Goal: Task Accomplishment & Management: Complete application form

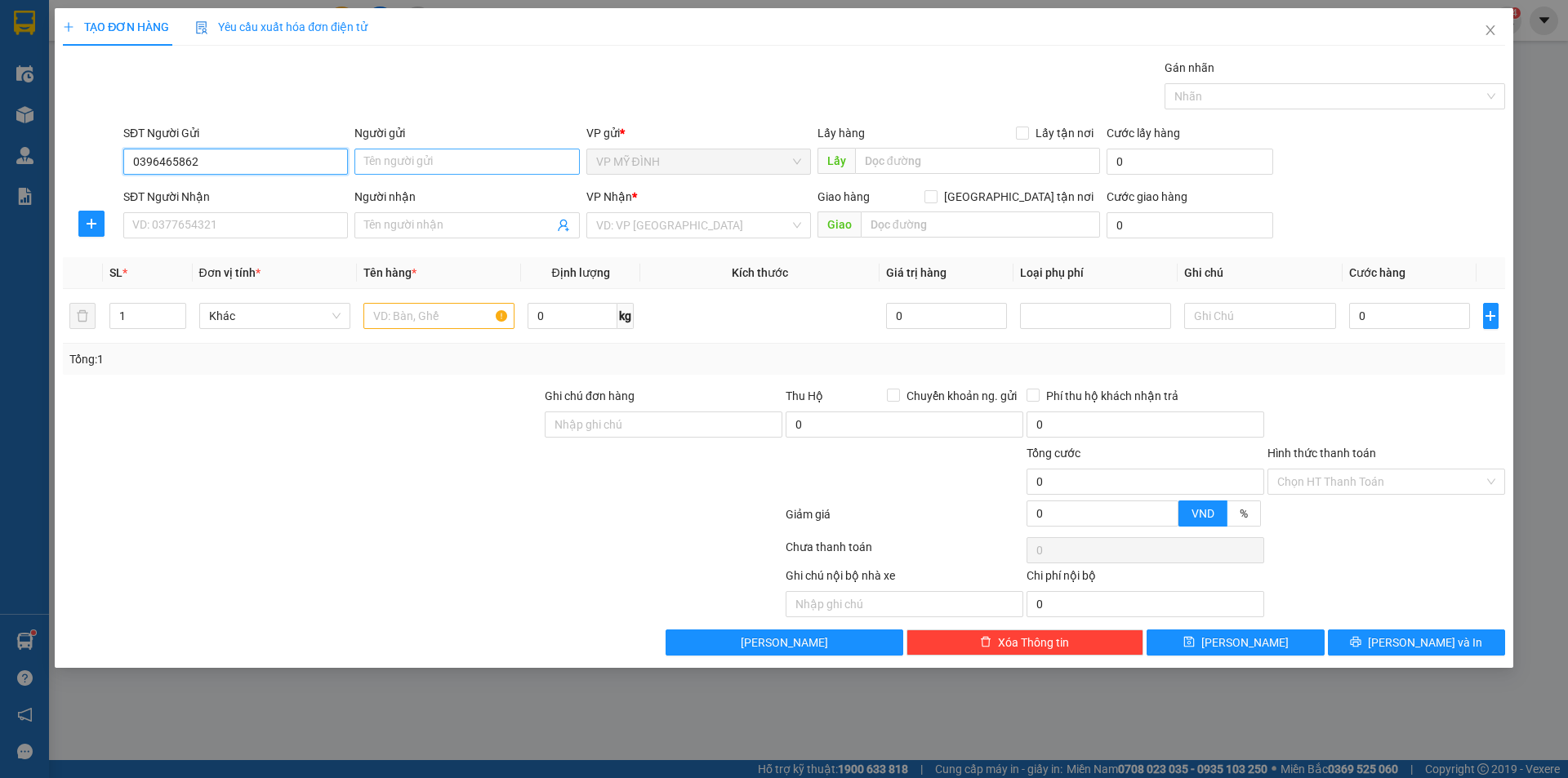
type input "0396465862"
click at [391, 164] on input "Người gửi" at bounding box center [466, 162] width 225 height 26
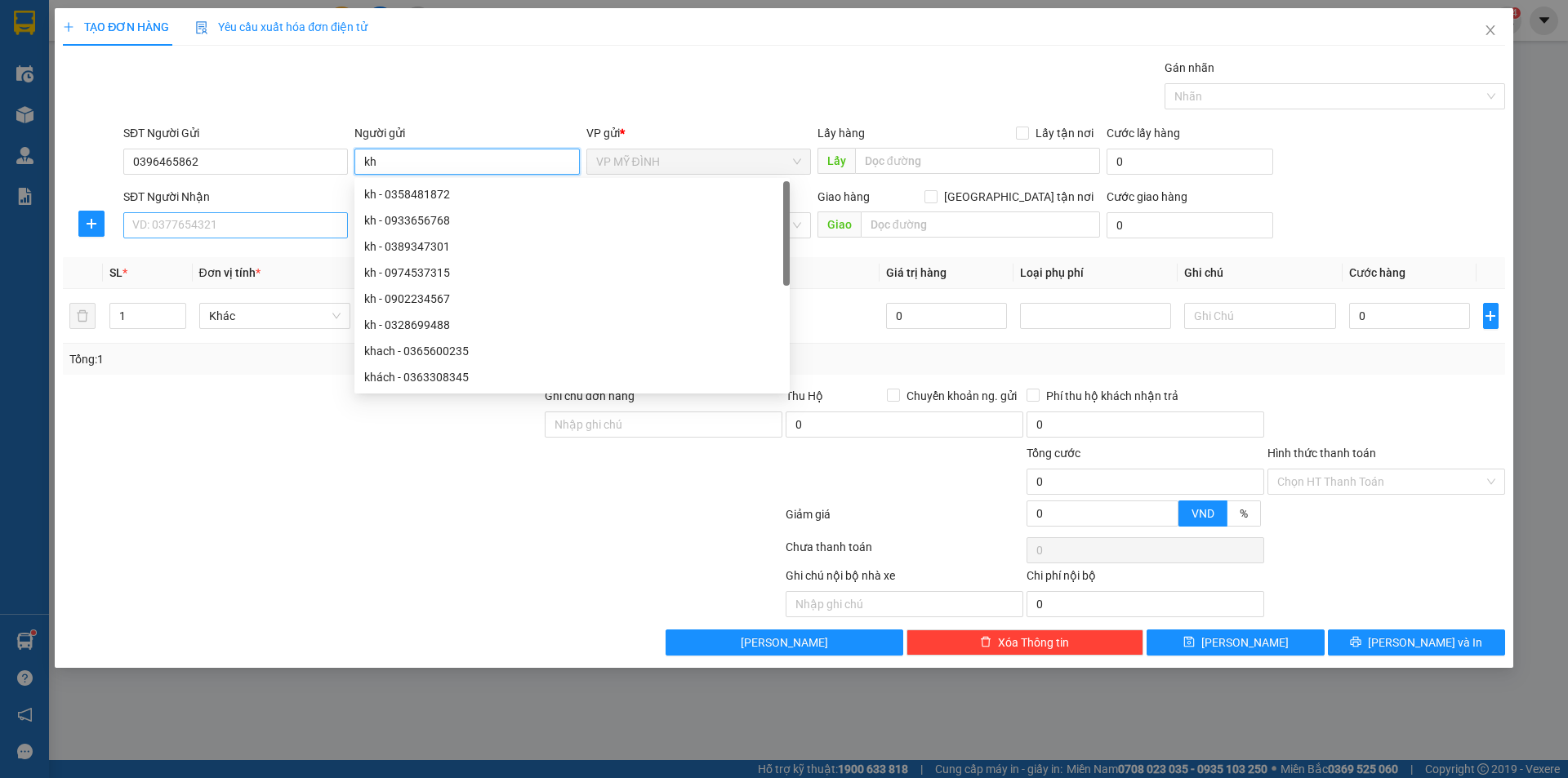
type input "kh"
drag, startPoint x: 161, startPoint y: 221, endPoint x: 182, endPoint y: 225, distance: 21.4
click at [168, 222] on input "SĐT Người Nhận" at bounding box center [235, 225] width 225 height 26
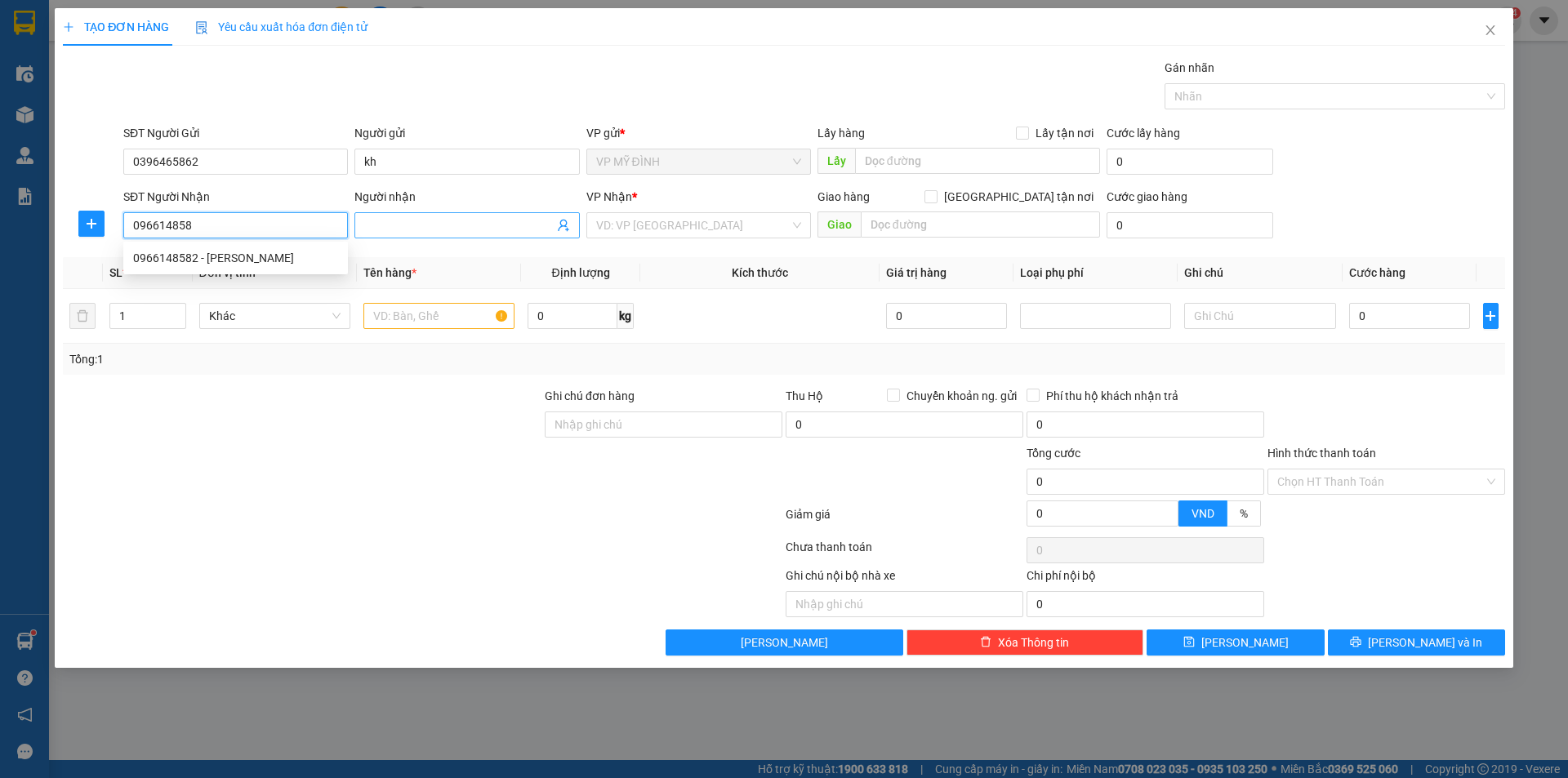
type input "0966148582"
click at [151, 253] on div "0966148582 - [PERSON_NAME]" at bounding box center [235, 258] width 205 height 18
type input "[PERSON_NAME]"
checkbox input "true"
type input "18 ngõ 92 lệ linh"
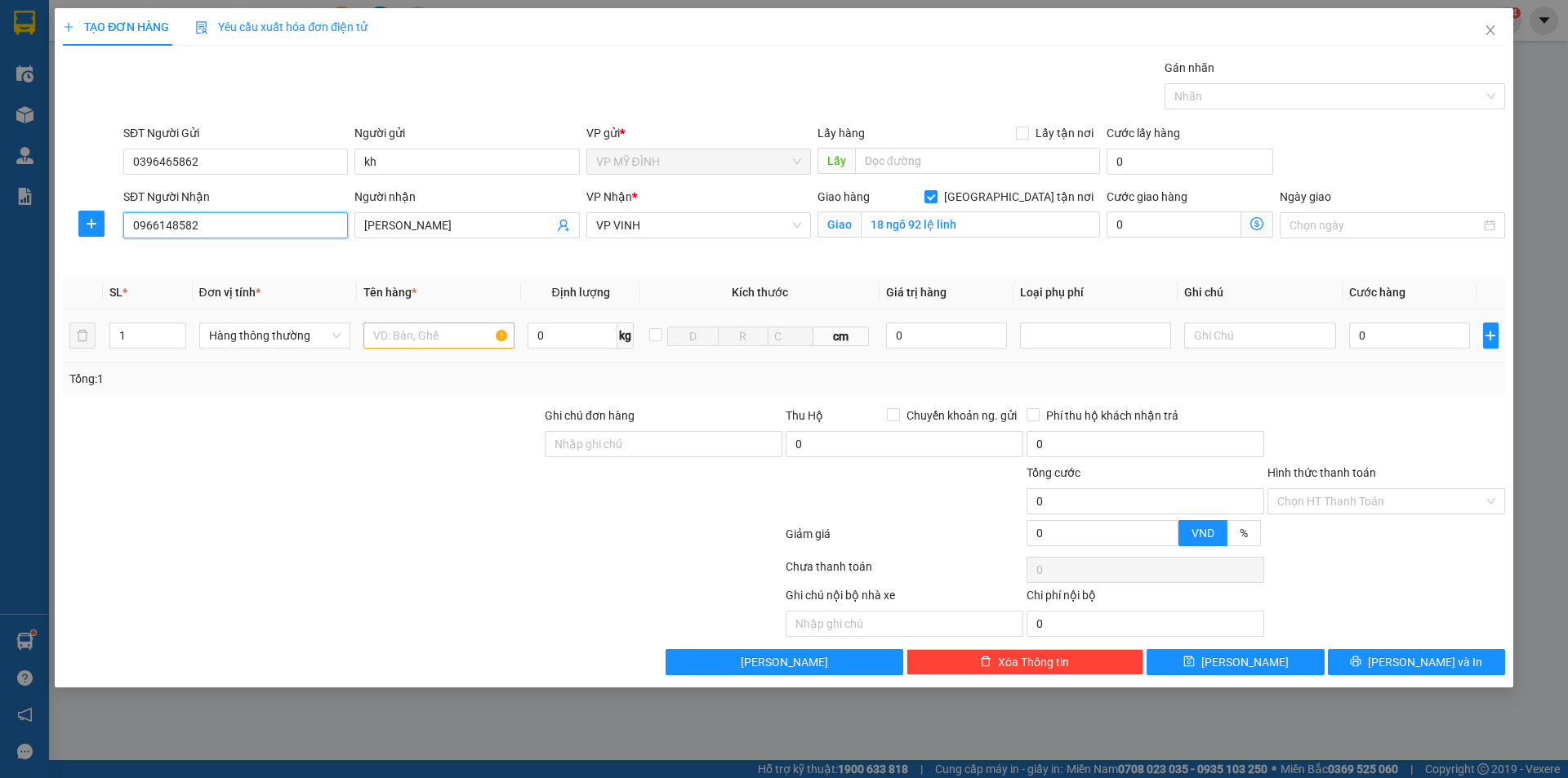
type input "0966148582"
click at [415, 336] on input "text" at bounding box center [439, 336] width 151 height 26
type input "linh kiện dt"
click at [1227, 336] on input "text" at bounding box center [1260, 336] width 151 height 26
type input "nhận nguyên kiện"
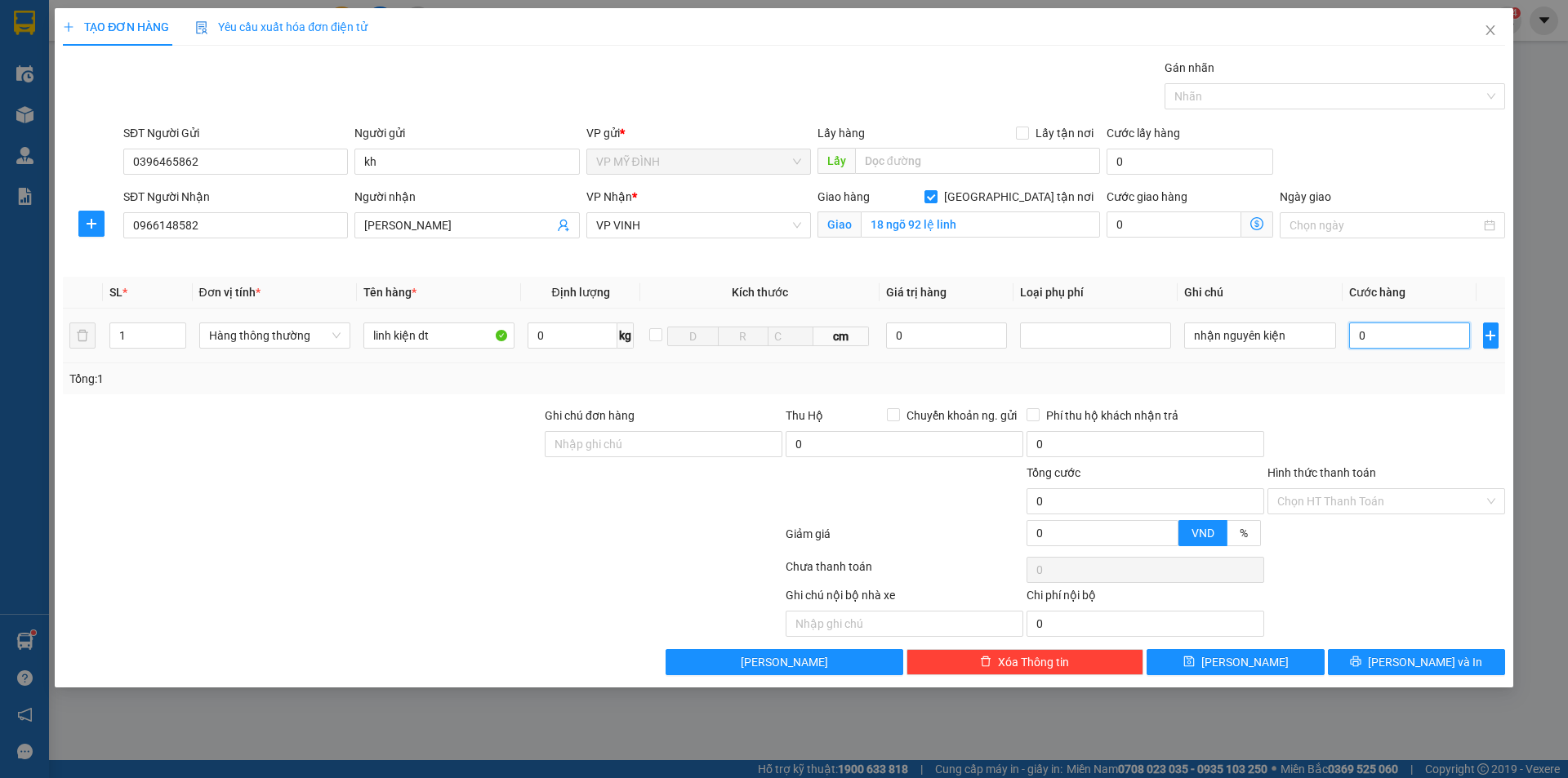
click at [1403, 337] on input "0" at bounding box center [1410, 336] width 122 height 26
click at [917, 340] on input "0" at bounding box center [947, 336] width 122 height 26
click at [436, 337] on input "linh kiện dt" at bounding box center [439, 336] width 151 height 26
type input "l"
type input "d"
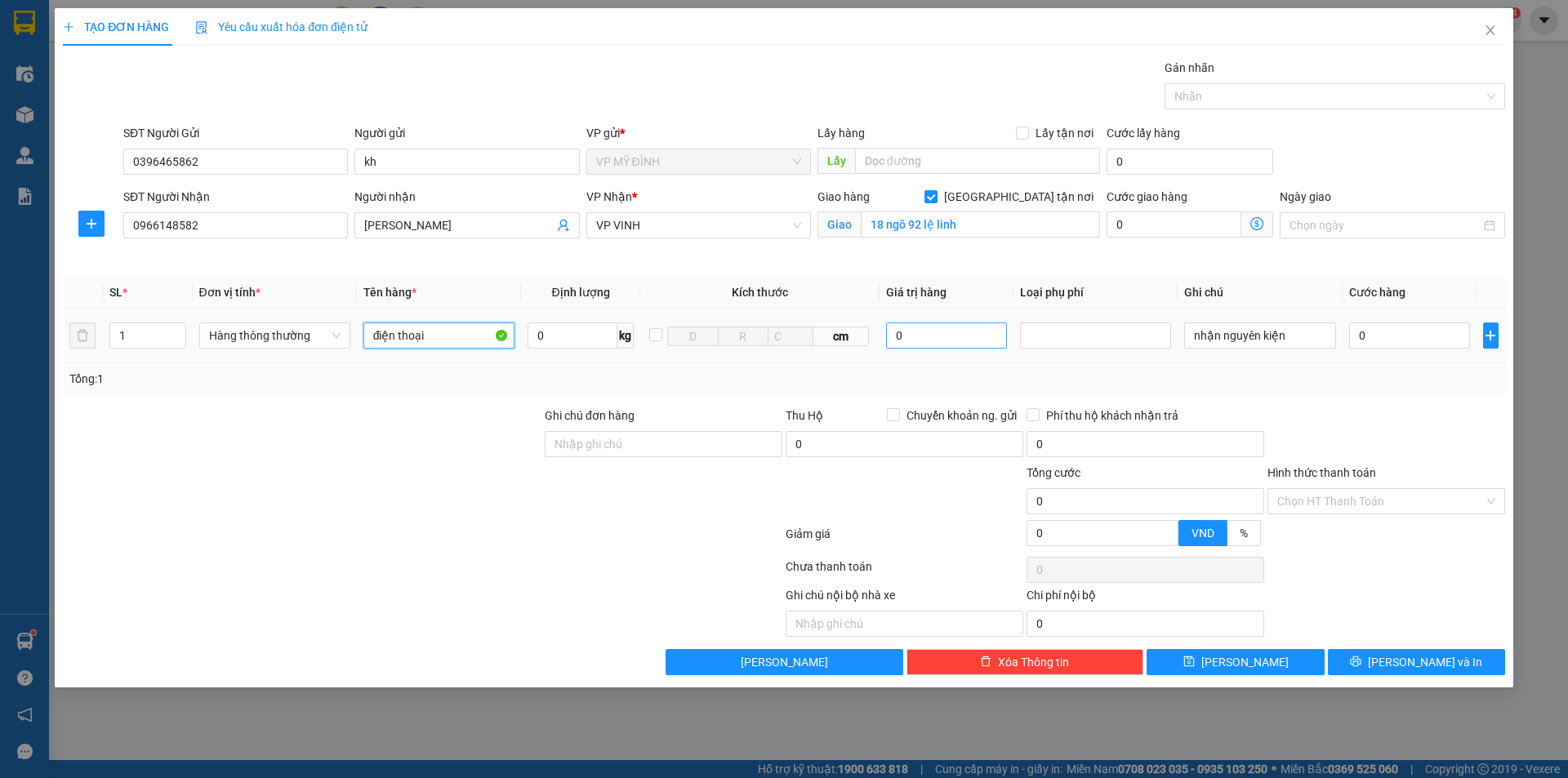
type input "điện thoại"
click at [925, 338] on input "0" at bounding box center [947, 336] width 122 height 26
click at [1037, 336] on div at bounding box center [1096, 336] width 143 height 20
type input "20.000.000"
click at [1059, 370] on div "Hàng giá trị cao" at bounding box center [1096, 368] width 132 height 18
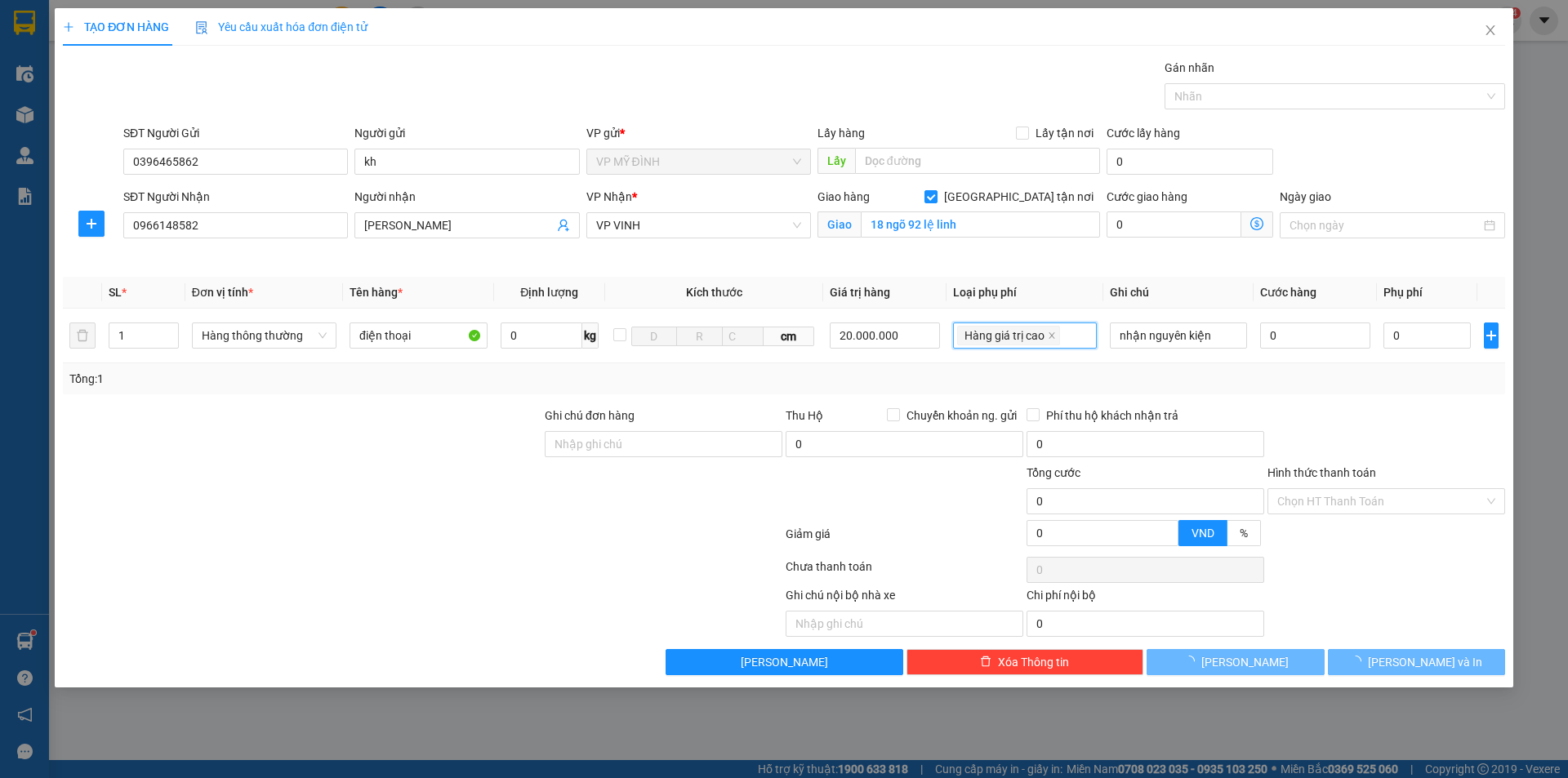
type input "100.000"
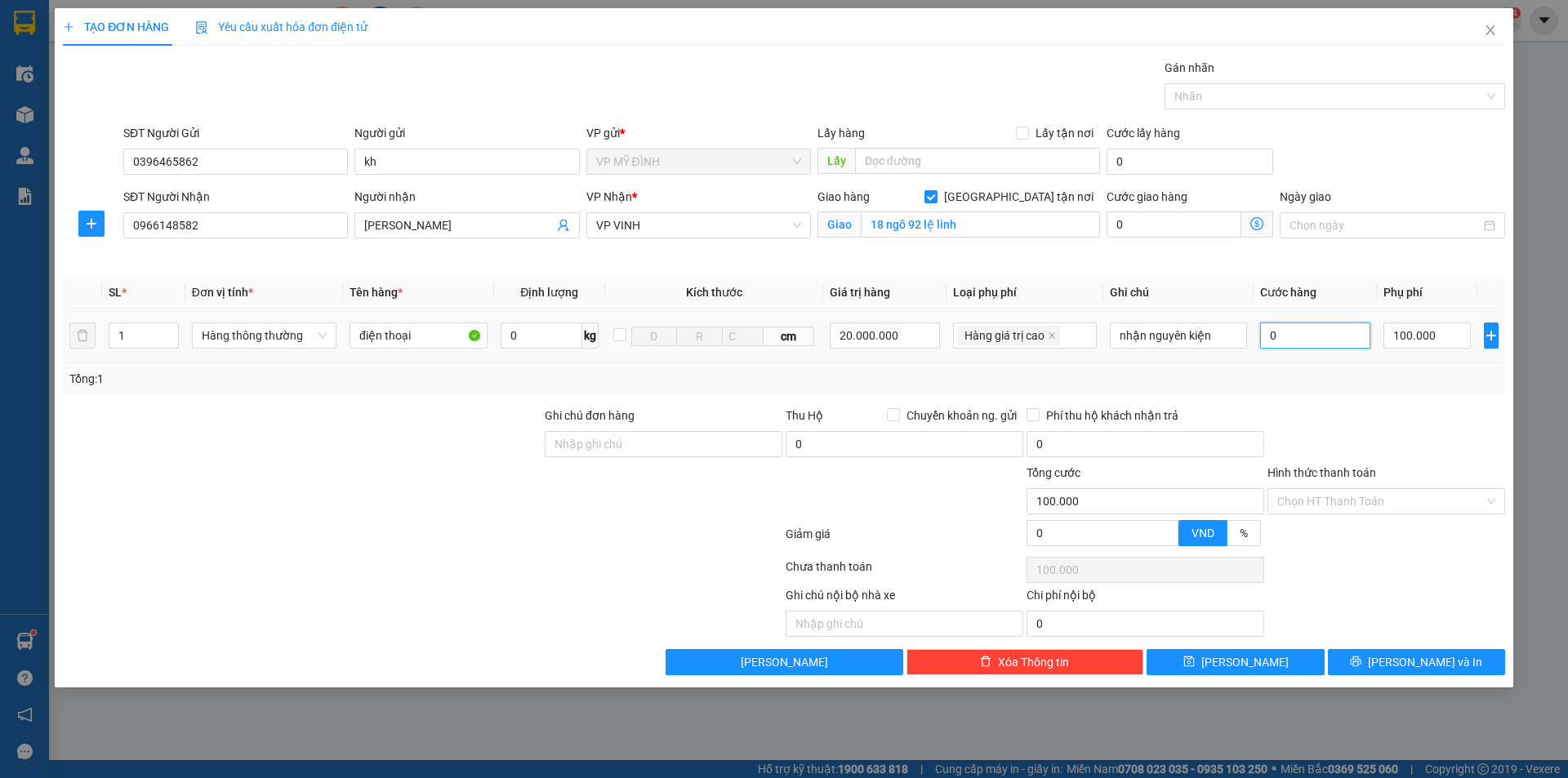
click at [1293, 333] on input "0" at bounding box center [1315, 336] width 111 height 26
type input "5"
type input "100.005"
type input "50"
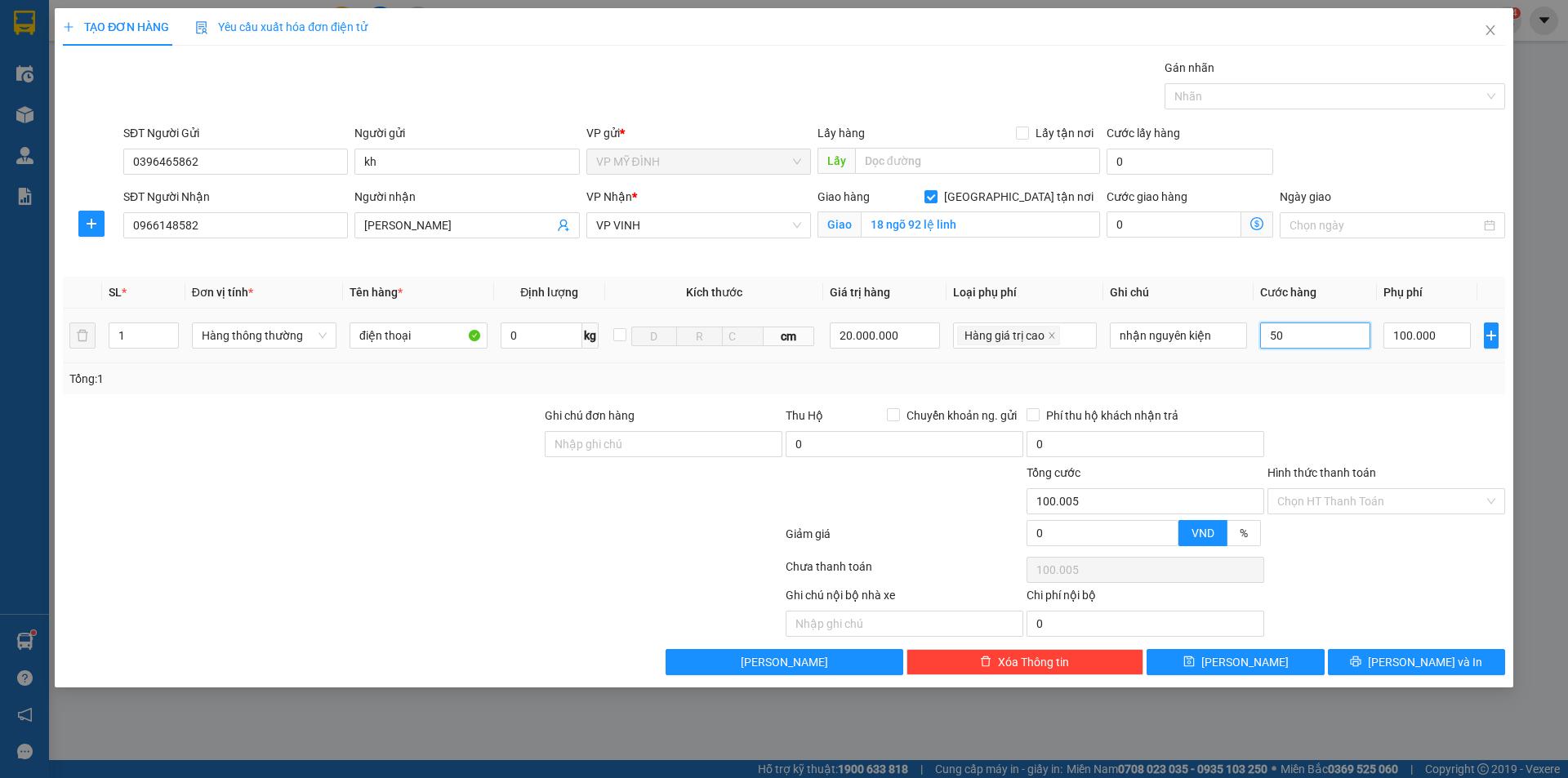
type input "100.050"
type input "50.000"
type input "150.000"
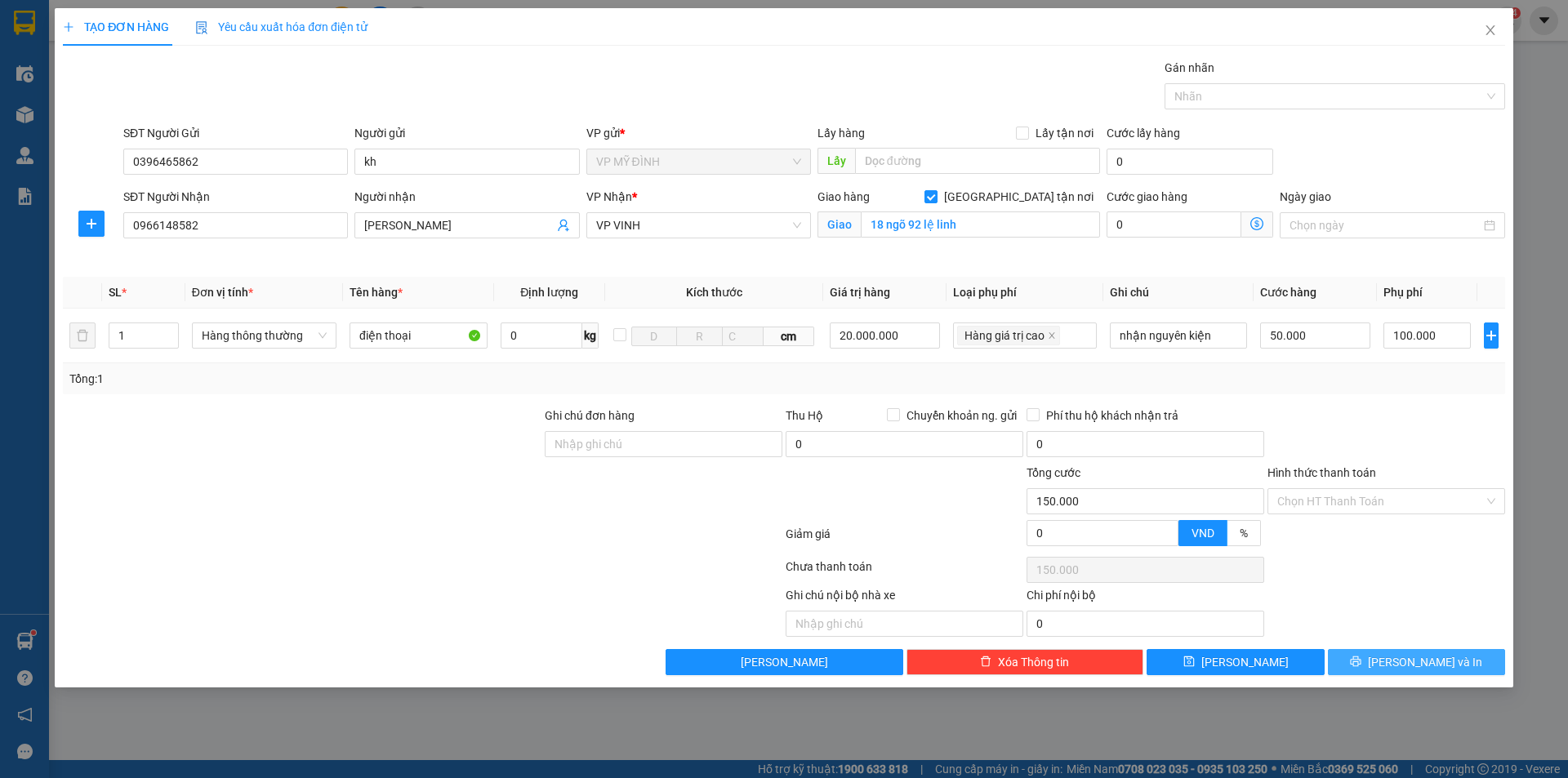
click at [1399, 665] on button "[PERSON_NAME] và In" at bounding box center [1416, 662] width 177 height 26
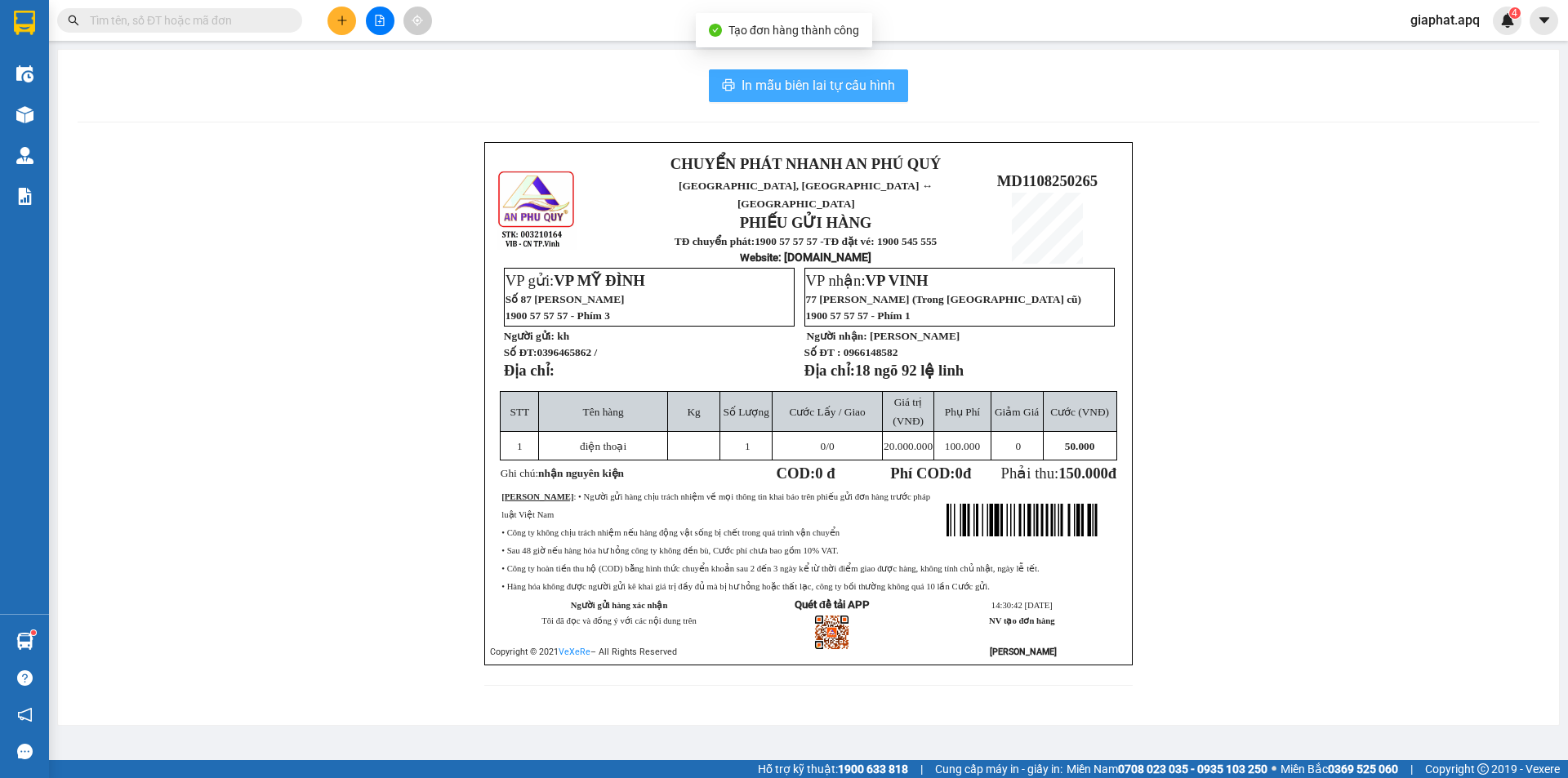
click at [851, 95] on span "In mẫu biên lai tự cấu hình" at bounding box center [818, 85] width 154 height 21
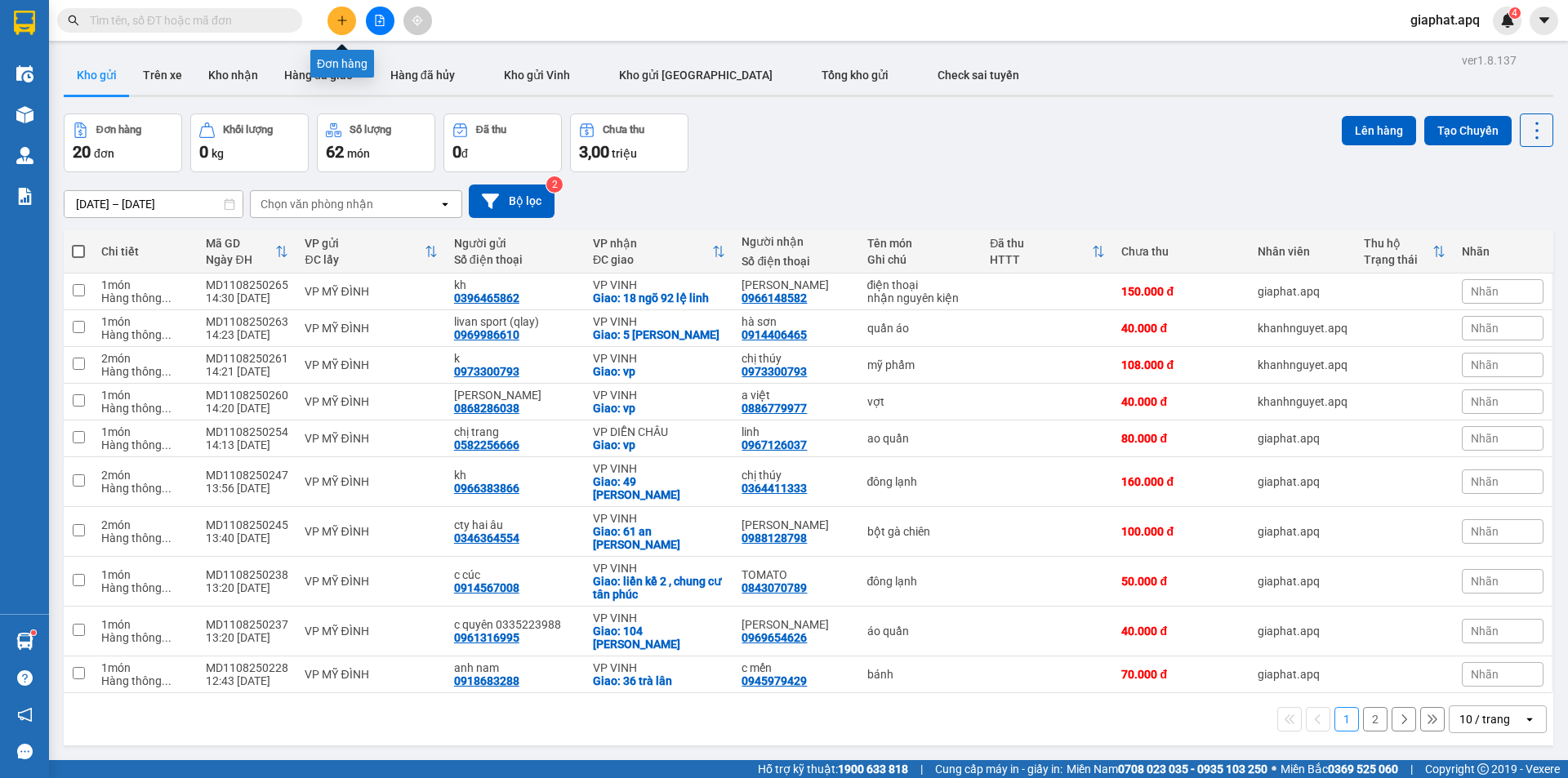
click at [346, 27] on button at bounding box center [341, 21] width 29 height 29
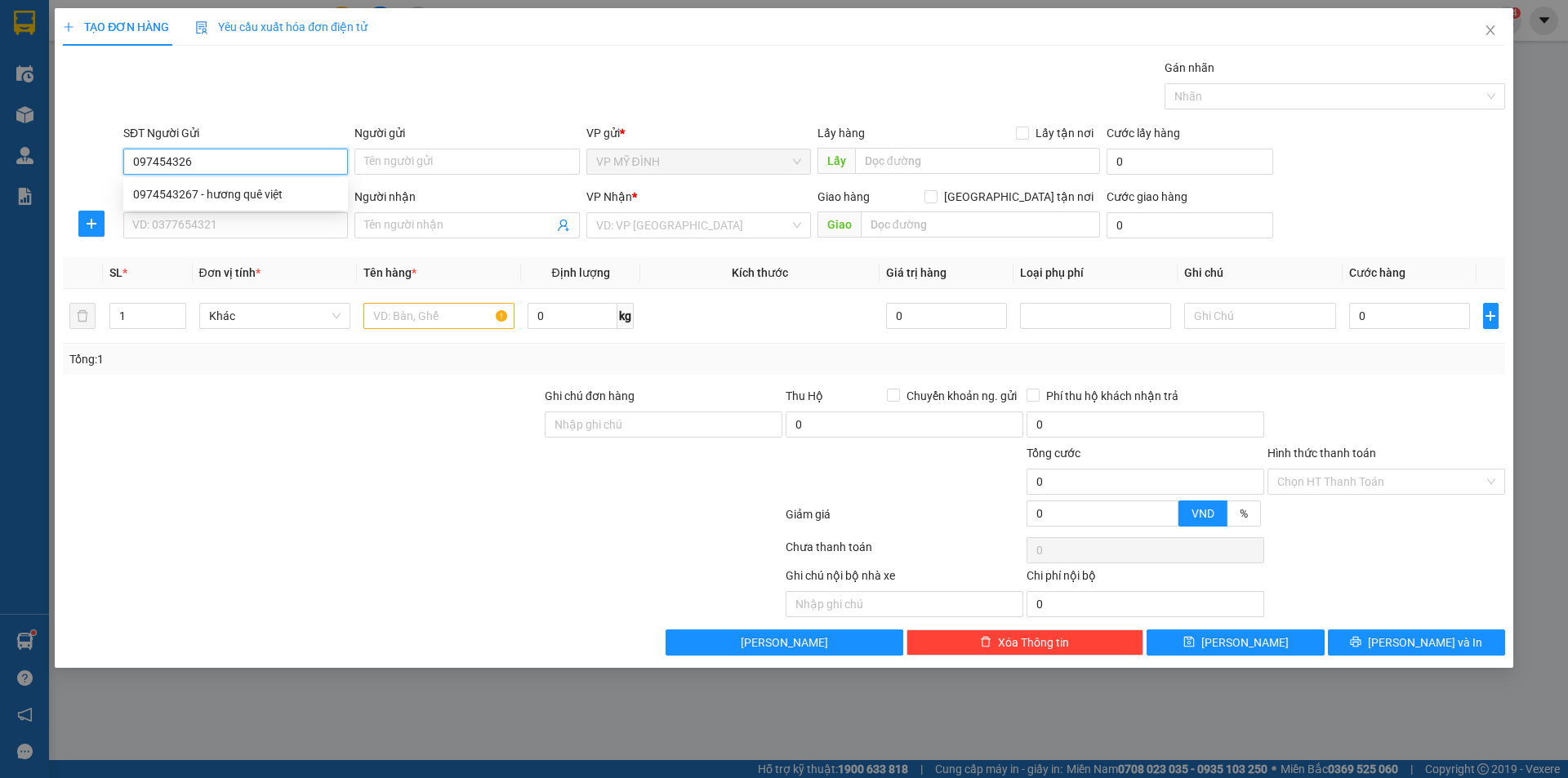
type input "0974543267"
click at [259, 195] on div "0974543267 - hương quê việt" at bounding box center [235, 194] width 205 height 18
type input "hương quê việt"
type input "0974543267"
click at [247, 229] on input "SĐT Người Nhận" at bounding box center [235, 225] width 225 height 26
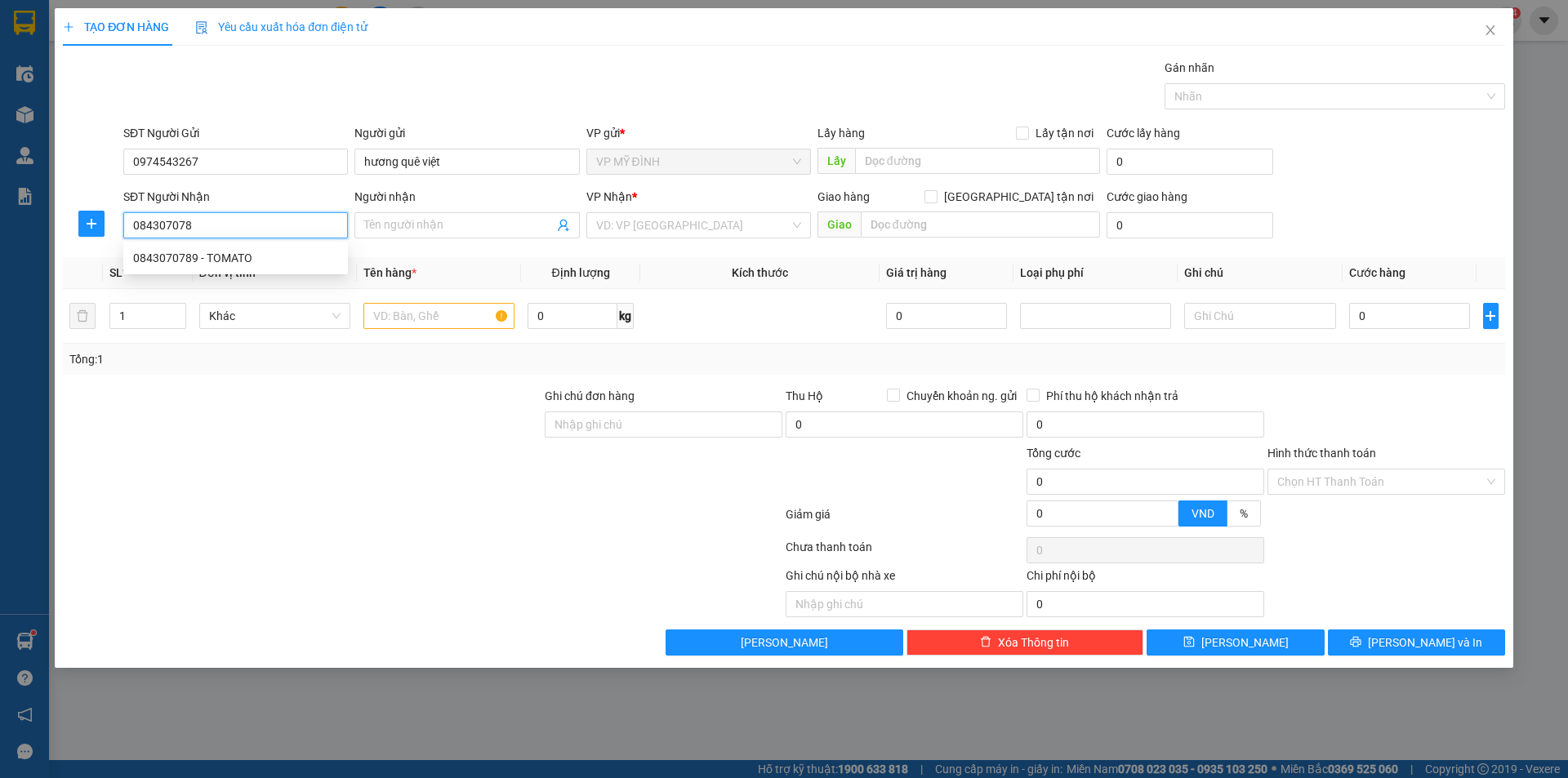
type input "0843070789"
click at [206, 257] on div "0843070789 - TOMATO" at bounding box center [235, 258] width 205 height 18
type input "TOMATO"
checkbox input "true"
type input "liền kề 2 , chung cư tân phúc"
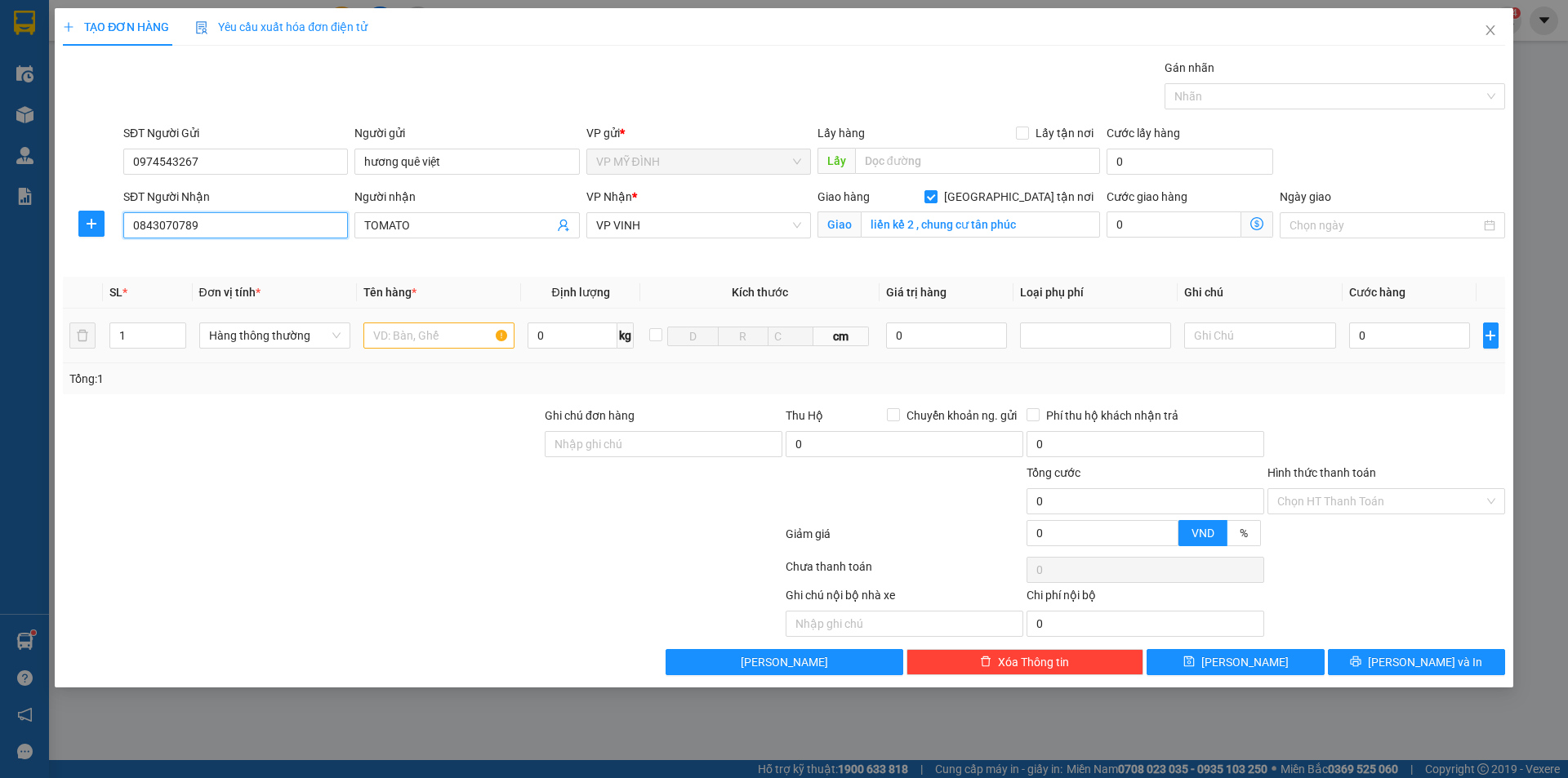
type input "0843070789"
click at [433, 322] on input "text" at bounding box center [439, 336] width 151 height 26
type input "dl"
click at [1399, 335] on input "0" at bounding box center [1410, 336] width 122 height 26
click at [1387, 396] on div "Transit Pickup Surcharge Ids Transit Deliver Surcharge Ids Transit Deliver Surc…" at bounding box center [783, 366] width 1442 height 616
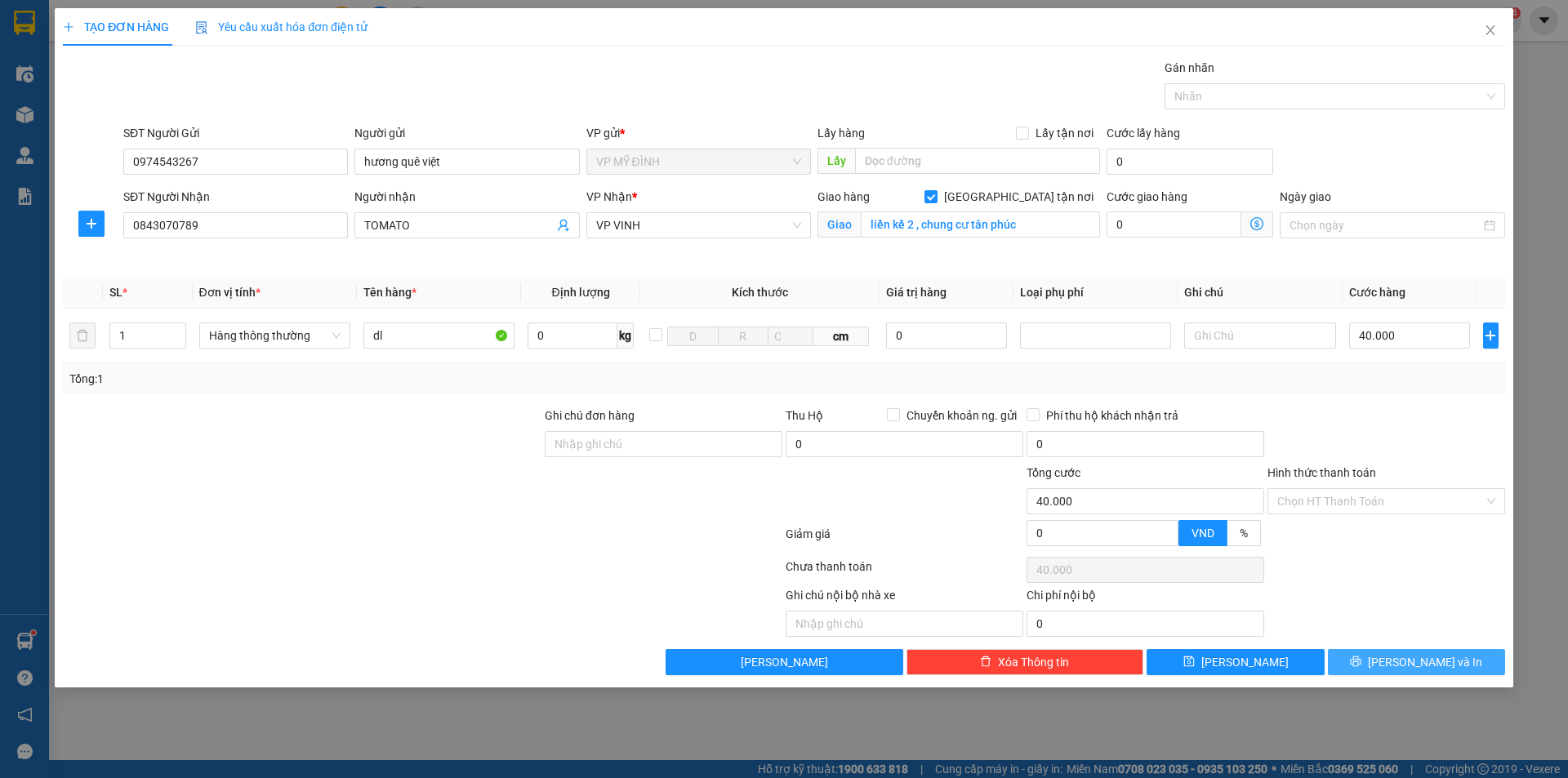
click at [1408, 651] on button "[PERSON_NAME] và In" at bounding box center [1416, 662] width 177 height 26
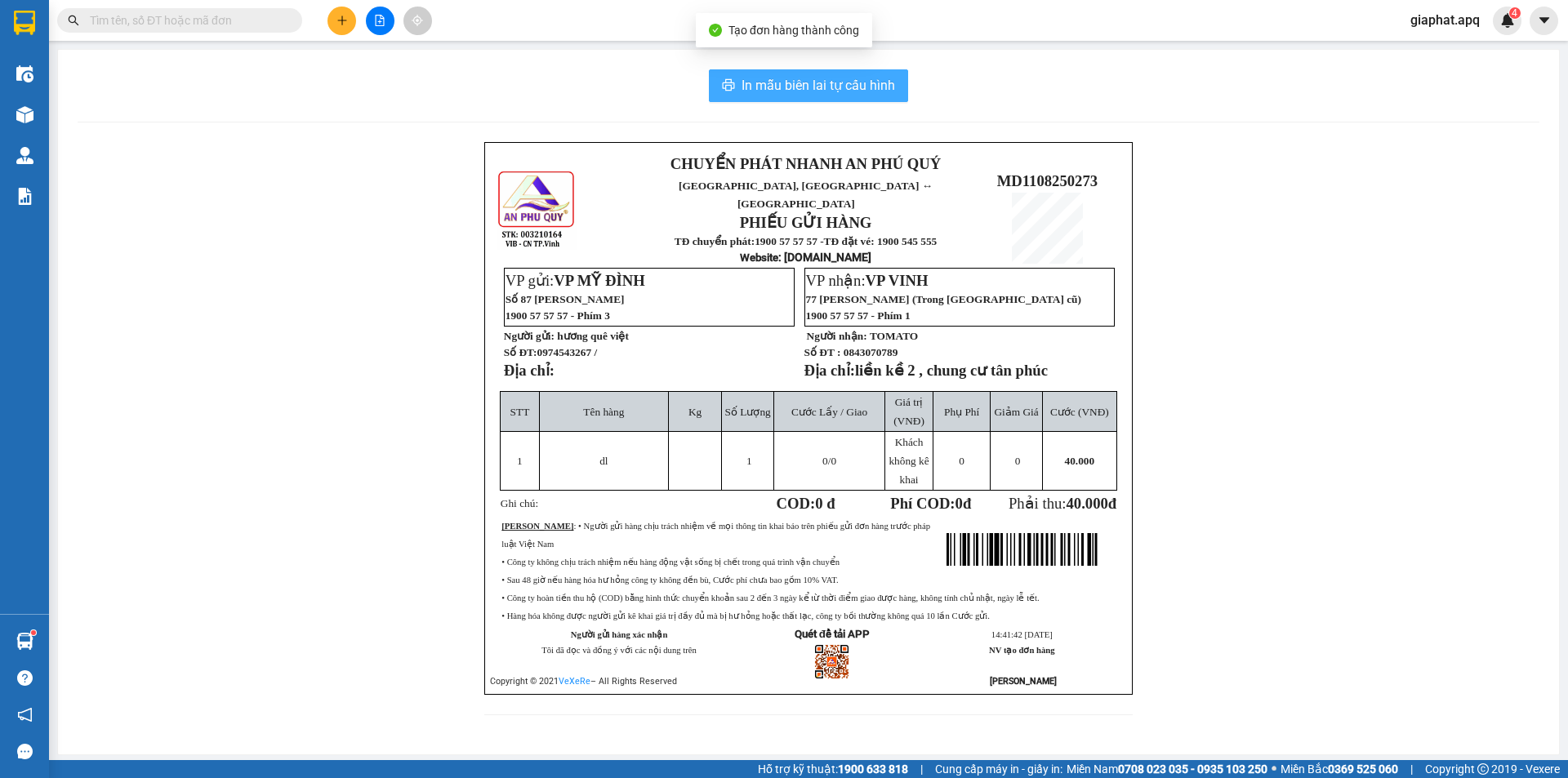
click at [810, 76] on span "In mẫu biên lai tự cấu hình" at bounding box center [818, 85] width 154 height 21
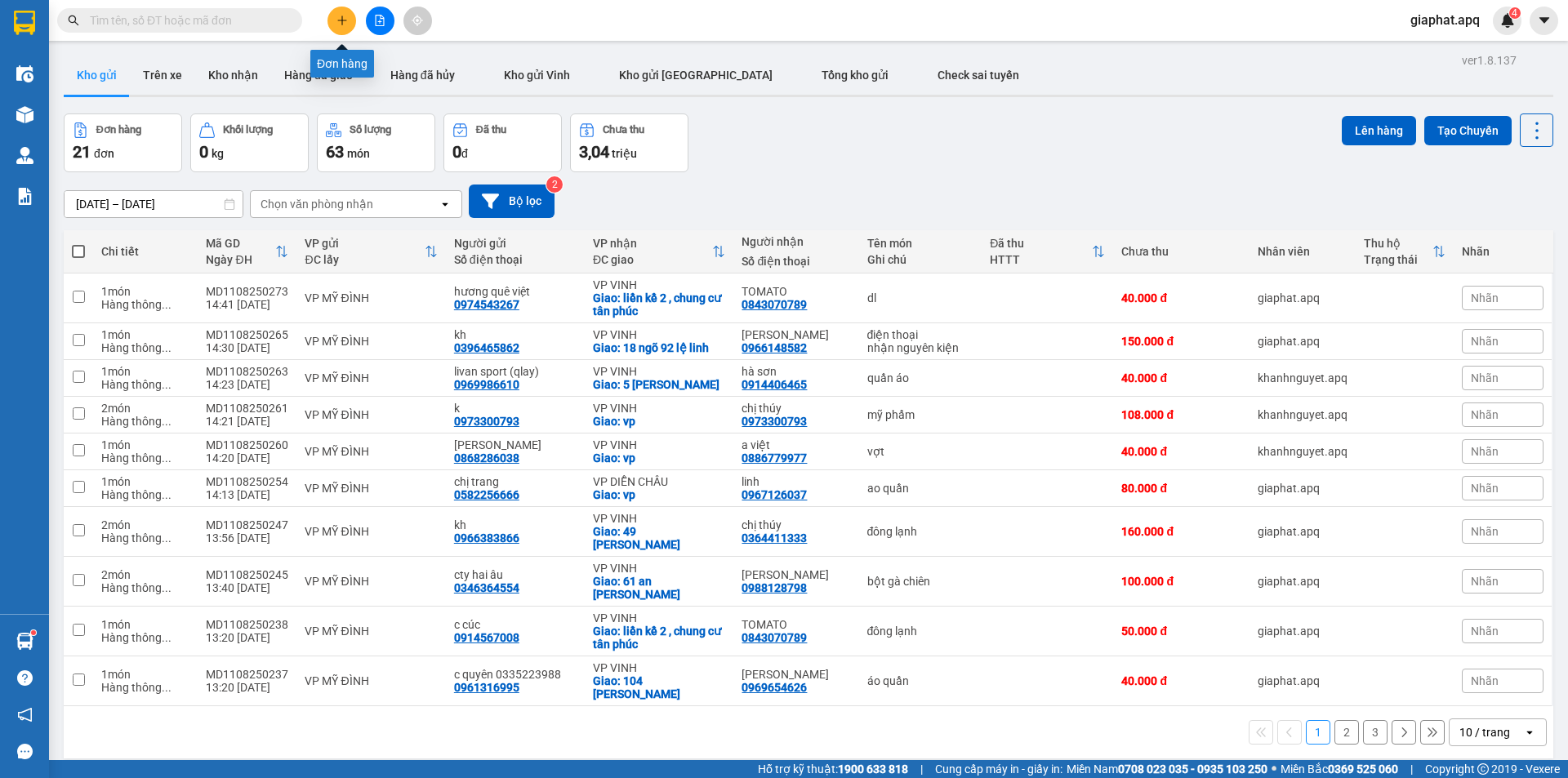
click at [350, 33] on div at bounding box center [379, 21] width 123 height 29
click at [349, 25] on button at bounding box center [341, 21] width 29 height 29
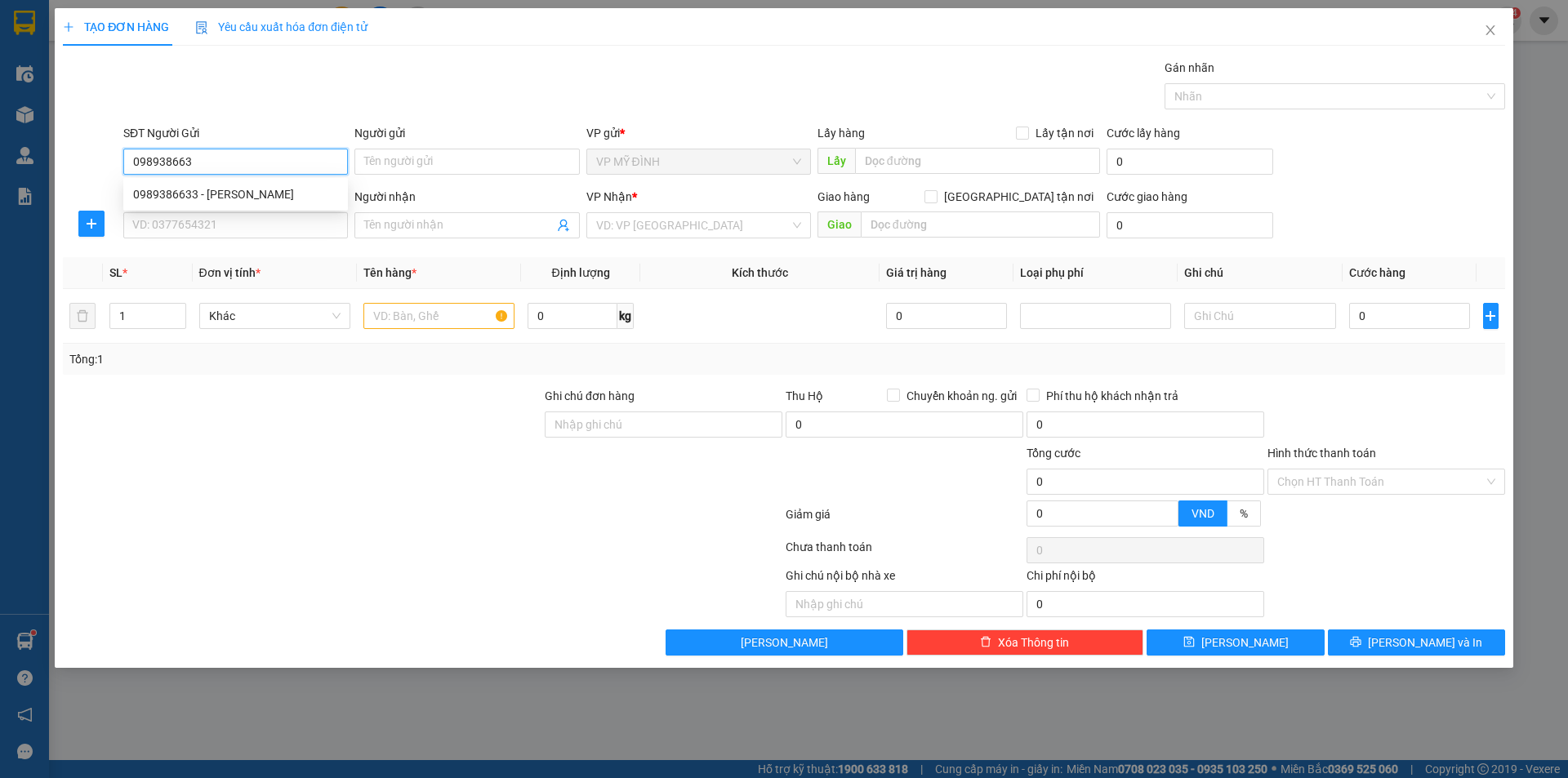
type input "0989386633"
click at [245, 190] on div "0989386633 - [PERSON_NAME]" at bounding box center [235, 194] width 205 height 18
type input "nguyên lê"
type input "0989386633"
click at [238, 221] on input "SĐT Người Nhận" at bounding box center [235, 225] width 225 height 26
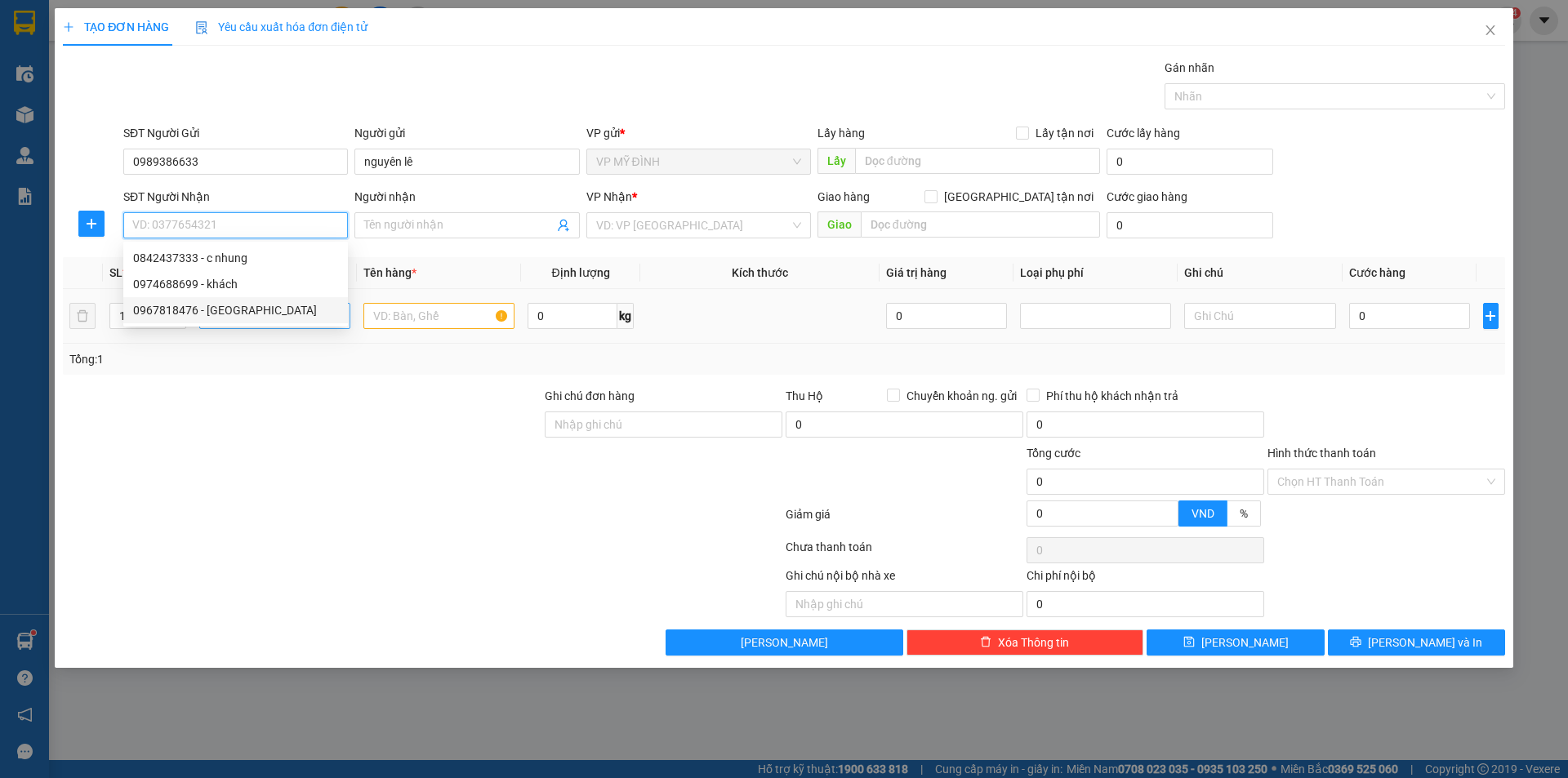
click at [228, 313] on div "0967818476 - [GEOGRAPHIC_DATA]" at bounding box center [235, 310] width 205 height 18
type input "0967818476"
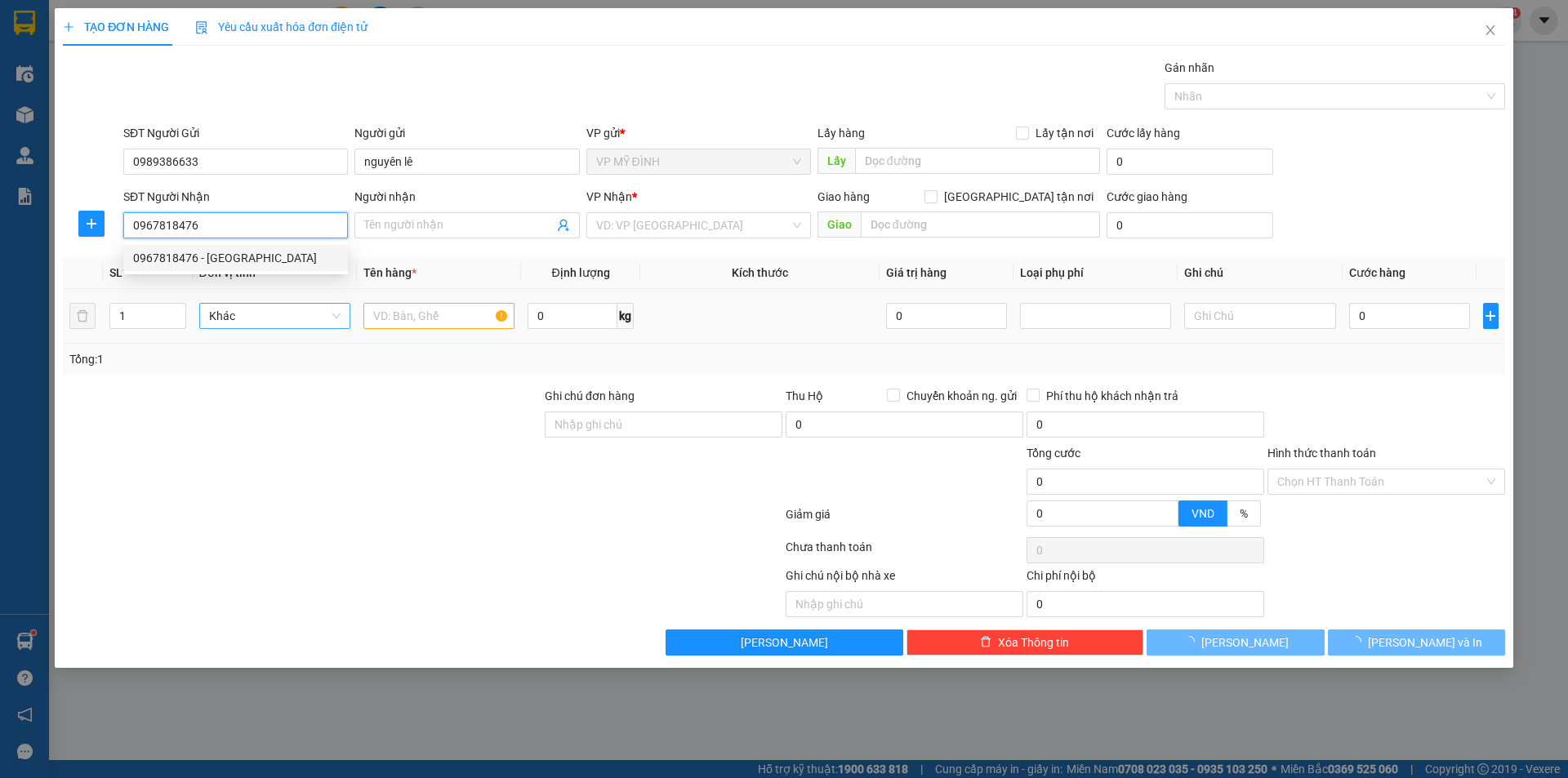
type input "trung hải"
checkbox input "true"
type input "93b [PERSON_NAME]"
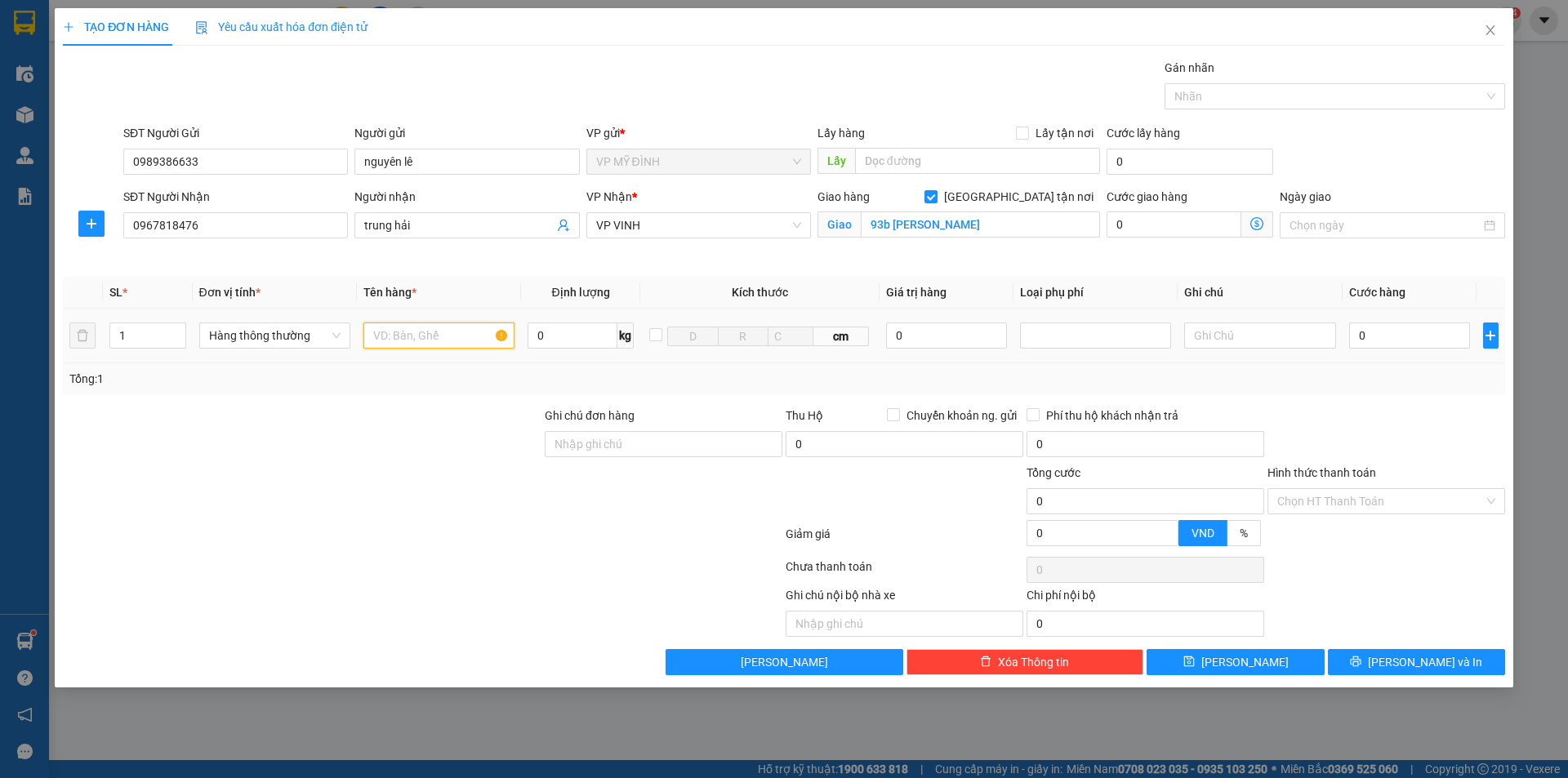
click at [432, 343] on input "text" at bounding box center [439, 336] width 151 height 26
click at [424, 343] on input "text" at bounding box center [439, 336] width 151 height 26
type input "nấm"
drag, startPoint x: 211, startPoint y: 540, endPoint x: 1148, endPoint y: 399, distance: 947.5
click at [211, 539] on div at bounding box center [422, 537] width 722 height 33
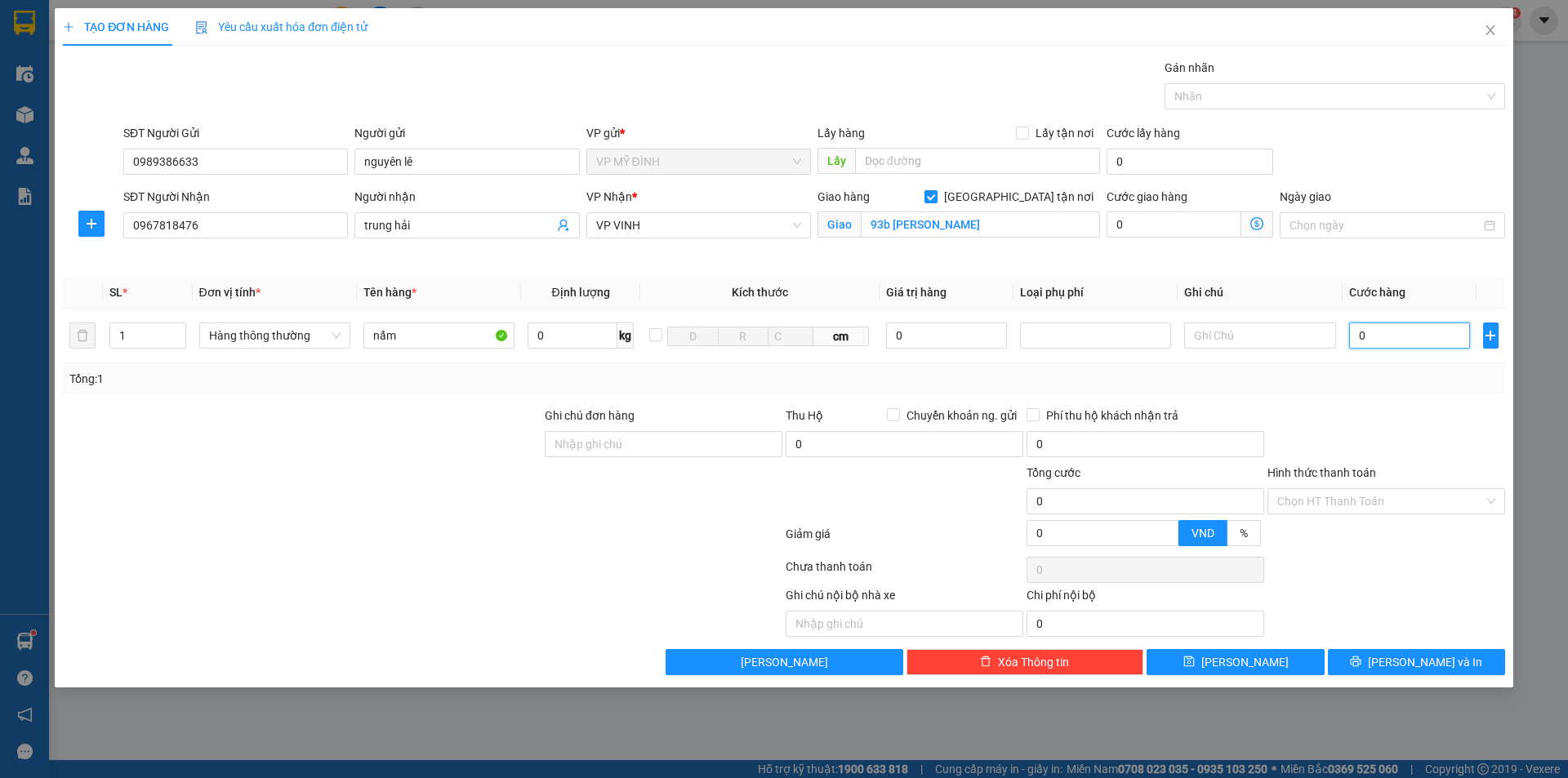
type input "4"
type input "40"
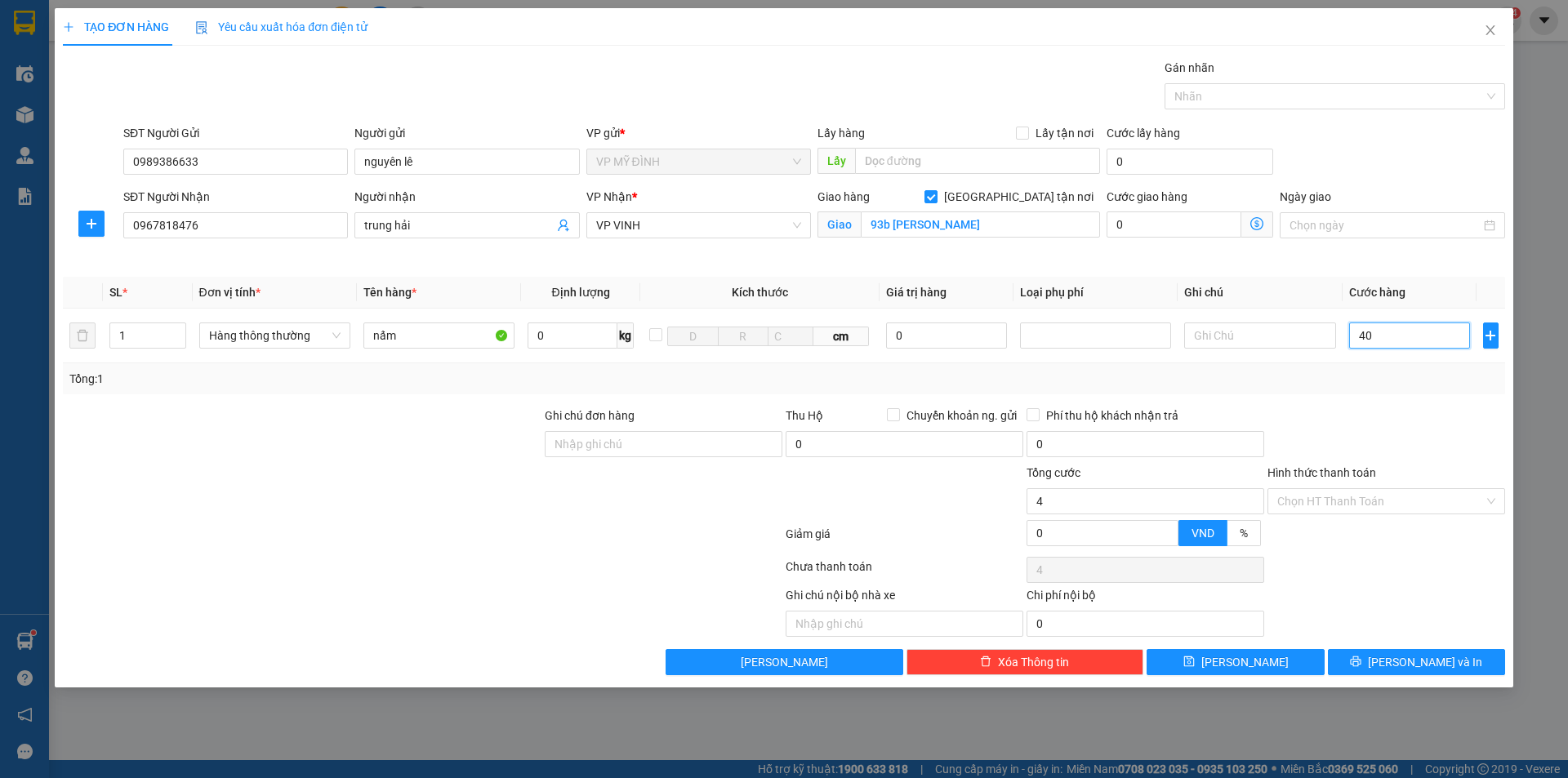
type input "40"
type input "40.000"
drag, startPoint x: 1331, startPoint y: 433, endPoint x: 1357, endPoint y: 438, distance: 26.5
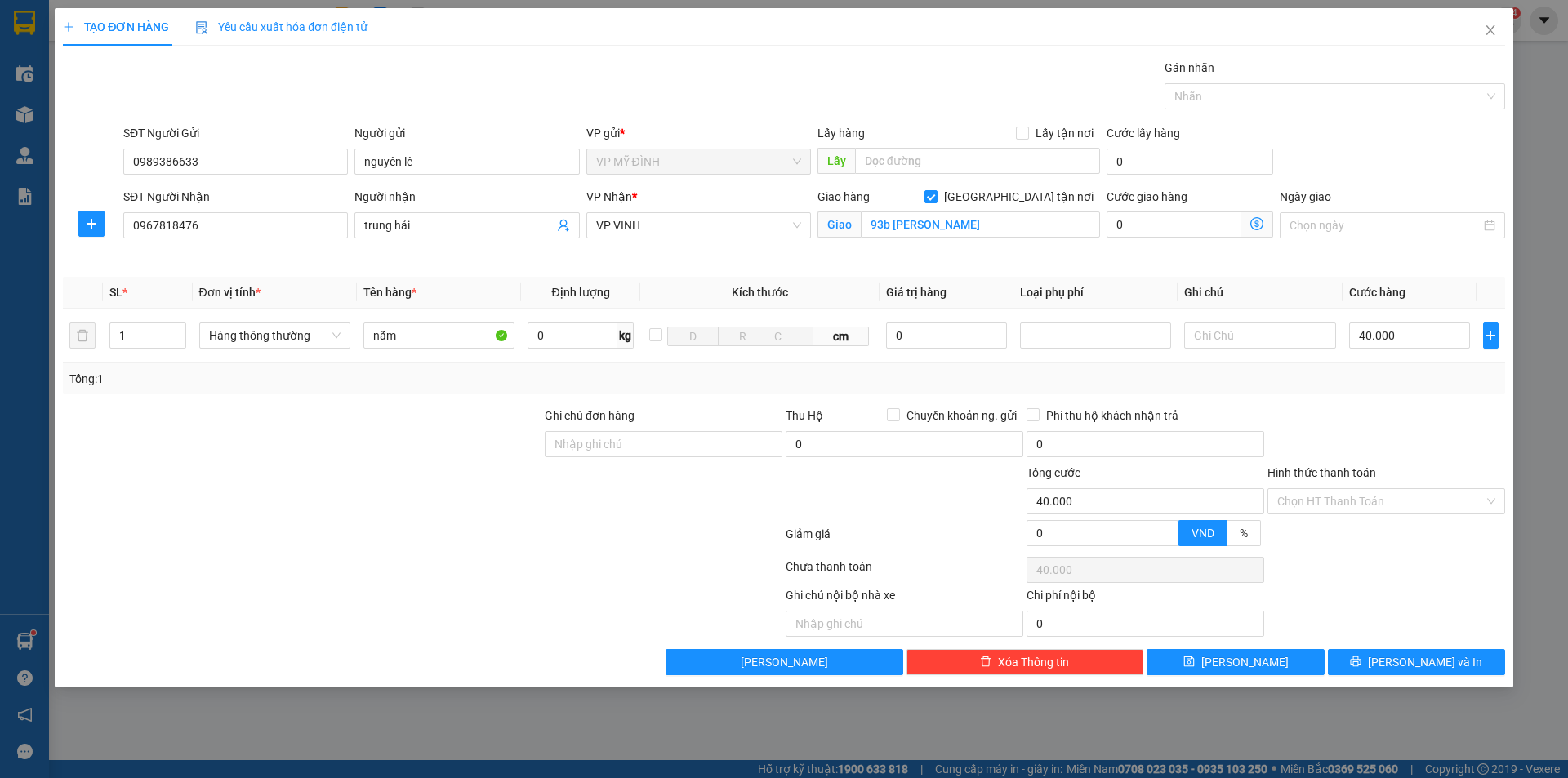
click at [1357, 438] on div at bounding box center [1385, 434] width 241 height 57
drag, startPoint x: 1407, startPoint y: 663, endPoint x: 1422, endPoint y: 672, distance: 17.5
click at [1407, 665] on span "[PERSON_NAME] và In" at bounding box center [1425, 662] width 114 height 18
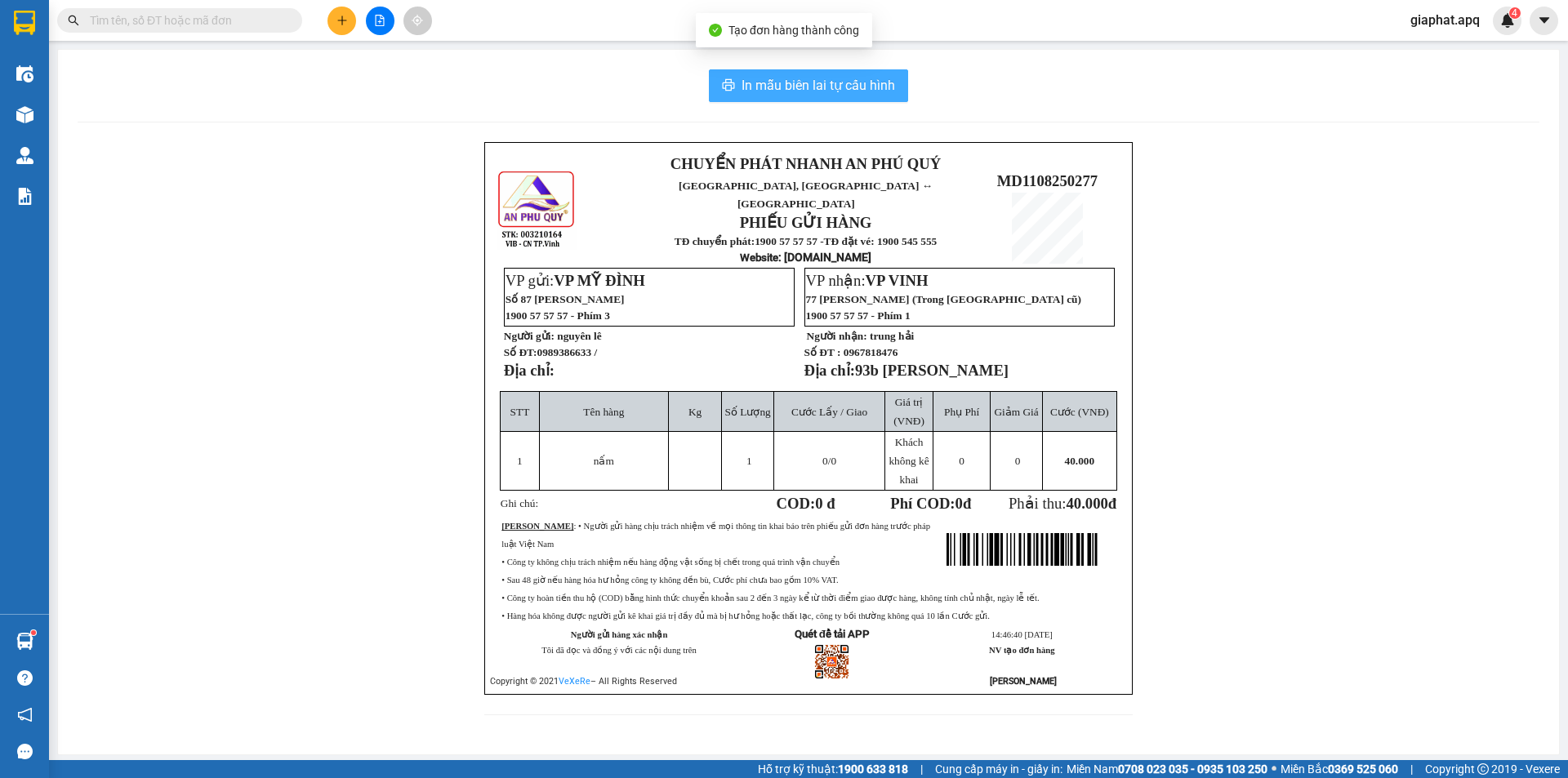
click at [763, 86] on span "In mẫu biên lai tự cấu hình" at bounding box center [818, 85] width 154 height 21
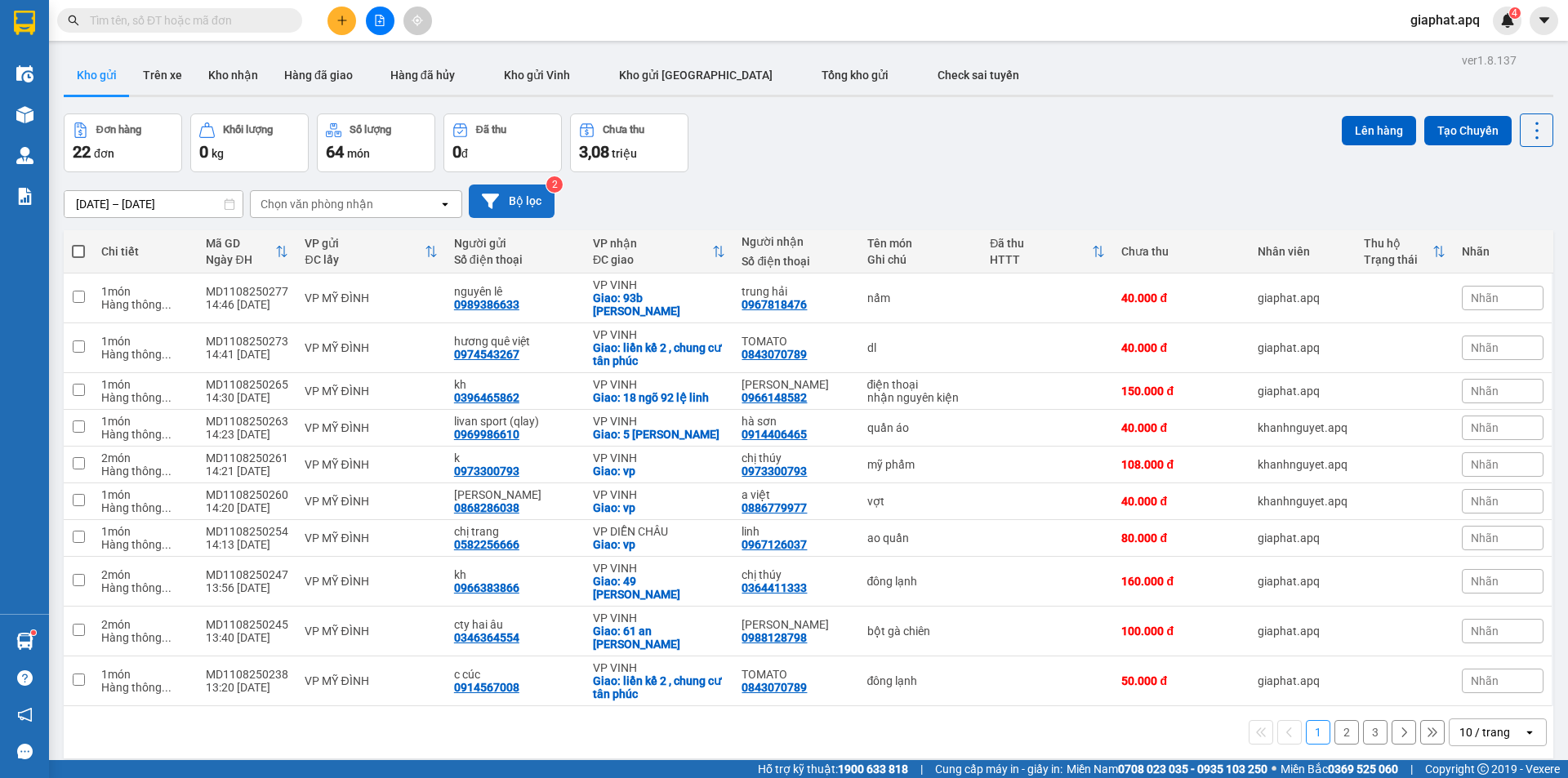
click at [522, 206] on button "Bộ lọc" at bounding box center [512, 201] width 86 height 34
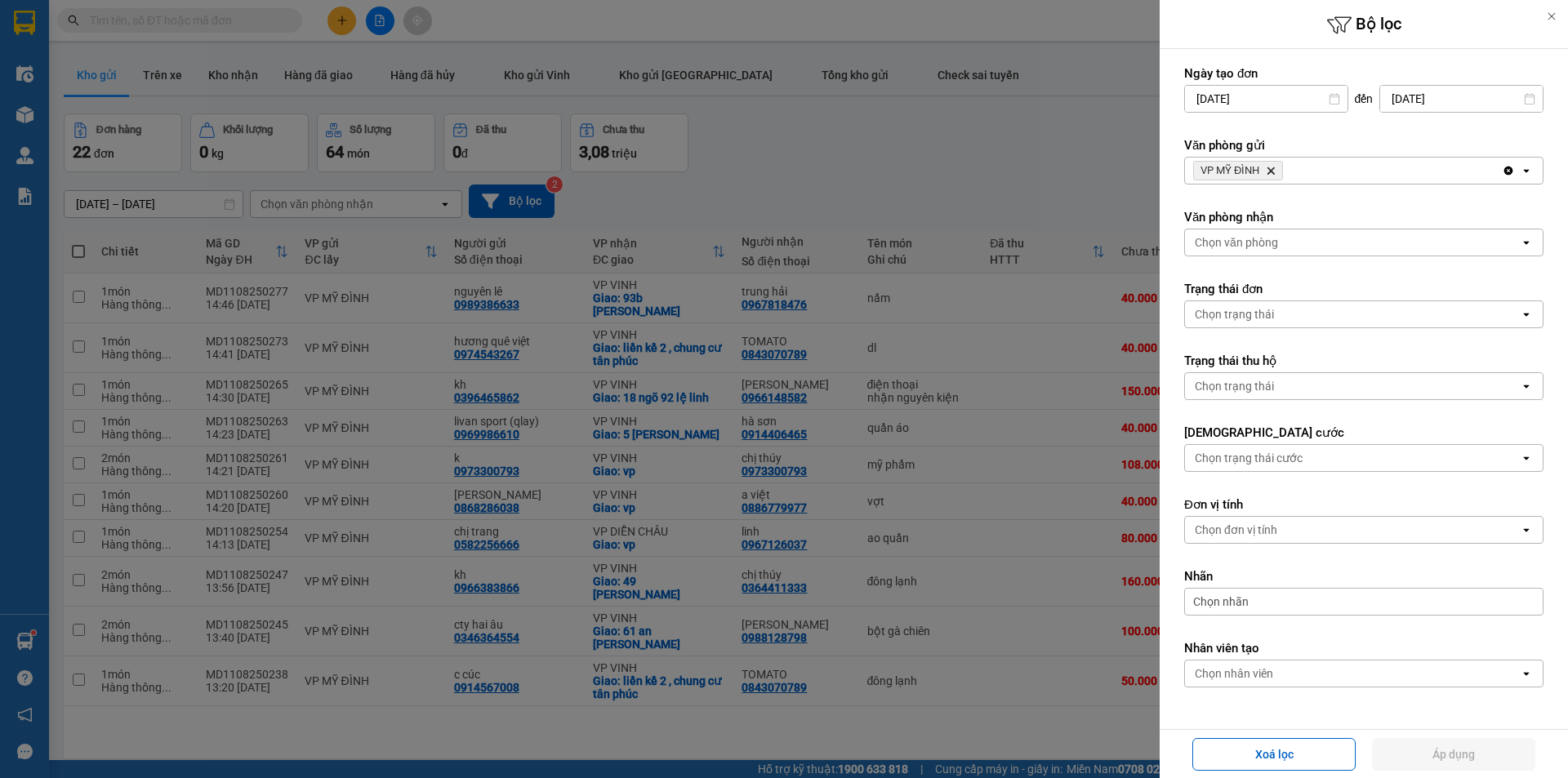
click at [1269, 168] on icon "Delete" at bounding box center [1270, 170] width 10 height 10
click at [1269, 168] on div "Chọn văn phòng" at bounding box center [1236, 171] width 83 height 16
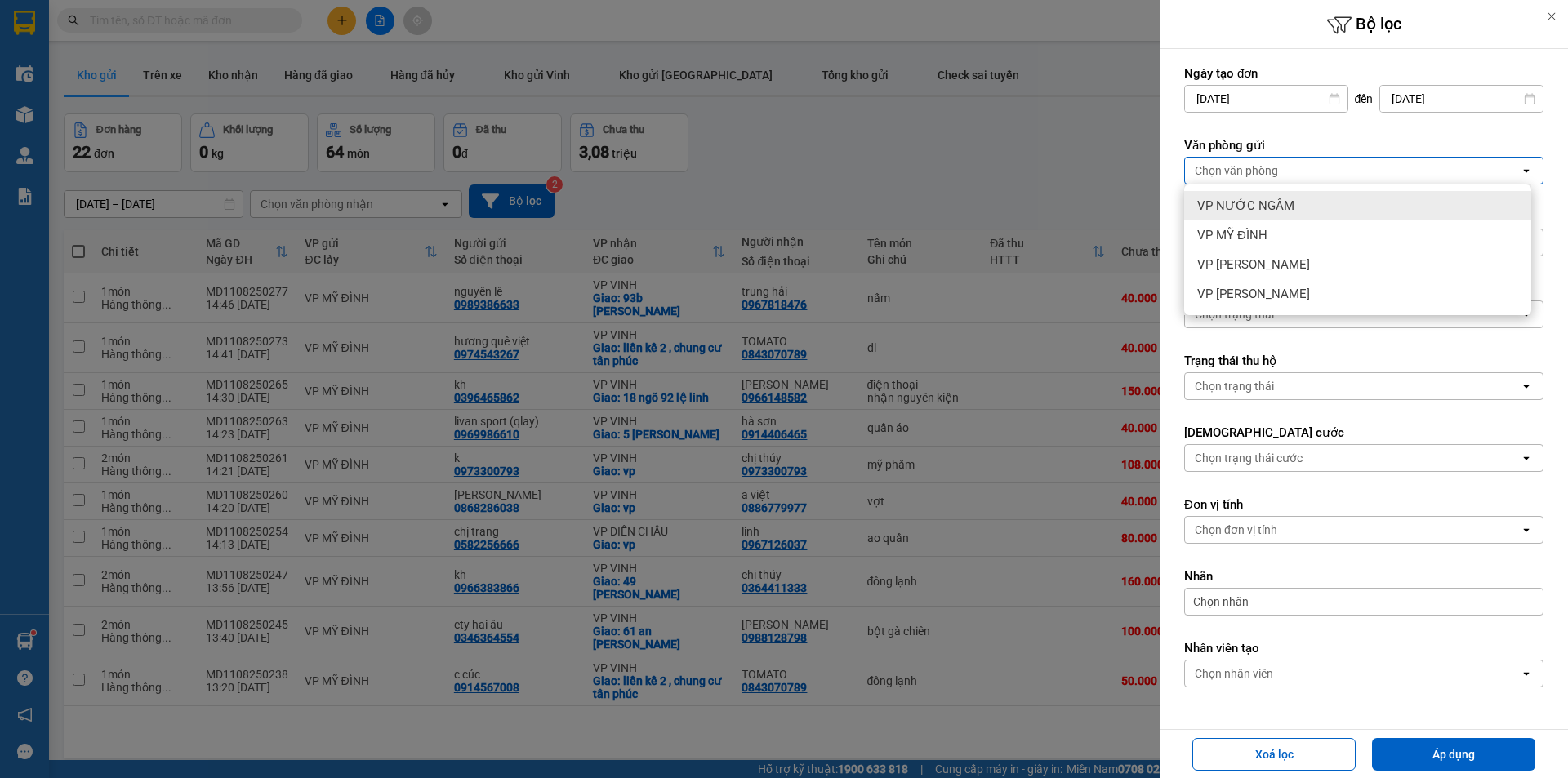
click at [1289, 213] on div "VP NƯỚC NGẦM" at bounding box center [1357, 206] width 347 height 30
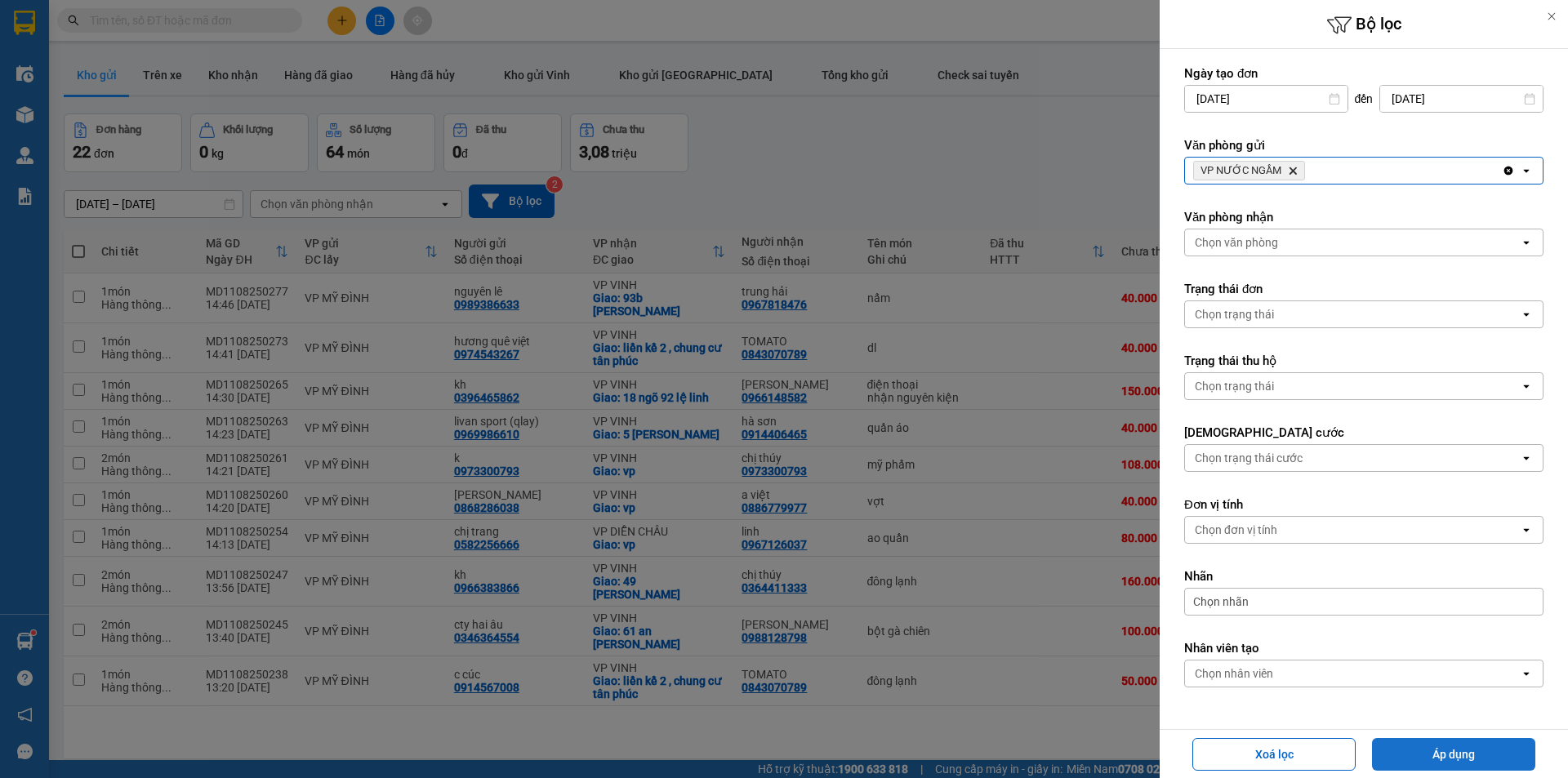
click at [1398, 748] on button "Áp dụng" at bounding box center [1453, 754] width 164 height 33
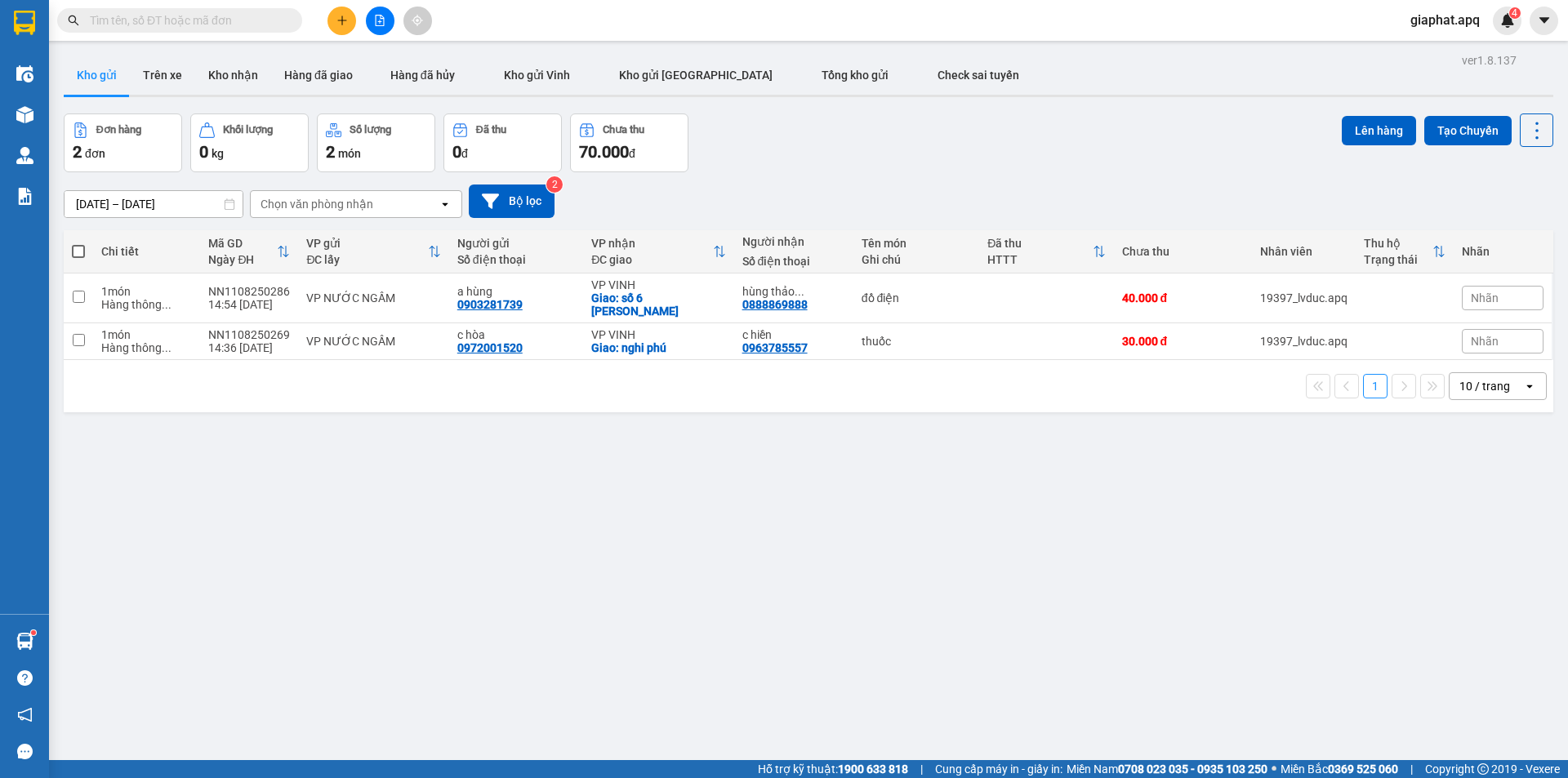
click at [256, 16] on input "text" at bounding box center [186, 21] width 193 height 18
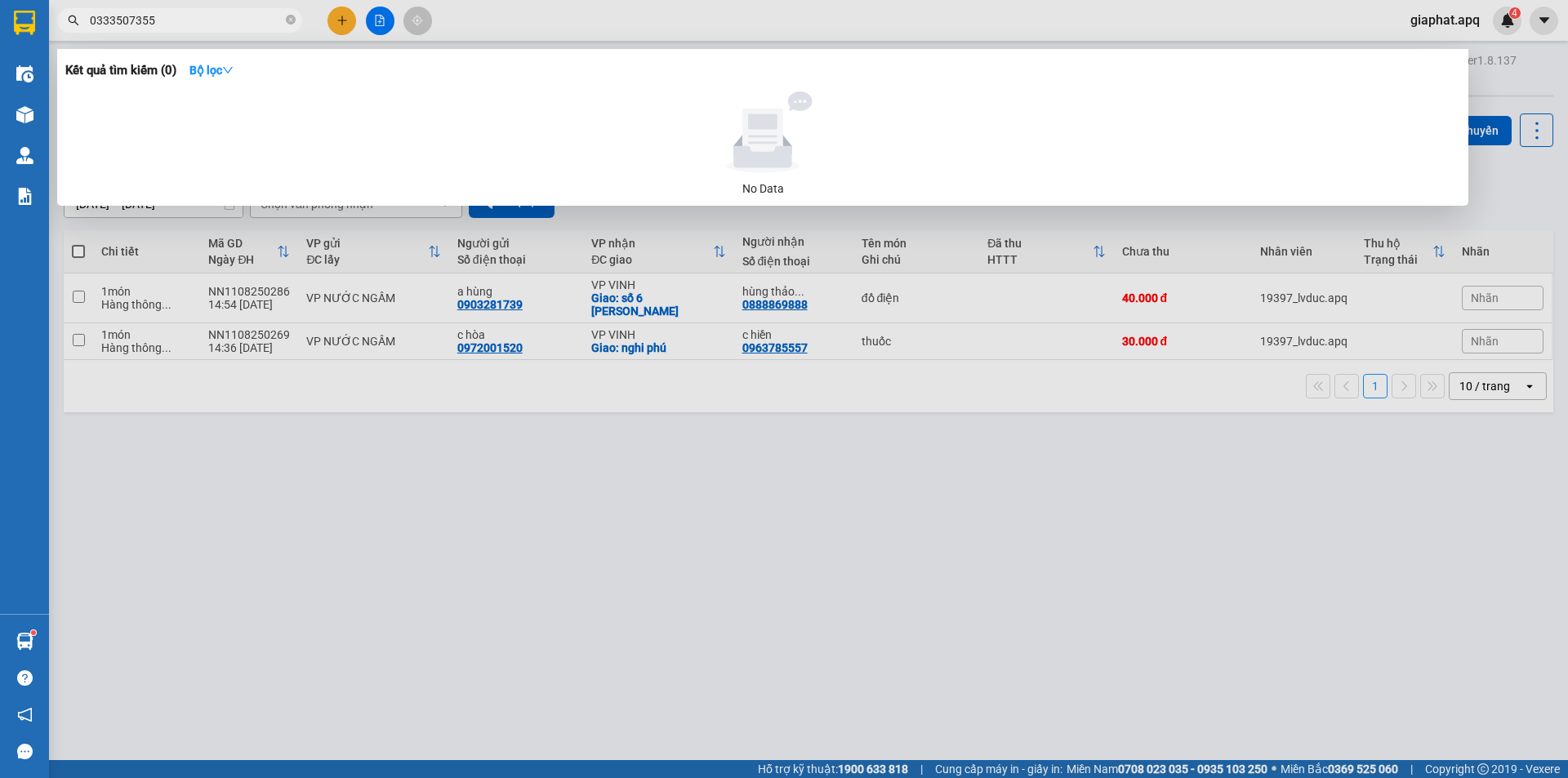
click at [109, 20] on input "0333507355" at bounding box center [186, 21] width 193 height 18
click at [130, 14] on input "0333507355" at bounding box center [186, 21] width 193 height 18
click at [212, 16] on input "0333507355" at bounding box center [186, 21] width 193 height 18
type input "0"
type input "0333507355"
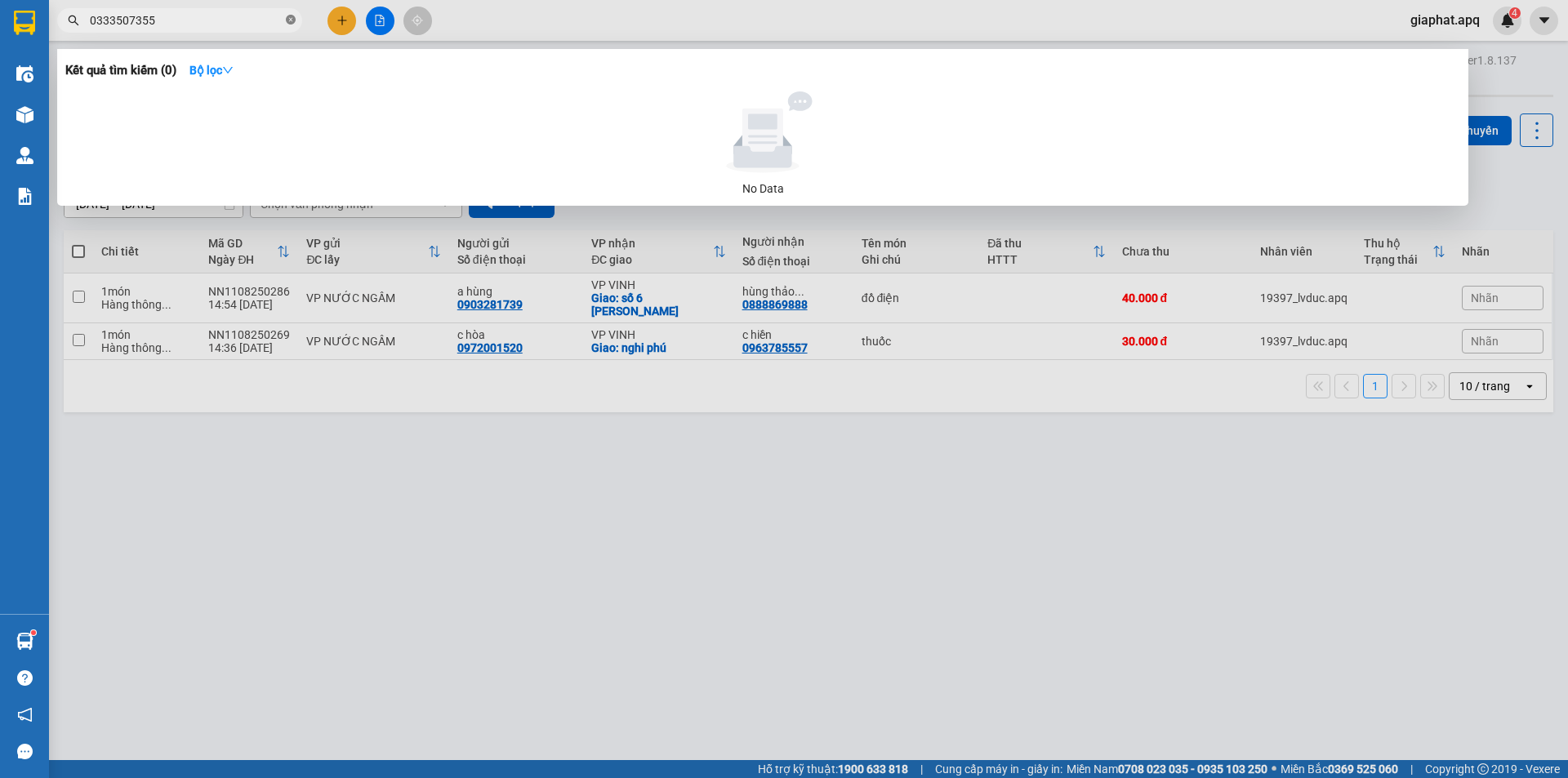
click at [290, 17] on icon "close-circle" at bounding box center [290, 20] width 10 height 10
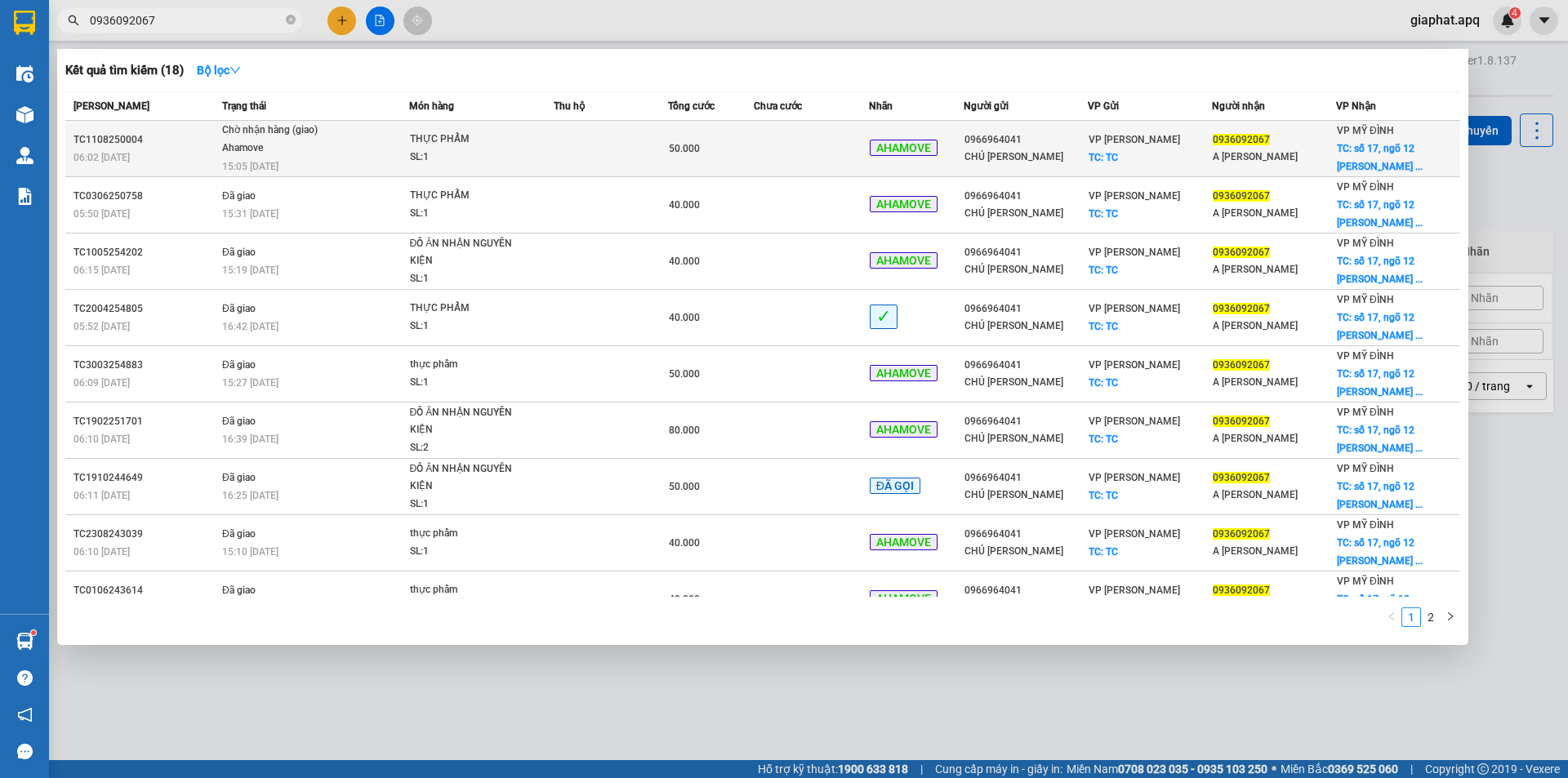
type input "0936092067"
click at [1098, 149] on div "VP THANH CHƯƠNG TC: TC" at bounding box center [1149, 149] width 123 height 36
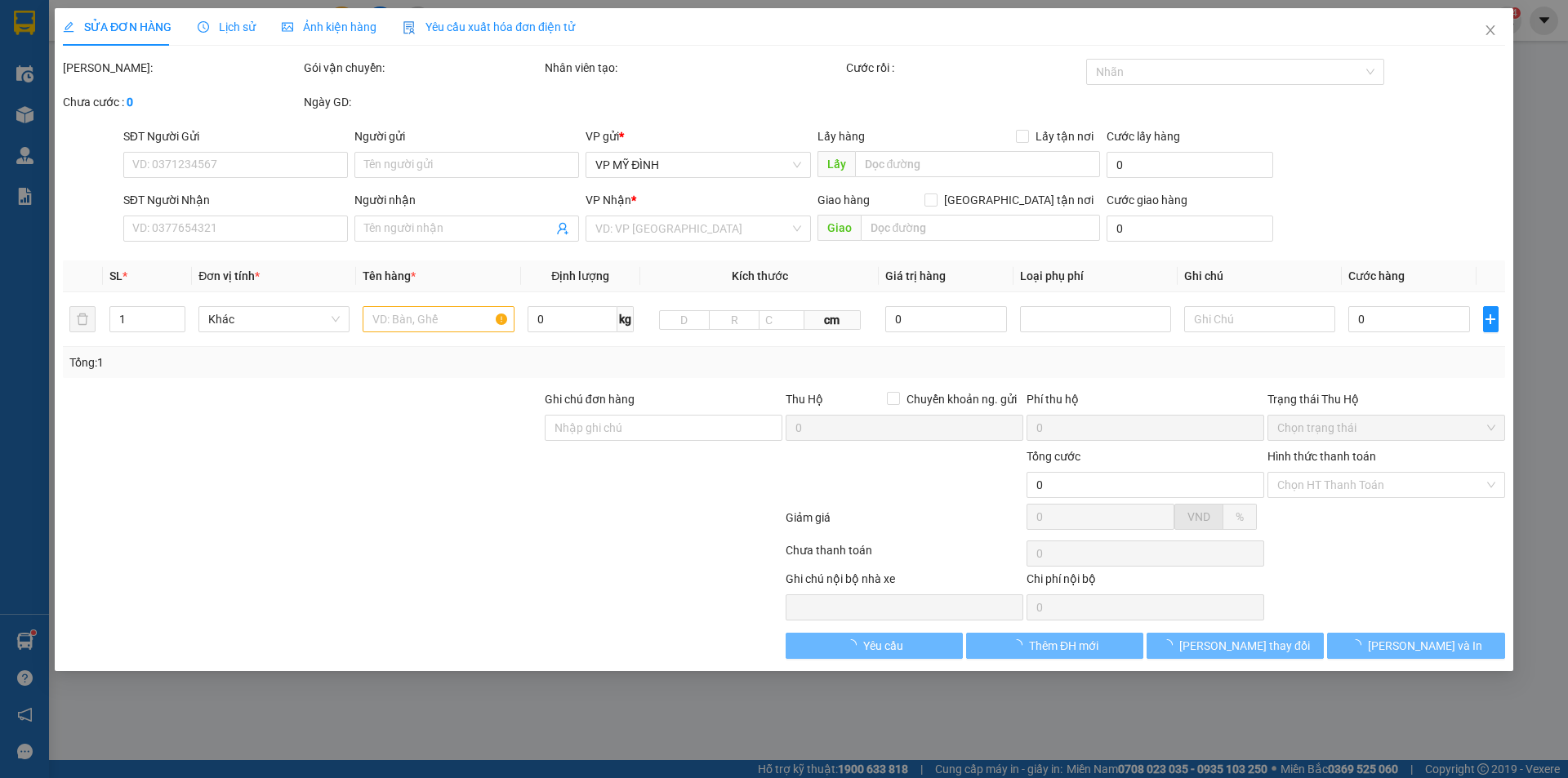
type input "0966964041"
type input "CHÚ [PERSON_NAME]"
checkbox input "true"
type input "TC"
type input "0936092067"
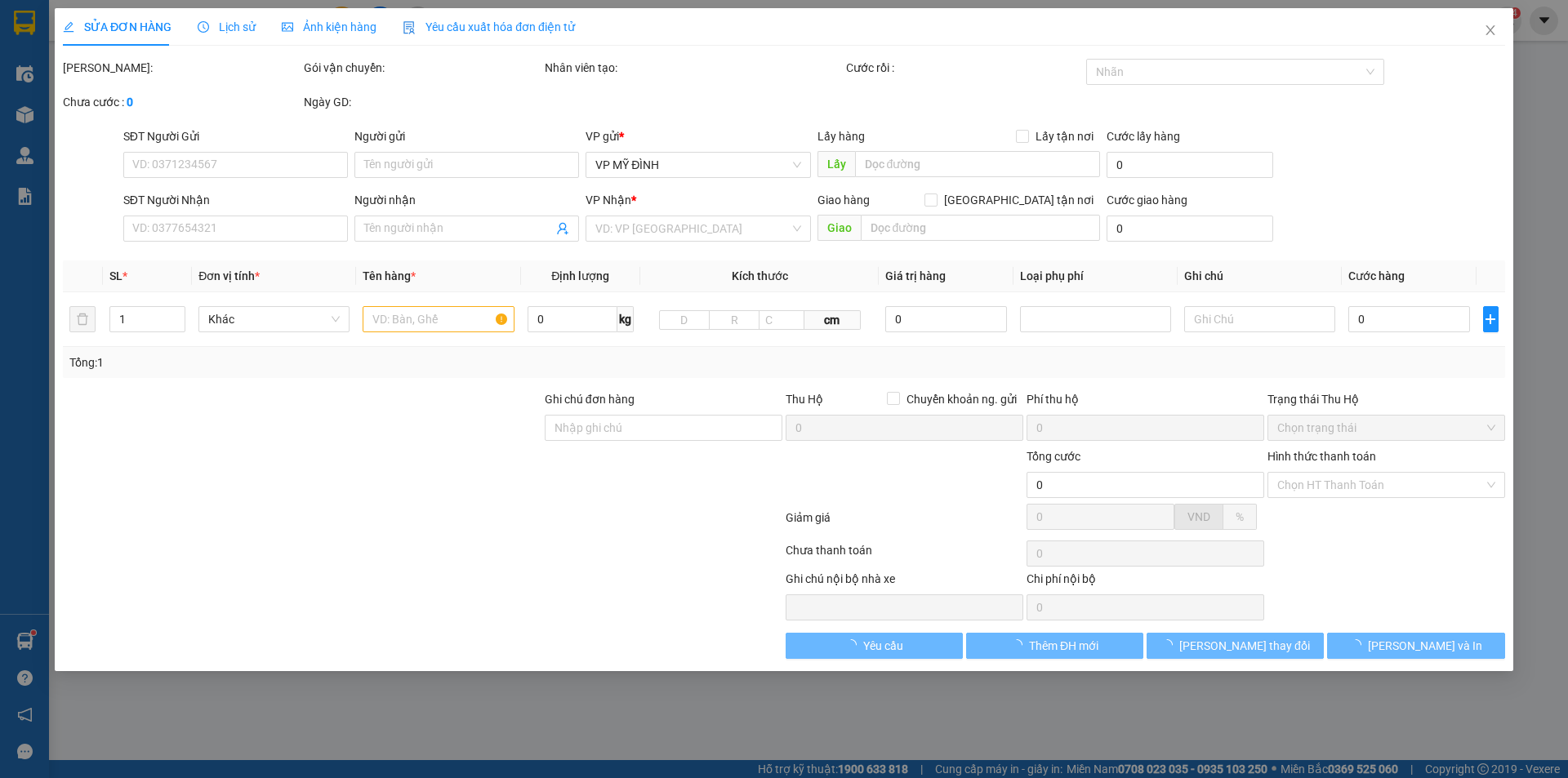
type input "A [PERSON_NAME]"
checkbox input "true"
type input "số 17, ngõ 12 [PERSON_NAME] , ô [GEOGRAPHIC_DATA],[GEOGRAPHIC_DATA],[GEOGRAPHIC…"
type input "50.000"
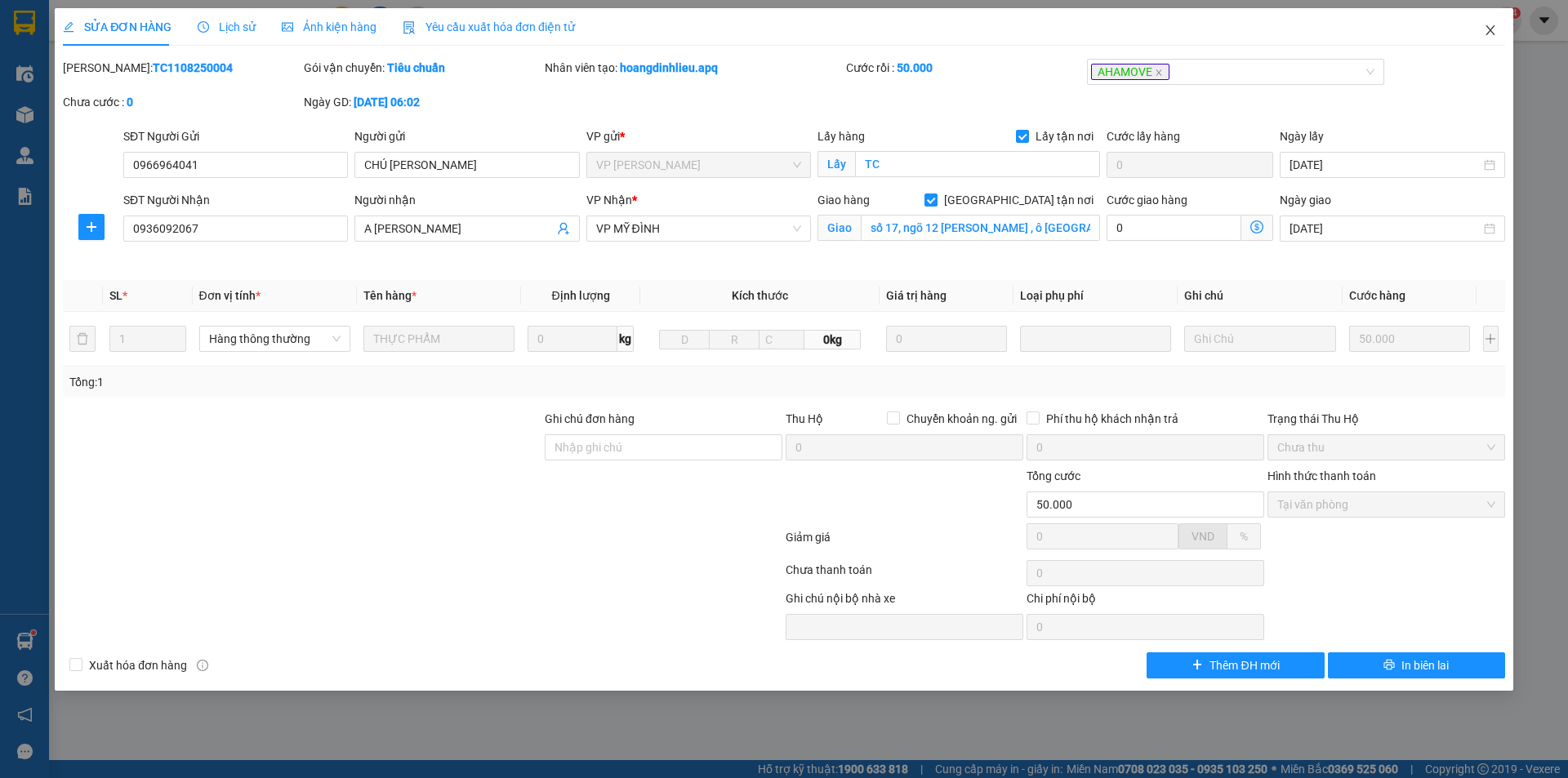
click at [1487, 29] on icon "close" at bounding box center [1489, 30] width 9 height 10
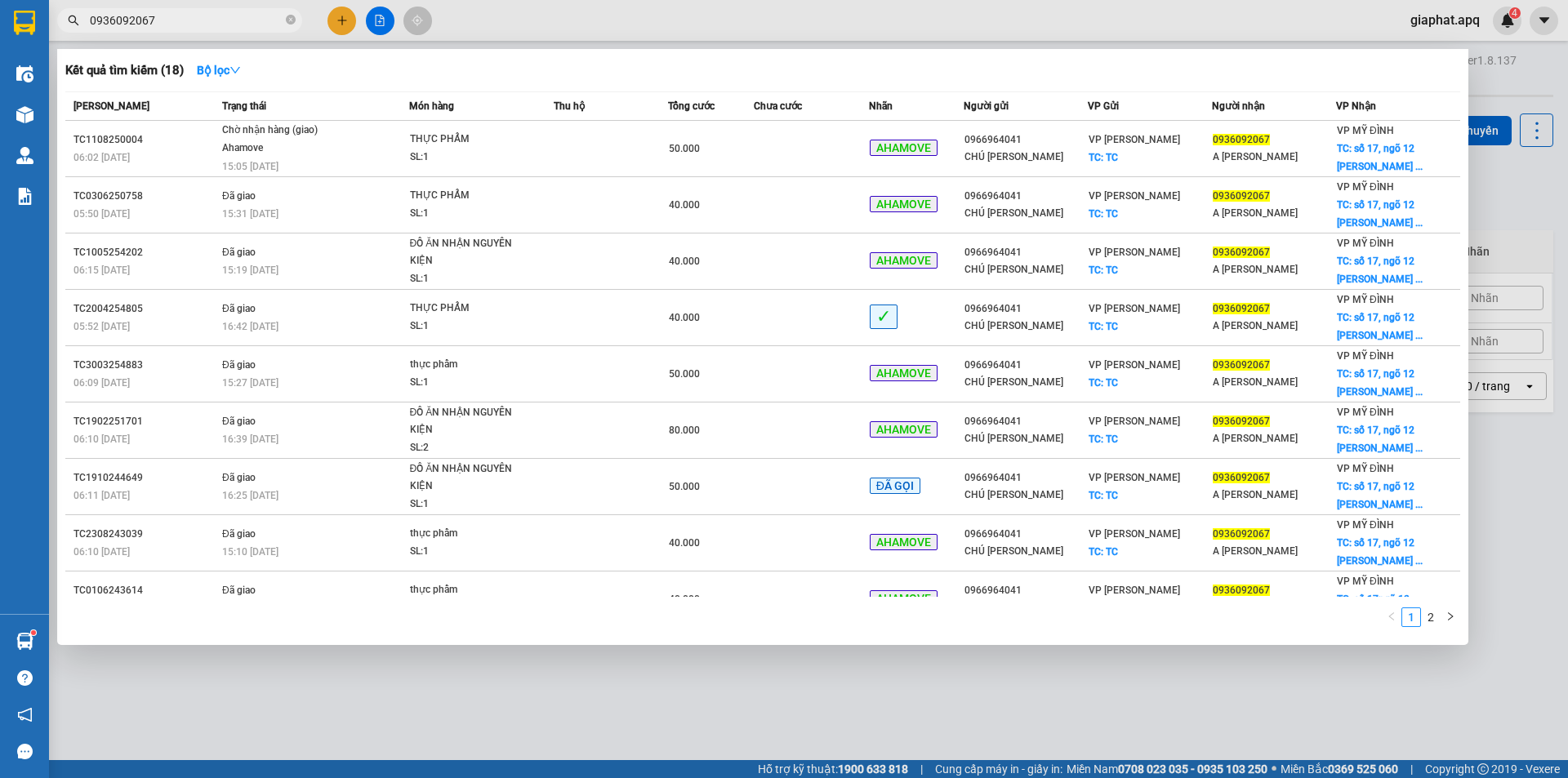
click at [193, 21] on input "0936092067" at bounding box center [186, 21] width 193 height 18
click at [292, 17] on icon "close-circle" at bounding box center [290, 20] width 10 height 10
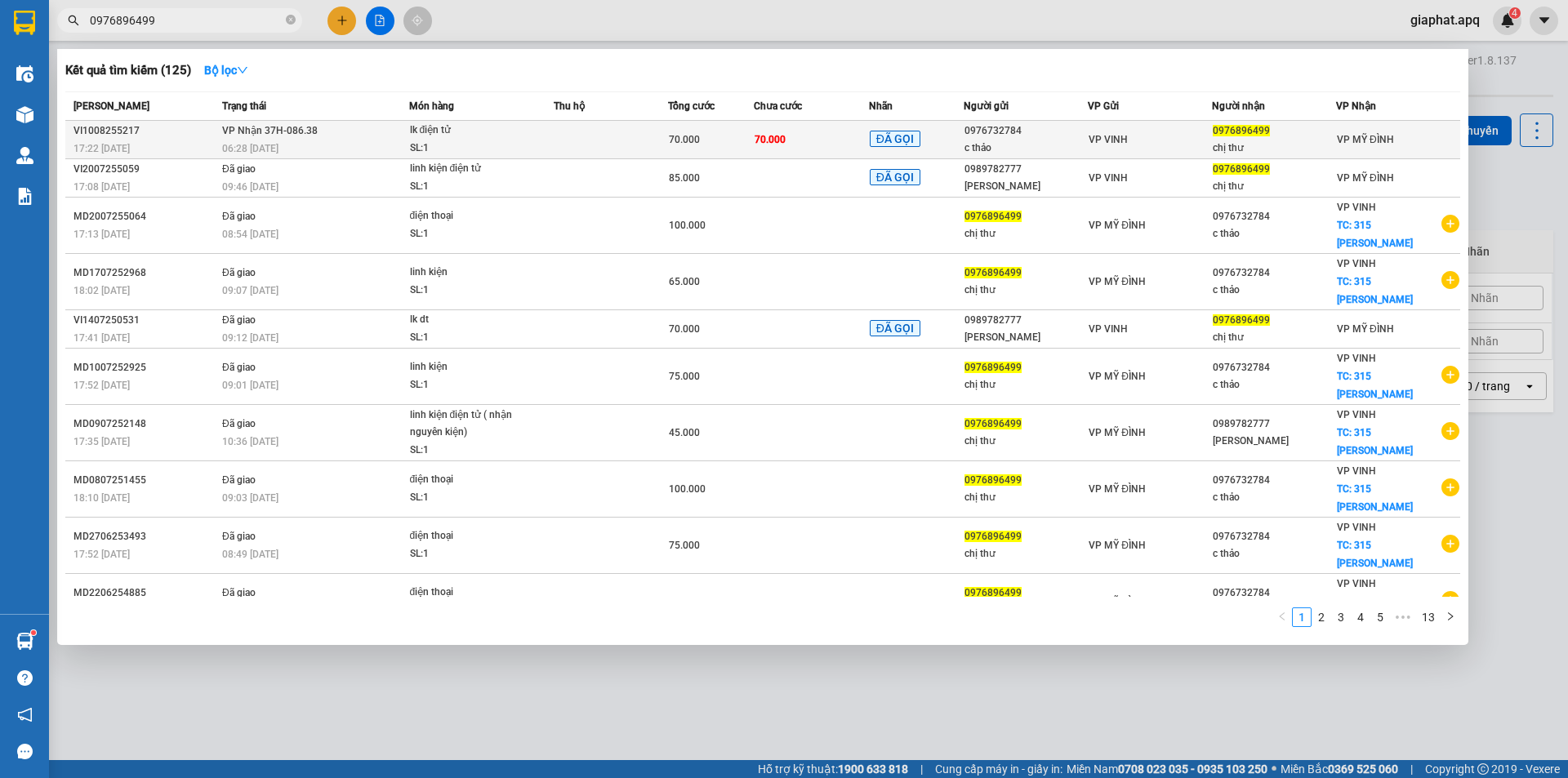
type input "0976896499"
click at [1046, 131] on div "0976732784" at bounding box center [1025, 131] width 123 height 17
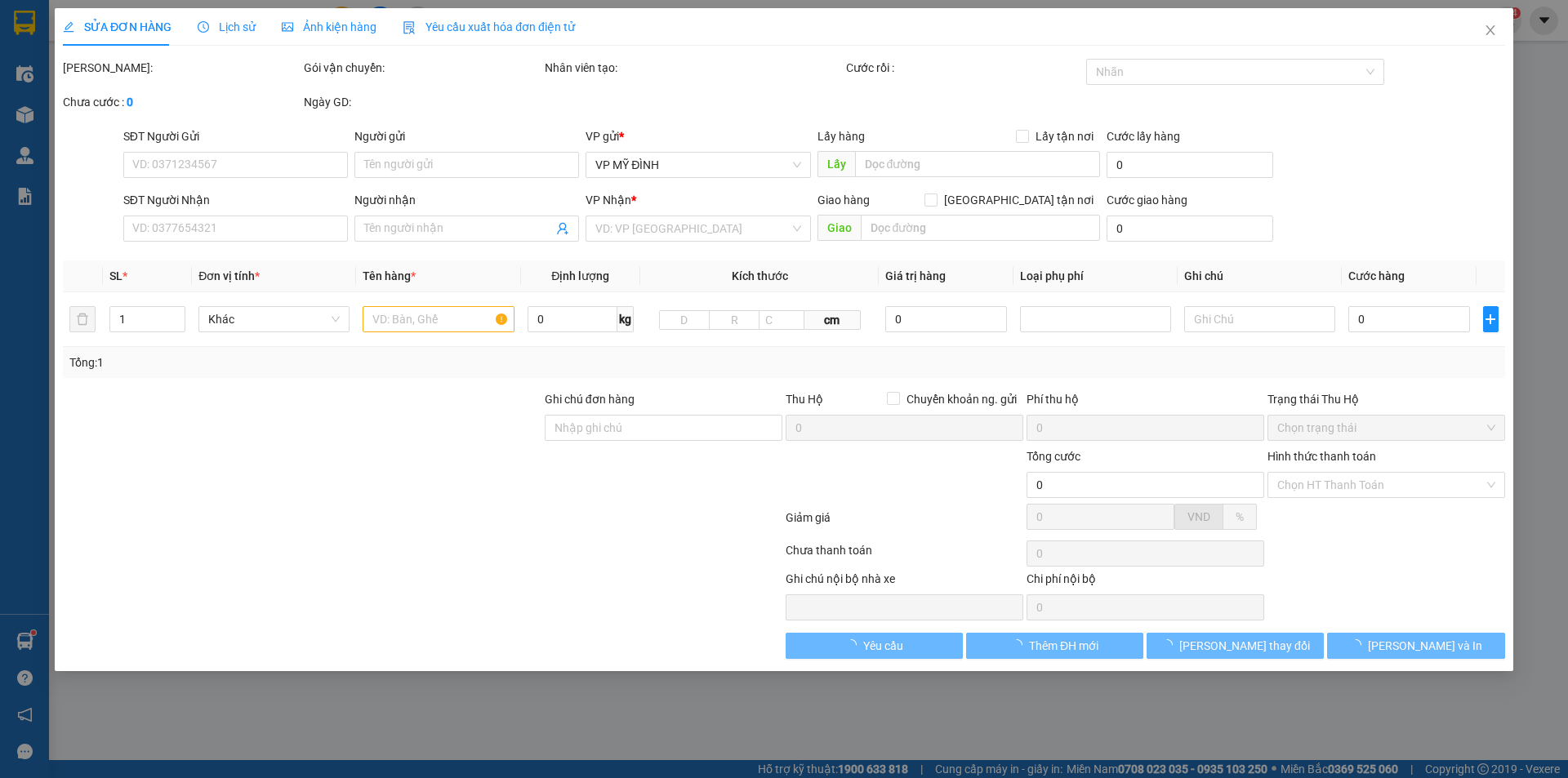
type input "0976732784"
type input "c thảo"
type input "0976896499"
type input "chị thư"
type input "70.000"
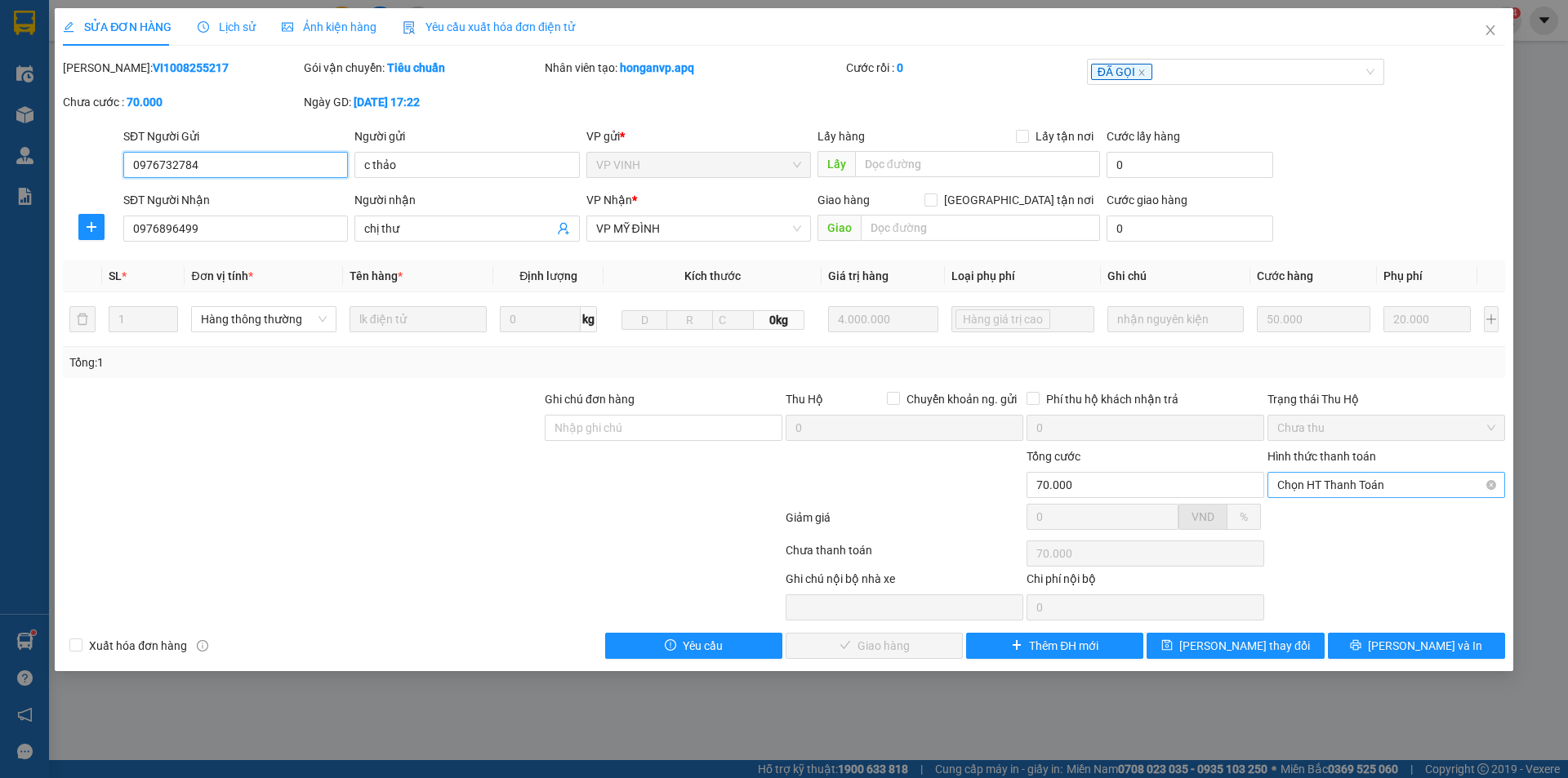
click at [1306, 489] on span "Chọn HT Thanh Toán" at bounding box center [1385, 485] width 218 height 25
click at [1292, 517] on div "Tại văn phòng" at bounding box center [1385, 517] width 218 height 18
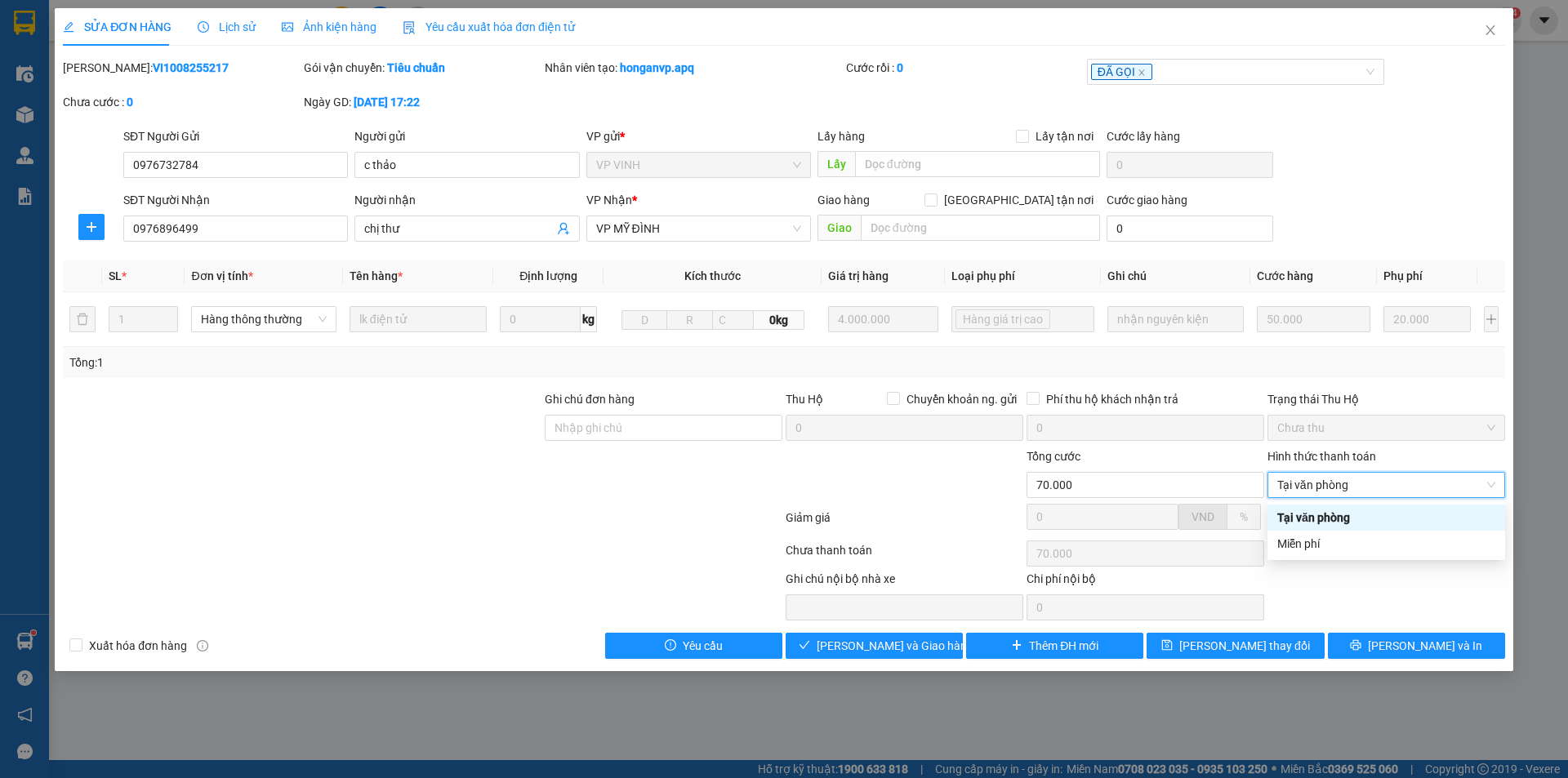
type input "0"
click at [905, 650] on span "[PERSON_NAME] và Giao hàng" at bounding box center [895, 646] width 157 height 18
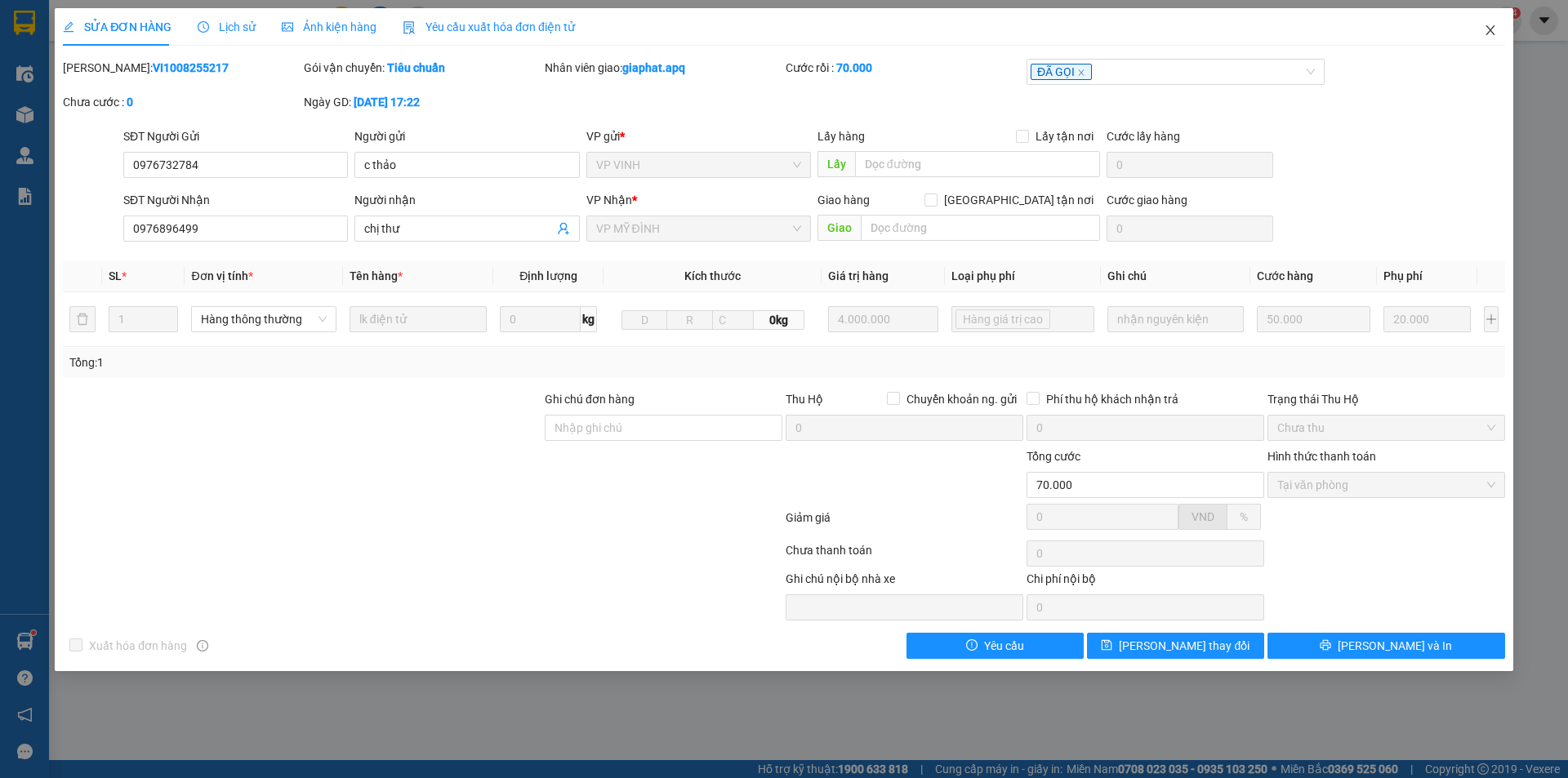
click at [1483, 29] on icon "close" at bounding box center [1490, 30] width 13 height 13
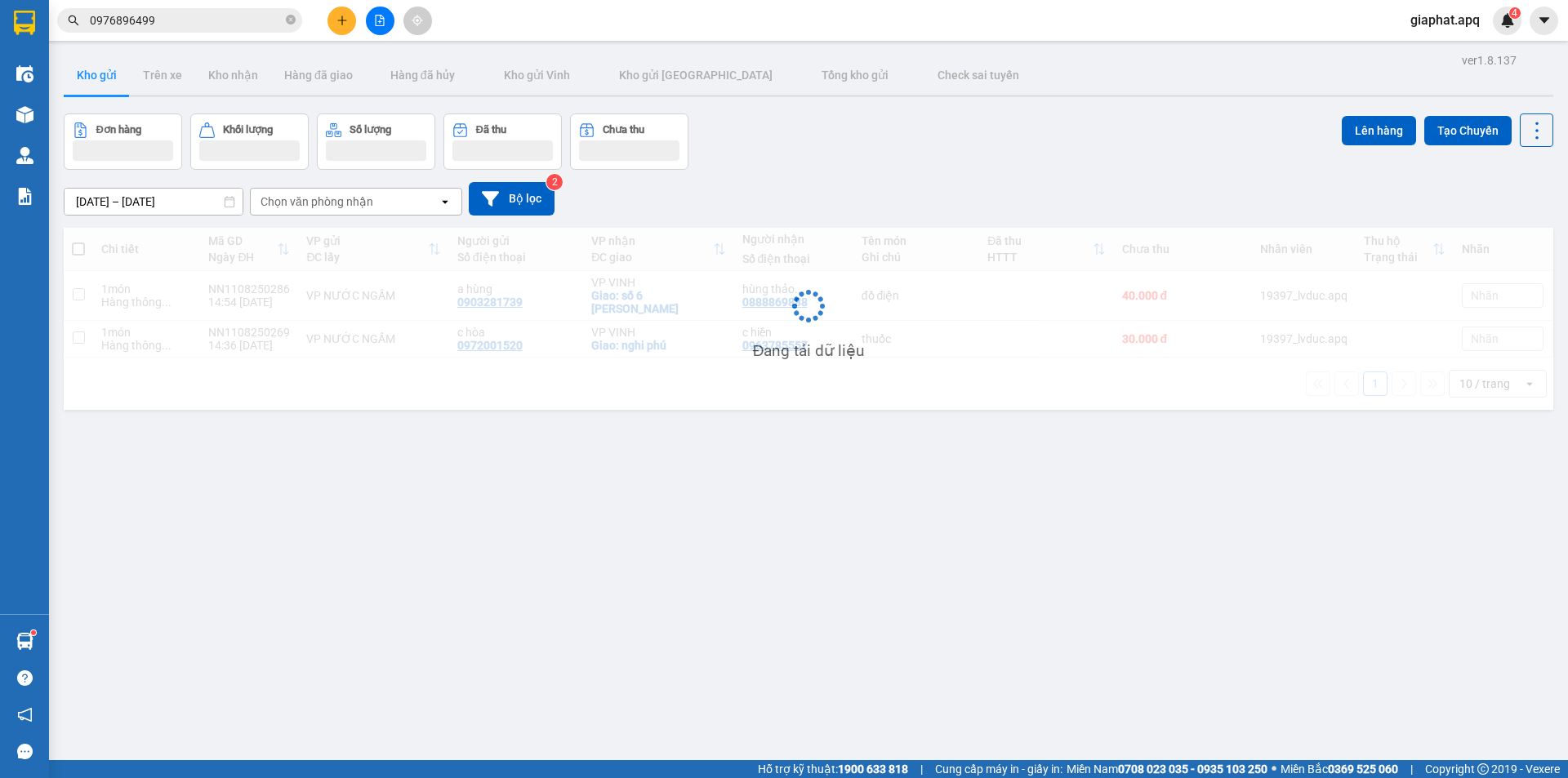
click at [230, 14] on input "0976896499" at bounding box center [186, 21] width 193 height 18
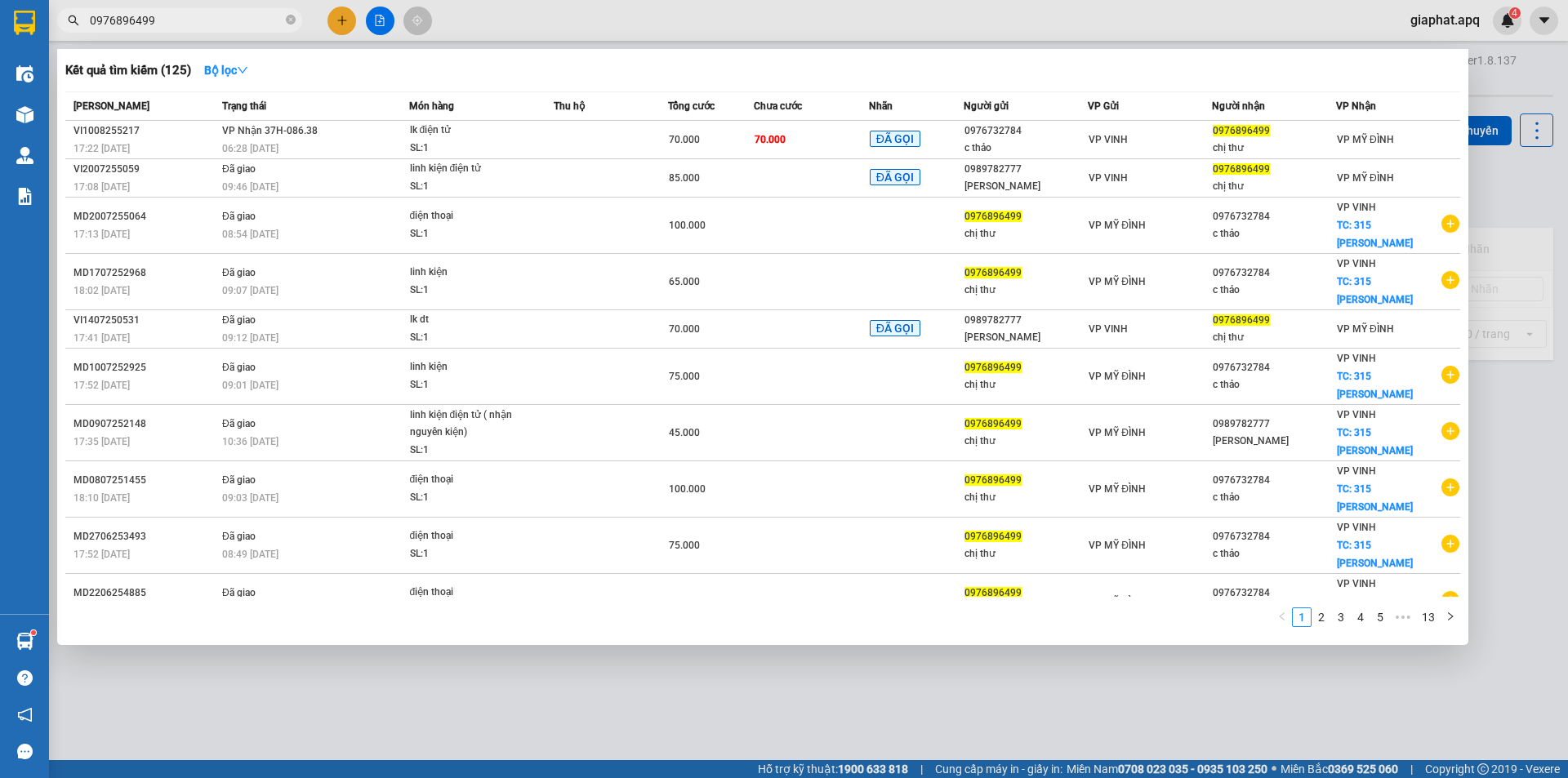
click at [230, 14] on input "0976896499" at bounding box center [186, 21] width 193 height 18
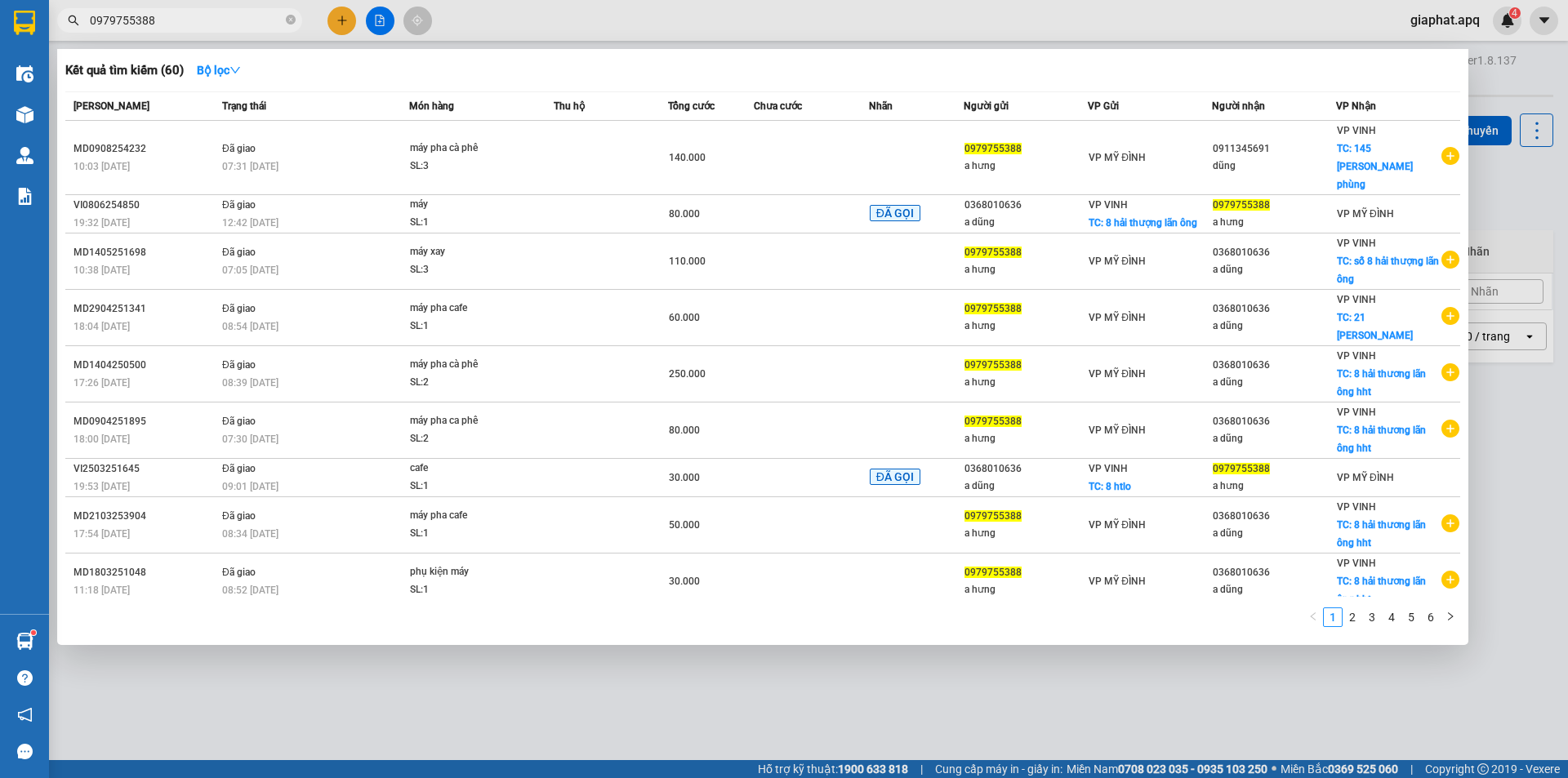
type input "0979755388"
click at [340, 21] on div at bounding box center [784, 389] width 1568 height 778
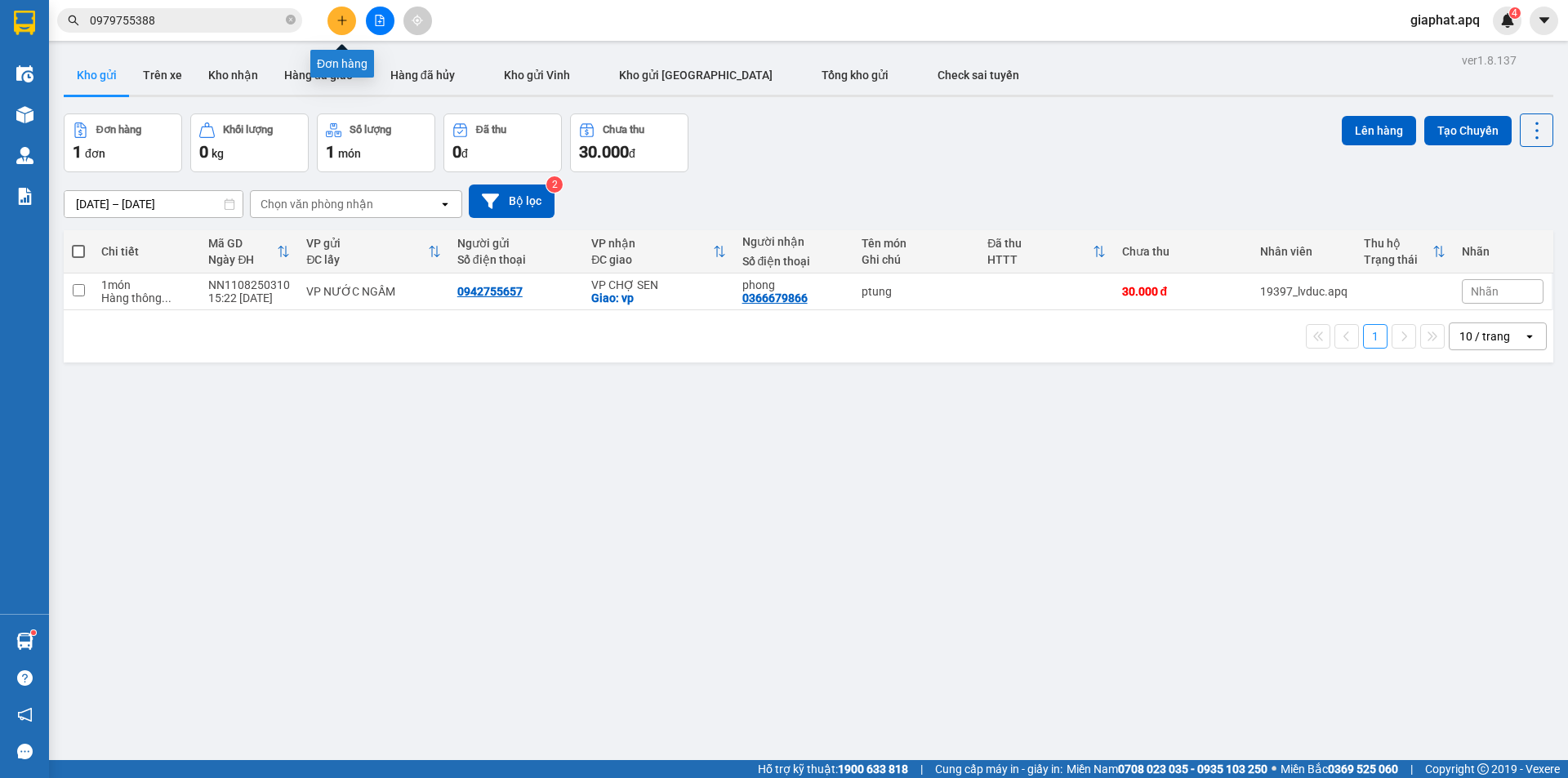
click at [342, 23] on icon "plus" at bounding box center [341, 20] width 1 height 9
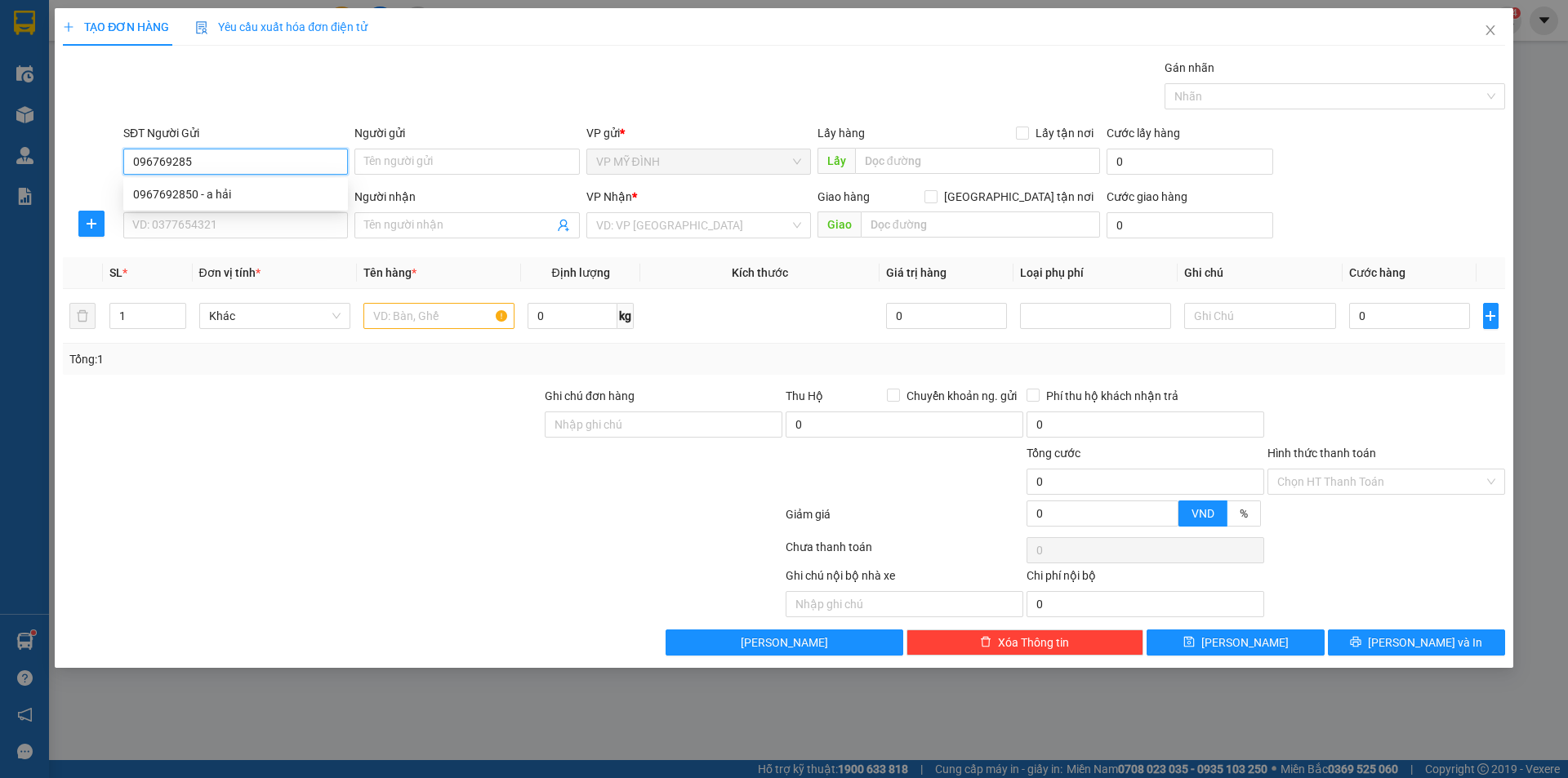
type input "0967692850"
click at [234, 193] on div "0967692850 - a hải" at bounding box center [235, 194] width 205 height 18
type input "a hải"
type input "0967692850"
click at [215, 239] on div "SĐT Người Nhận VD: 0377654321" at bounding box center [235, 215] width 225 height 57
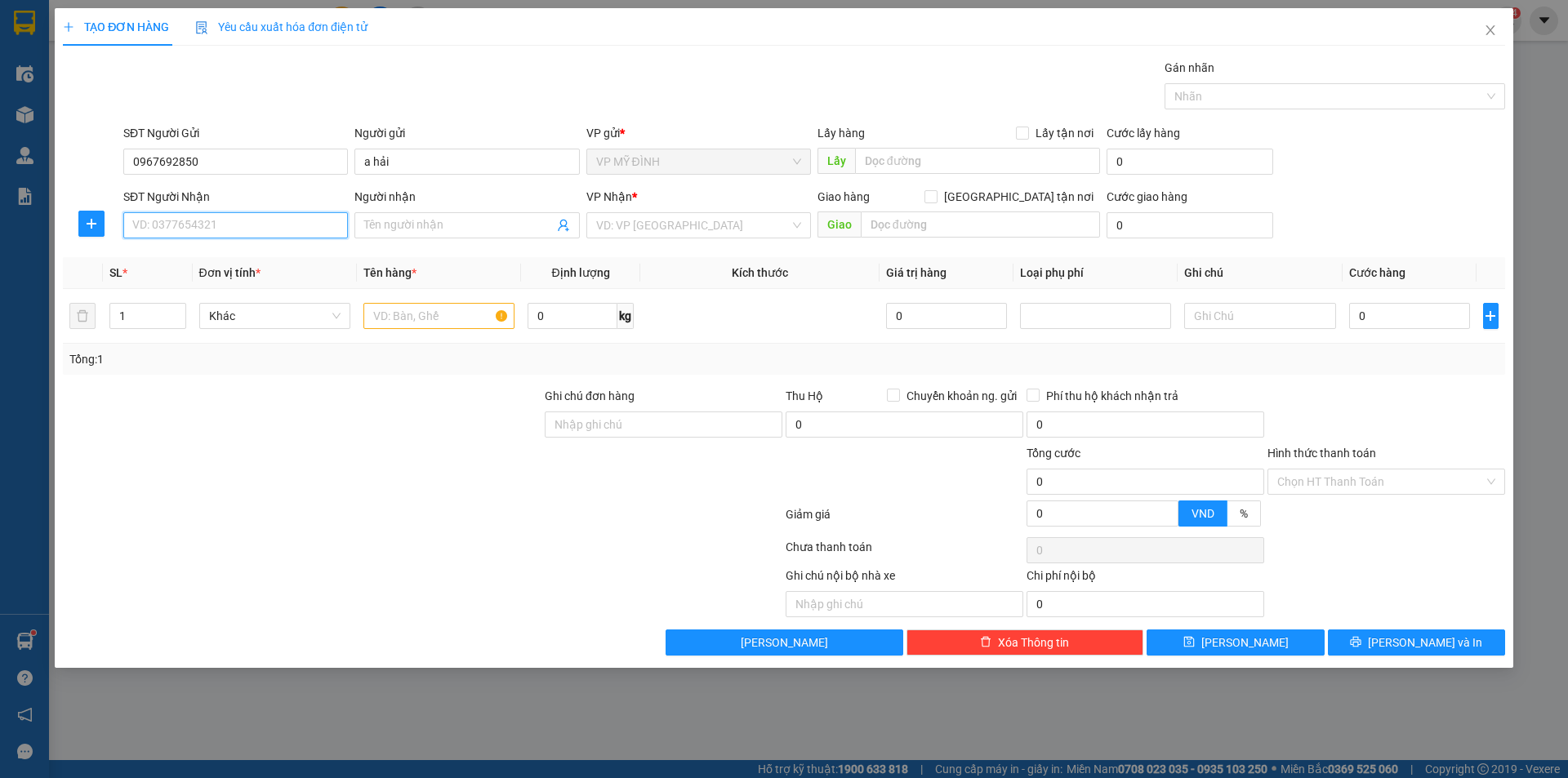
click at [227, 232] on input "SĐT Người Nhận" at bounding box center [235, 225] width 225 height 26
click at [234, 259] on div "0565007777 - a hiệp" at bounding box center [235, 258] width 205 height 18
type input "0565007777"
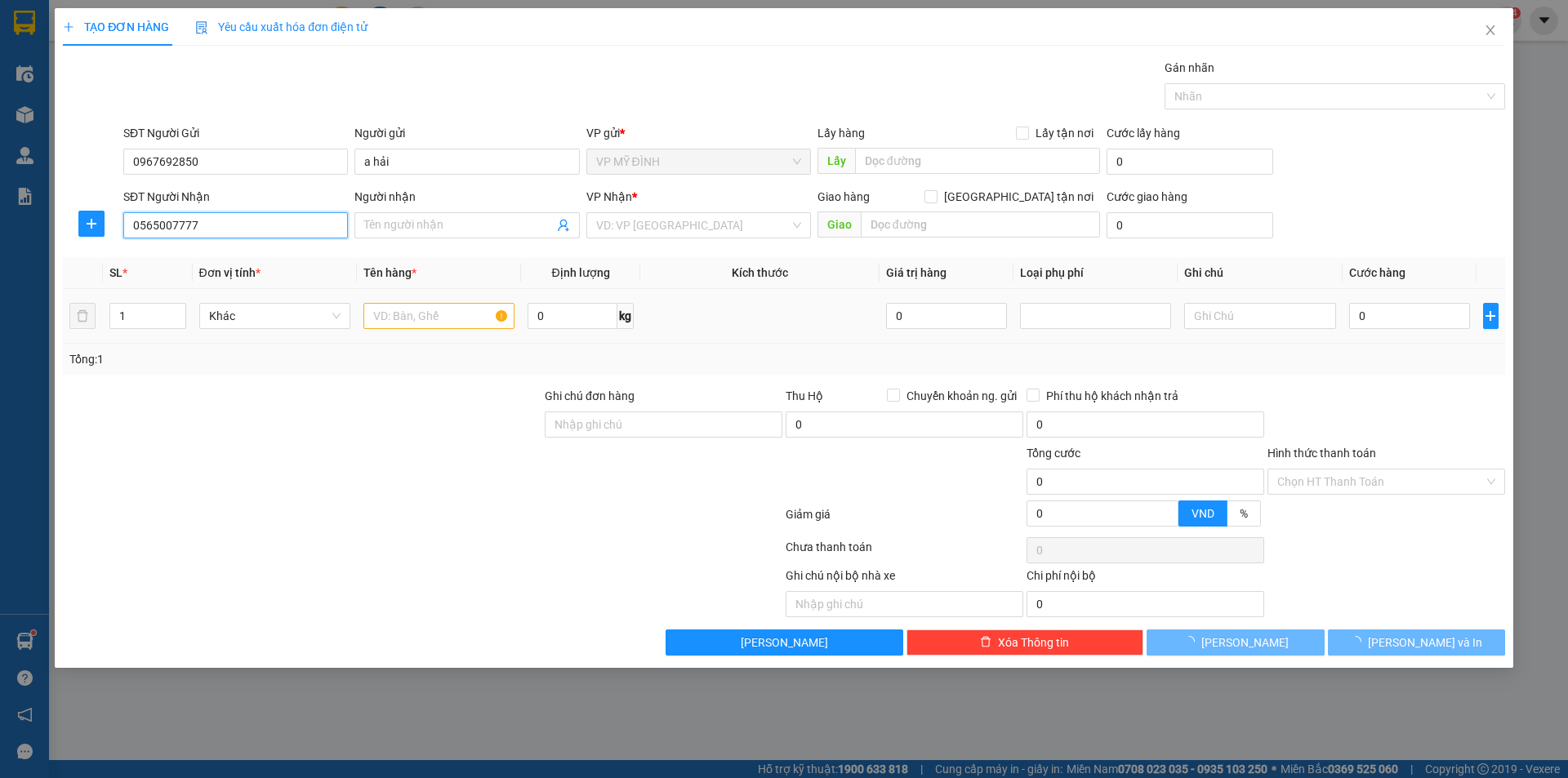
type input "a hiệp"
checkbox input "true"
type input "77 [PERSON_NAME]"
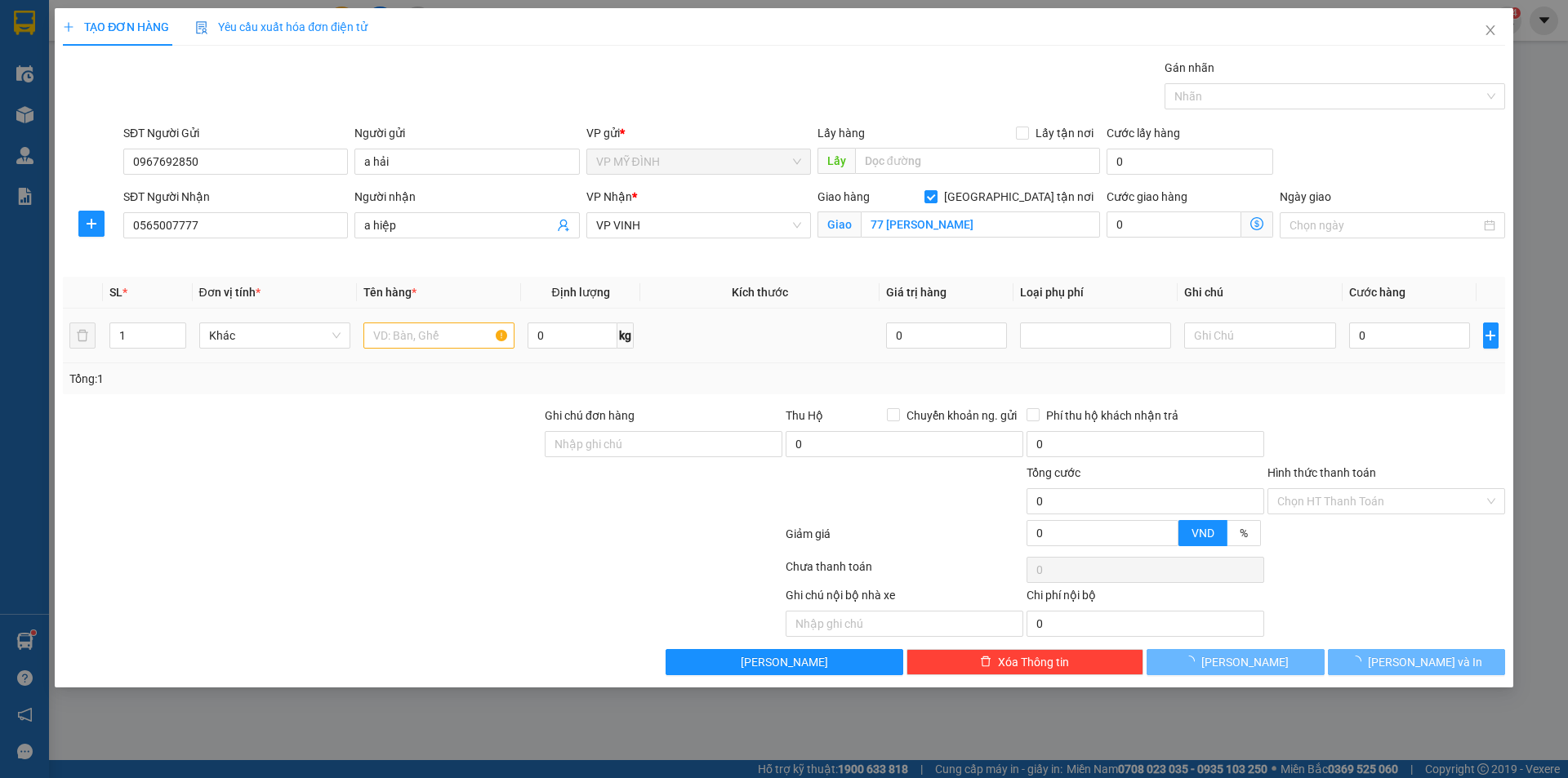
drag, startPoint x: 403, startPoint y: 313, endPoint x: 410, endPoint y: 321, distance: 10.6
click at [404, 313] on td at bounding box center [439, 336] width 165 height 55
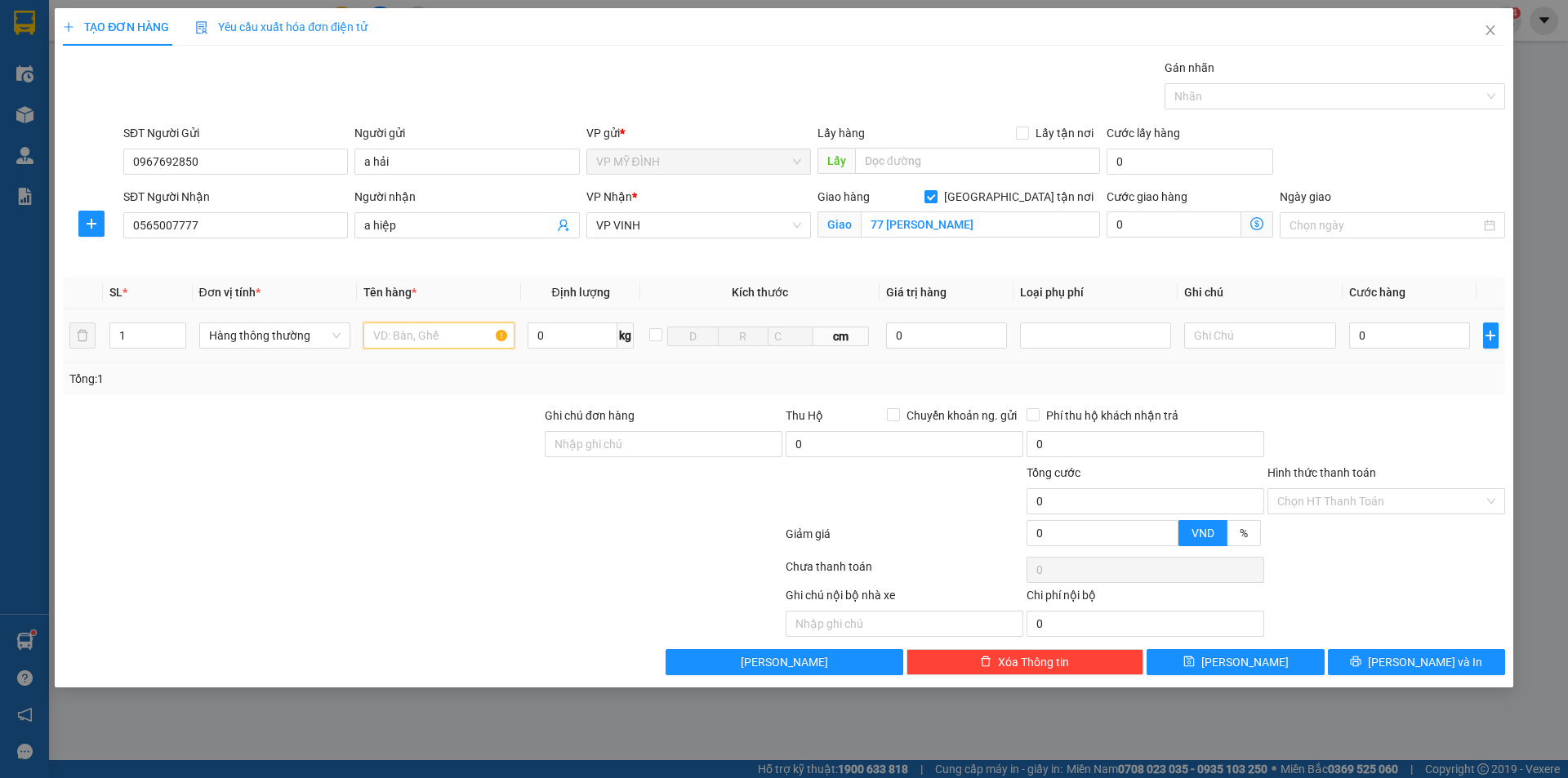
drag, startPoint x: 412, startPoint y: 327, endPoint x: 416, endPoint y: 317, distance: 10.8
click at [413, 323] on input "text" at bounding box center [439, 336] width 151 height 26
type input "d"
type input "điện thoại nguyên kiện"
drag, startPoint x: 325, startPoint y: 479, endPoint x: 310, endPoint y: 468, distance: 18.6
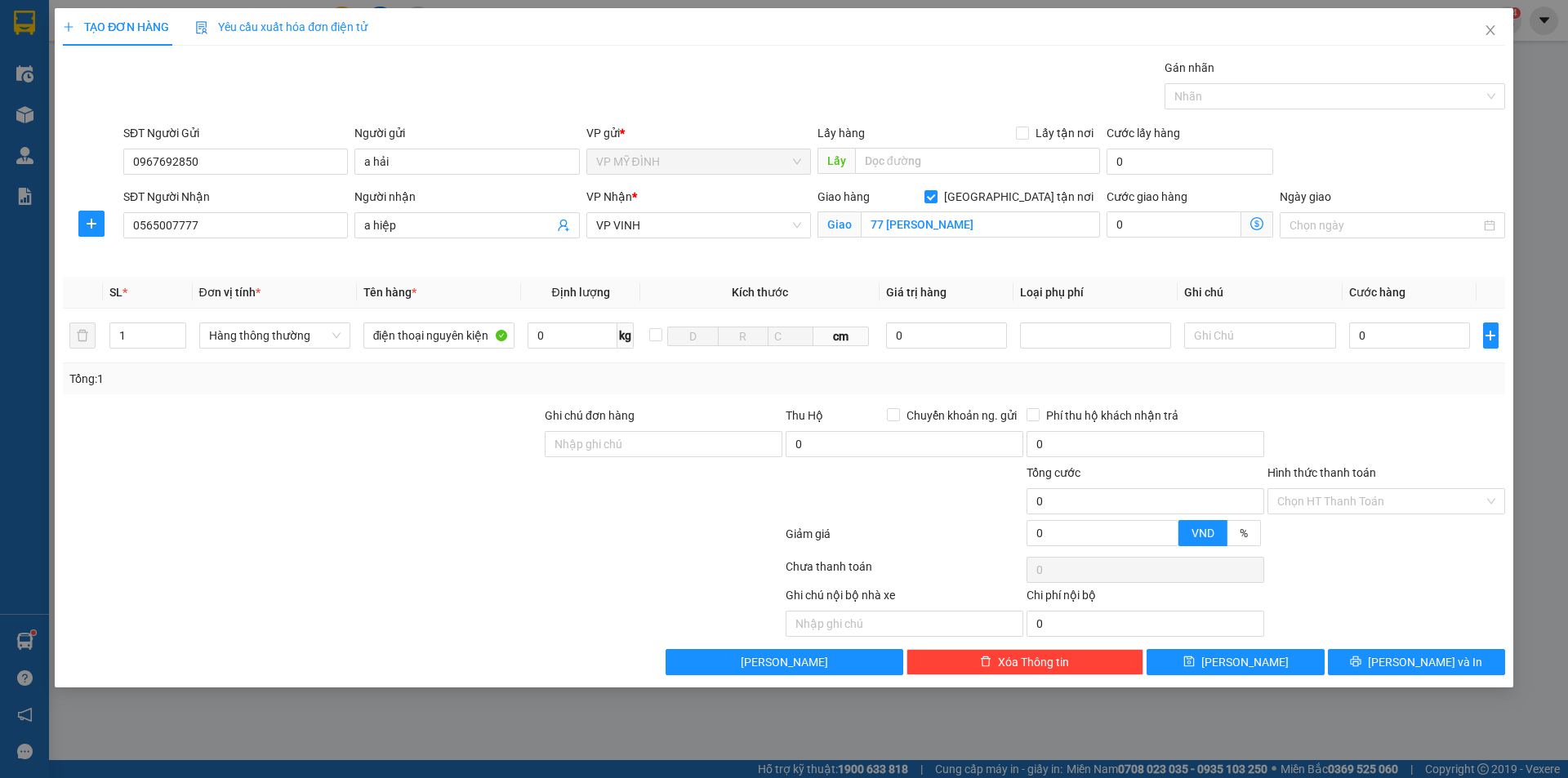
click at [321, 474] on div at bounding box center [302, 492] width 482 height 57
click at [938, 336] on input "0" at bounding box center [947, 336] width 122 height 26
type input "20.000.000"
drag, startPoint x: 1040, startPoint y: 316, endPoint x: 1051, endPoint y: 331, distance: 18.6
click at [1041, 315] on td at bounding box center [1096, 336] width 165 height 55
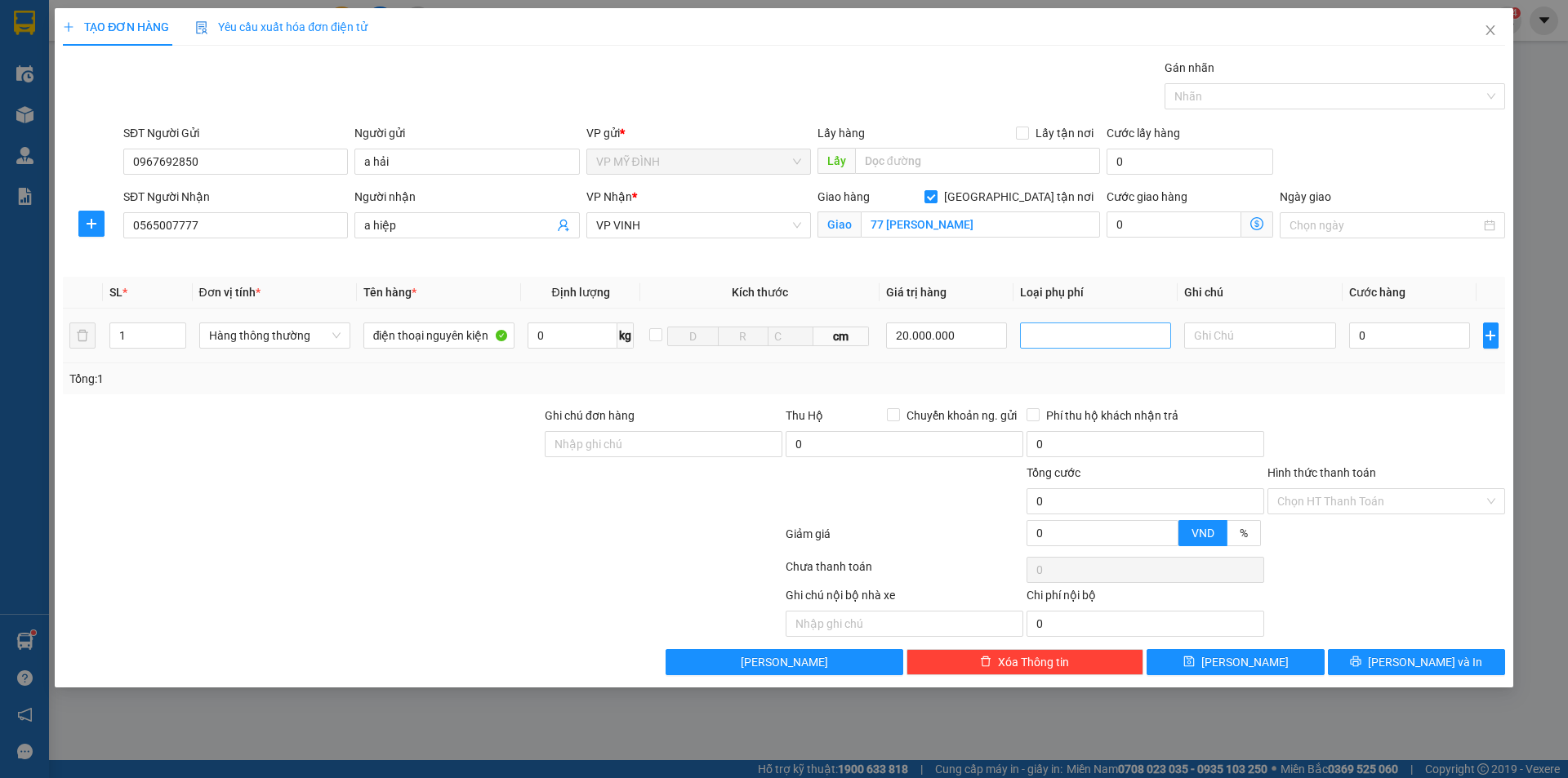
click at [1051, 331] on div at bounding box center [1096, 336] width 143 height 20
click at [1060, 363] on div "Hàng giá trị cao" at bounding box center [1096, 368] width 132 height 18
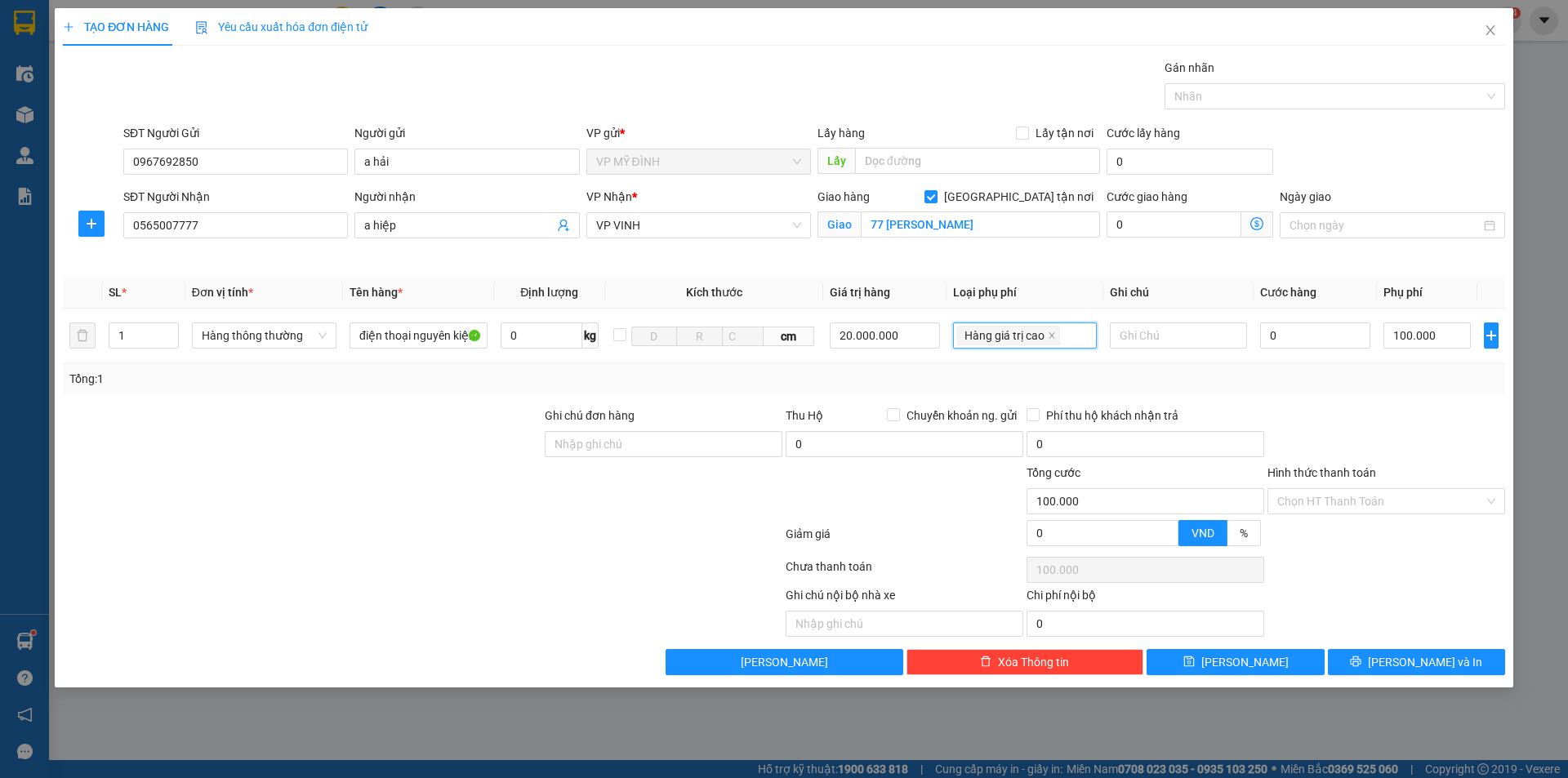
type input "100.000"
click at [1316, 340] on input "0" at bounding box center [1315, 336] width 111 height 26
click at [1394, 404] on div "Transit Pickup Surcharge Ids Transit Deliver Surcharge Ids Transit Deliver Surc…" at bounding box center [783, 366] width 1442 height 616
click at [1385, 653] on button "[PERSON_NAME] và In" at bounding box center [1416, 662] width 177 height 26
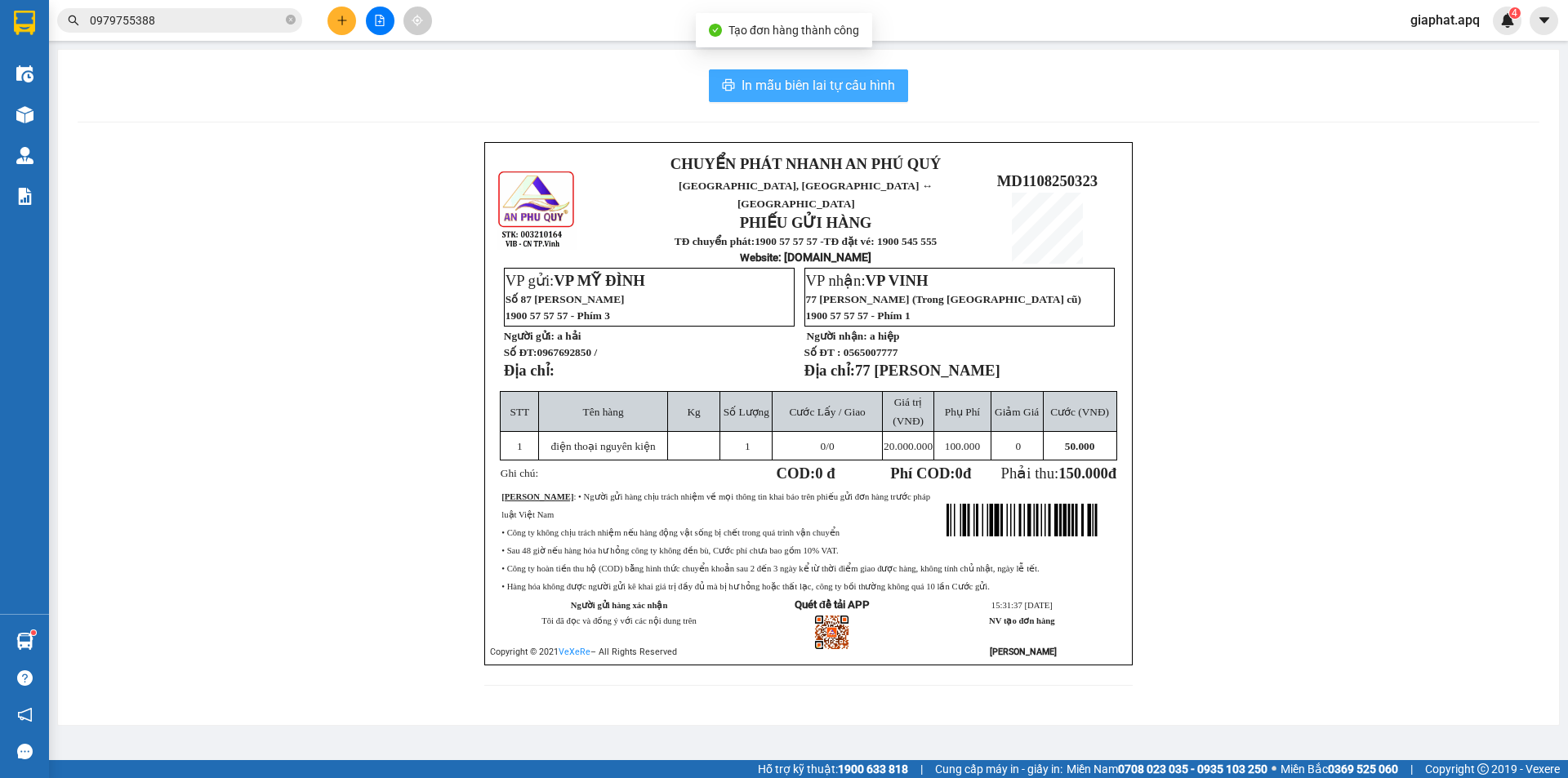
click at [819, 90] on span "In mẫu biên lai tự cấu hình" at bounding box center [818, 85] width 154 height 21
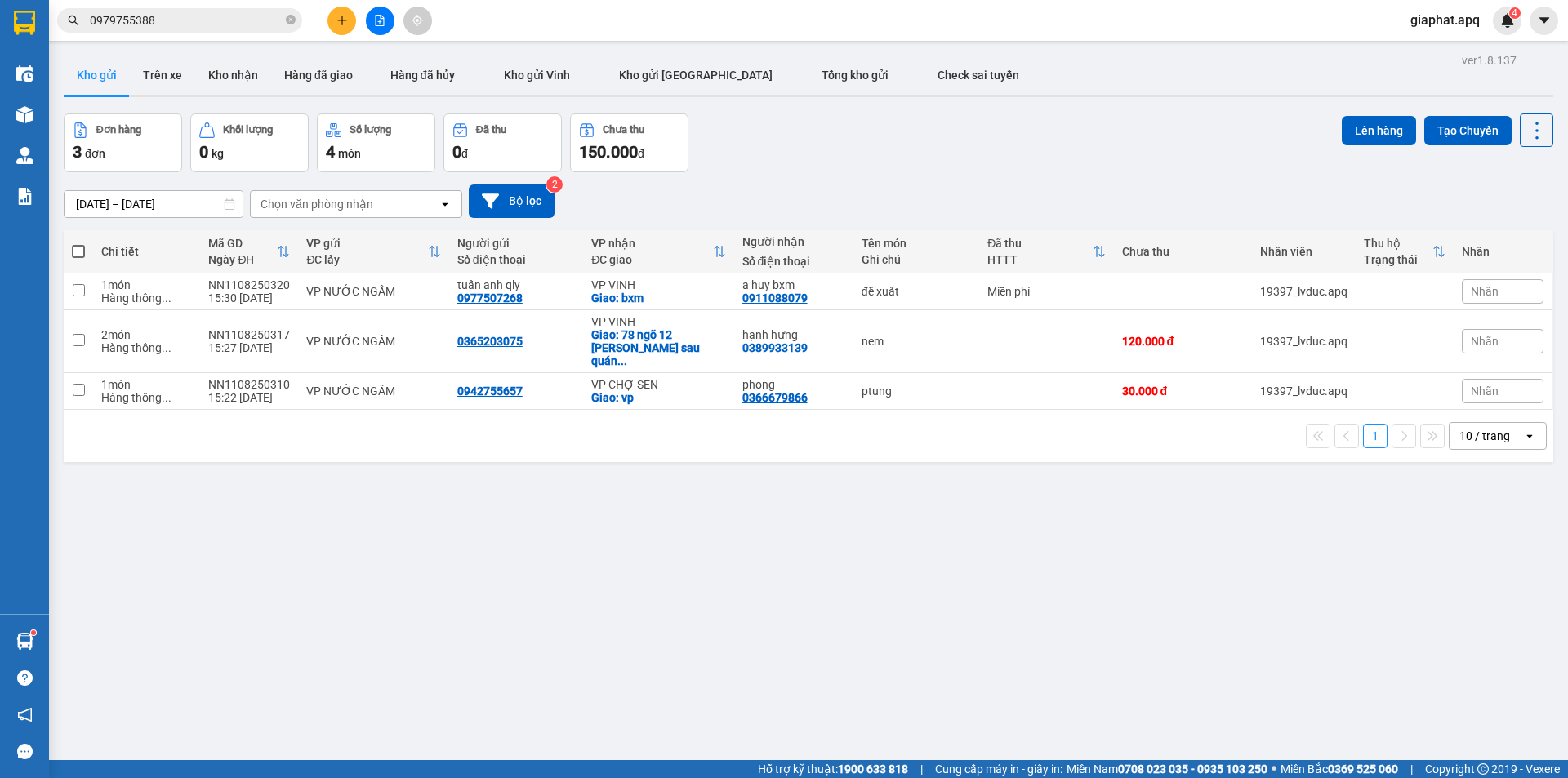
click at [1018, 164] on div "Đơn hàng 3 đơn Khối lượng 0 kg Số lượng 4 món Đã thu 0 đ Chưa thu 150.000 đ Lên…" at bounding box center [808, 142] width 1489 height 58
click at [523, 197] on button "Bộ lọc" at bounding box center [512, 201] width 86 height 34
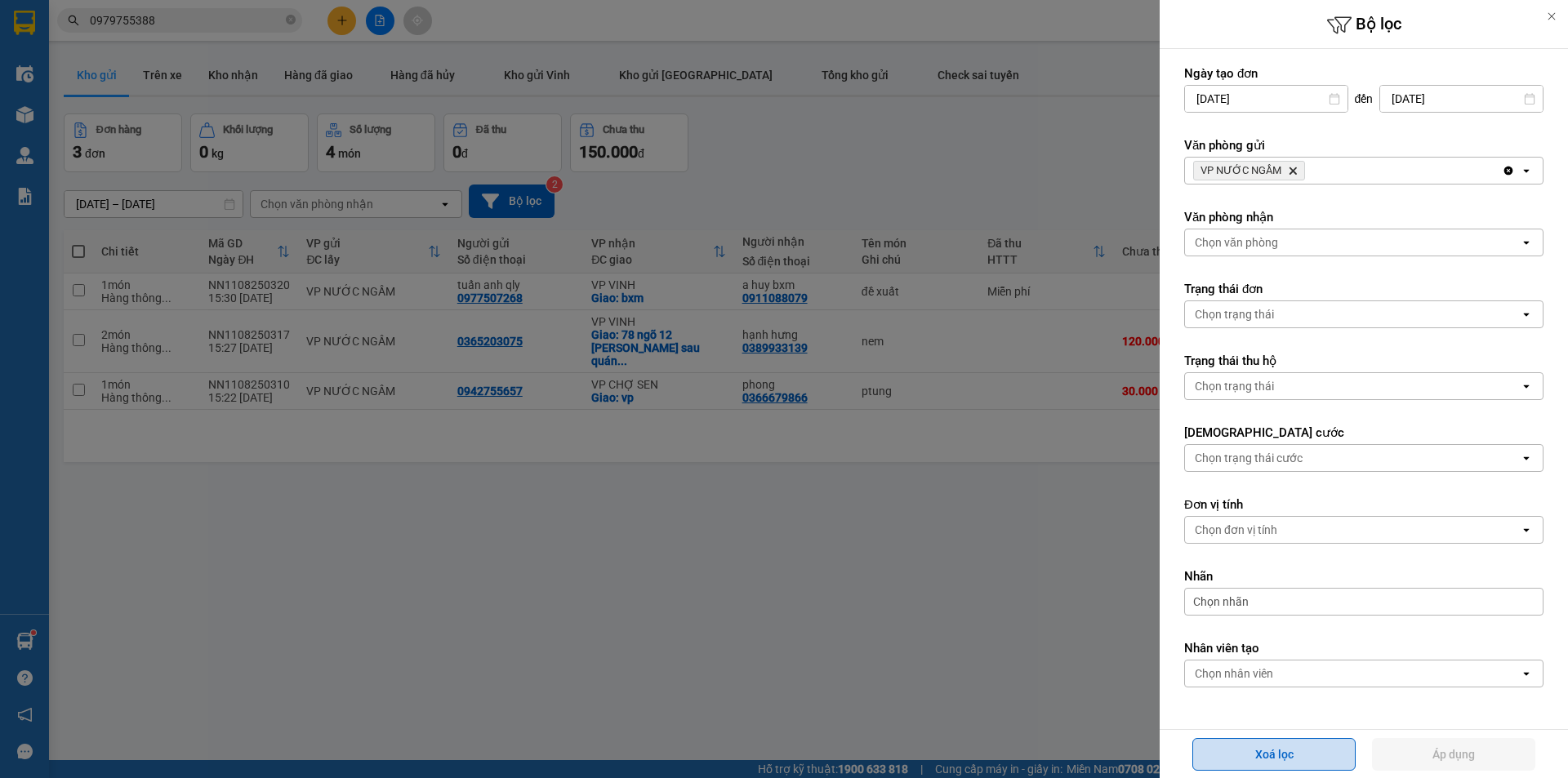
click at [1326, 751] on button "Xoá lọc" at bounding box center [1273, 754] width 164 height 33
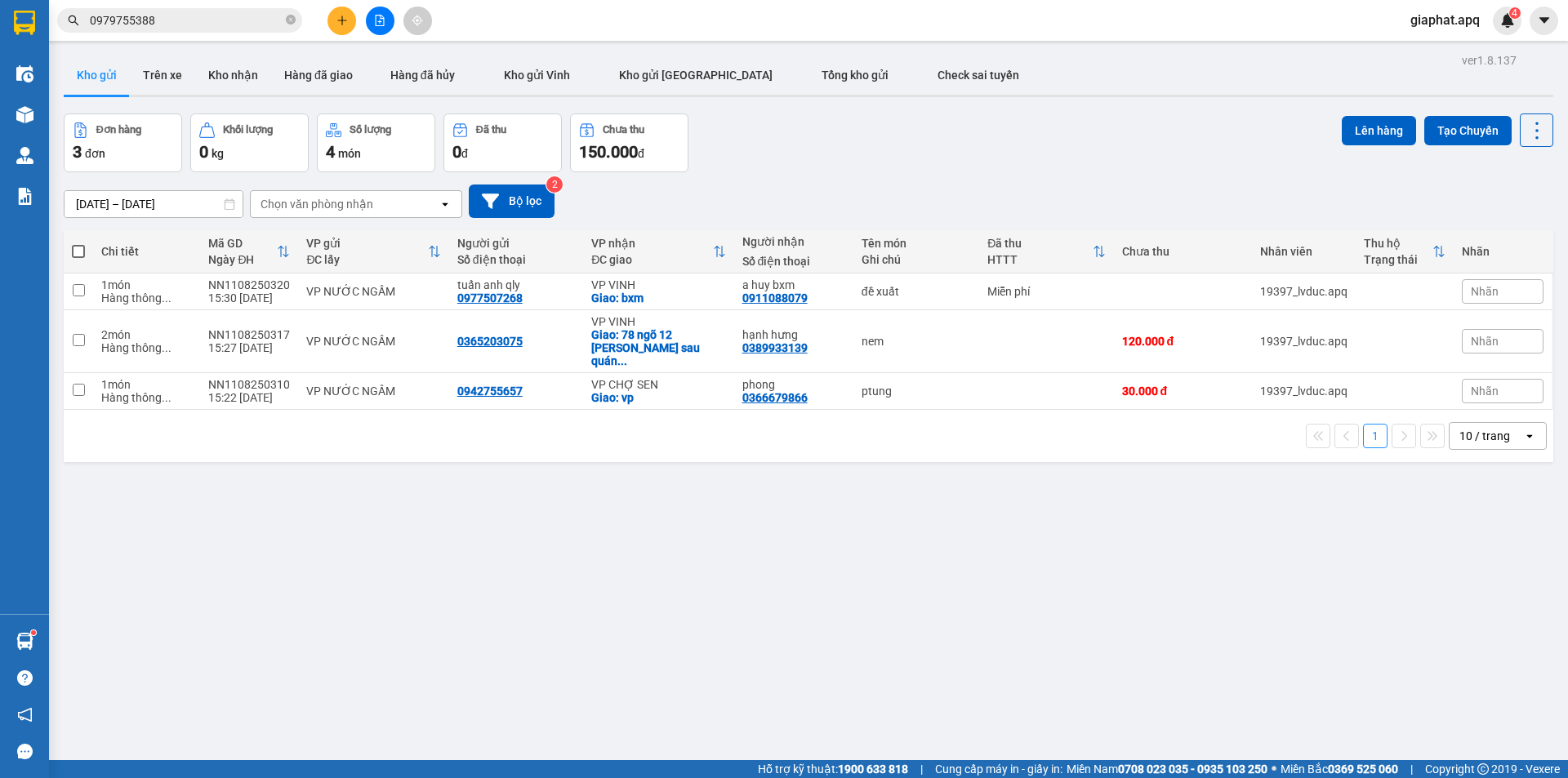
click at [795, 645] on div at bounding box center [784, 389] width 1568 height 778
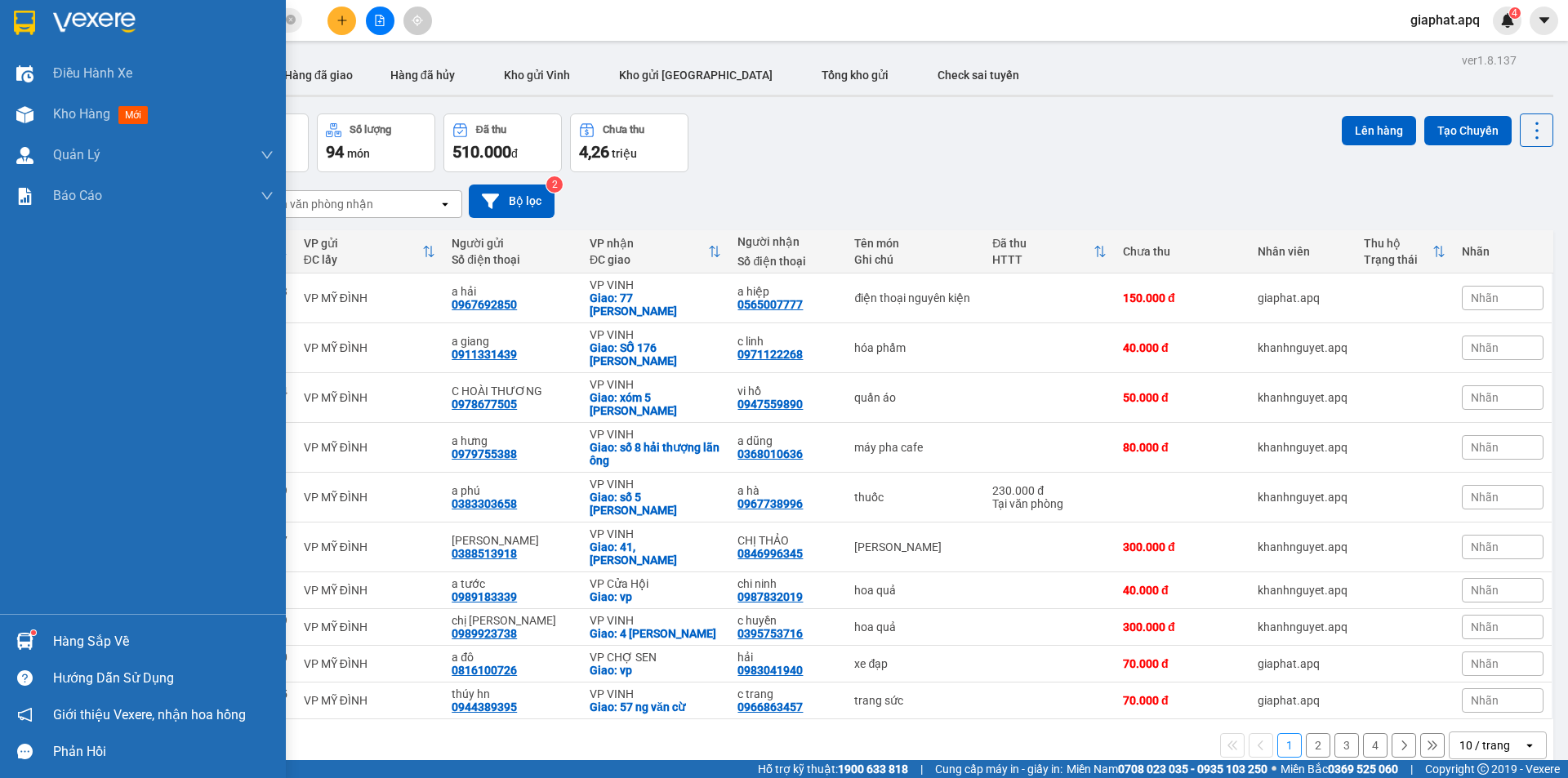
drag, startPoint x: 16, startPoint y: 600, endPoint x: 39, endPoint y: 624, distance: 33.2
click at [20, 607] on div "Điều hành xe Kho hàng mới Quản [PERSON_NAME] lý thu hộ Quản lý chuyến Quản lý g…" at bounding box center [142, 334] width 285 height 561
click at [44, 625] on div "Hàng sắp về" at bounding box center [142, 641] width 285 height 37
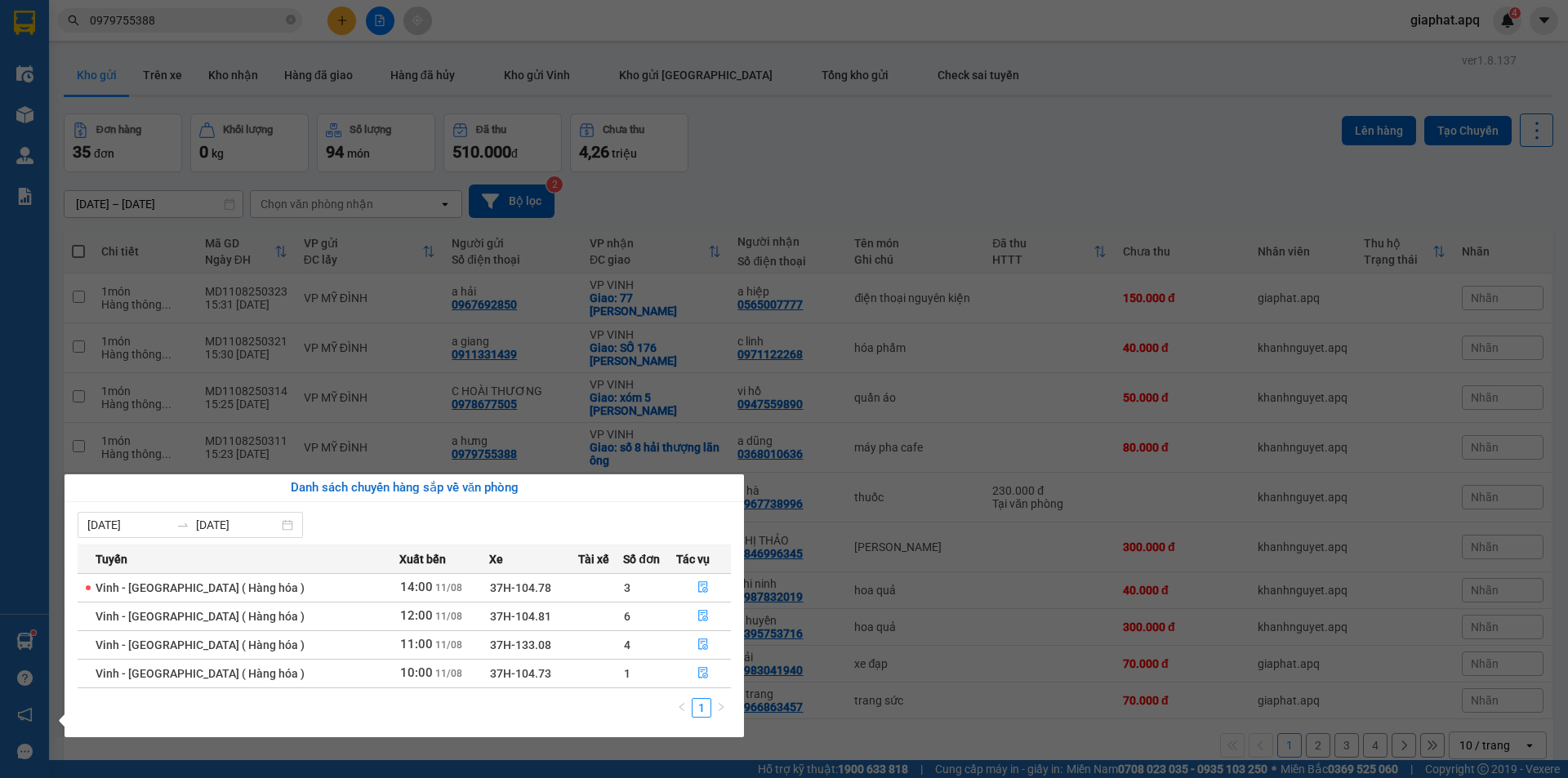
click at [921, 142] on section "Kết quả tìm kiếm ( 60 ) Bộ lọc Mã ĐH Trạng thái Món hàng Thu hộ Tổng cước Chưa …" at bounding box center [784, 389] width 1568 height 778
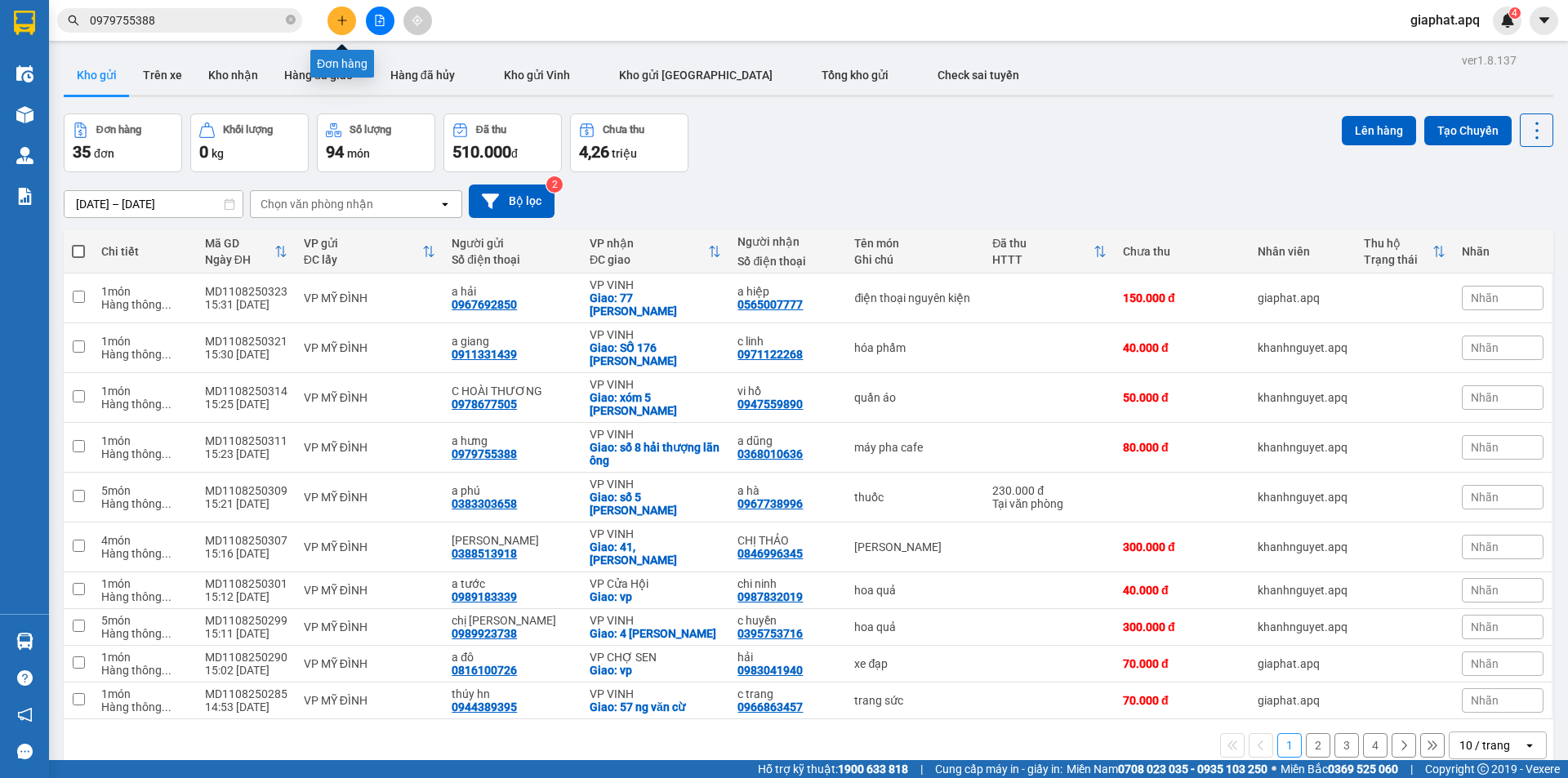
click at [337, 10] on button at bounding box center [341, 21] width 29 height 29
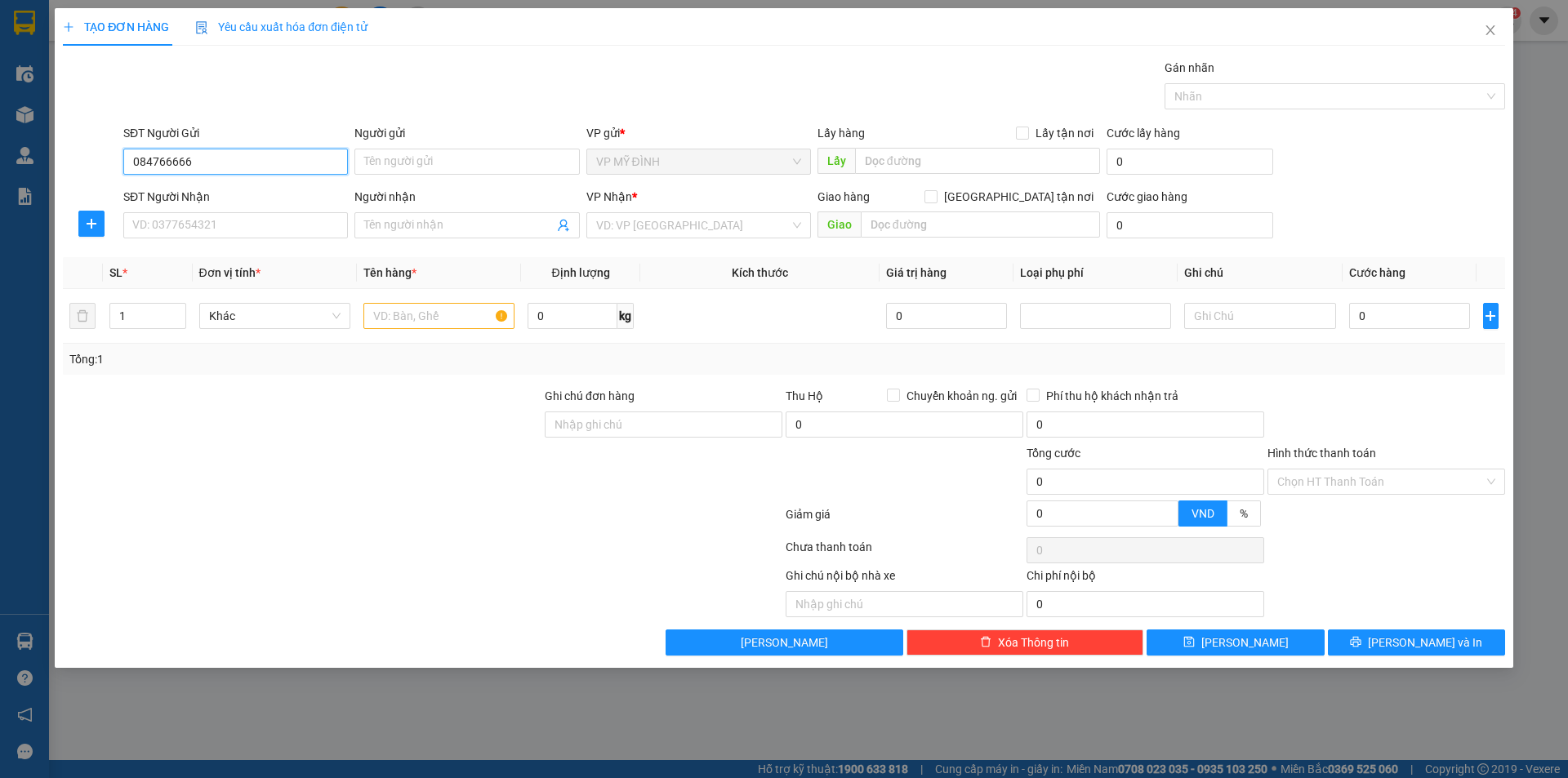
type input "0847666669"
drag, startPoint x: 214, startPoint y: 191, endPoint x: 222, endPoint y: 209, distance: 19.7
click at [213, 191] on div "0847666669 - [PERSON_NAME]" at bounding box center [235, 194] width 205 height 18
type input "duy anh"
type input "0847666669"
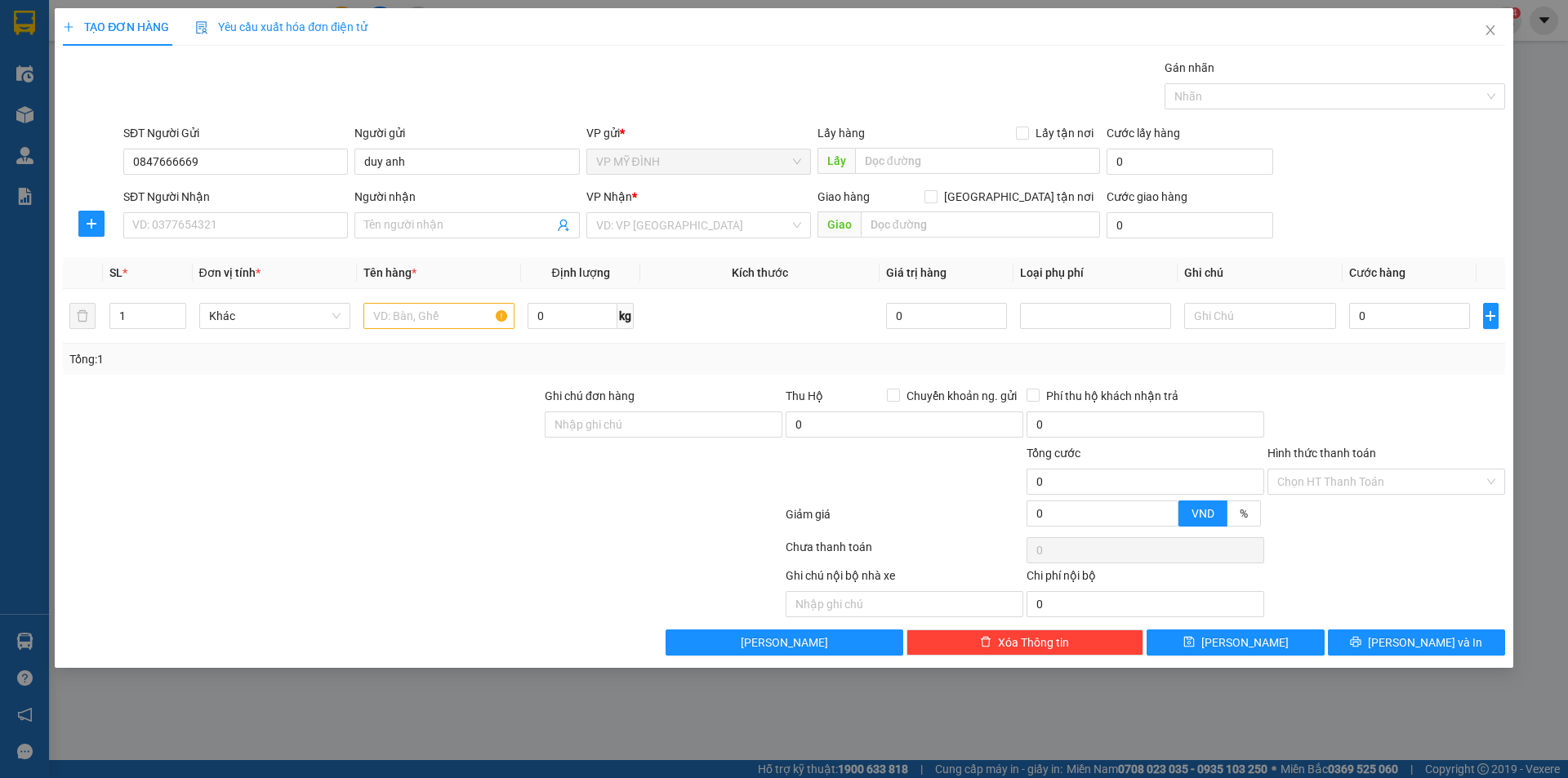
click at [225, 210] on div "SĐT Người Nhận" at bounding box center [235, 200] width 225 height 25
click at [223, 215] on input "SĐT Người Nhận" at bounding box center [235, 225] width 225 height 26
click at [216, 256] on div "0972285678 - a hà" at bounding box center [235, 258] width 205 height 18
type input "0972285678"
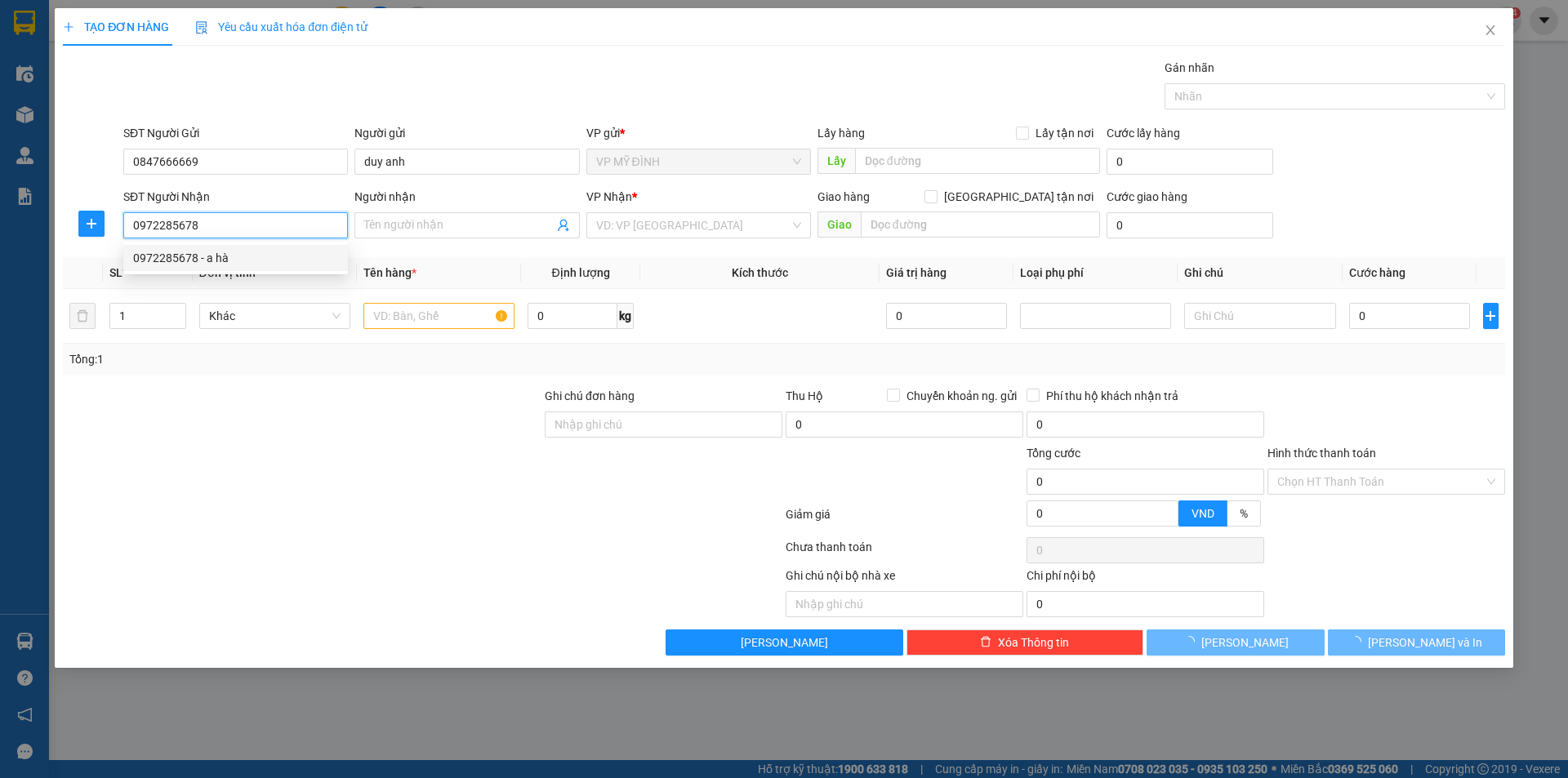
type input "a hà"
checkbox input "true"
type input "nhận tại vp"
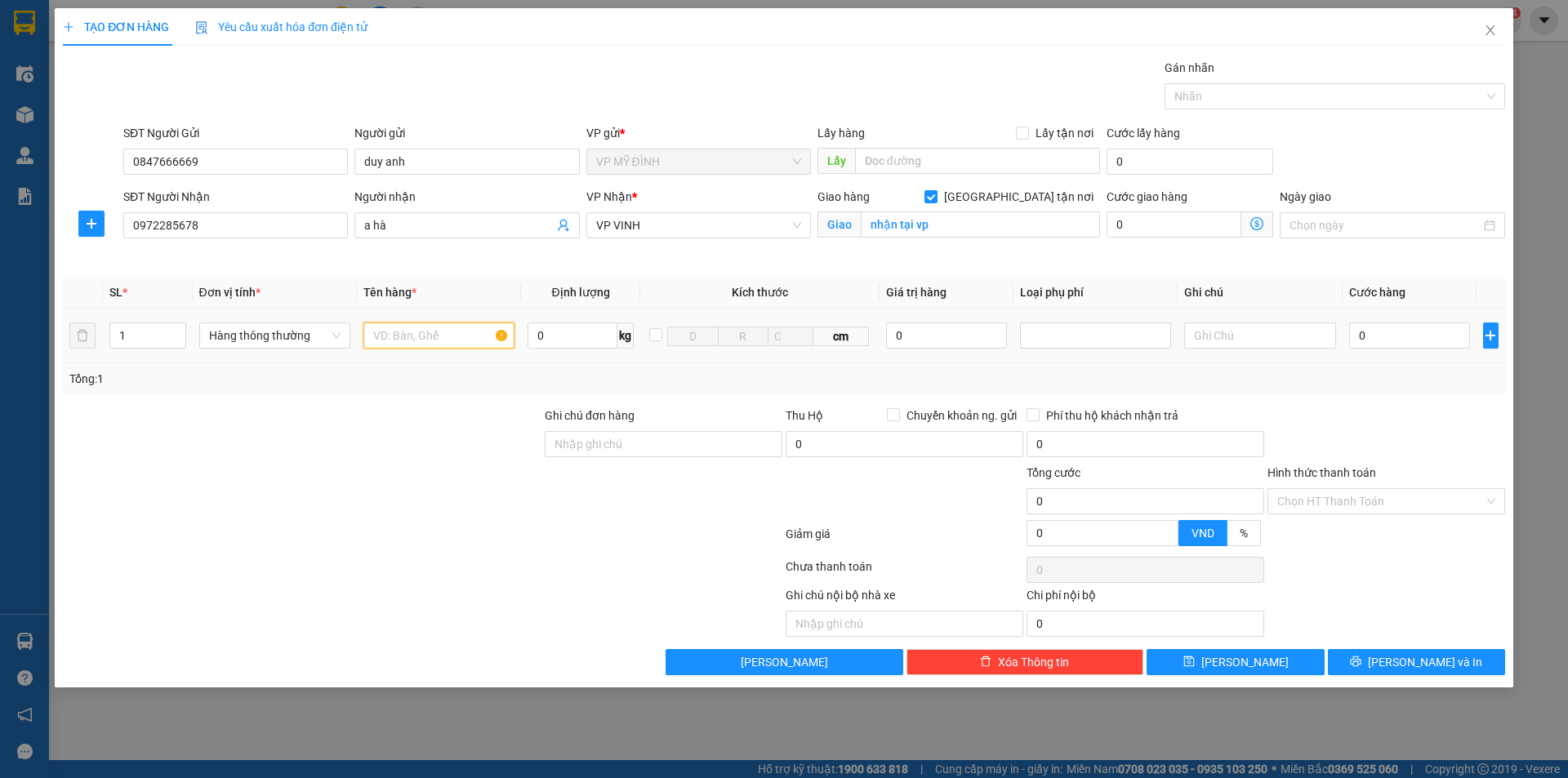
click at [428, 335] on input "text" at bounding box center [439, 336] width 151 height 26
type input "d"
type input "đ"
type input "d"
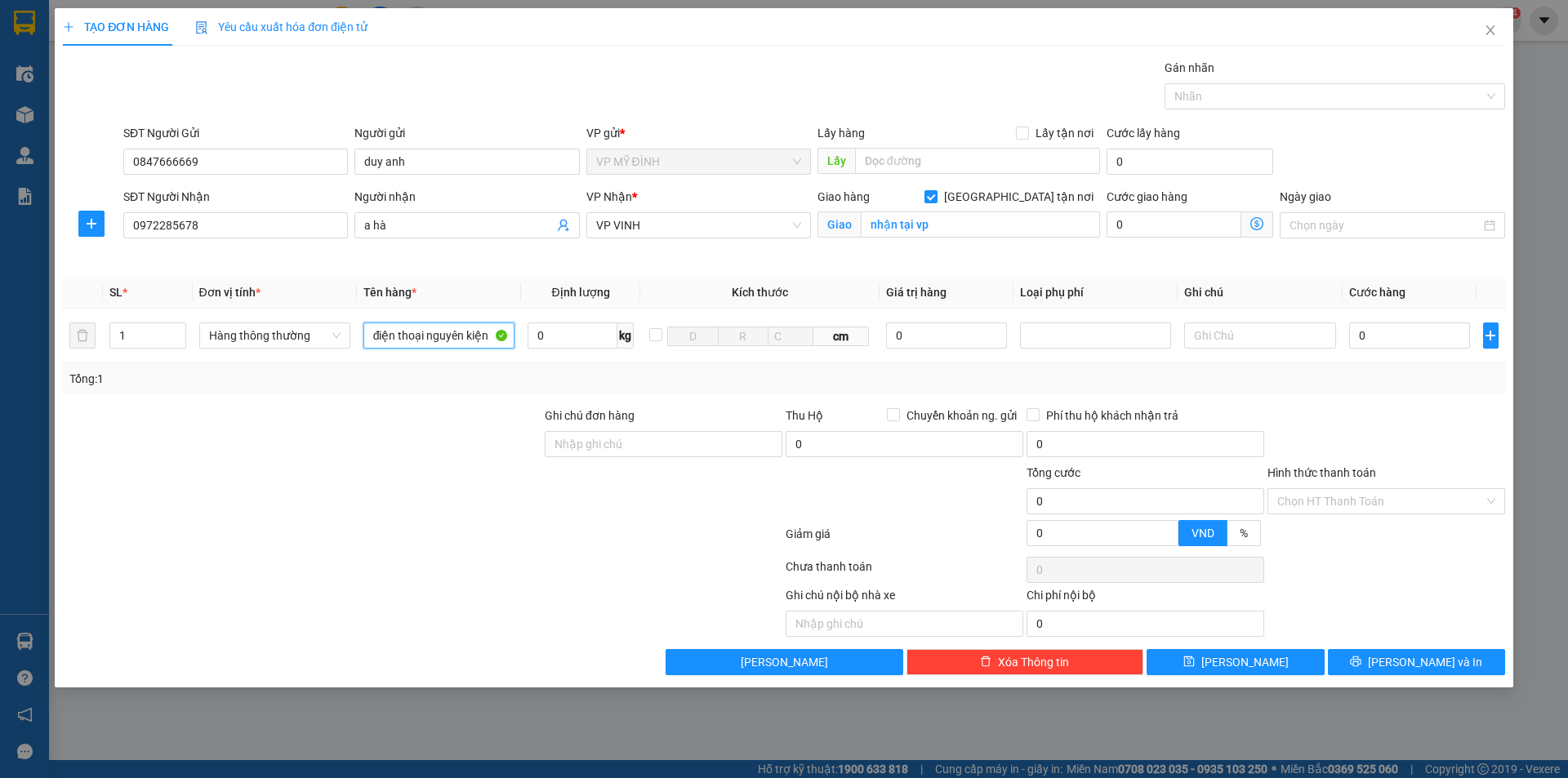
type input "điện thoại nguyên kiện"
drag, startPoint x: 369, startPoint y: 540, endPoint x: 680, endPoint y: 447, distance: 324.6
click at [369, 537] on div at bounding box center [422, 537] width 722 height 33
click at [1056, 336] on div at bounding box center [1096, 336] width 143 height 20
click at [935, 332] on input "0" at bounding box center [947, 336] width 122 height 26
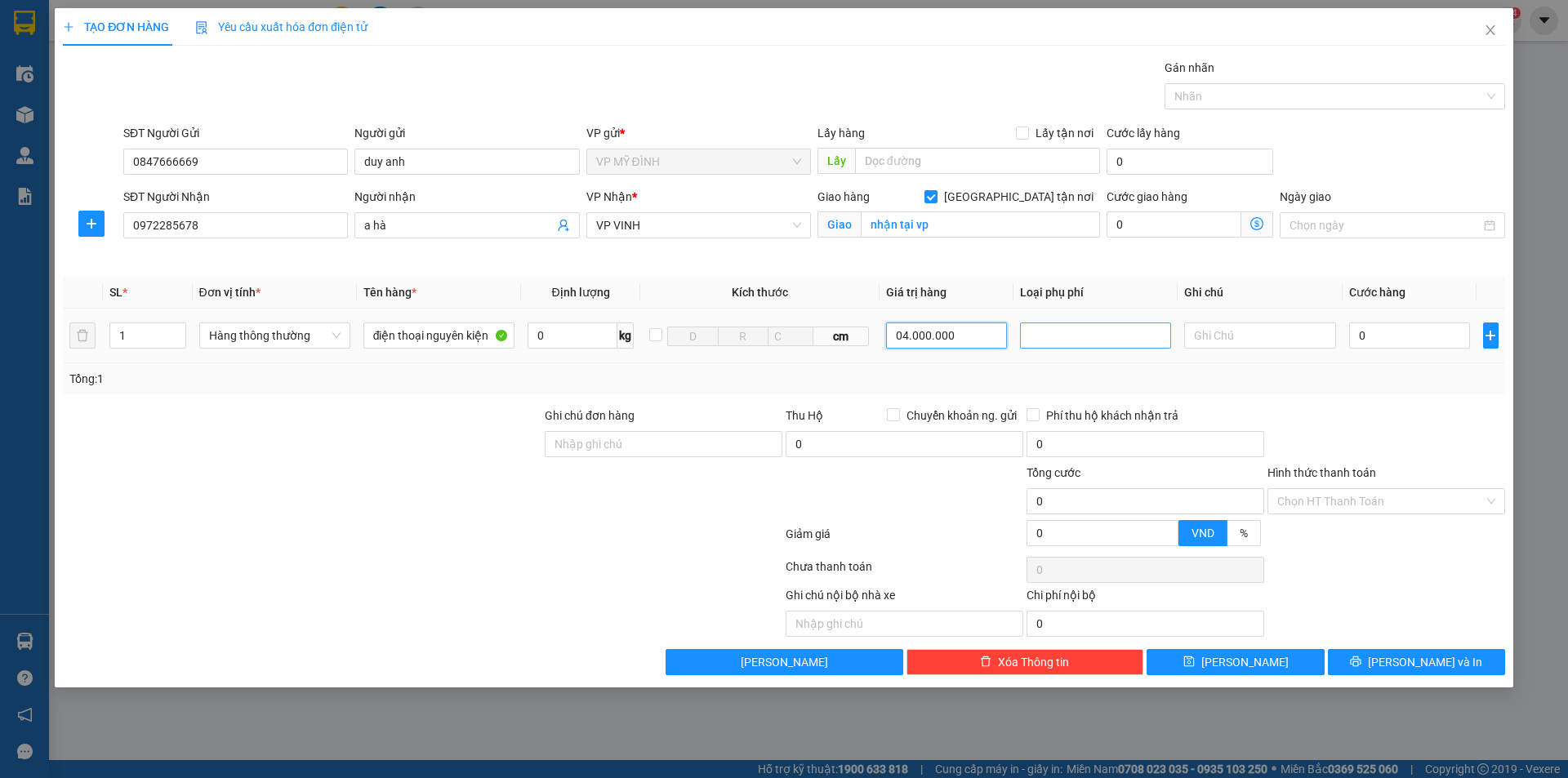
click at [1090, 344] on div at bounding box center [1096, 336] width 143 height 20
type input "4.000.000"
click at [1070, 369] on div "Hàng giá trị cao" at bounding box center [1096, 368] width 132 height 18
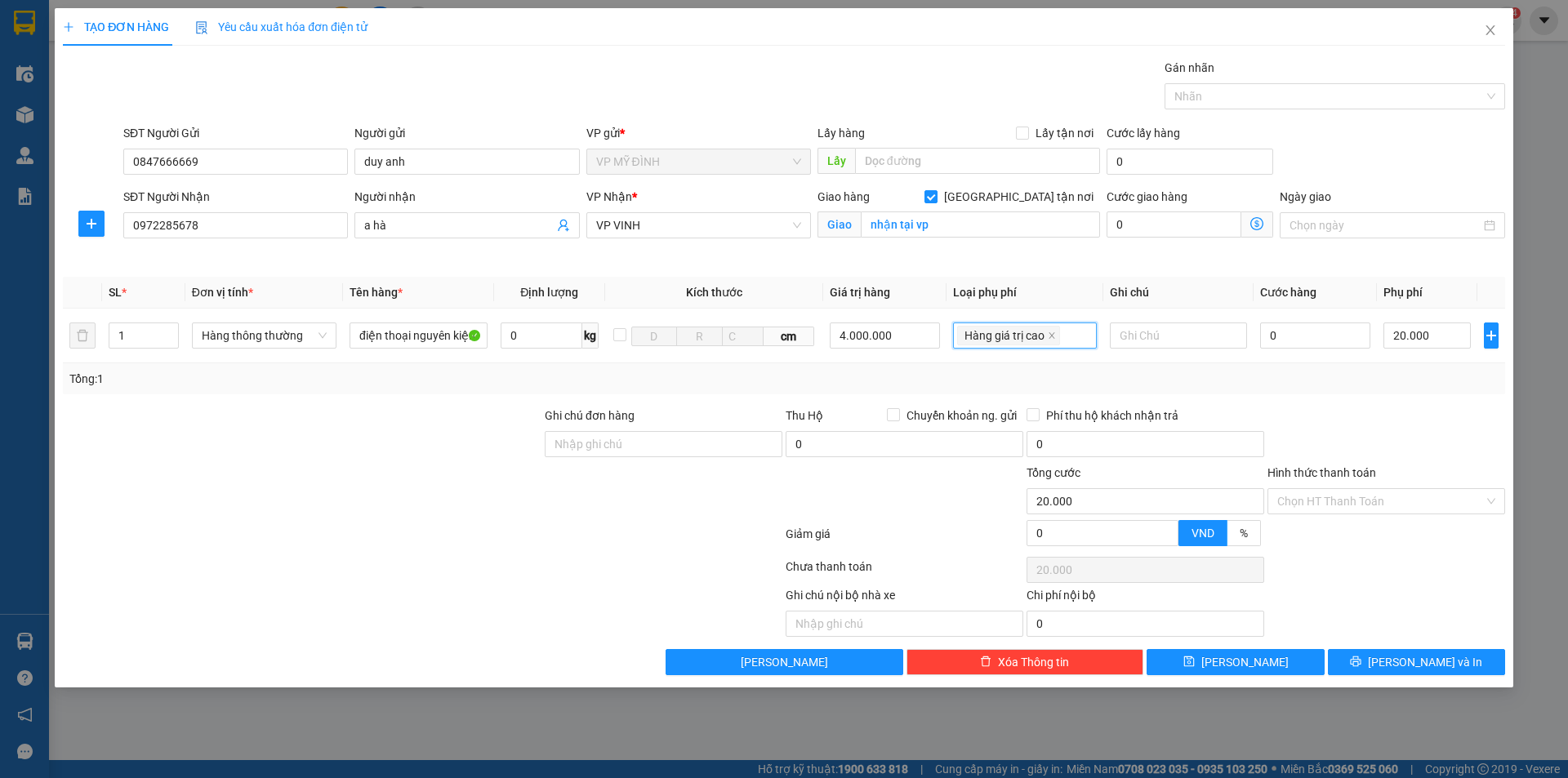
type input "20.000"
click at [1267, 331] on input "0" at bounding box center [1315, 336] width 111 height 26
drag, startPoint x: 1355, startPoint y: 396, endPoint x: 1365, endPoint y: 446, distance: 51.0
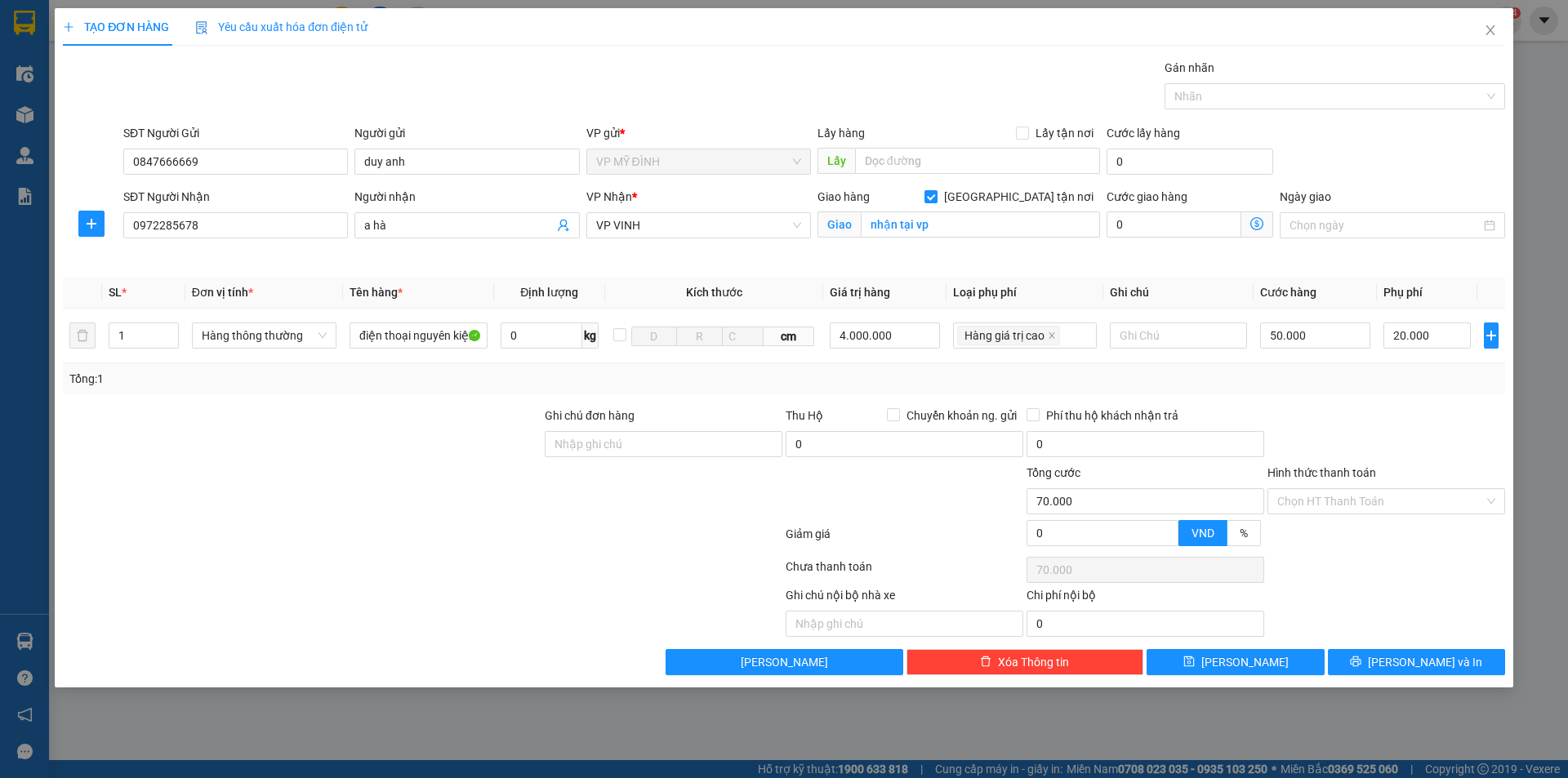
click at [1356, 396] on div "Transit Pickup Surcharge Ids Transit Deliver Surcharge Ids Transit Deliver Surc…" at bounding box center [783, 366] width 1442 height 616
click at [1385, 675] on div "TẠO ĐƠN HÀNG Yêu cầu xuất hóa đơn điện tử Transit Pickup Surcharge Ids Transit …" at bounding box center [784, 348] width 1459 height 679
click at [1362, 668] on span "printer" at bounding box center [1356, 662] width 12 height 13
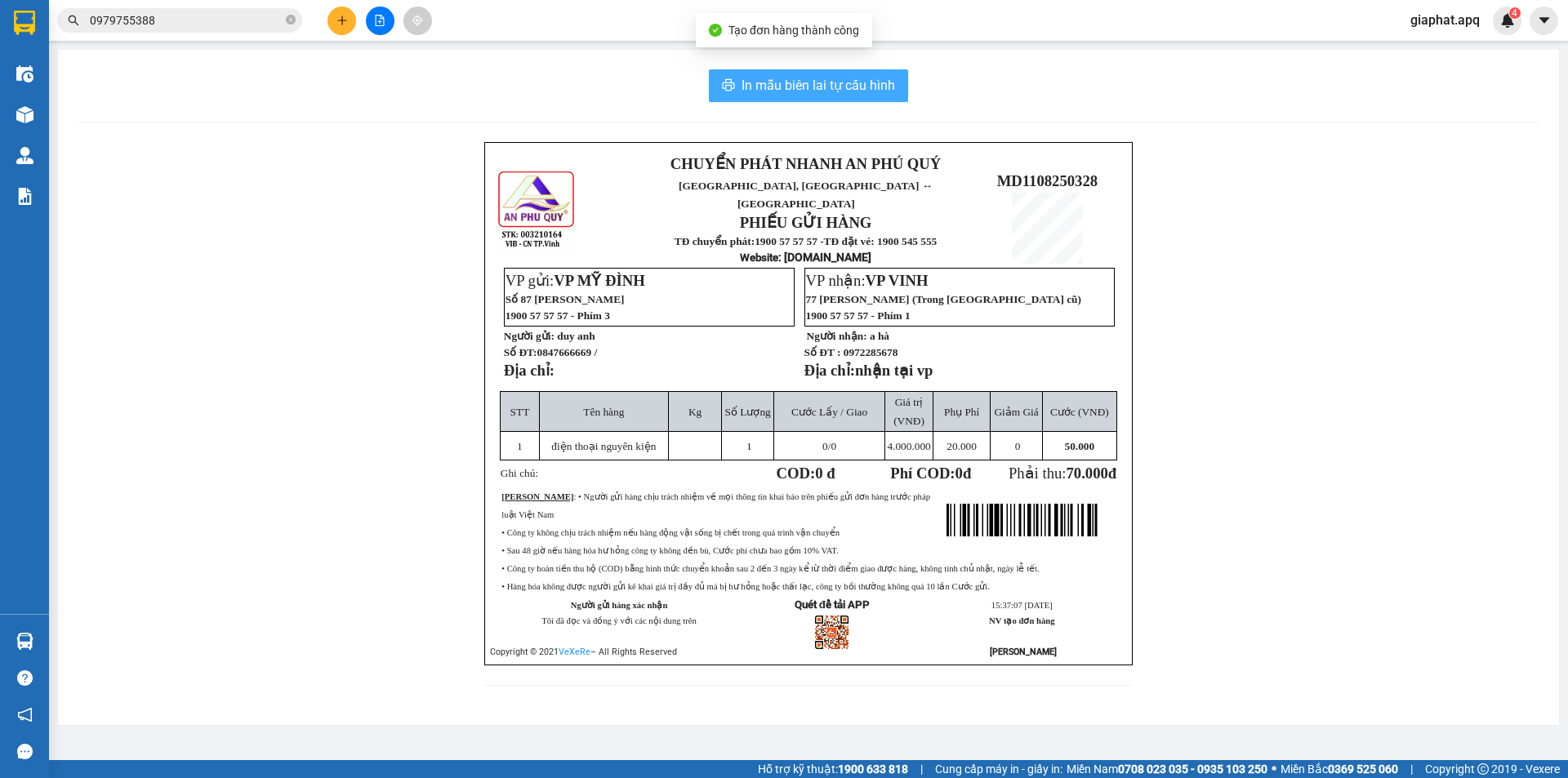
click at [822, 81] on span "In mẫu biên lai tự cấu hình" at bounding box center [818, 85] width 154 height 21
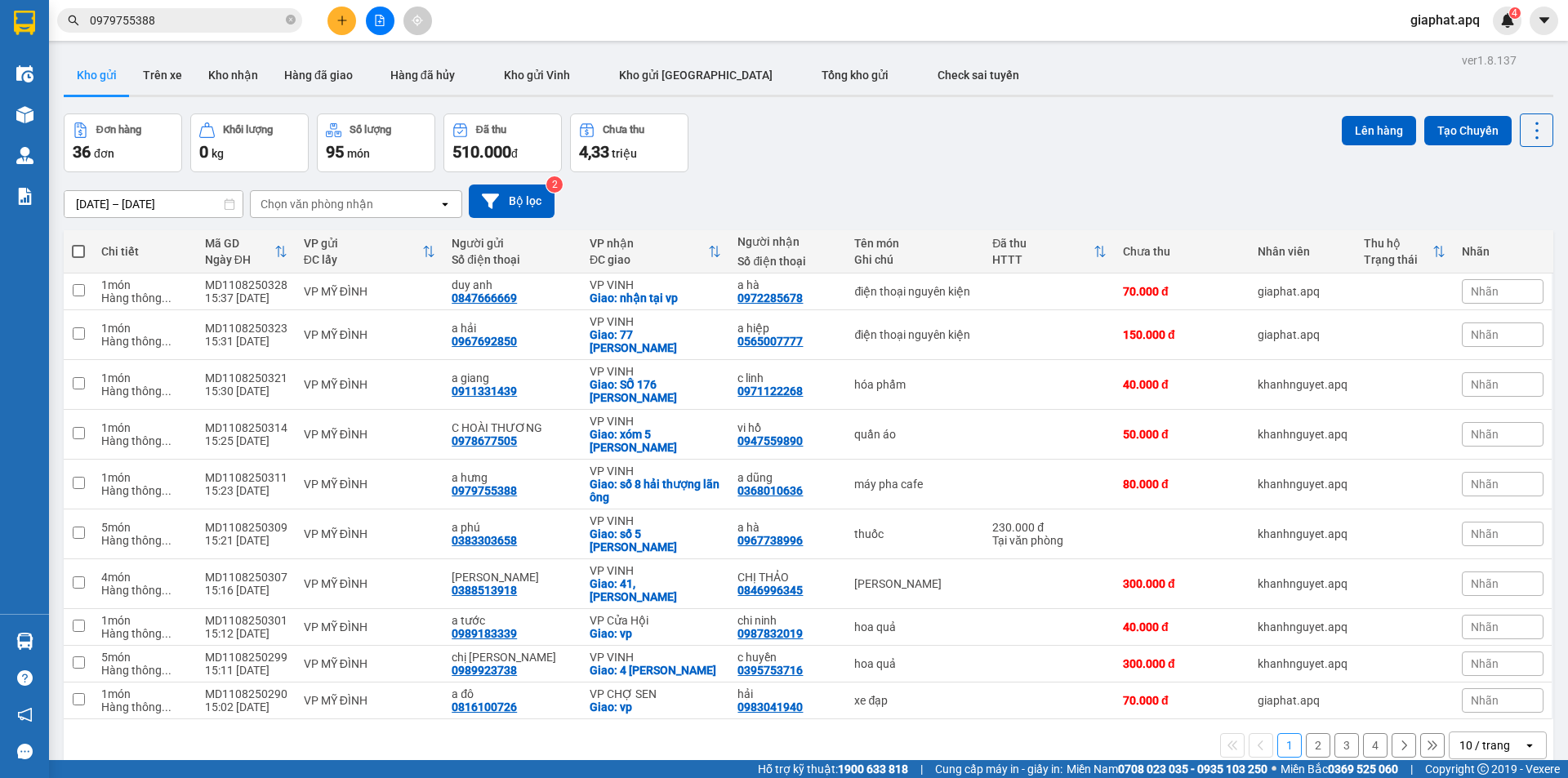
click at [977, 146] on div "Đơn hàng 36 đơn Khối lượng 0 kg Số lượng 95 món Đã thu 510.000 đ Chưa thu 4,33 …" at bounding box center [808, 142] width 1489 height 58
click at [354, 24] on button at bounding box center [341, 21] width 29 height 29
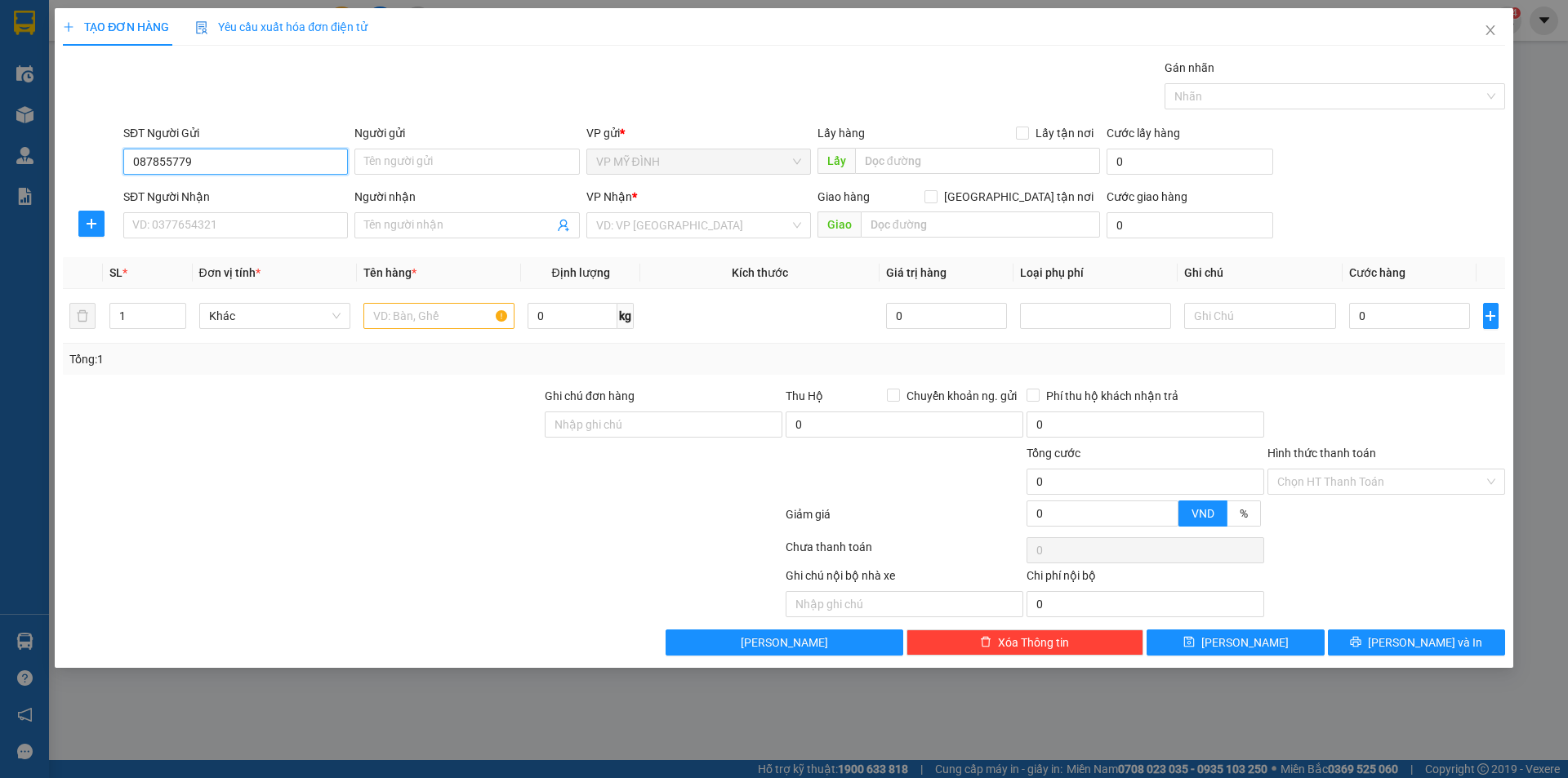
type input "0878557799"
click at [194, 191] on div "0878557799 - a đức" at bounding box center [235, 194] width 205 height 18
type input "a đức"
type input "0878557799"
click at [222, 227] on input "SĐT Người Nhận" at bounding box center [235, 225] width 225 height 26
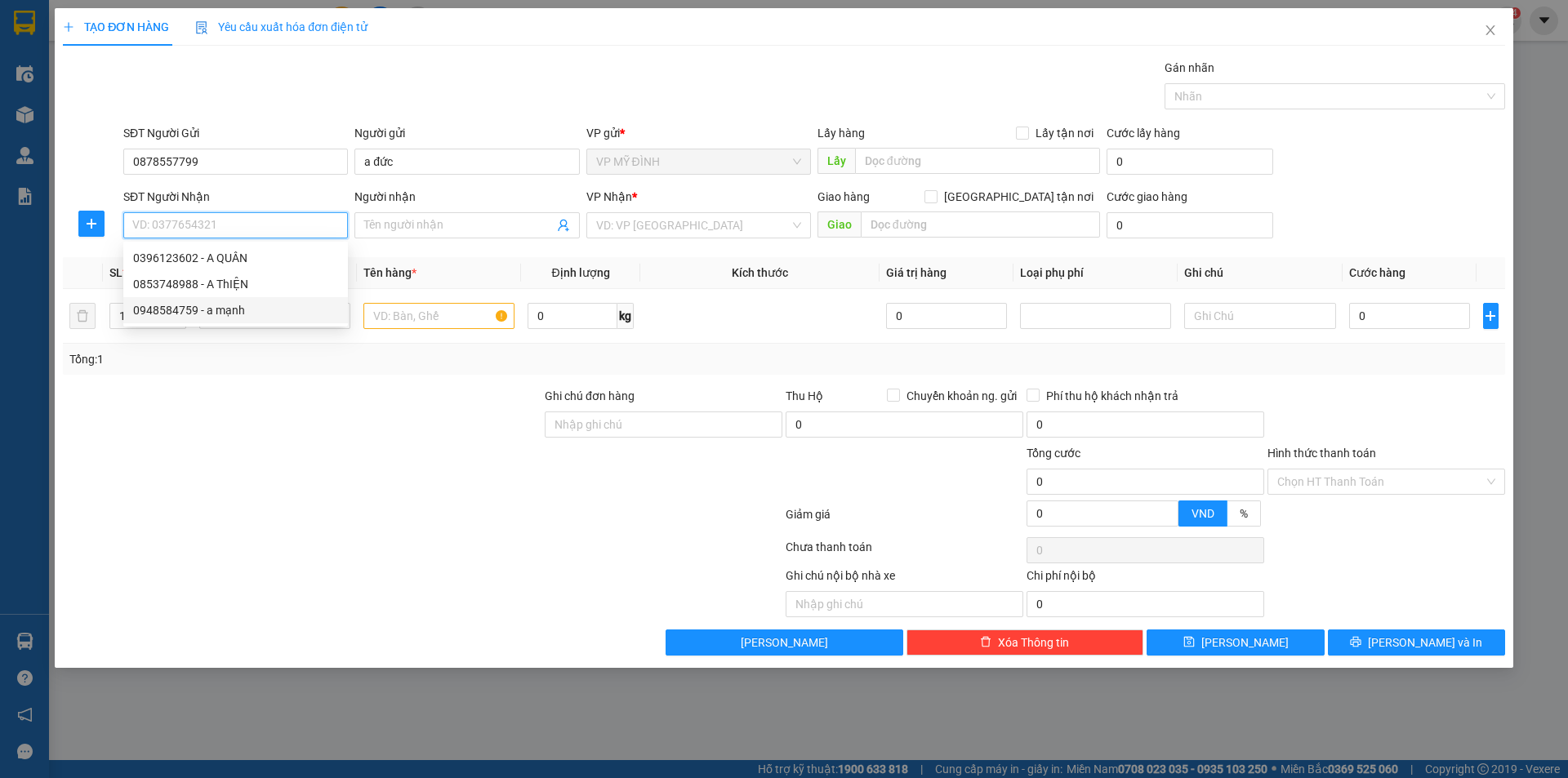
click at [182, 305] on div "0948584759 - a mạnh" at bounding box center [235, 310] width 205 height 18
type input "0948584759"
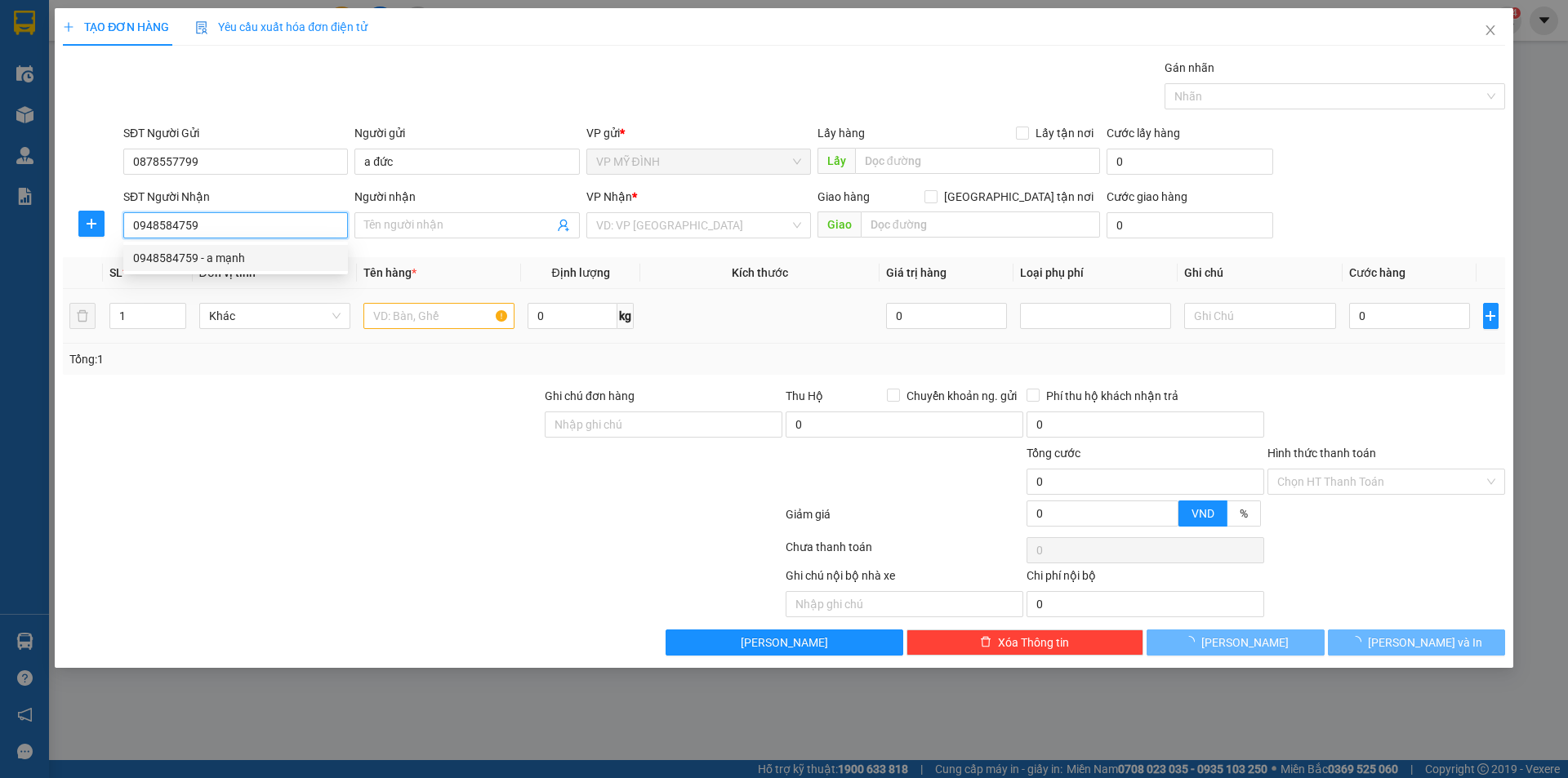
type input "a mạnh"
checkbox input "true"
type input "số 21 [PERSON_NAME] kéo dài"
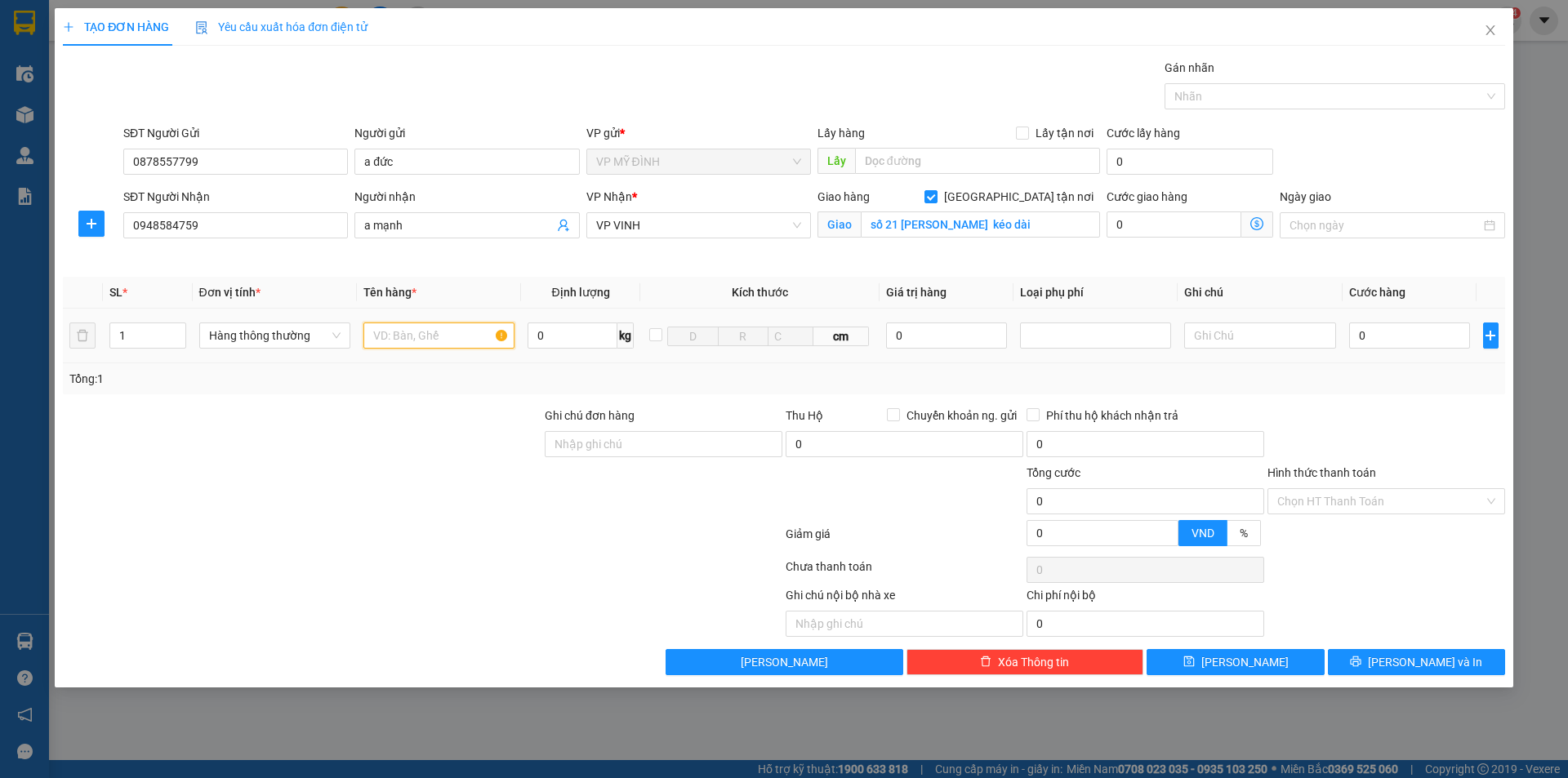
click at [393, 344] on input "text" at bounding box center [439, 336] width 151 height 26
type input "bình phun"
click at [221, 452] on div at bounding box center [302, 434] width 482 height 57
click at [1393, 327] on input "0" at bounding box center [1410, 336] width 122 height 26
drag, startPoint x: 1407, startPoint y: 396, endPoint x: 1534, endPoint y: 502, distance: 165.4
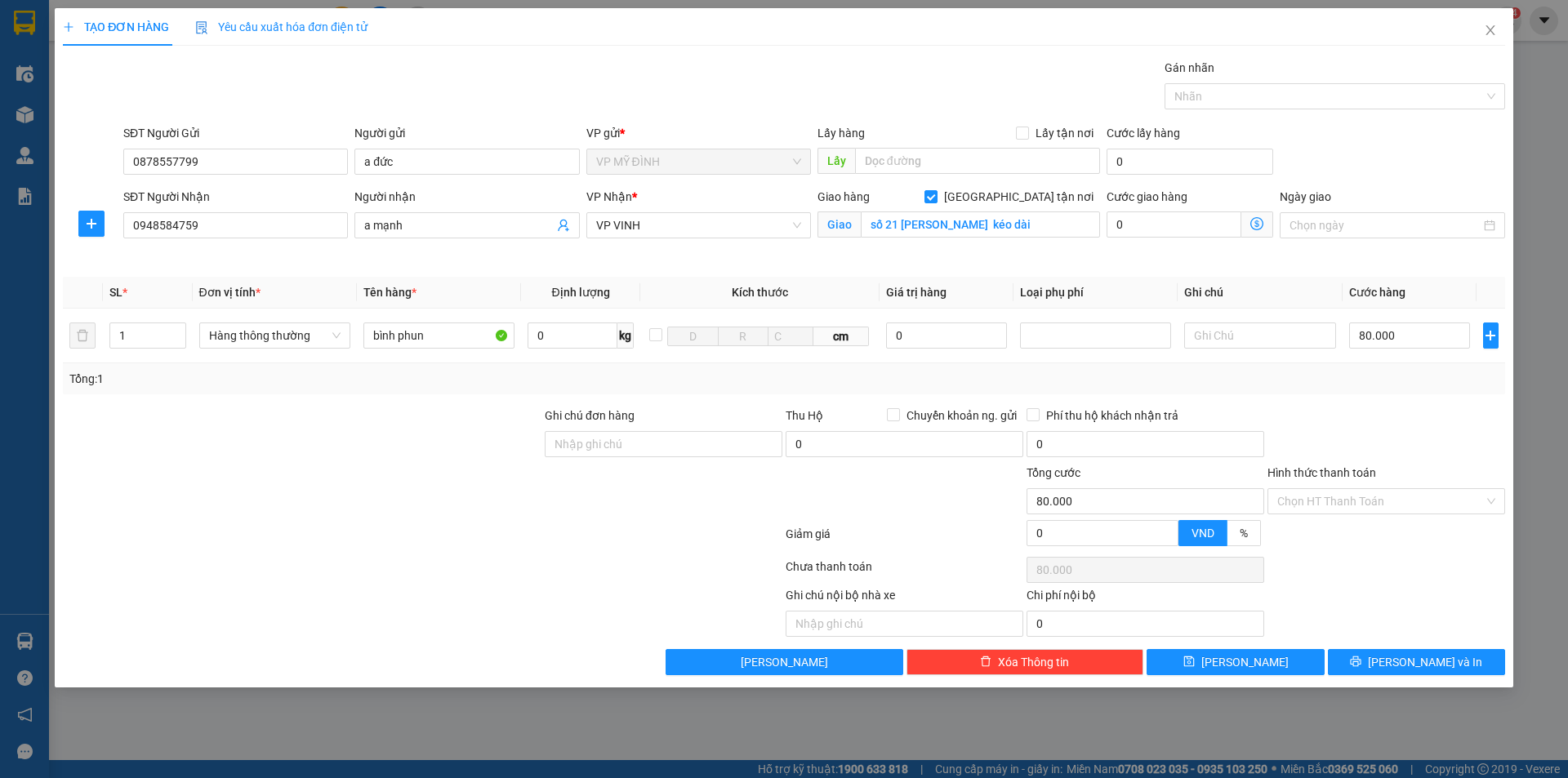
click at [1419, 401] on div "Transit Pickup Surcharge Ids Transit Deliver Surcharge Ids Transit Deliver Surc…" at bounding box center [783, 366] width 1442 height 616
drag, startPoint x: 1474, startPoint y: 656, endPoint x: 1465, endPoint y: 651, distance: 10.3
click at [1473, 656] on button "[PERSON_NAME] và In" at bounding box center [1416, 662] width 177 height 26
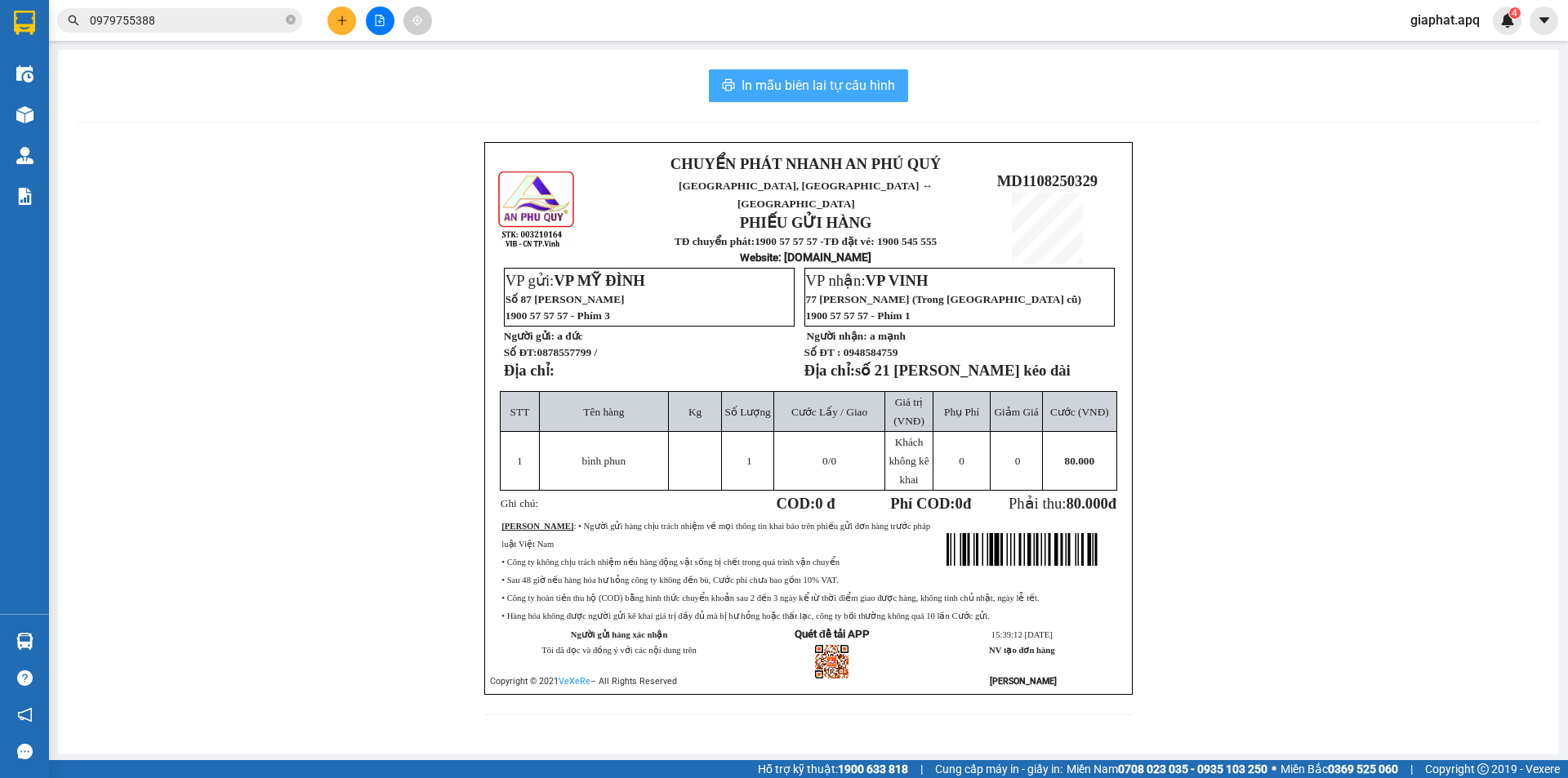
click at [801, 80] on span "In mẫu biên lai tự cấu hình" at bounding box center [818, 85] width 154 height 21
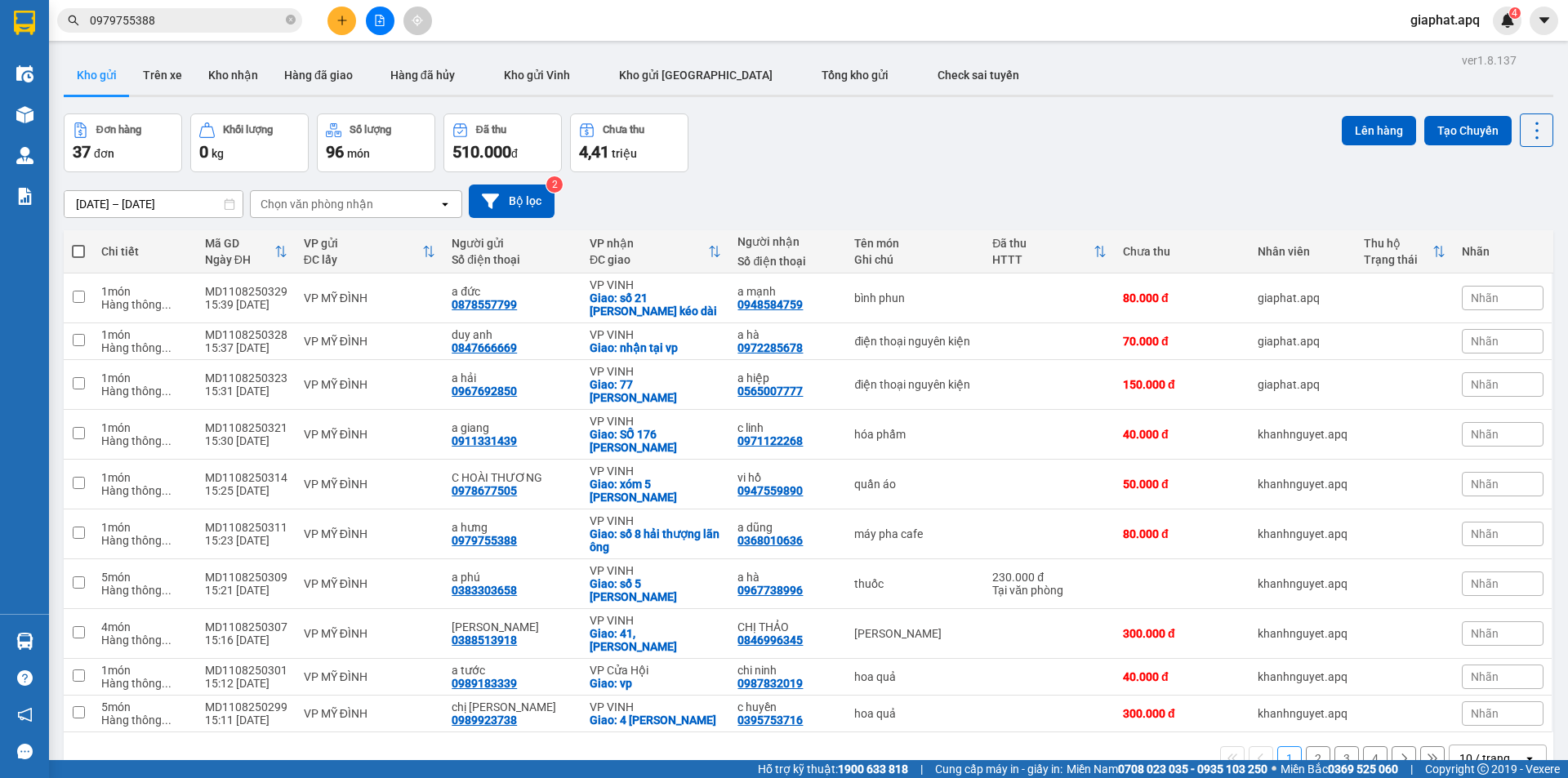
drag, startPoint x: 831, startPoint y: 128, endPoint x: 822, endPoint y: 120, distance: 12.0
click at [831, 127] on div "Đơn hàng 37 đơn Khối lượng 0 kg Số lượng 96 món Đã thu 510.000 đ Chưa thu 4,41 …" at bounding box center [808, 142] width 1489 height 58
click at [342, 22] on icon "plus" at bounding box center [341, 20] width 1 height 9
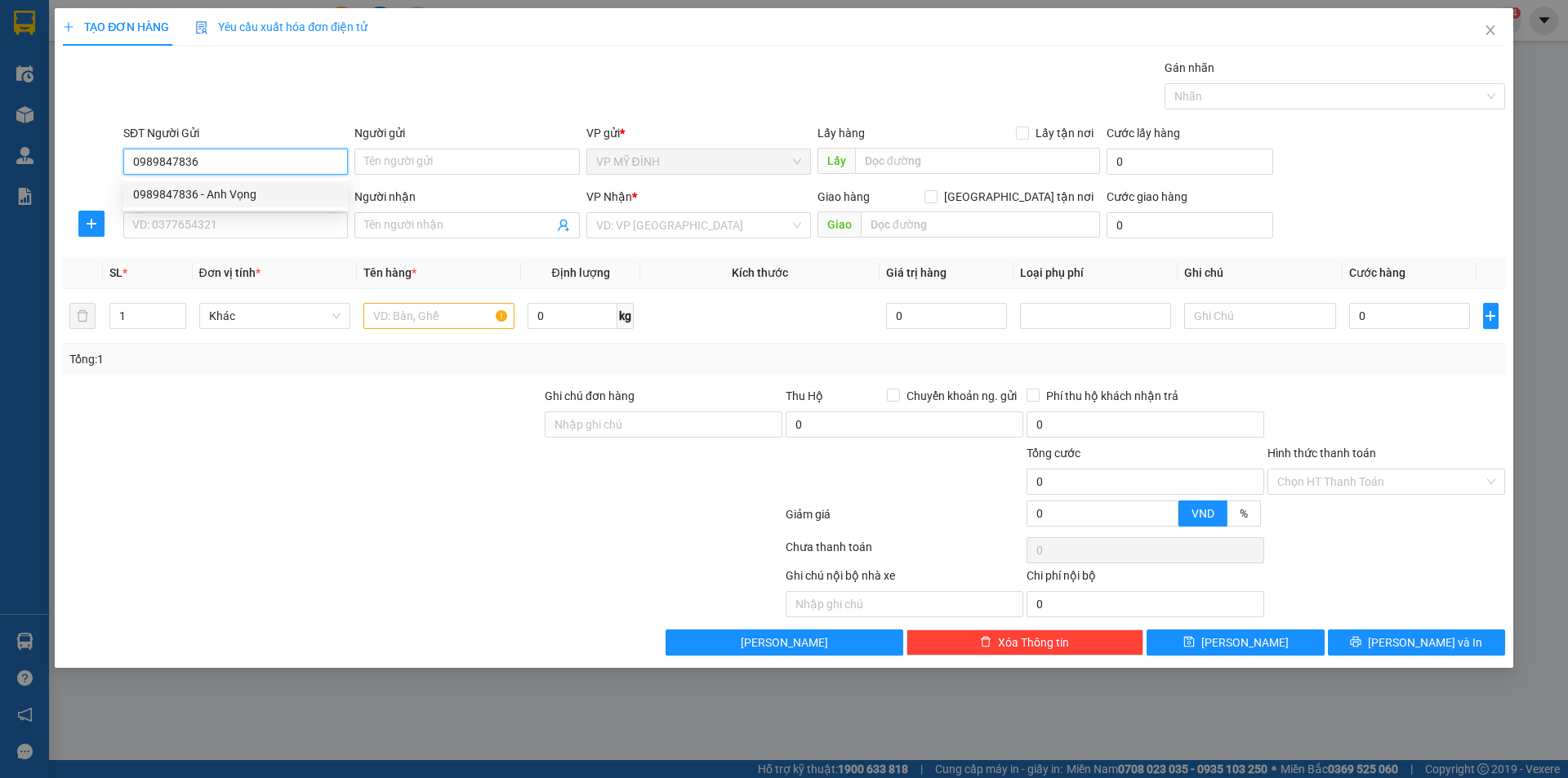
drag, startPoint x: 278, startPoint y: 196, endPoint x: 266, endPoint y: 209, distance: 17.7
click at [276, 196] on div "0989847836 - Anh Vọng" at bounding box center [235, 194] width 205 height 18
type input "0989847836"
click at [266, 209] on div "0989847836 0989847836 - Anh Vọng" at bounding box center [235, 194] width 225 height 33
click at [265, 220] on input "SĐT Người Nhận" at bounding box center [235, 225] width 225 height 26
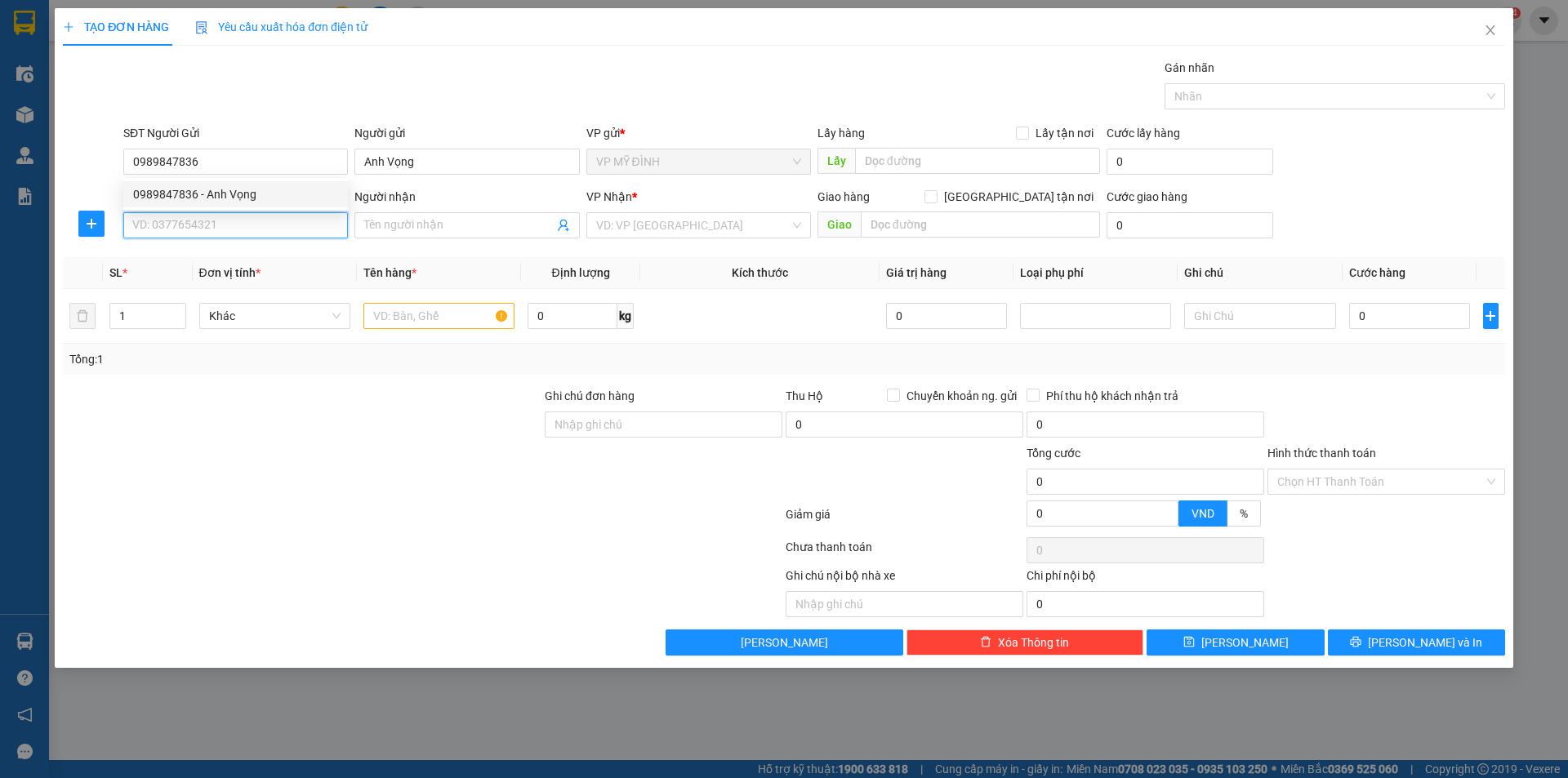
type input "Anh Vọng"
click at [236, 257] on div "0979254283 - c [PERSON_NAME]" at bounding box center [235, 258] width 205 height 18
type input "0979254283"
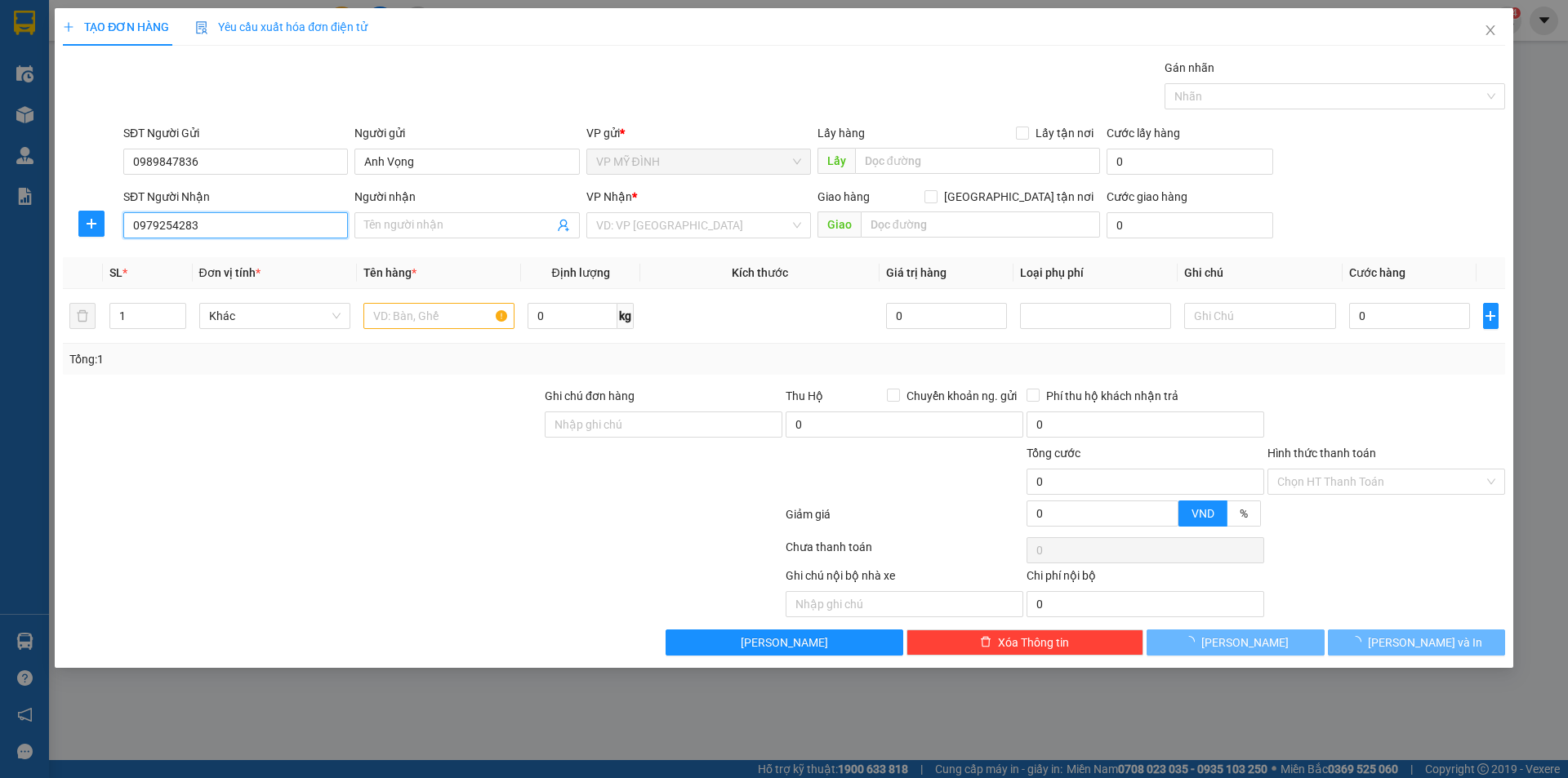
type input "c [PERSON_NAME]"
checkbox input "true"
type input "số 2 ngõ 311 lê viết thuật"
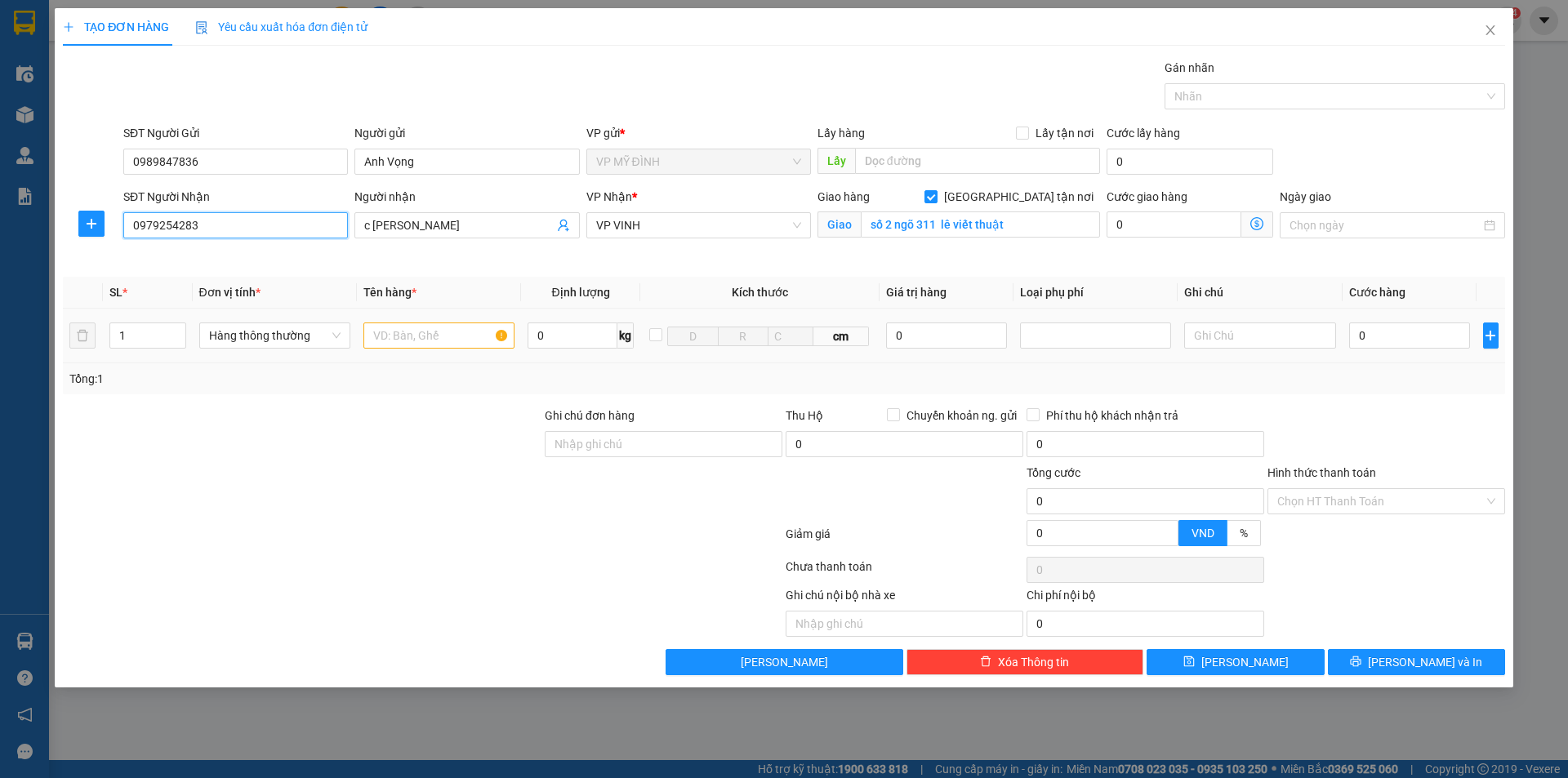
type input "0979254283"
click at [430, 336] on input "text" at bounding box center [439, 336] width 151 height 26
type input "d"
type input "đèn"
click at [135, 331] on input "1" at bounding box center [147, 336] width 75 height 25
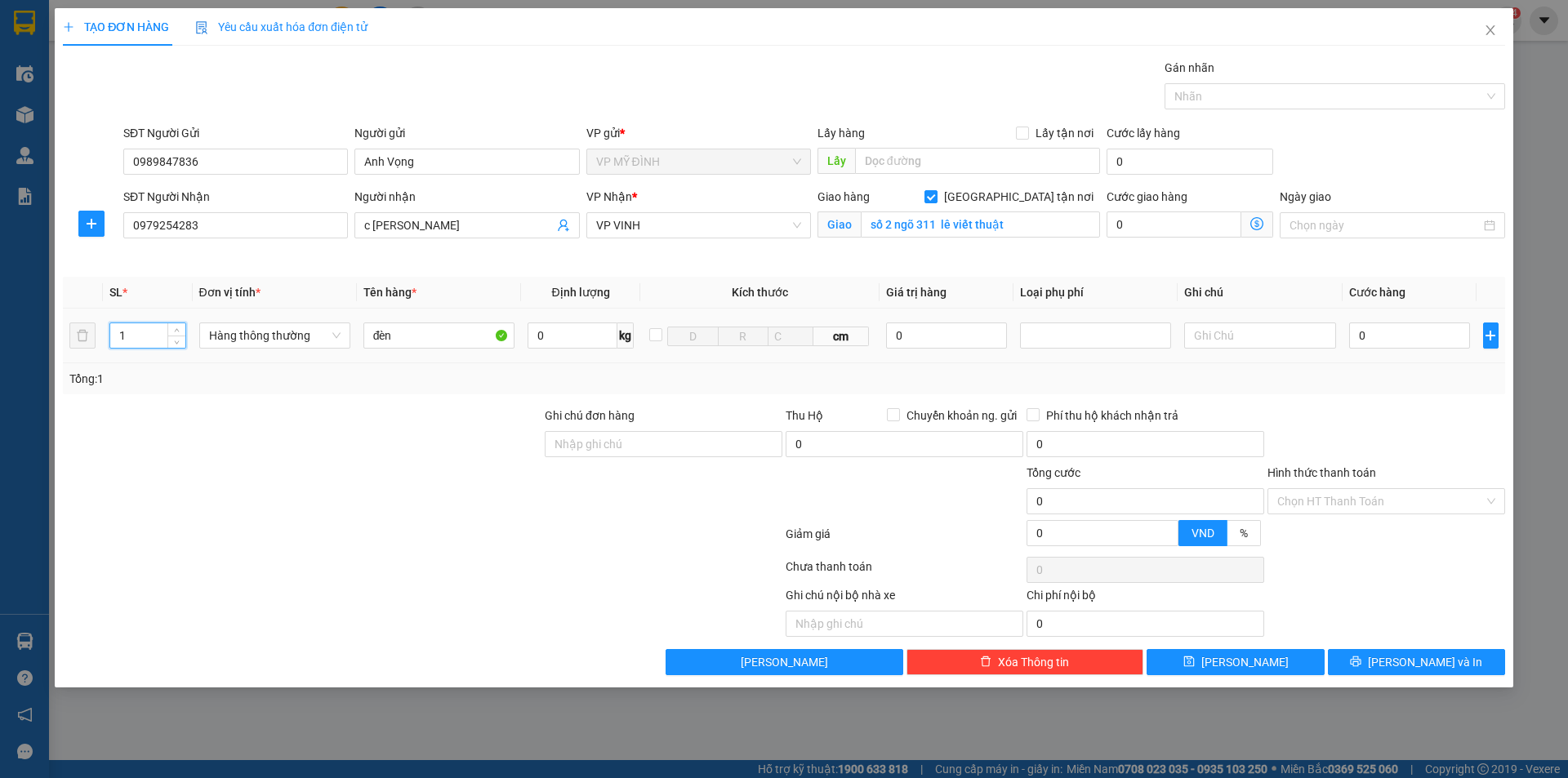
click at [135, 331] on input "1" at bounding box center [147, 336] width 75 height 25
type input "2"
click at [1404, 340] on input "0" at bounding box center [1410, 336] width 122 height 26
type input "1"
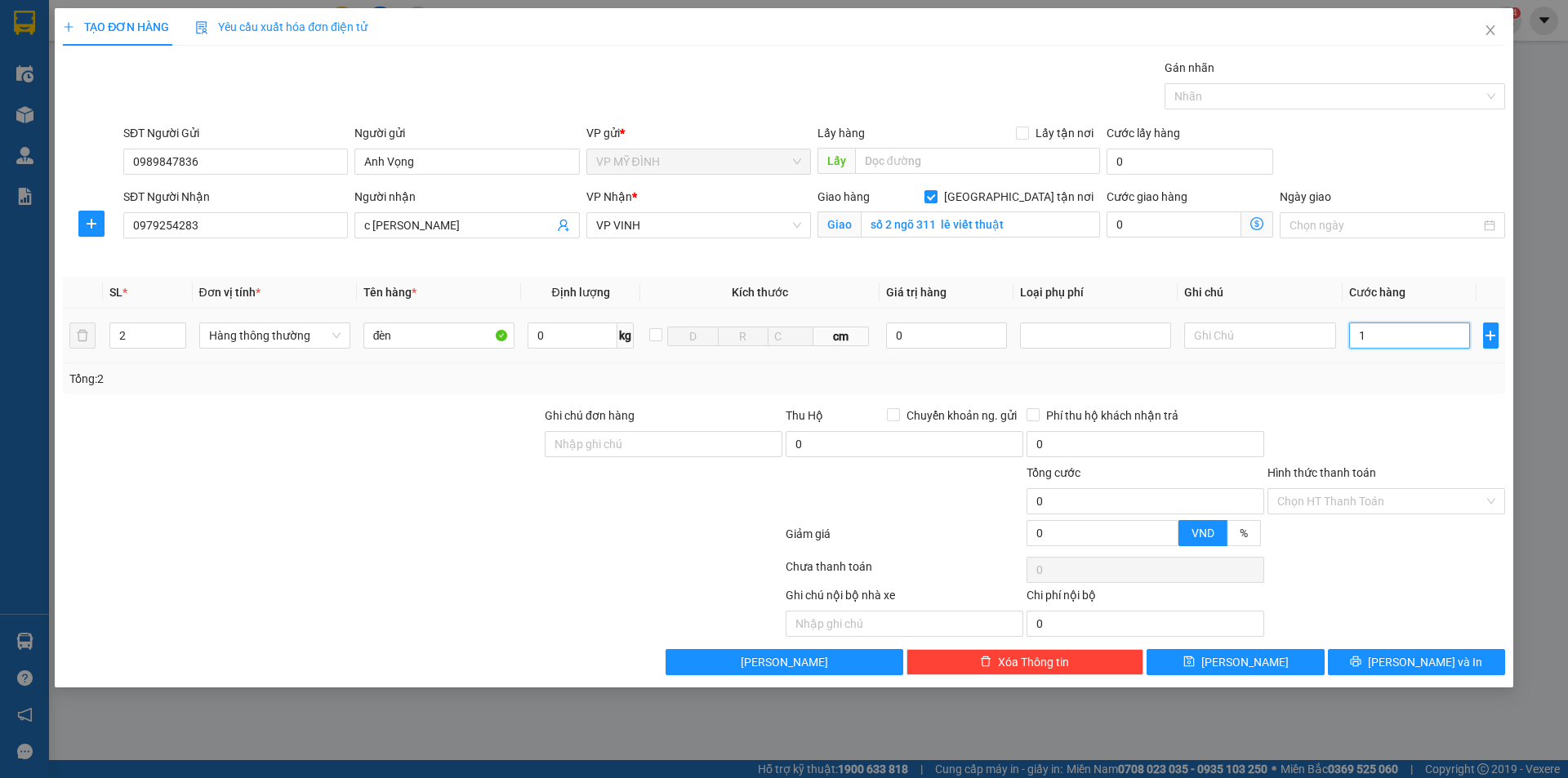
type input "1"
type input "12"
type input "120"
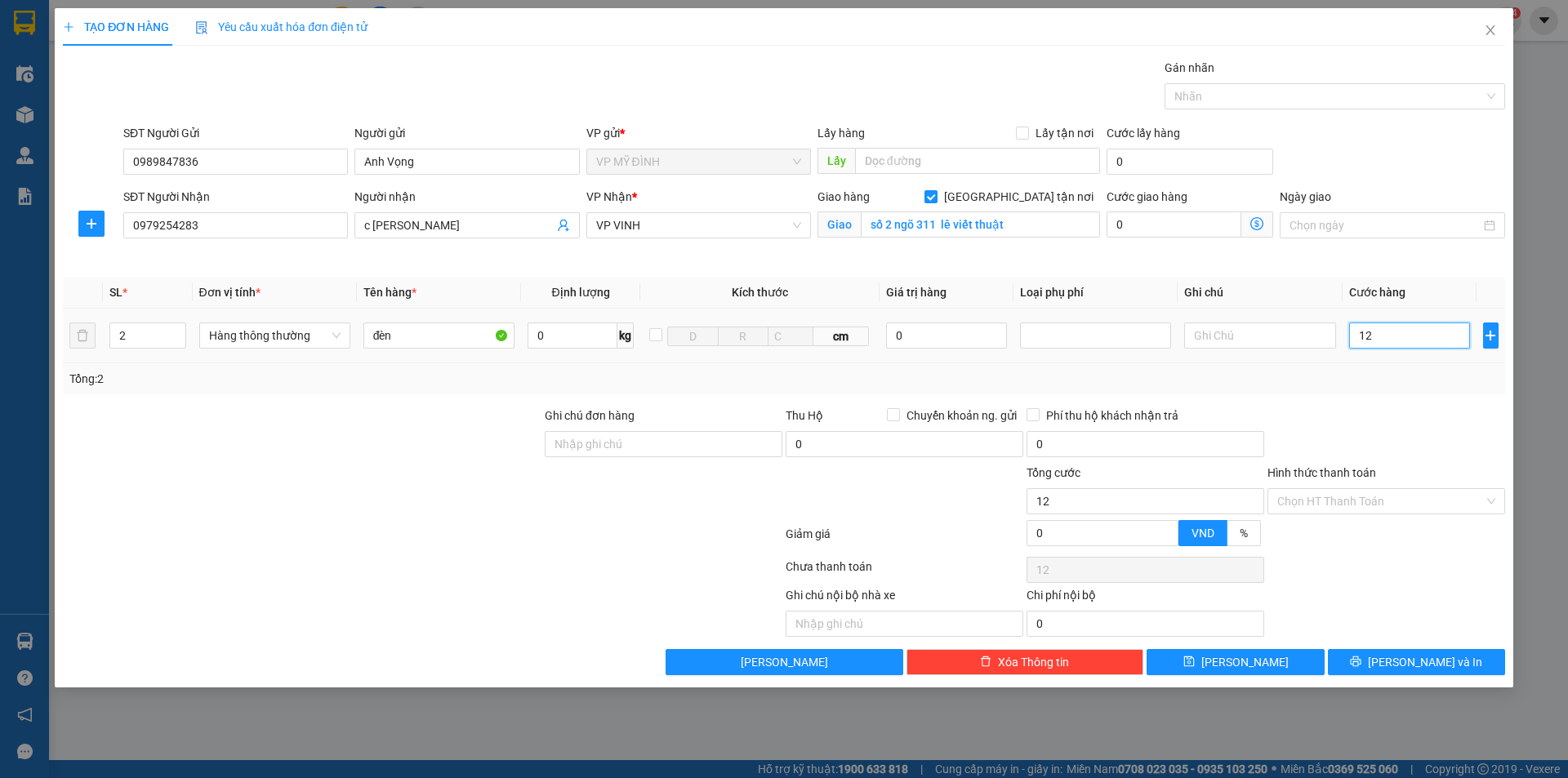
type input "120"
type input "120.000"
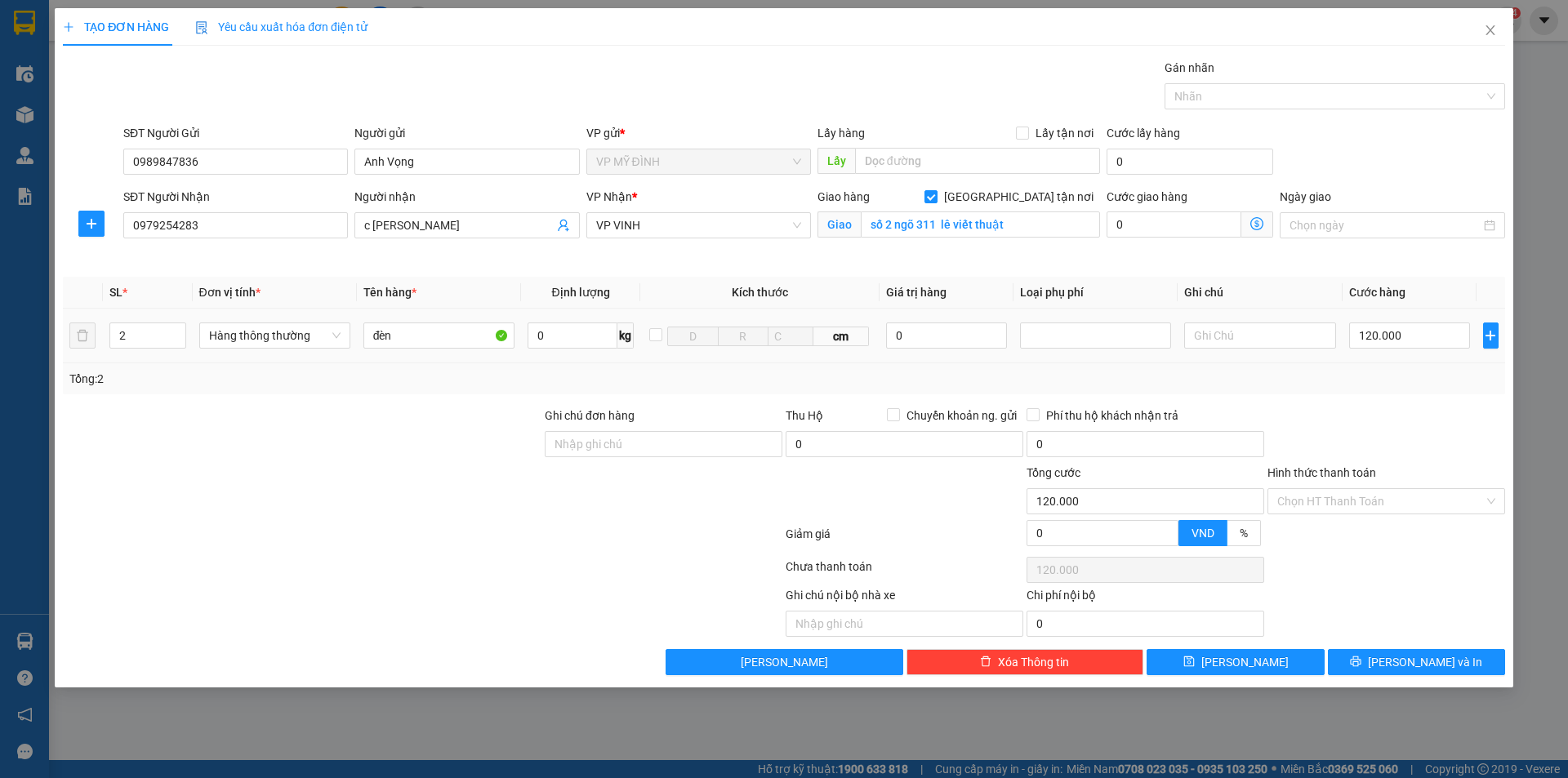
click at [1306, 349] on div at bounding box center [1260, 336] width 151 height 33
click at [1438, 674] on button "[PERSON_NAME] và In" at bounding box center [1416, 662] width 177 height 26
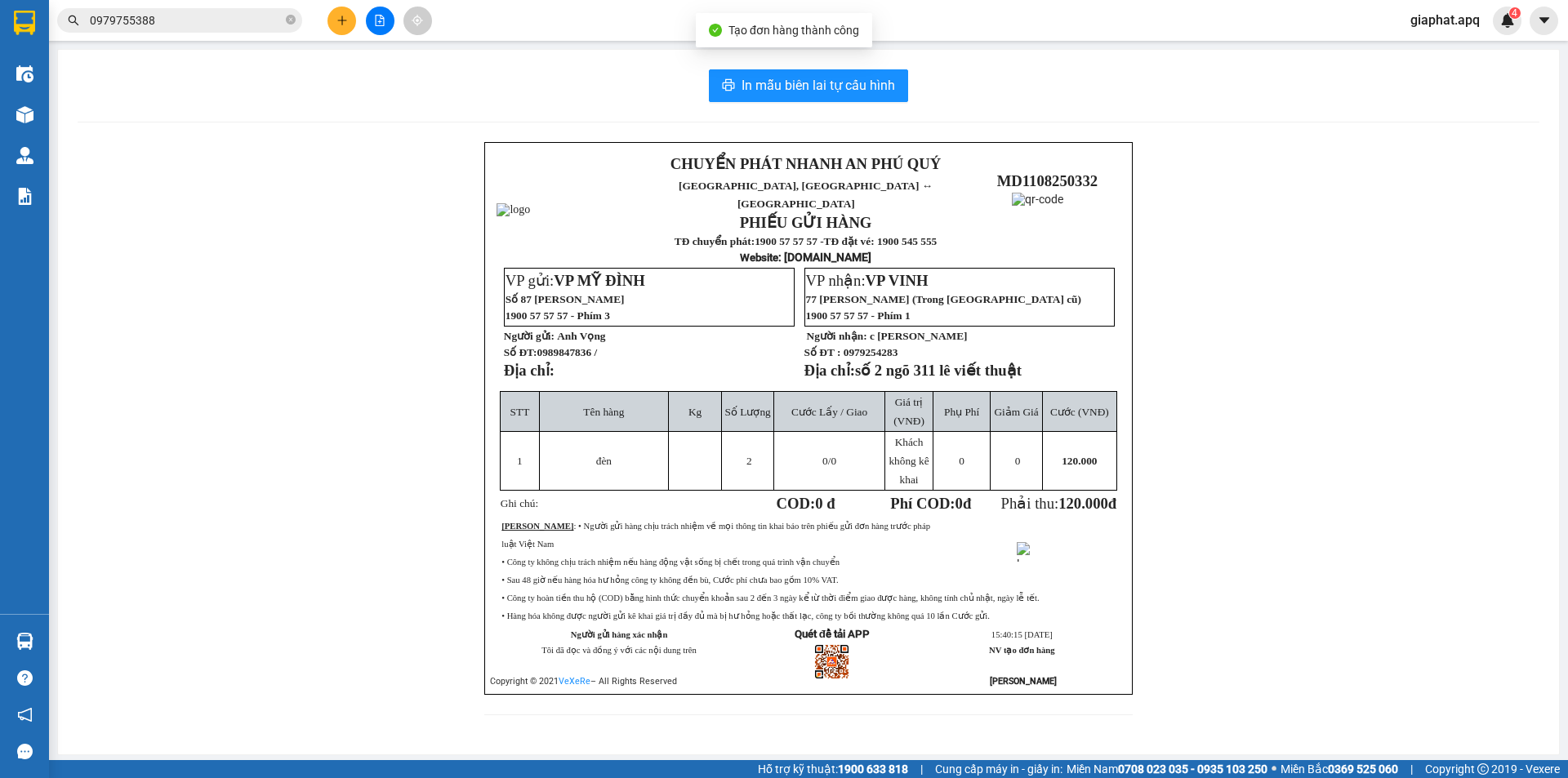
click at [1436, 659] on div "CHUYỂN PHÁT NHANH AN PHÚ QUÝ NGHỆ AN, [GEOGRAPHIC_DATA] ↔ [GEOGRAPHIC_DATA] PHI…" at bounding box center [808, 438] width 1462 height 593
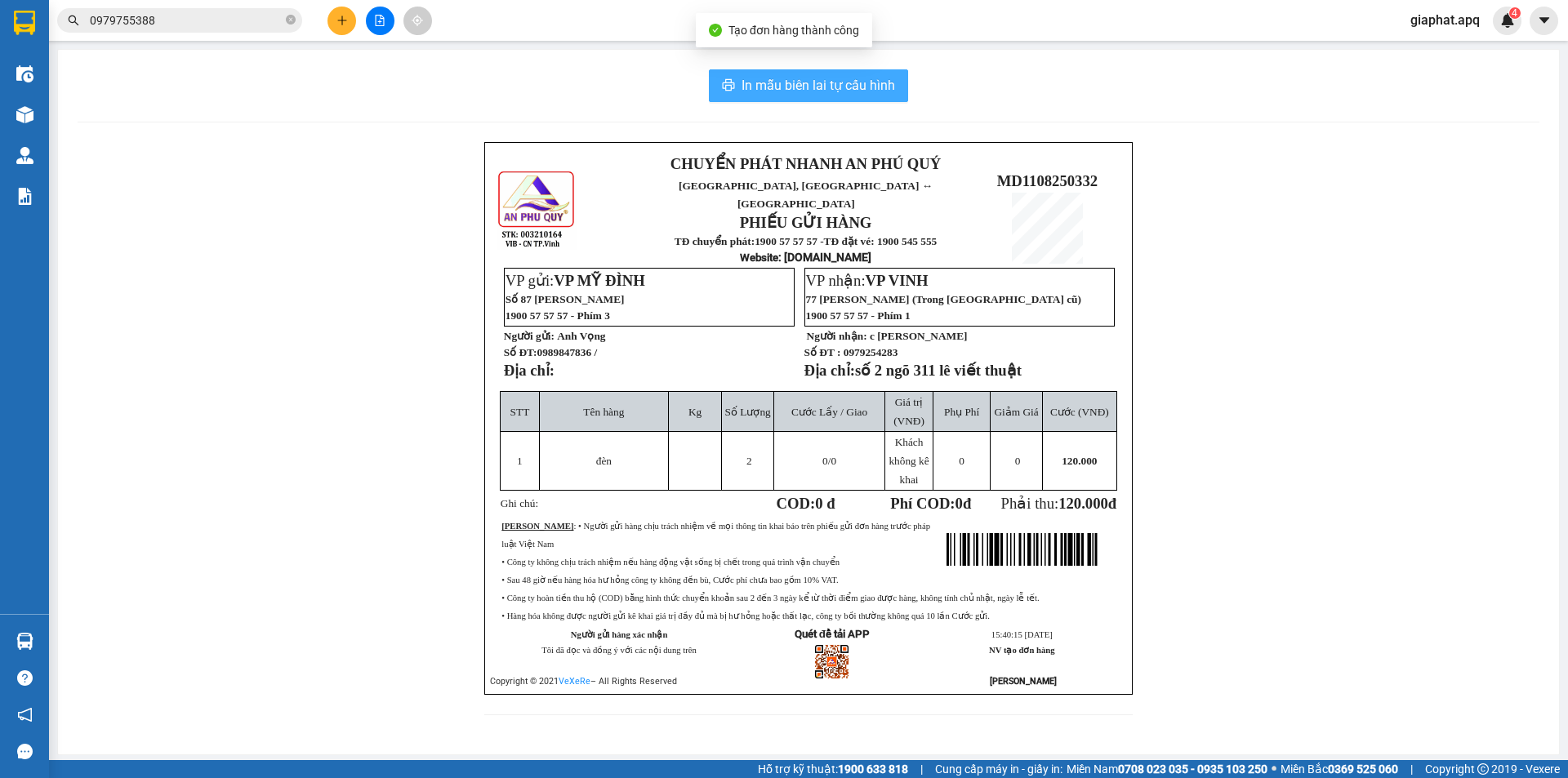
click at [841, 94] on span "In mẫu biên lai tự cấu hình" at bounding box center [818, 85] width 154 height 21
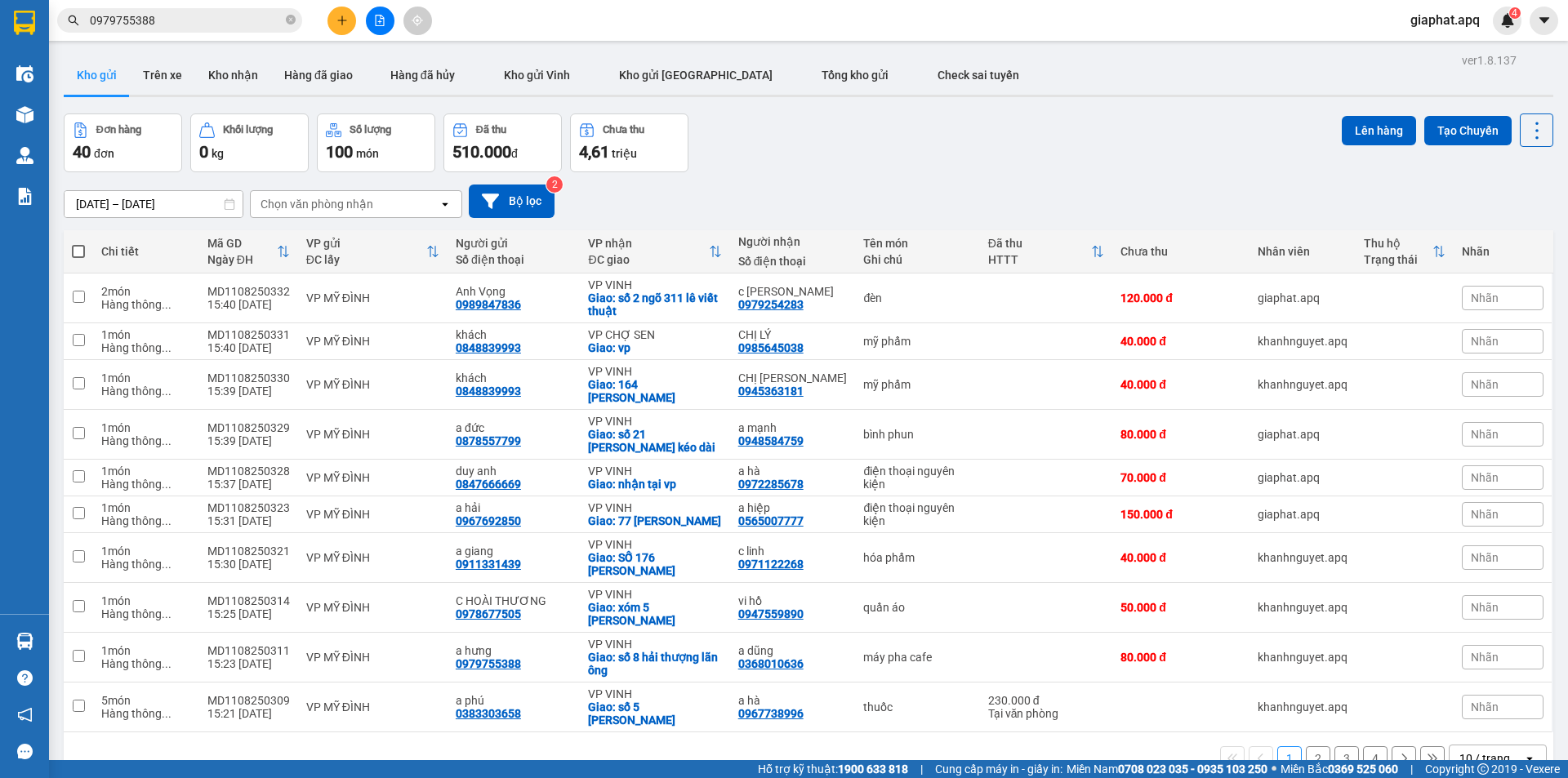
drag, startPoint x: 872, startPoint y: 156, endPoint x: 869, endPoint y: 127, distance: 29.2
click at [870, 151] on div "Đơn hàng 40 đơn Khối lượng 0 kg Số lượng 100 món Đã thu 510.000 đ Chưa thu 4,61…" at bounding box center [808, 142] width 1489 height 58
click at [328, 79] on button "Hàng đã giao" at bounding box center [318, 75] width 95 height 39
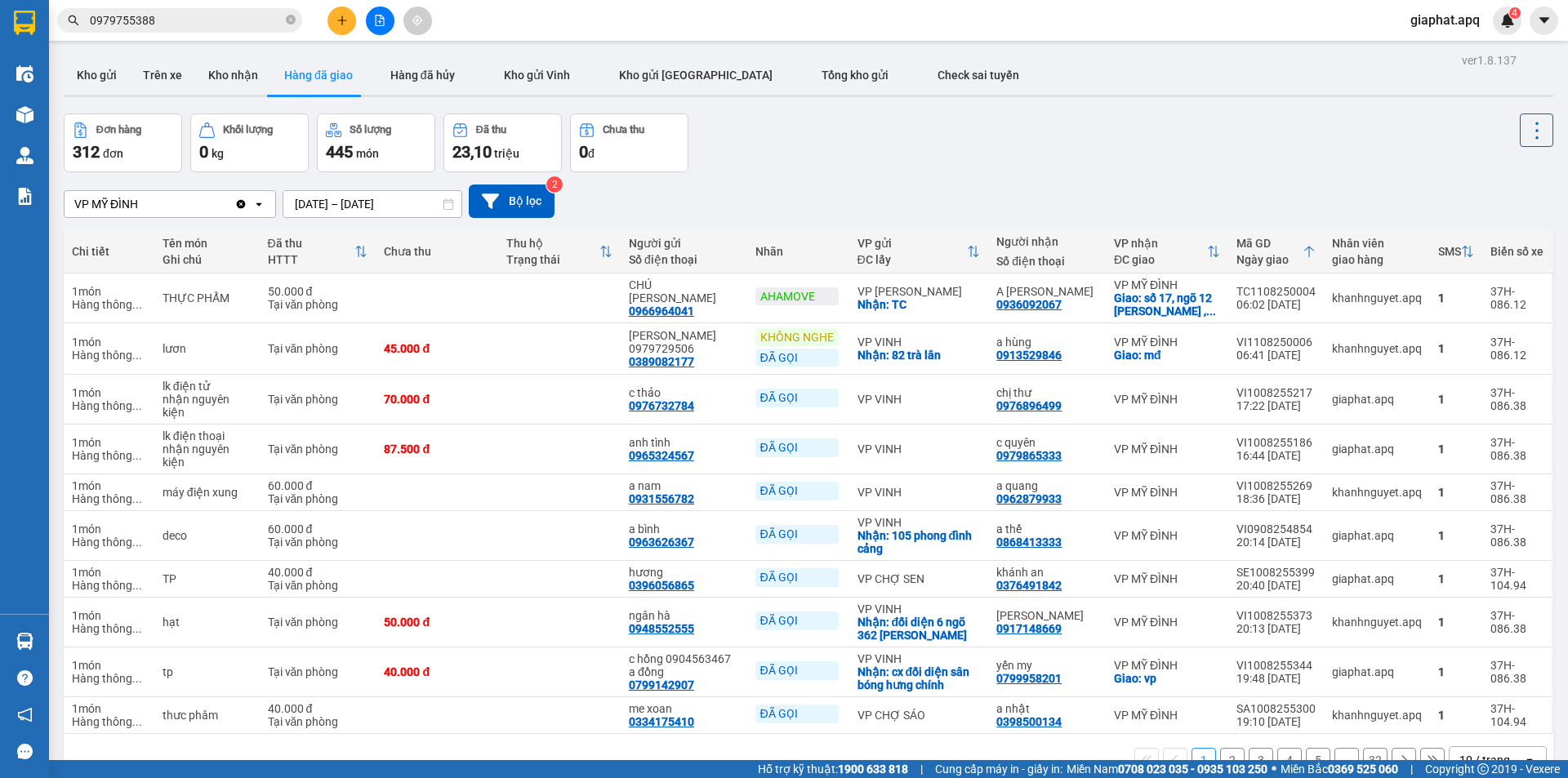
click at [1222, 748] on button "2" at bounding box center [1232, 760] width 25 height 25
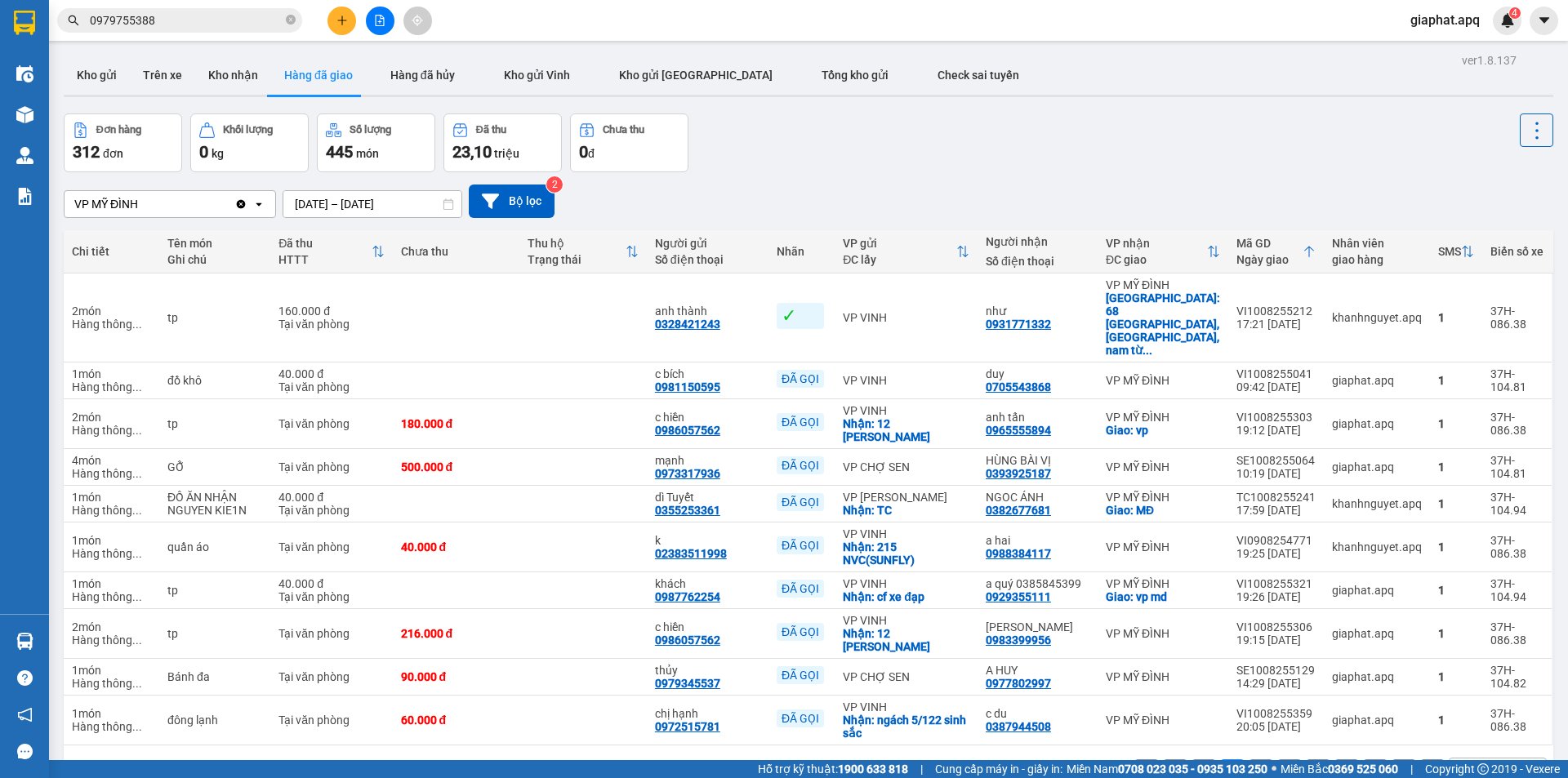
click at [1191, 759] on button "1" at bounding box center [1204, 771] width 25 height 25
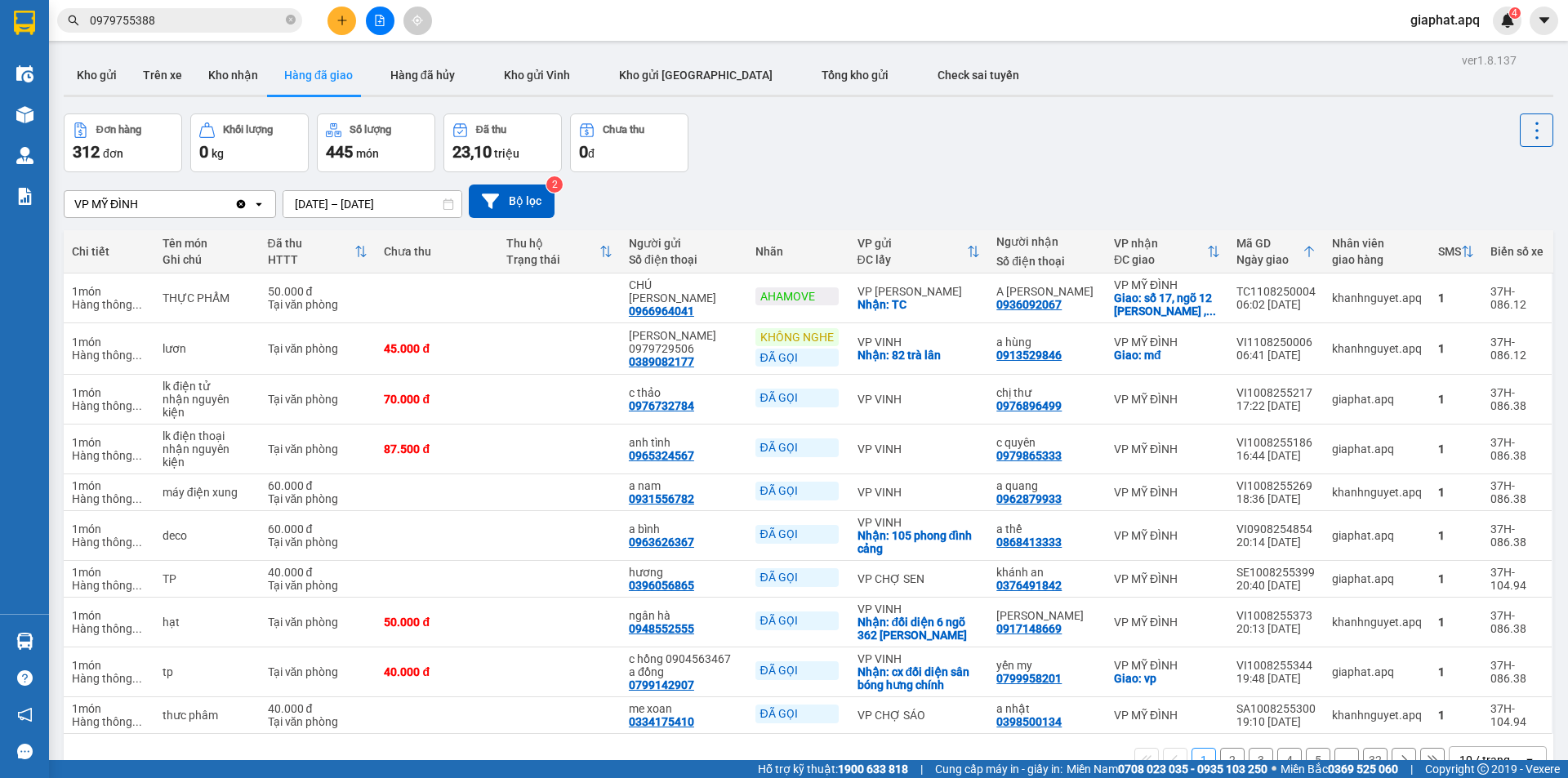
click at [350, 25] on button at bounding box center [341, 21] width 29 height 29
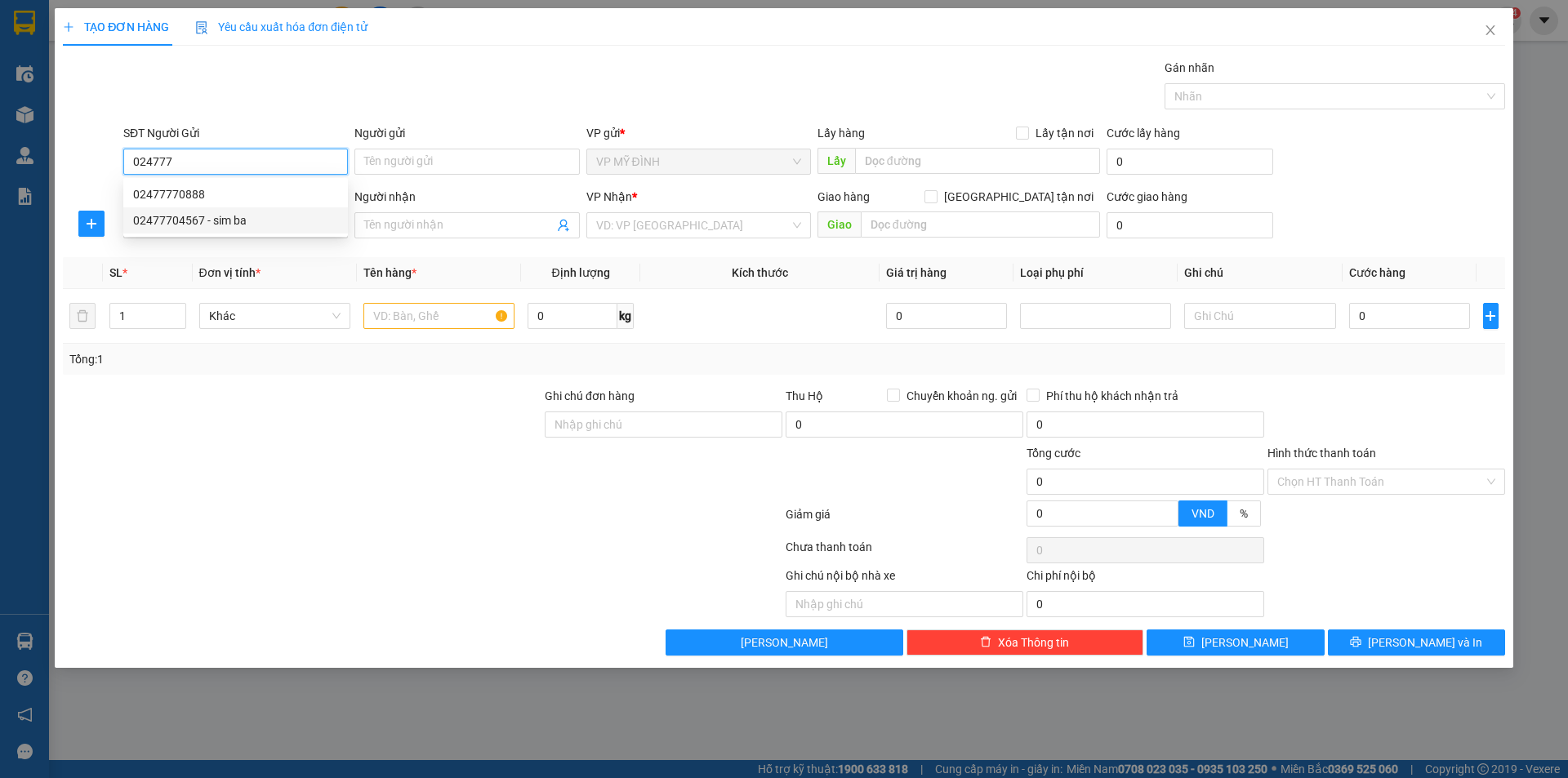
click at [251, 213] on div "02477704567 - sim ba" at bounding box center [235, 220] width 205 height 18
type input "02477704567"
type input "sim ba"
type input "02477704567"
click at [234, 228] on input "SĐT Người Nhận" at bounding box center [235, 225] width 225 height 26
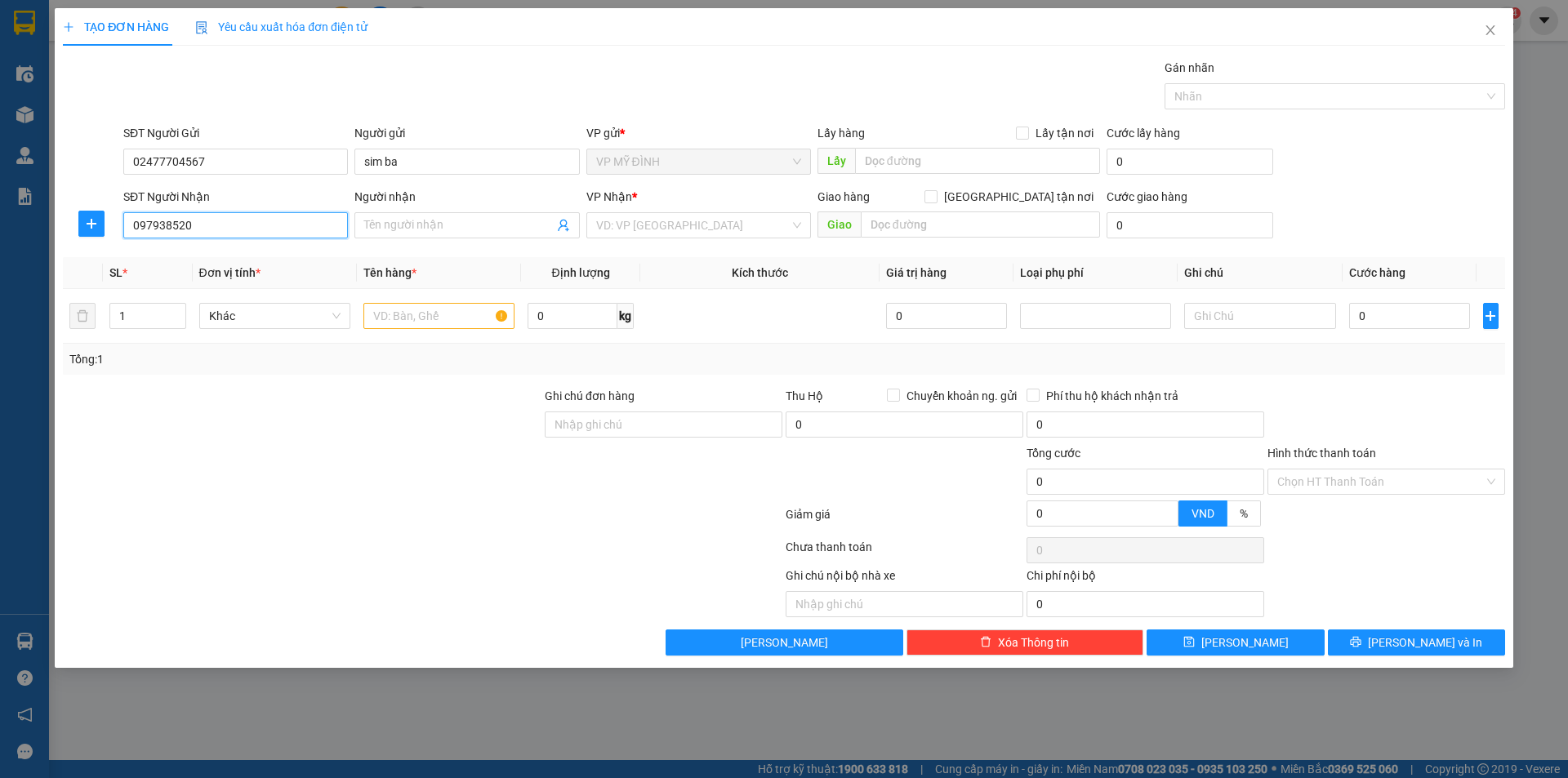
type input "0979385203"
click at [202, 256] on div "0979385203 - tohoku" at bounding box center [235, 258] width 205 height 18
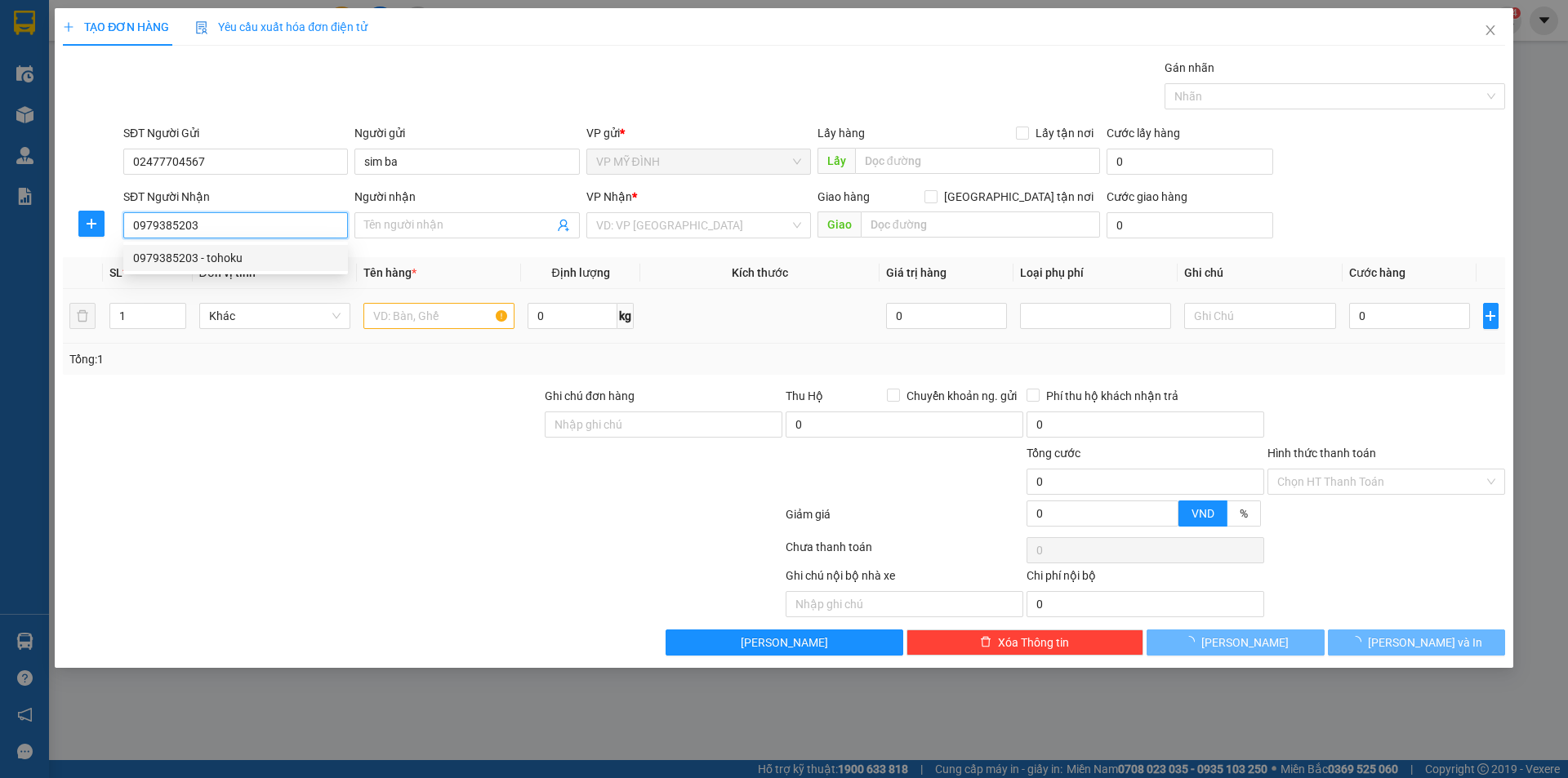
type input "tohoku"
checkbox input "true"
type input "57 đại lộ [PERSON_NAME]"
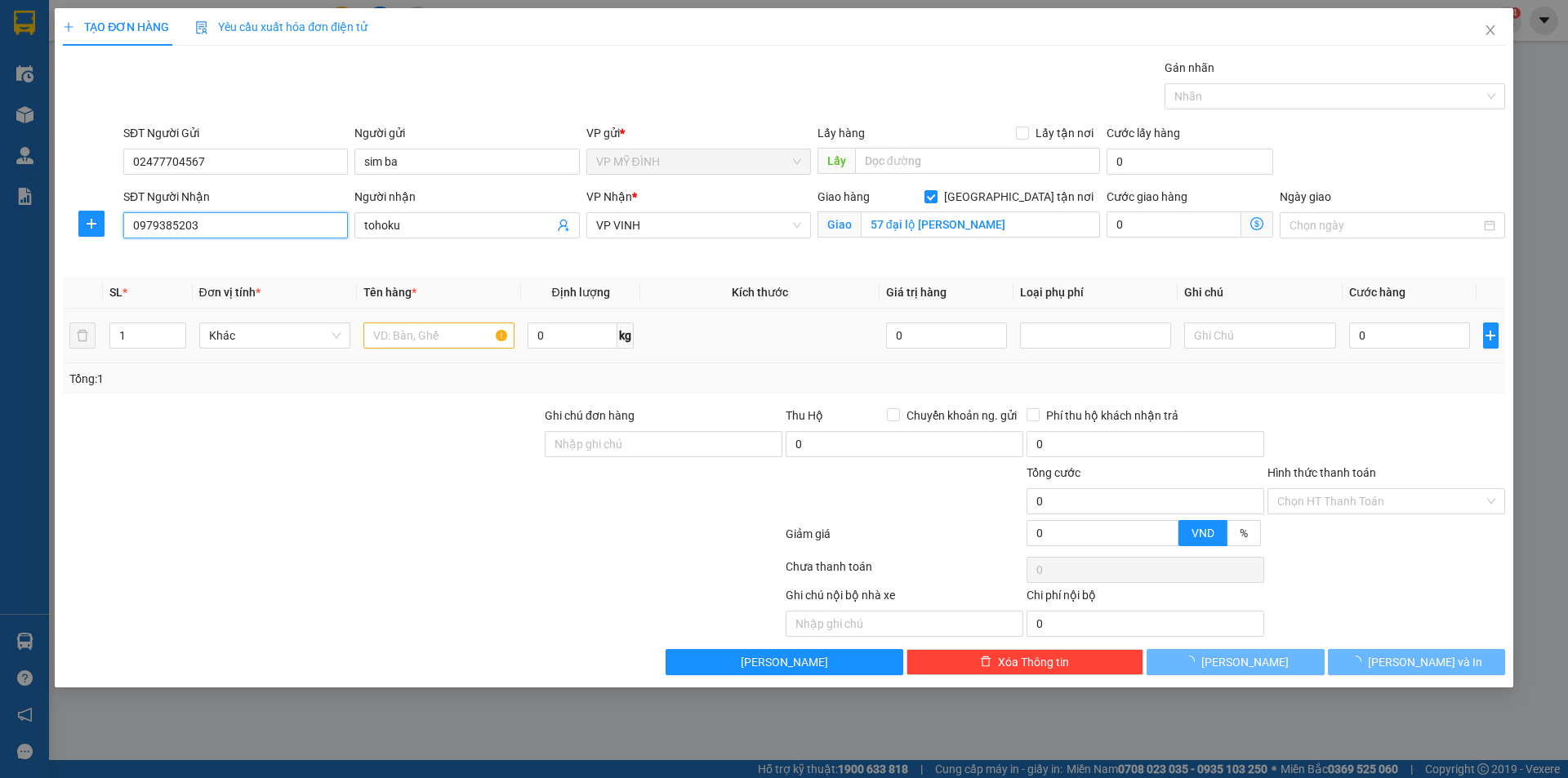
type input "0979385203"
click at [135, 317] on td "1" at bounding box center [147, 336] width 90 height 55
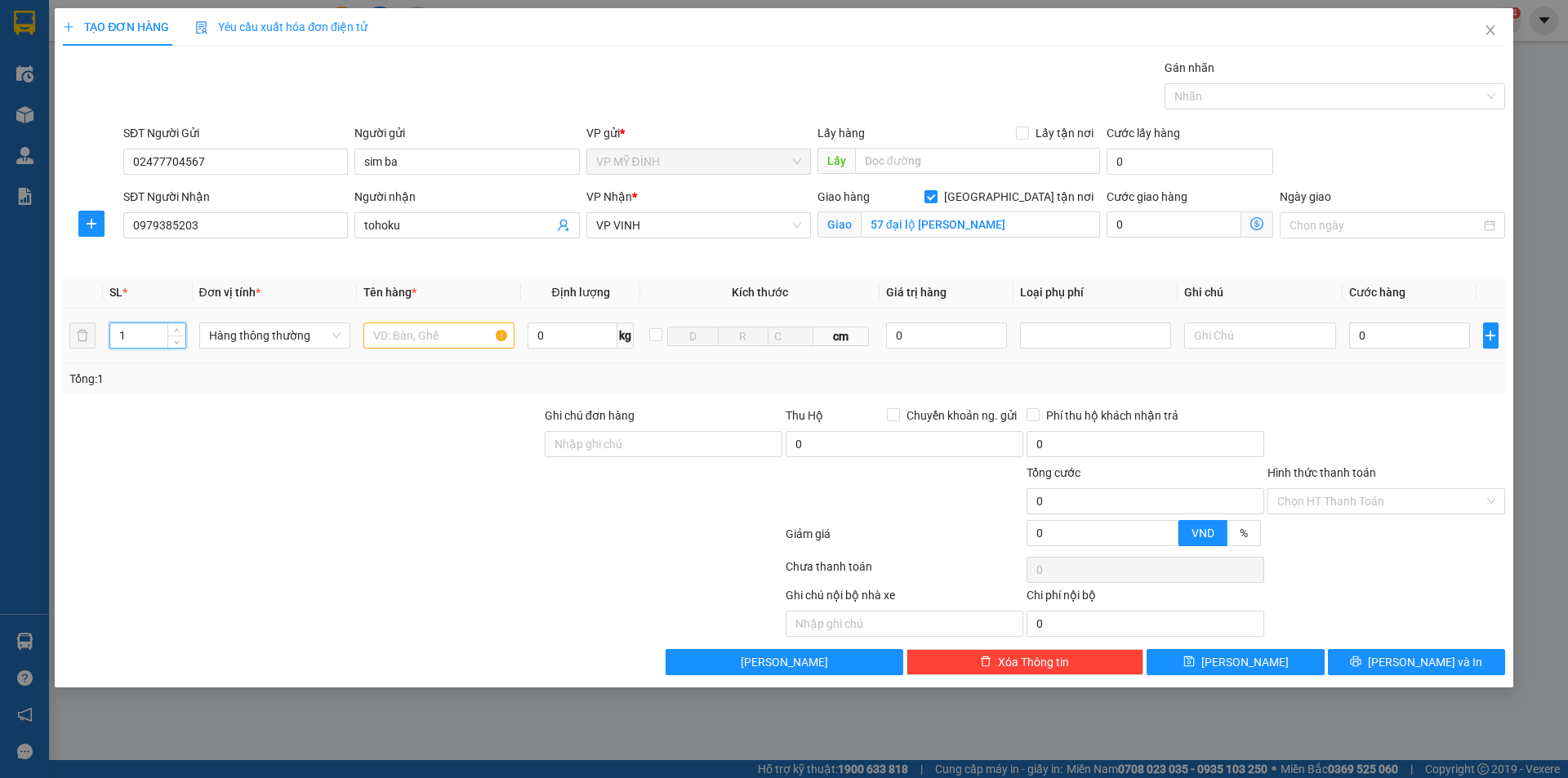
click at [138, 332] on input "1" at bounding box center [147, 336] width 75 height 25
type input "3"
click at [459, 339] on input "text" at bounding box center [439, 336] width 151 height 26
type input "tp"
click at [473, 413] on div at bounding box center [302, 434] width 482 height 57
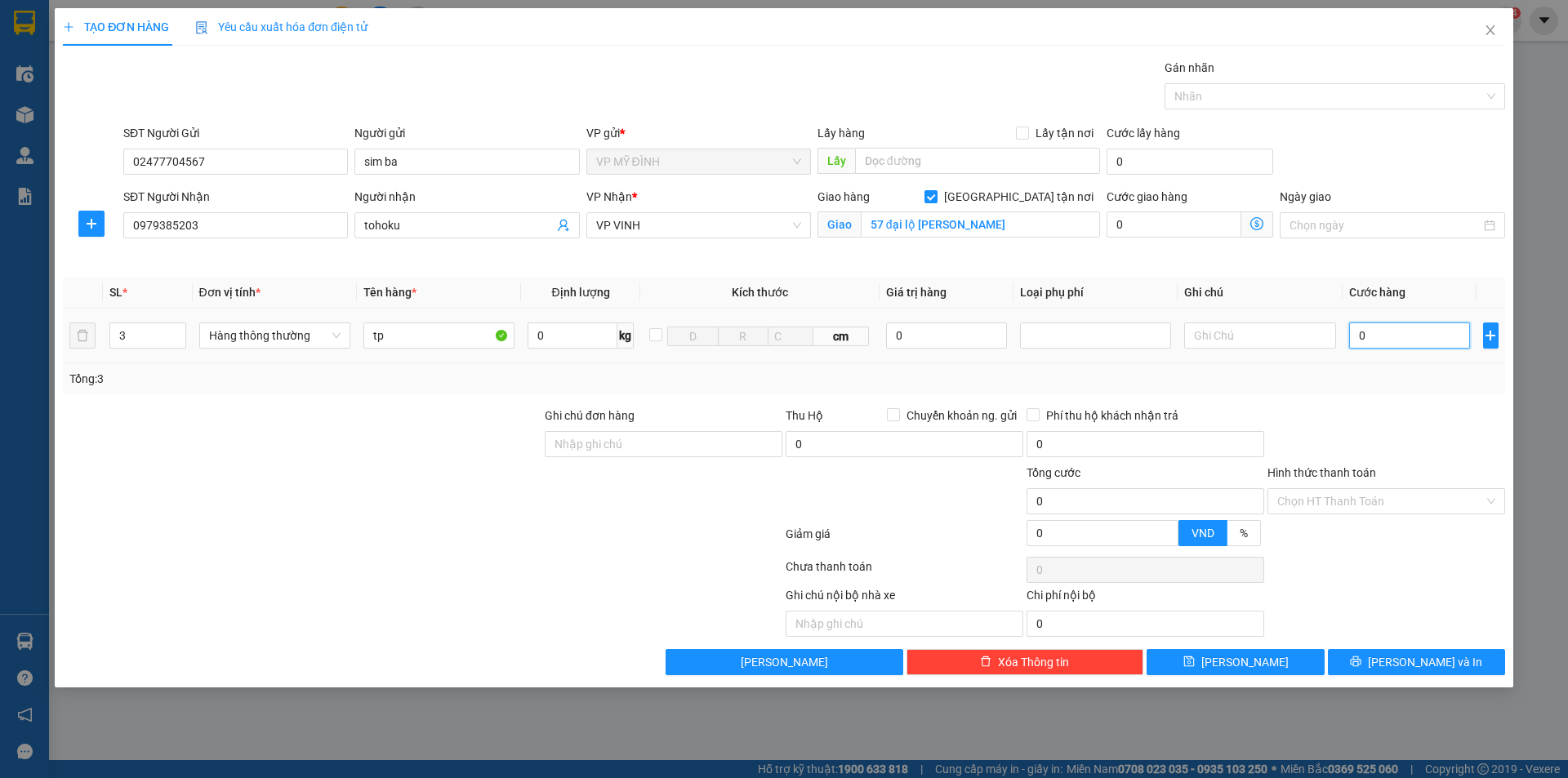
click at [1390, 337] on input "0" at bounding box center [1410, 336] width 122 height 26
click at [1392, 423] on div at bounding box center [1385, 434] width 241 height 57
click at [1407, 668] on span "[PERSON_NAME] và In" at bounding box center [1425, 662] width 114 height 18
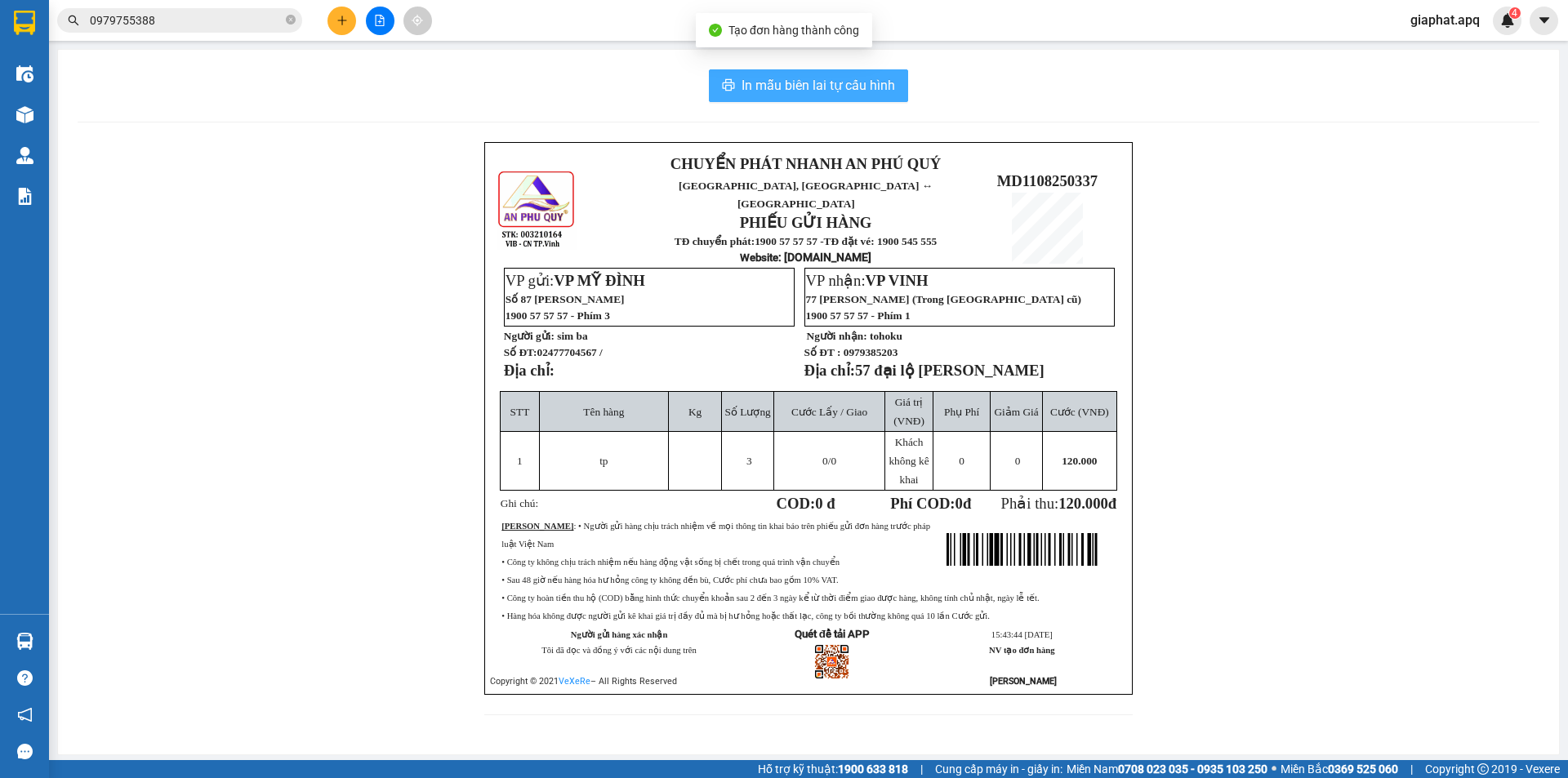
click at [805, 91] on span "In mẫu biên lai tự cấu hình" at bounding box center [818, 85] width 154 height 21
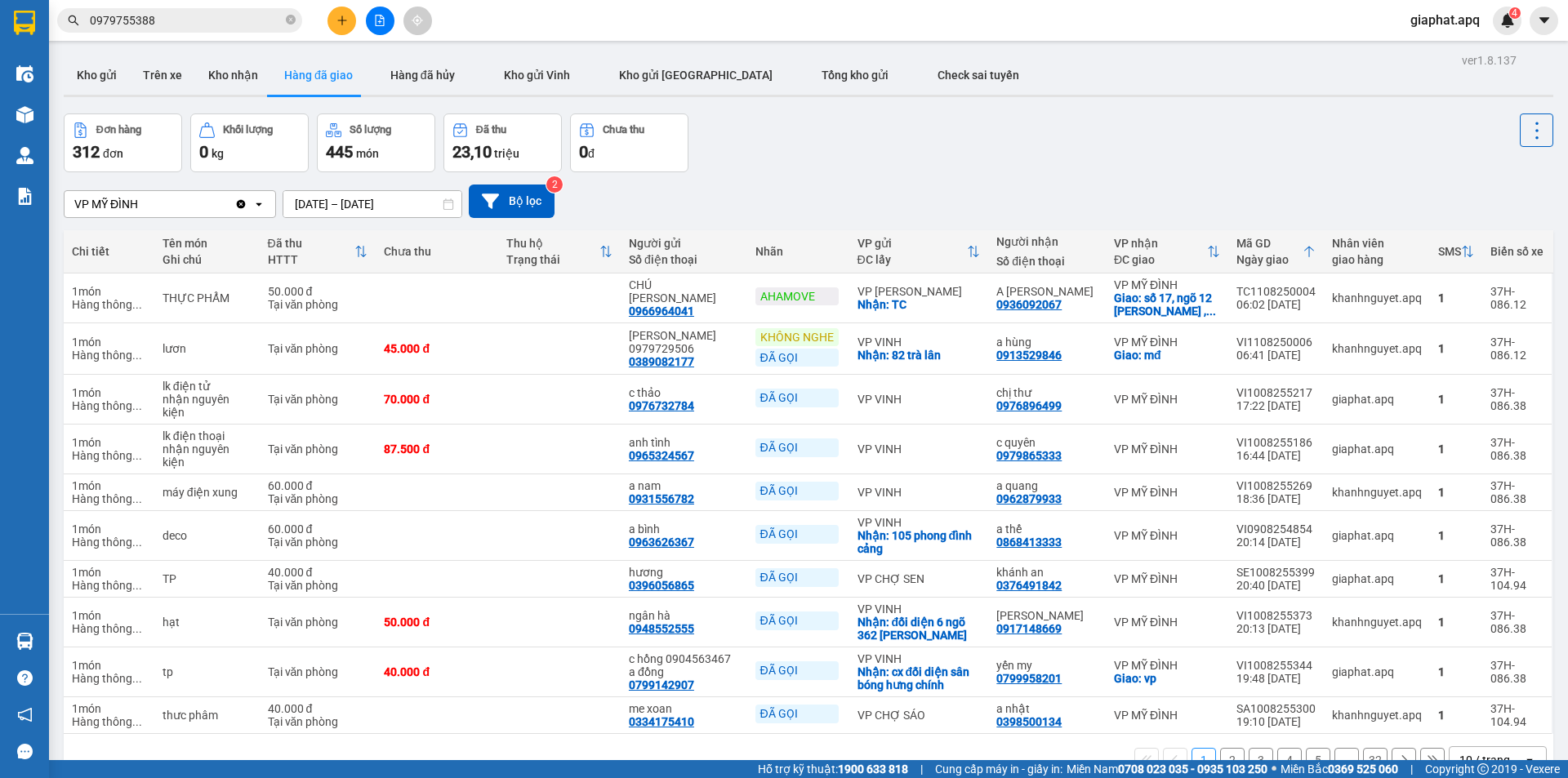
click at [978, 152] on div "Đơn hàng 312 đơn Khối lượng 0 kg Số lượng 445 món Đã thu 23,10 triệu Chưa thu 0…" at bounding box center [808, 142] width 1489 height 58
click at [107, 76] on button "Kho gửi" at bounding box center [96, 75] width 66 height 39
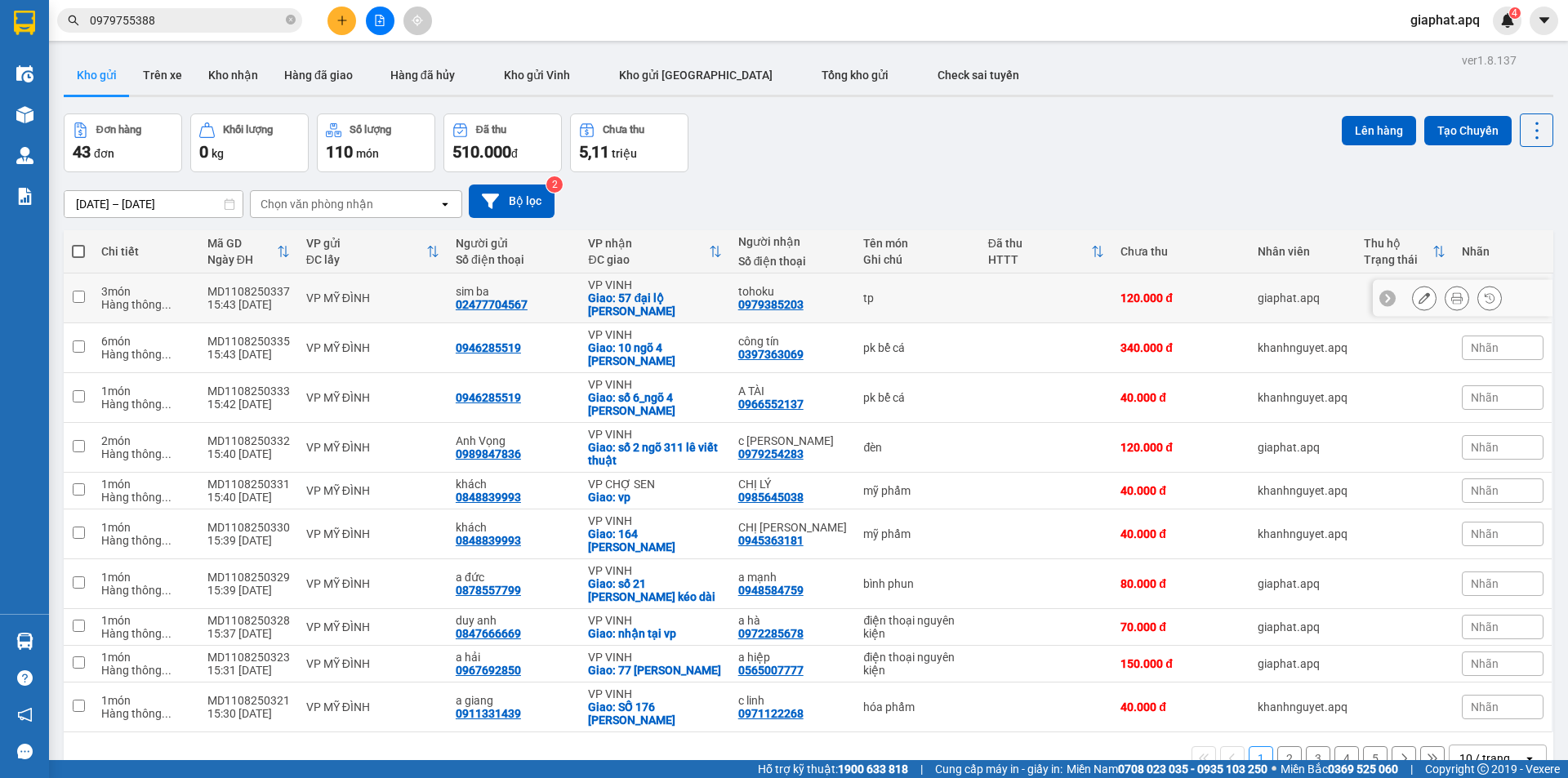
click at [481, 298] on div "02477704567" at bounding box center [491, 304] width 72 height 13
click at [1451, 292] on icon at bounding box center [1457, 298] width 12 height 12
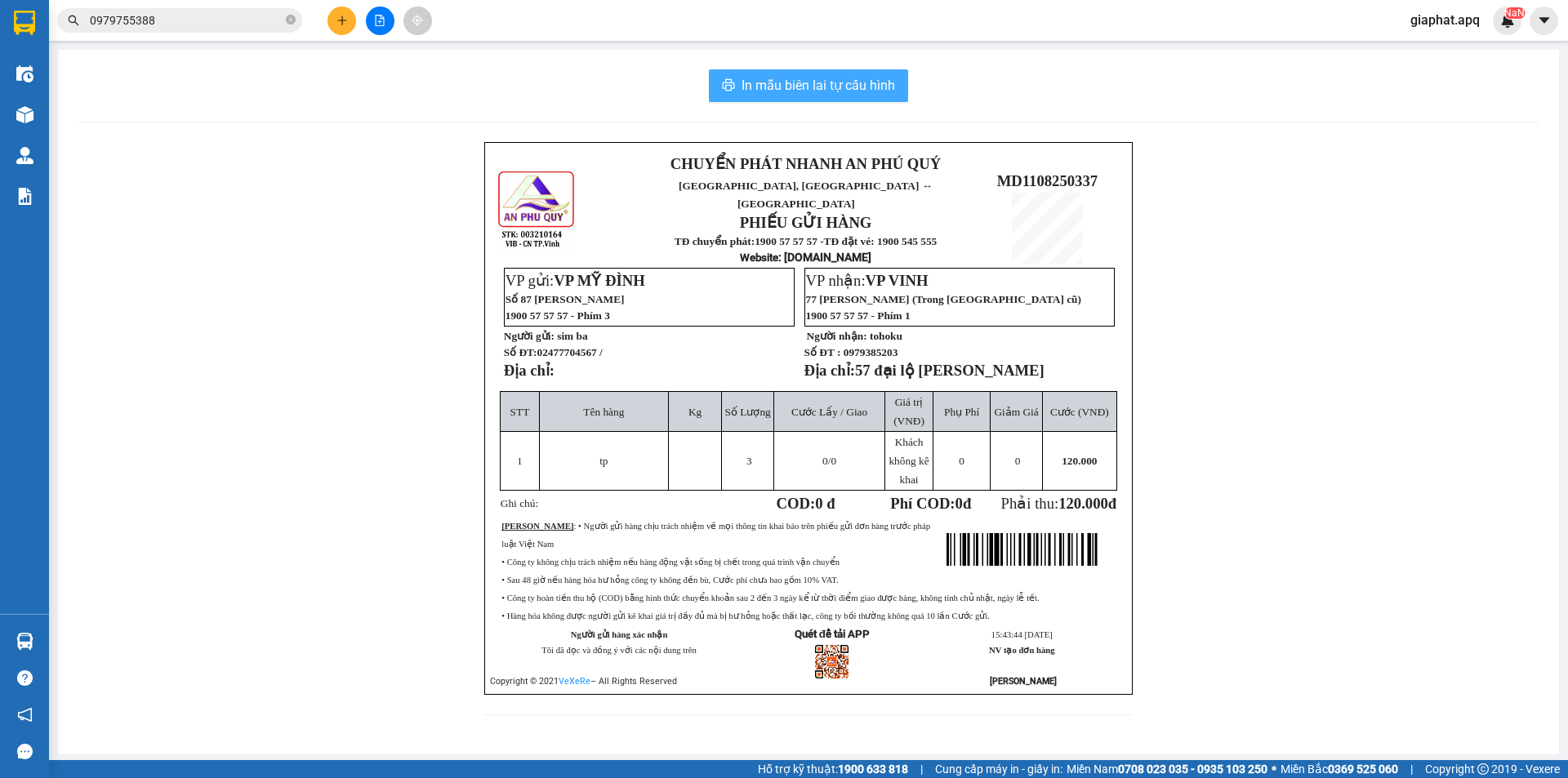
click at [789, 94] on span "In mẫu biên lai tự cấu hình" at bounding box center [818, 85] width 154 height 21
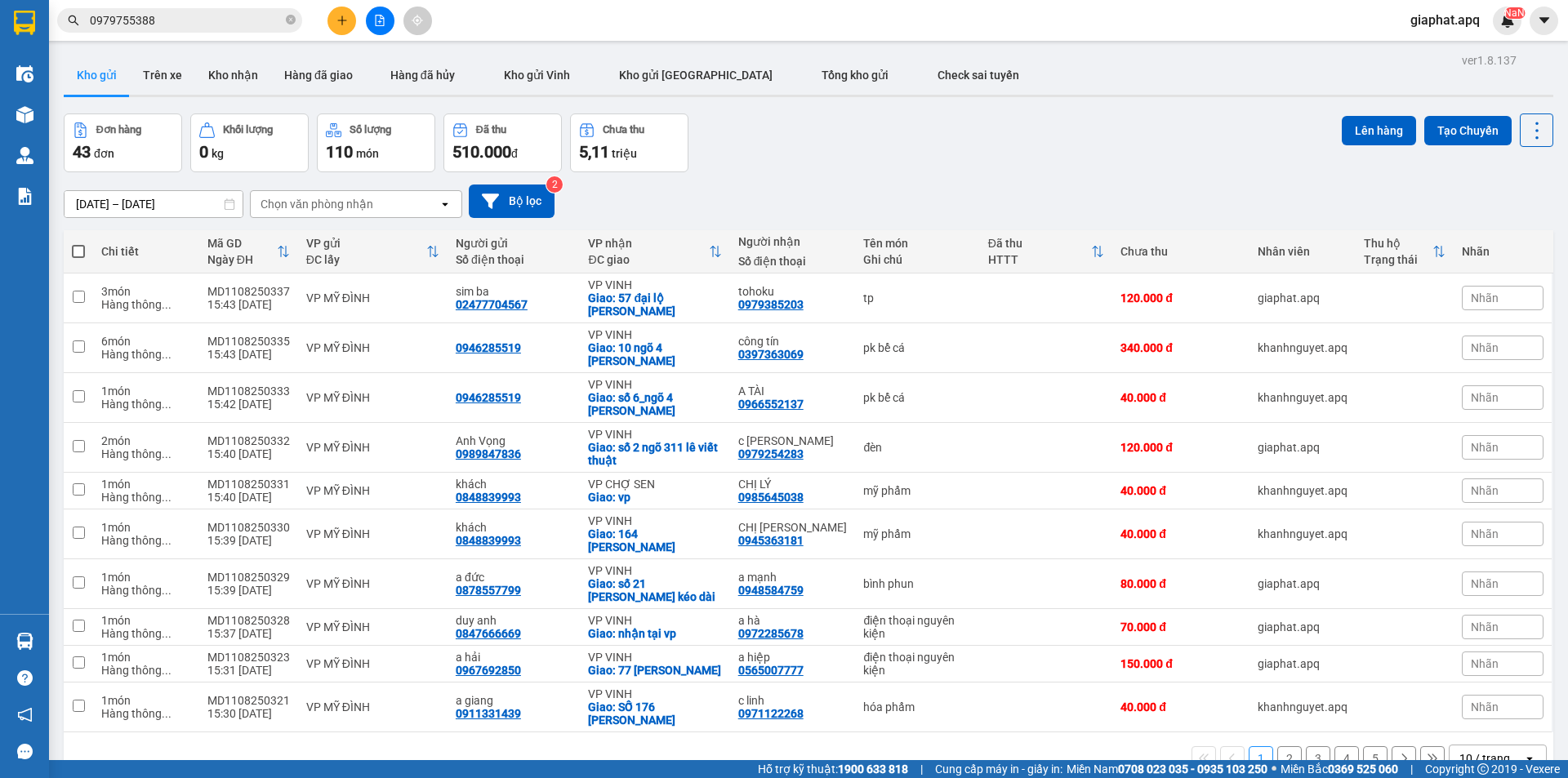
click at [873, 128] on div "Đơn hàng 43 đơn Khối lượng 0 kg Số lượng 110 món Đã thu 510.000 đ Chưa thu 5,11…" at bounding box center [808, 142] width 1489 height 58
click at [349, 26] on button at bounding box center [341, 21] width 29 height 29
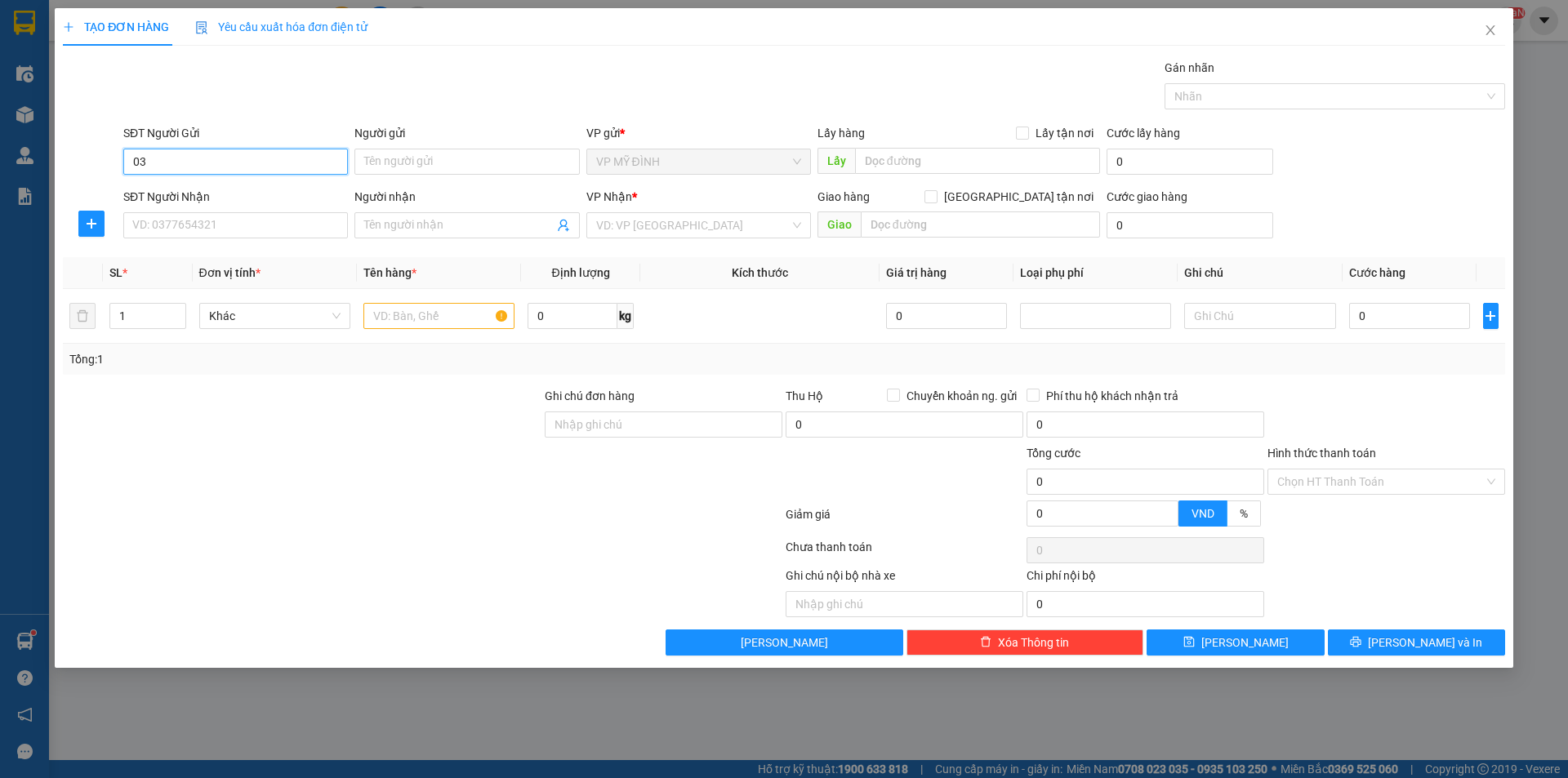
type input "0"
type input "0338116156"
click at [239, 189] on div "0338116156 - c huế" at bounding box center [235, 194] width 205 height 18
type input "c huế"
type input "0338116156"
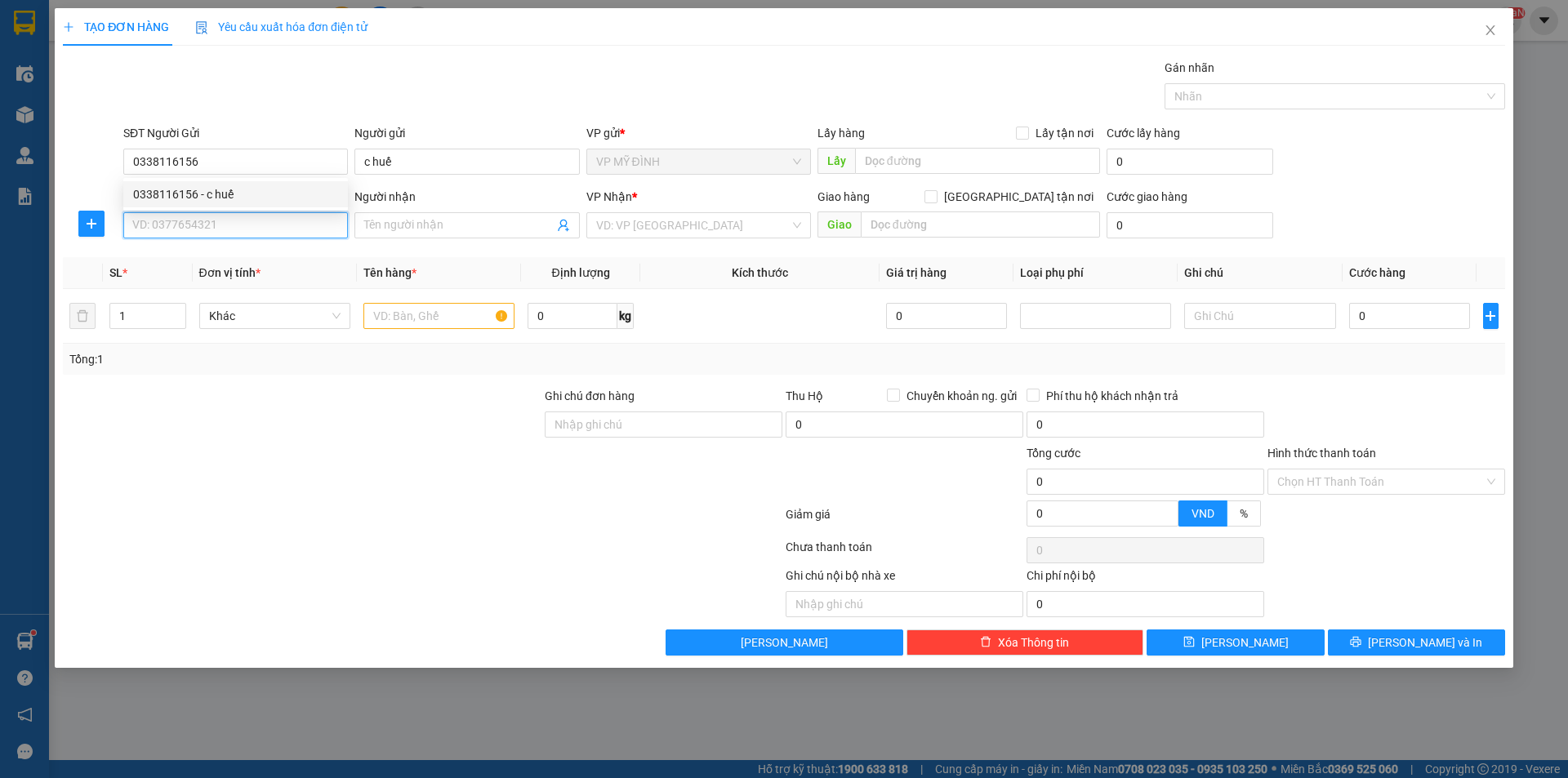
click at [243, 218] on input "SĐT Người Nhận" at bounding box center [235, 225] width 225 height 26
type input "0972655555"
click at [426, 230] on input "Người nhận" at bounding box center [458, 225] width 188 height 18
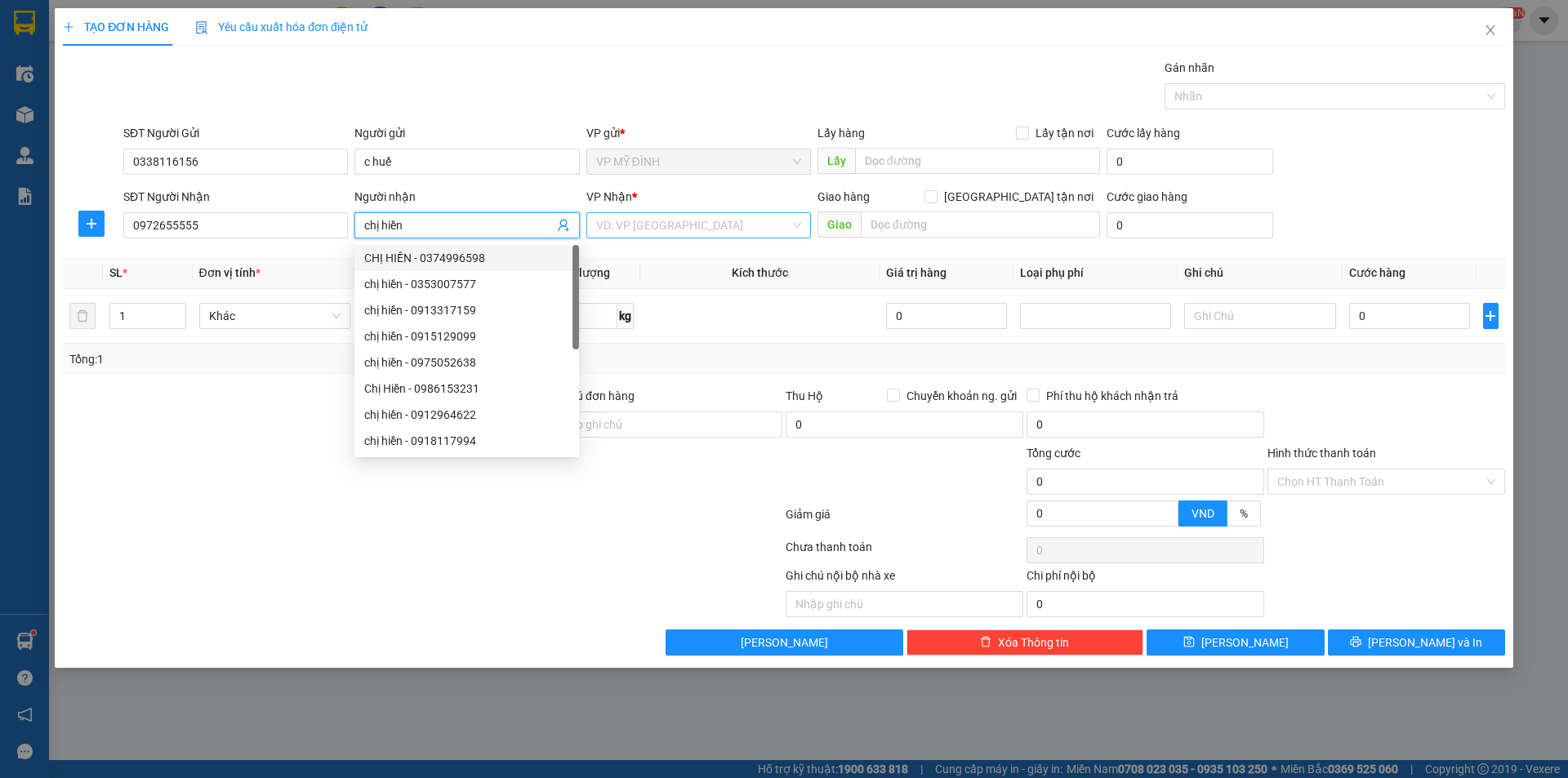
type input "chị hiền"
click at [673, 214] on input "search" at bounding box center [693, 225] width 193 height 25
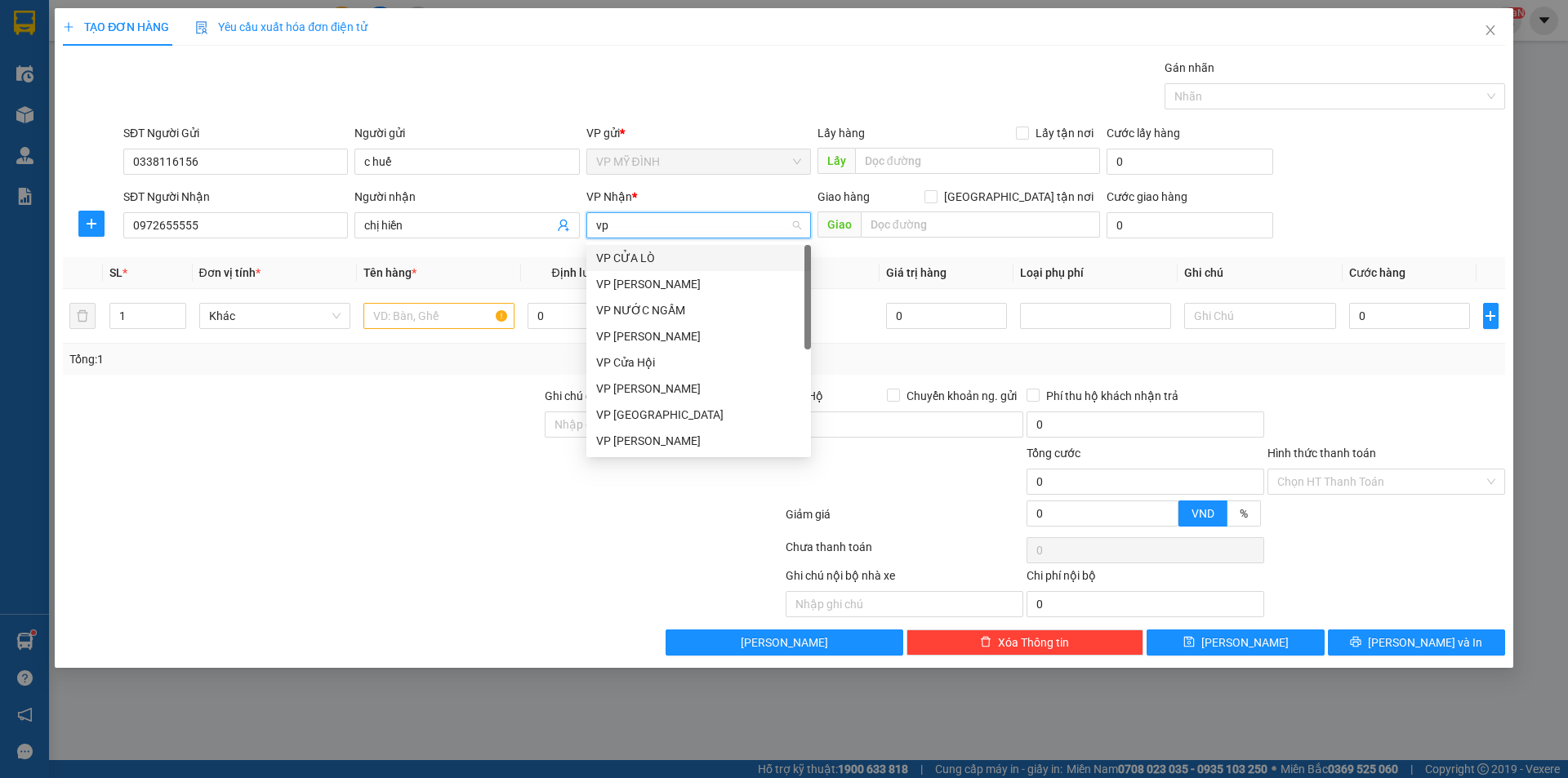
type input "vp v"
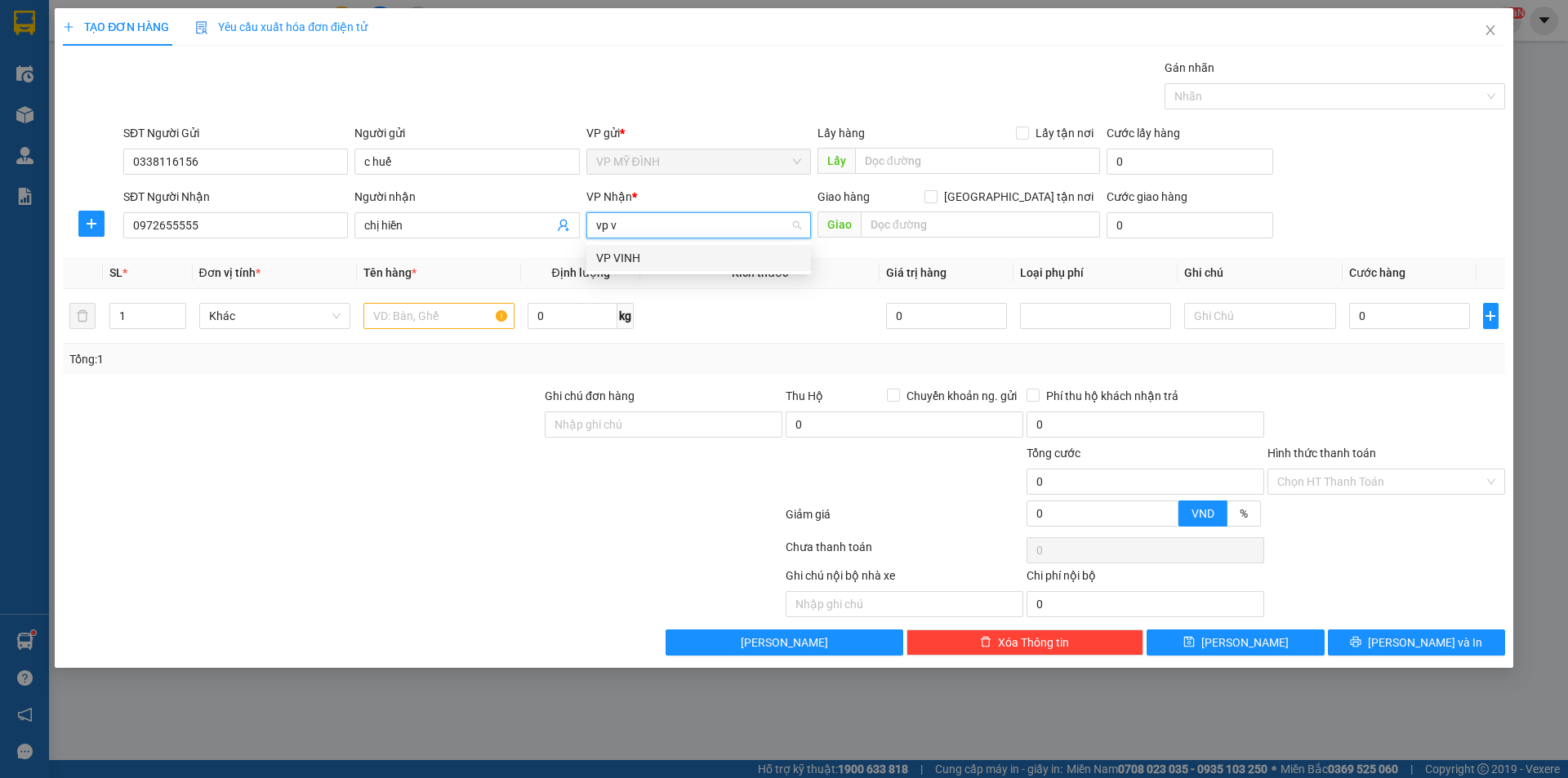
click at [630, 253] on div "VP VINH" at bounding box center [698, 258] width 205 height 18
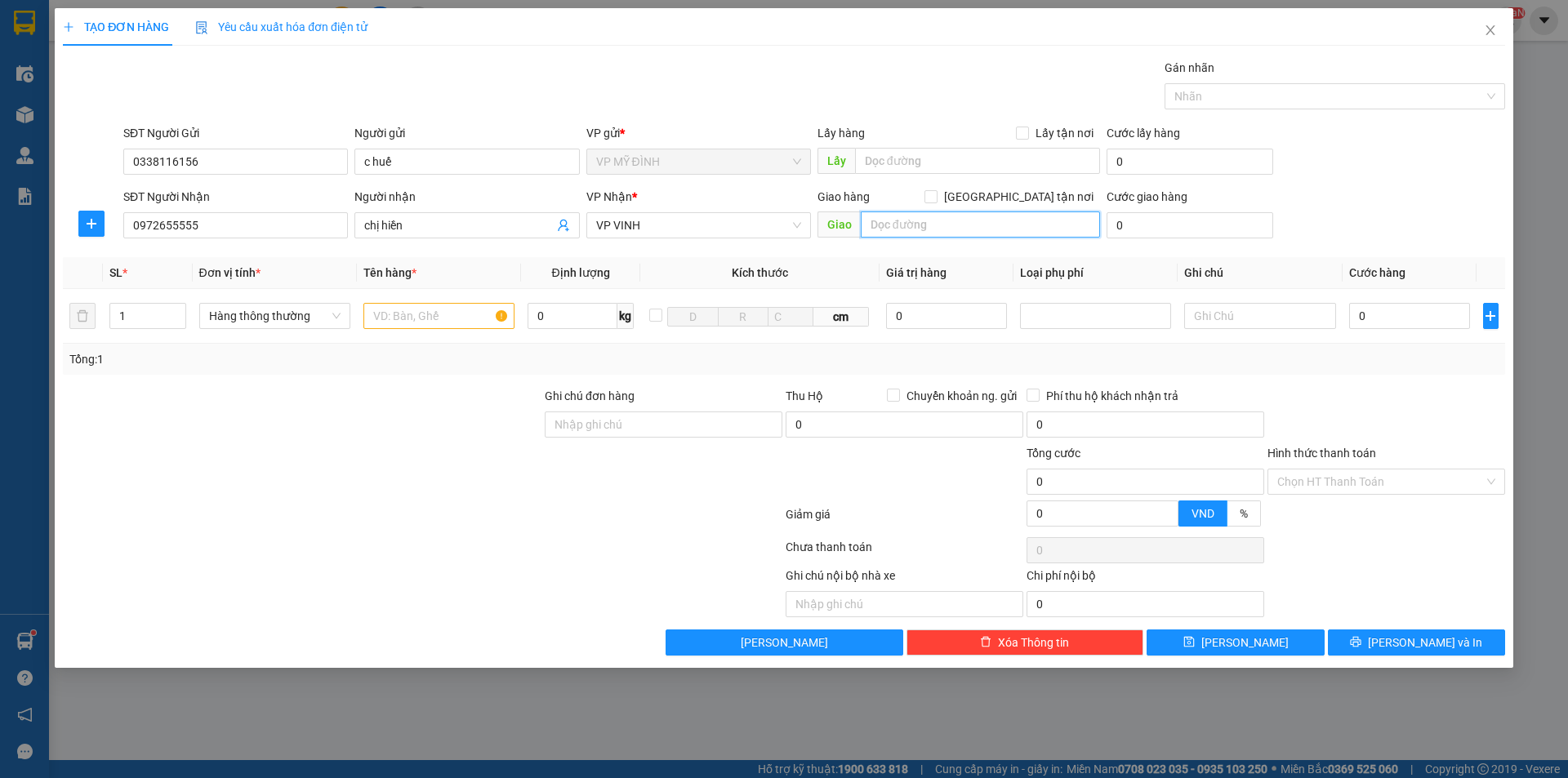
click at [918, 226] on input "text" at bounding box center [980, 225] width 239 height 26
type input "25 [PERSON_NAME]"
click at [935, 200] on input "[GEOGRAPHIC_DATA] tận nơi" at bounding box center [930, 196] width 12 height 12
checkbox input "true"
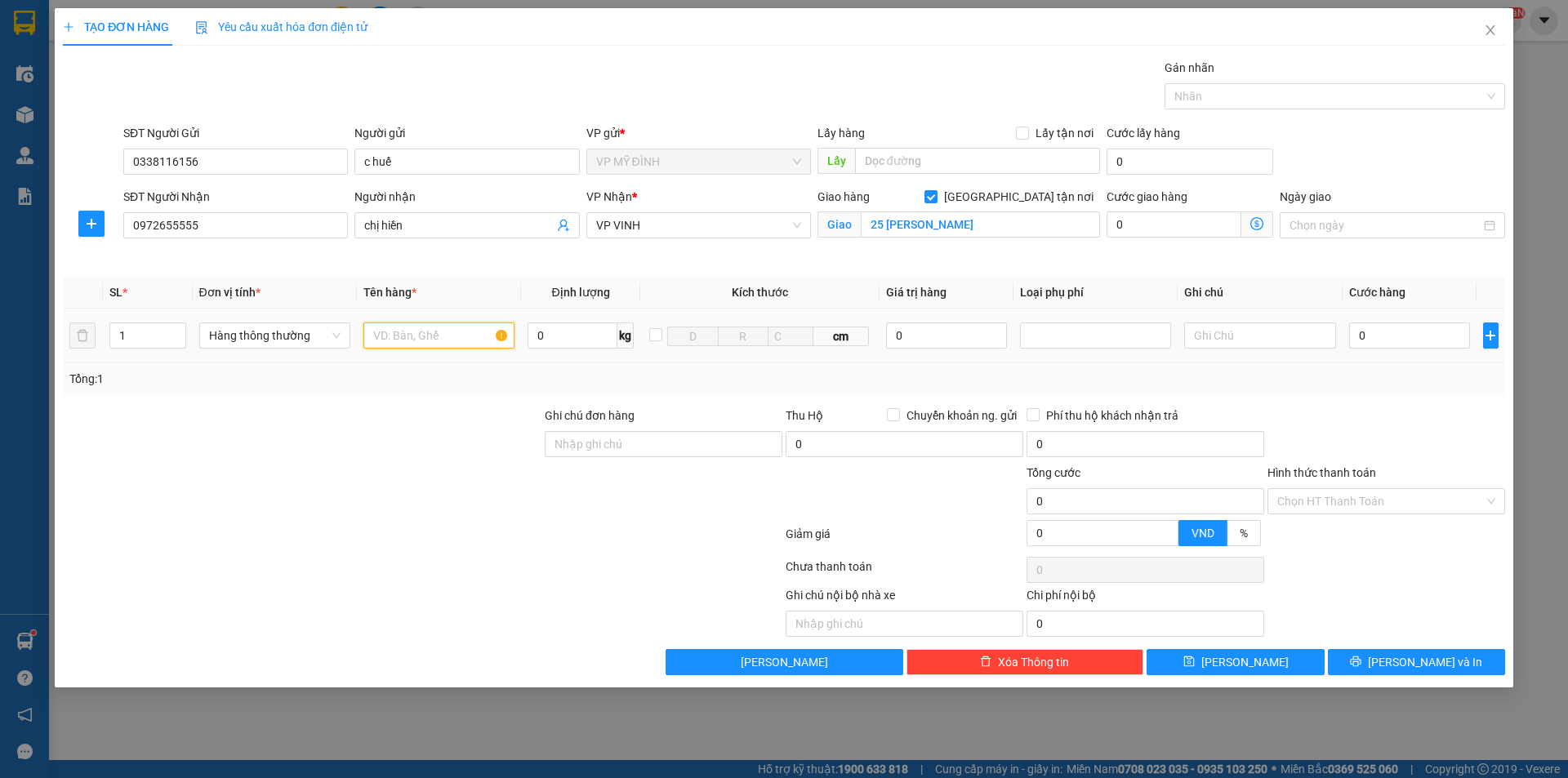
click at [429, 339] on input "text" at bounding box center [439, 336] width 151 height 26
type input "mỹ phẩm"
click at [1421, 342] on input "0" at bounding box center [1410, 336] width 122 height 26
type input "4"
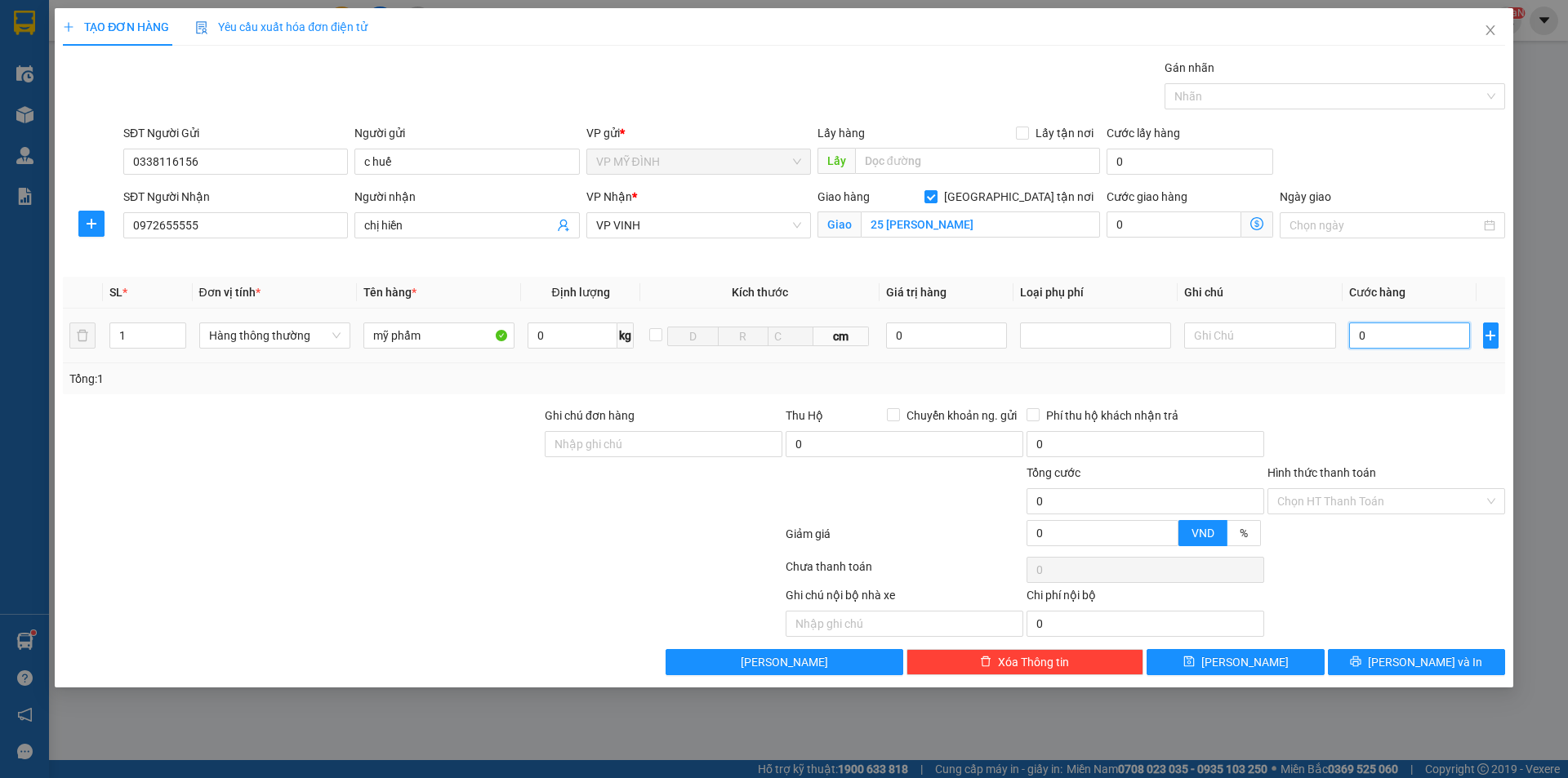
type input "4"
type input "40"
type input "40.000"
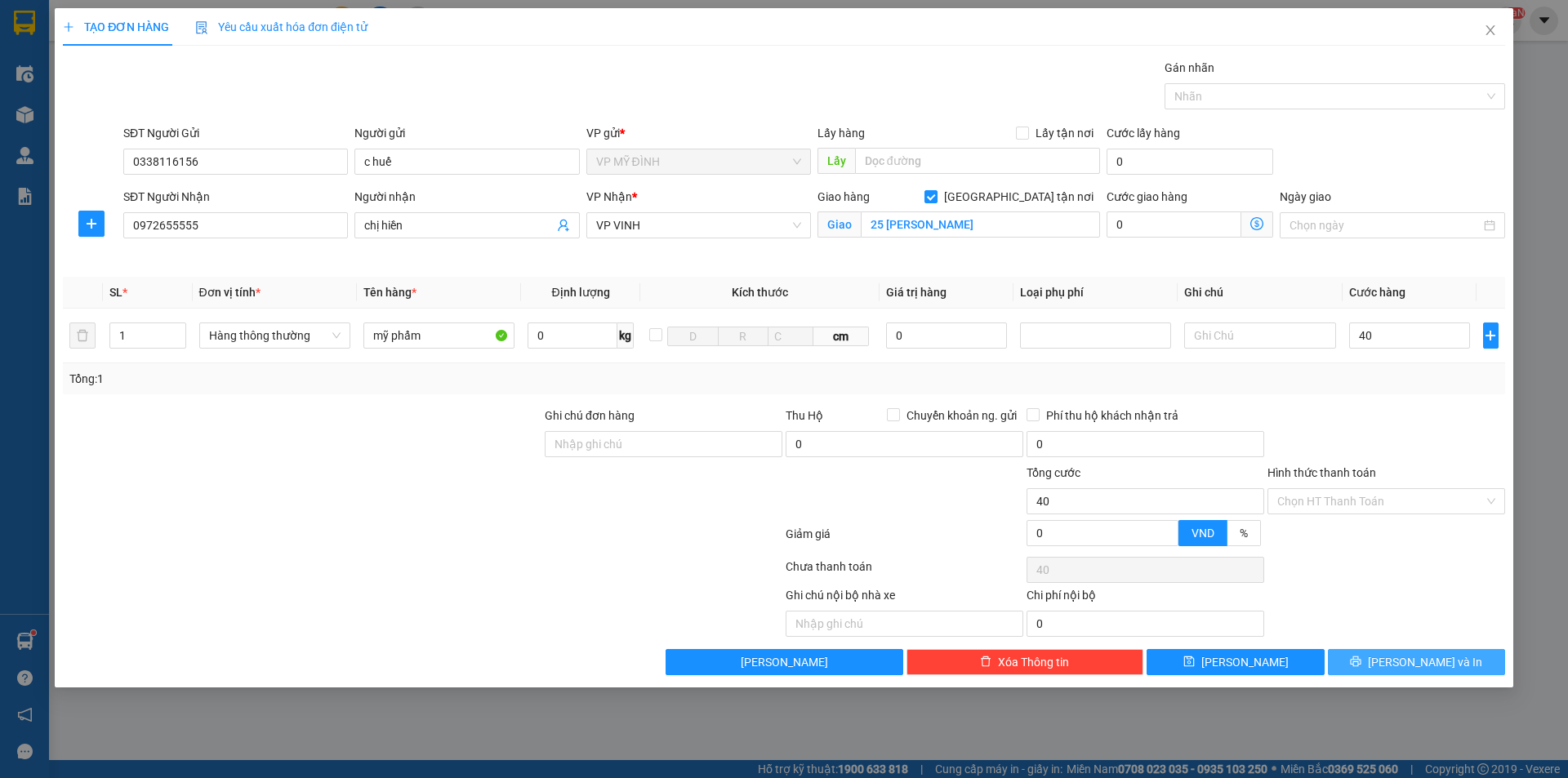
type input "40.000"
click at [1362, 667] on icon "printer" at bounding box center [1356, 661] width 12 height 12
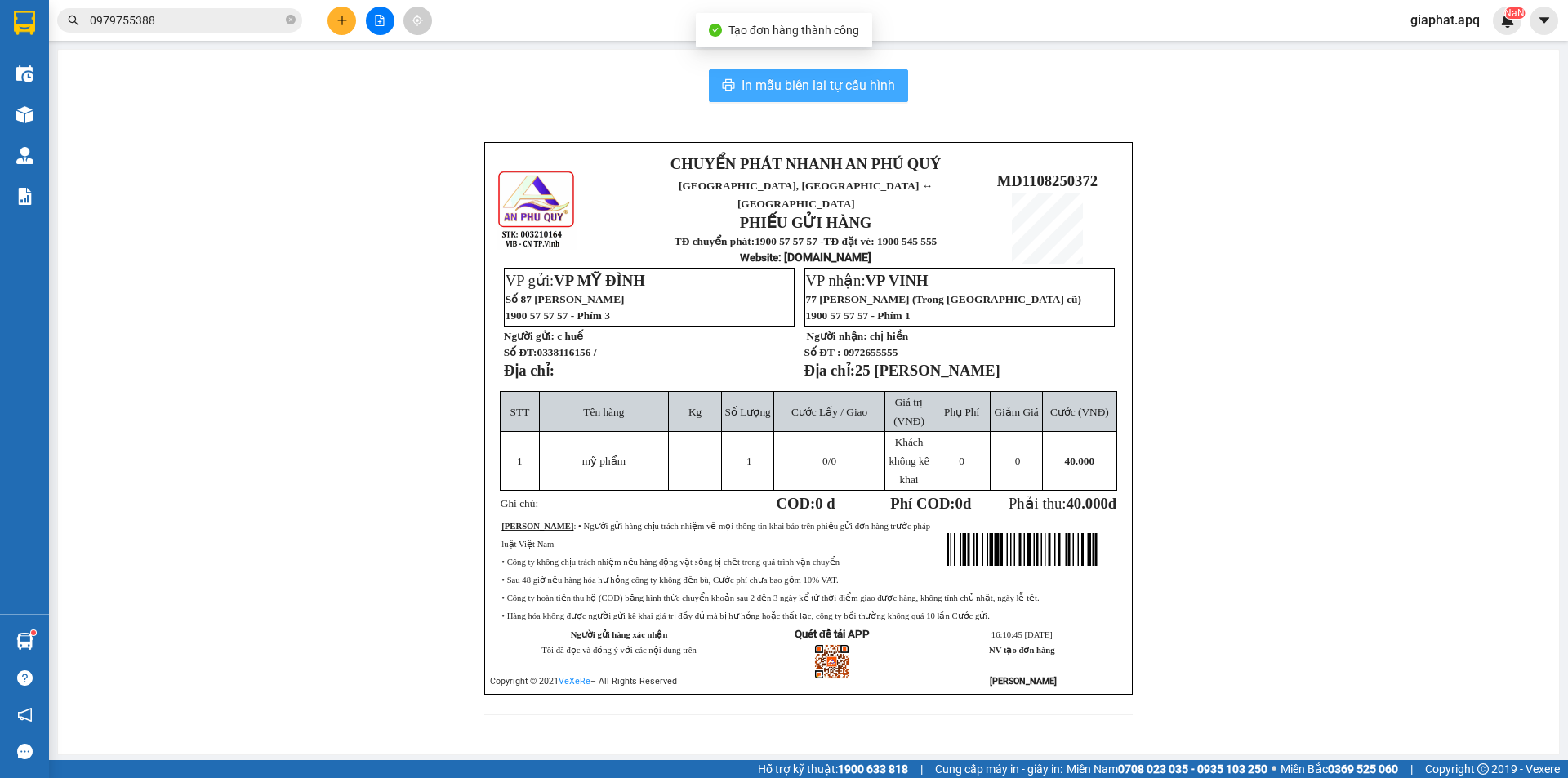
click at [819, 83] on span "In mẫu biên lai tự cấu hình" at bounding box center [818, 85] width 154 height 21
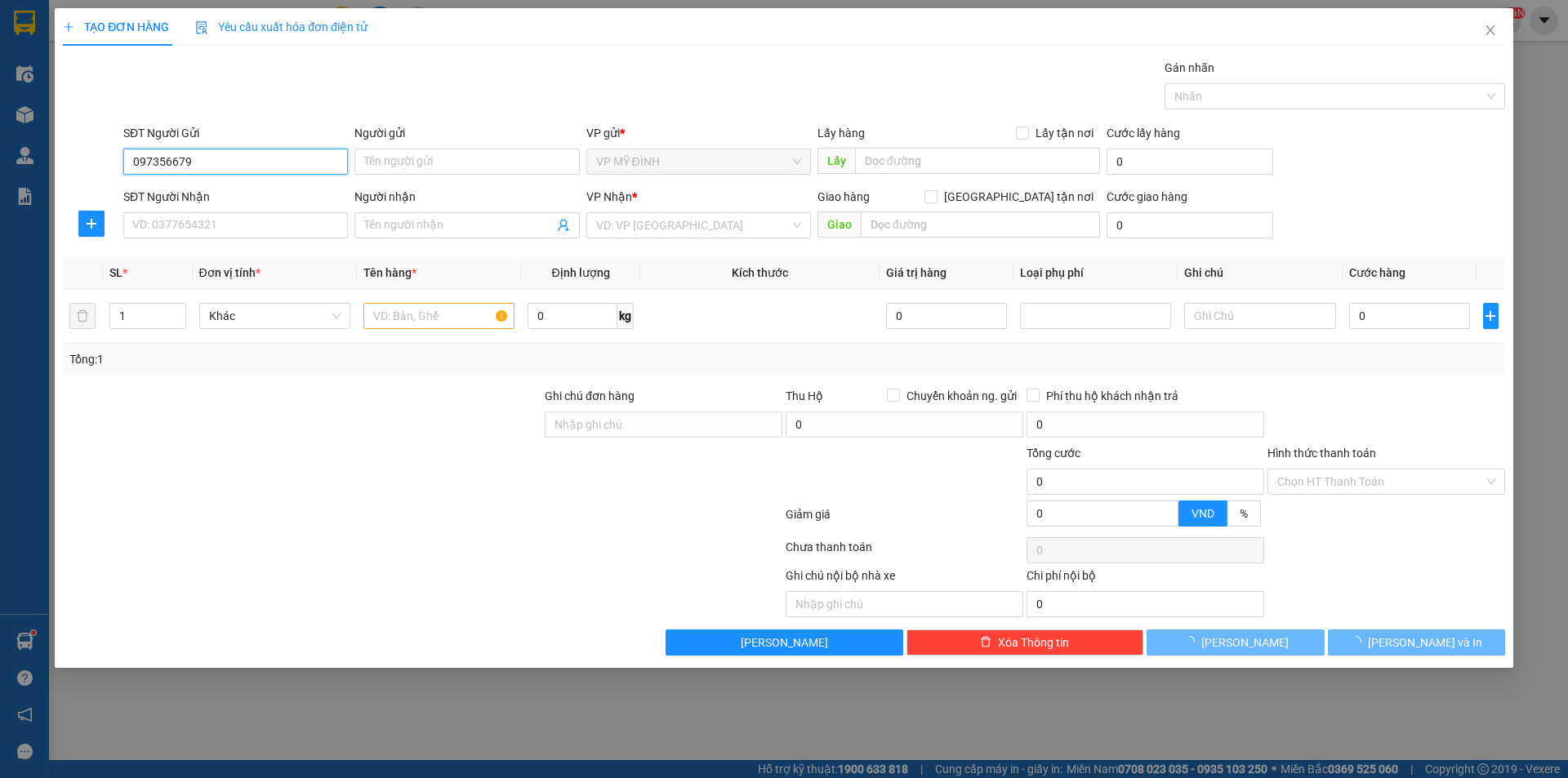
type input "0973566791"
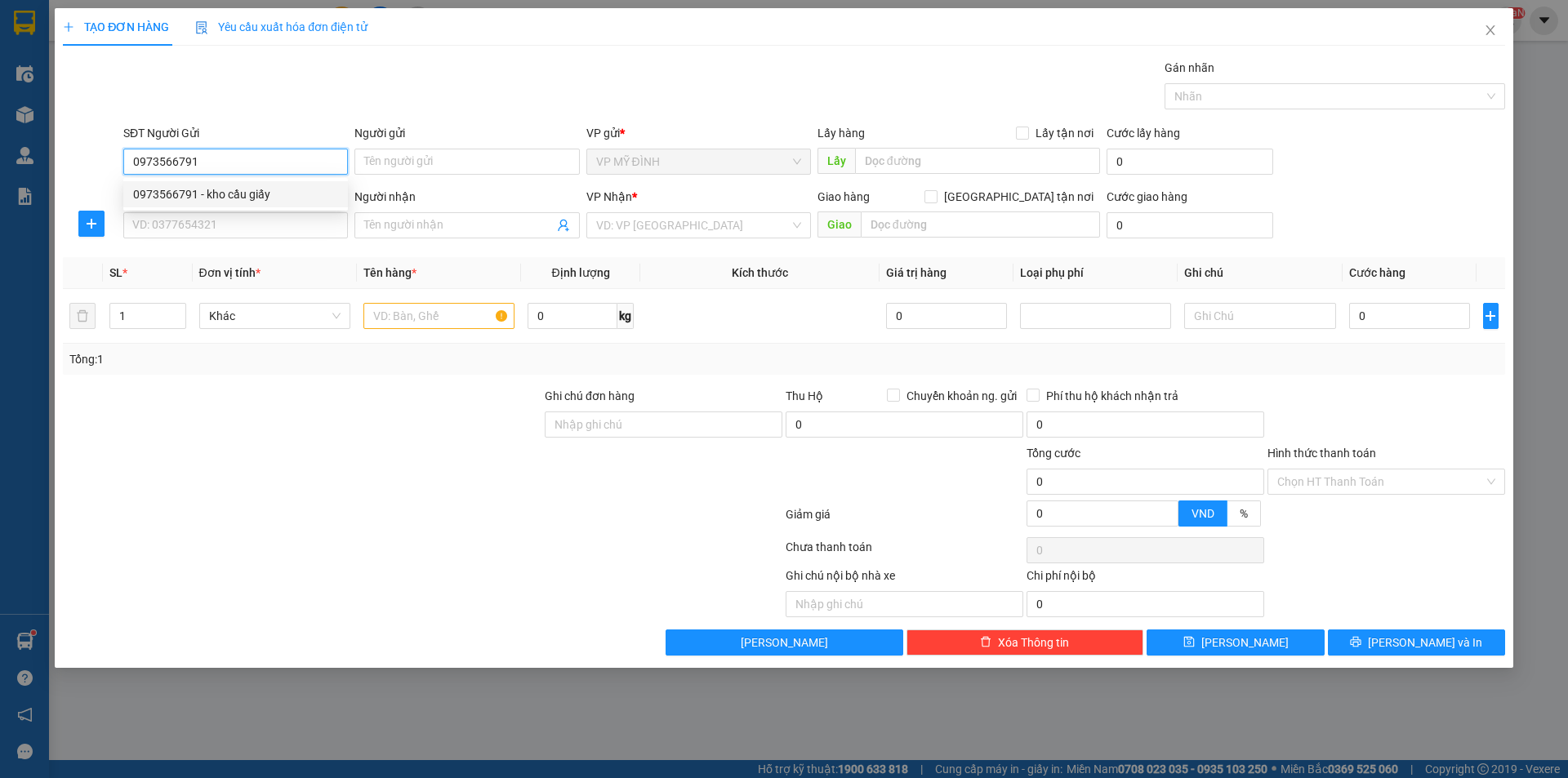
click at [314, 200] on div "0973566791 - kho cầu giấy" at bounding box center [235, 194] width 205 height 18
type input "kho cầu giấy"
type input "0973566791"
drag, startPoint x: 286, startPoint y: 234, endPoint x: 297, endPoint y: 225, distance: 14.2
click at [285, 234] on input "SĐT Người Nhận" at bounding box center [235, 225] width 225 height 26
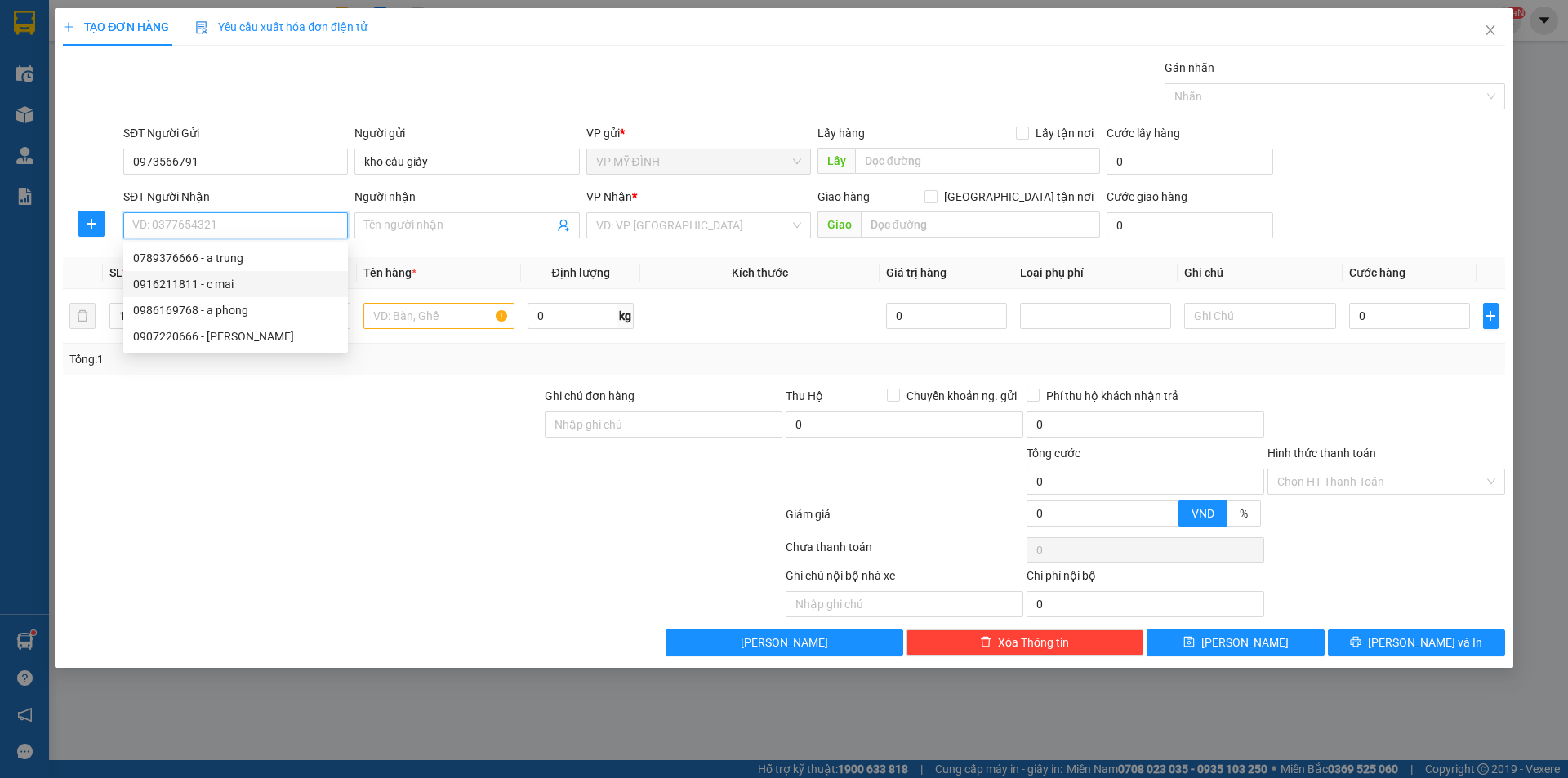
drag, startPoint x: 250, startPoint y: 280, endPoint x: 270, endPoint y: 281, distance: 20.0
click at [250, 280] on div "0916211811 - c mai" at bounding box center [235, 284] width 205 height 18
type input "0916211811"
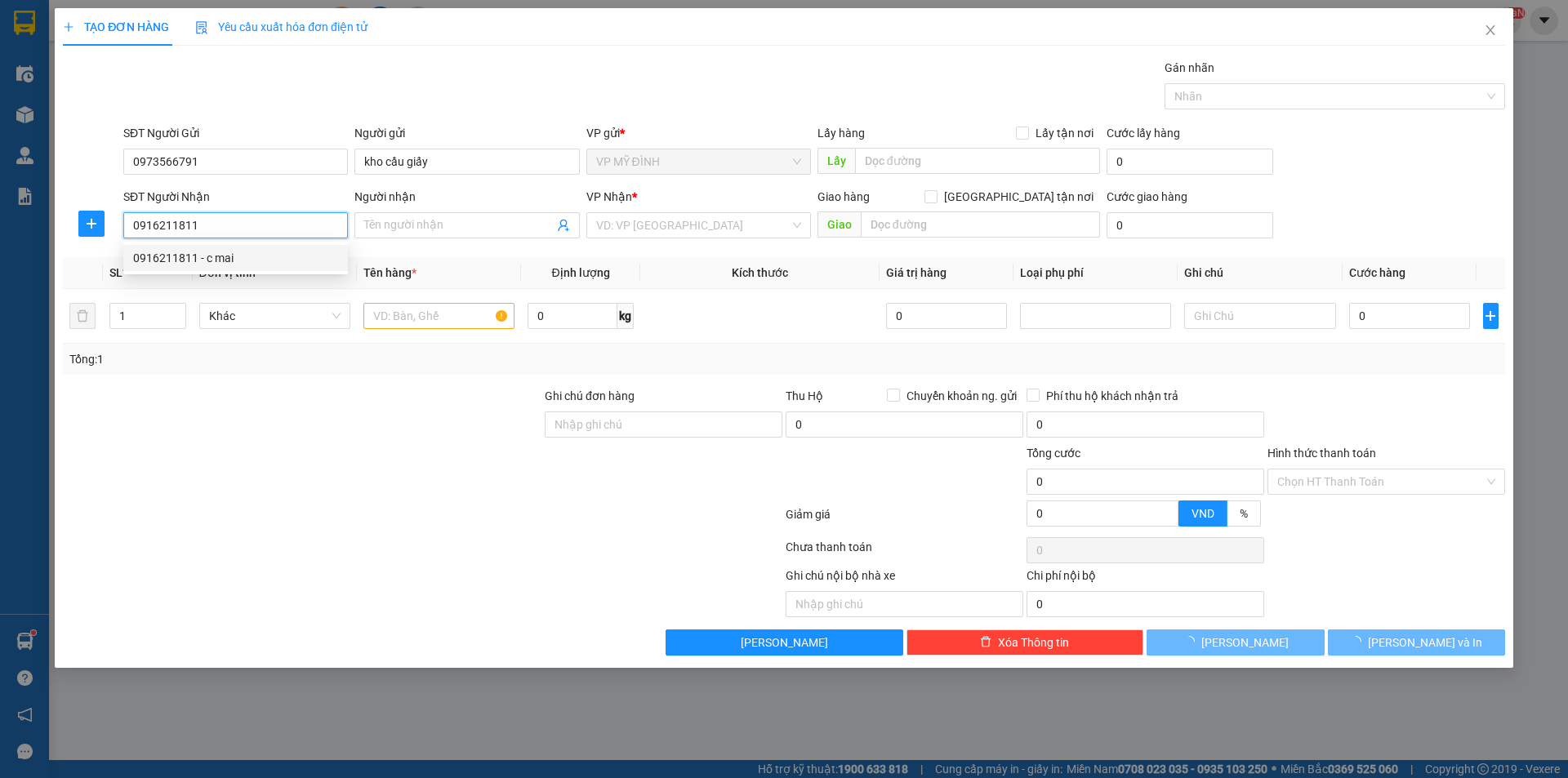
type input "c mai"
checkbox input "true"
type input "cố định đối diện 47 ng viết nhung"
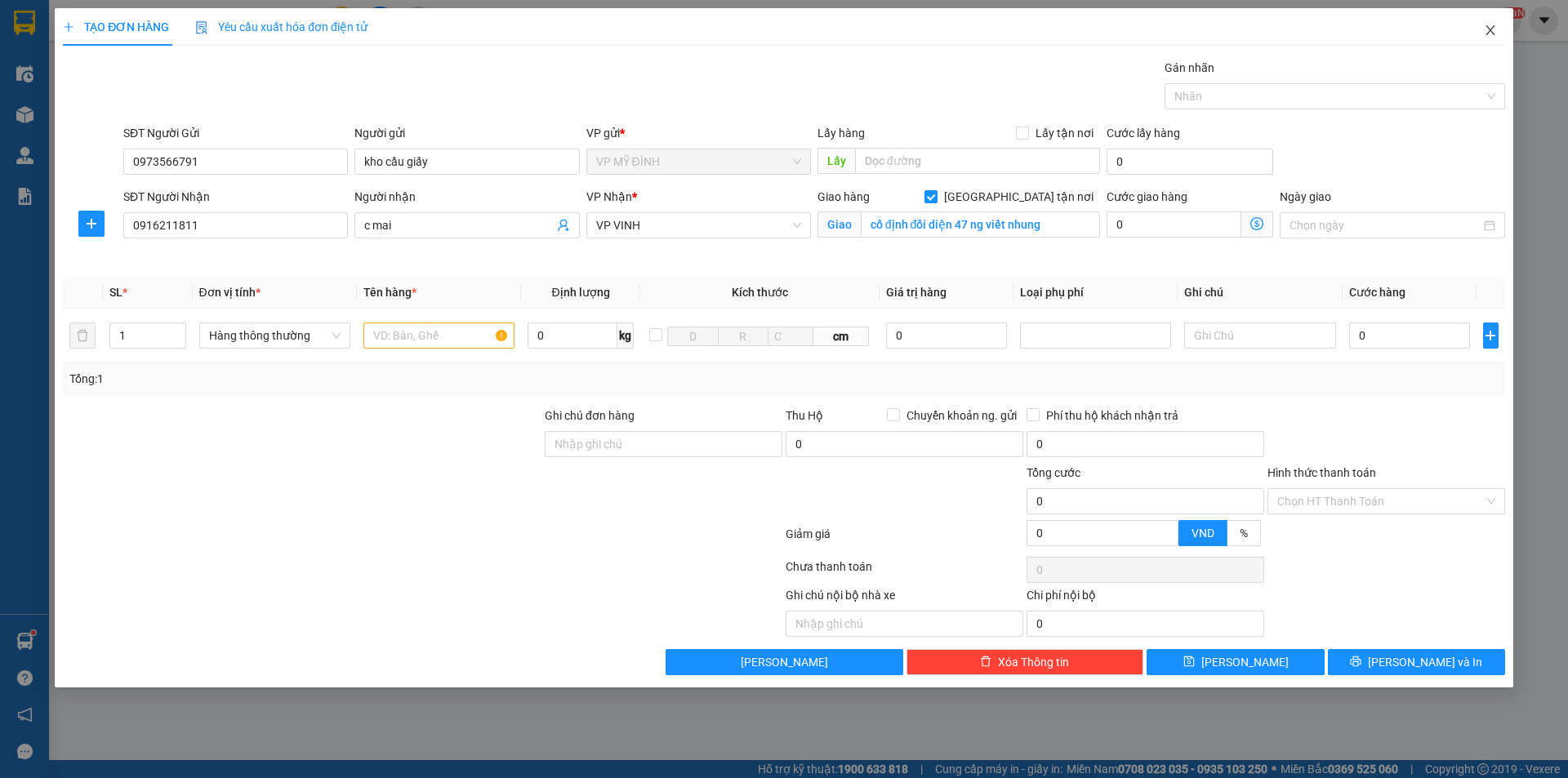
click at [1493, 26] on icon "close" at bounding box center [1490, 30] width 13 height 13
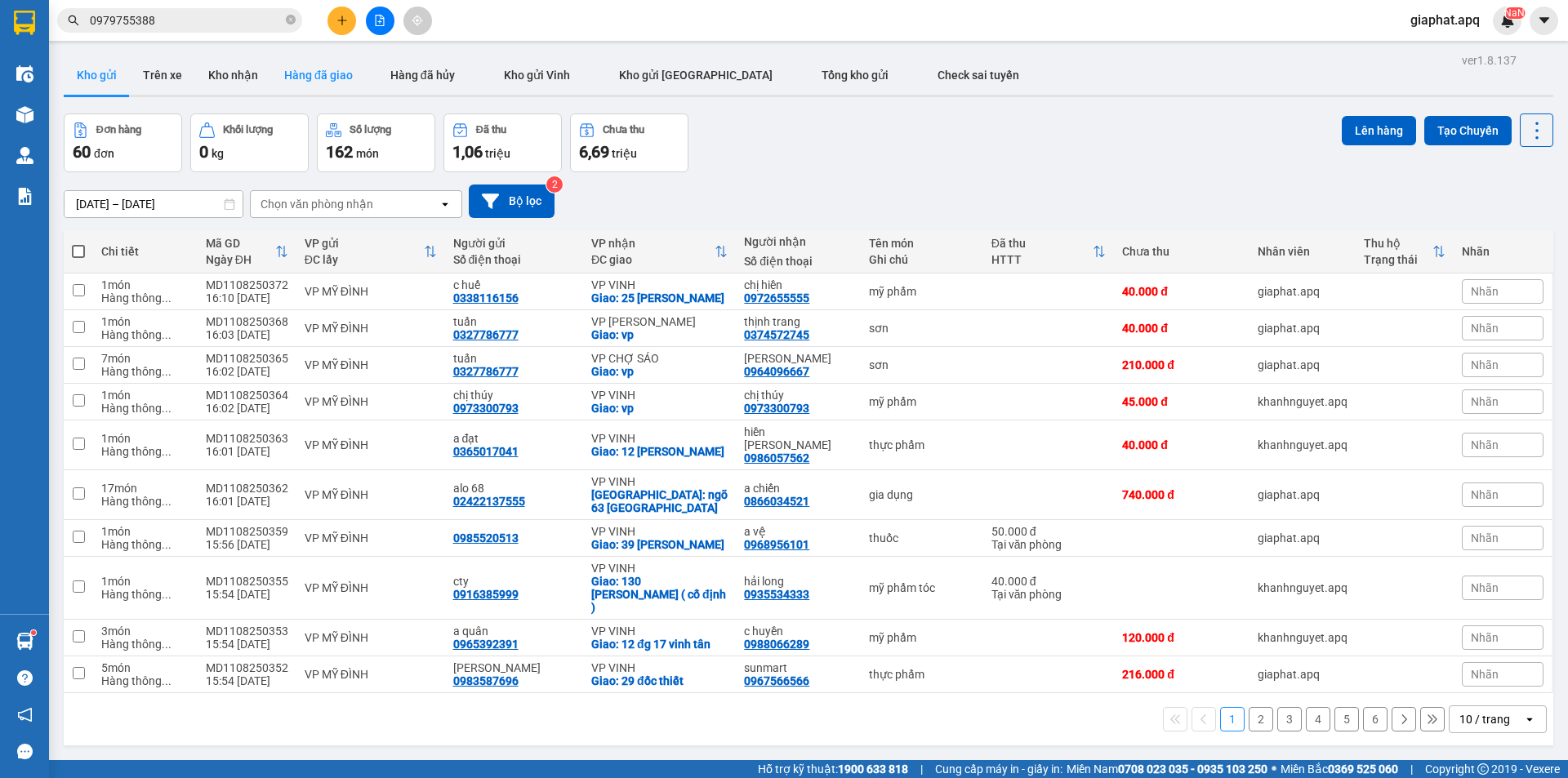
click at [318, 78] on button "Hàng đã giao" at bounding box center [318, 75] width 95 height 39
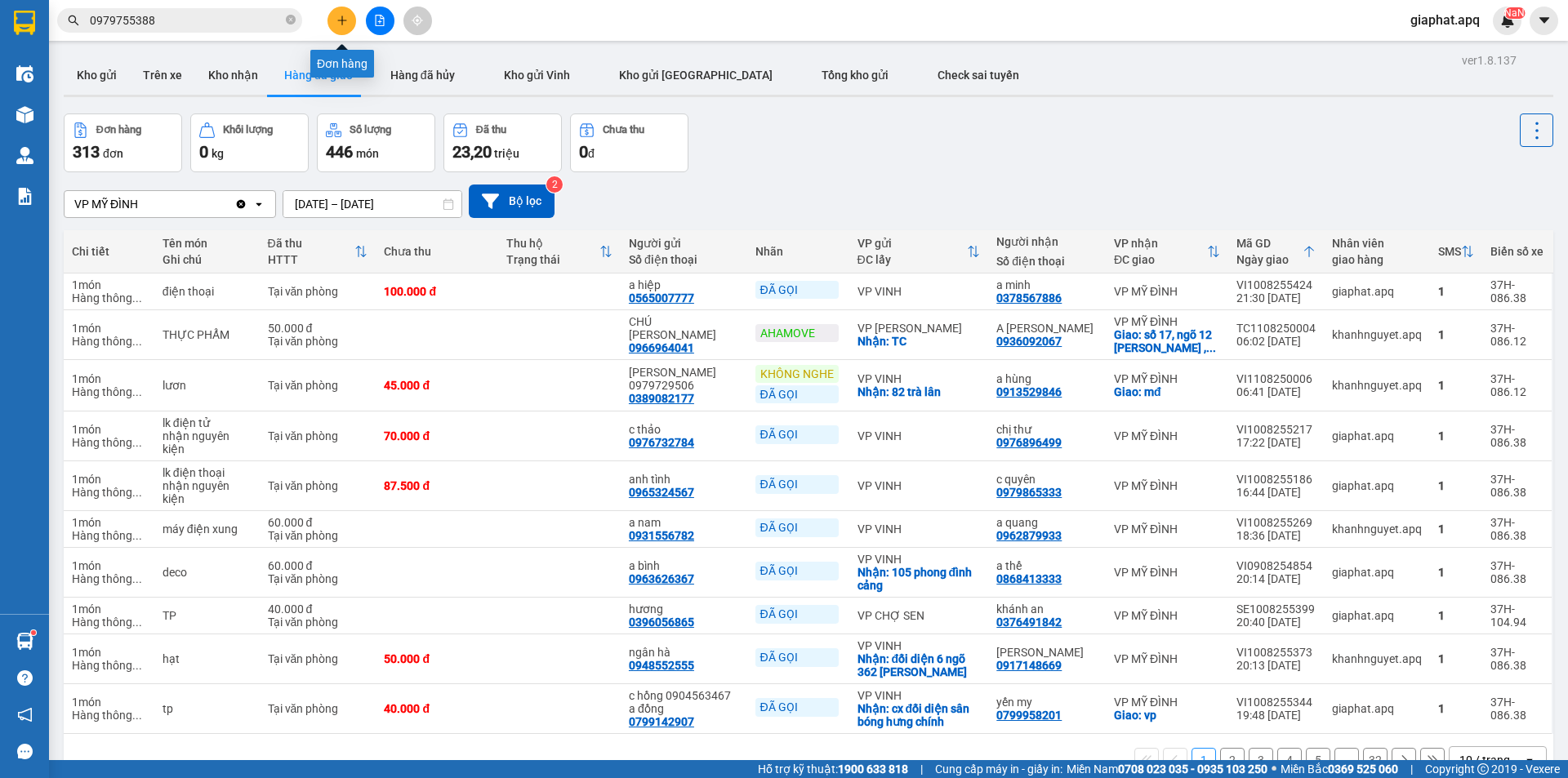
click at [341, 21] on icon "plus" at bounding box center [341, 20] width 9 height 1
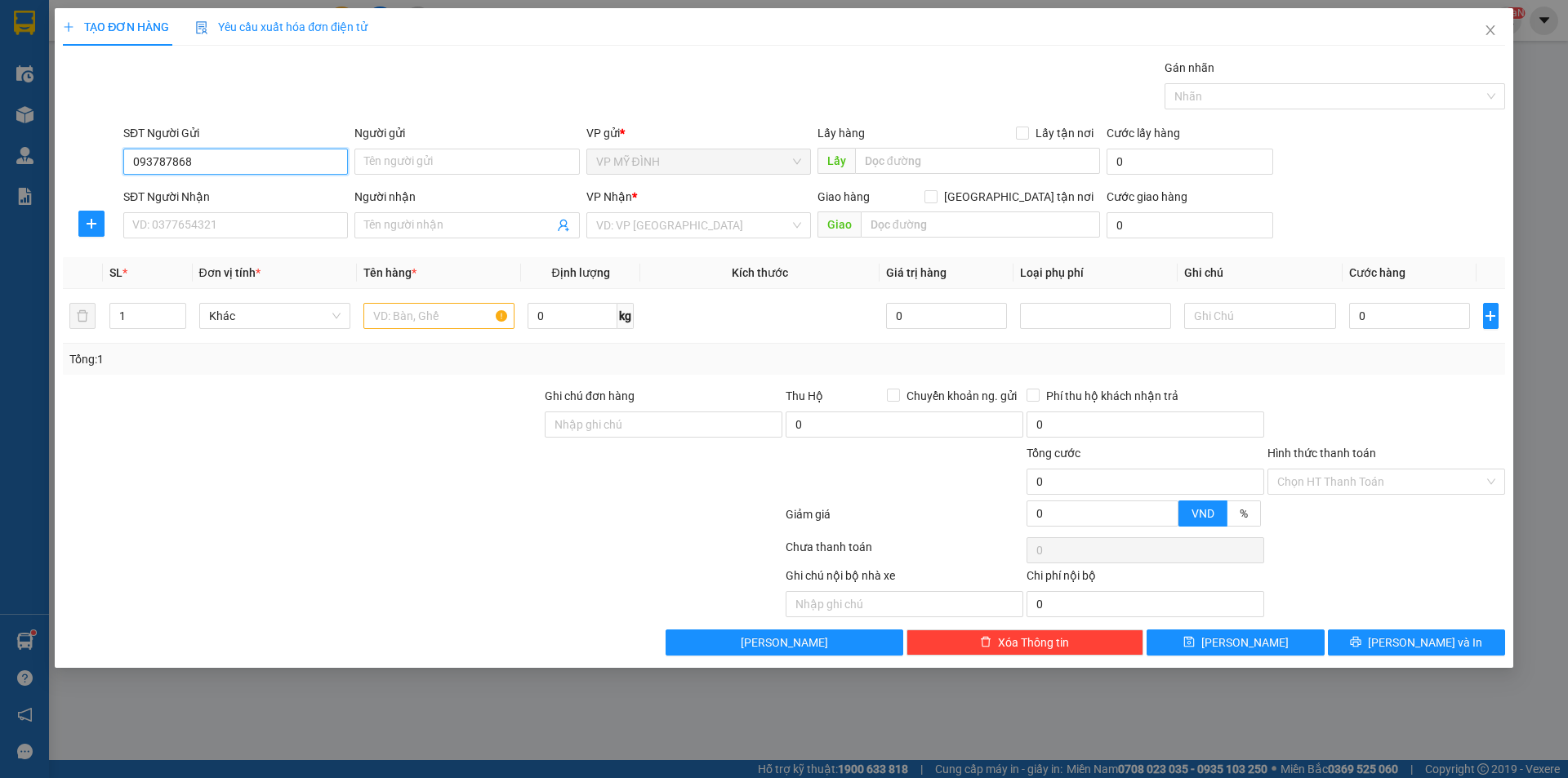
type input "0937878689"
click at [245, 188] on div "0937878689 - a tùng" at bounding box center [235, 194] width 205 height 18
type input "a tùng"
type input "0937878689"
click at [245, 224] on input "SĐT Người Nhận" at bounding box center [235, 225] width 225 height 26
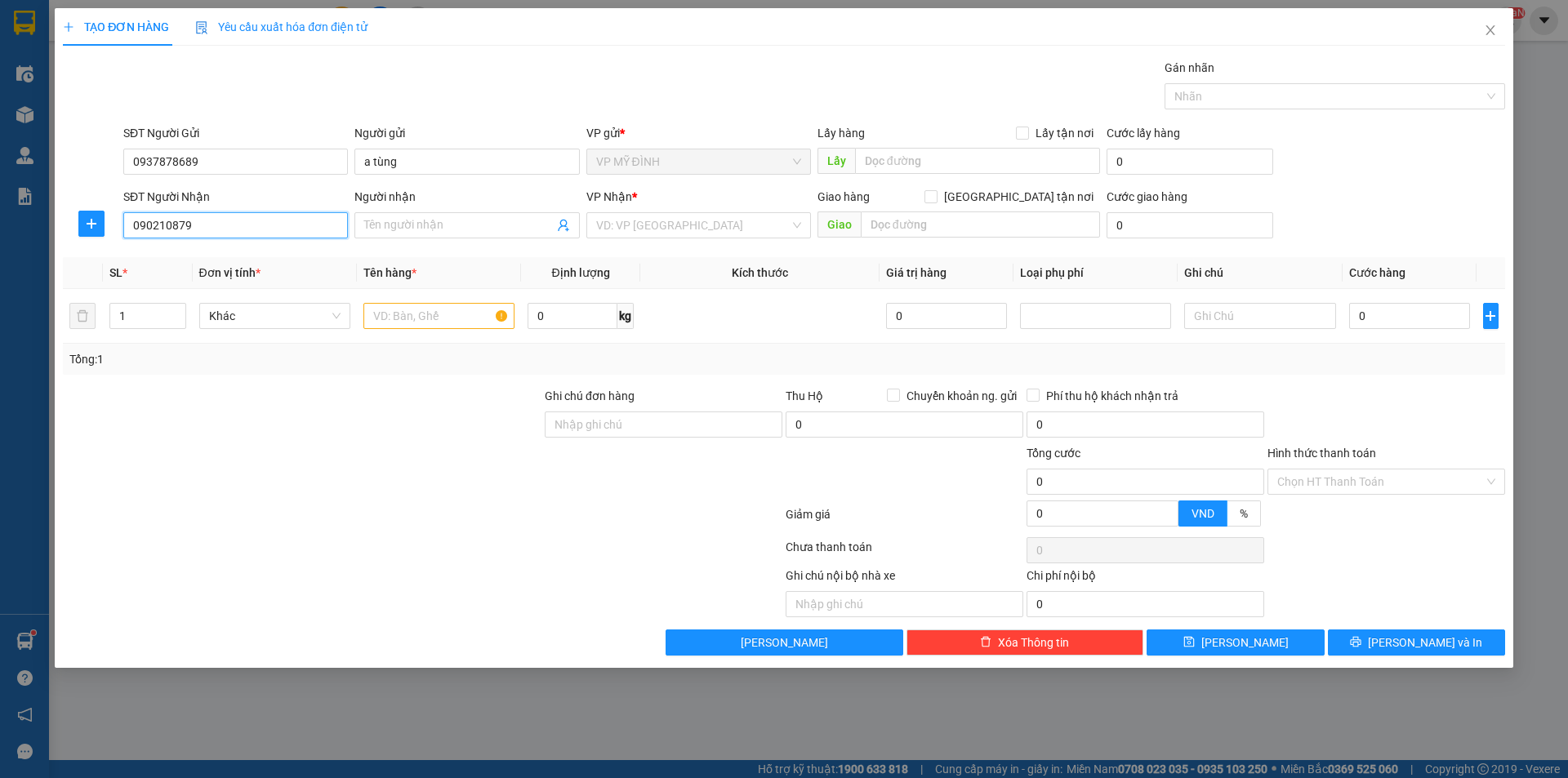
type input "0902108798"
click at [232, 261] on div "0902108798 - c trang" at bounding box center [235, 258] width 205 height 18
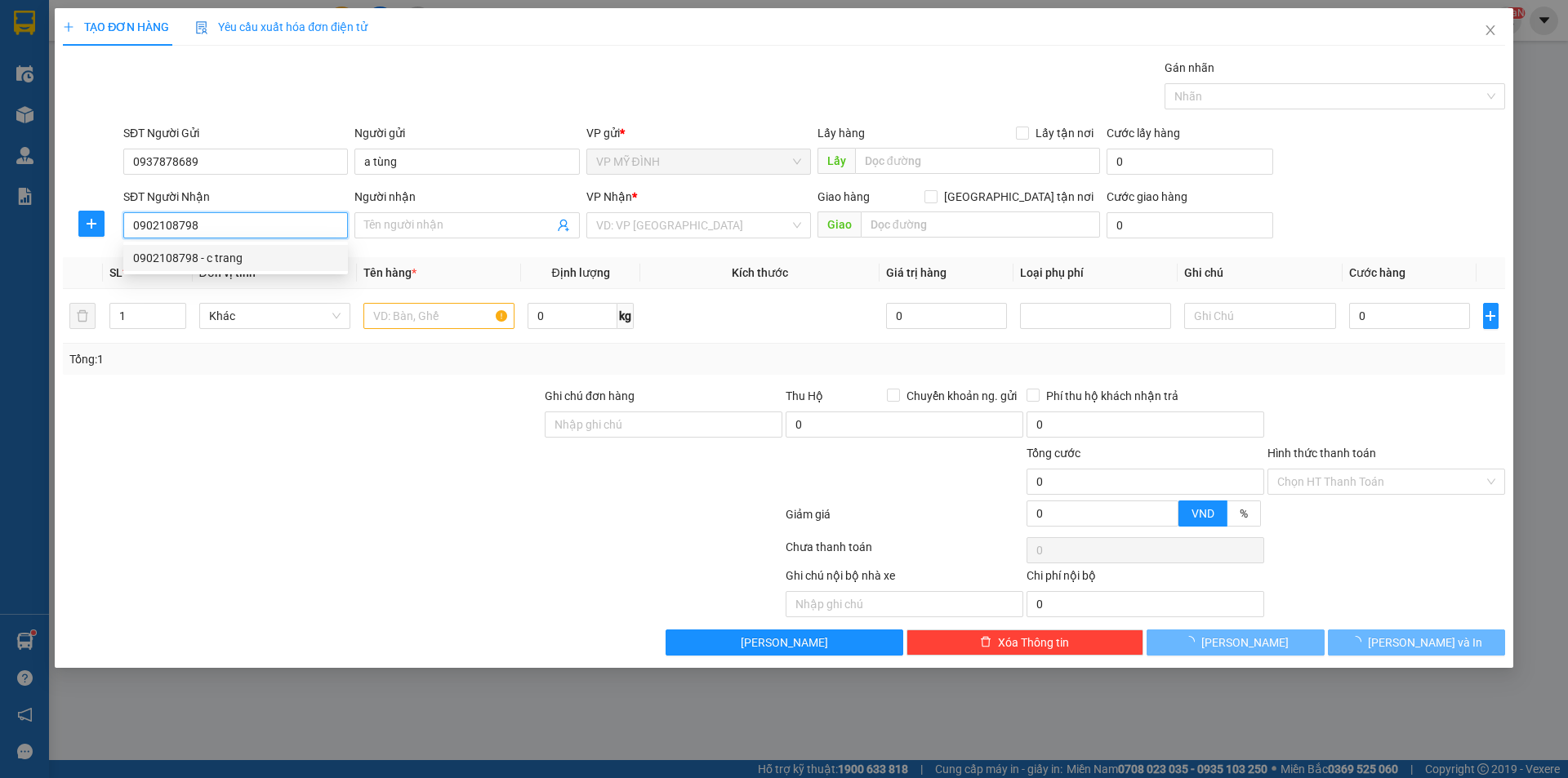
type input "c trang"
checkbox input "true"
type input "115 [PERSON_NAME]"
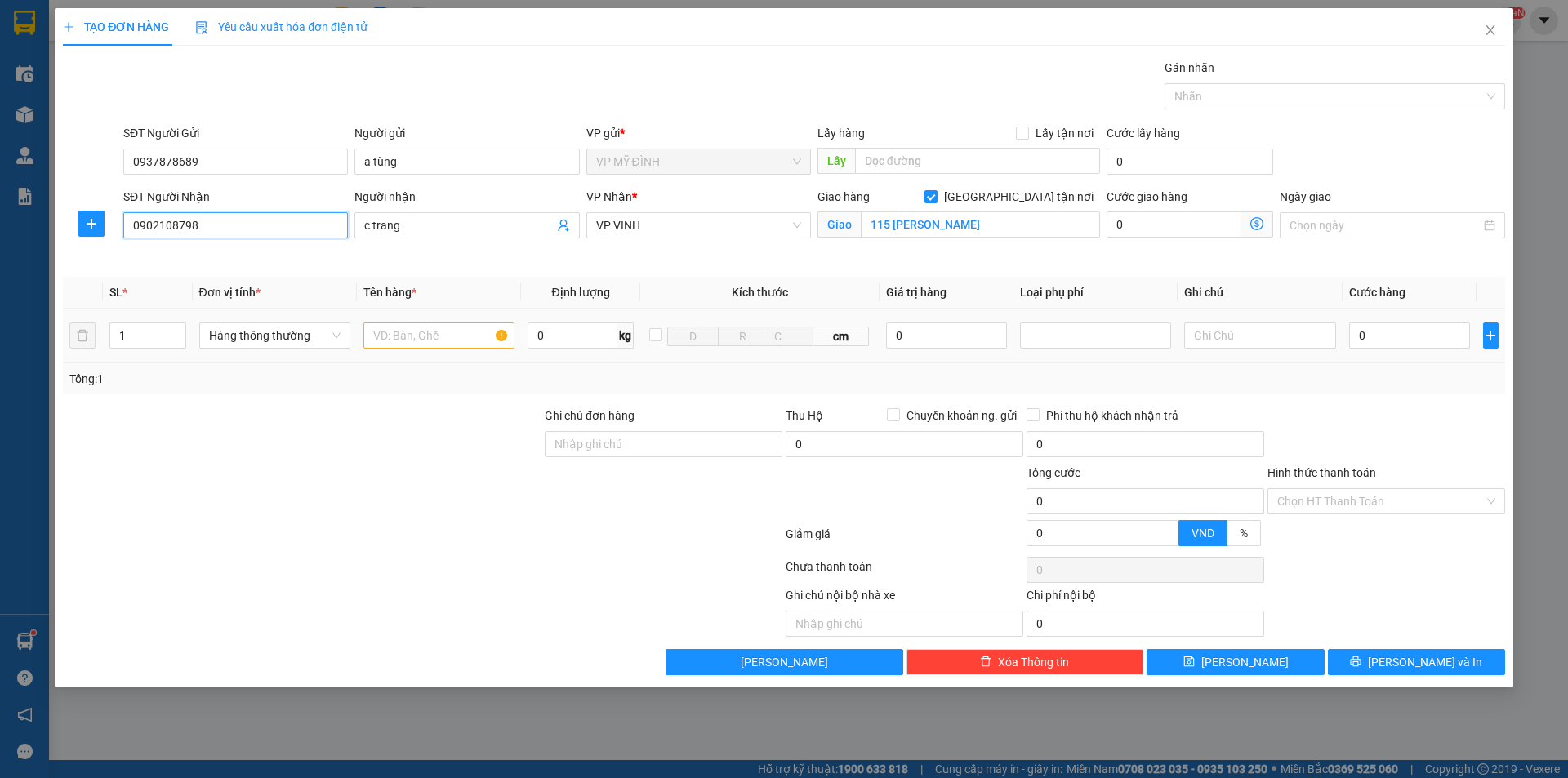
type input "0902108798"
drag, startPoint x: 438, startPoint y: 329, endPoint x: 452, endPoint y: 334, distance: 14.9
click at [439, 330] on input "text" at bounding box center [439, 336] width 151 height 26
type input "trà"
click at [1408, 342] on input "0" at bounding box center [1410, 336] width 122 height 26
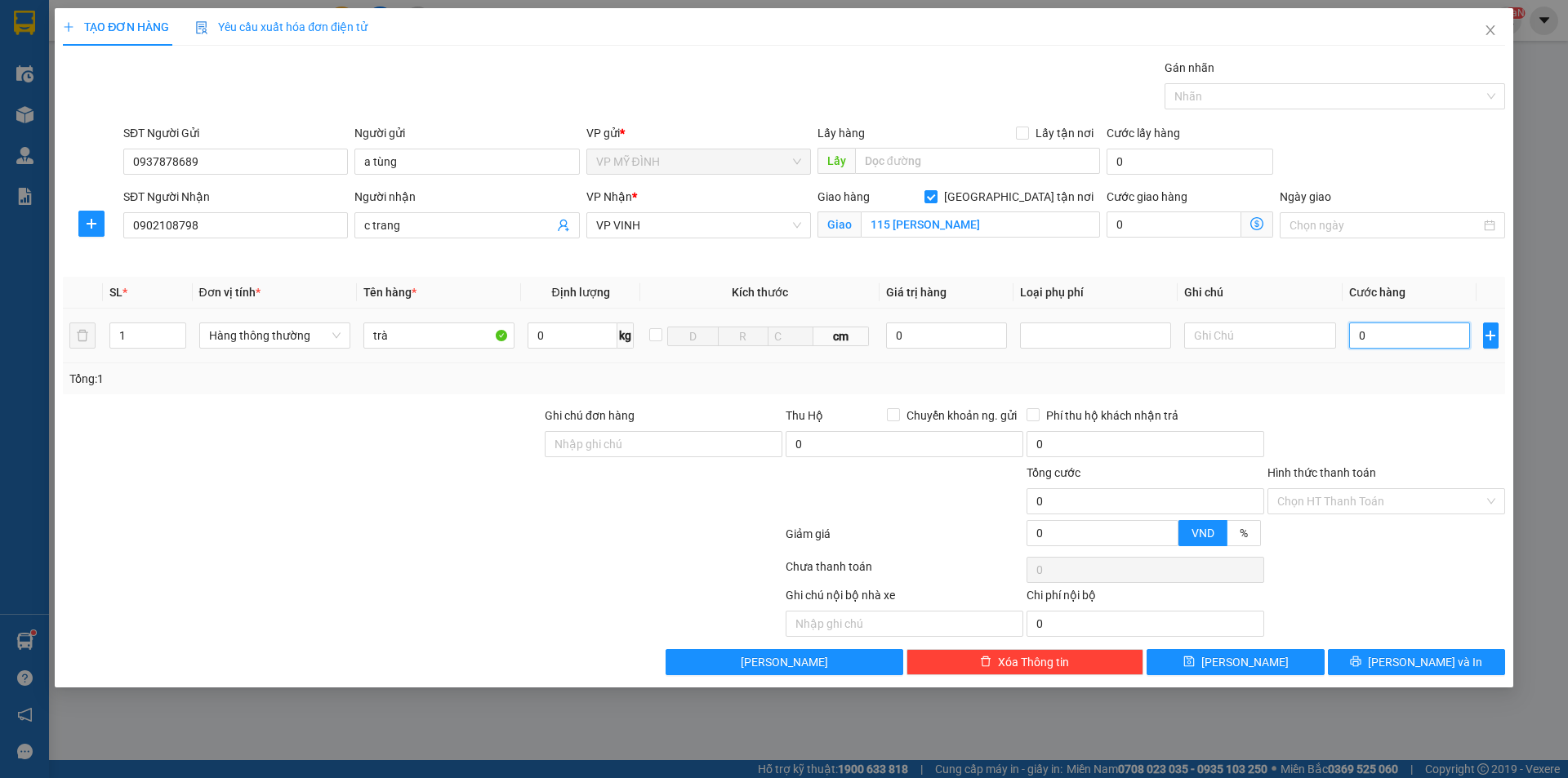
type input "4"
type input "40"
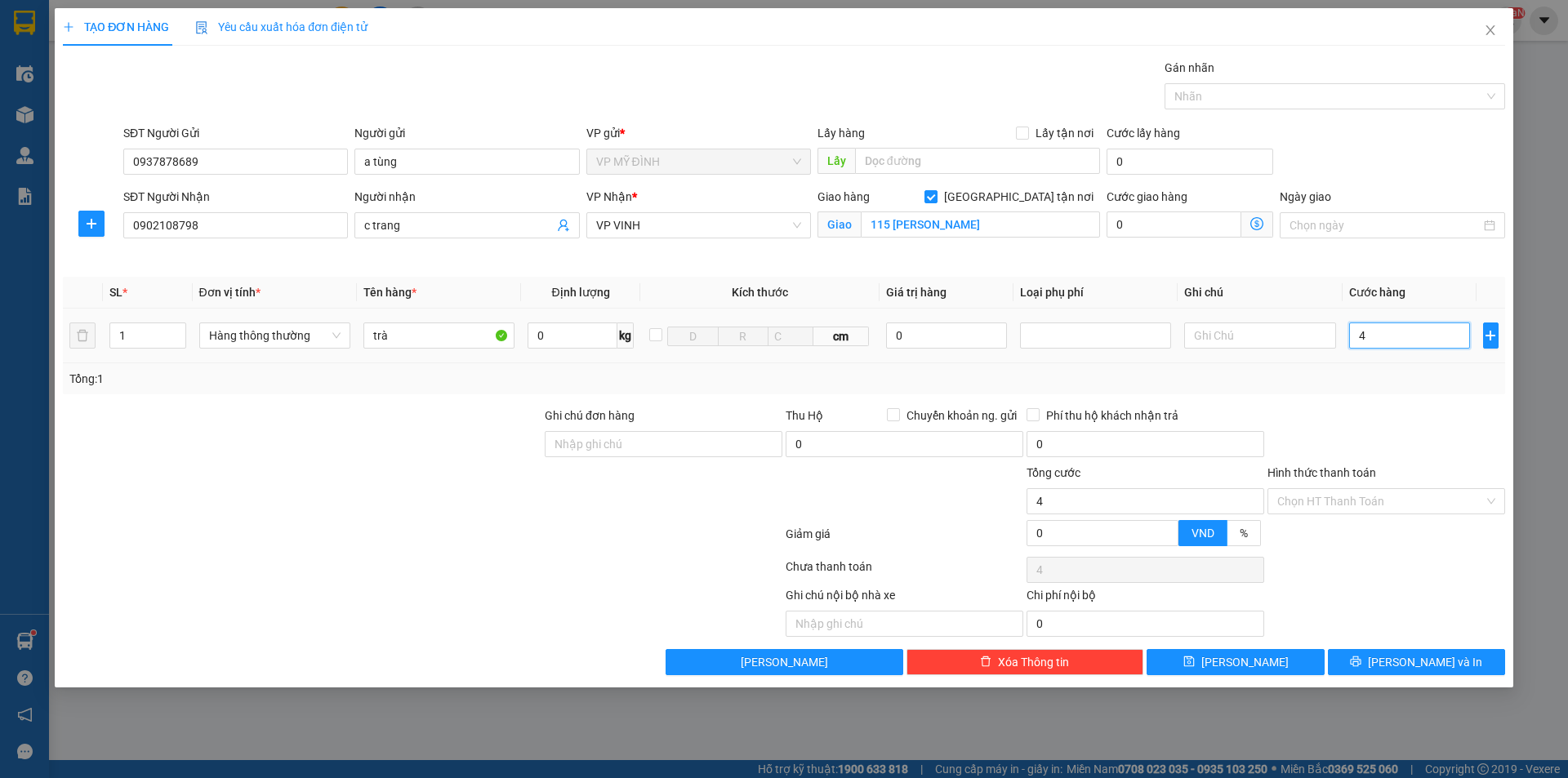
type input "40"
click at [1428, 662] on span "[PERSON_NAME] và In" at bounding box center [1425, 662] width 114 height 18
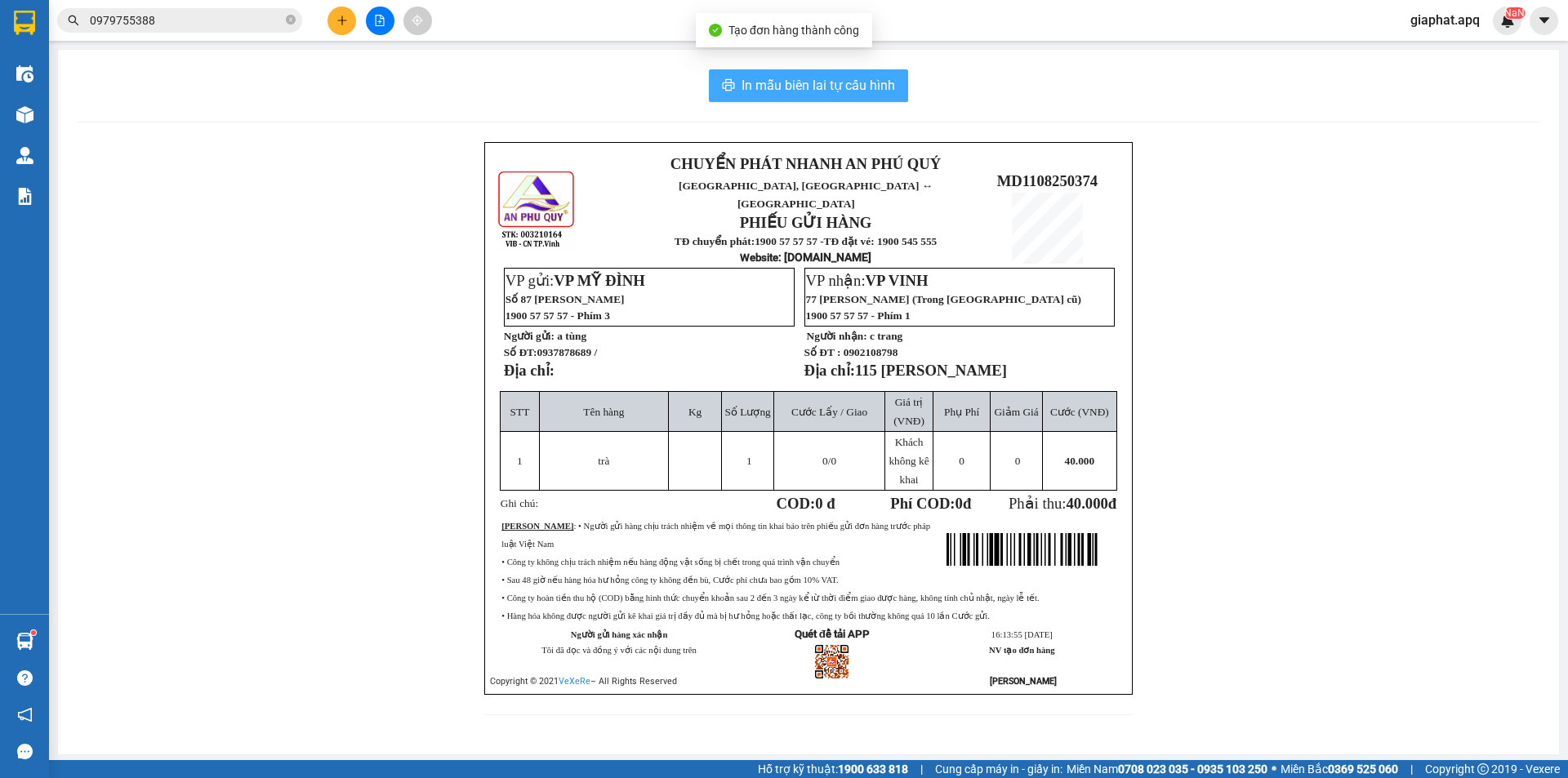
click at [842, 86] on span "In mẫu biên lai tự cấu hình" at bounding box center [818, 85] width 154 height 21
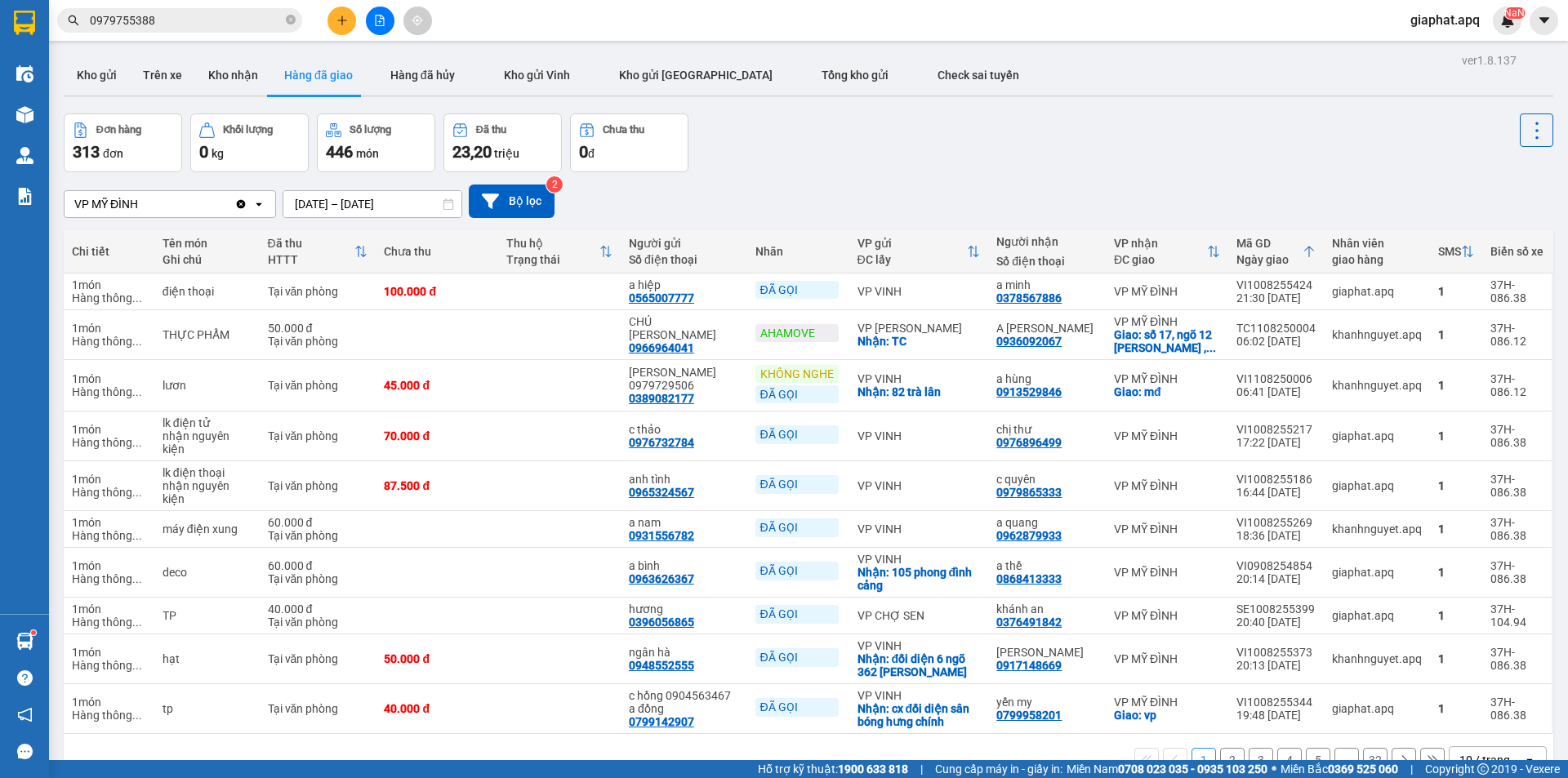
click at [342, 23] on icon "plus" at bounding box center [341, 20] width 1 height 9
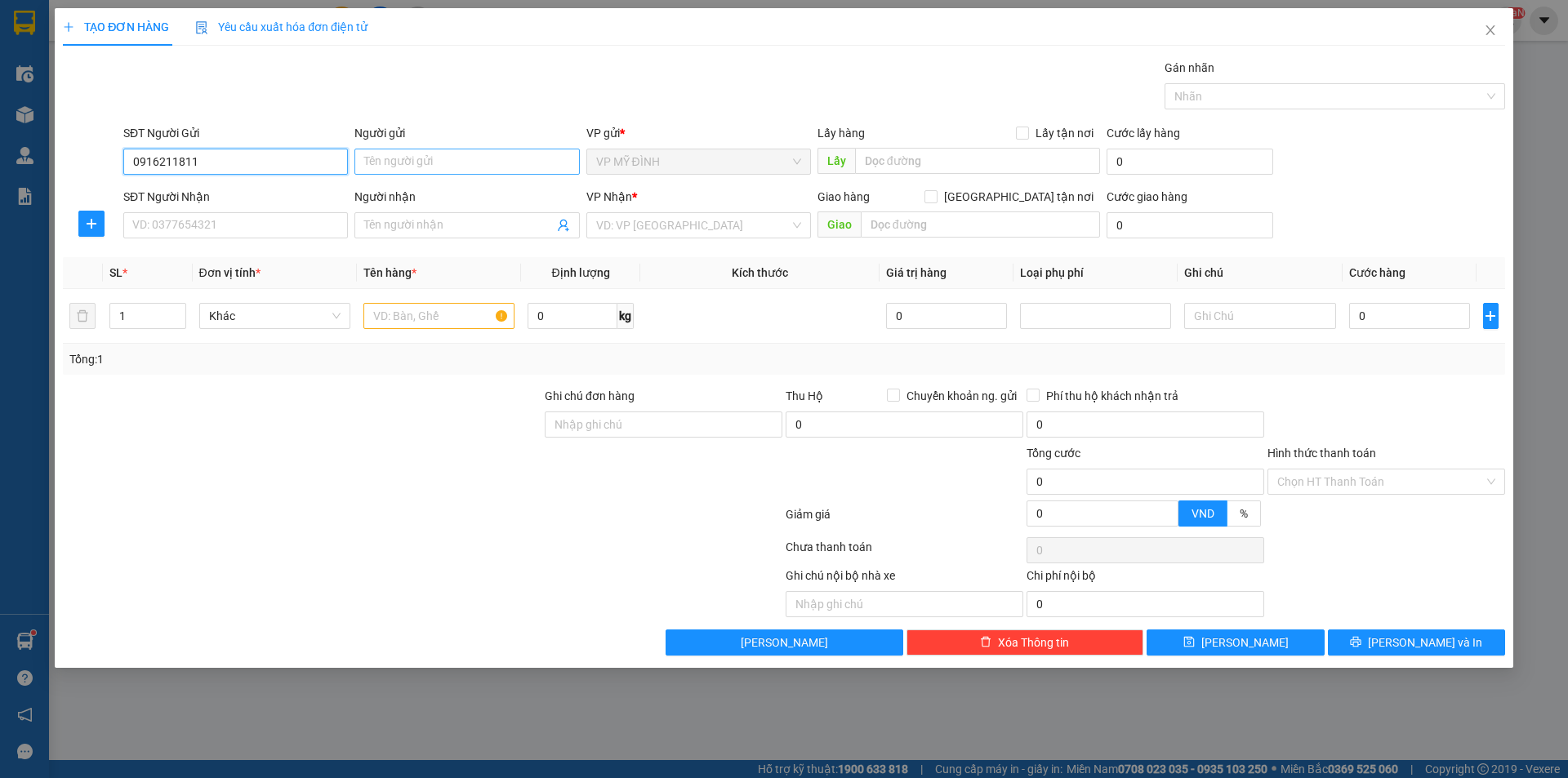
type input "0916211811"
click at [414, 167] on input "Người gửi" at bounding box center [466, 162] width 225 height 26
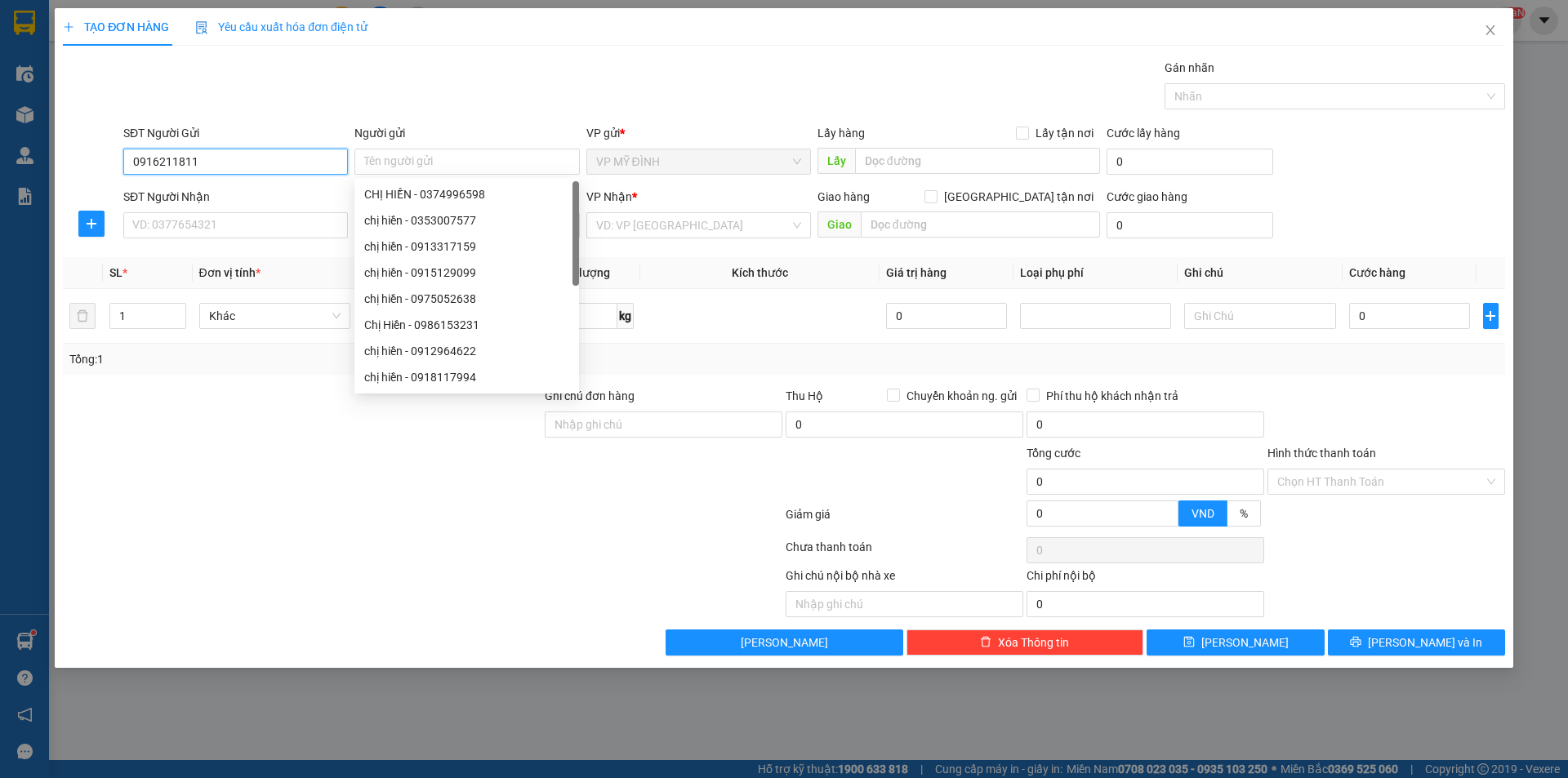
click at [277, 164] on input "0916211811" at bounding box center [235, 162] width 225 height 26
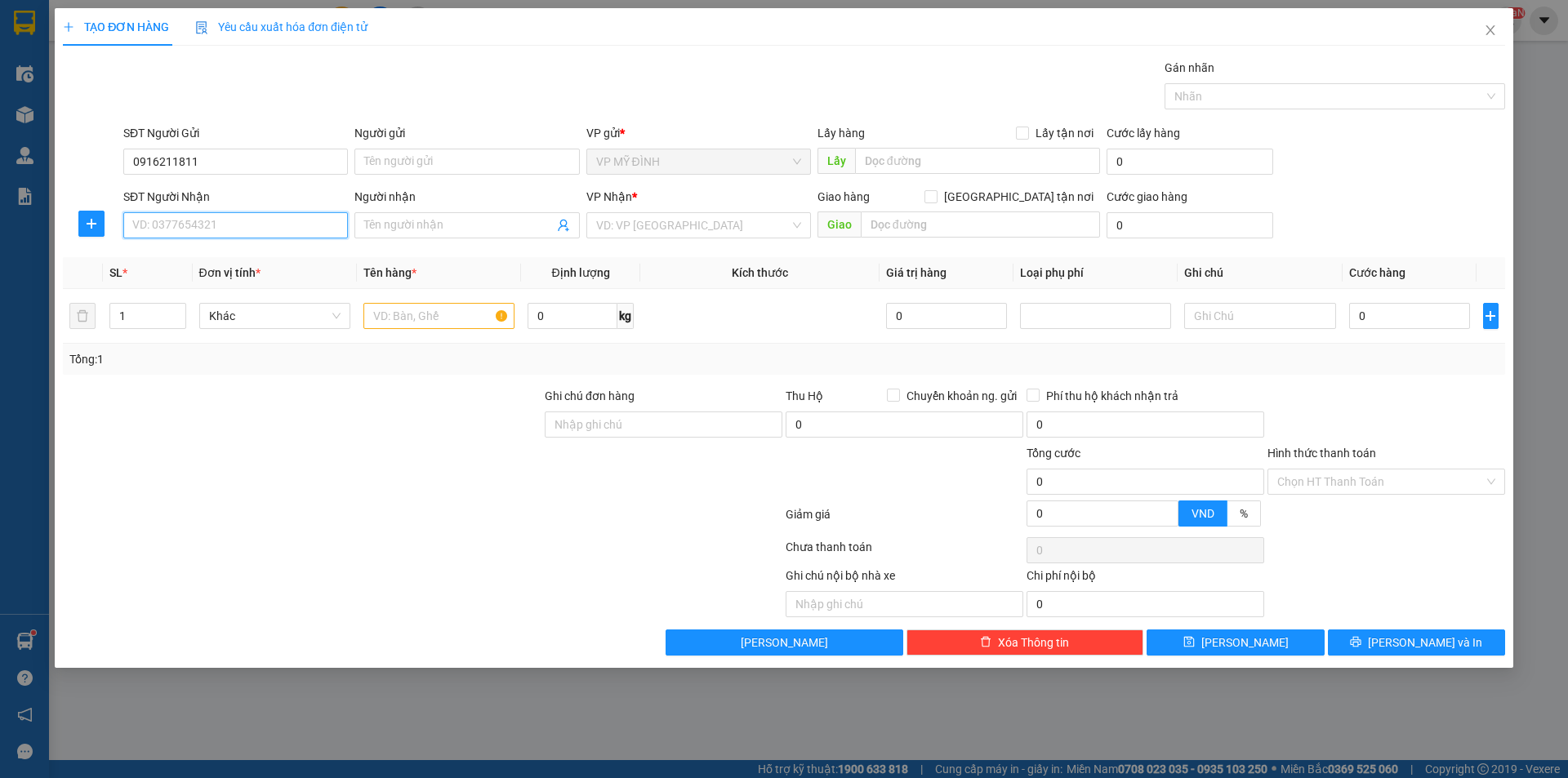
click at [293, 231] on input "SĐT Người Nhận" at bounding box center [235, 225] width 225 height 26
click at [431, 164] on input "Người gửi" at bounding box center [466, 162] width 225 height 26
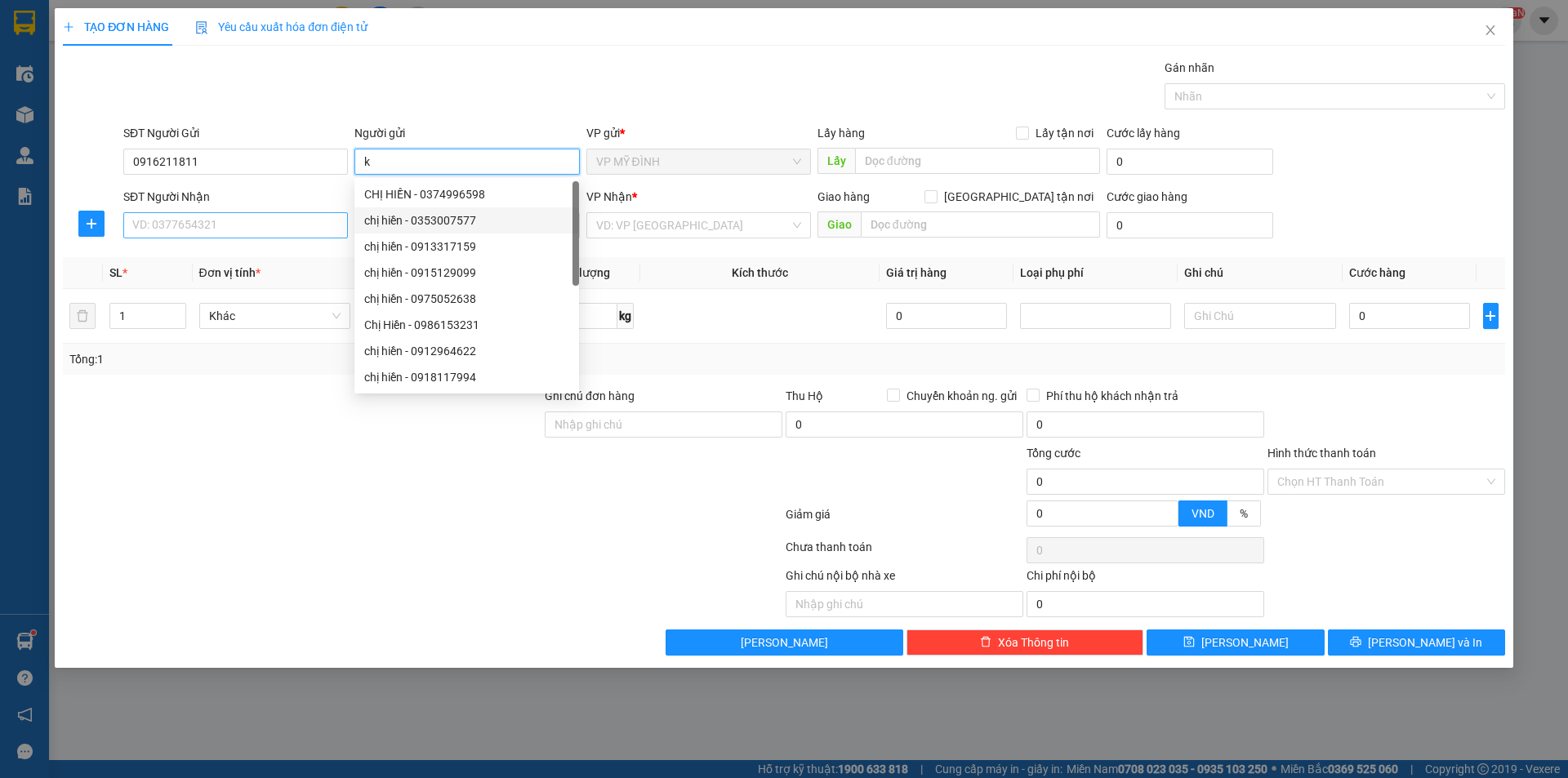
type input "k"
click at [295, 229] on input "SĐT Người Nhận" at bounding box center [235, 225] width 225 height 26
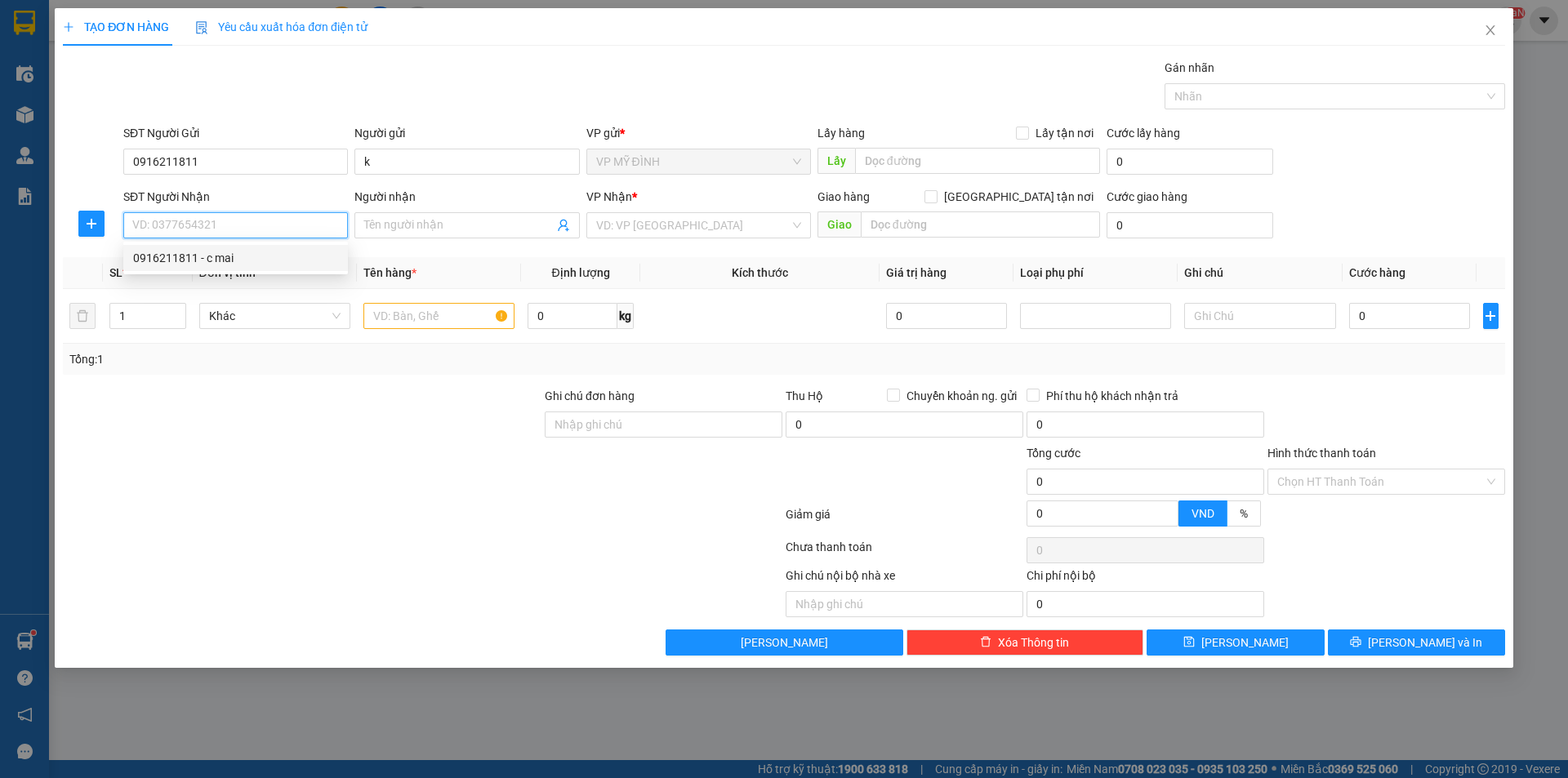
click at [254, 263] on div "0916211811 - c mai" at bounding box center [235, 258] width 205 height 18
type input "0916211811"
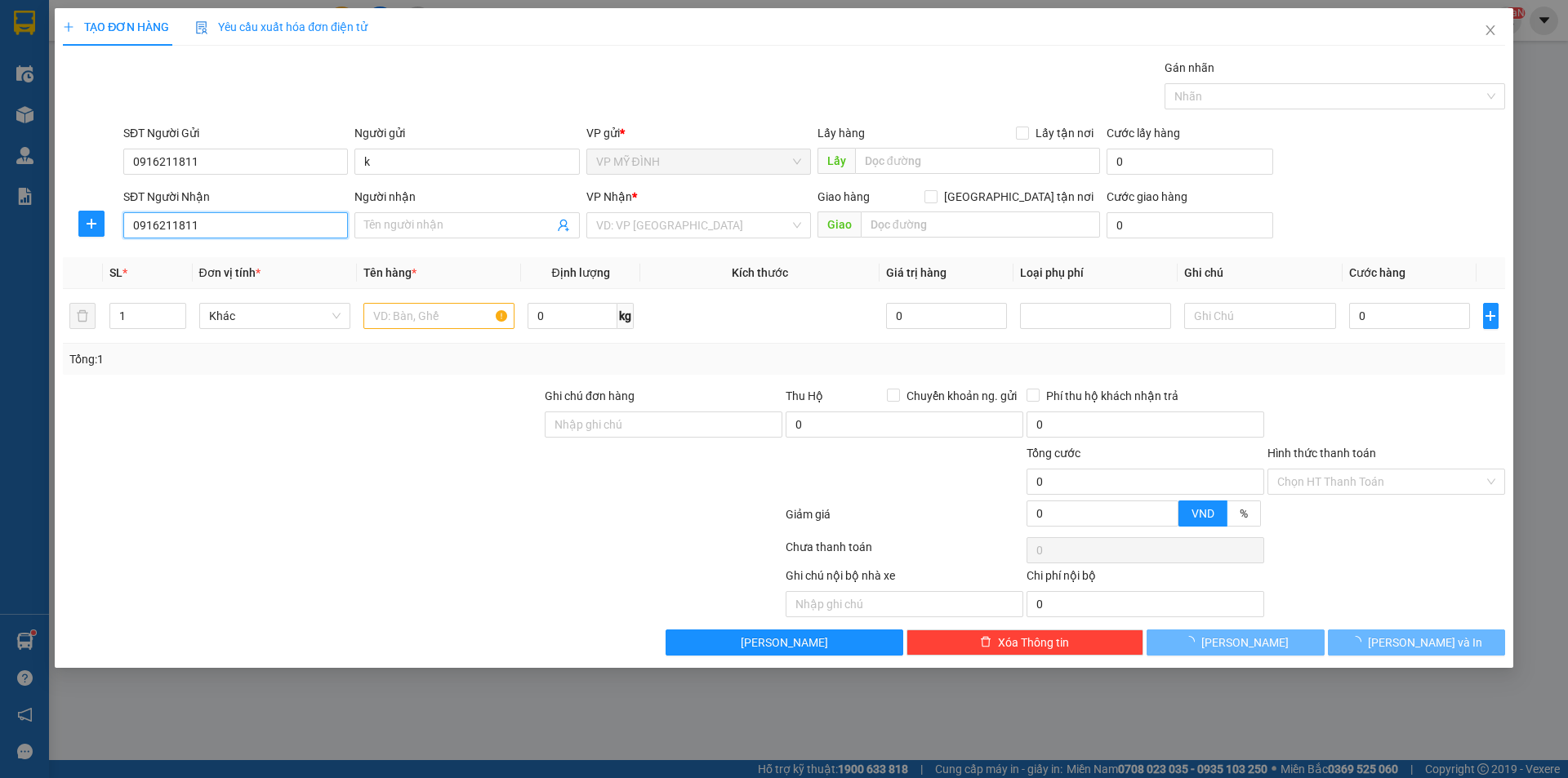
type input "c mai"
checkbox input "true"
type input "cố định đối diện 47 ng viết nhung"
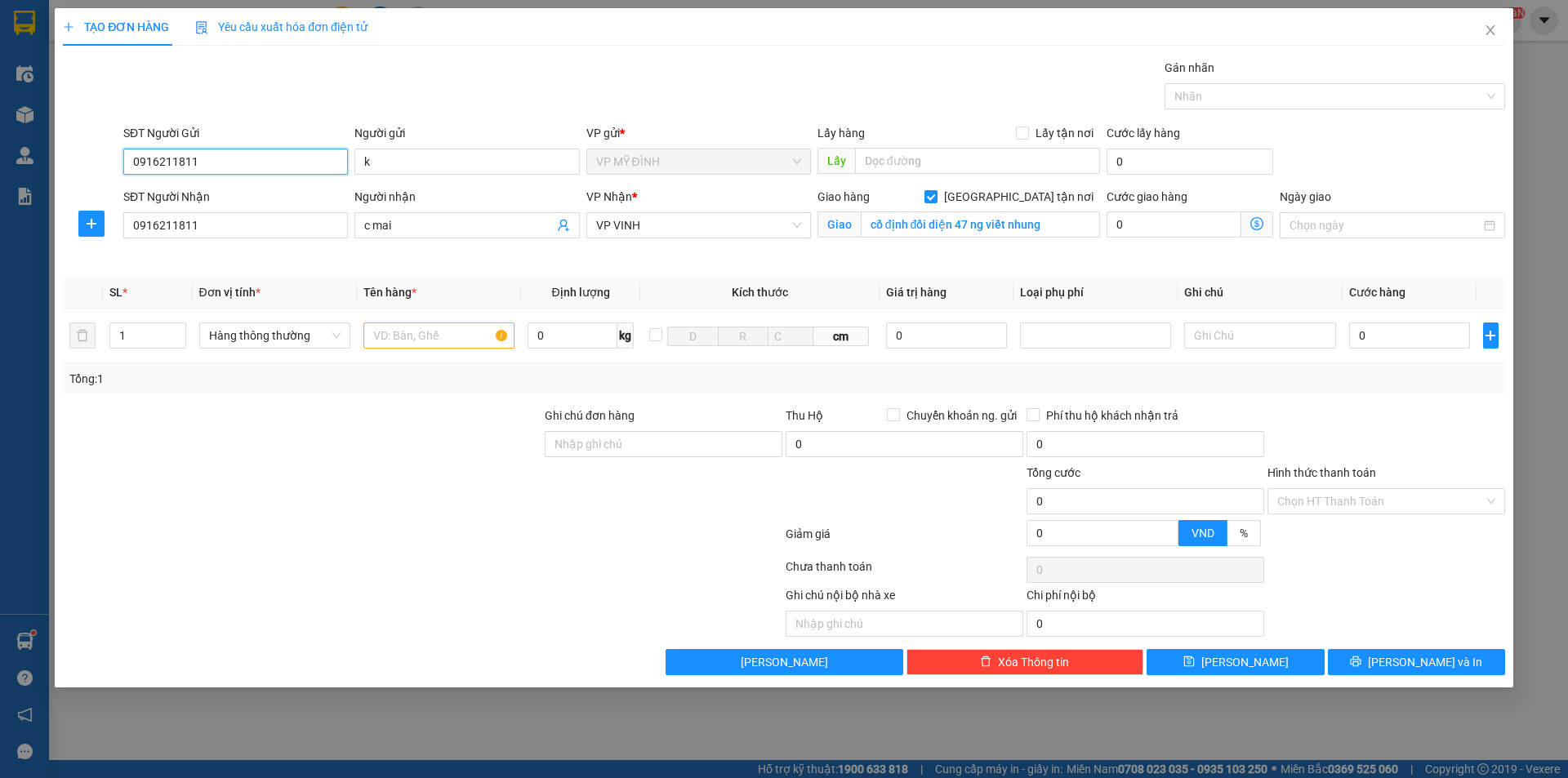
click at [298, 153] on input "0916211811" at bounding box center [235, 162] width 225 height 26
type input "0973566791"
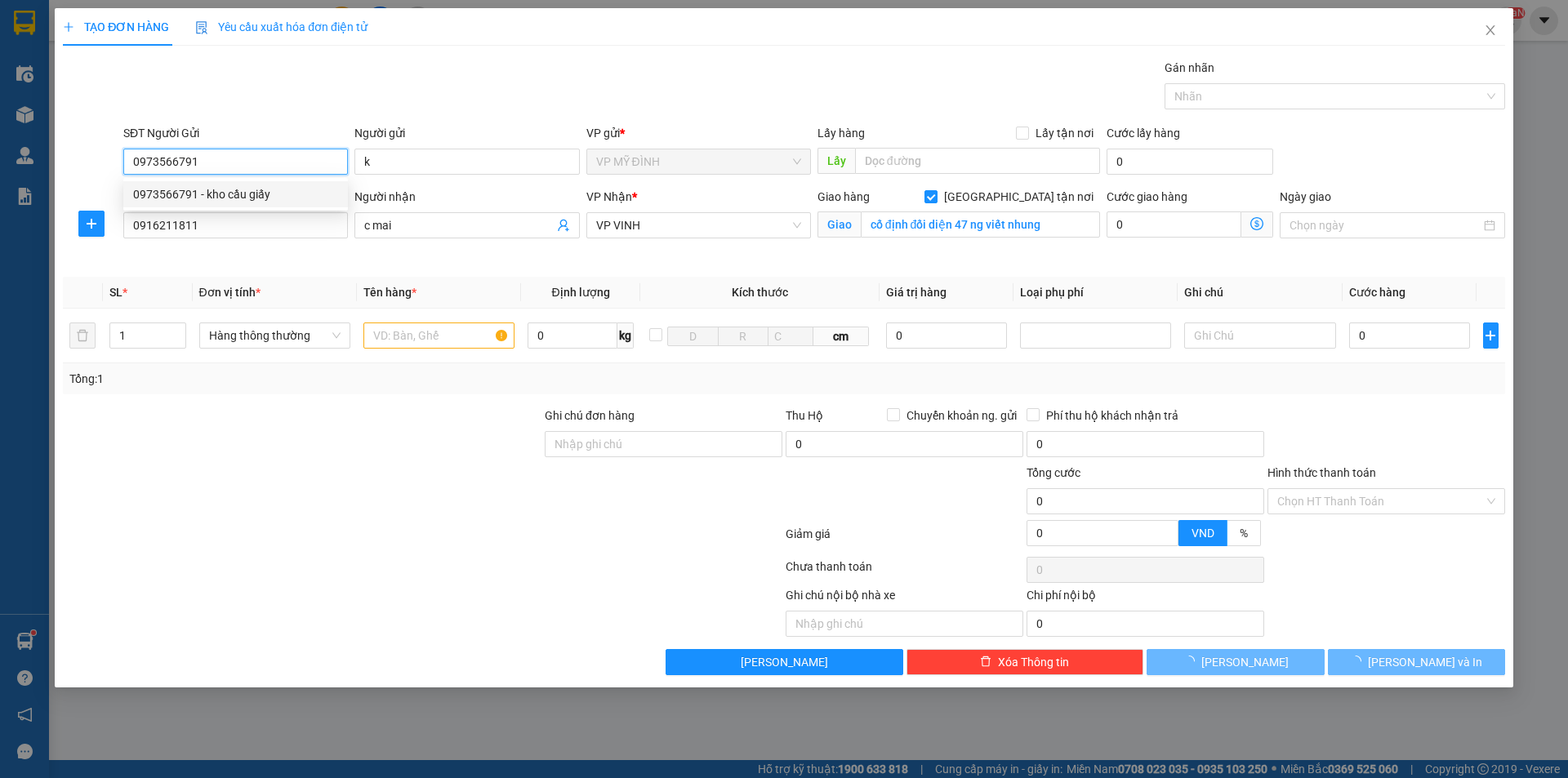
click at [241, 188] on div "0973566791 - kho cầu giấy" at bounding box center [235, 194] width 205 height 18
type input "kho cầu giấy"
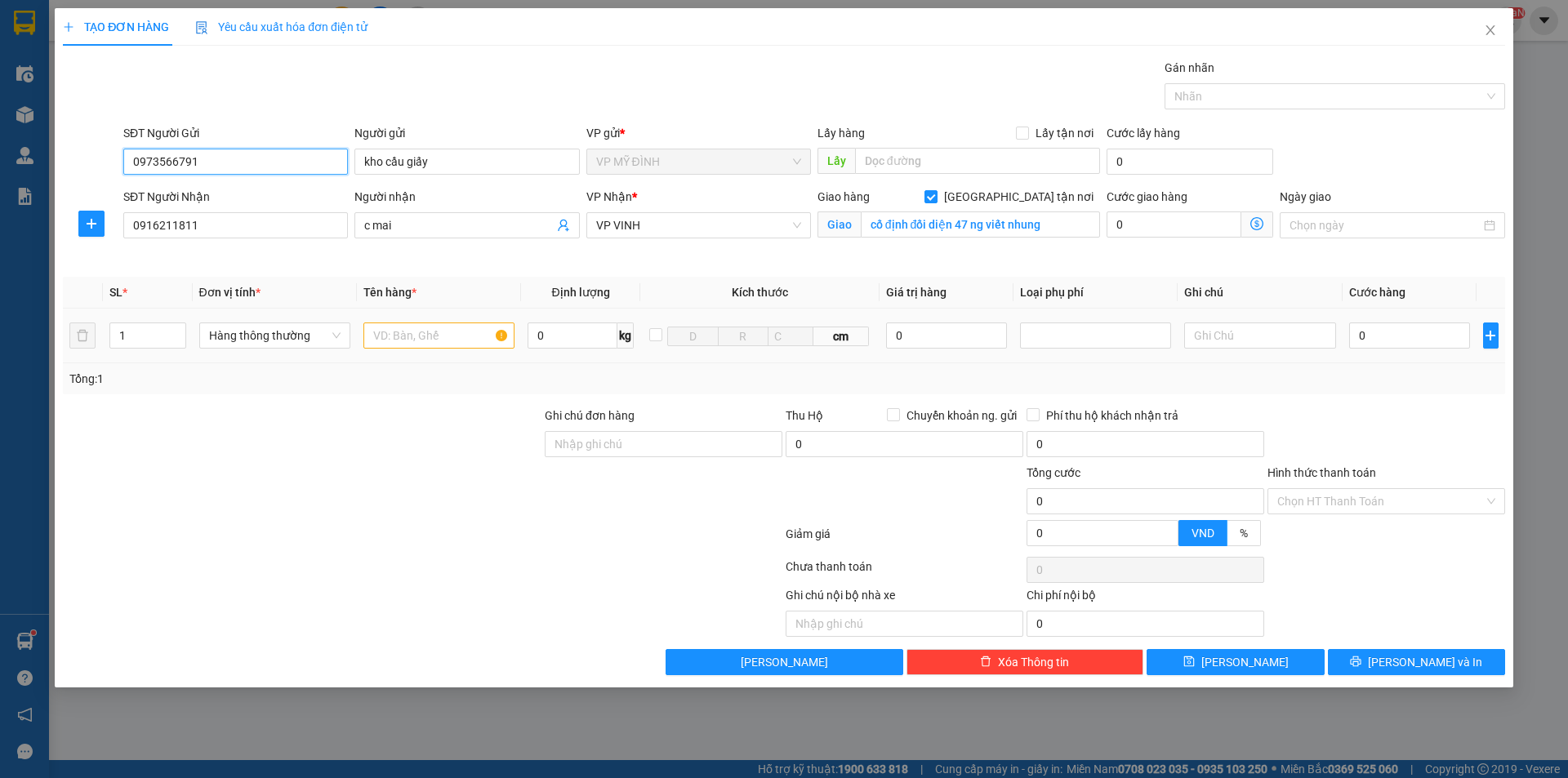
type input "0973566791"
click at [420, 340] on input "text" at bounding box center [439, 336] width 151 height 26
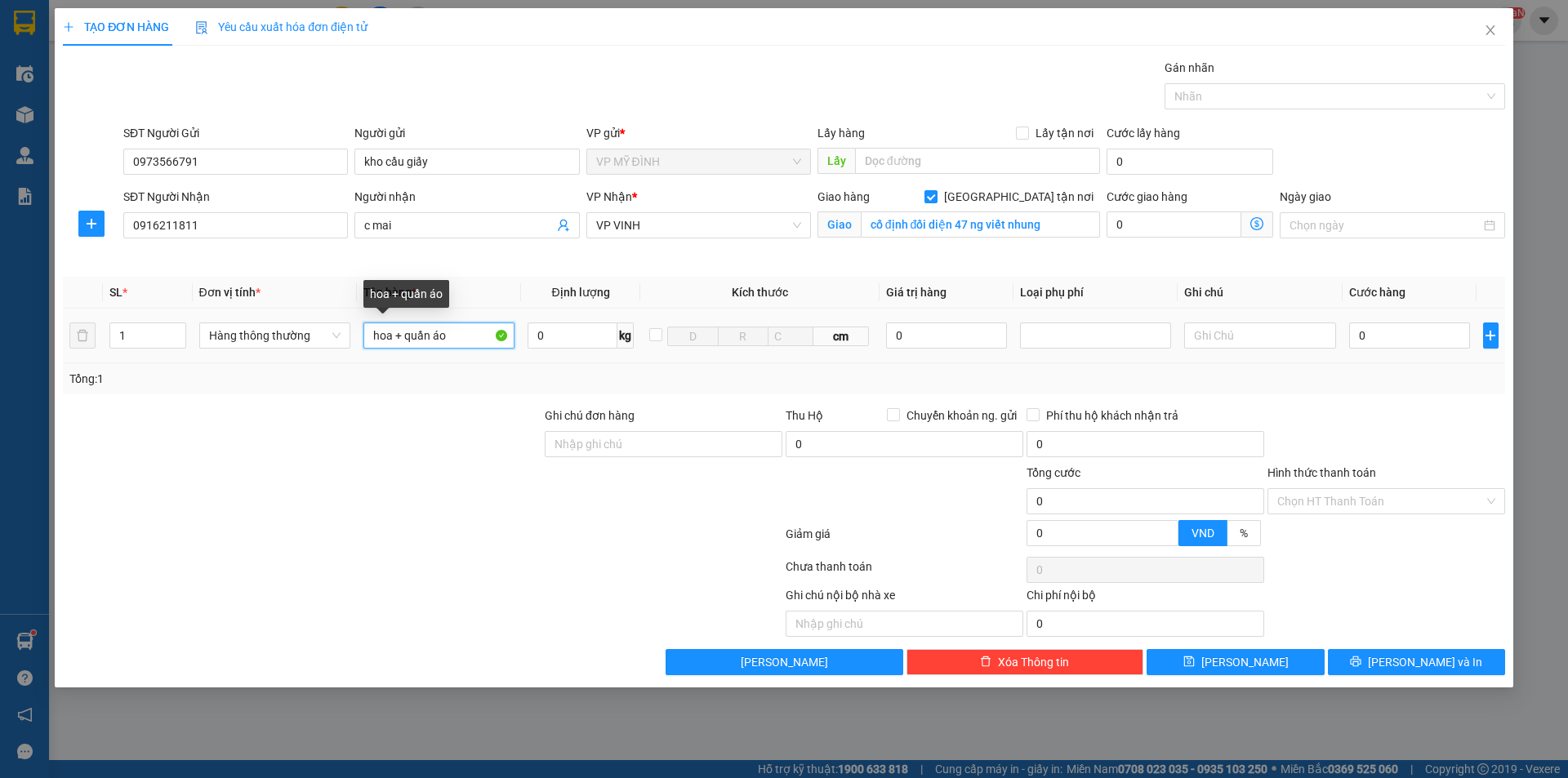
click at [393, 331] on input "hoa + quần áo" at bounding box center [439, 336] width 151 height 26
type input "hoa giả+ quần áo"
drag, startPoint x: 126, startPoint y: 346, endPoint x: 103, endPoint y: 401, distance: 59.6
click at [76, 396] on div "Transit Pickup Surcharge Ids Transit Deliver Surcharge Ids Transit Deliver Surc…" at bounding box center [783, 366] width 1442 height 616
type input "2"
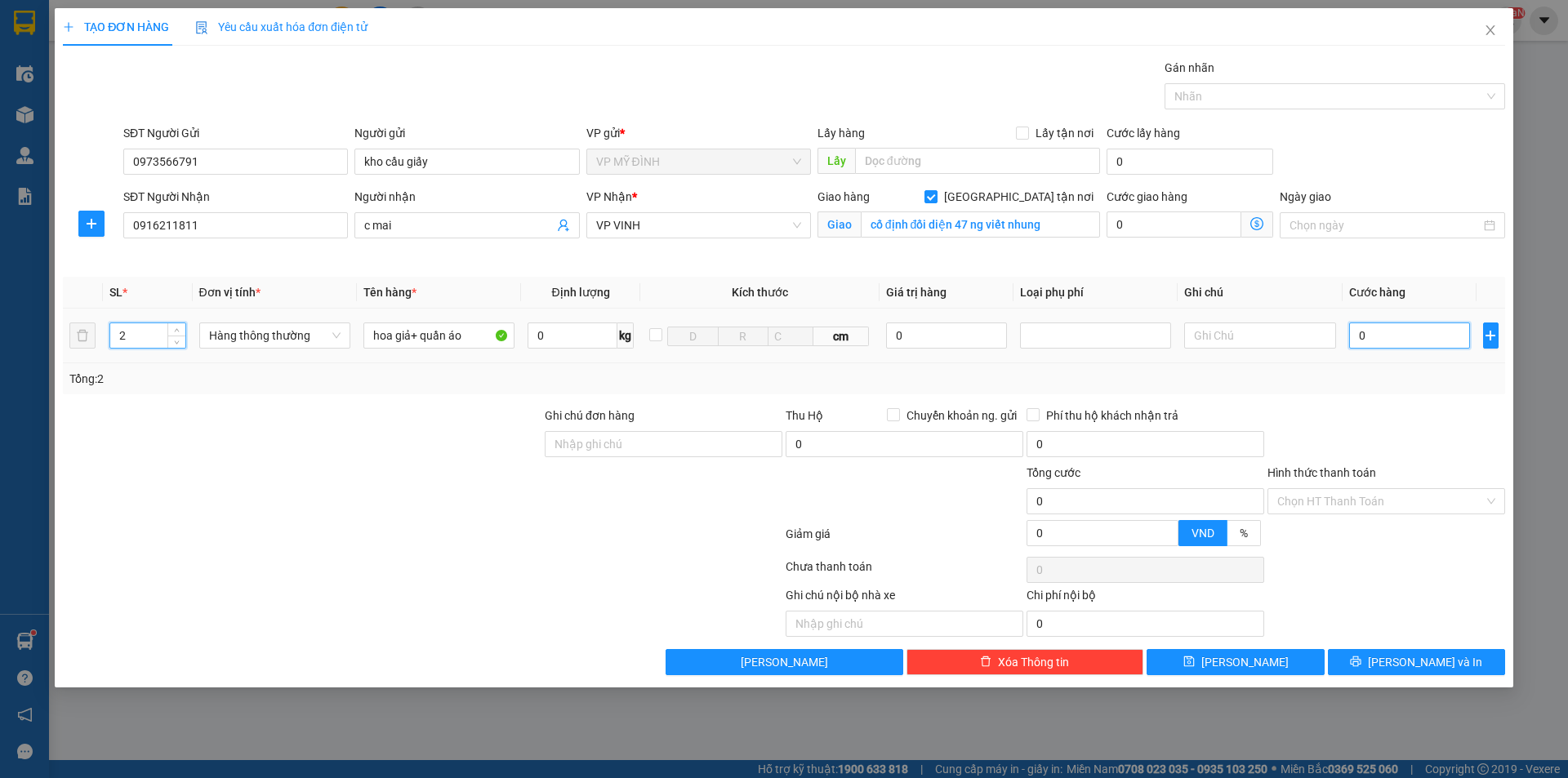
click at [1396, 340] on input "0" at bounding box center [1410, 336] width 122 height 26
type input "80"
click at [1439, 660] on span "[PERSON_NAME] và In" at bounding box center [1425, 662] width 114 height 18
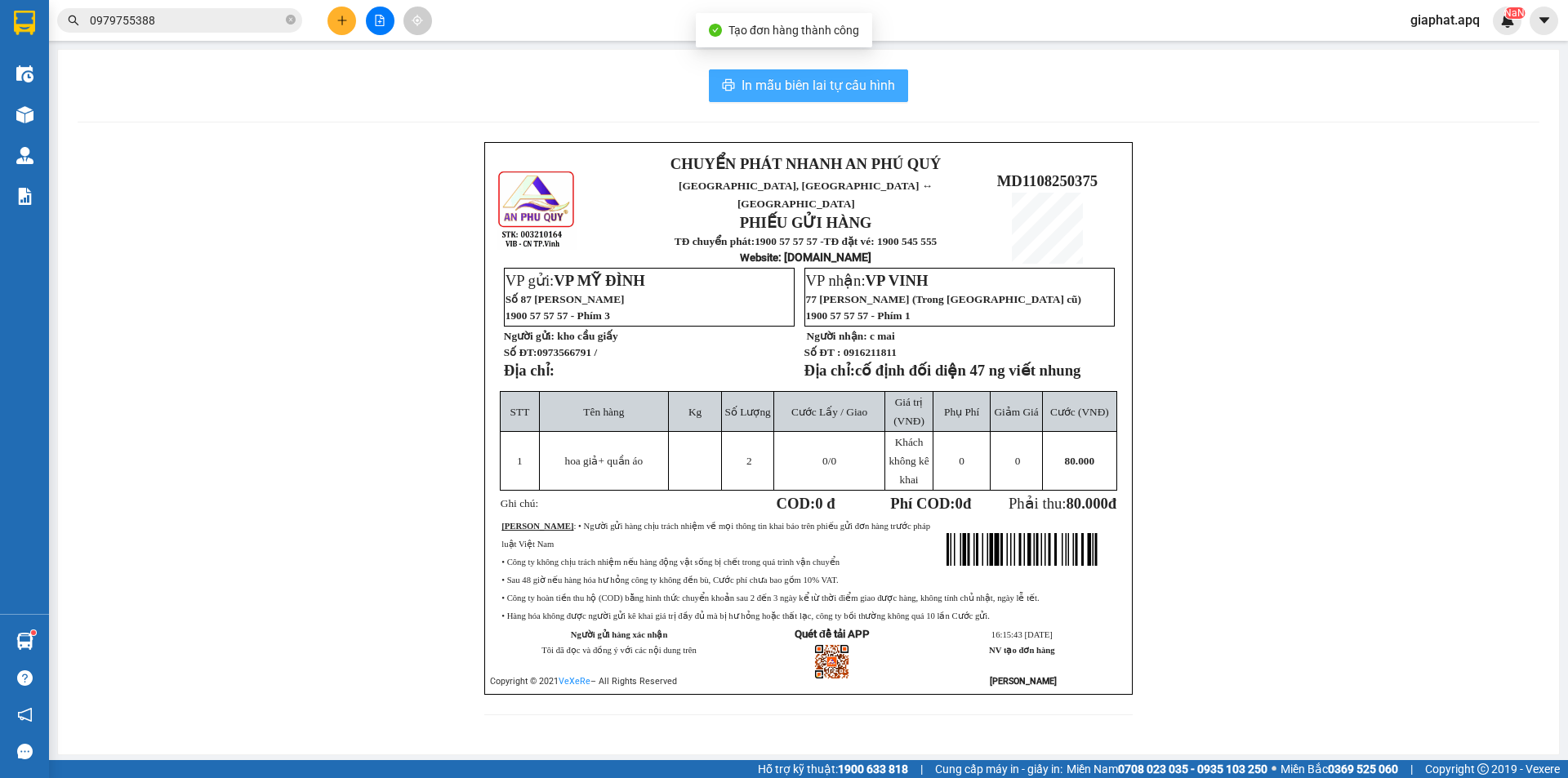
click at [852, 81] on span "In mẫu biên lai tự cấu hình" at bounding box center [818, 85] width 154 height 21
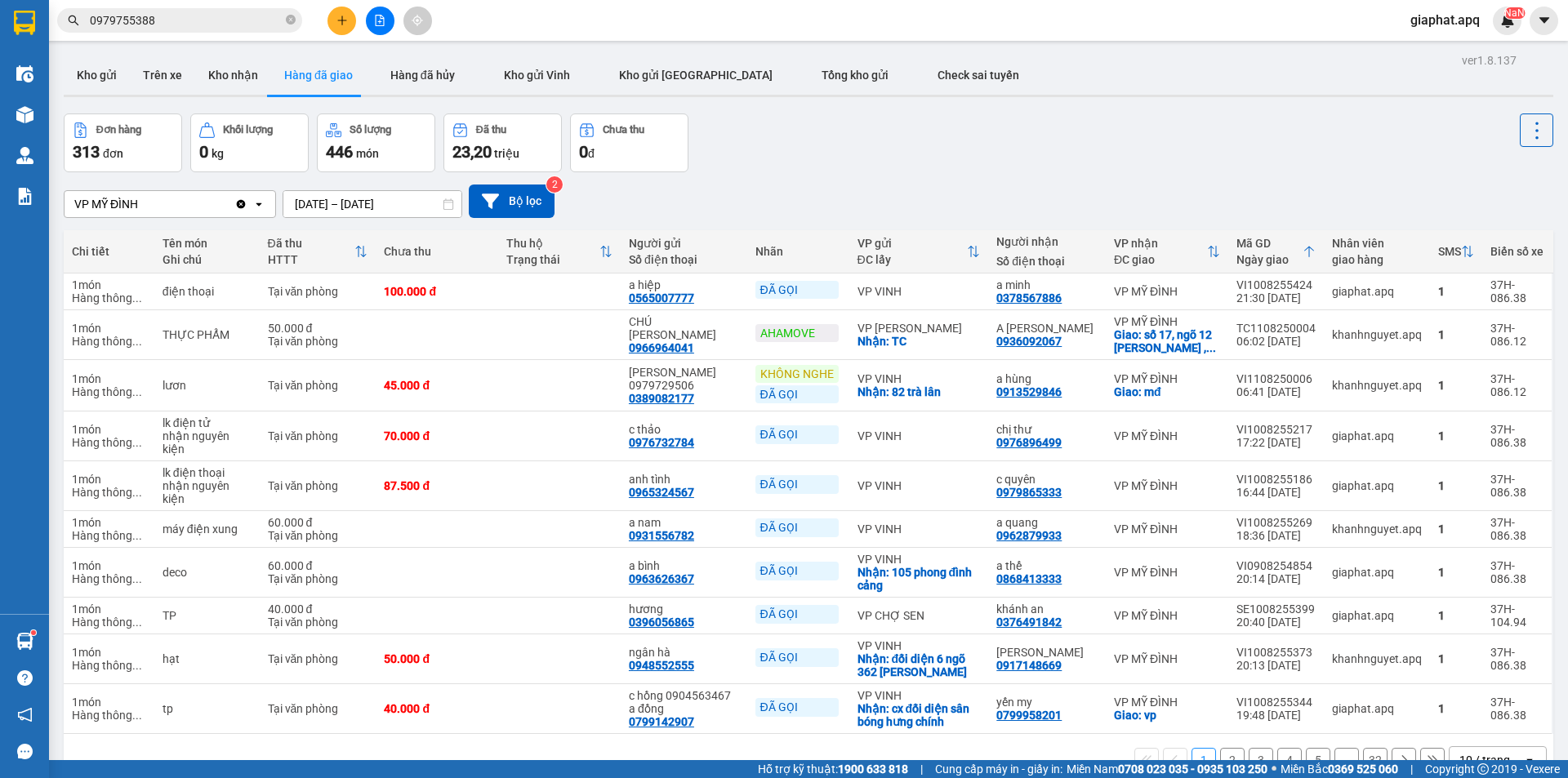
click at [963, 108] on div "ver 1.8.137 Kho gửi Trên xe Kho nhận Hàng đã giao Hàng đã hủy Kho gửi Vinh Kho …" at bounding box center [808, 438] width 1502 height 778
drag, startPoint x: 240, startPoint y: 79, endPoint x: 461, endPoint y: 164, distance: 236.8
click at [239, 78] on button "Kho nhận" at bounding box center [233, 75] width 76 height 39
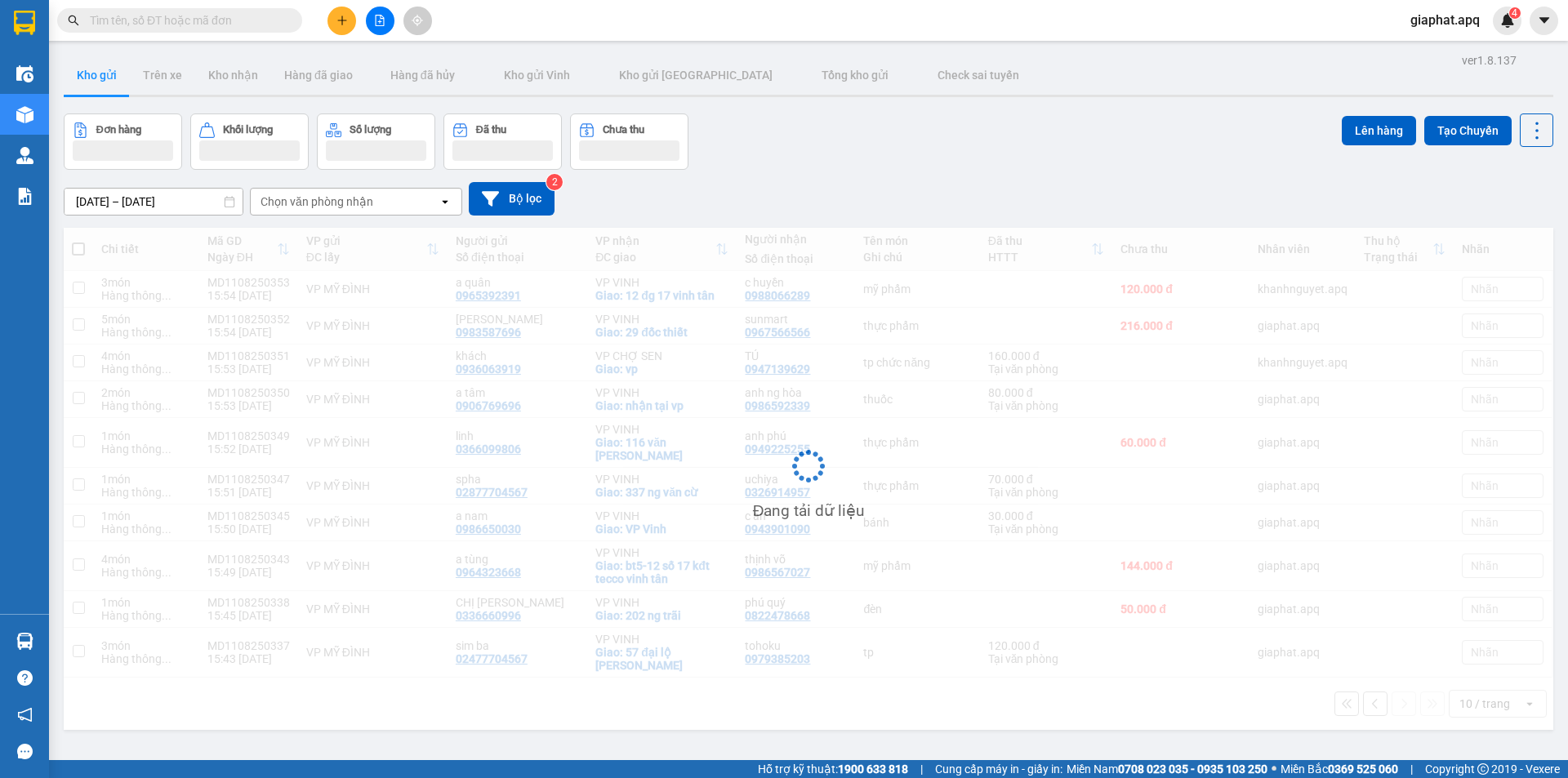
click at [336, 27] on button at bounding box center [341, 21] width 29 height 29
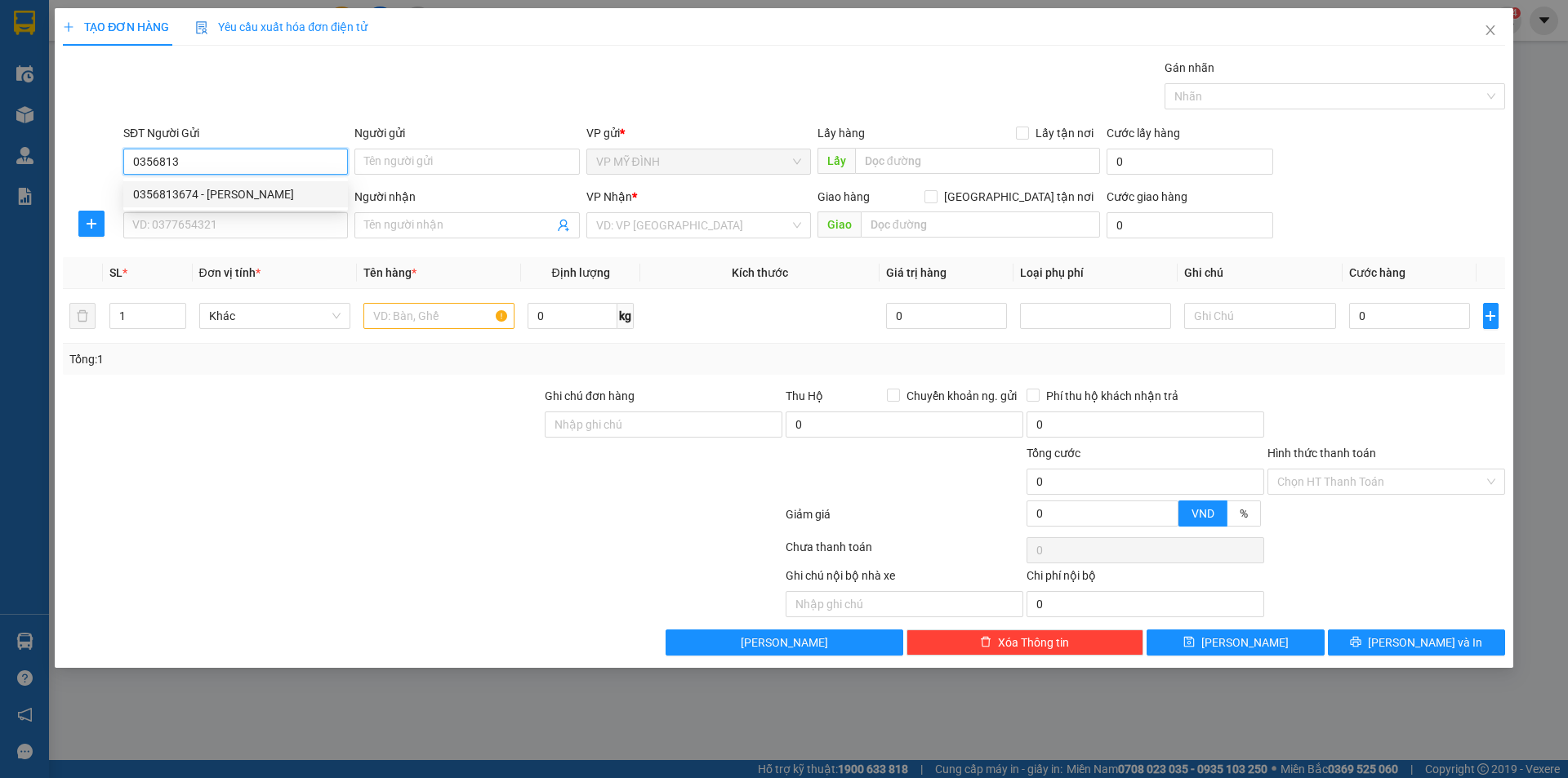
click at [231, 190] on div "0356813674 - chú hải" at bounding box center [235, 194] width 205 height 18
type input "0356813674"
type input "chú hải"
type input "0356813674"
click at [266, 225] on input "SĐT Người Nhận" at bounding box center [235, 225] width 225 height 26
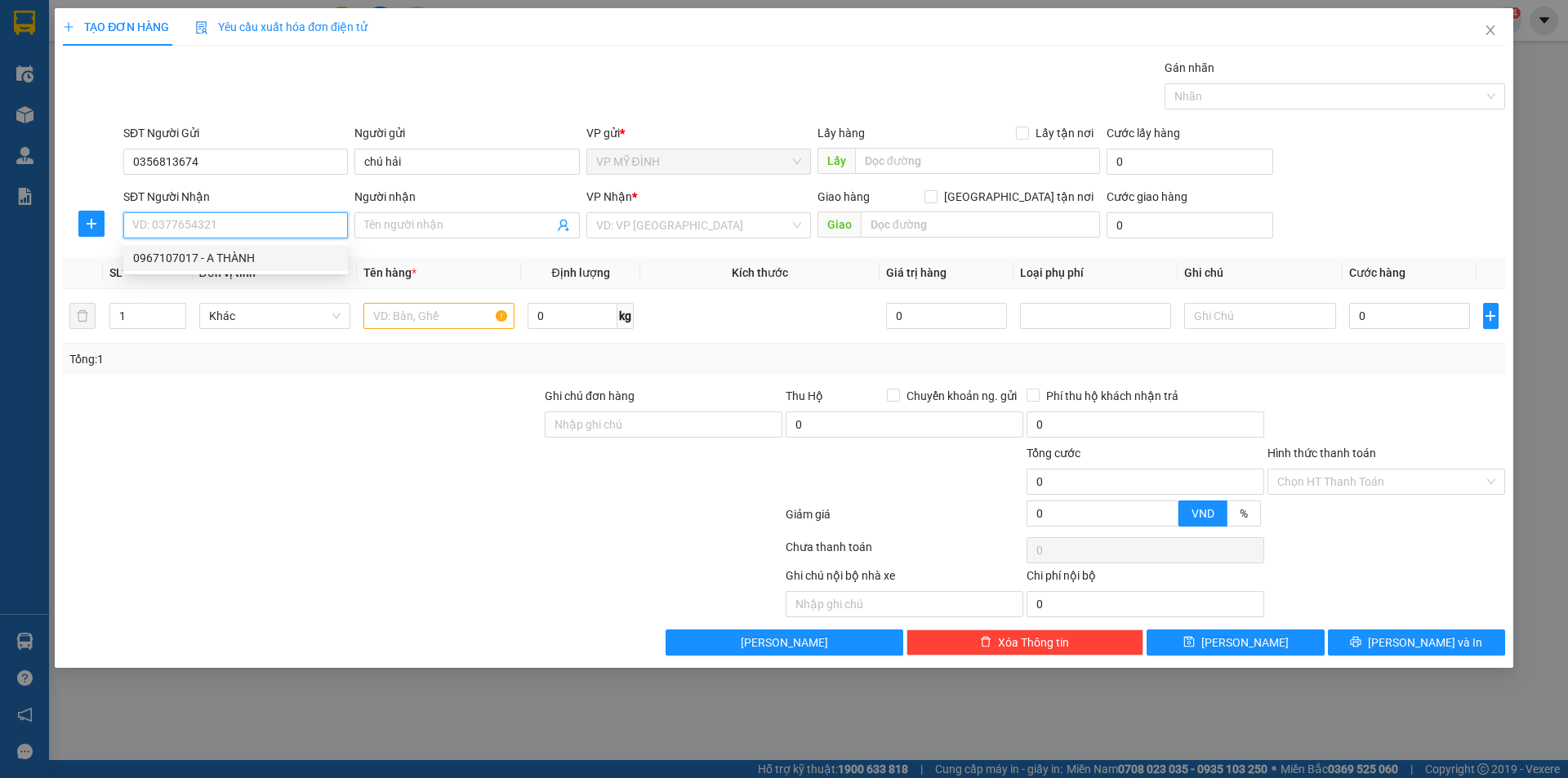
drag, startPoint x: 259, startPoint y: 262, endPoint x: 263, endPoint y: 248, distance: 14.6
click at [260, 262] on div "0967107017 - A THÀNH" at bounding box center [235, 258] width 205 height 18
type input "0967107017"
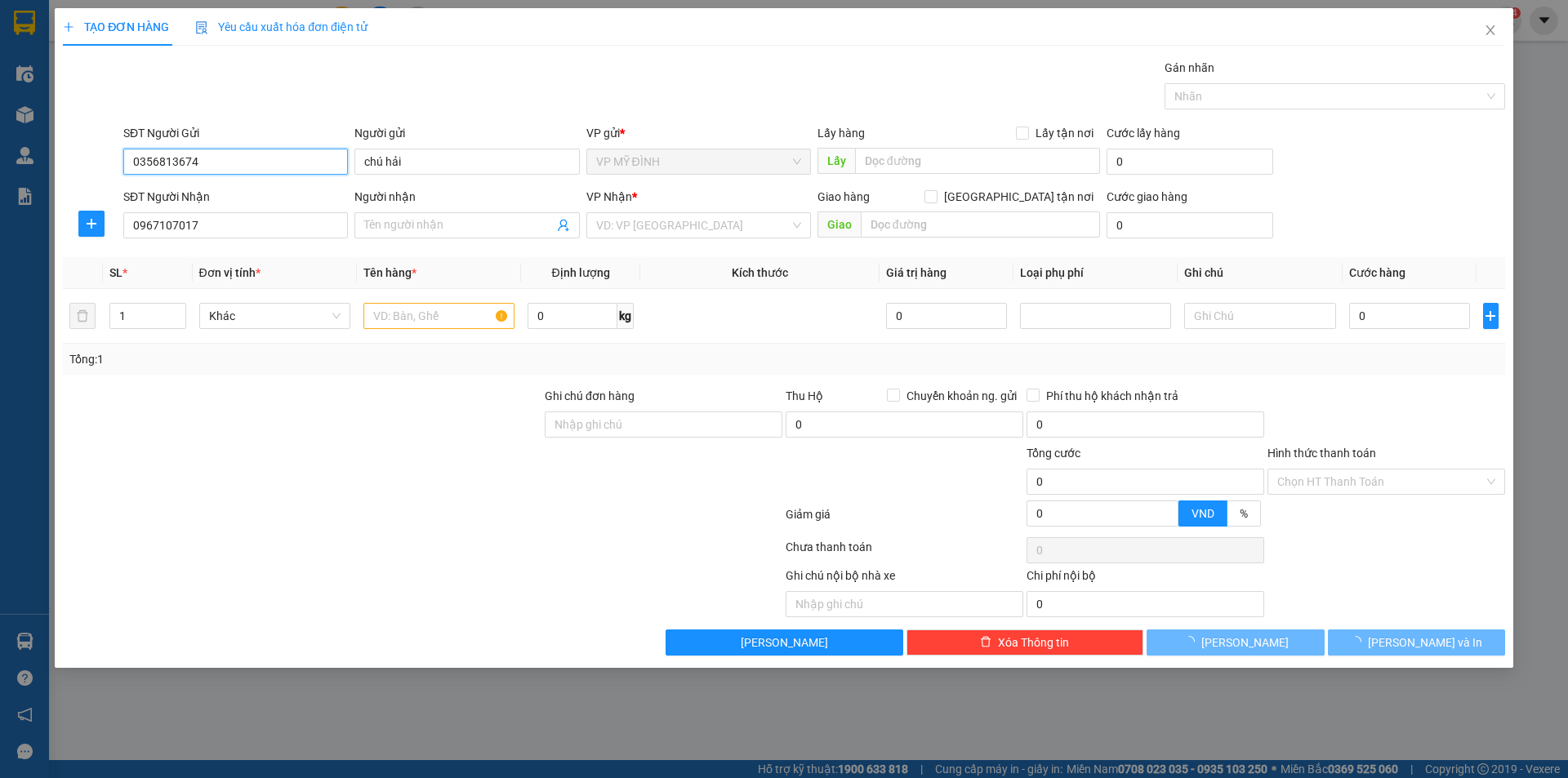
type input "A THÀNH"
checkbox input "true"
type input "VP"
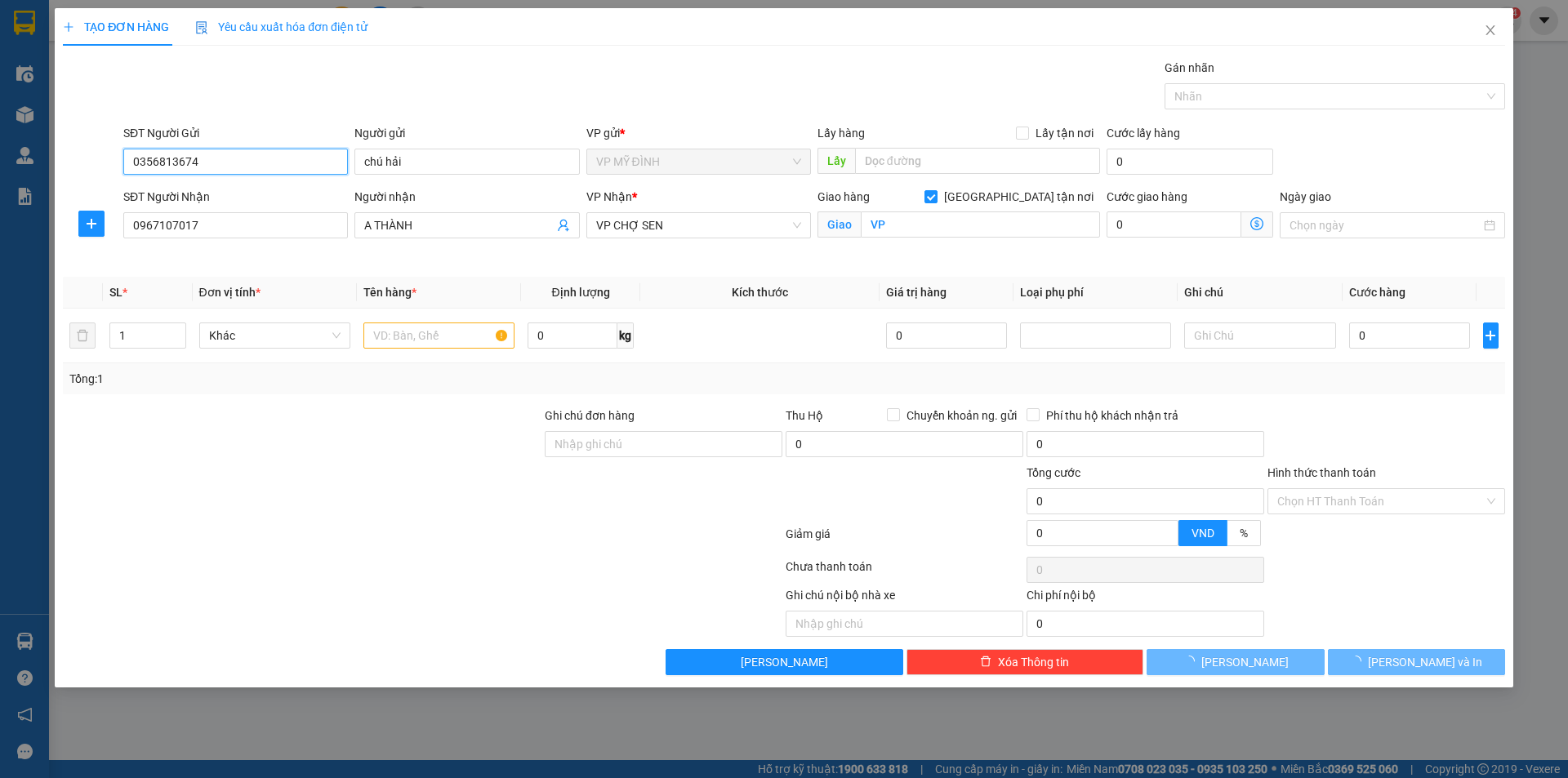
click at [271, 164] on input "0356813674" at bounding box center [235, 162] width 225 height 26
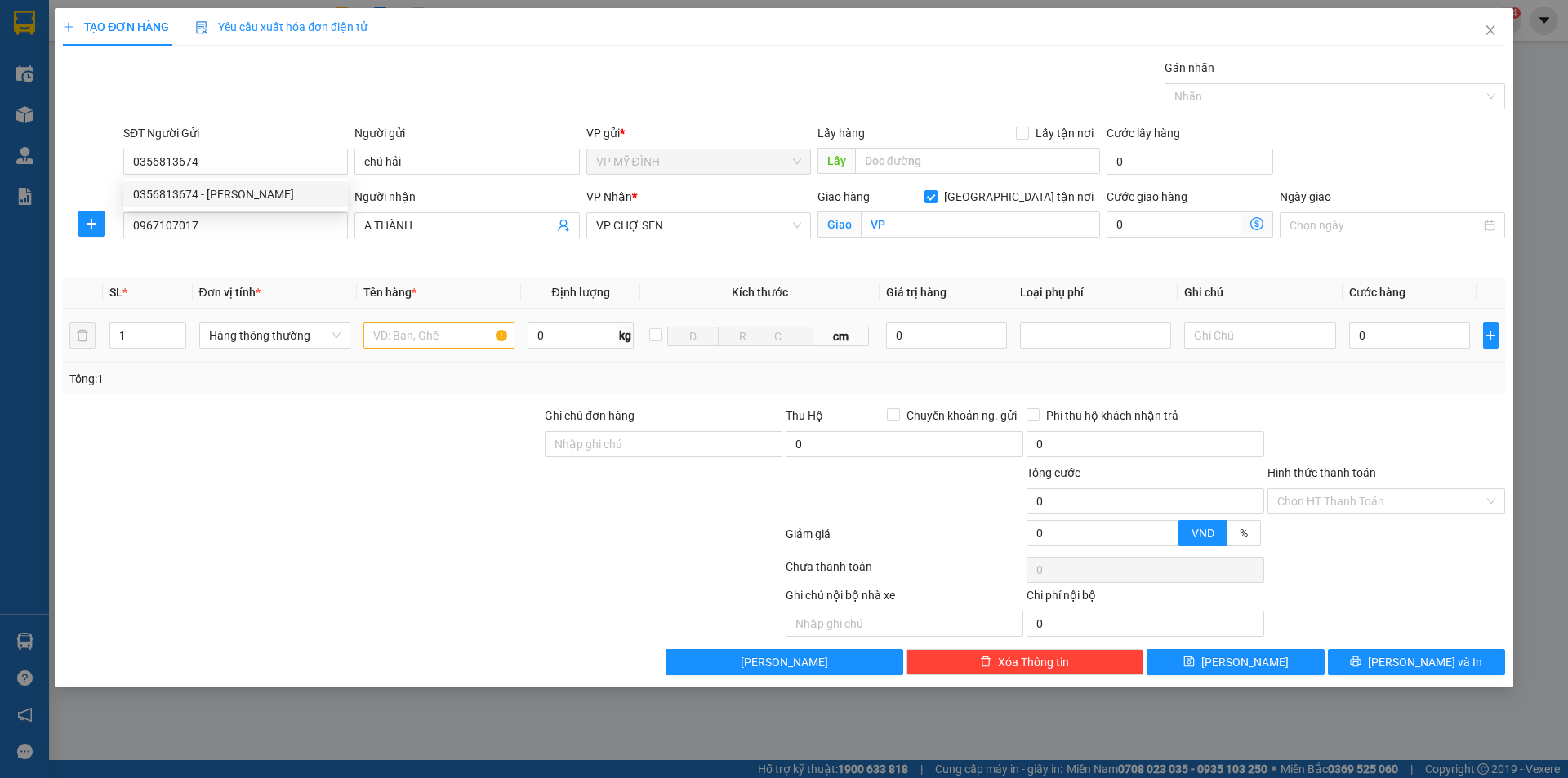
drag, startPoint x: 422, startPoint y: 352, endPoint x: 426, endPoint y: 345, distance: 8.1
click at [424, 347] on td at bounding box center [439, 336] width 165 height 55
click at [466, 338] on input "text" at bounding box center [439, 336] width 151 height 26
type input "thuốc"
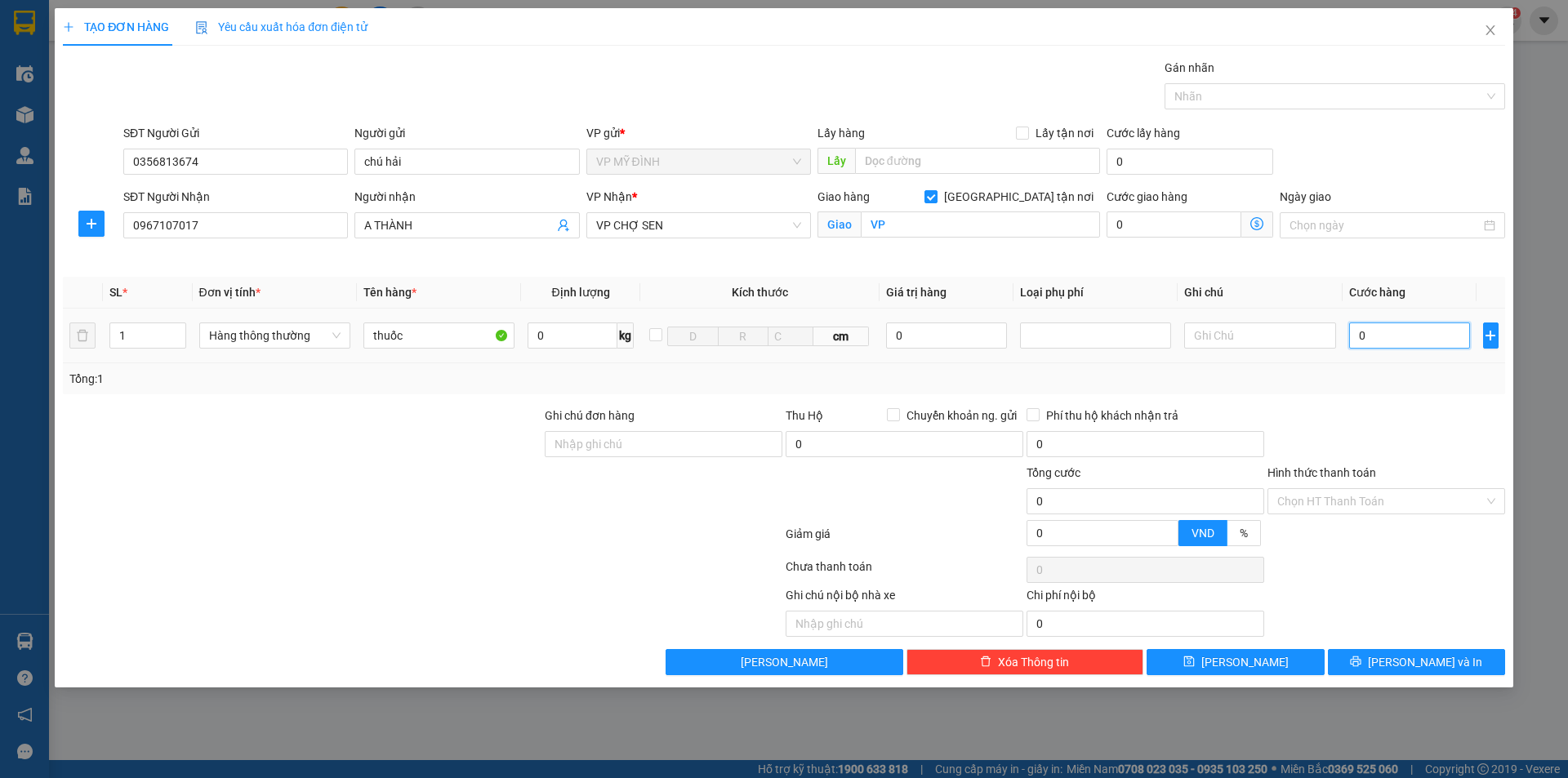
click at [1420, 336] on input "0" at bounding box center [1410, 336] width 122 height 26
type input "1"
type input "10"
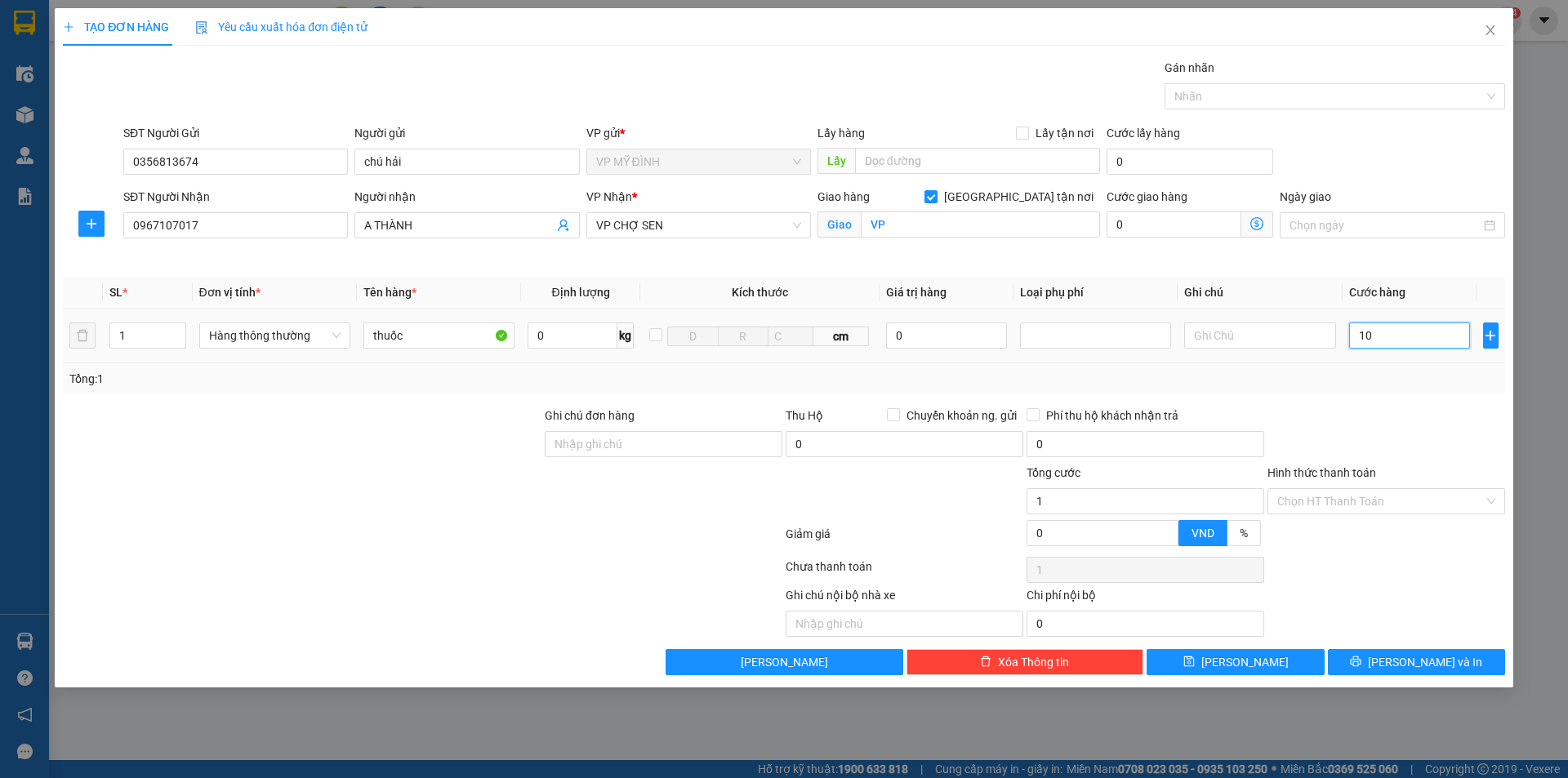
type input "10"
type input "100"
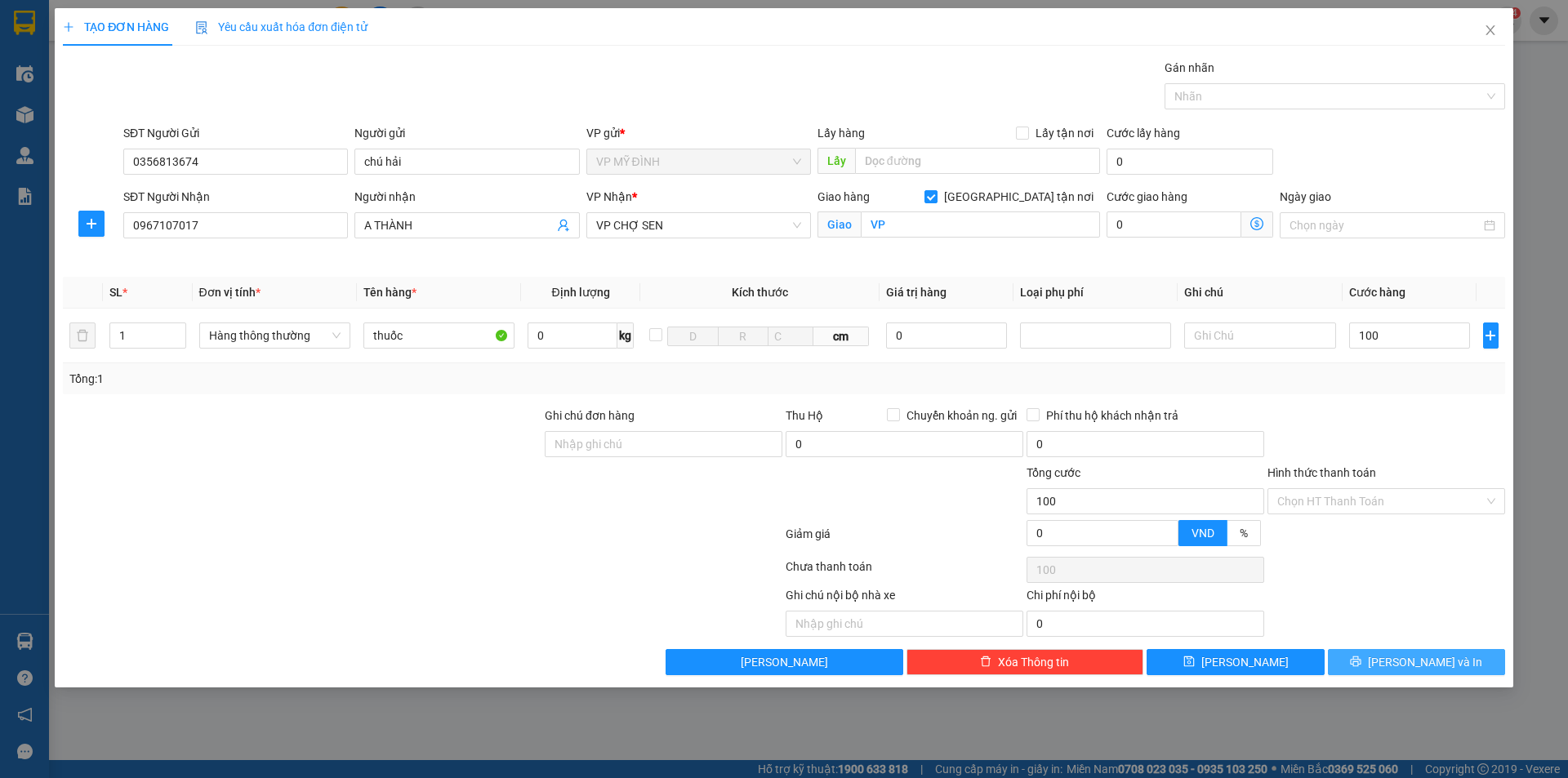
type input "100.000"
click at [1419, 655] on span "[PERSON_NAME] và In" at bounding box center [1425, 662] width 114 height 18
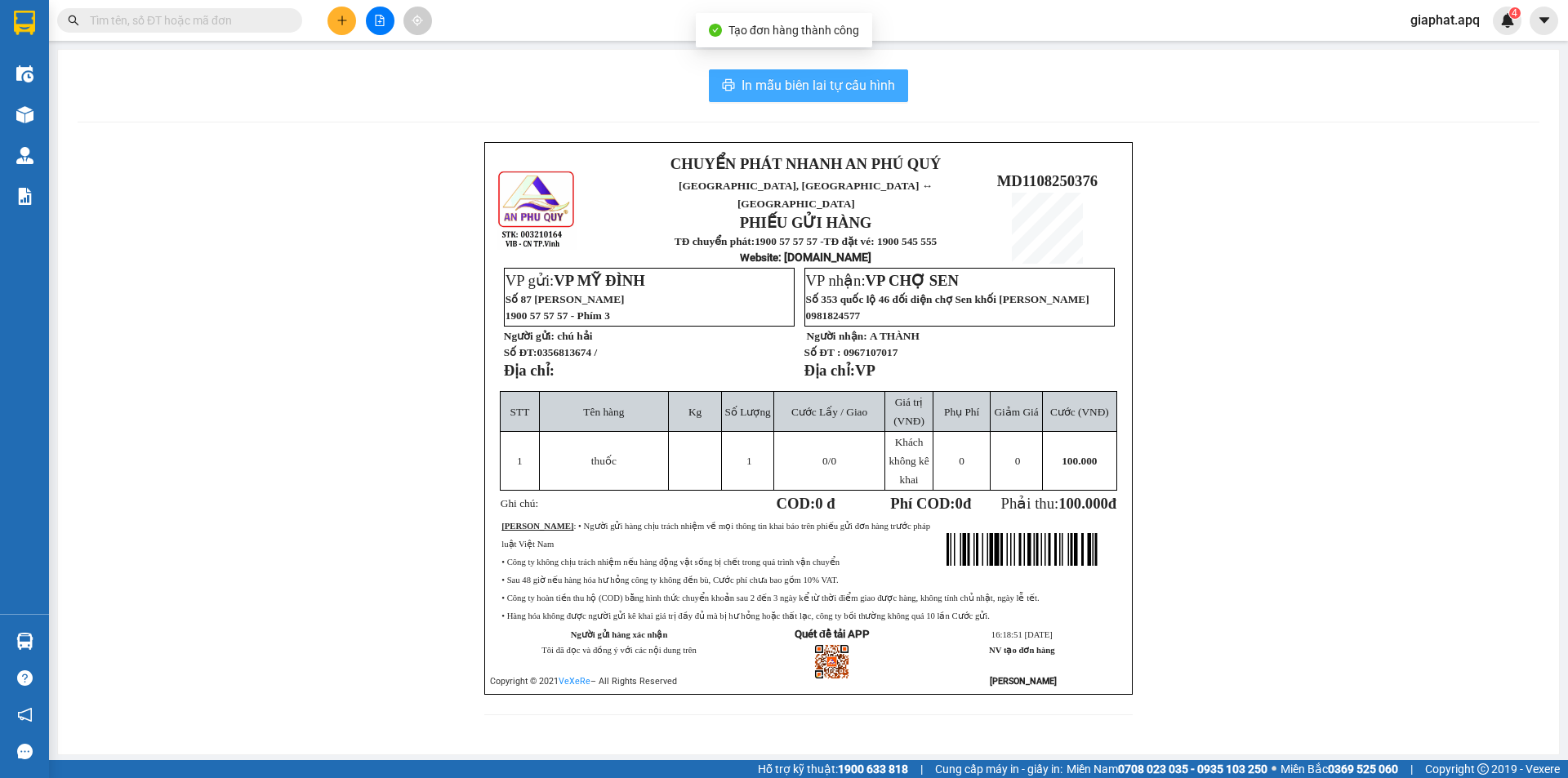
drag, startPoint x: 878, startPoint y: 81, endPoint x: 1179, endPoint y: 164, distance: 312.2
click at [878, 81] on span "In mẫu biên lai tự cấu hình" at bounding box center [818, 85] width 154 height 21
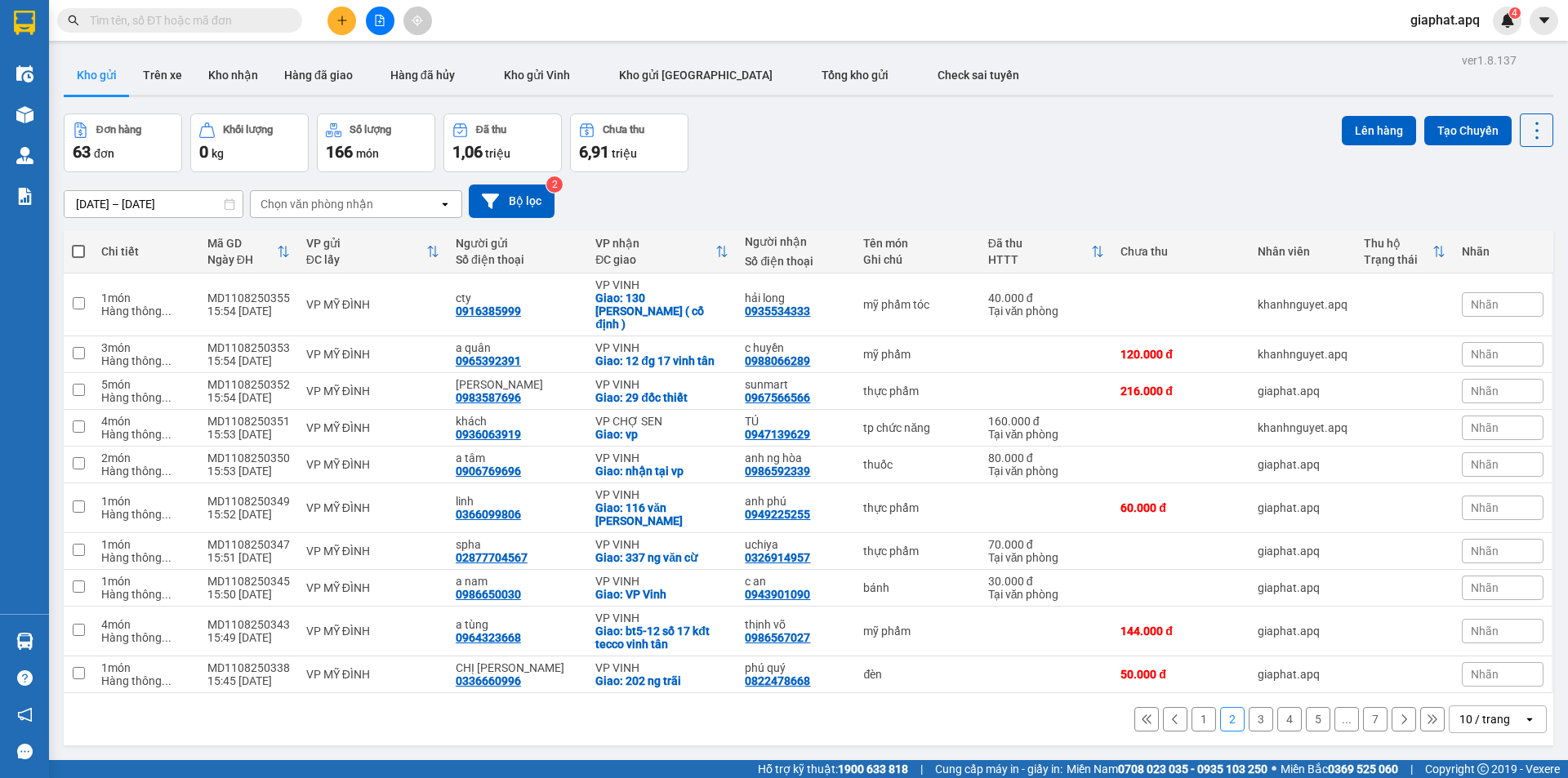
click at [1057, 164] on div "Đơn hàng 63 đơn Khối lượng 0 kg Số lượng 166 món Đã thu 1,06 triệu Chưa thu 6,9…" at bounding box center [808, 142] width 1489 height 58
click at [1191, 707] on button "1" at bounding box center [1204, 720] width 25 height 25
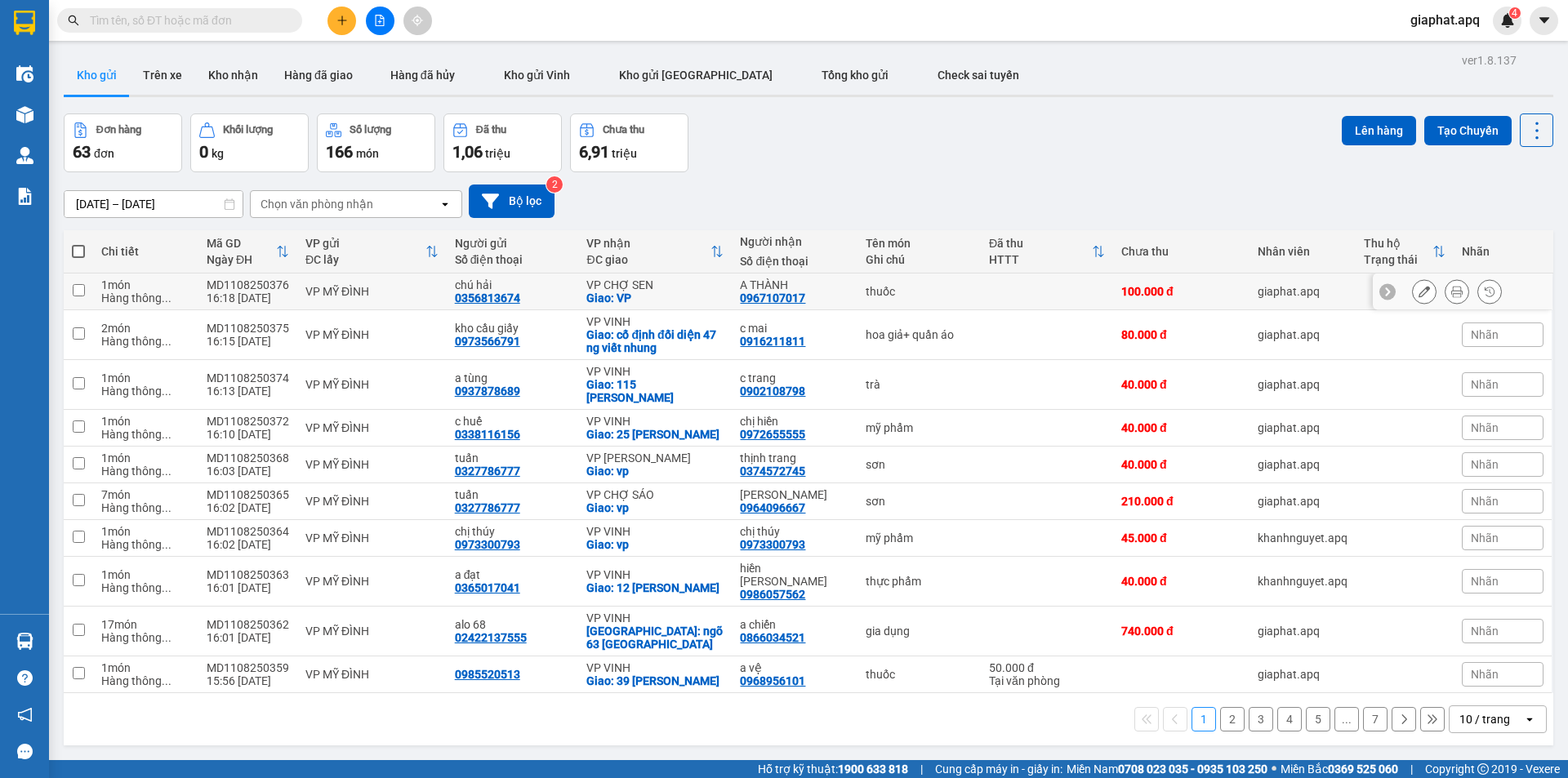
click at [469, 298] on div "0356813674" at bounding box center [487, 298] width 65 height 13
copy div "0356813674"
click at [341, 16] on icon "plus" at bounding box center [342, 21] width 12 height 12
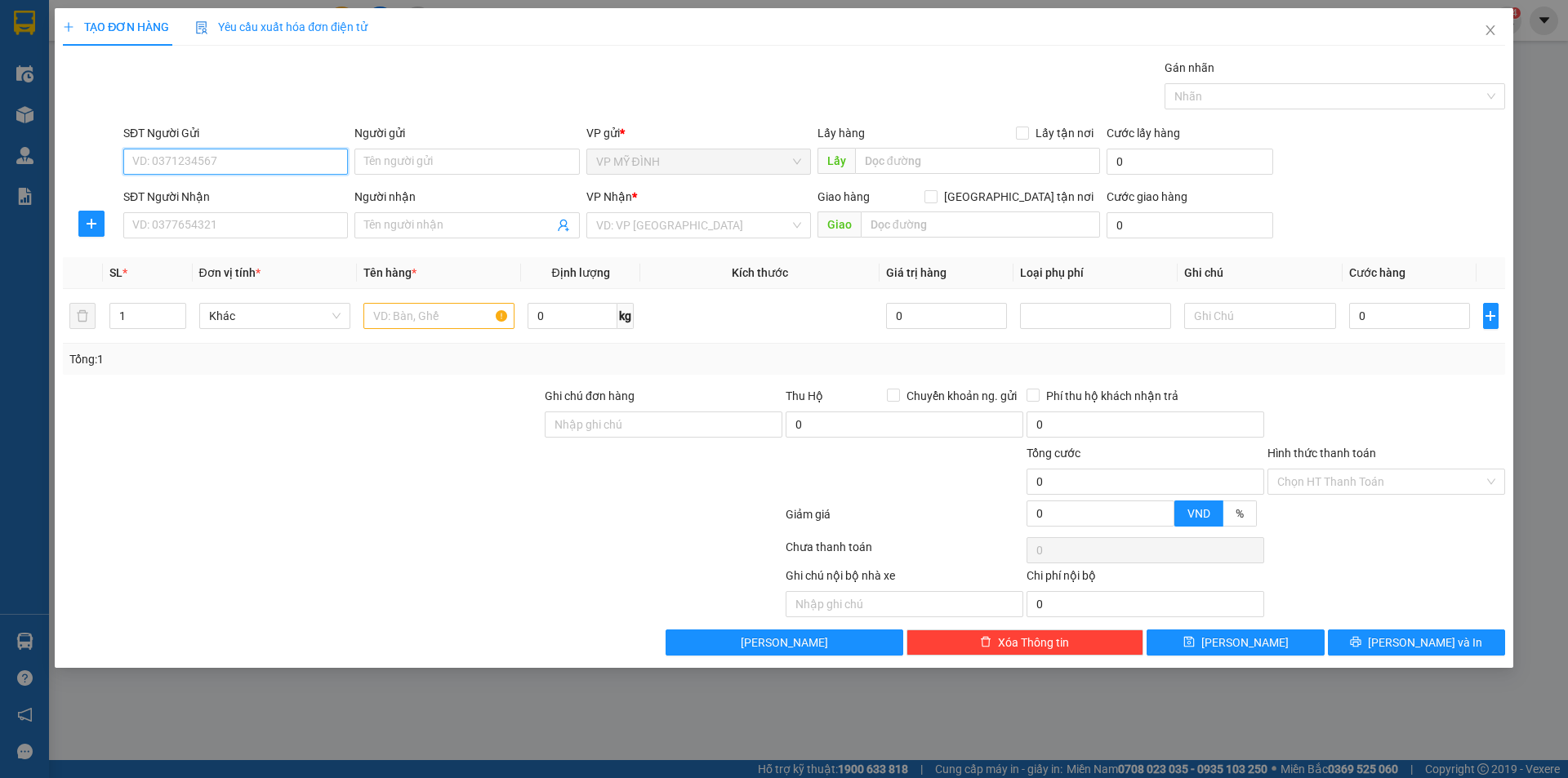
paste input "0356813674"
type input "0356813674"
drag, startPoint x: 284, startPoint y: 201, endPoint x: 282, endPoint y: 226, distance: 25.1
click at [285, 201] on div "0356813674 - chú hải" at bounding box center [235, 194] width 205 height 18
type input "chú hải"
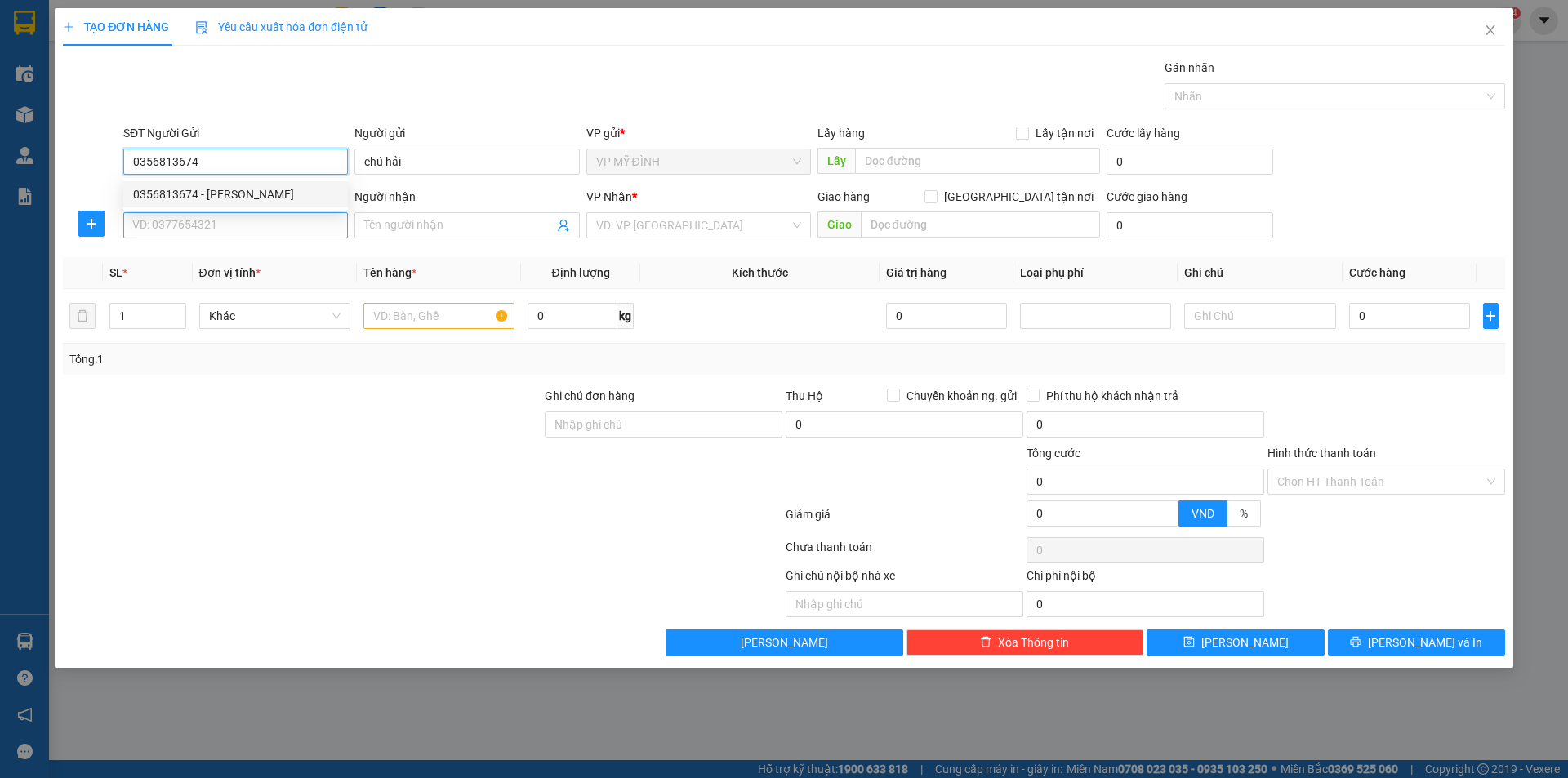
type input "0356813674"
click at [281, 226] on input "SĐT Người Nhận" at bounding box center [235, 225] width 225 height 26
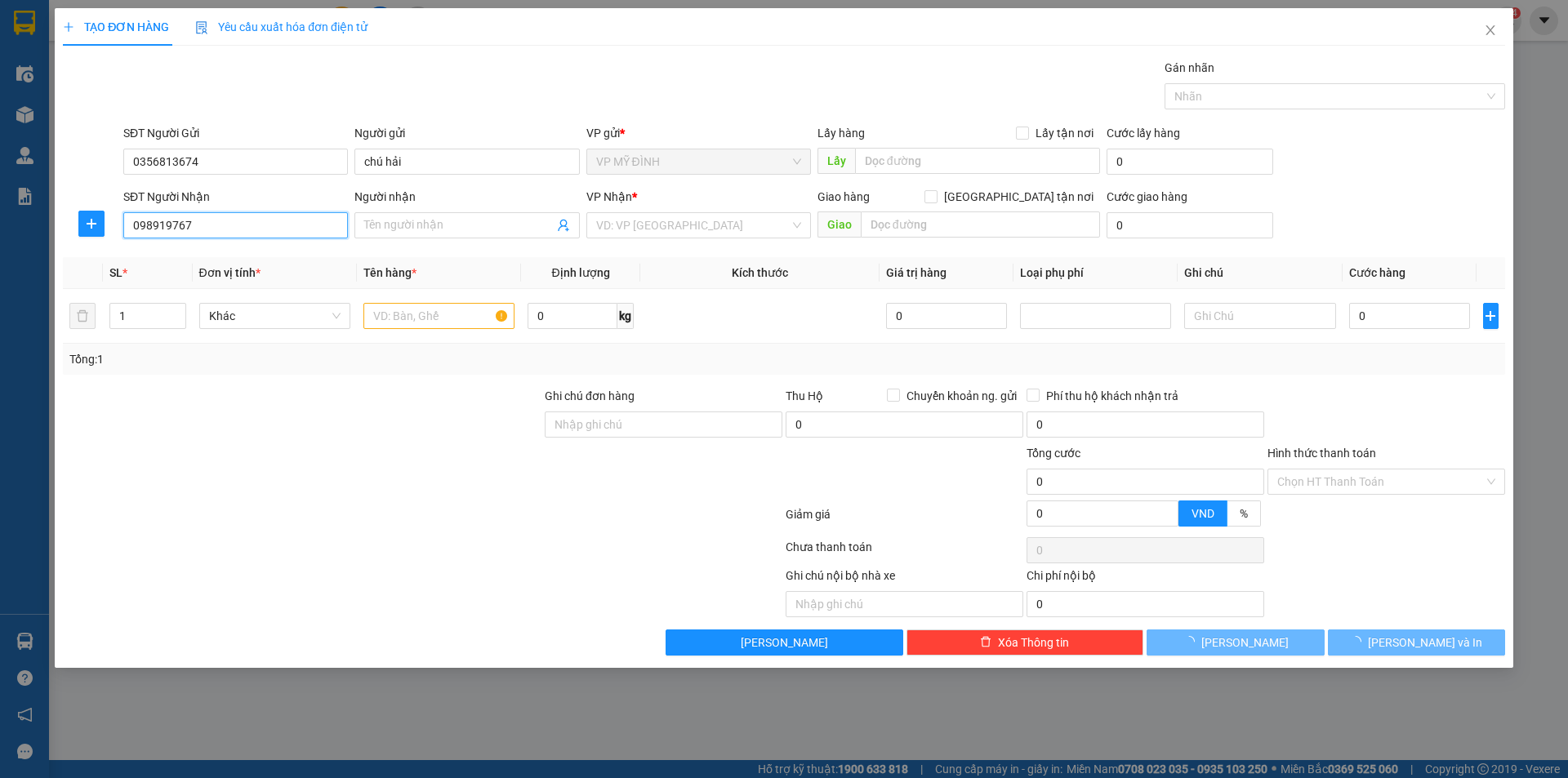
type input "0989197677"
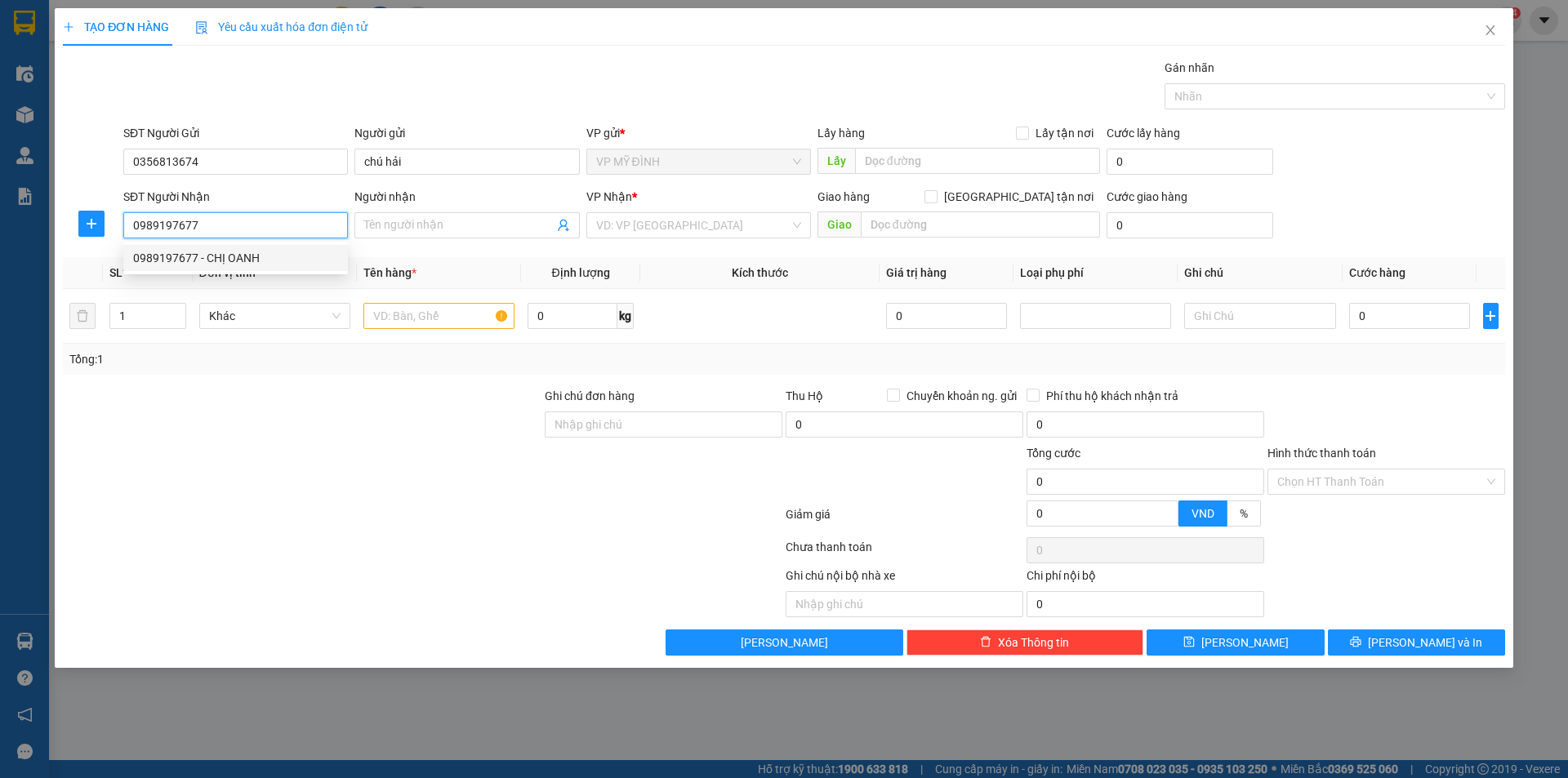
click at [275, 262] on div "0989197677 - CHỊ OANH" at bounding box center [235, 258] width 205 height 18
type input "CHỊ OANH"
checkbox input "true"
type input "số 8 ngõ 23 nguyễn phong sắc"
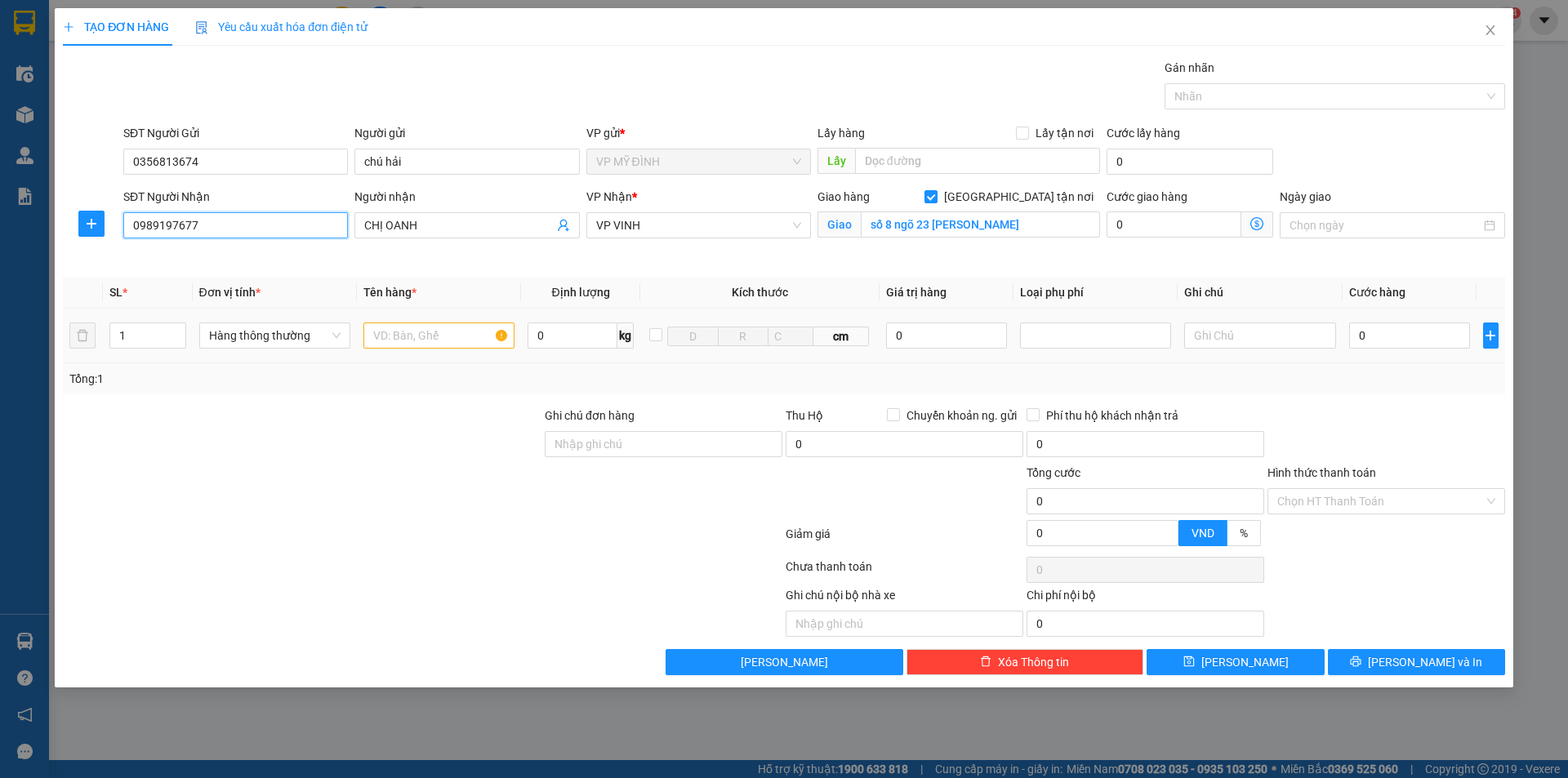
type input "0989197677"
click at [439, 344] on input "text" at bounding box center [439, 336] width 151 height 26
type input "thuốc"
click at [1049, 229] on input "số 8 ngõ 23 nguyễn phong sắc" at bounding box center [980, 225] width 239 height 26
click at [1404, 336] on input "0" at bounding box center [1410, 336] width 122 height 26
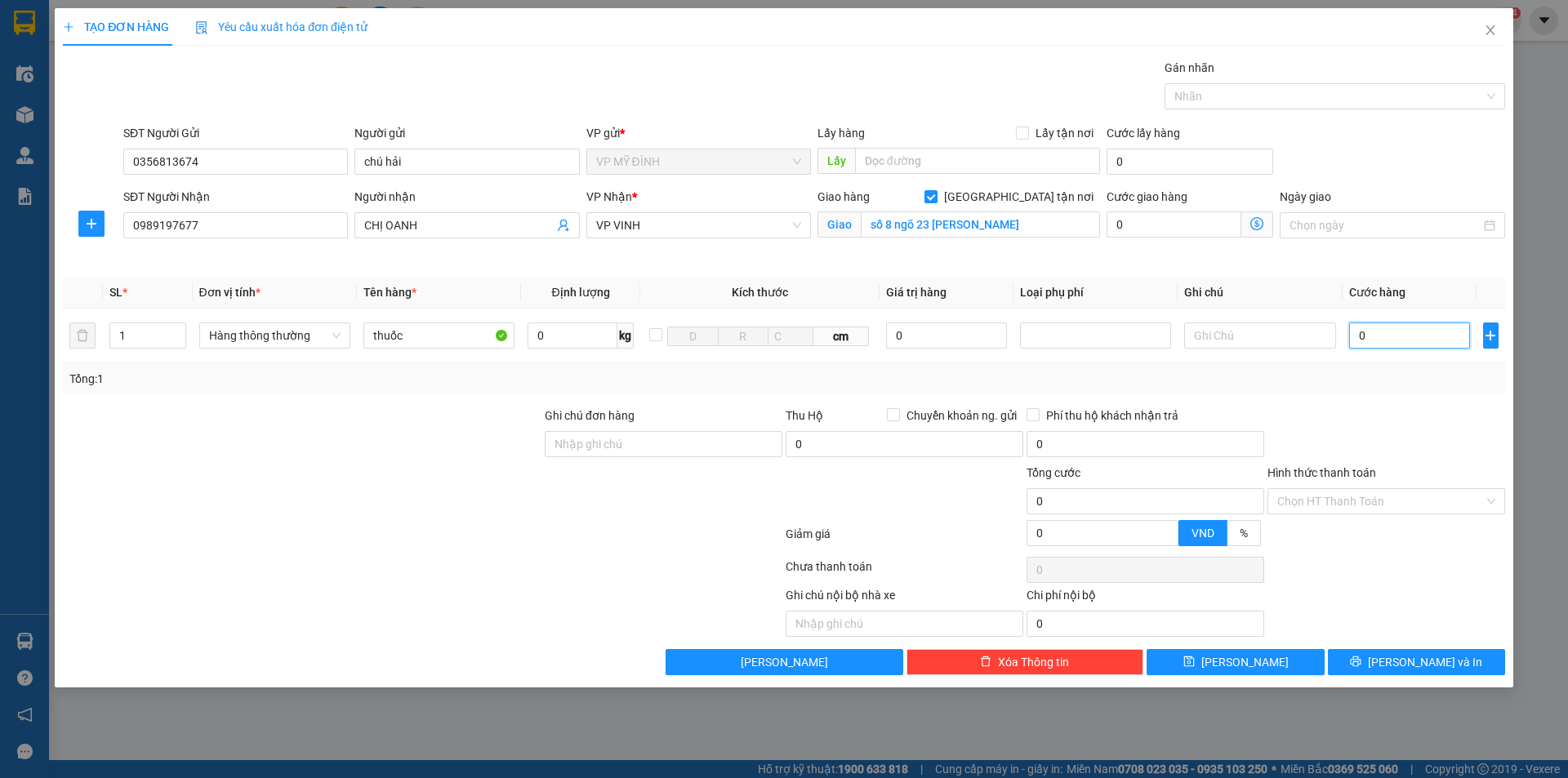
type input "1"
type input "11"
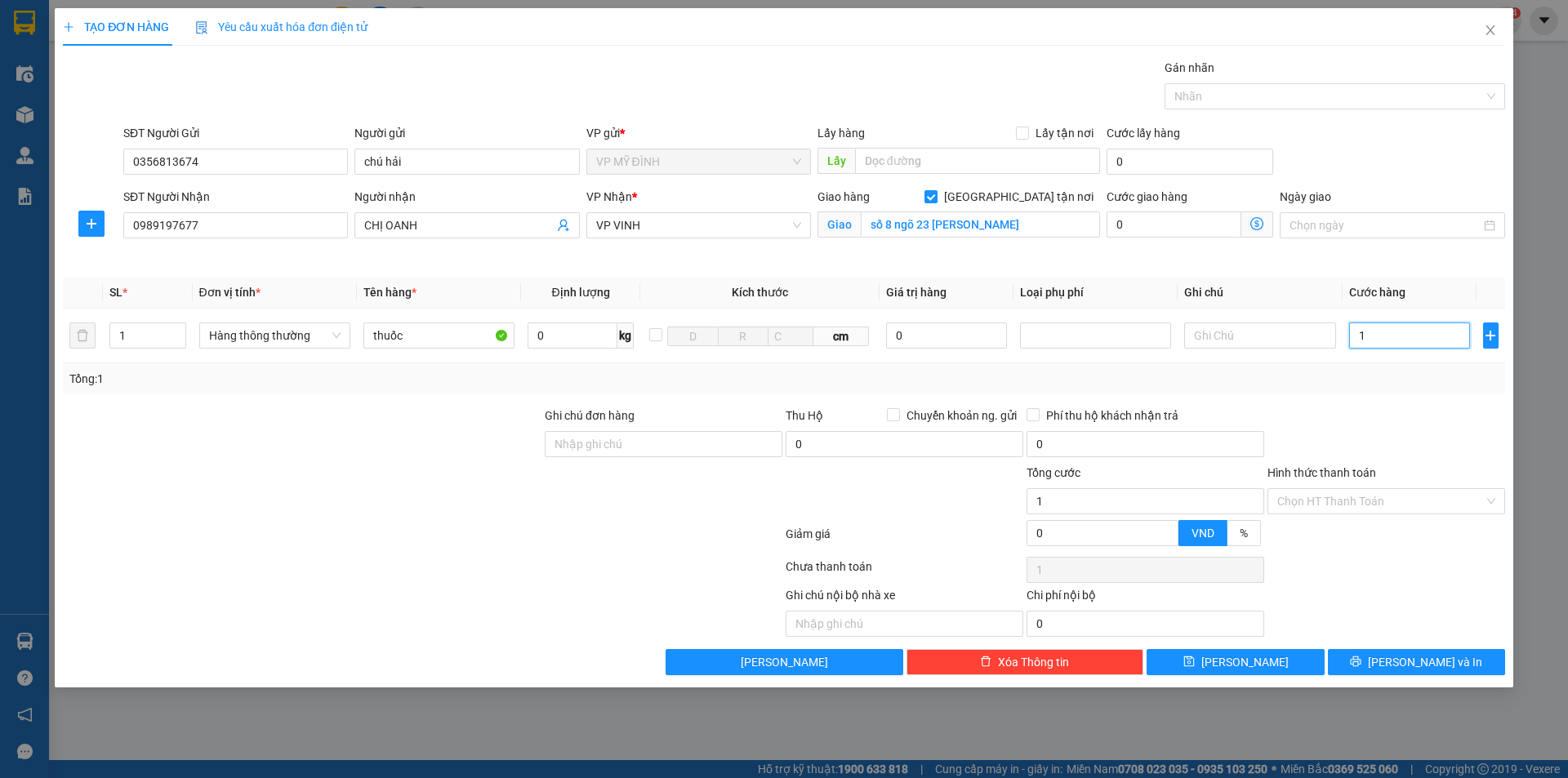
type input "11"
type input "110"
type input "110.000"
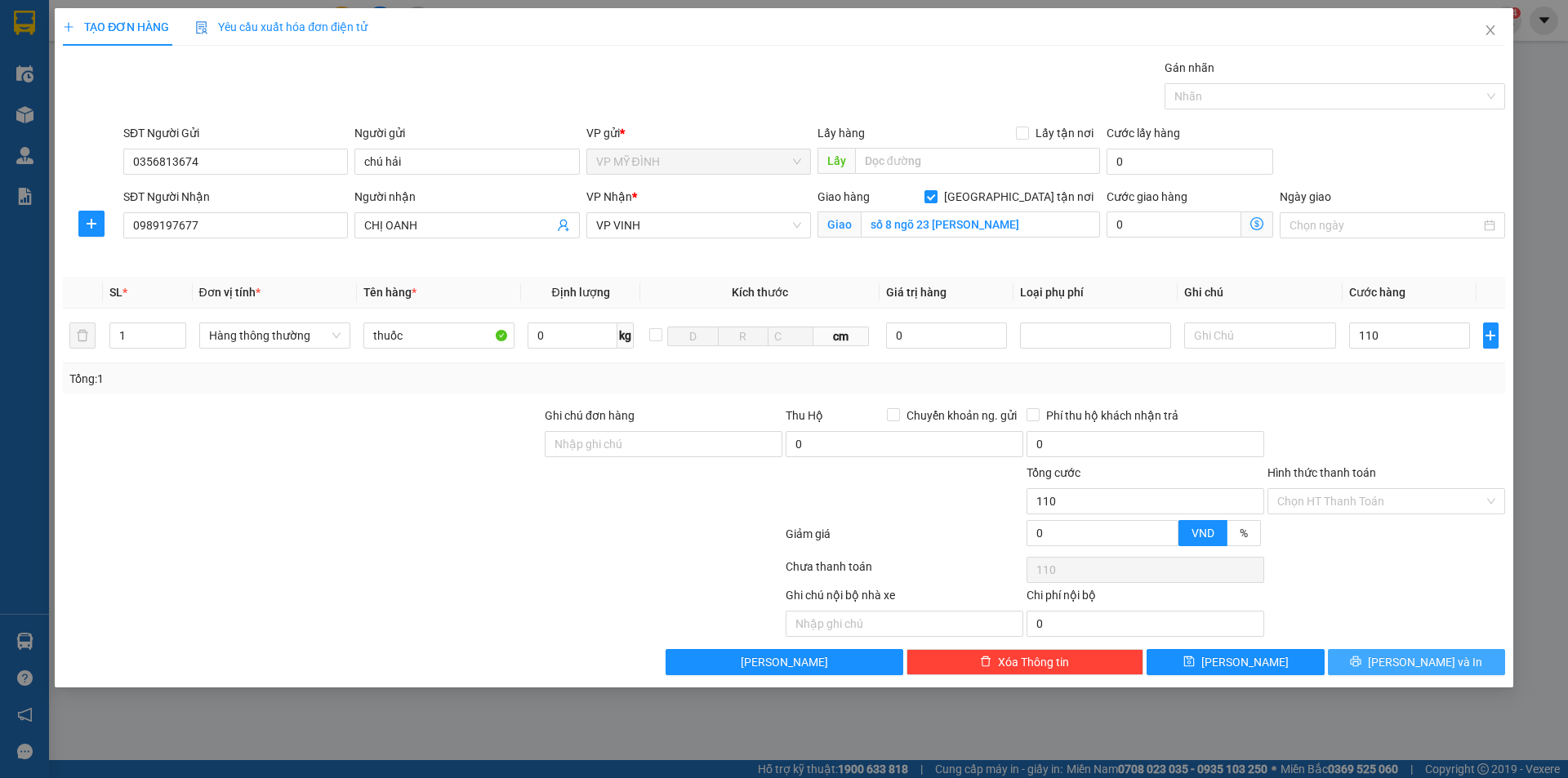
type input "110.000"
click at [1362, 663] on icon "printer" at bounding box center [1356, 661] width 12 height 12
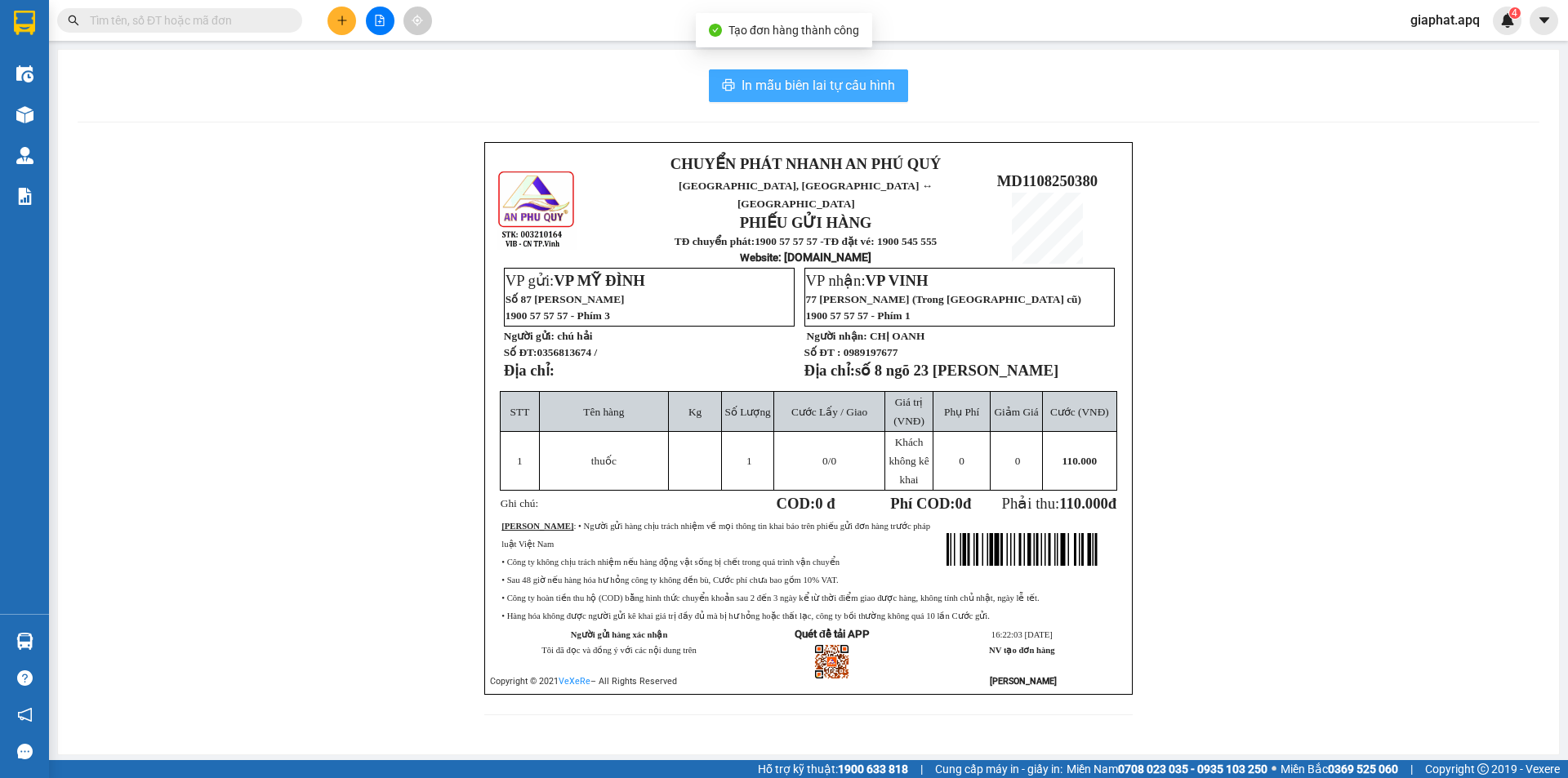
click at [847, 83] on span "In mẫu biên lai tự cấu hình" at bounding box center [818, 85] width 154 height 21
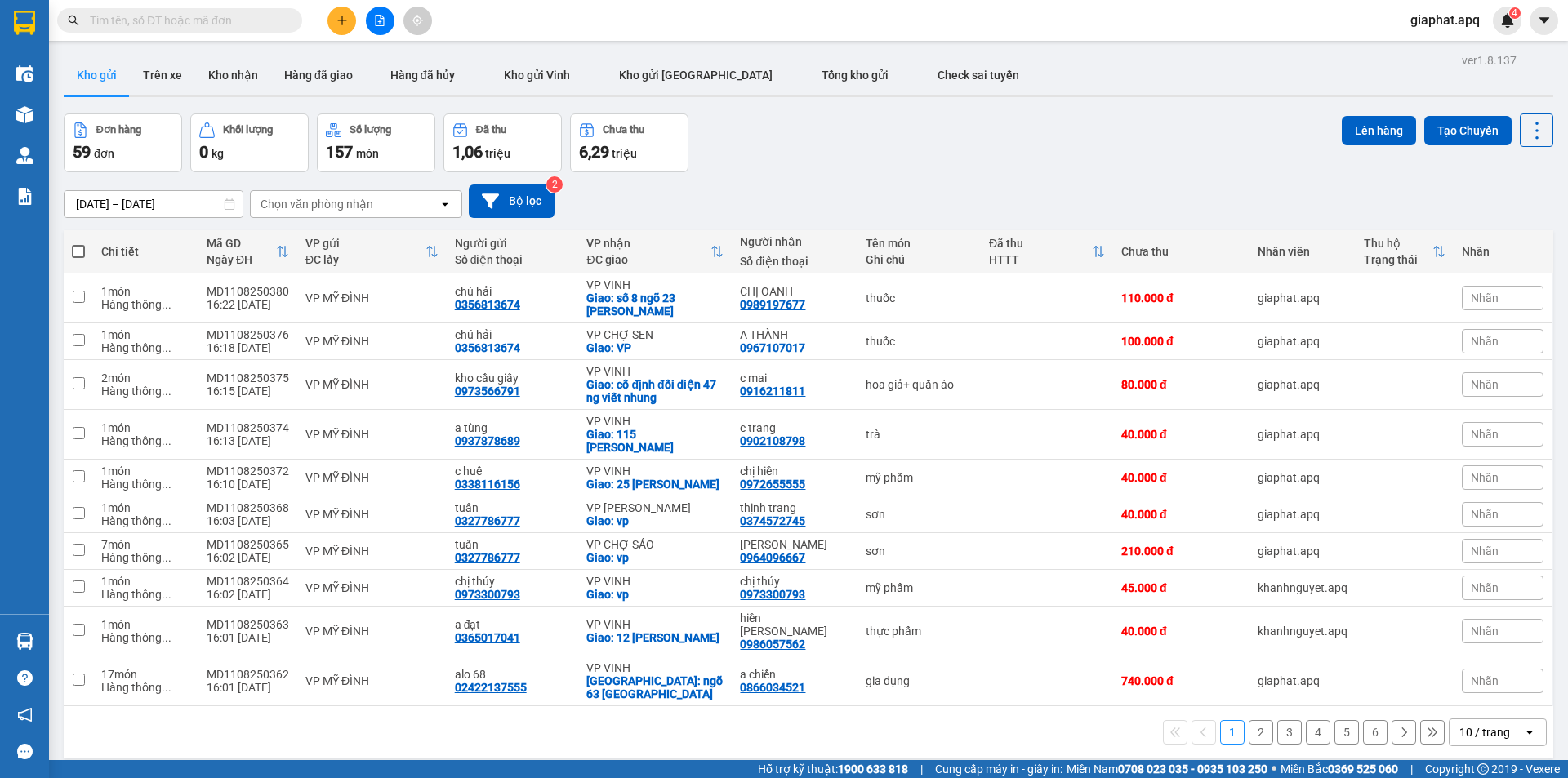
click at [1035, 178] on div "09/08/2025 – 11/08/2025 Press the down arrow key to interact with the calendar …" at bounding box center [808, 201] width 1489 height 58
click at [333, 31] on button at bounding box center [341, 21] width 29 height 29
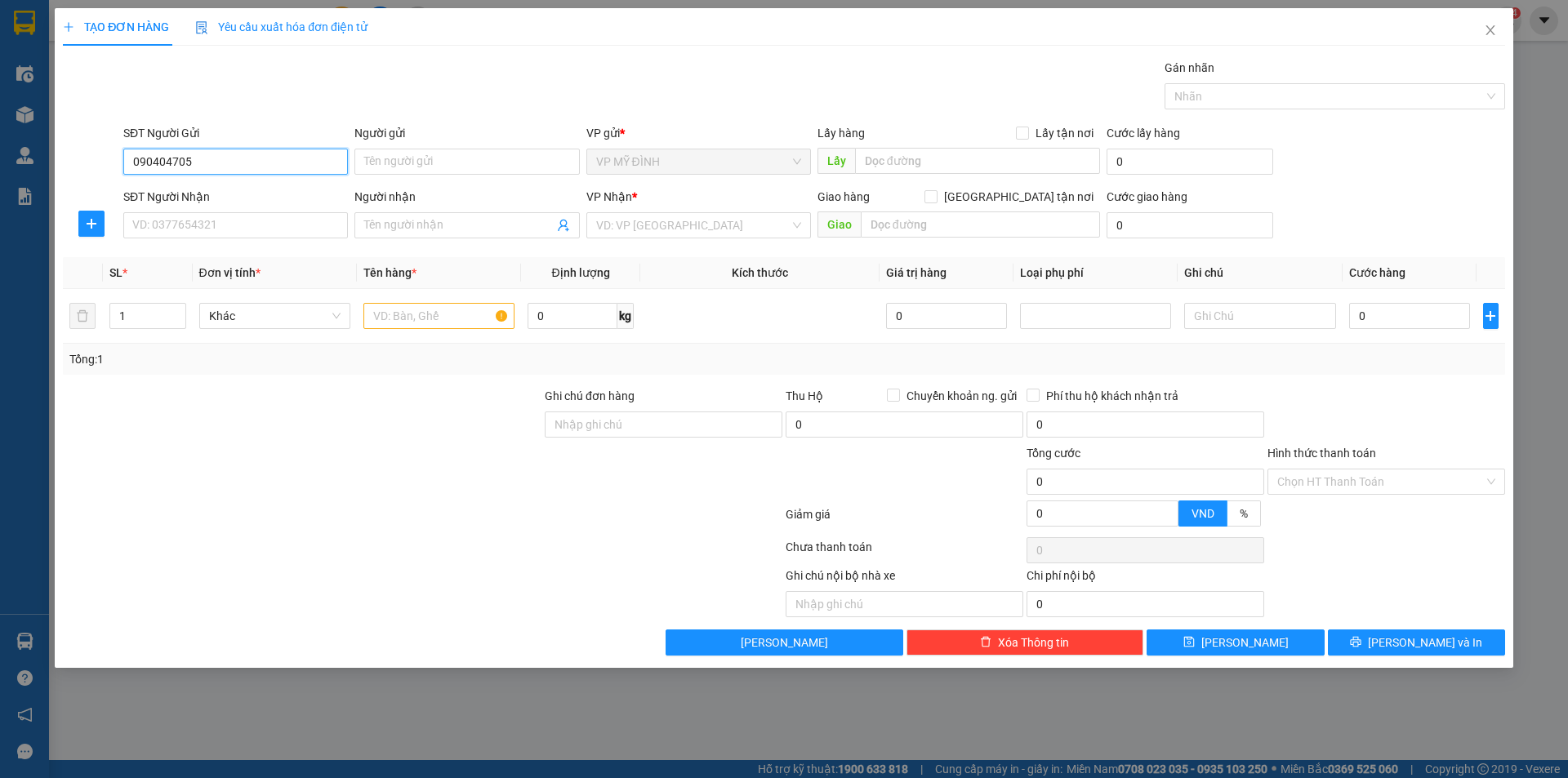
type input "0904047055"
drag, startPoint x: 267, startPoint y: 190, endPoint x: 266, endPoint y: 221, distance: 31.0
click at [267, 192] on div "0904047055 - khách" at bounding box center [235, 194] width 205 height 18
type input "khách"
type input "0904047055"
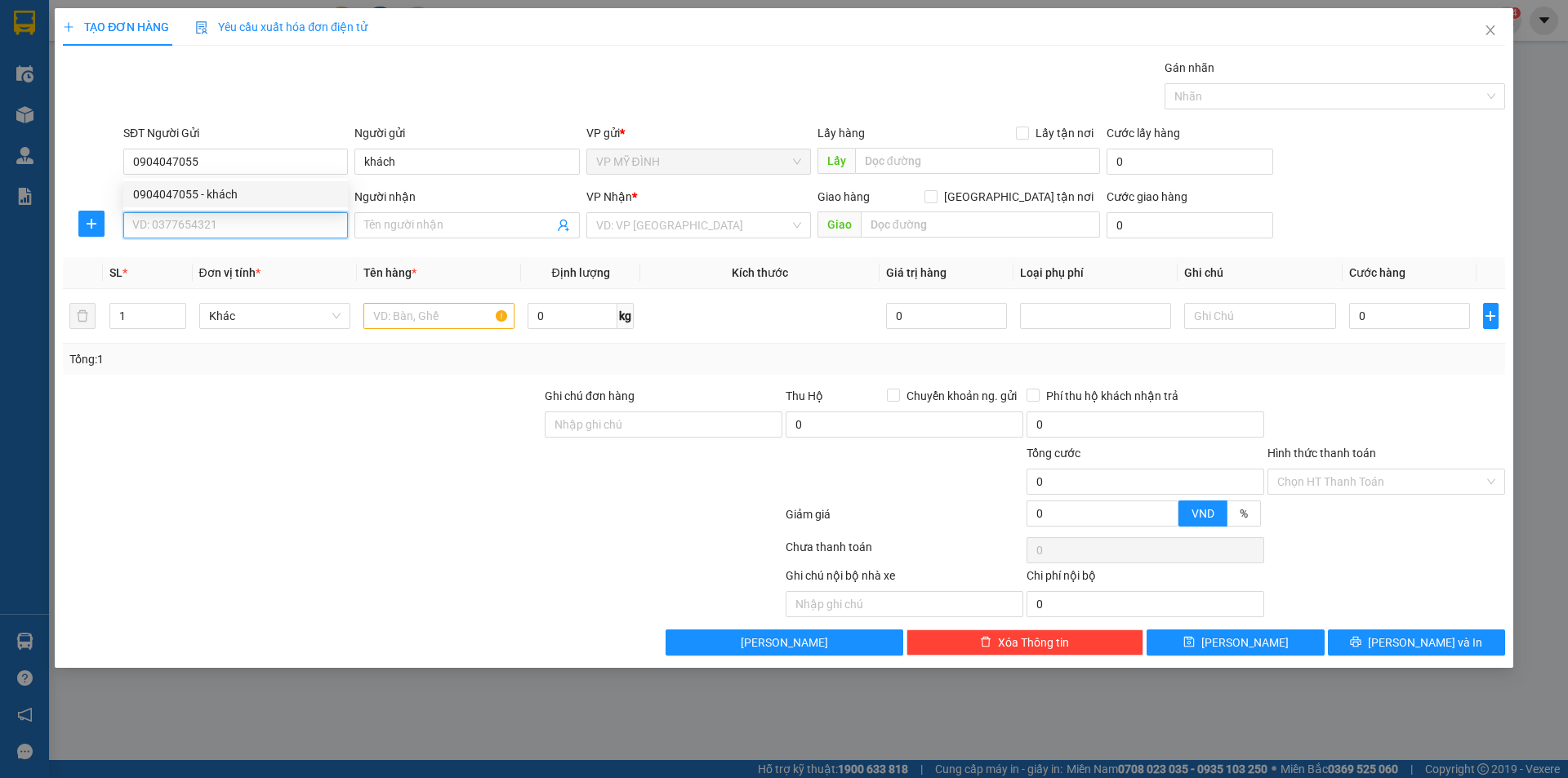
click at [266, 221] on input "SĐT Người Nhận" at bounding box center [235, 225] width 225 height 26
click at [257, 258] on div "0912128229 - lan thịnh" at bounding box center [235, 258] width 205 height 18
type input "0912128229"
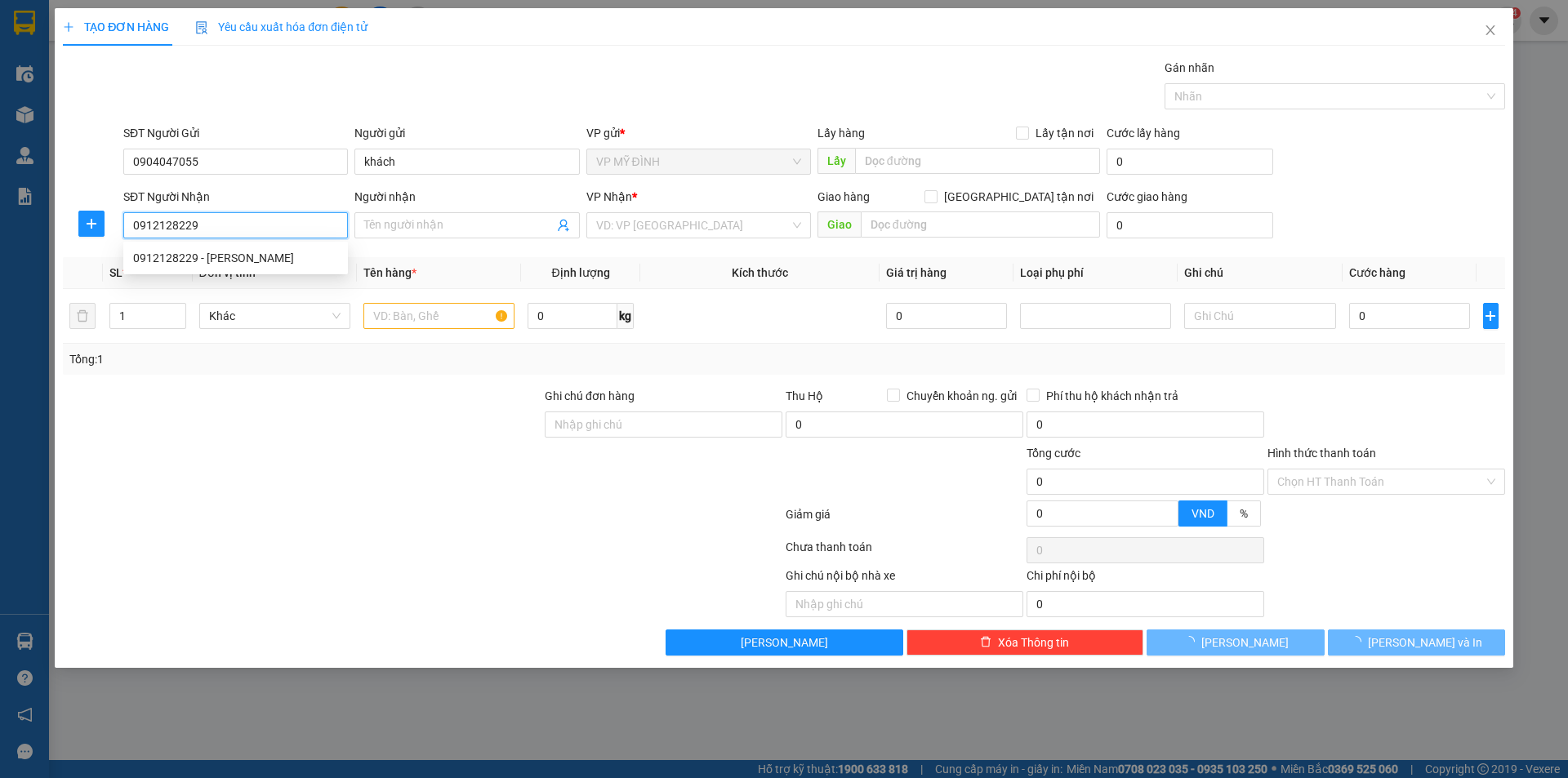
type input "lan thịnh"
checkbox input "true"
type input "17 nguyễn sinh sắc"
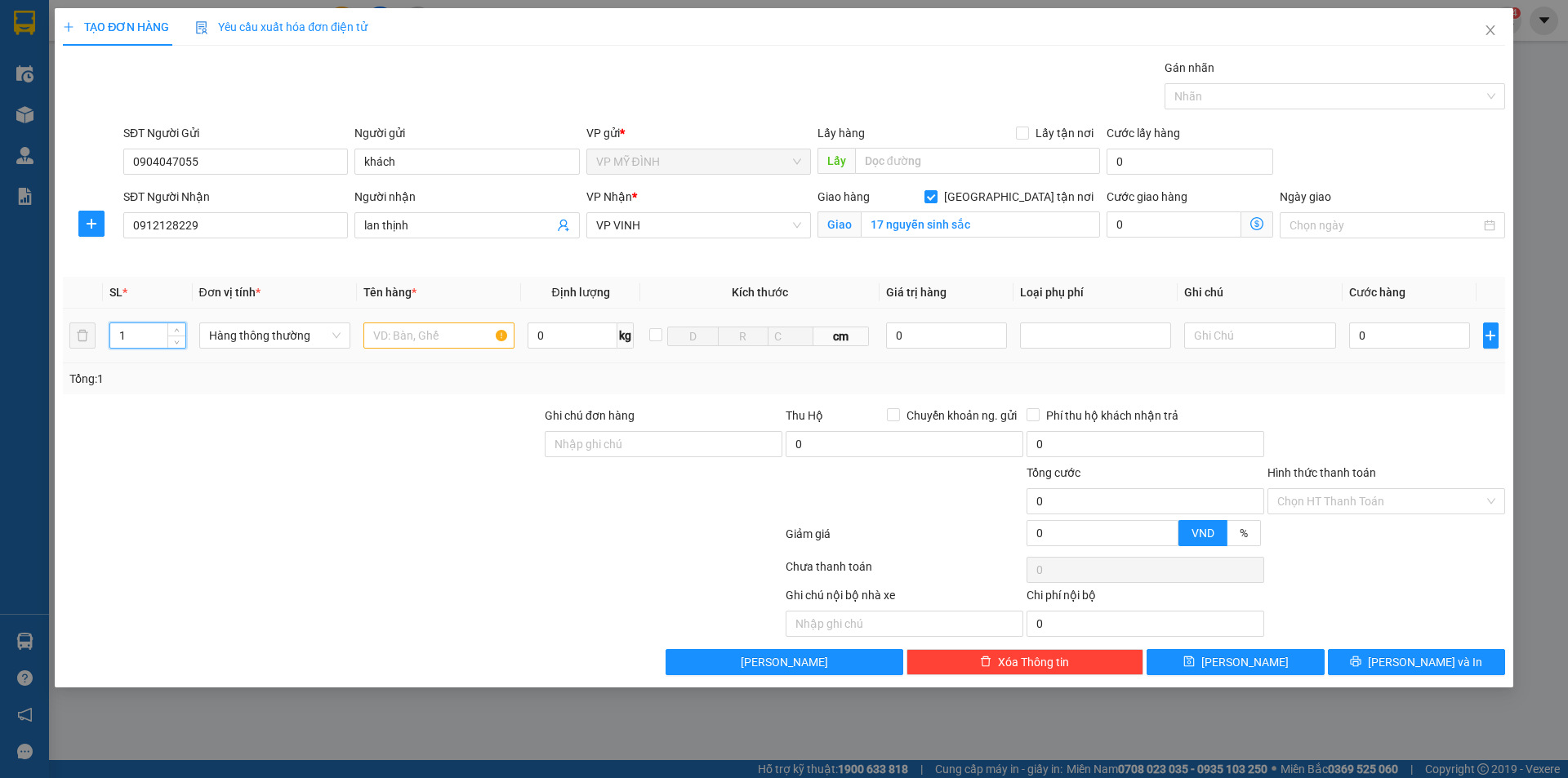
click at [93, 368] on div "SL * Đơn vị tính * Tên hàng * Định lượng Kích thước Giá trị hàng Loại phụ phí G…" at bounding box center [783, 335] width 1442 height 118
type input "3"
click at [414, 343] on input "text" at bounding box center [439, 336] width 151 height 26
type input "thuốc"
click at [1416, 340] on input "0" at bounding box center [1410, 336] width 122 height 26
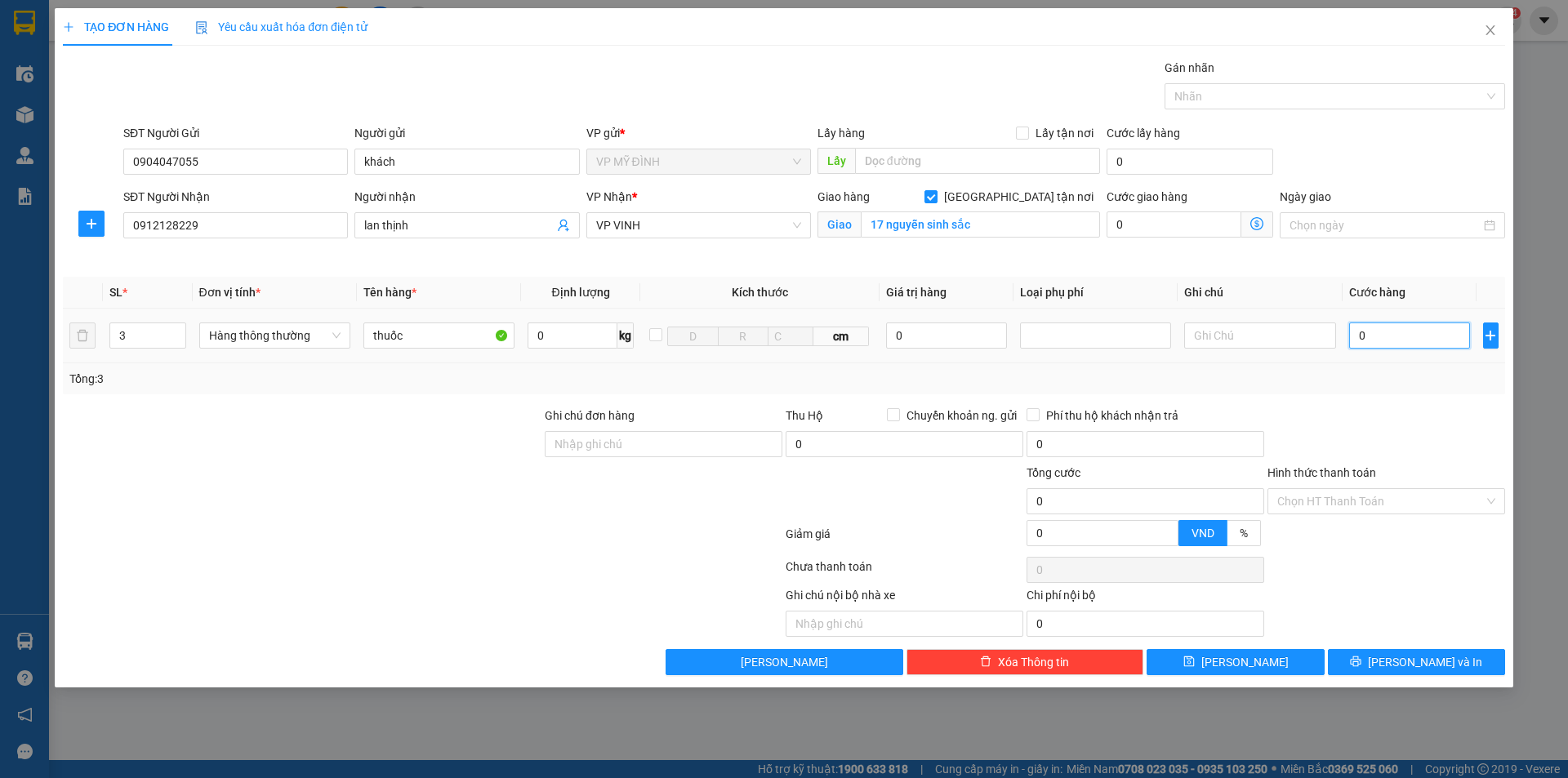
type input "1"
type input "16"
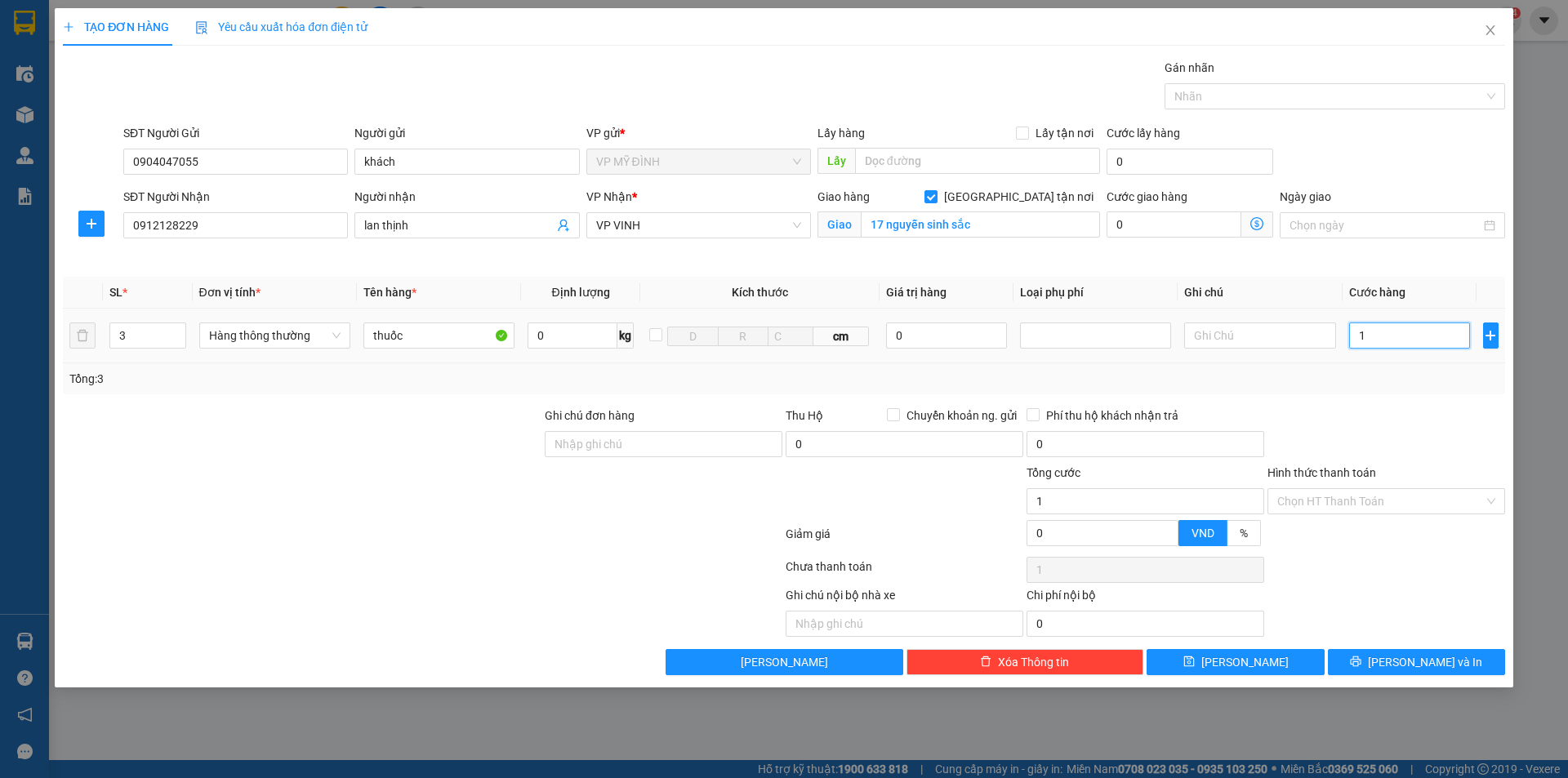
type input "16"
type input "160"
type input "160.000"
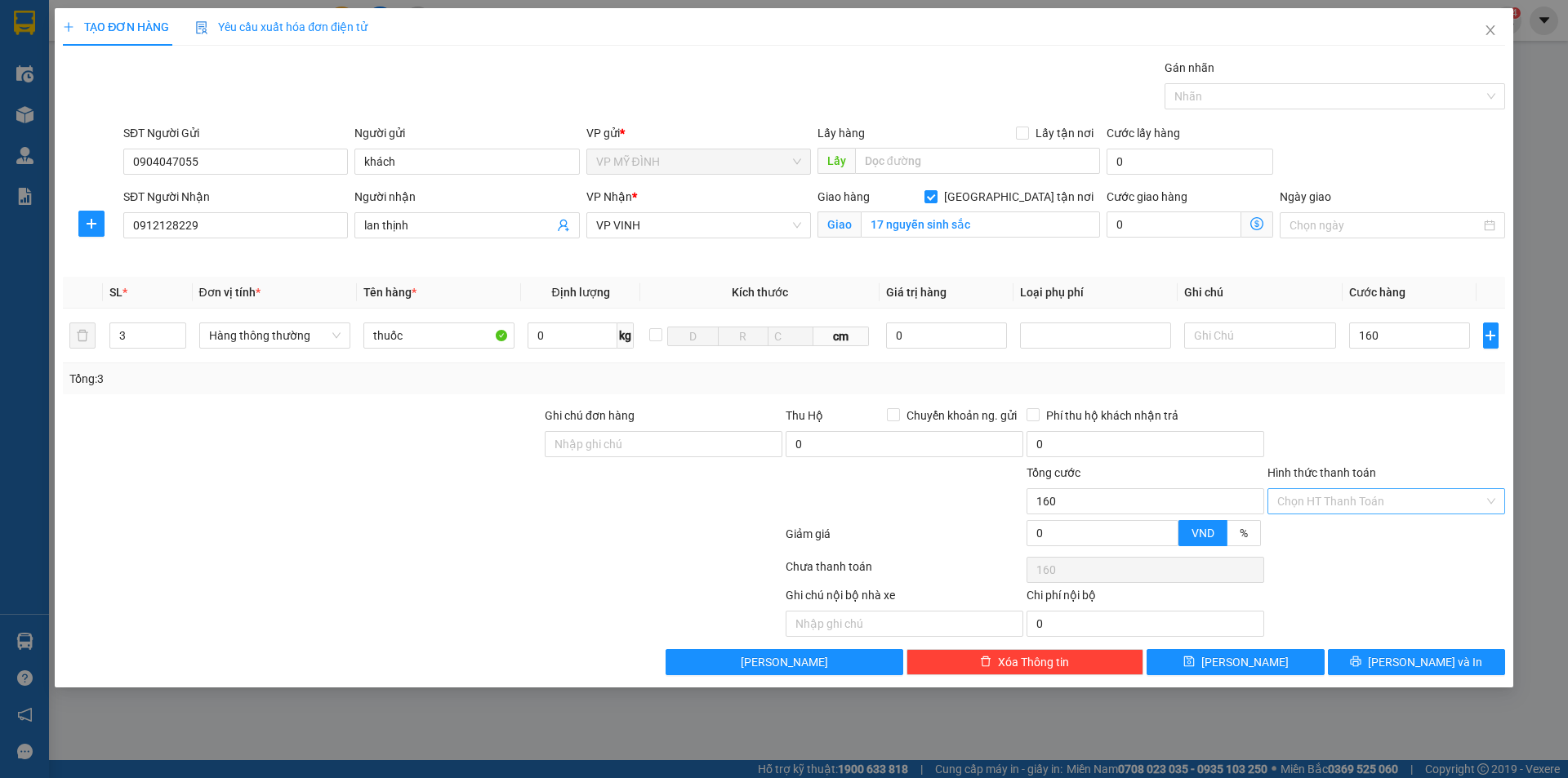
type input "160.000"
click at [1397, 504] on input "Hình thức thanh toán" at bounding box center [1380, 502] width 206 height 25
click at [1378, 530] on div "Tại văn phòng" at bounding box center [1385, 534] width 218 height 18
type input "0"
click at [1362, 658] on icon "printer" at bounding box center [1356, 661] width 12 height 12
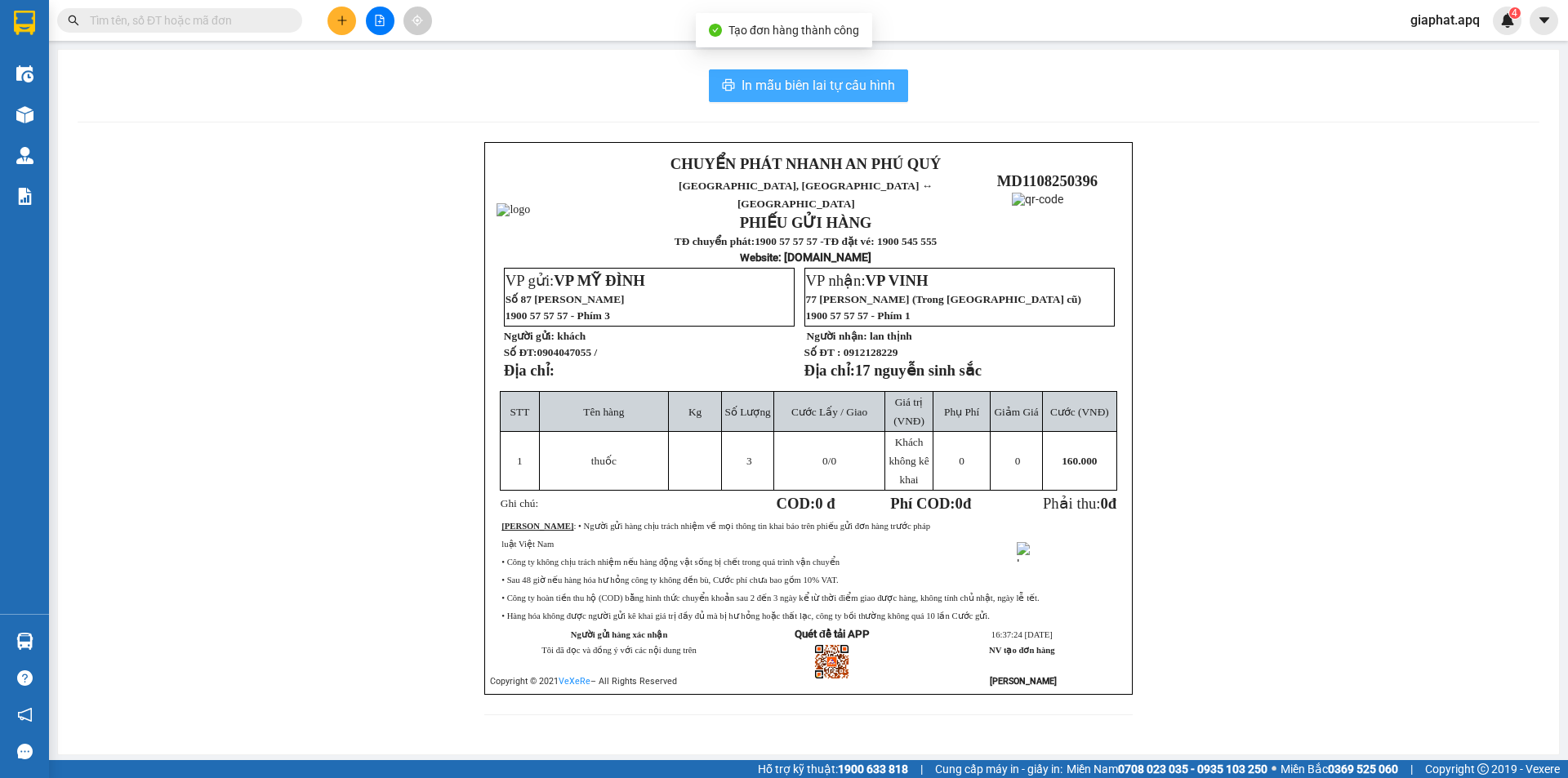
click at [793, 90] on span "In mẫu biên lai tự cấu hình" at bounding box center [818, 85] width 154 height 21
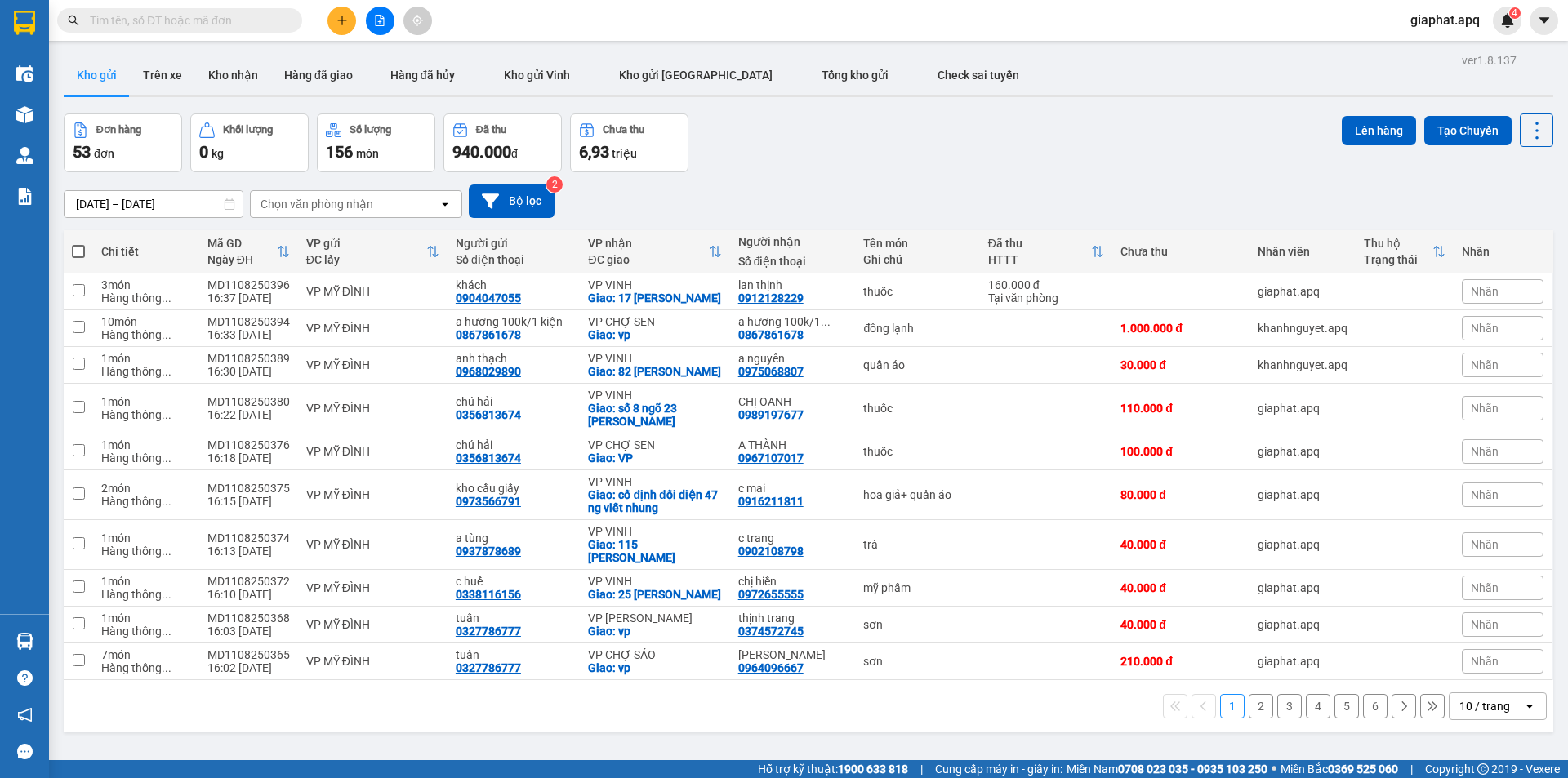
click at [1095, 151] on div "Đơn hàng 53 đơn Khối lượng 0 kg Số lượng 156 món Đã thu 940.000 đ Chưa thu 6,93…" at bounding box center [808, 142] width 1489 height 58
click at [771, 295] on div "0912128229" at bounding box center [770, 298] width 65 height 13
copy div "0912128229"
click at [264, 19] on input "text" at bounding box center [186, 21] width 193 height 18
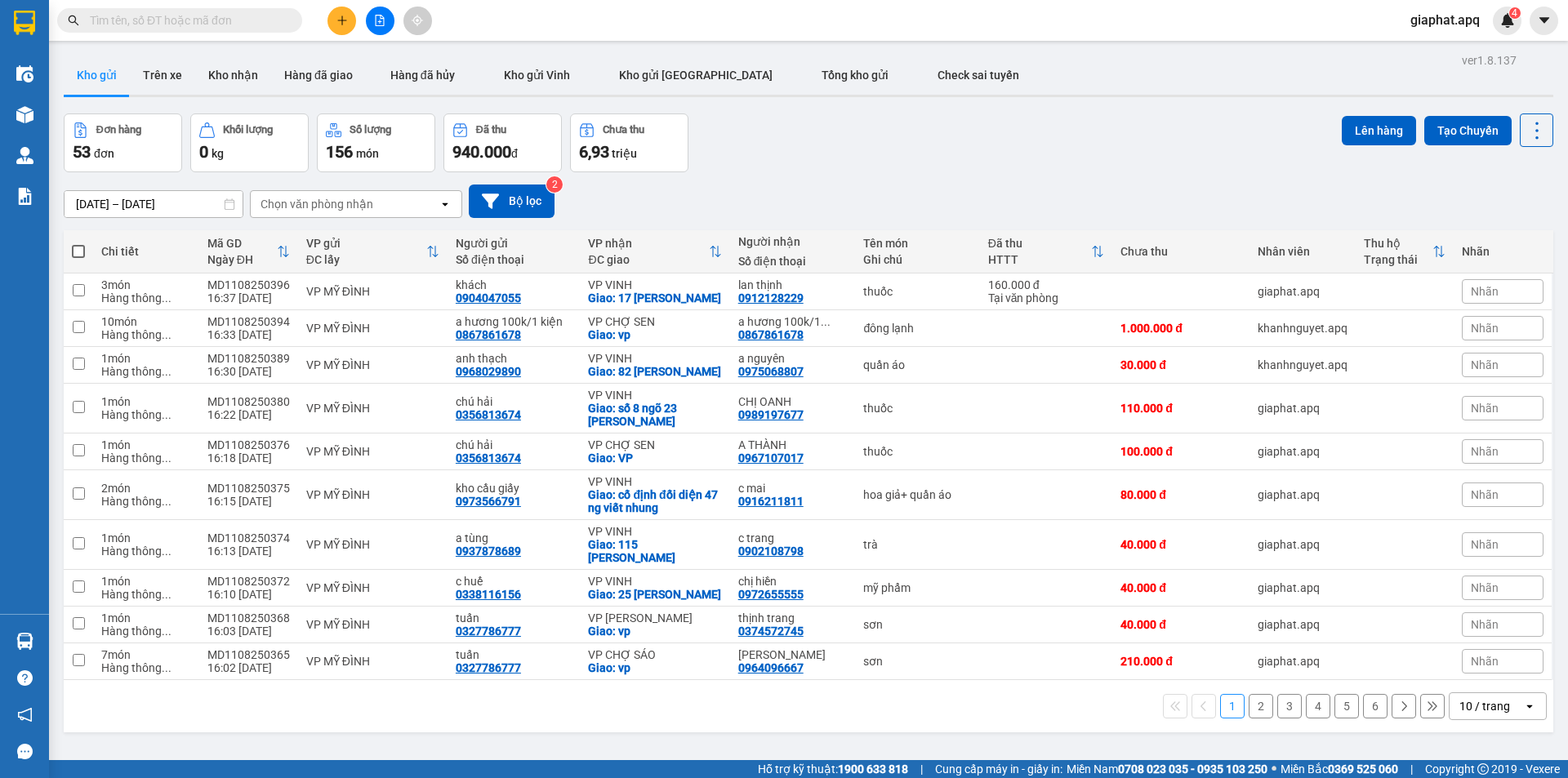
paste input "0912128229"
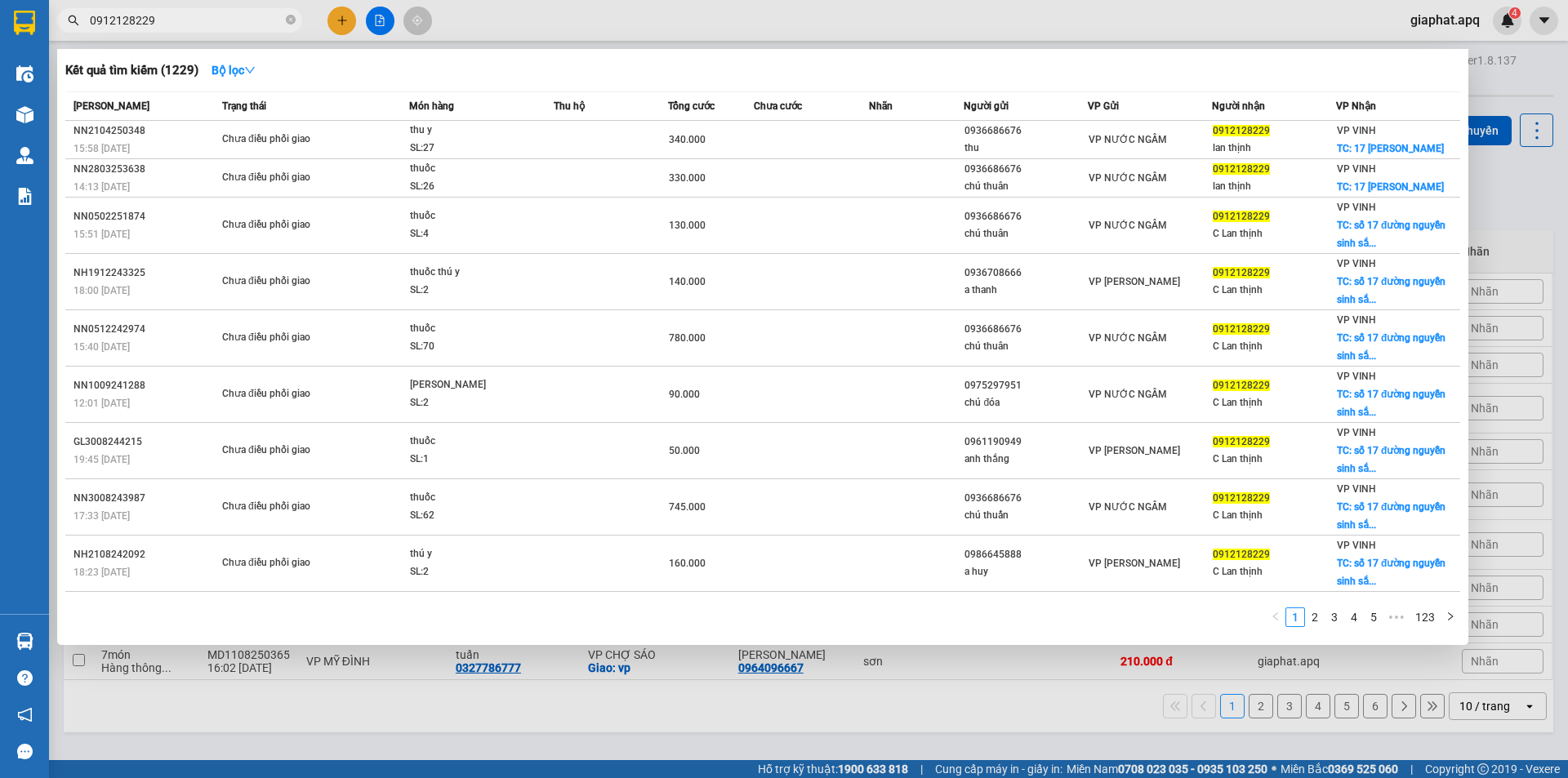
type input "0912128229"
click at [335, 28] on div at bounding box center [784, 389] width 1568 height 778
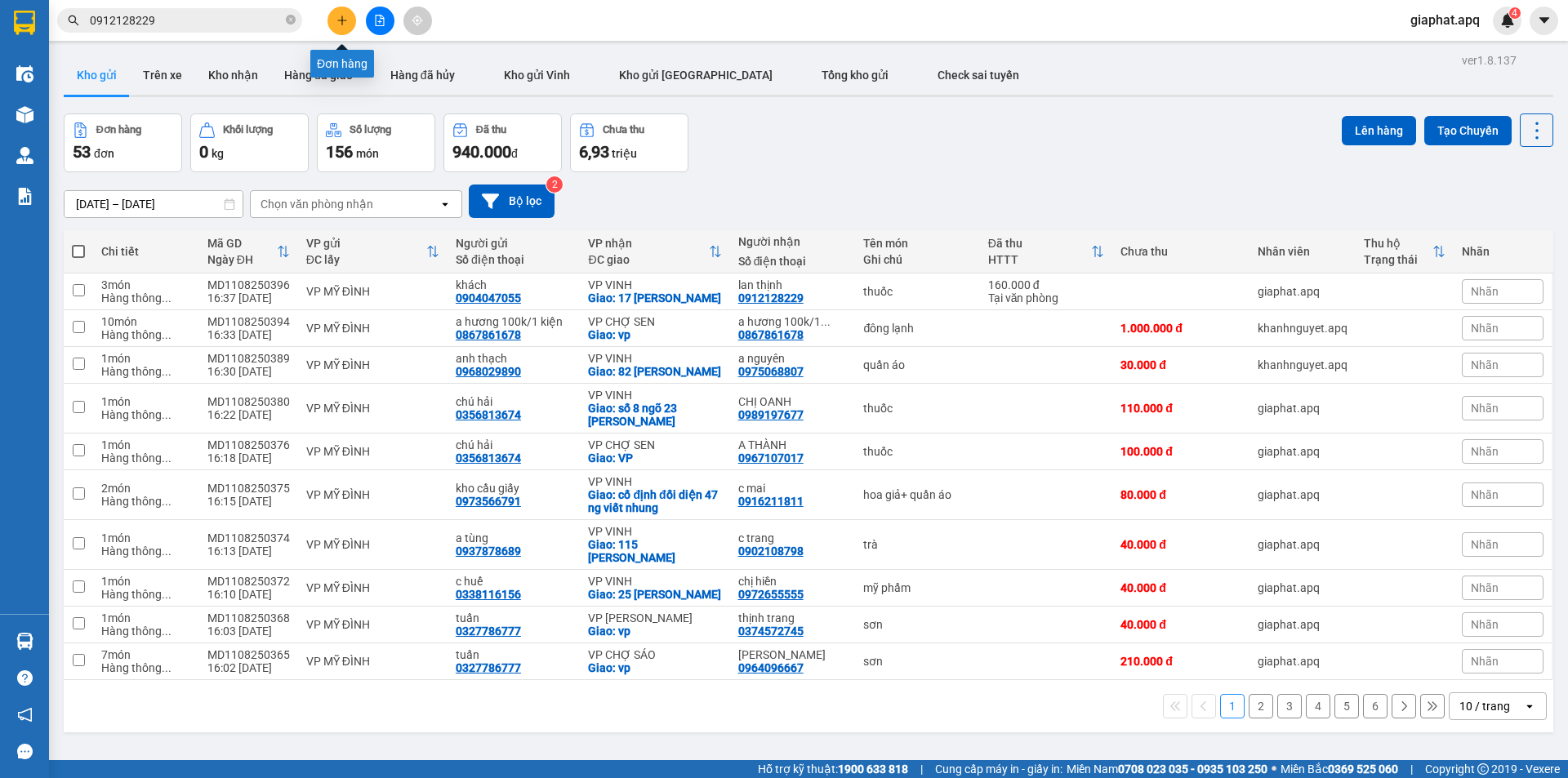
click at [340, 25] on icon "plus" at bounding box center [342, 21] width 12 height 12
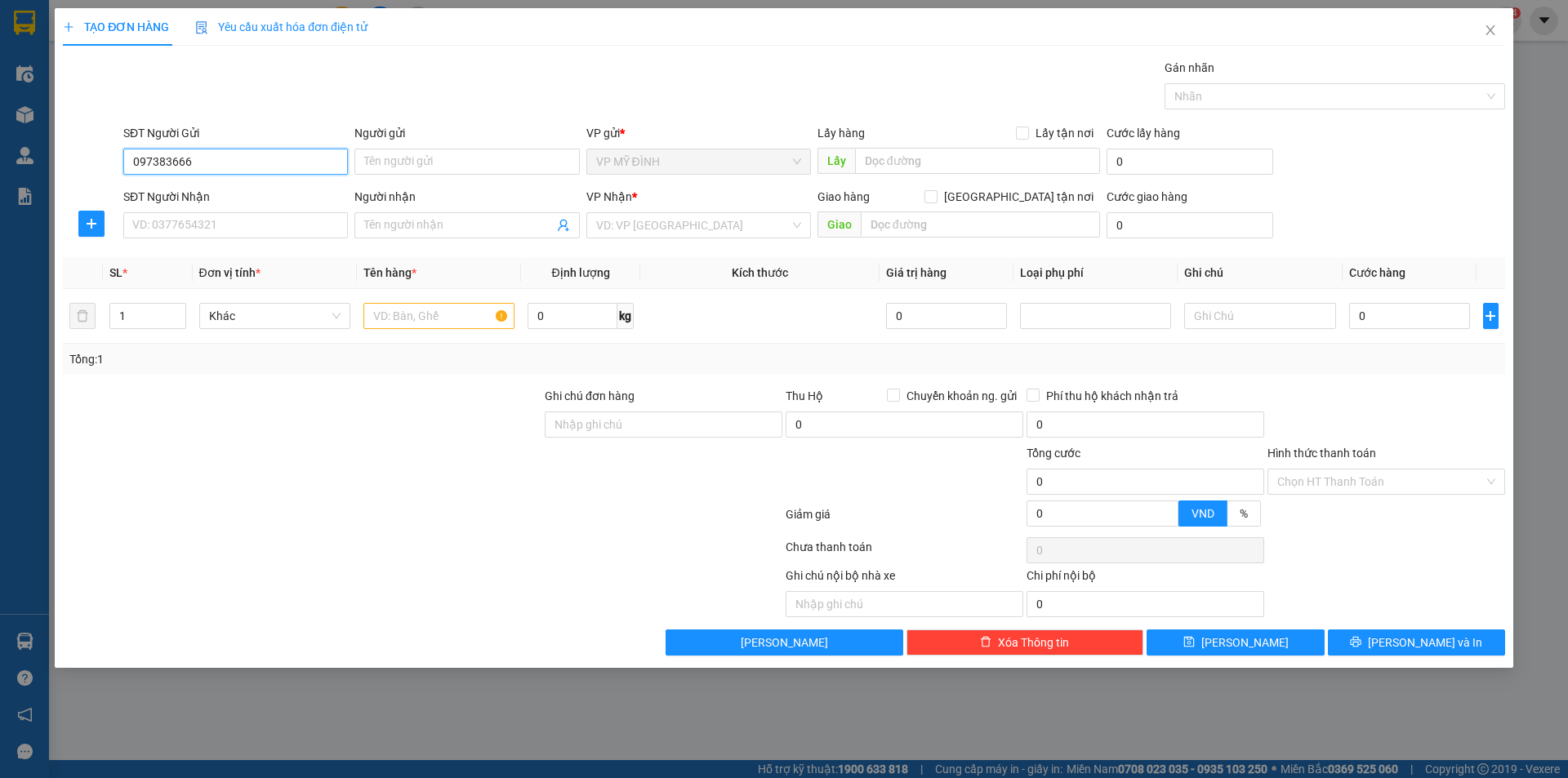
type input "0973836669"
drag, startPoint x: 233, startPoint y: 195, endPoint x: 232, endPoint y: 208, distance: 13.0
click at [234, 199] on div "0973836669 - anh huynh" at bounding box center [235, 194] width 205 height 18
type input "anh huynh"
type input "0973836669"
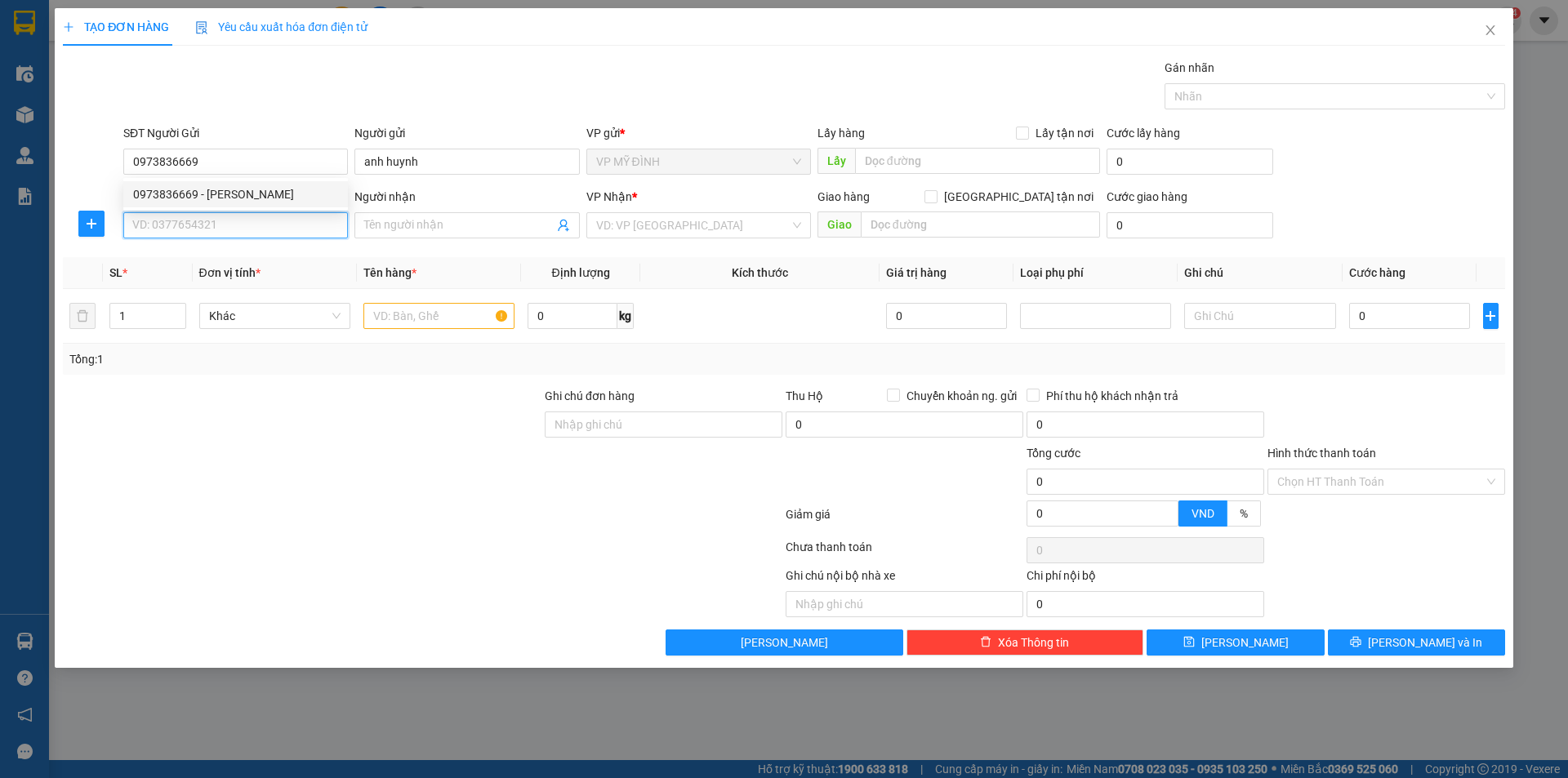
click at [233, 217] on input "SĐT Người Nhận" at bounding box center [235, 225] width 225 height 26
click at [295, 252] on div "0961287269 - a việt cyx" at bounding box center [235, 258] width 205 height 18
type input "0961287269"
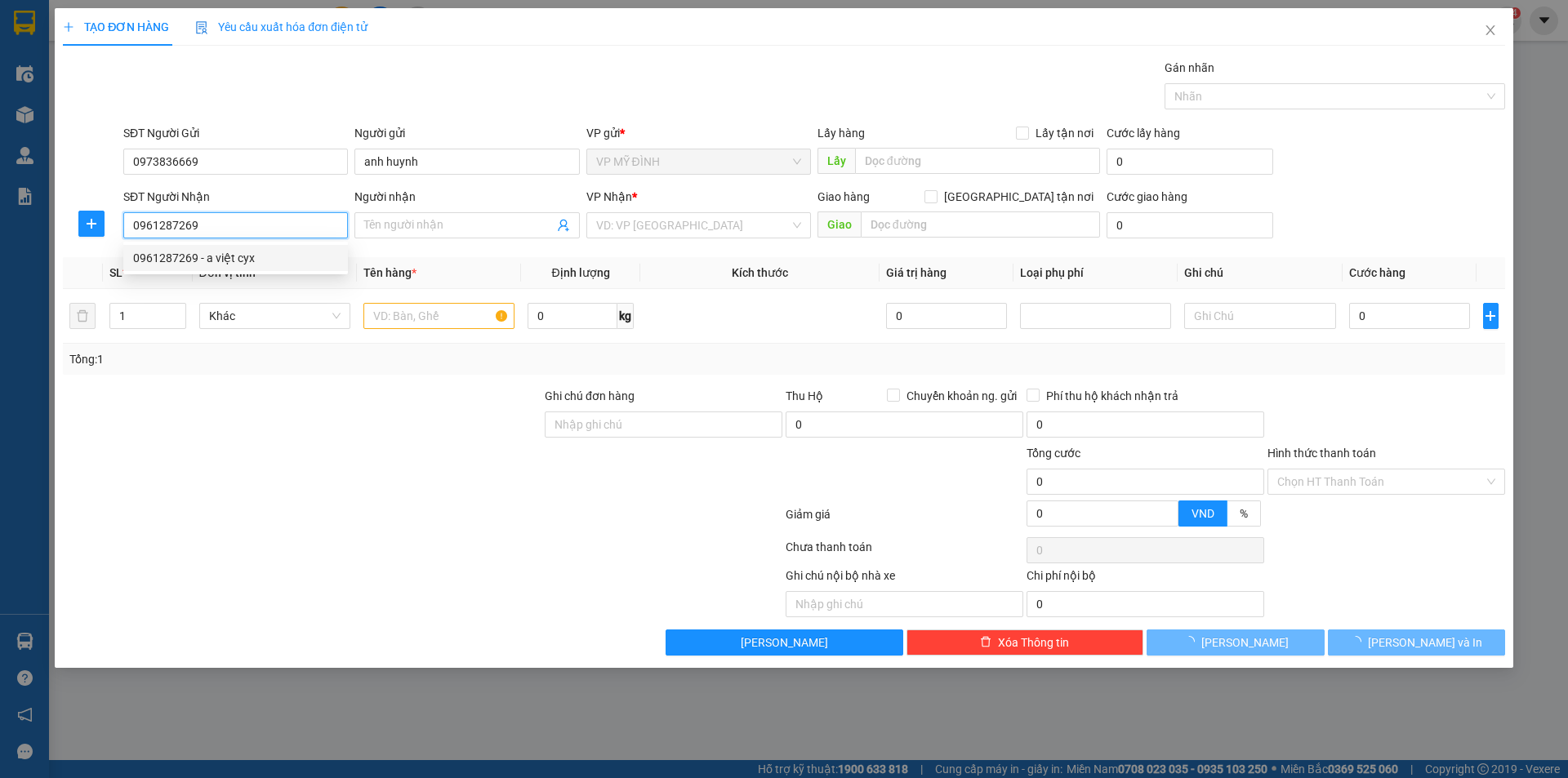
type input "a việt cyx"
checkbox input "true"
type input "vp"
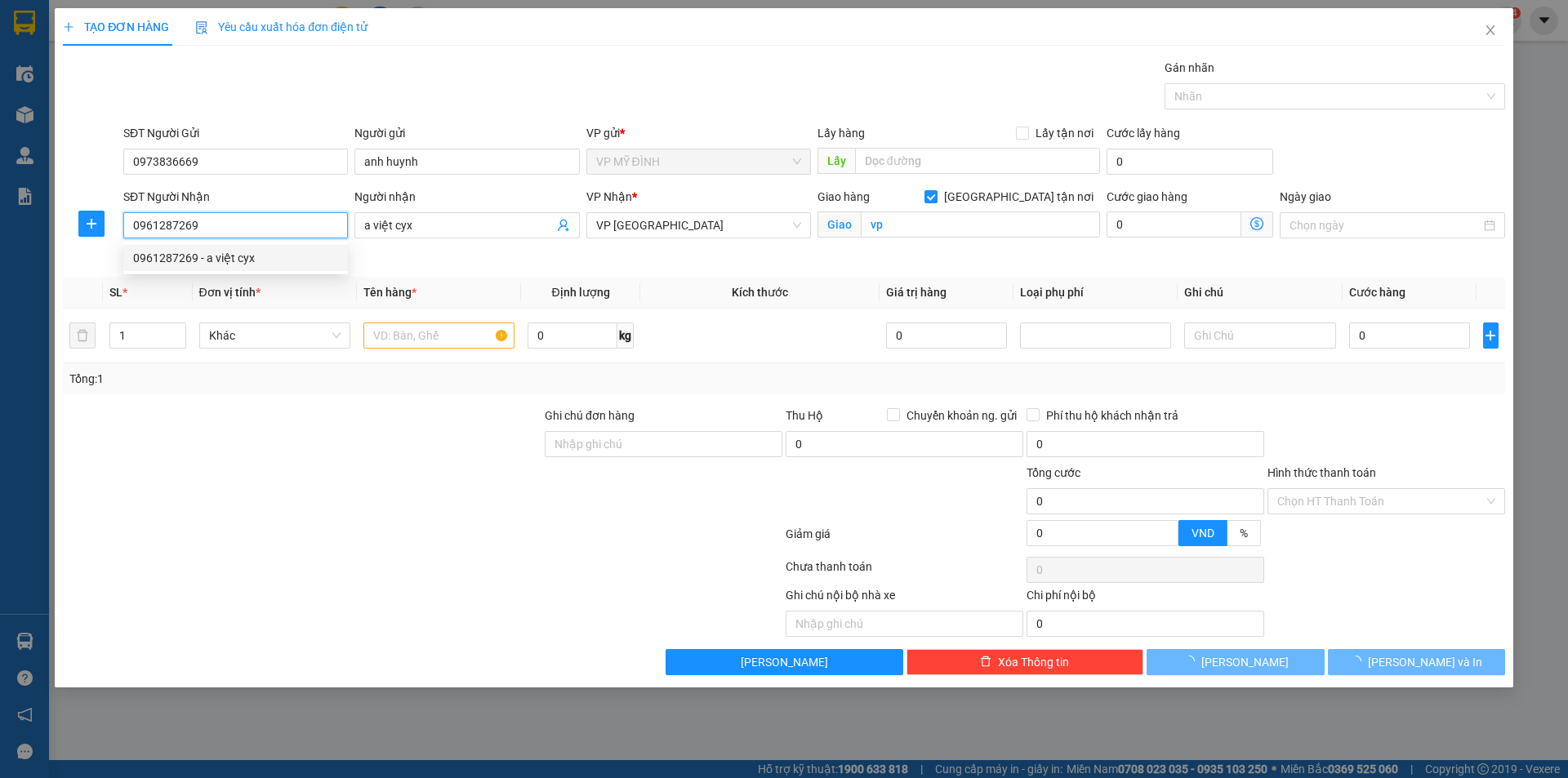
type input "10"
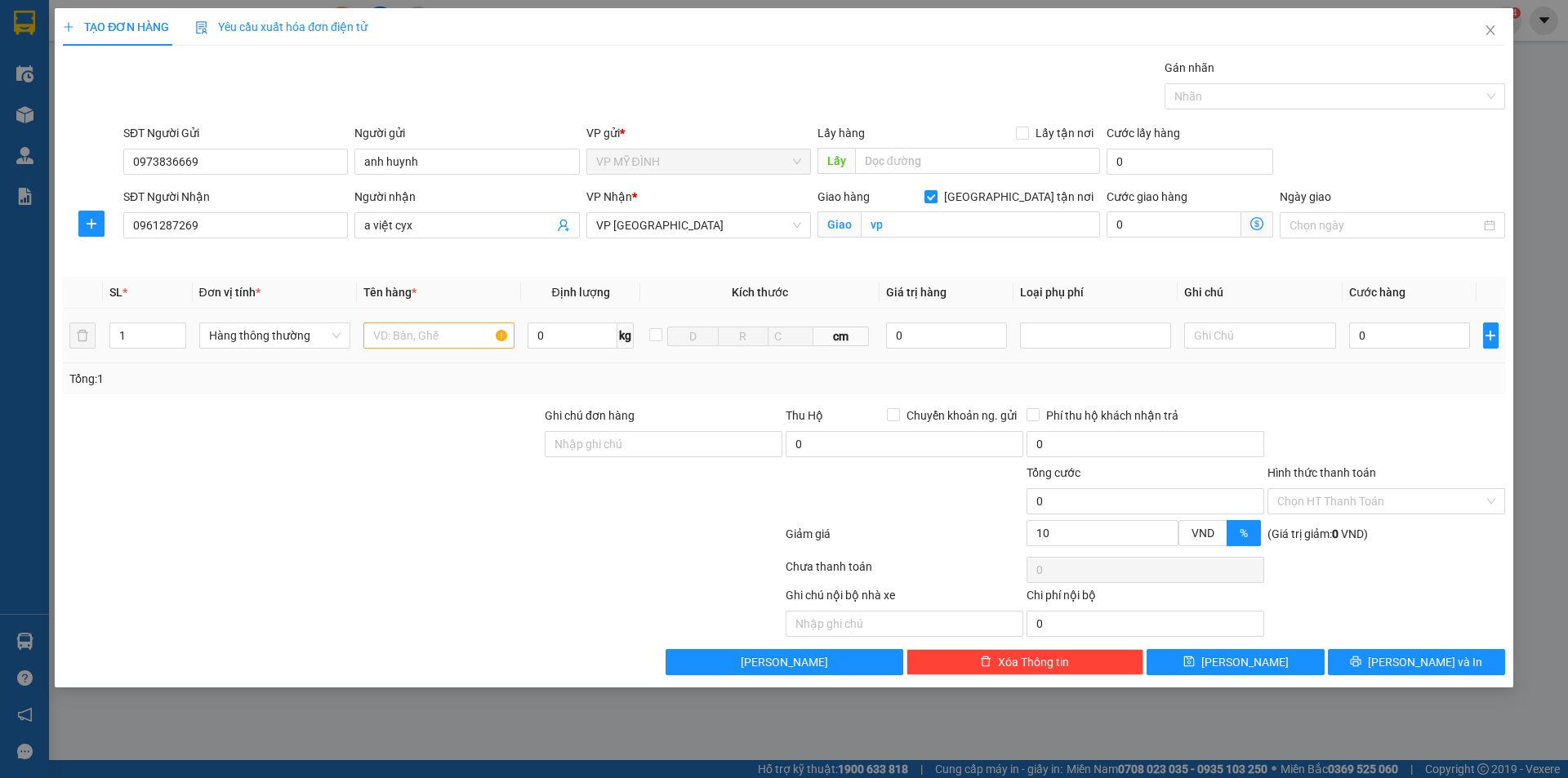
drag, startPoint x: 149, startPoint y: 335, endPoint x: 83, endPoint y: 368, distance: 73.8
click at [67, 373] on div "SL * Đơn vị tính * Tên hàng * Định lượng Kích thước Giá trị hàng Loại phụ phí G…" at bounding box center [783, 335] width 1442 height 118
type input "2"
click at [467, 334] on input "text" at bounding box center [439, 336] width 151 height 26
type input "bìa caton"
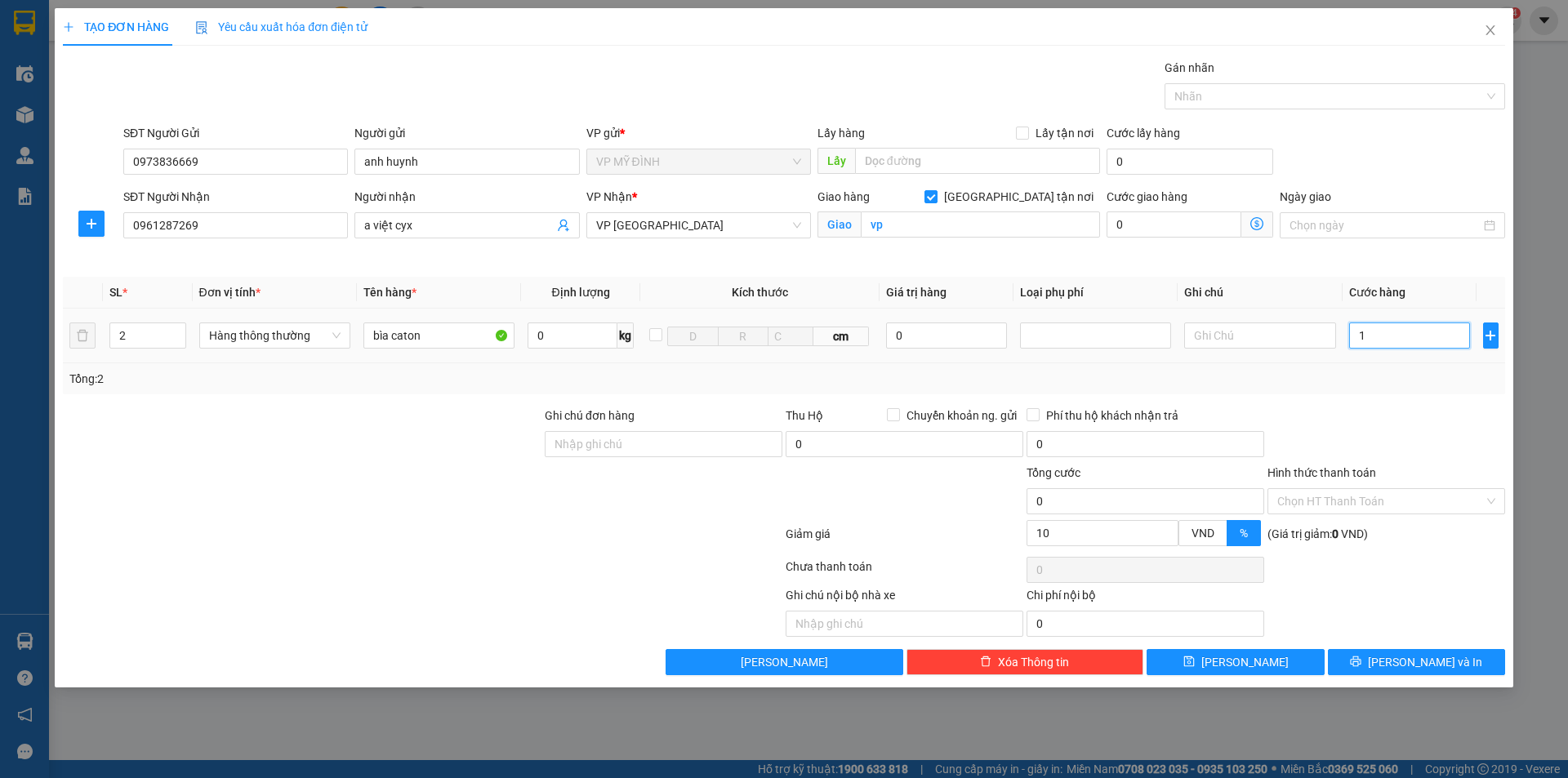
type input "11"
type input "112"
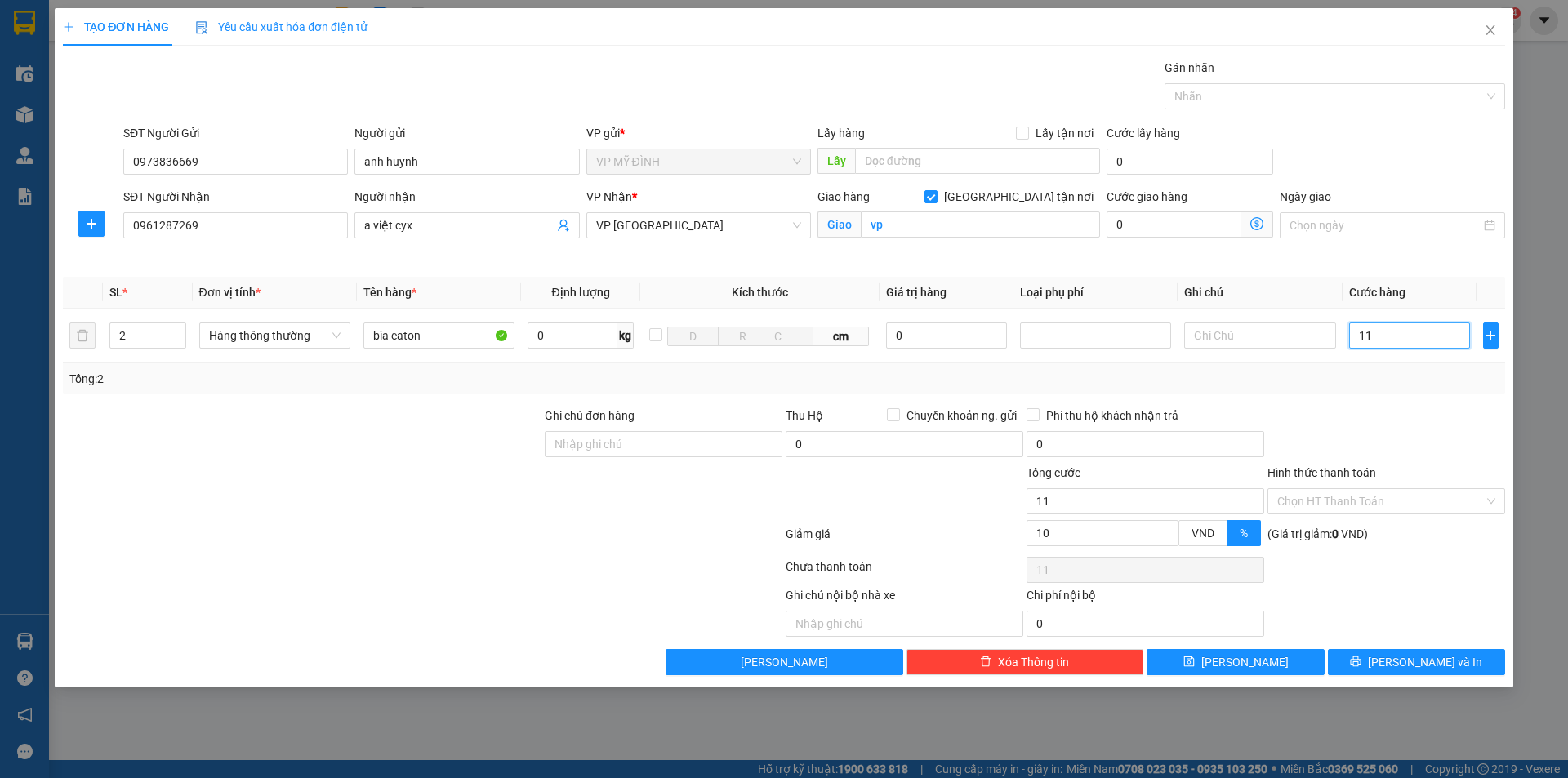
type input "112"
type input "11"
type input "1"
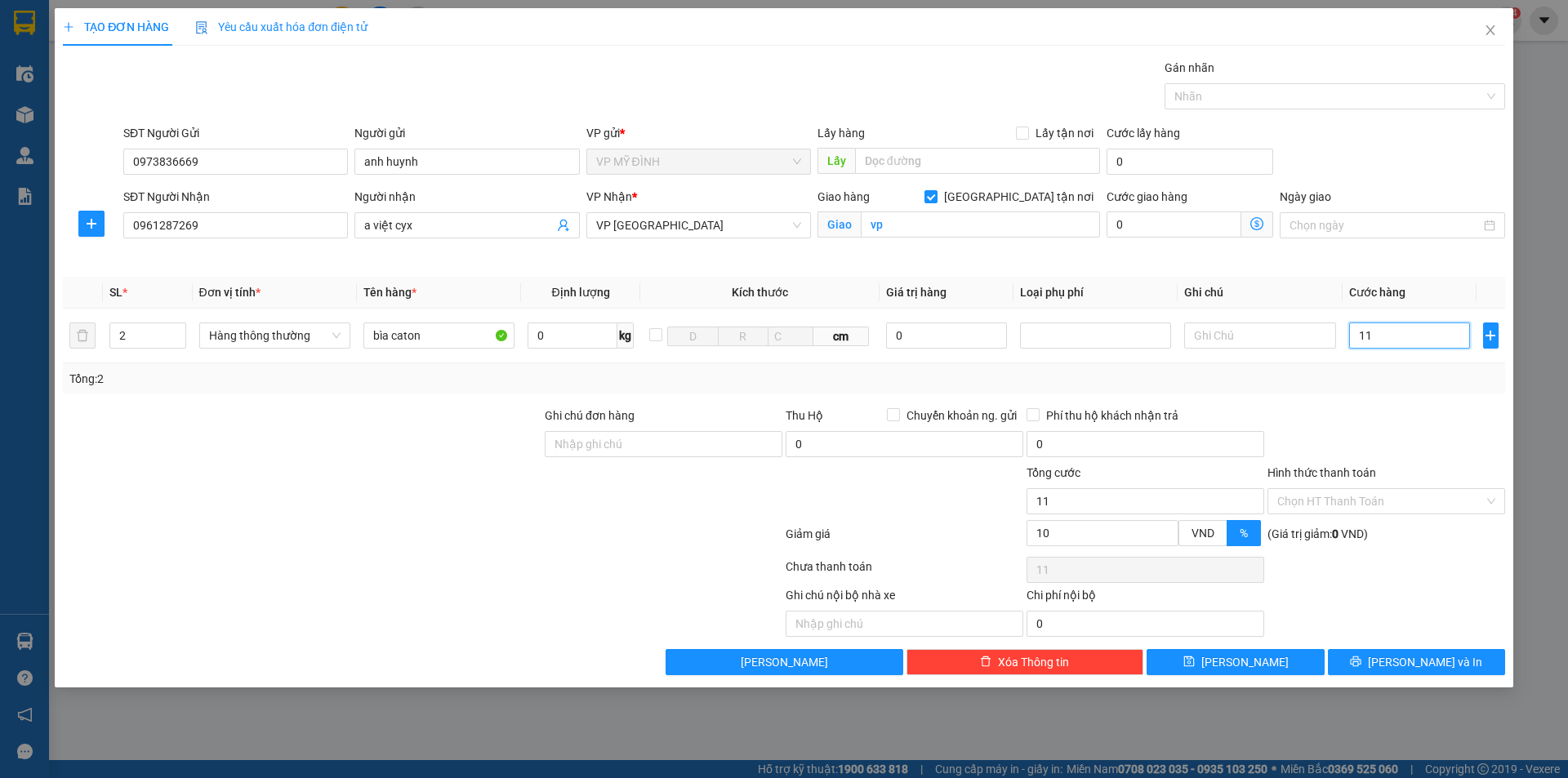
type input "1"
type input "12"
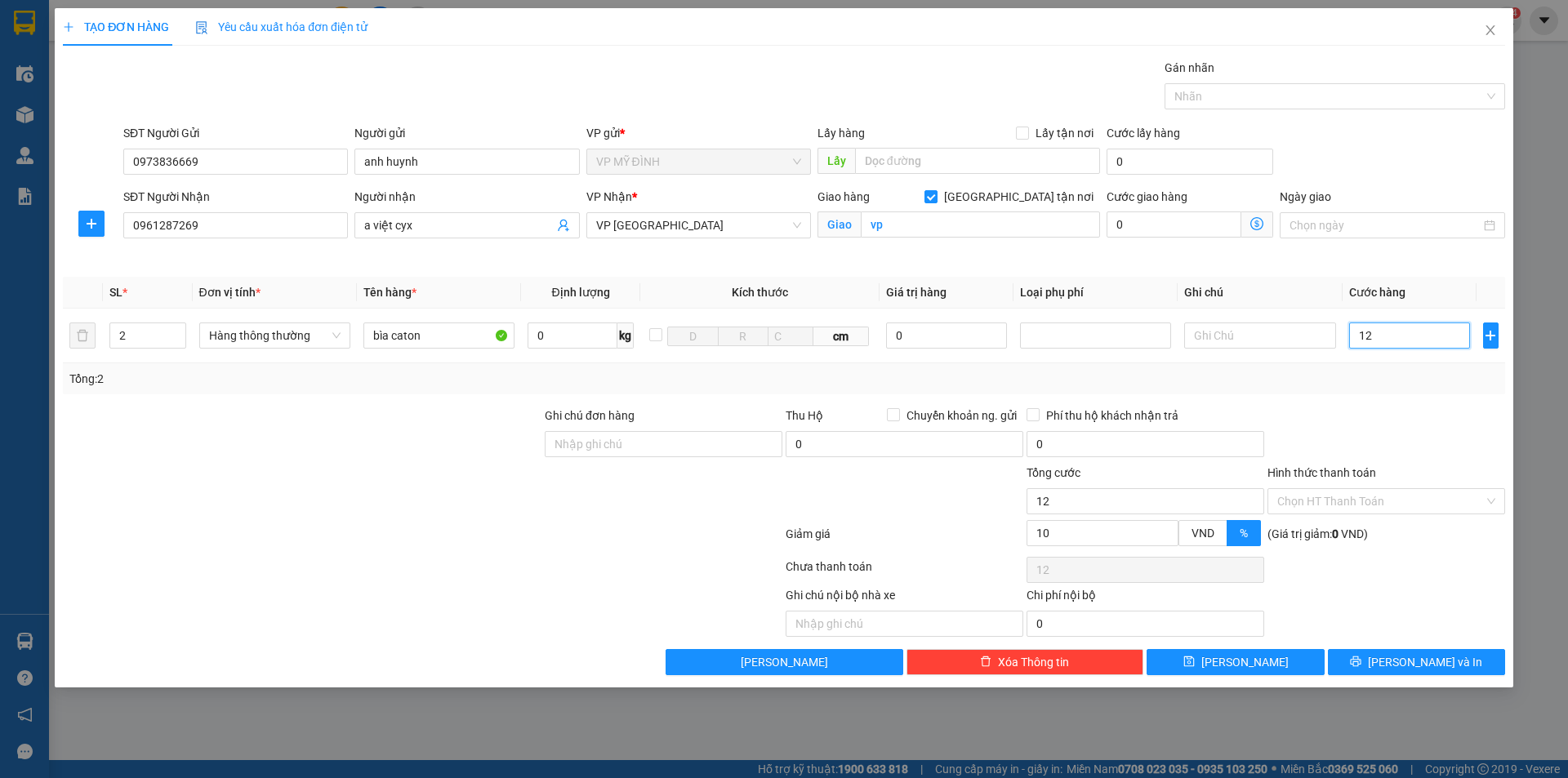
type input "120"
type input "120.000"
type input "108.000"
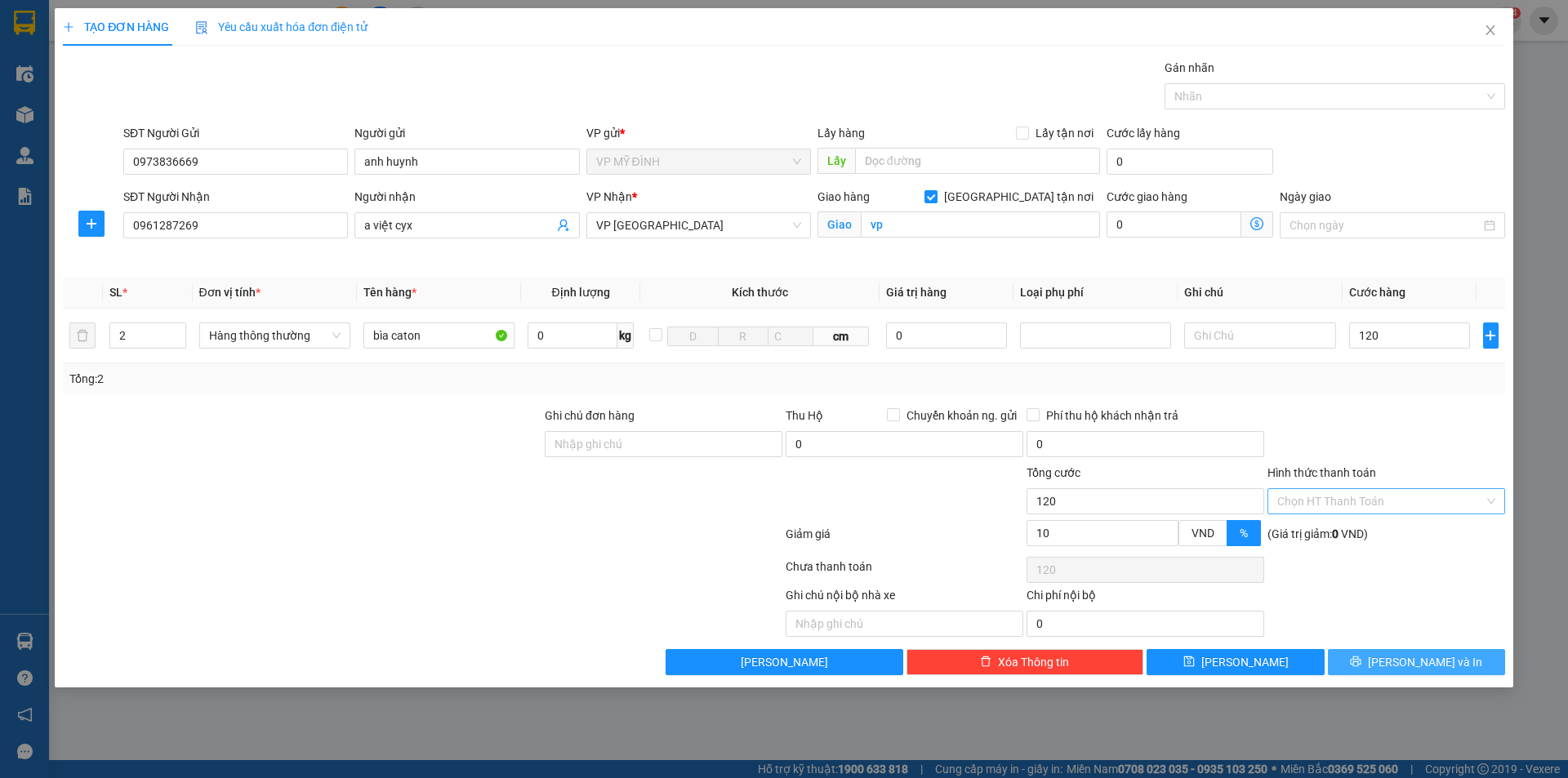
type input "108.000"
click at [1436, 662] on span "[PERSON_NAME] và In" at bounding box center [1425, 662] width 114 height 18
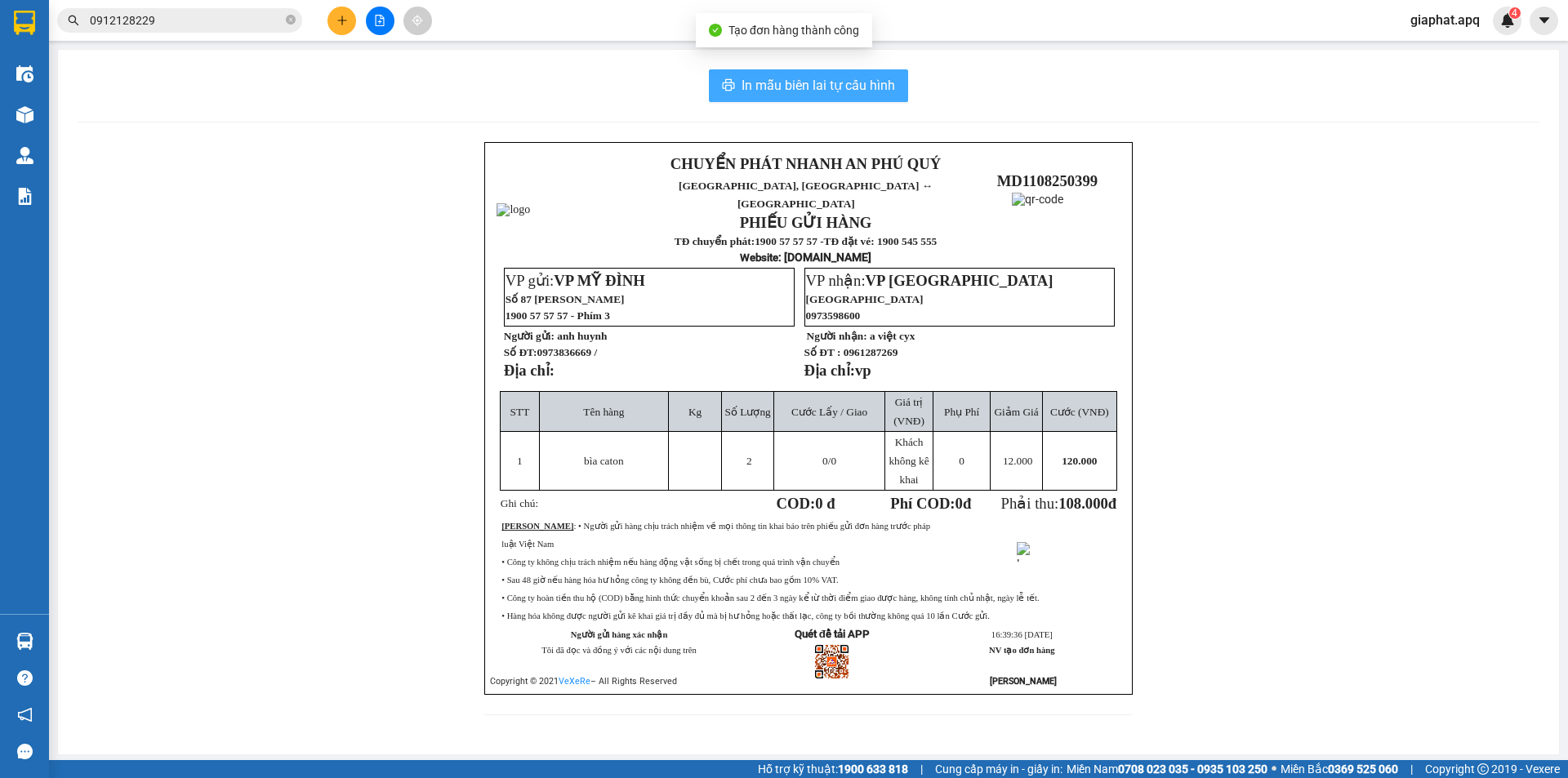
click at [844, 81] on span "In mẫu biên lai tự cấu hình" at bounding box center [818, 85] width 154 height 21
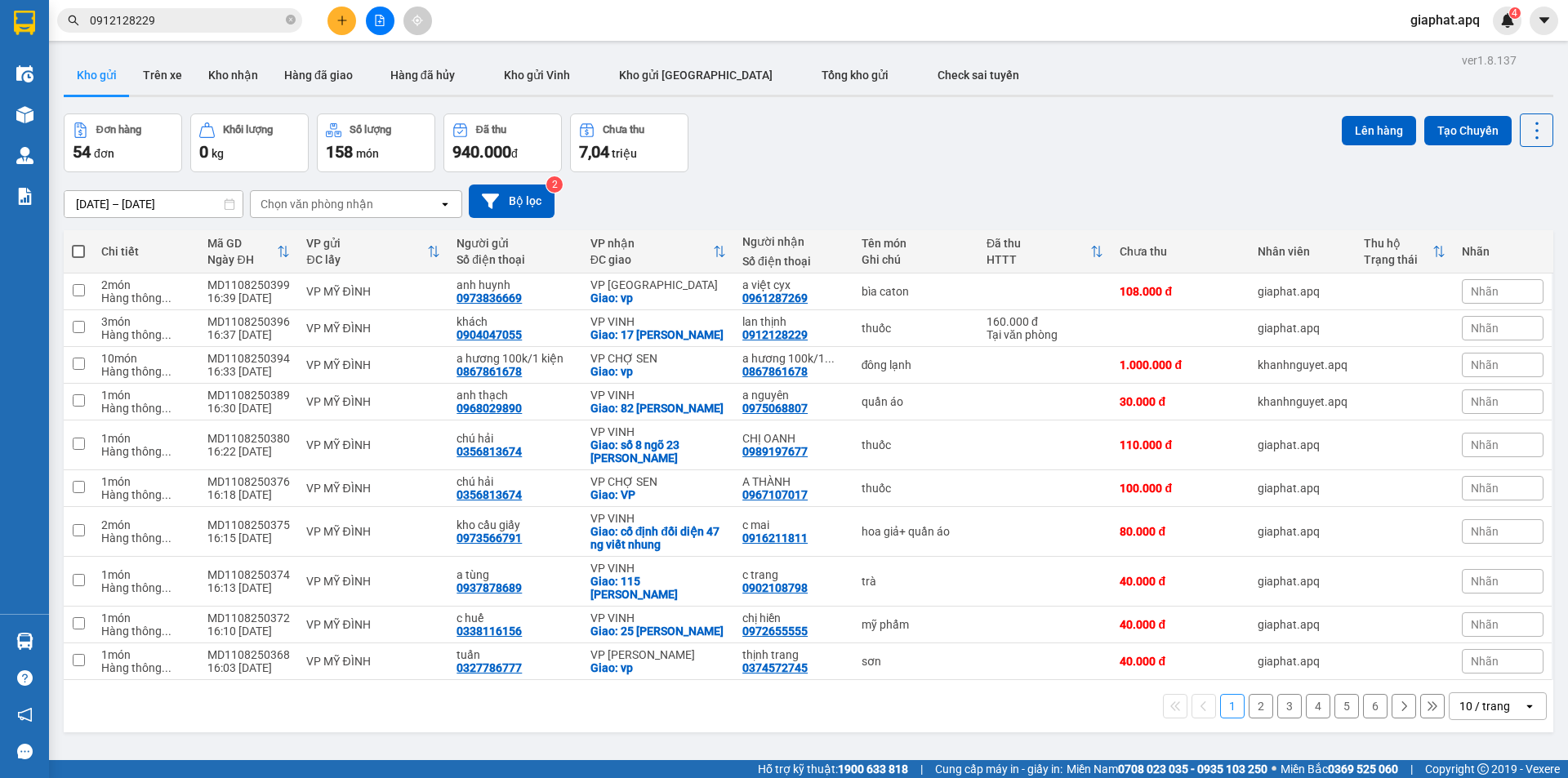
click at [350, 20] on button at bounding box center [341, 21] width 29 height 29
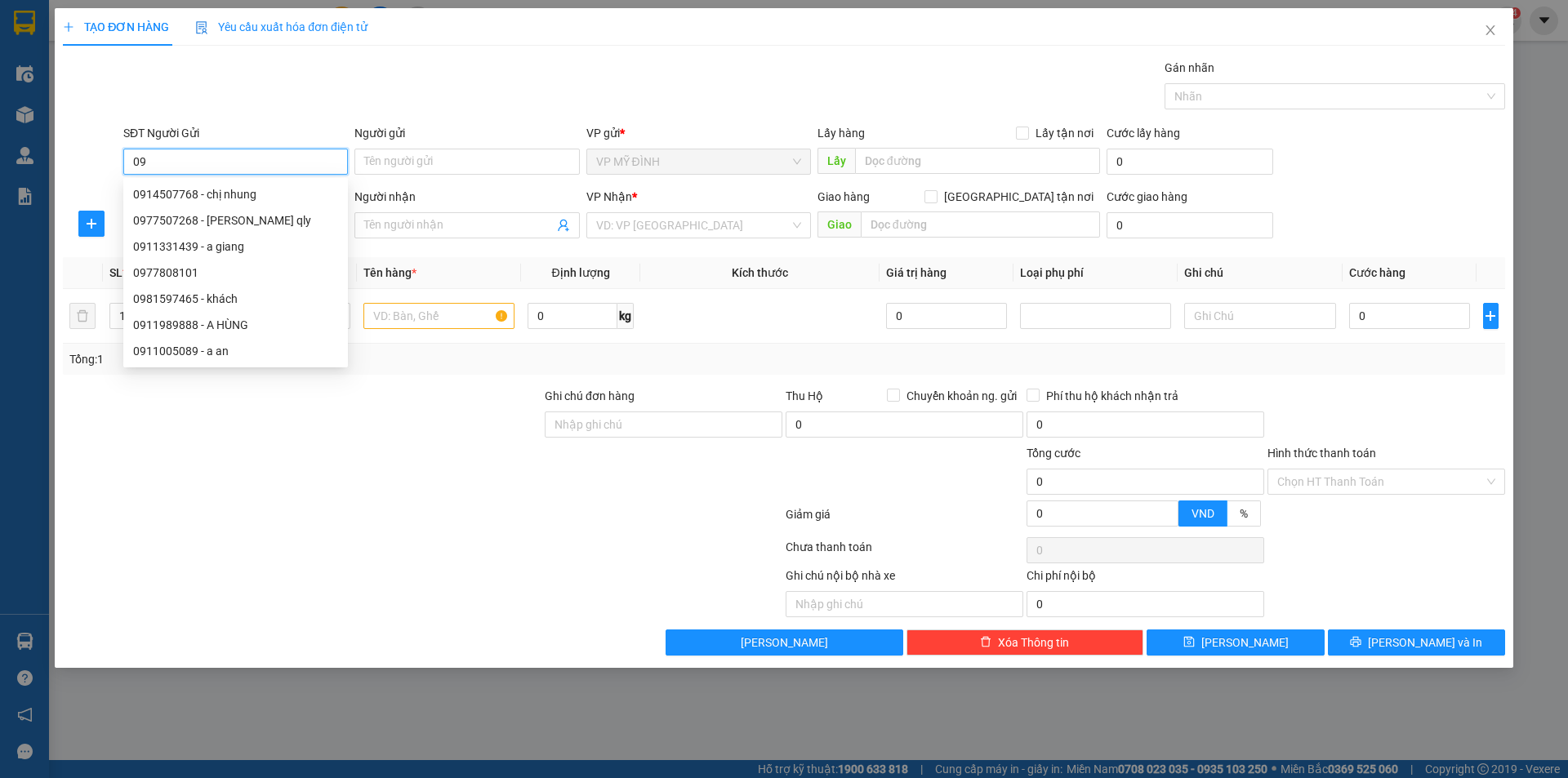
type input "0"
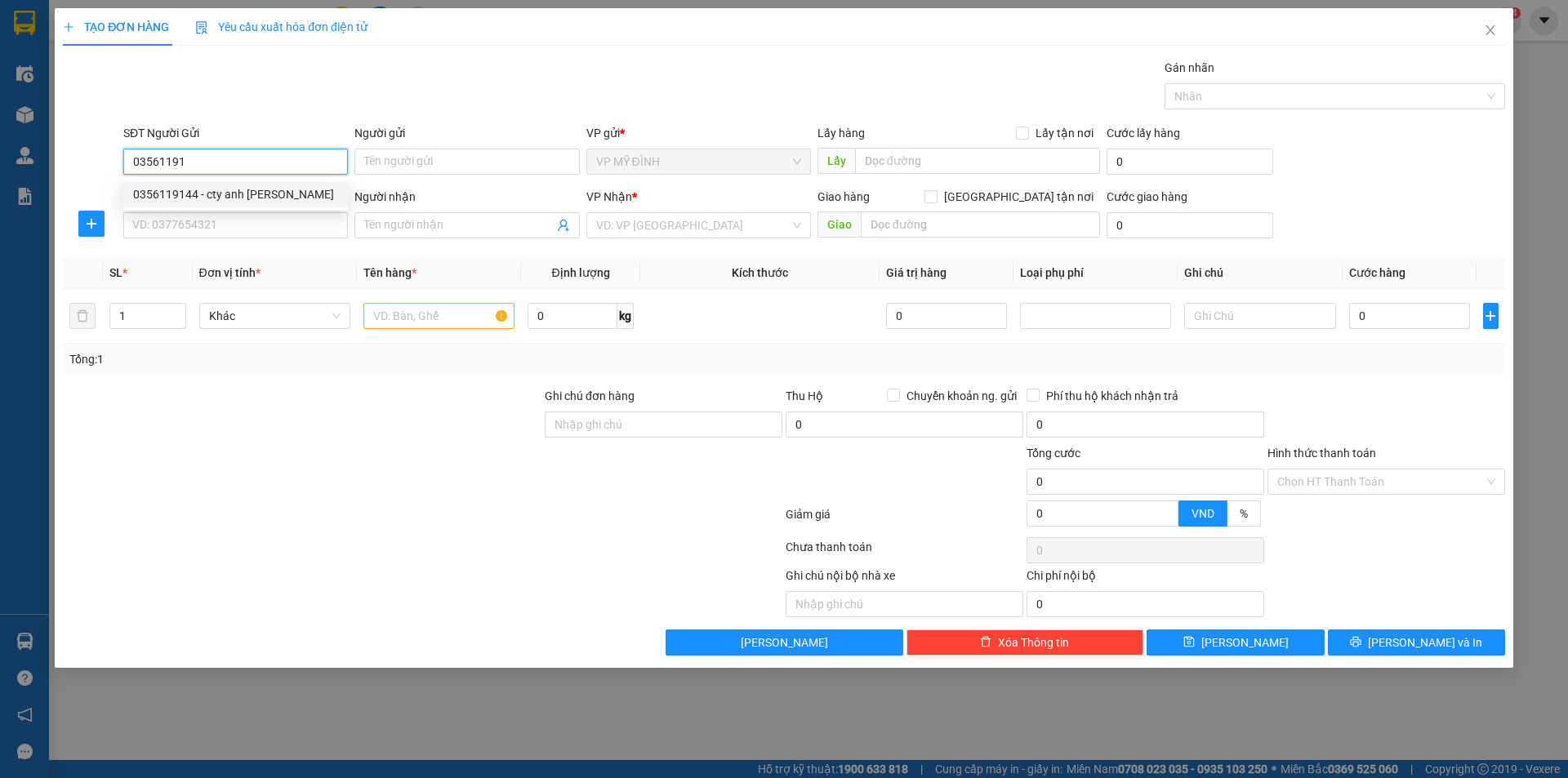
click at [258, 197] on div "0356119144 - cty anh gia khánh" at bounding box center [235, 194] width 205 height 18
type input "0356119144"
type input "cty anh gia khánh"
type input "0356119144"
click at [261, 227] on input "SĐT Người Nhận" at bounding box center [235, 225] width 225 height 26
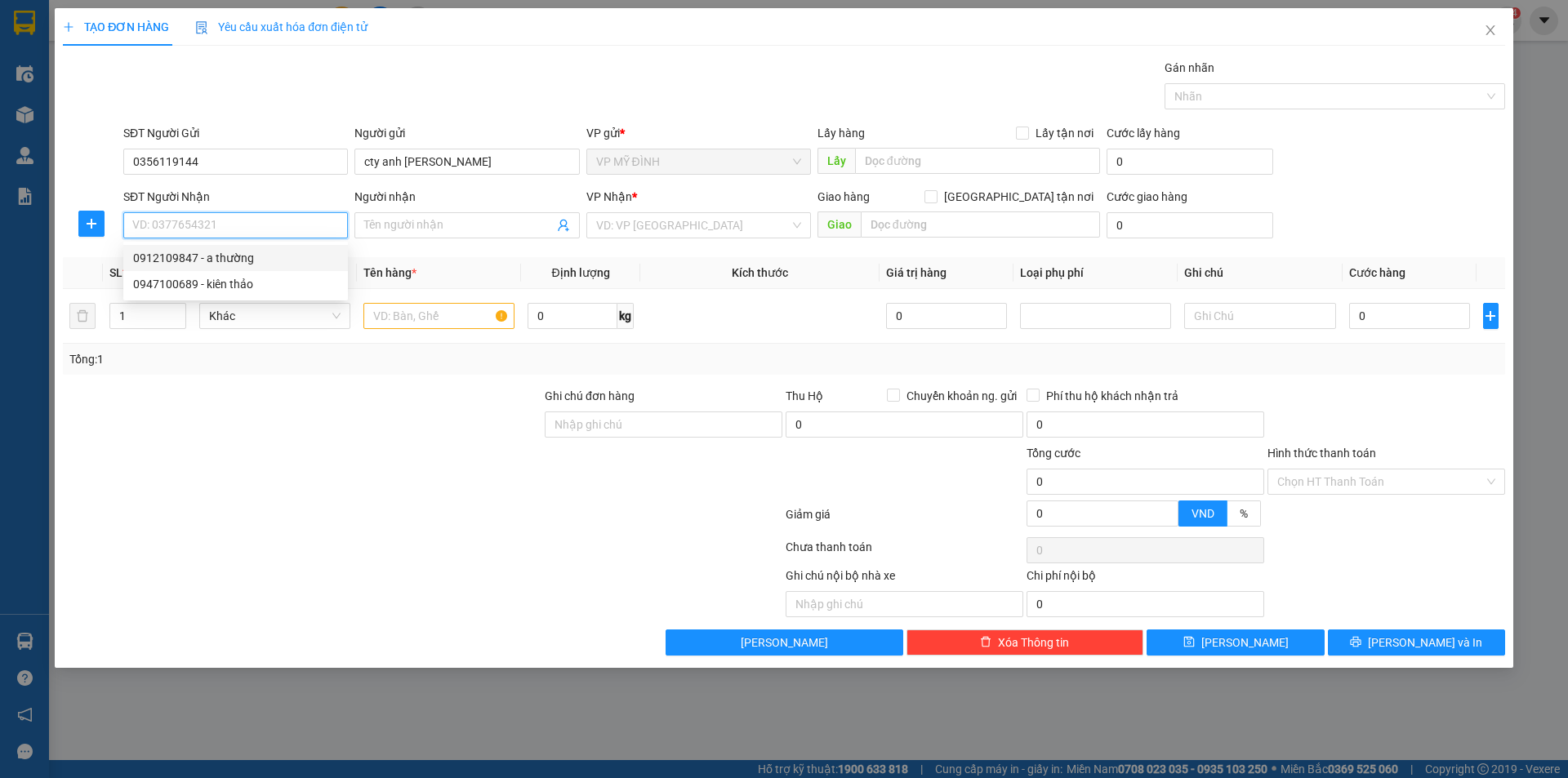
click at [280, 252] on div "0912109847 - a thường" at bounding box center [235, 258] width 205 height 18
type input "0912109847"
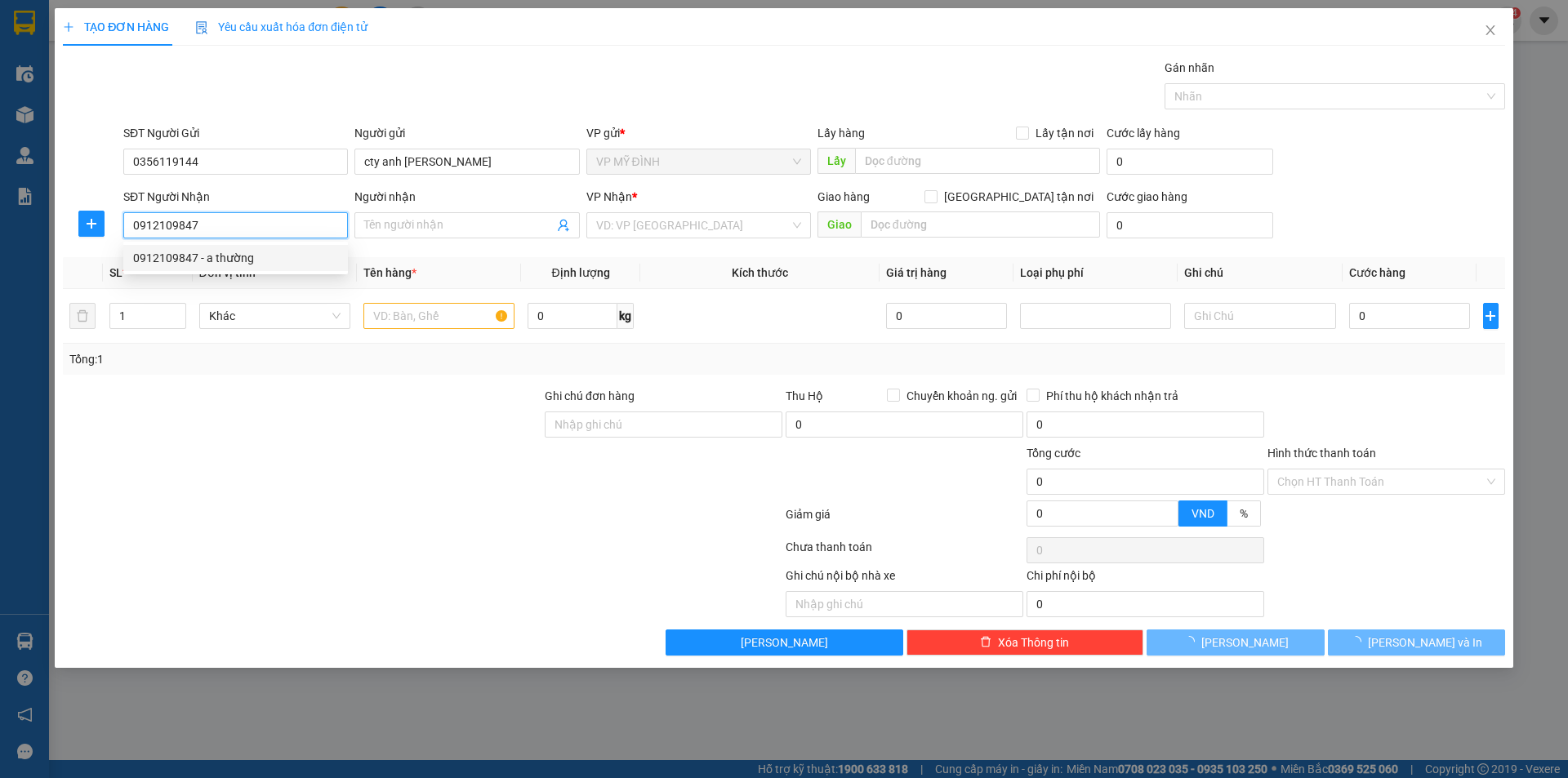
type input "a thường"
checkbox input "true"
type input "58 tôn thất tùng"
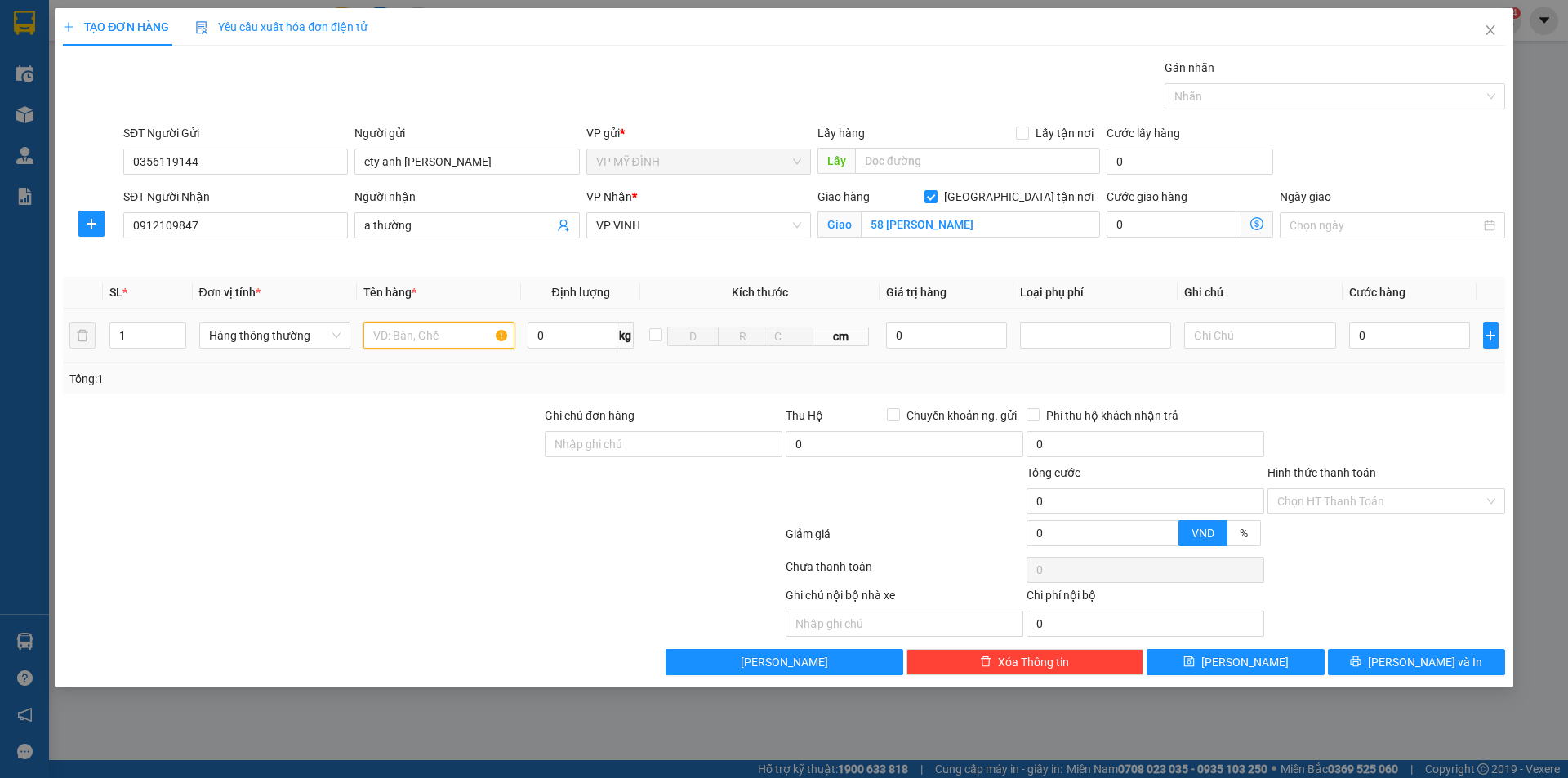
click at [414, 344] on input "text" at bounding box center [439, 336] width 151 height 26
type input "thuốc"
click at [1387, 332] on input "0" at bounding box center [1410, 336] width 122 height 26
type input "6"
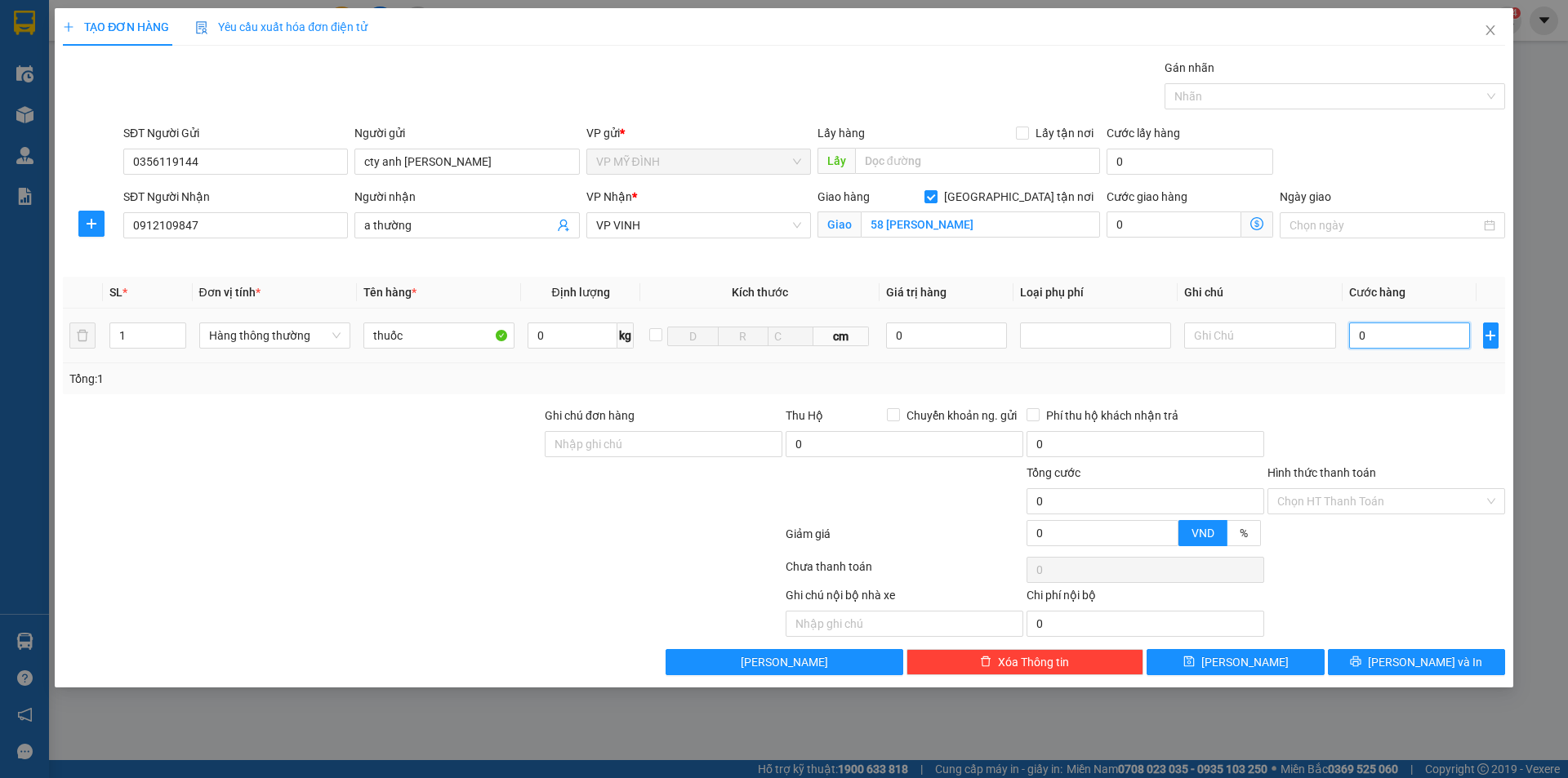
type input "6"
type input "60"
type input "60.000"
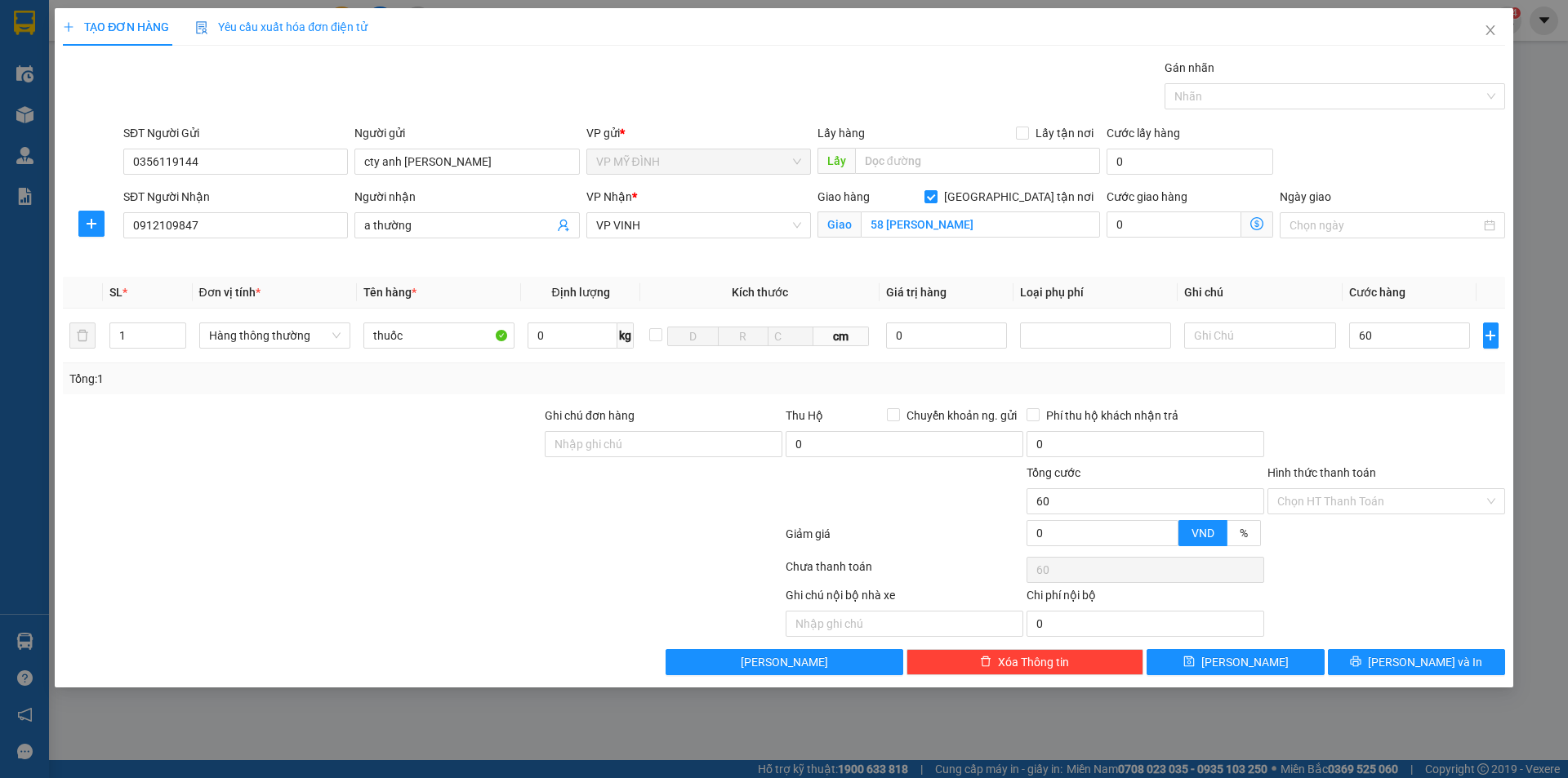
type input "60.000"
click at [1417, 646] on div "Transit Pickup Surcharge Ids Transit Deliver Surcharge Ids Transit Deliver Surc…" at bounding box center [783, 366] width 1442 height 616
click at [1417, 655] on span "[PERSON_NAME] và In" at bounding box center [1425, 662] width 114 height 18
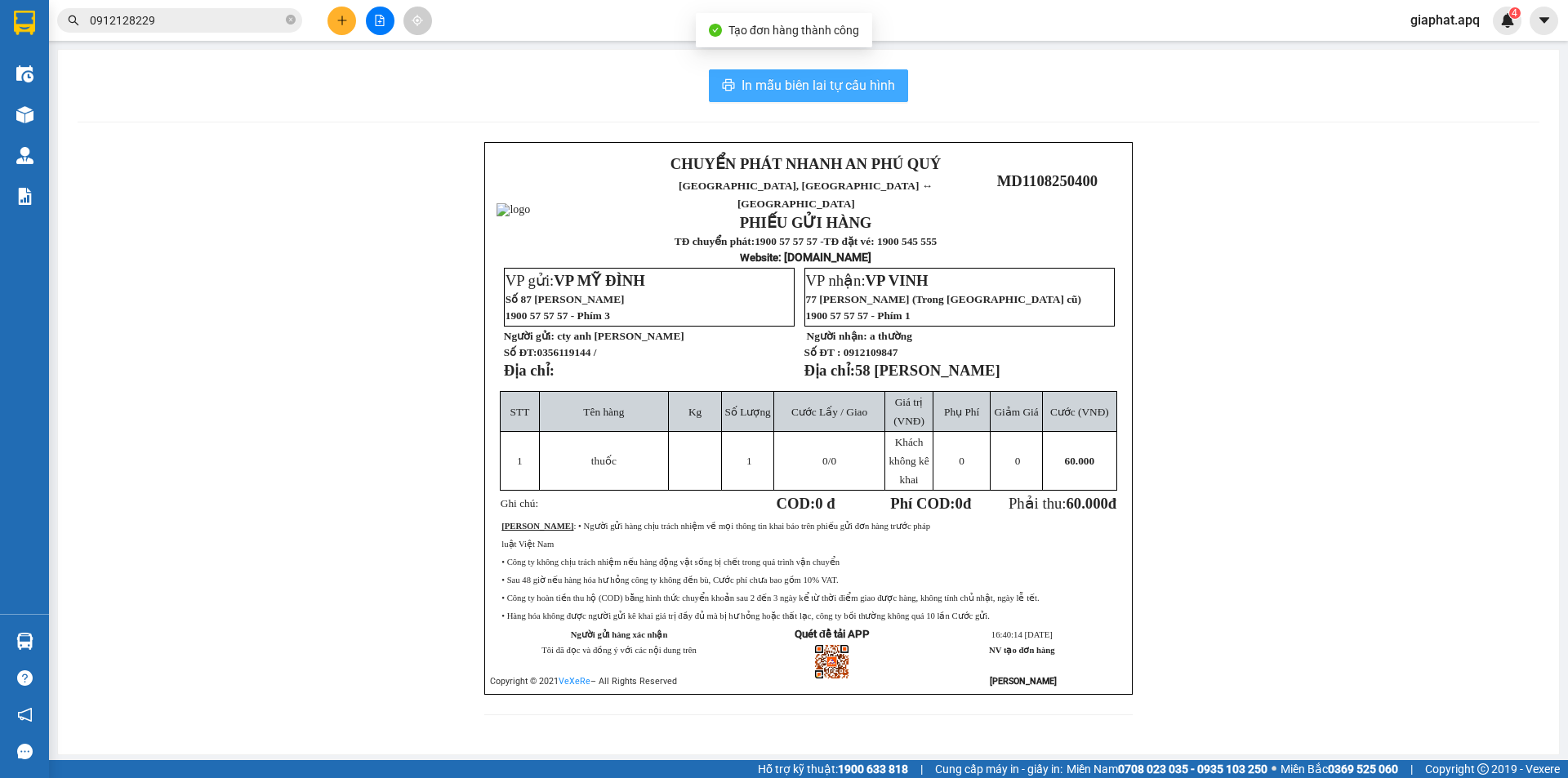
click at [862, 81] on span "In mẫu biên lai tự cấu hình" at bounding box center [818, 85] width 154 height 21
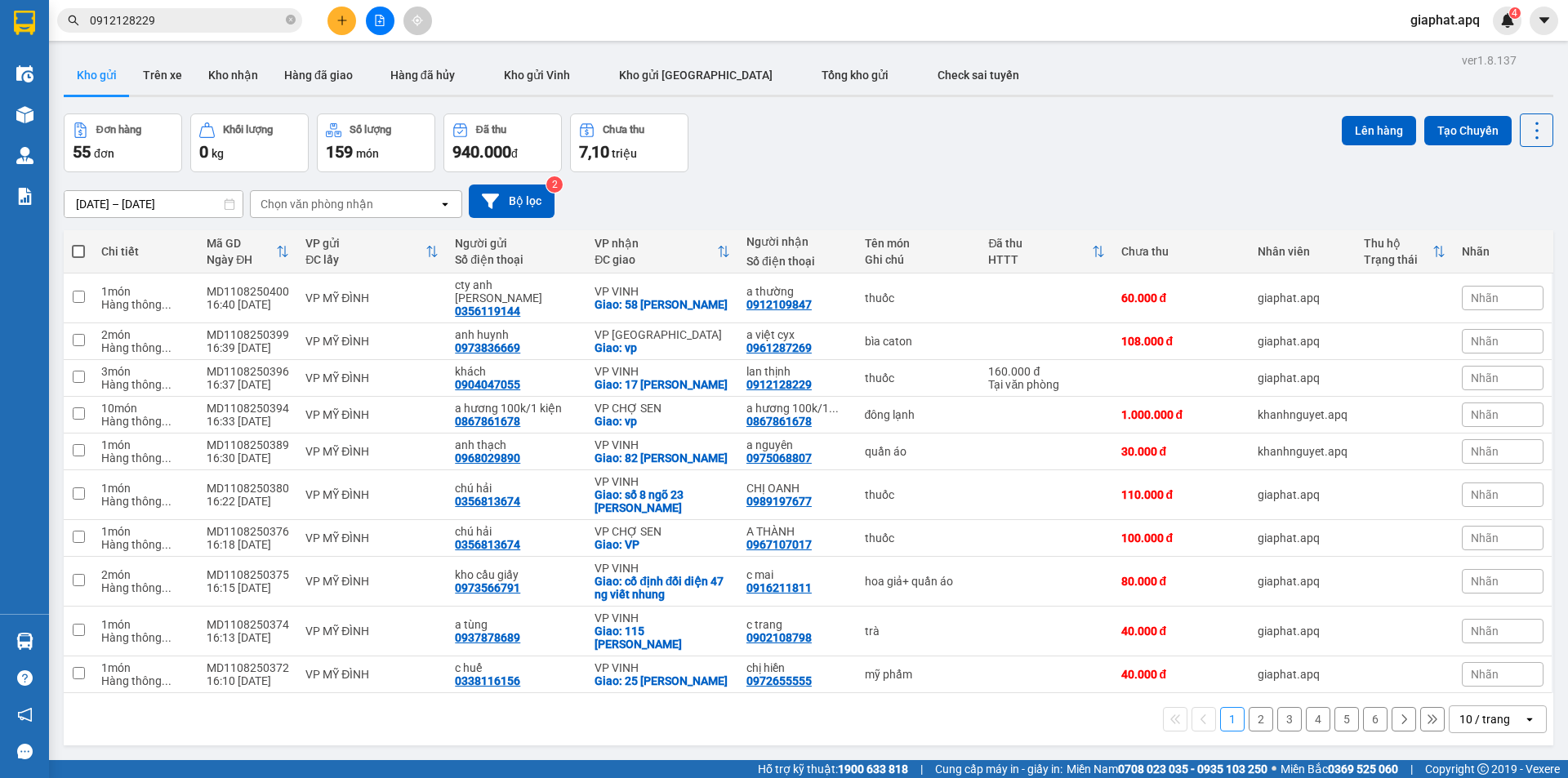
drag, startPoint x: 1093, startPoint y: 163, endPoint x: 1130, endPoint y: 183, distance: 42.1
click at [1093, 162] on div "Đơn hàng 55 đơn Khối lượng 0 kg Số lượng 159 món Đã thu 940.000 đ Chưa thu 7,10…" at bounding box center [808, 142] width 1489 height 58
click at [1413, 294] on button at bounding box center [1424, 298] width 23 height 29
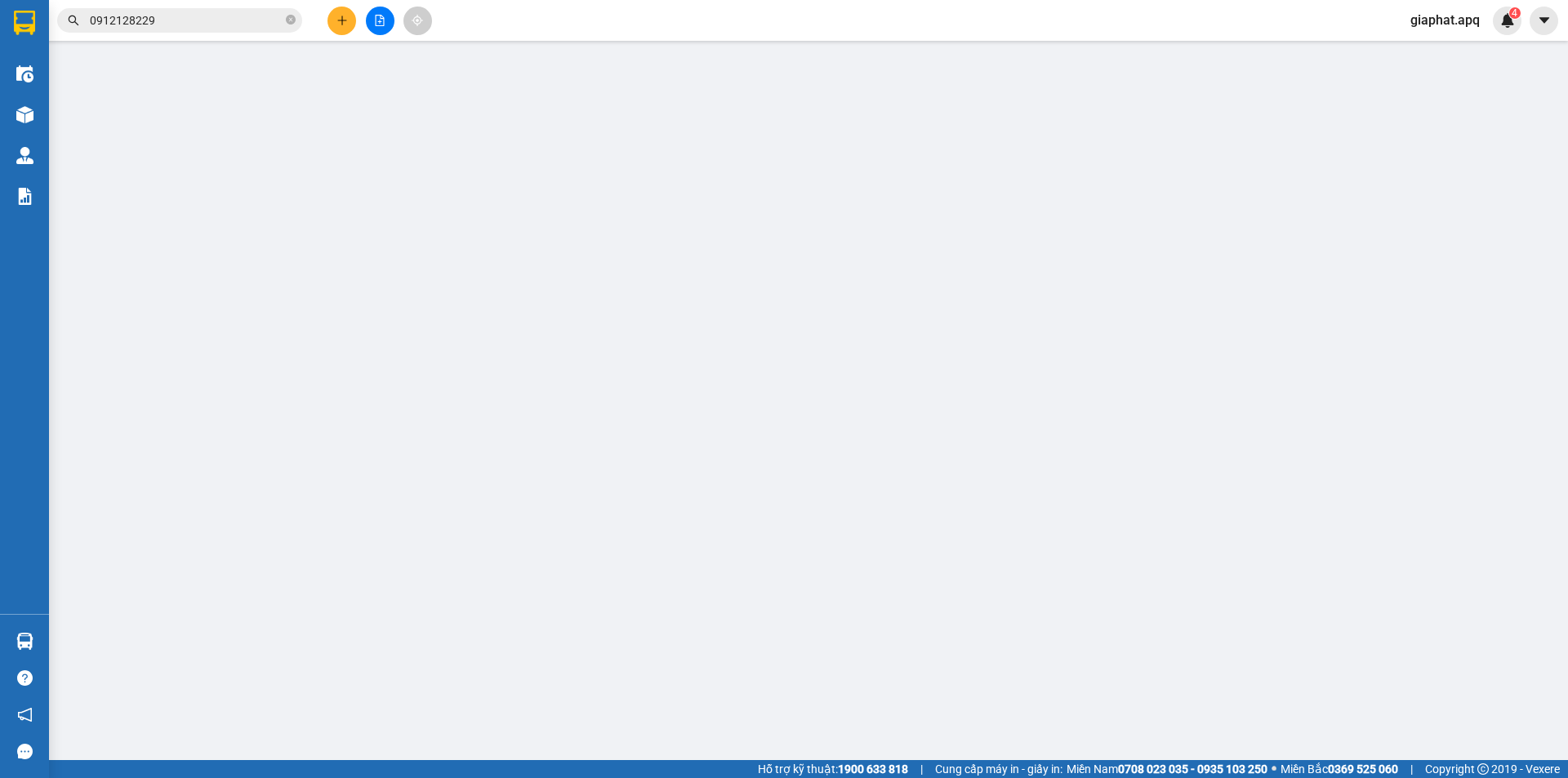
type input "0356119144"
type input "cty anh gia khánh"
type input "0912109847"
type input "a thường"
checkbox input "true"
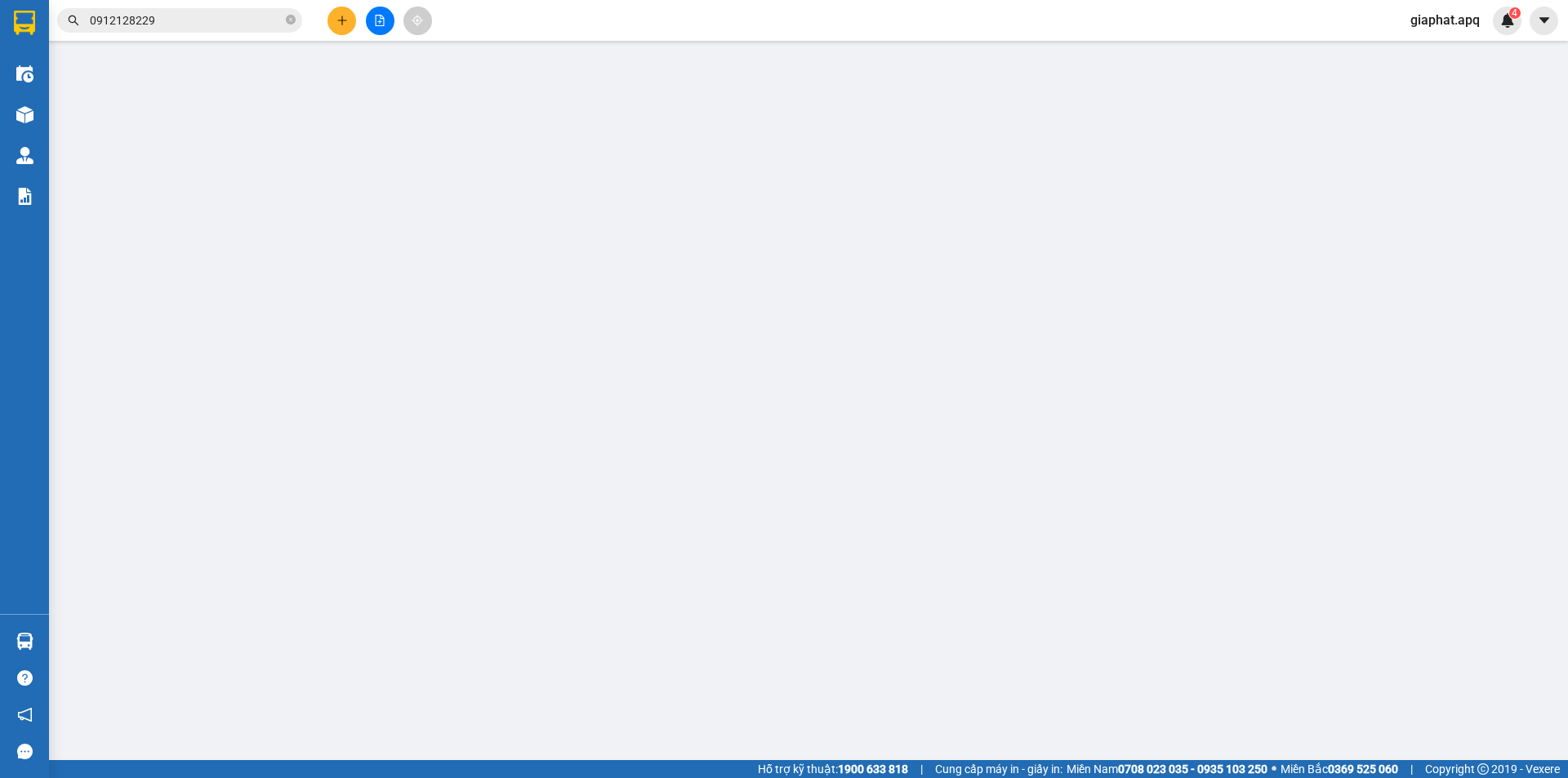
type input "58 tôn thất tùng"
type input "60.000"
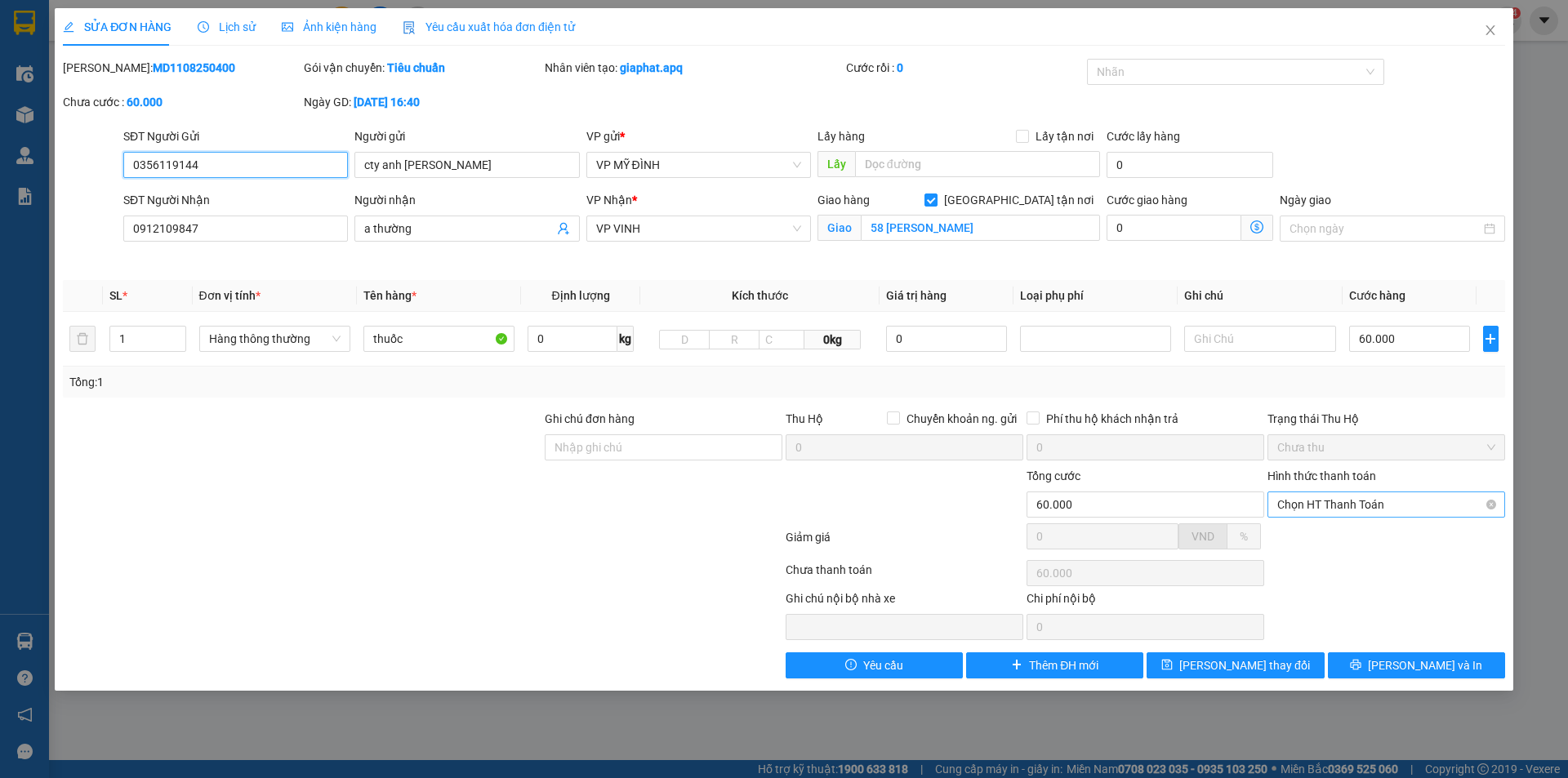
click at [1375, 499] on span "Chọn HT Thanh Toán" at bounding box center [1385, 505] width 218 height 25
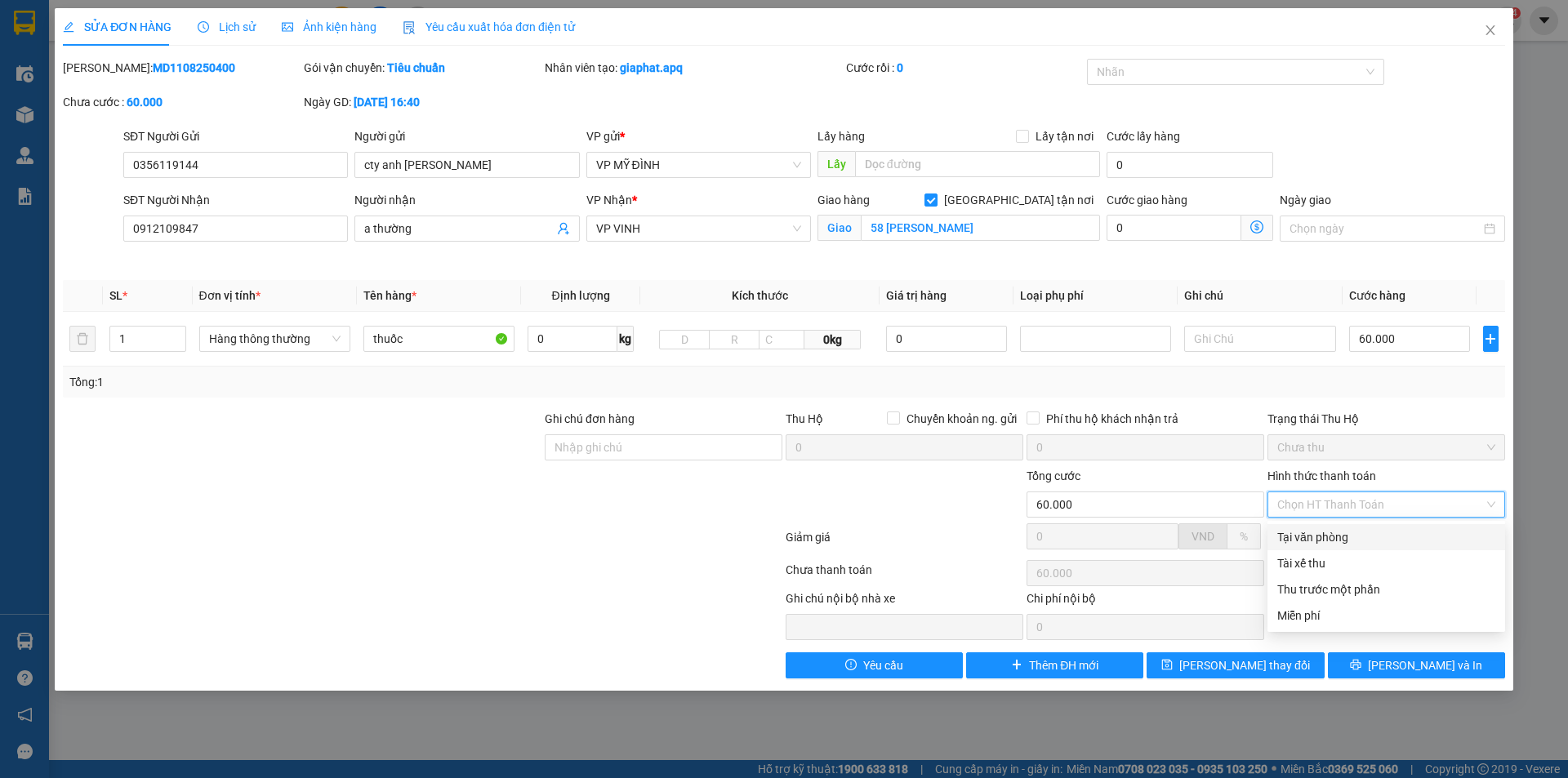
click at [1364, 539] on div "Tại văn phòng" at bounding box center [1385, 537] width 218 height 18
type input "0"
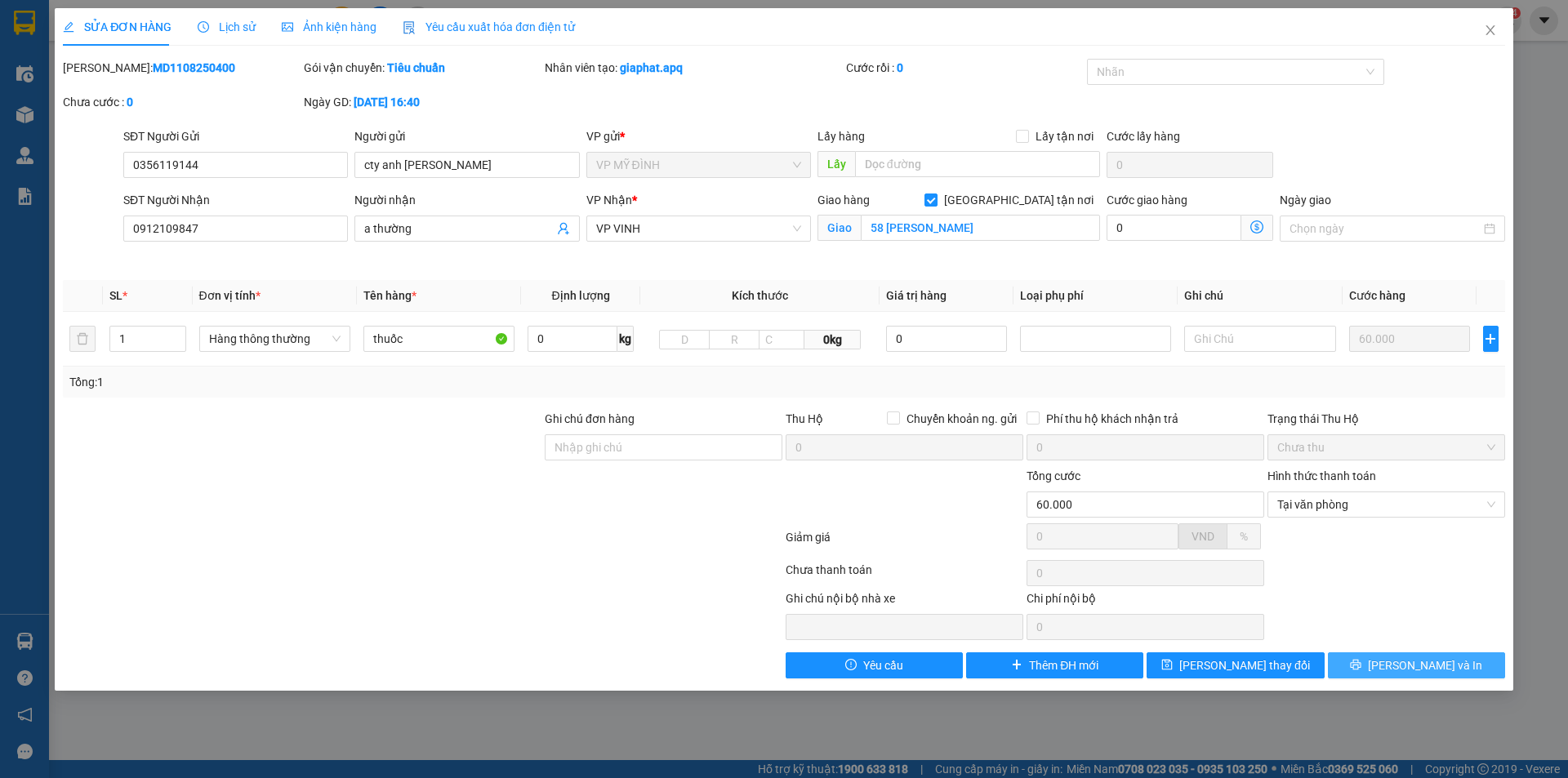
click at [1362, 667] on icon "printer" at bounding box center [1356, 665] width 12 height 12
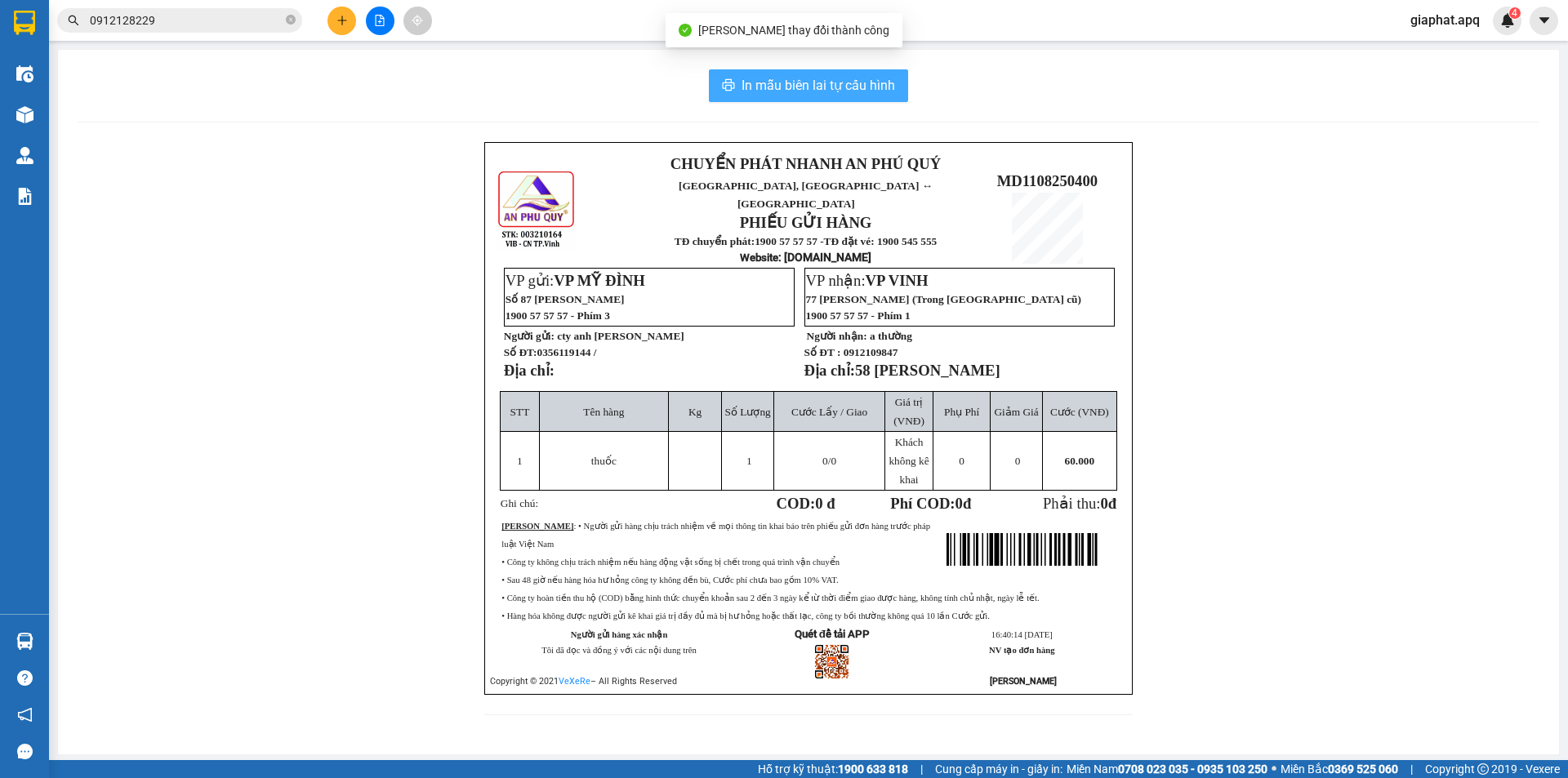
click at [865, 94] on span "In mẫu biên lai tự cấu hình" at bounding box center [818, 85] width 154 height 21
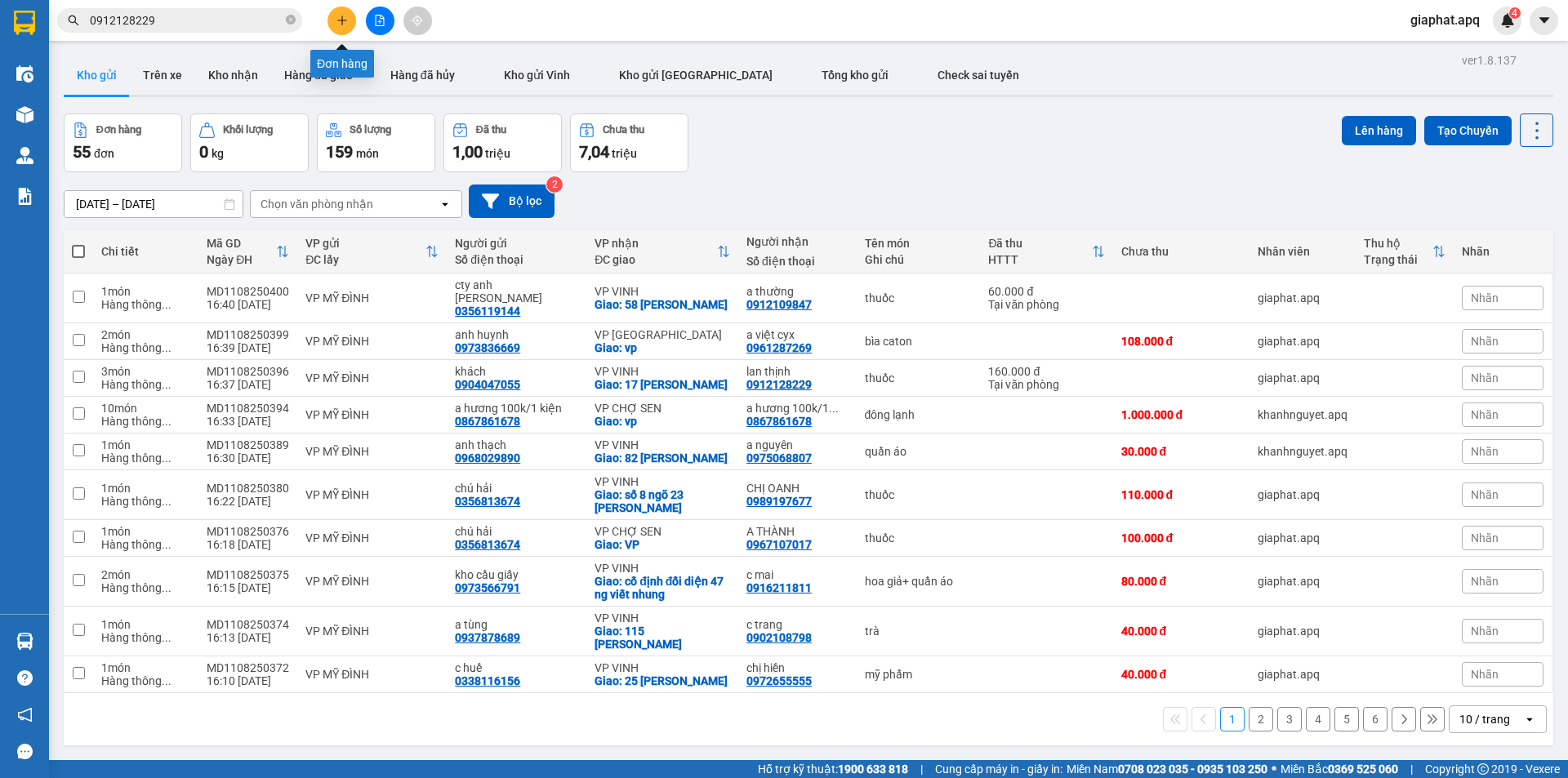
click at [348, 24] on button at bounding box center [341, 21] width 29 height 29
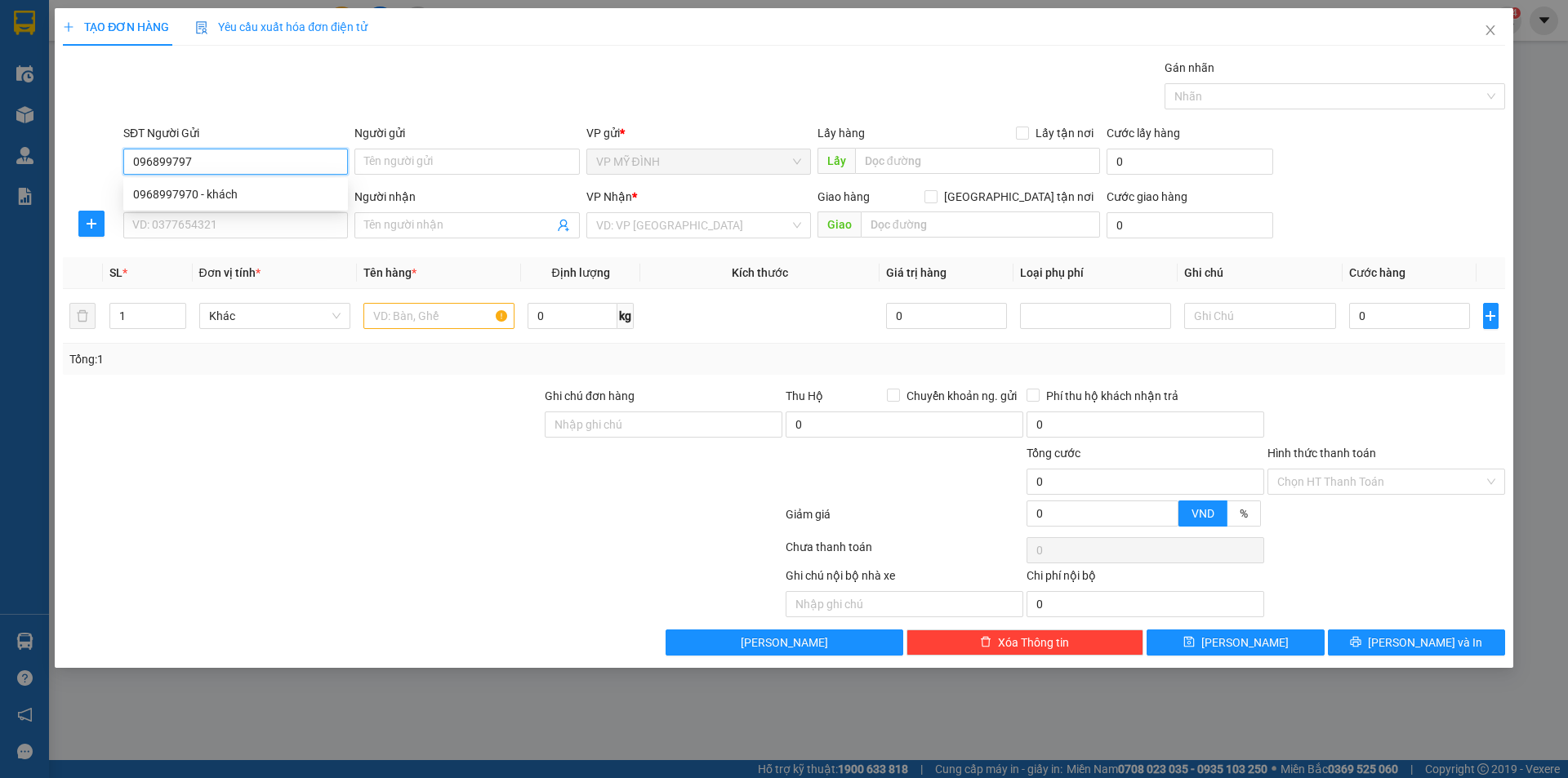
type input "0968997970"
drag, startPoint x: 267, startPoint y: 192, endPoint x: 272, endPoint y: 225, distance: 33.4
click at [266, 192] on div "0968997970 - khách" at bounding box center [235, 194] width 205 height 18
type input "khách"
type input "0968997970"
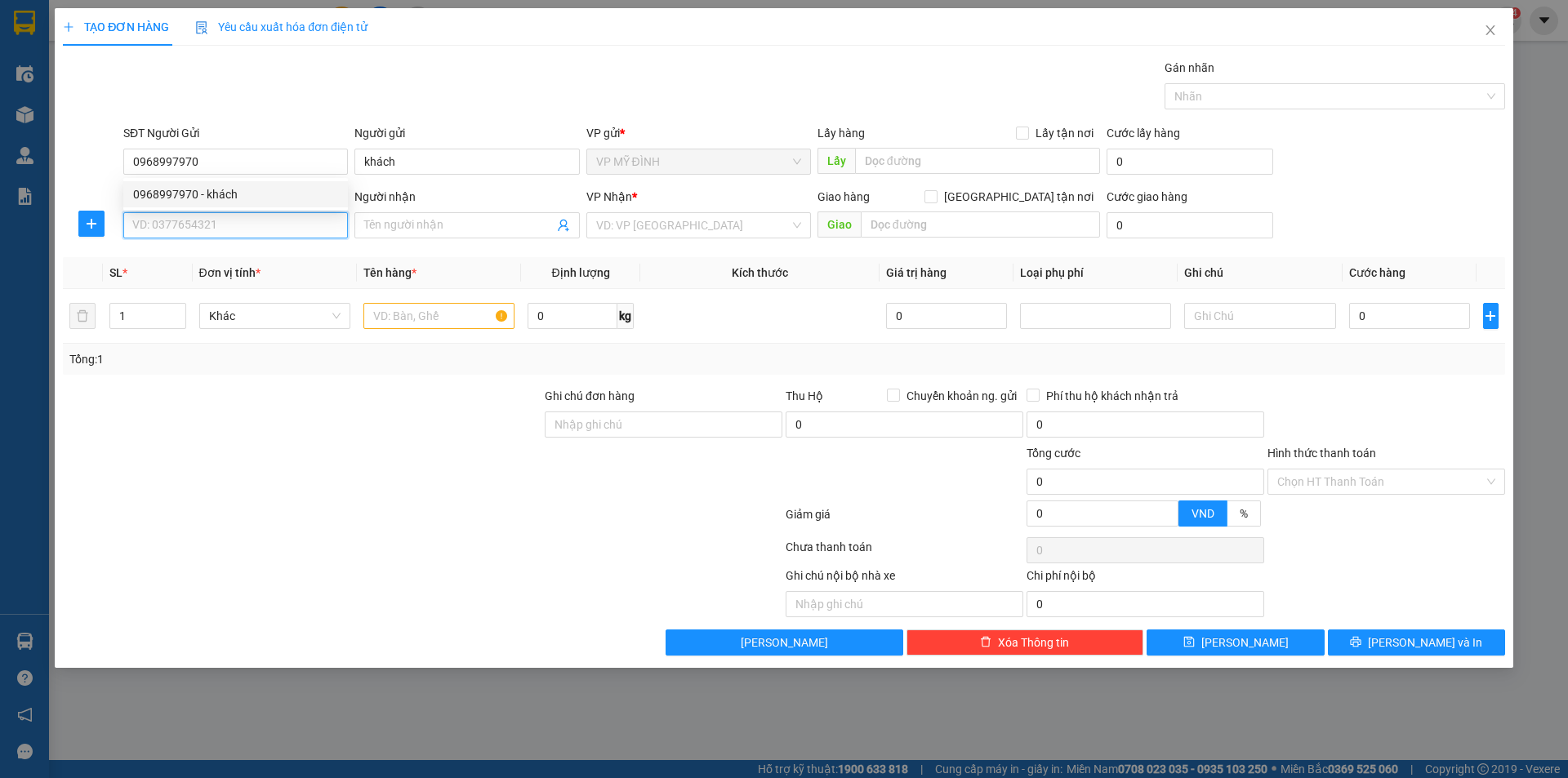
click at [272, 226] on input "SĐT Người Nhận" at bounding box center [235, 225] width 225 height 26
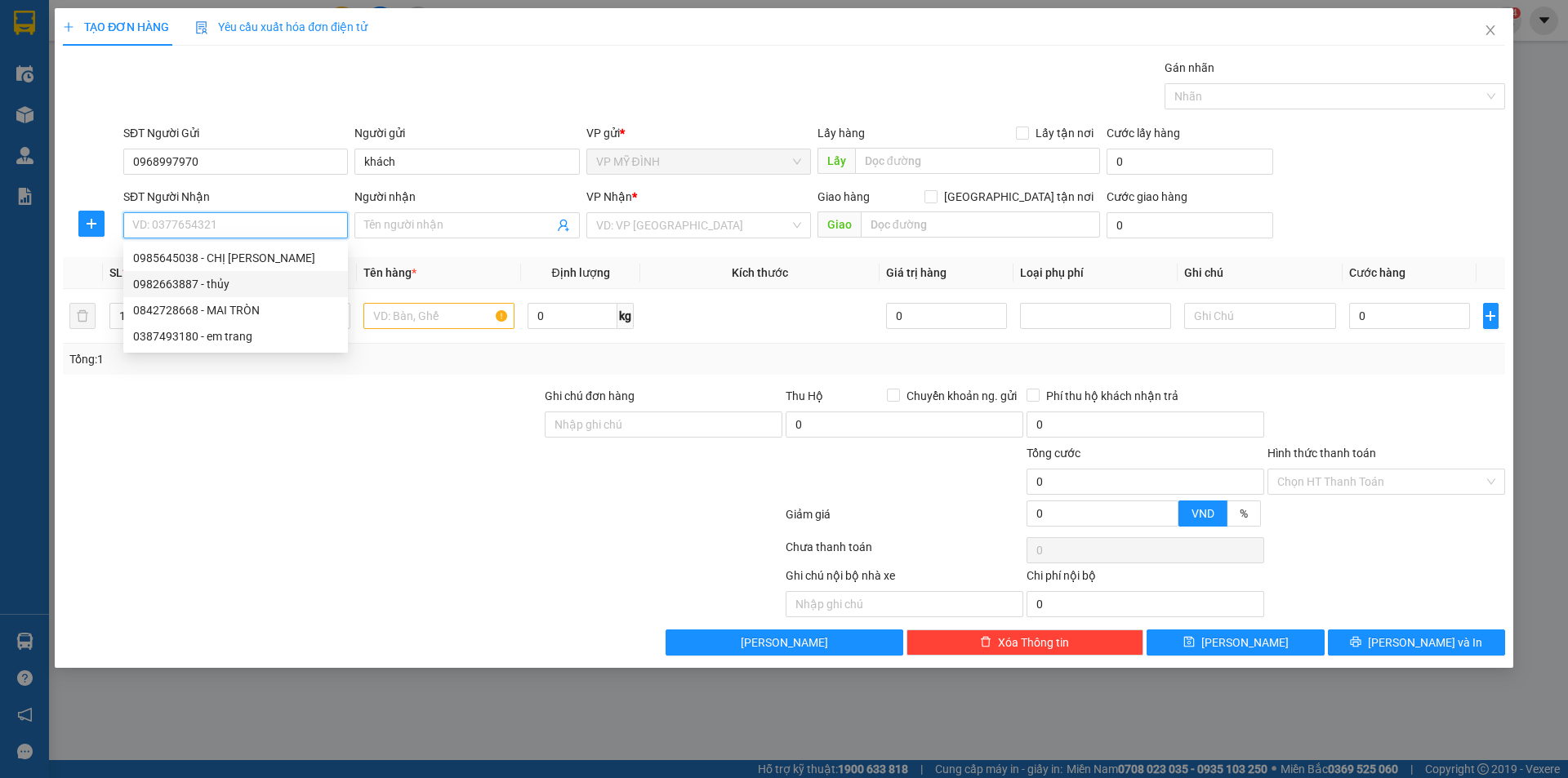
click at [248, 280] on div "0982663887 - thủy" at bounding box center [235, 284] width 205 height 18
type input "0982663887"
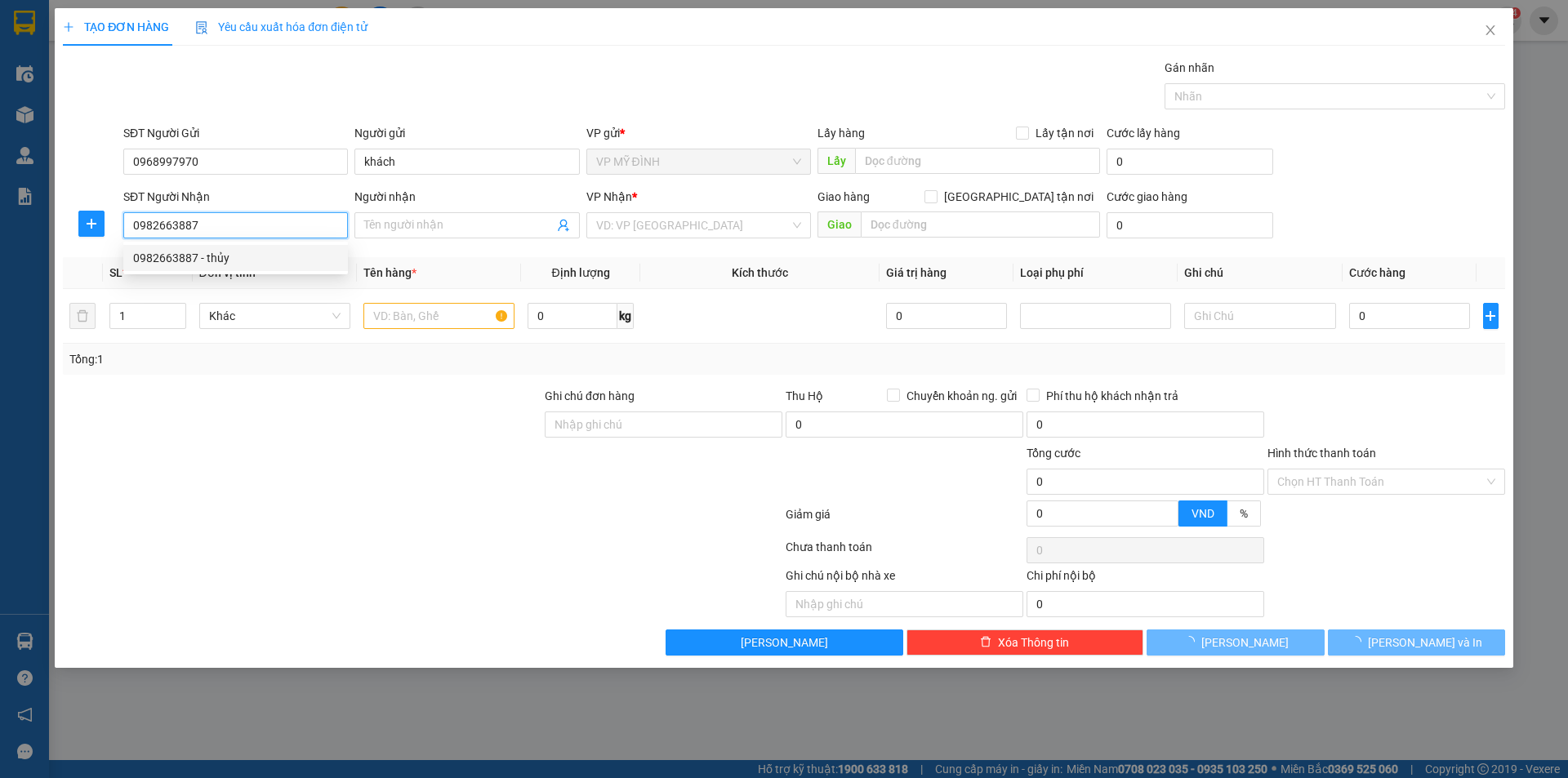
type input "thủy"
checkbox input "true"
type input "kim chi nghi ân"
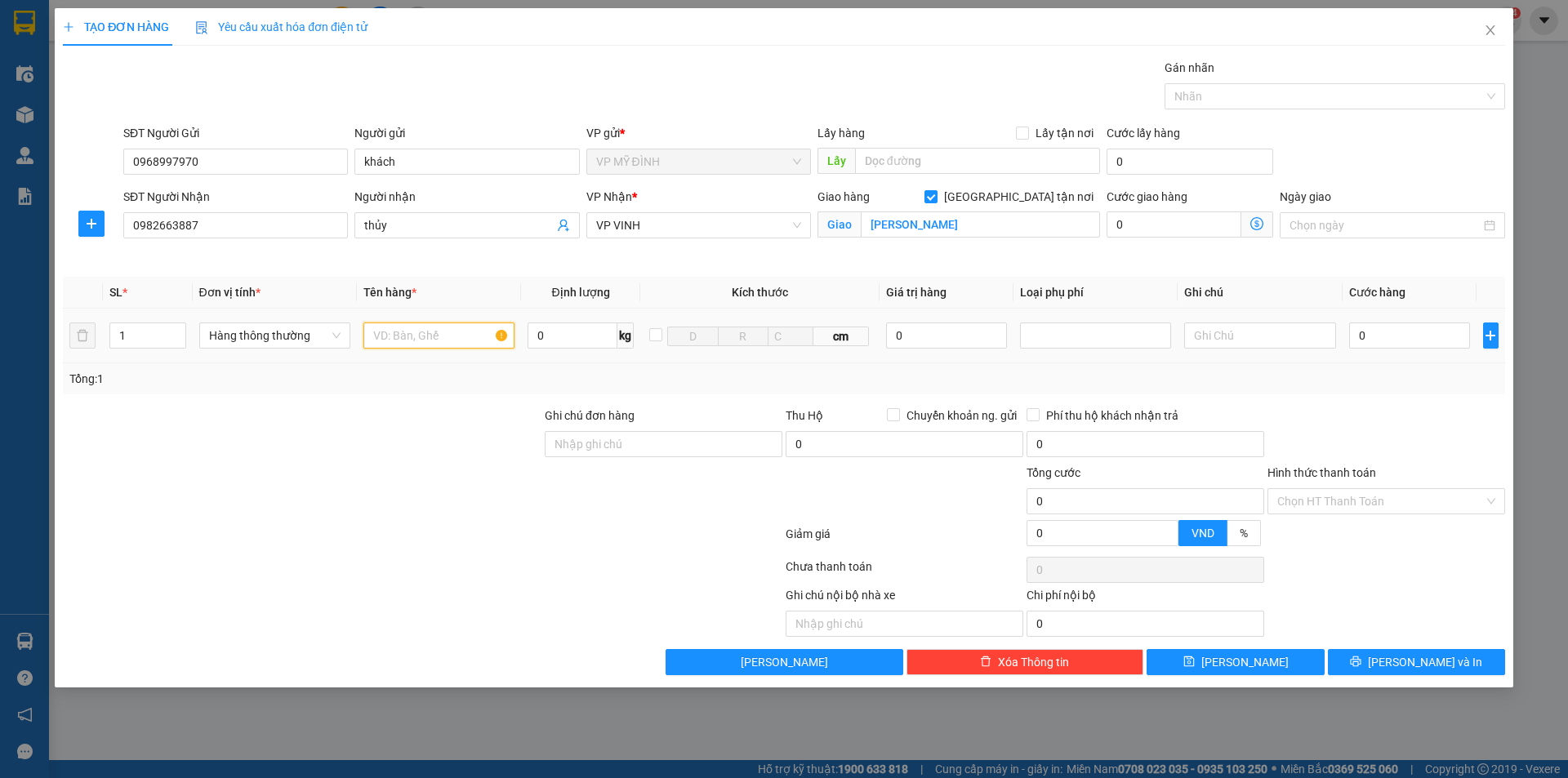
click at [427, 339] on input "text" at bounding box center [439, 336] width 151 height 26
type input "mỹ phẩm"
click at [1394, 326] on input "0" at bounding box center [1410, 336] width 122 height 26
type input "60"
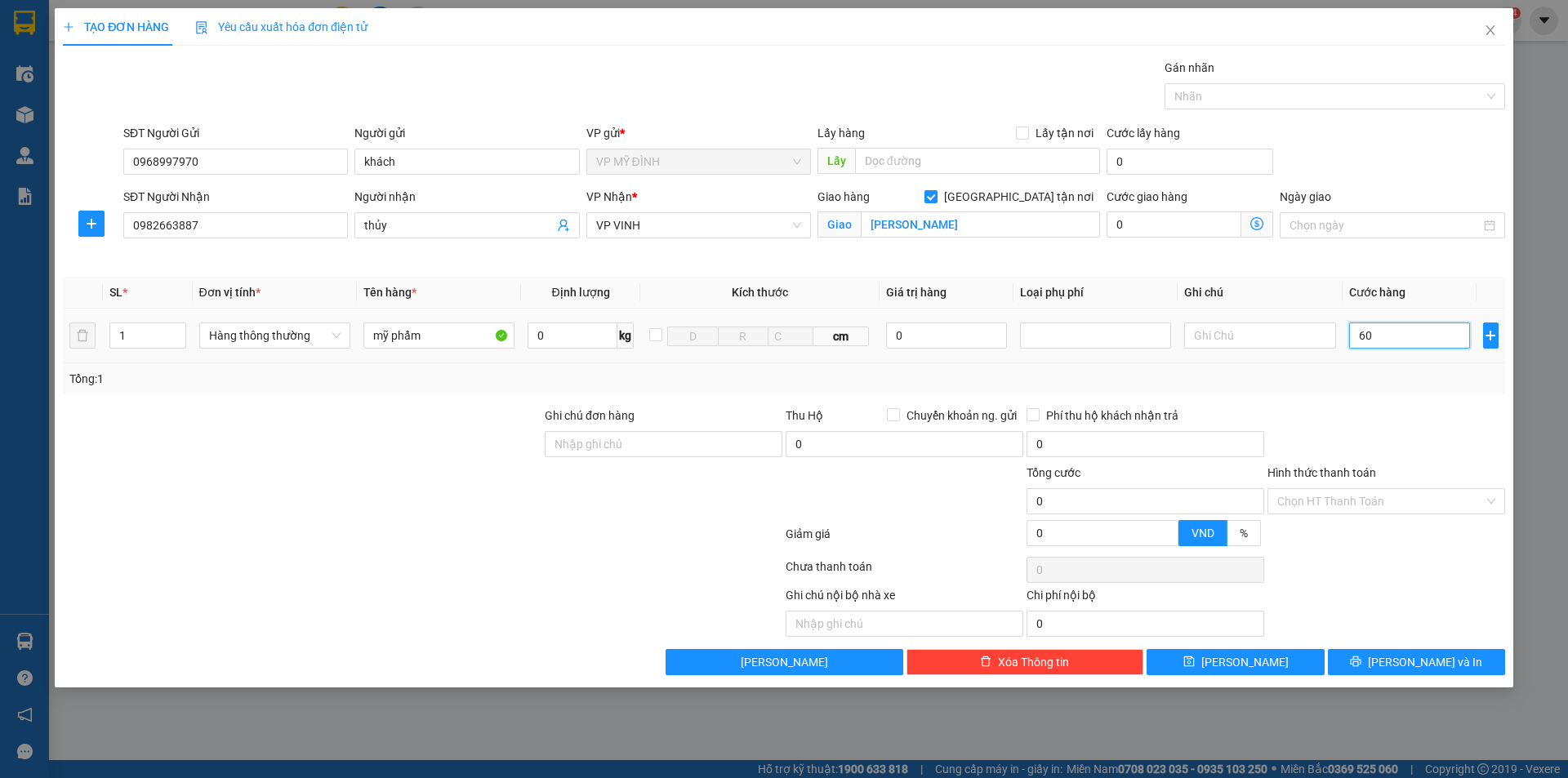
type input "60"
type input "60.000"
click at [1400, 663] on button "[PERSON_NAME] và In" at bounding box center [1416, 662] width 177 height 26
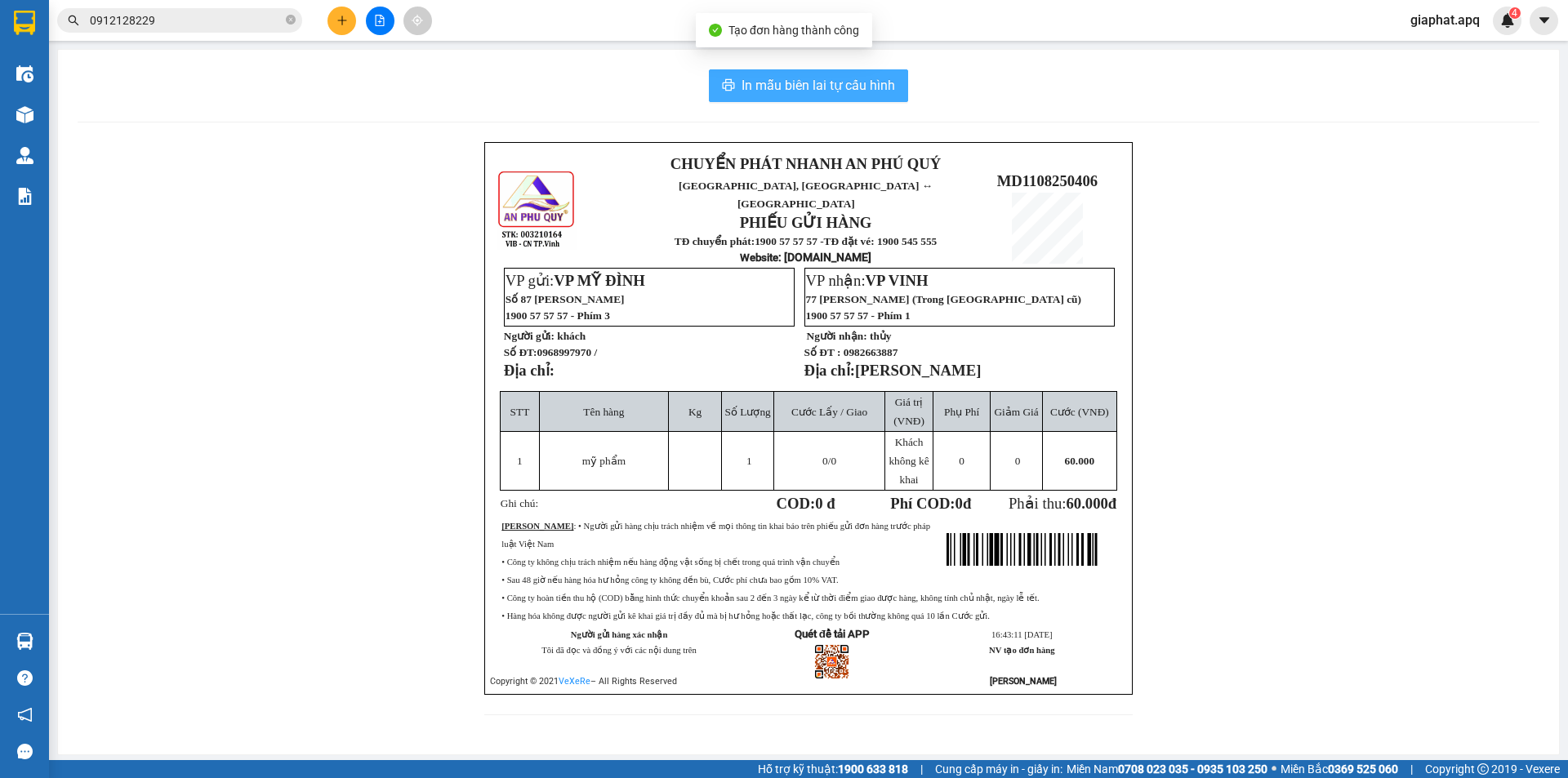
click at [853, 92] on span "In mẫu biên lai tự cấu hình" at bounding box center [818, 85] width 154 height 21
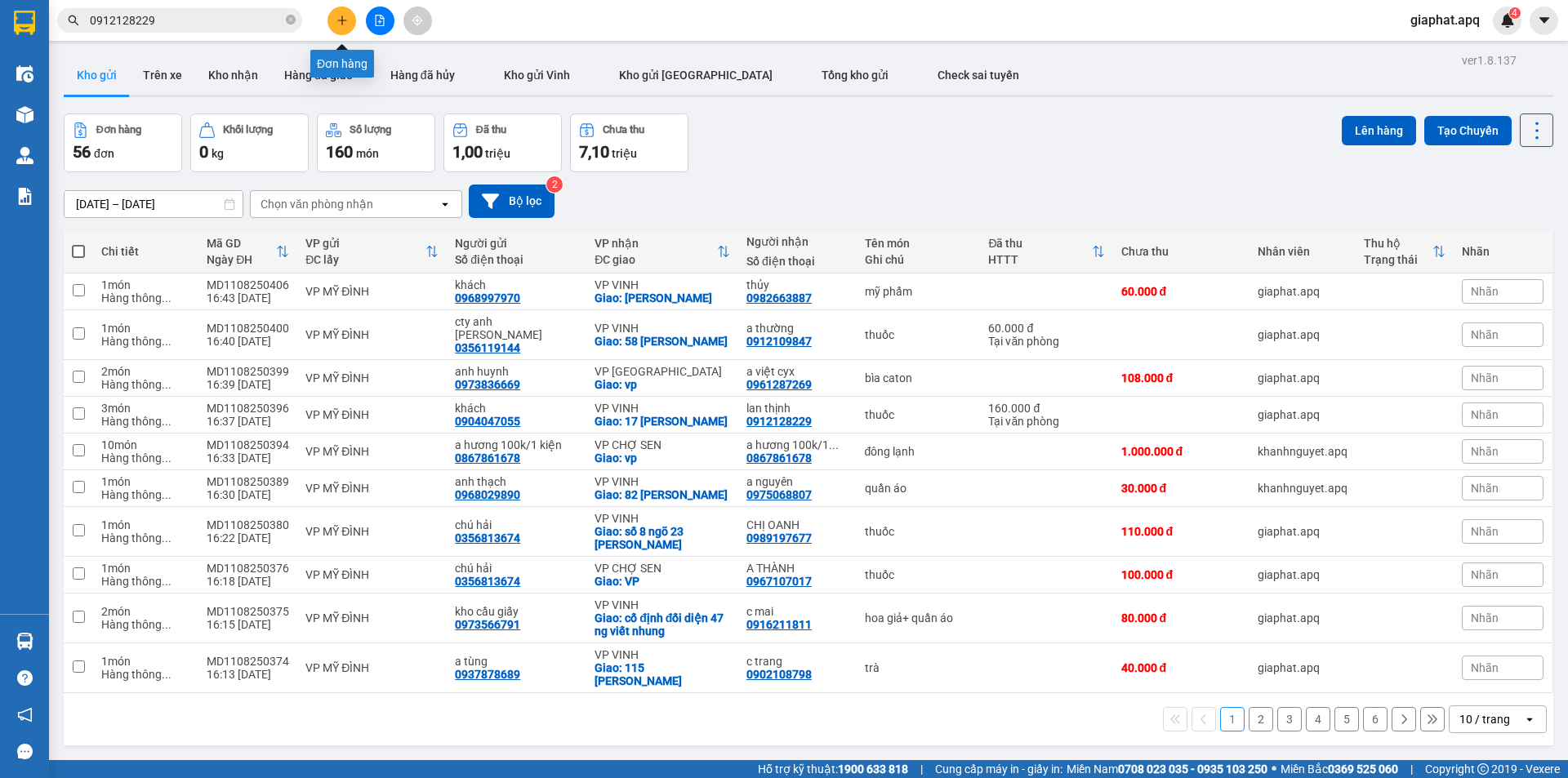
click at [352, 17] on button at bounding box center [341, 21] width 29 height 29
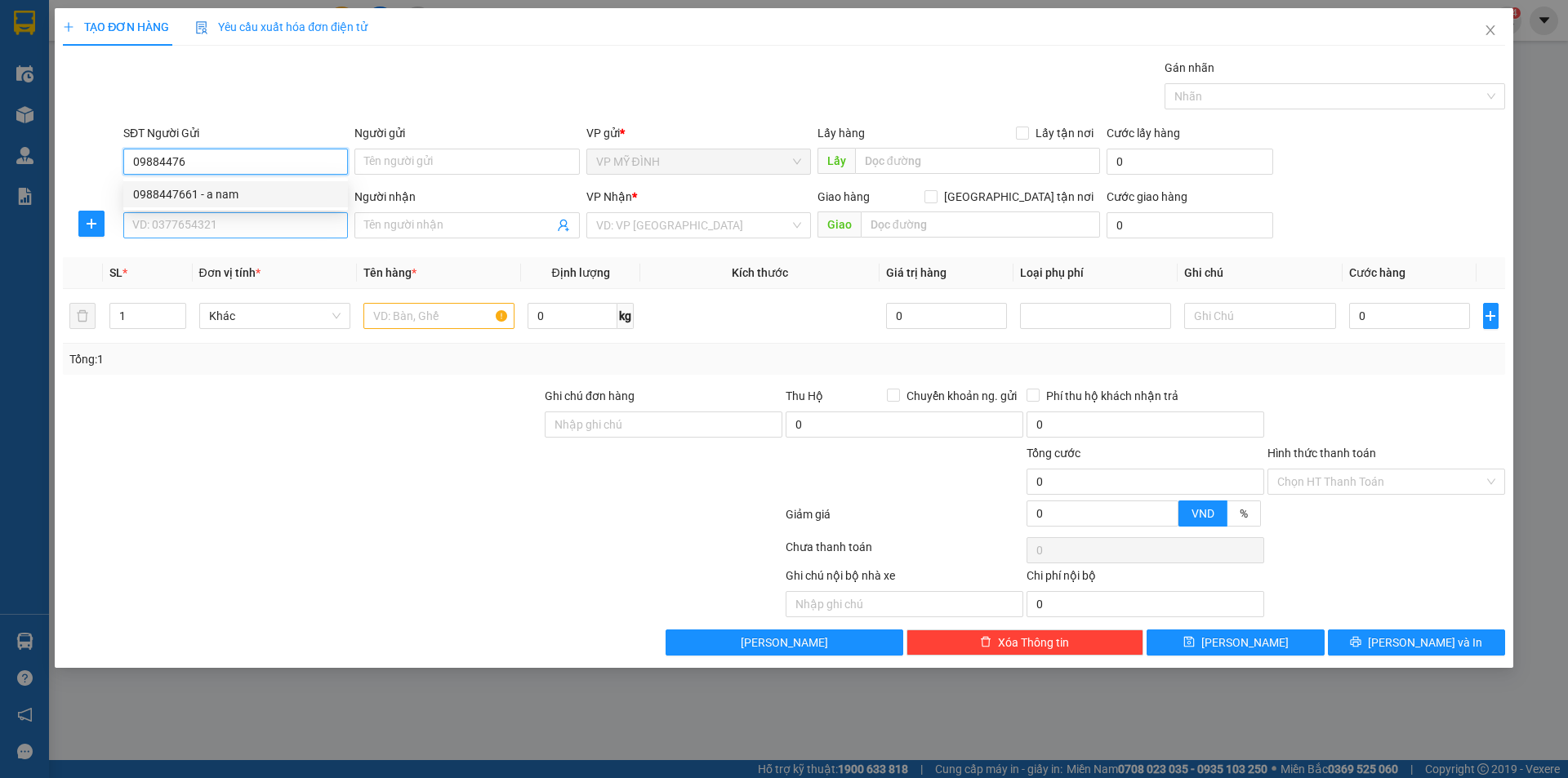
drag, startPoint x: 190, startPoint y: 195, endPoint x: 210, endPoint y: 224, distance: 35.2
click at [191, 197] on div "0988447661 - a nam" at bounding box center [235, 194] width 205 height 18
type input "0988447661"
type input "a nam"
type input "0988447661"
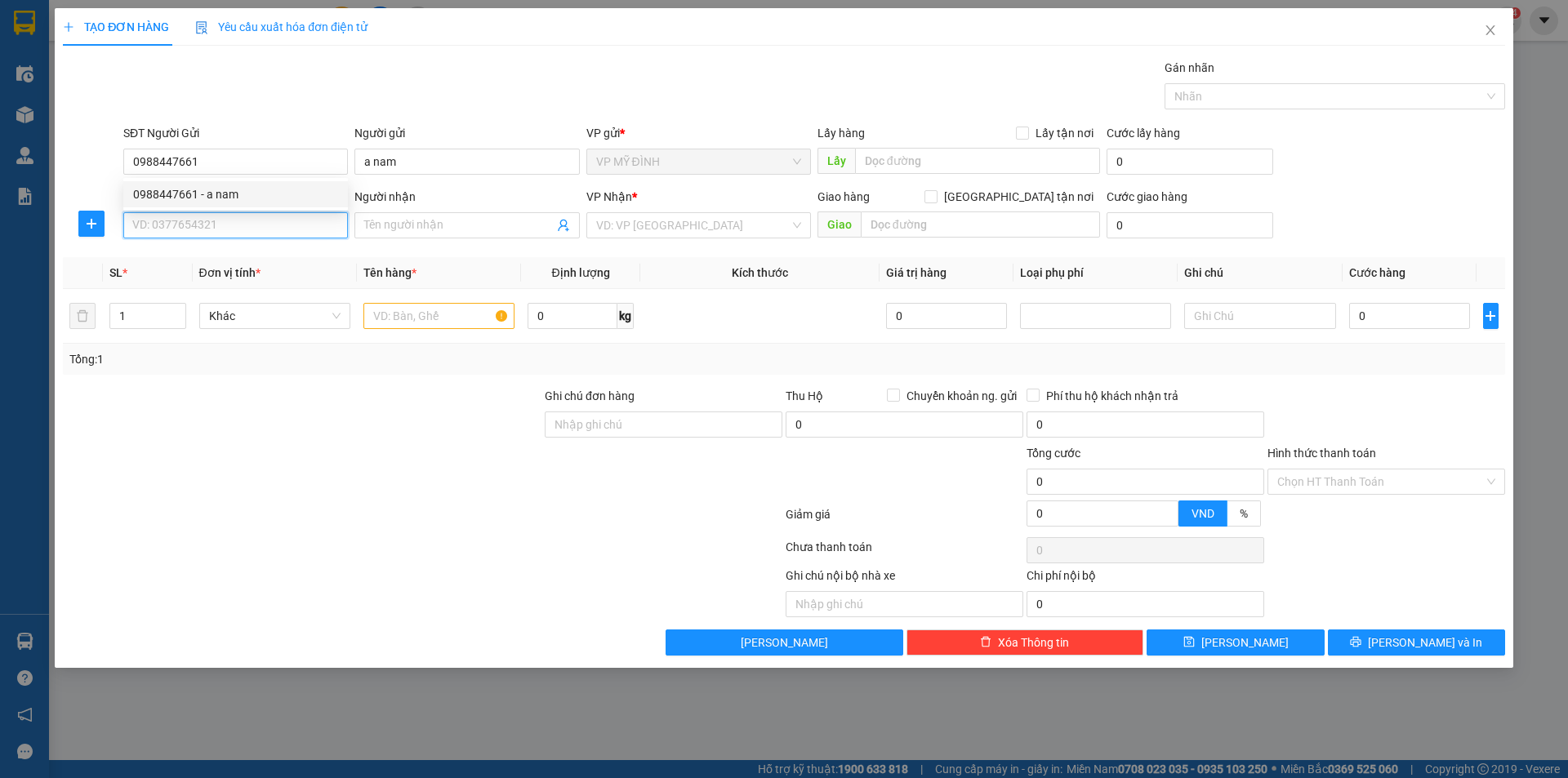
click at [210, 224] on input "SĐT Người Nhận" at bounding box center [235, 225] width 225 height 26
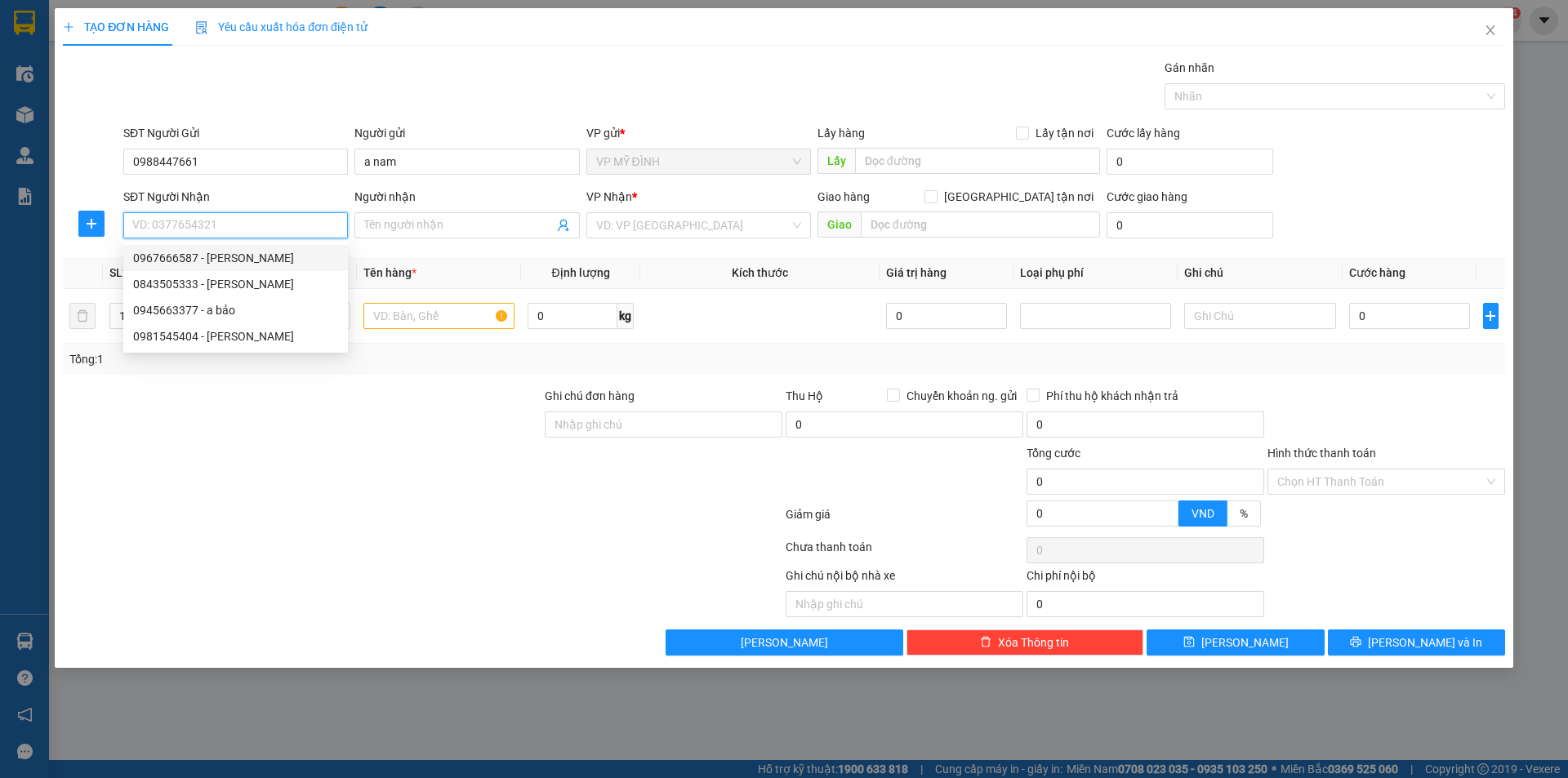
drag, startPoint x: 258, startPoint y: 254, endPoint x: 294, endPoint y: 262, distance: 36.9
click at [258, 253] on div "0967666587 - quang nghiêm" at bounding box center [235, 258] width 205 height 18
type input "0967666587"
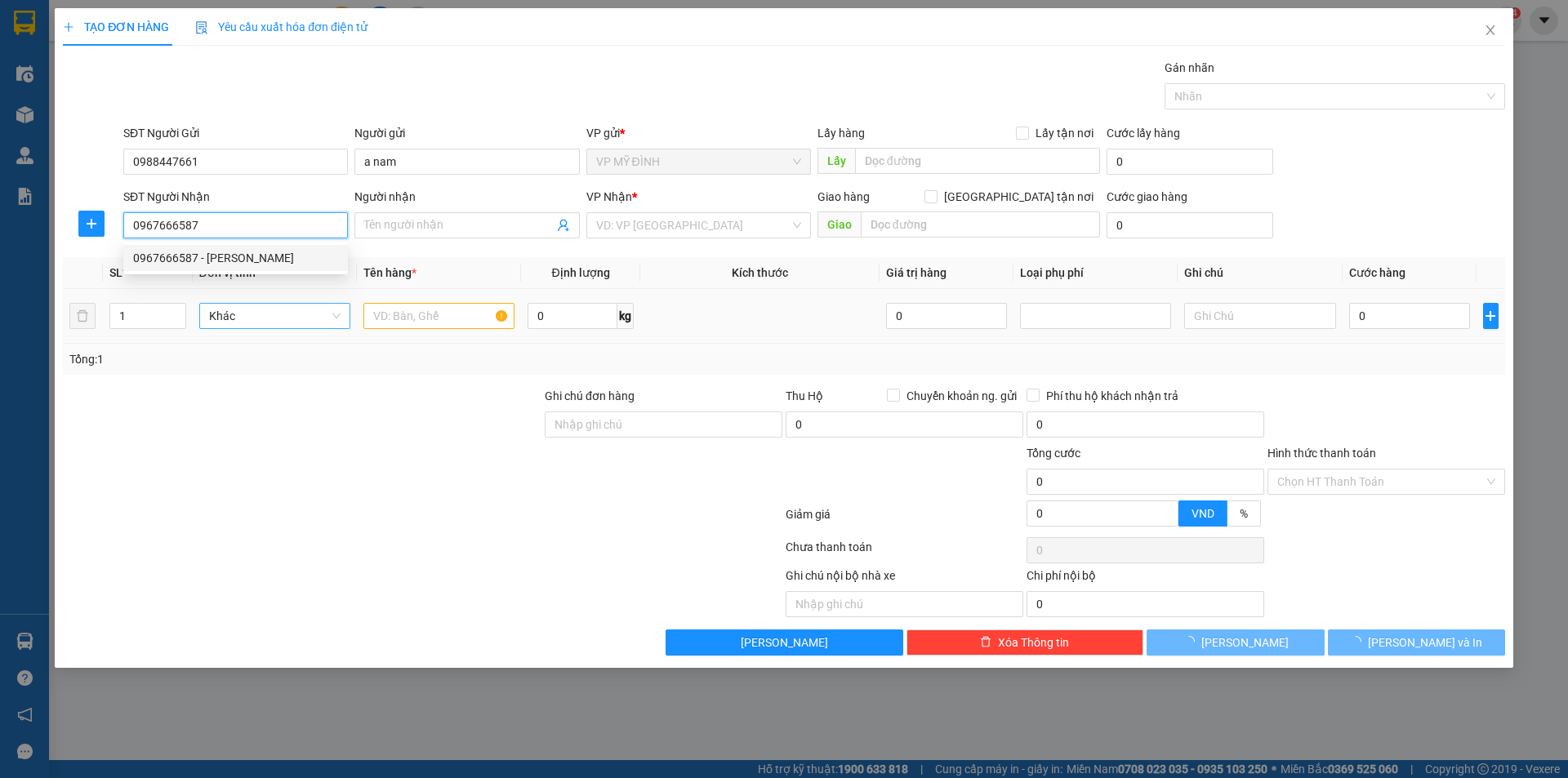
type input "quang nghiêm"
checkbox input "true"
type input "77 hoàng văn thái"
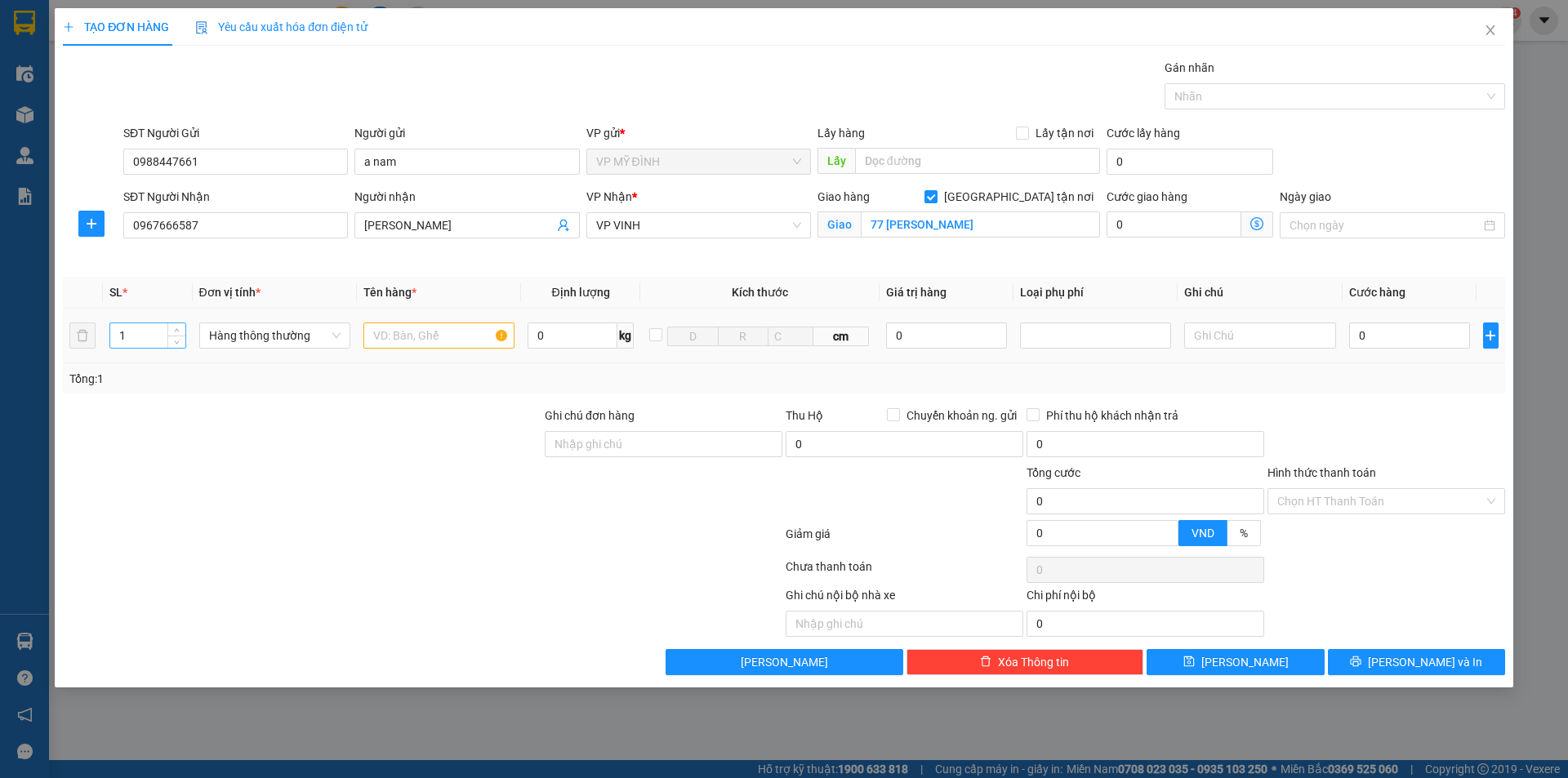
click at [146, 333] on input "1" at bounding box center [147, 336] width 75 height 25
type input "4"
click at [411, 336] on input "text" at bounding box center [439, 336] width 151 height 26
type input "lốp"
click at [1417, 343] on input "0" at bounding box center [1410, 336] width 122 height 26
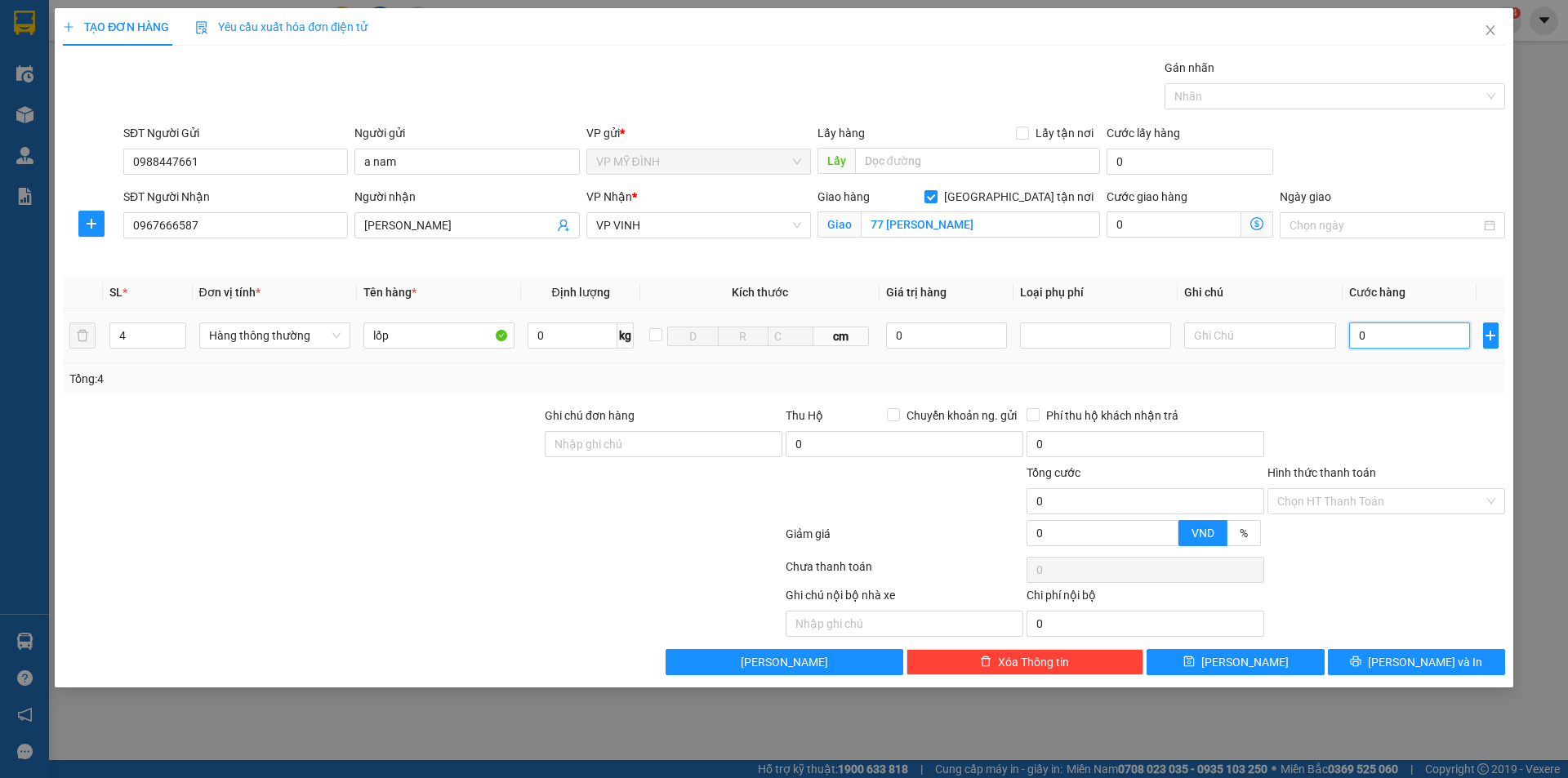
type input "2"
type input "20"
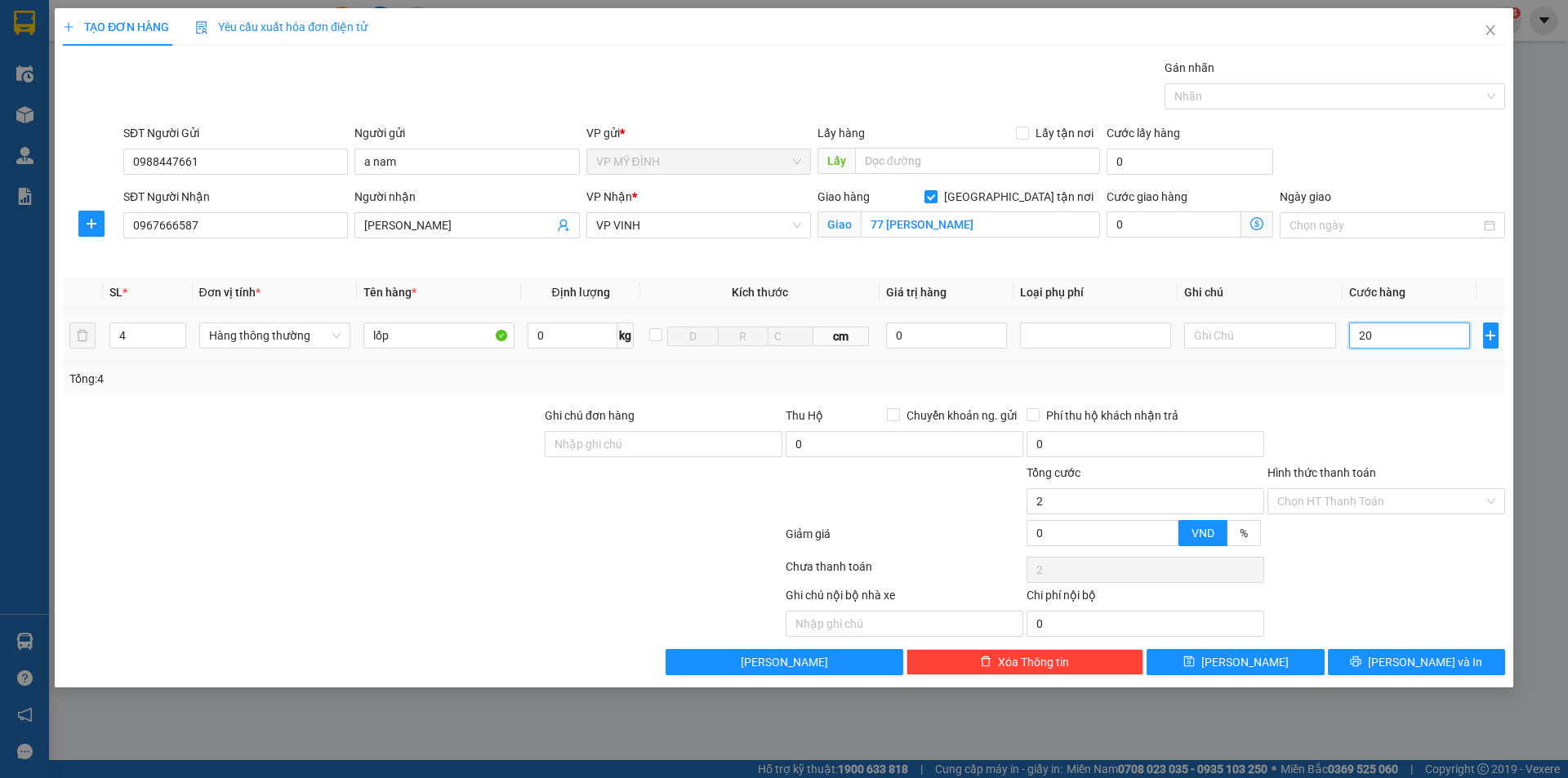
type input "20"
type input "200"
drag, startPoint x: 1396, startPoint y: 373, endPoint x: 1421, endPoint y: 615, distance: 243.3
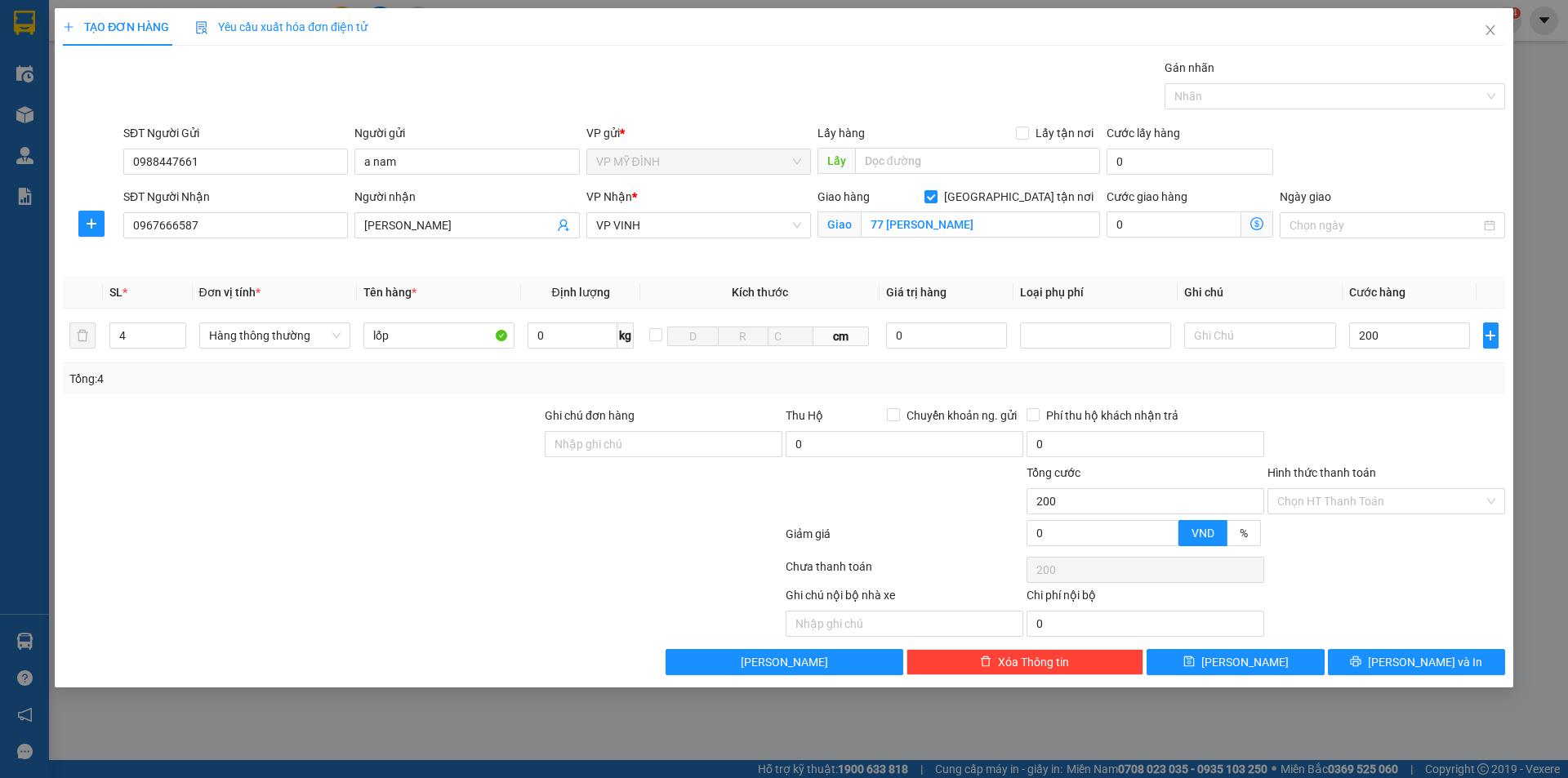
click at [1396, 376] on div "Tổng: 4" at bounding box center [783, 379] width 1429 height 18
type input "200.000"
click at [1408, 678] on div "TẠO ĐƠN HÀNG Yêu cầu xuất hóa đơn điện tử Transit Pickup Surcharge Ids Transit …" at bounding box center [784, 348] width 1459 height 679
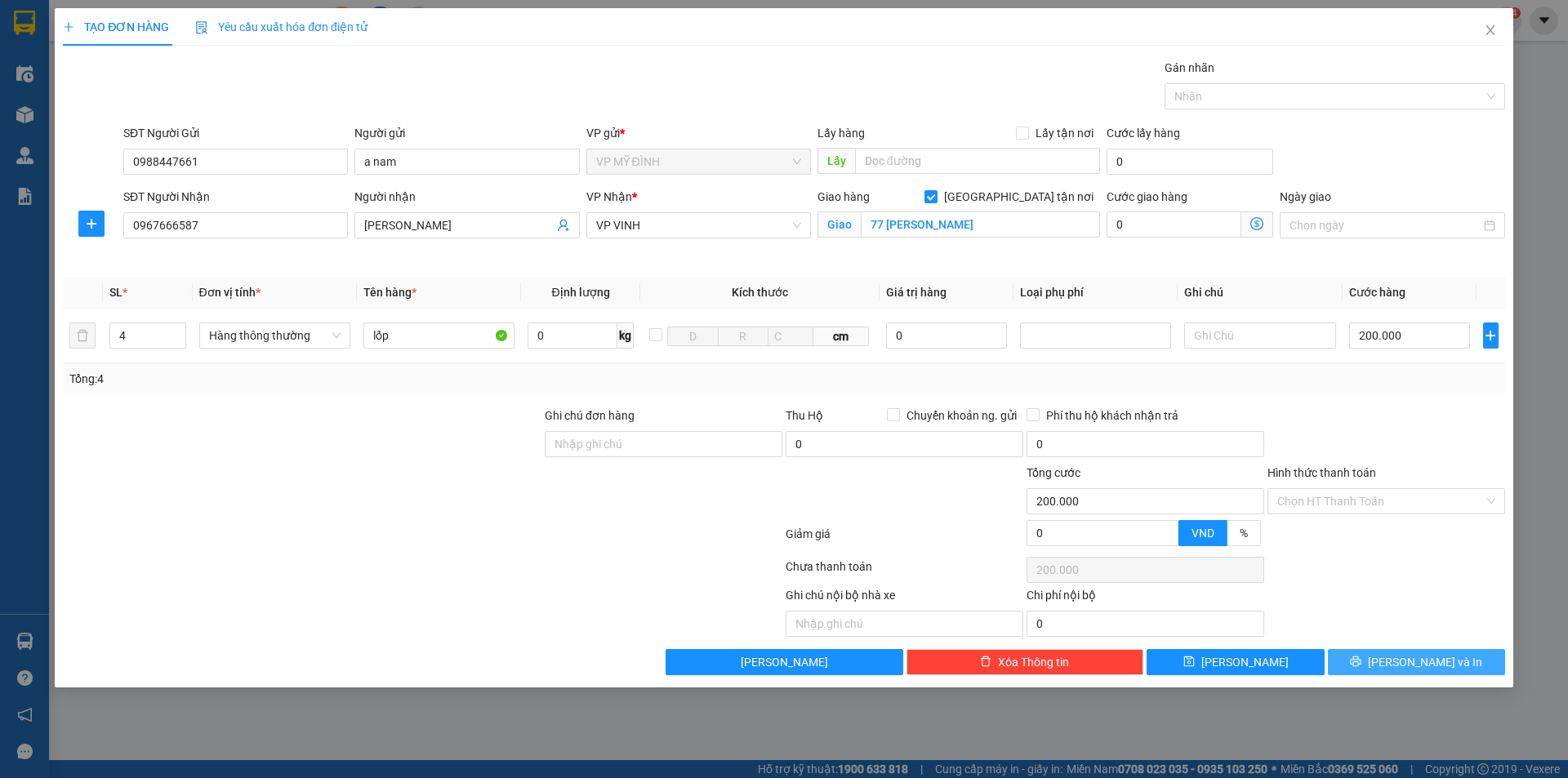
click at [1408, 666] on span "[PERSON_NAME] và In" at bounding box center [1425, 662] width 114 height 18
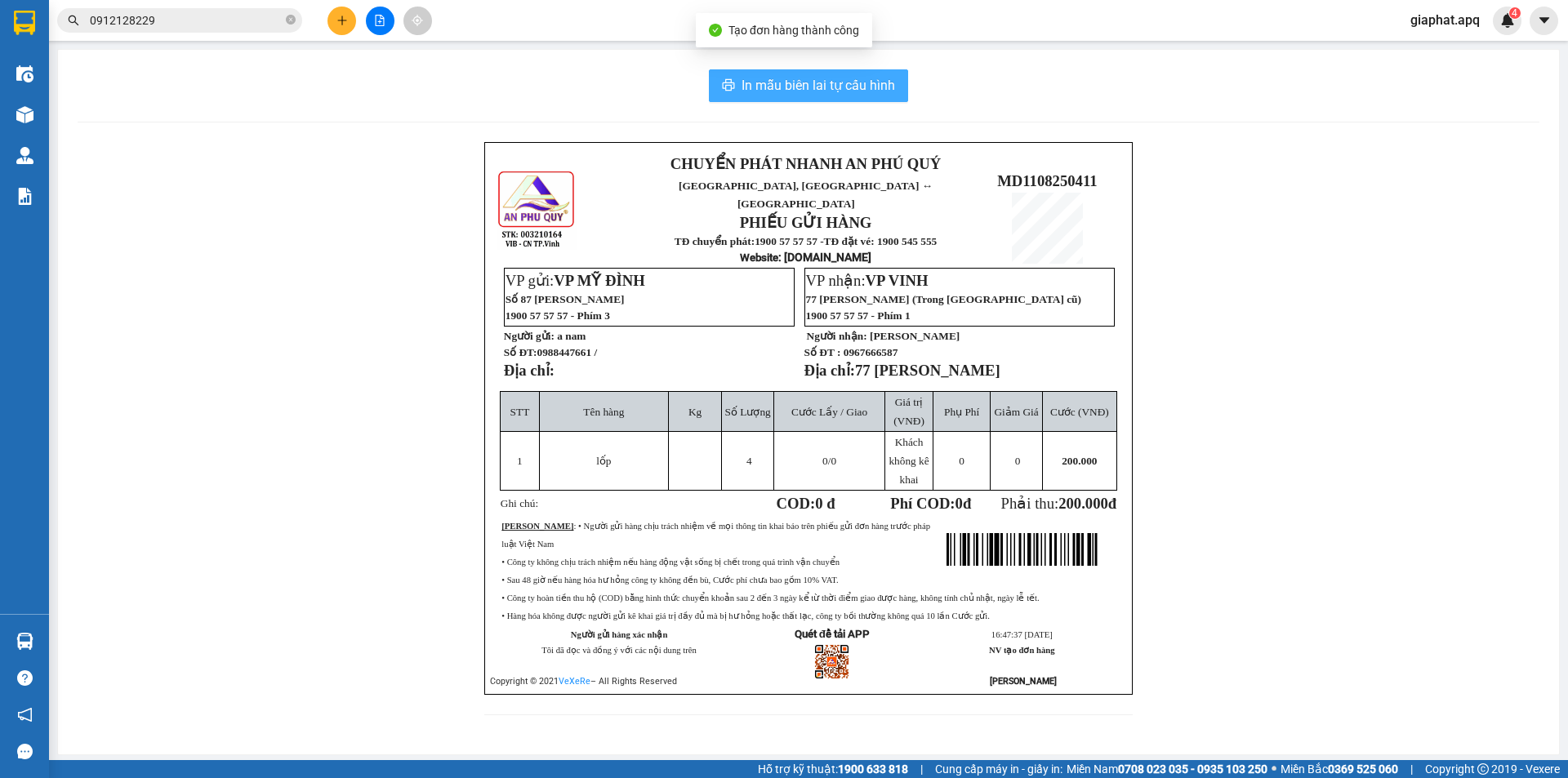
click at [766, 93] on span "In mẫu biên lai tự cấu hình" at bounding box center [818, 85] width 154 height 21
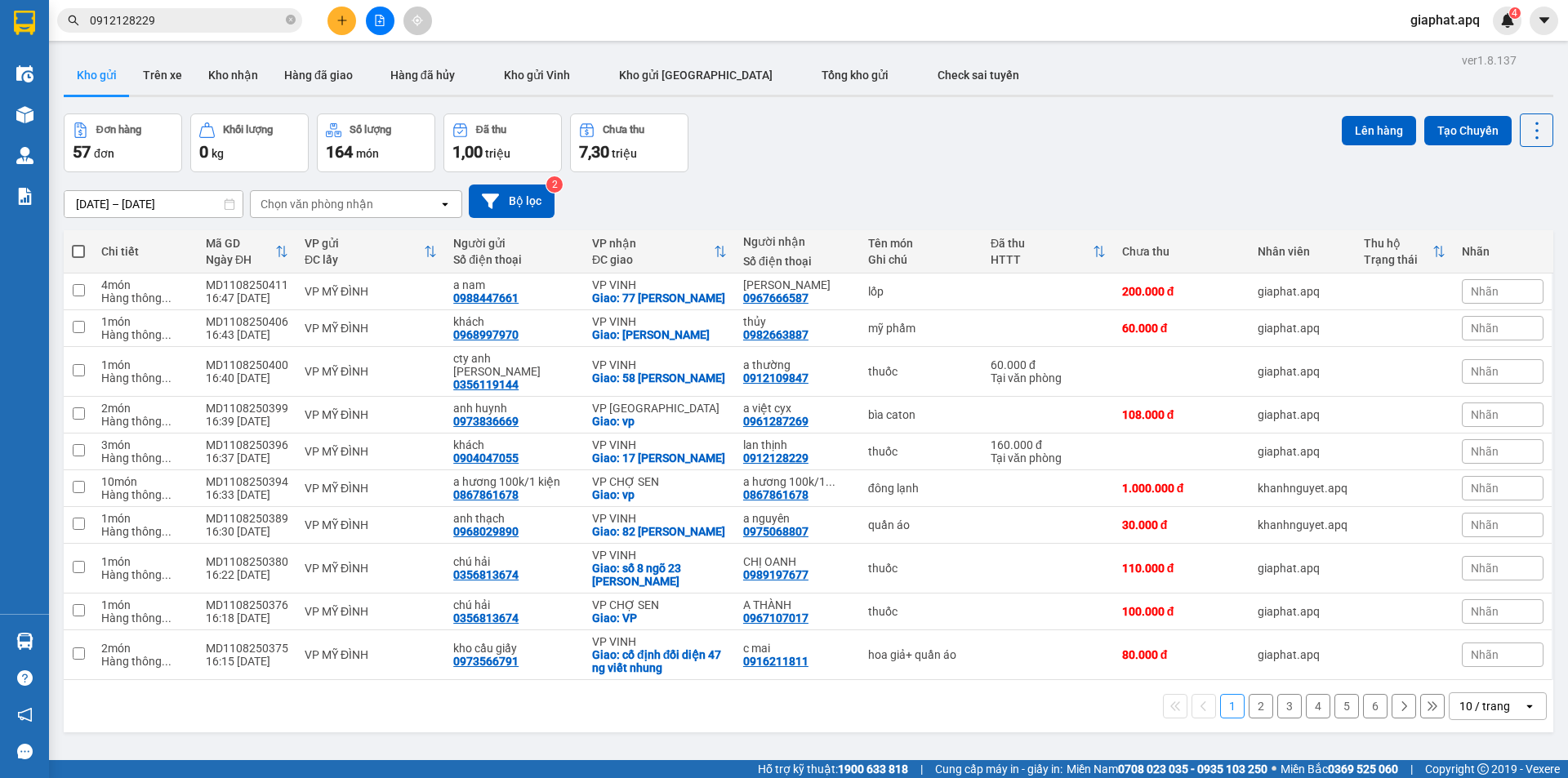
click at [1014, 121] on div "Đơn hàng 57 đơn Khối lượng 0 kg Số lượng 164 món Đã thu 1,00 triệu Chưa thu 7,3…" at bounding box center [808, 142] width 1489 height 58
click at [1418, 286] on icon at bounding box center [1424, 291] width 12 height 12
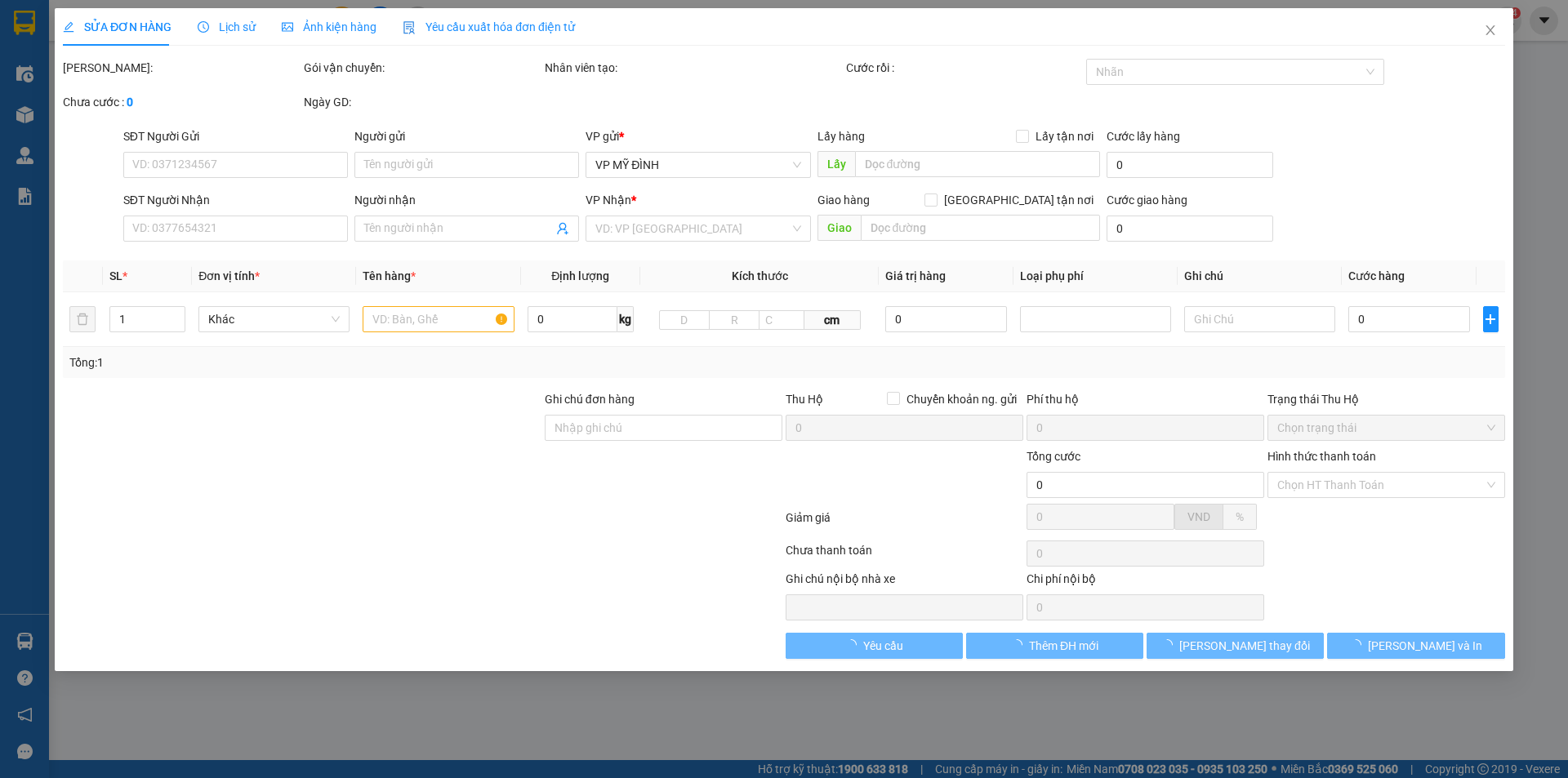
type input "0988447661"
type input "a nam"
type input "0967666587"
type input "quang nghiêm"
checkbox input "true"
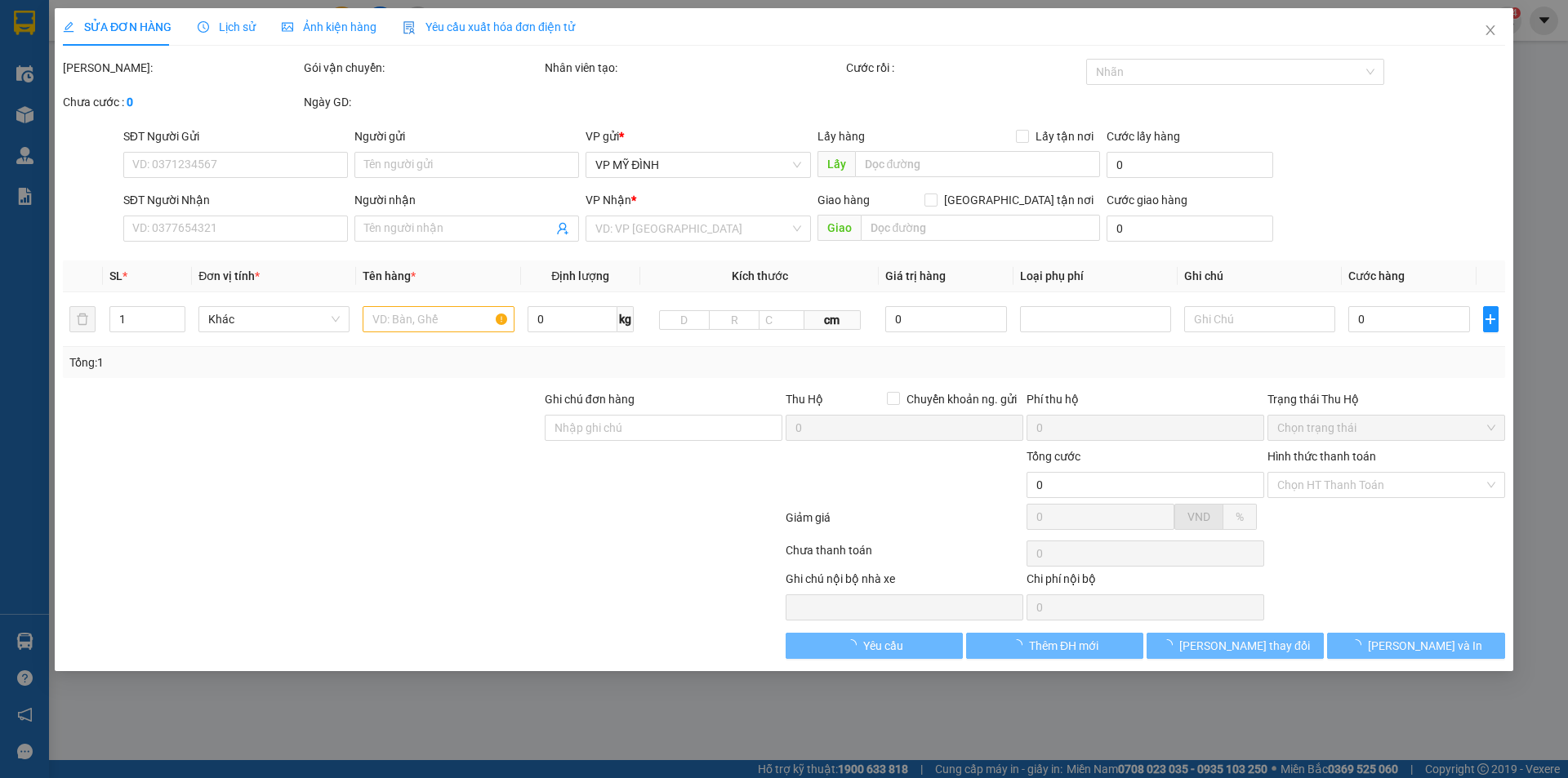
type input "77 hoàng văn thái"
type input "200.000"
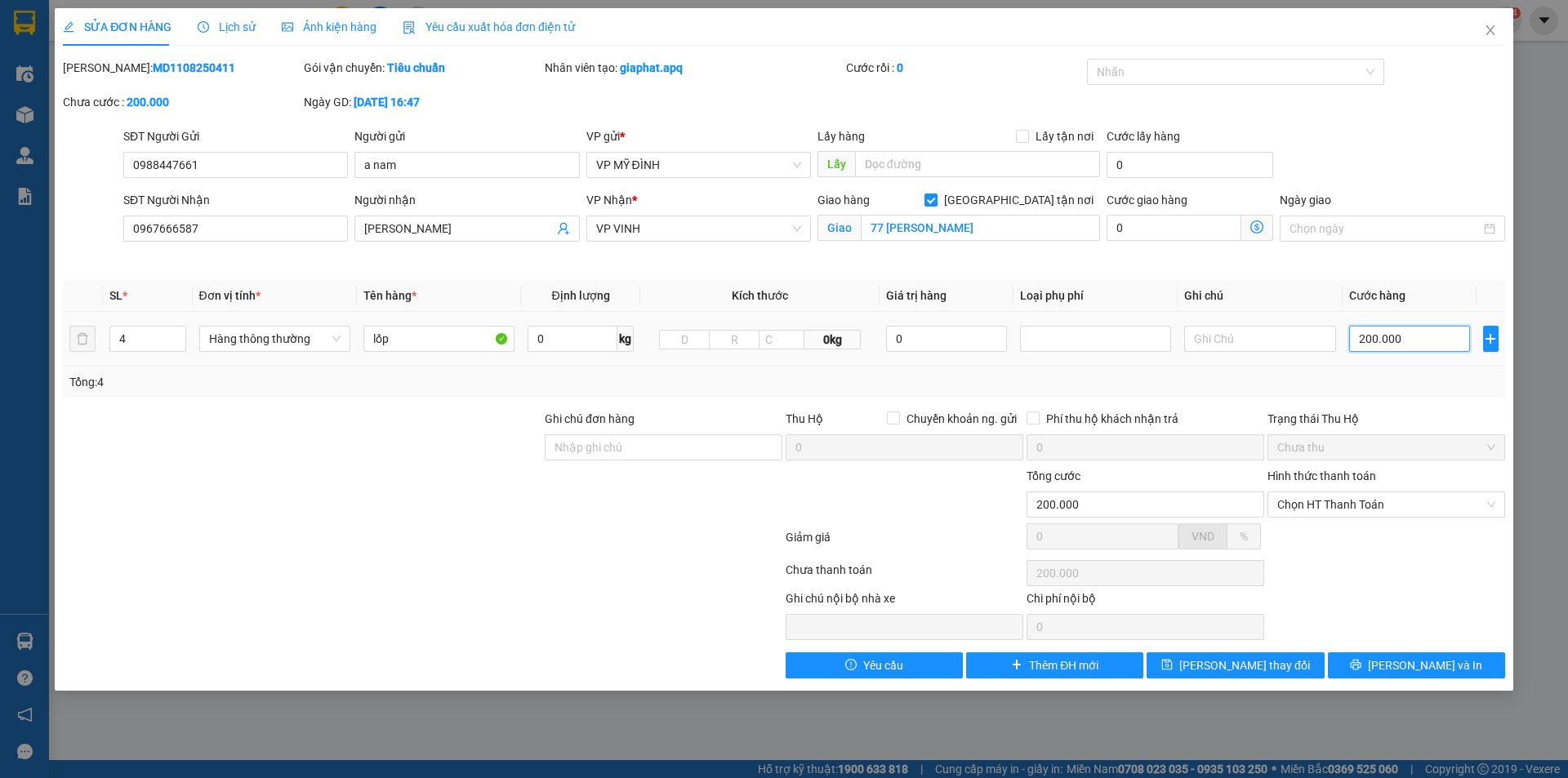
click at [1406, 326] on input "200.000" at bounding box center [1410, 339] width 122 height 26
type input "2"
type input "24"
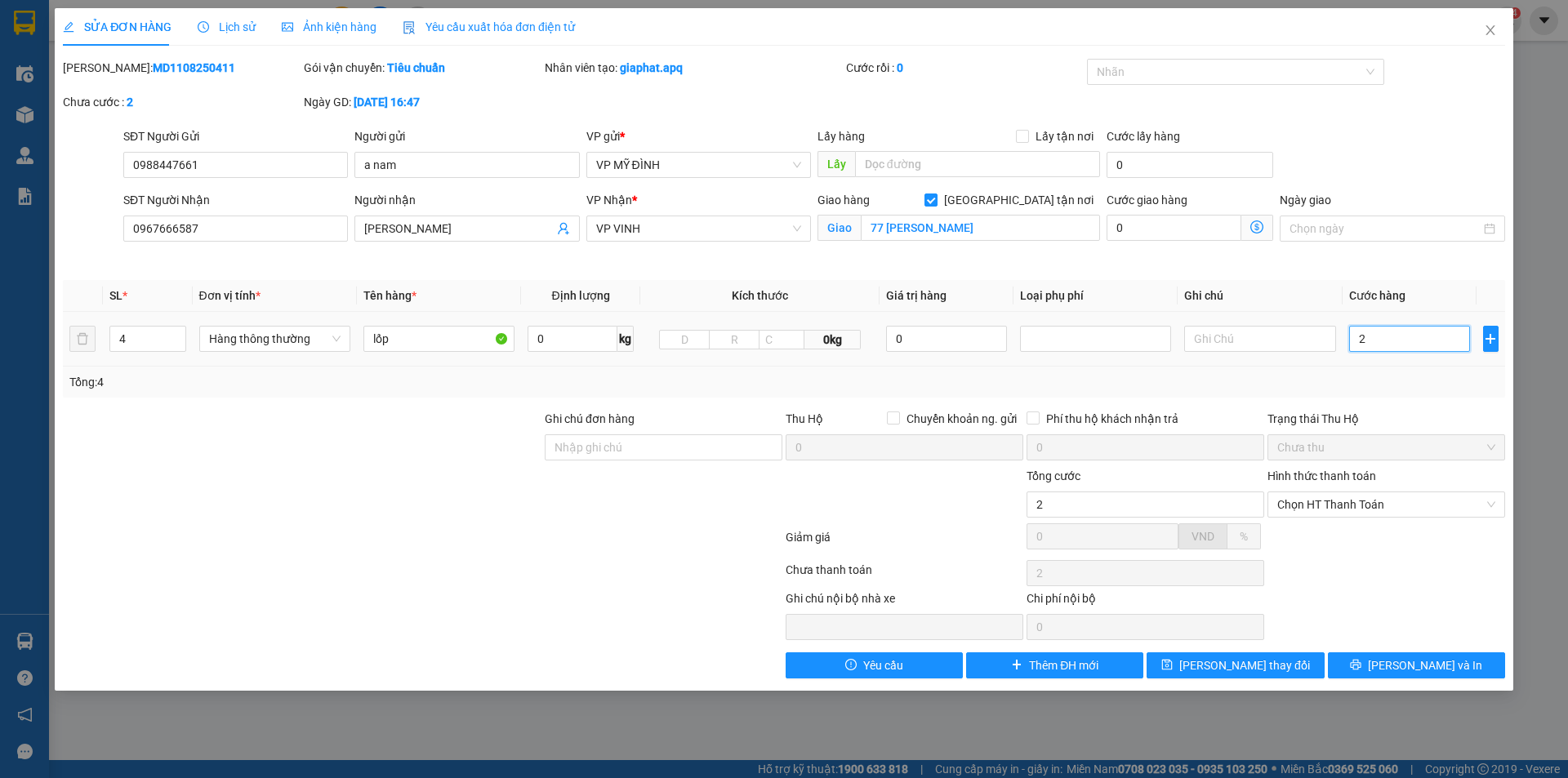
type input "24"
type input "240"
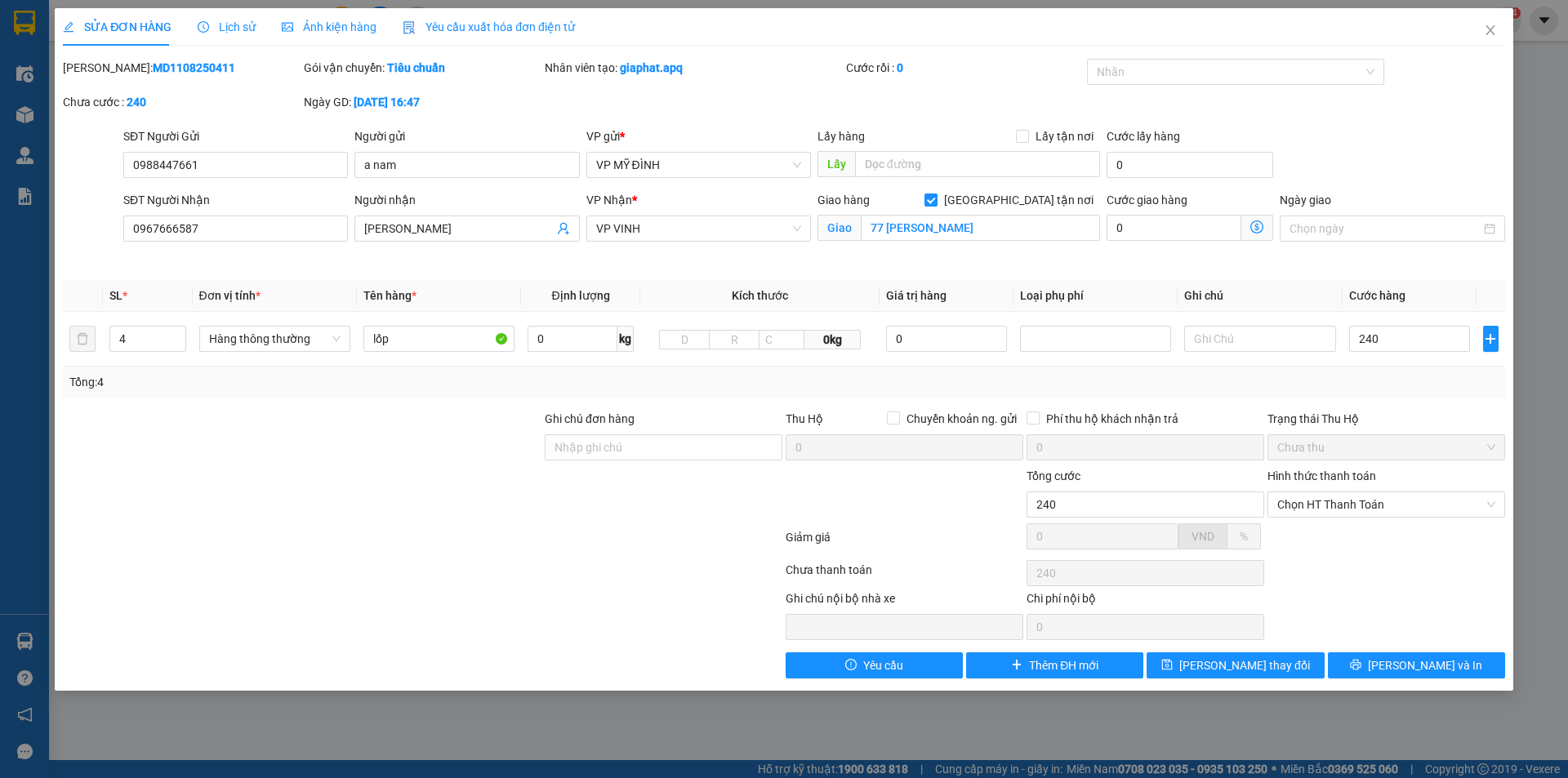
type input "240.000"
click at [1409, 146] on div "SĐT Người Gửi 0988447661 Người gửi a nam VP gửi * VP MỸ ĐÌNH Lấy hàng Lấy tận n…" at bounding box center [814, 155] width 1388 height 57
click at [1488, 30] on icon "close" at bounding box center [1490, 30] width 13 height 13
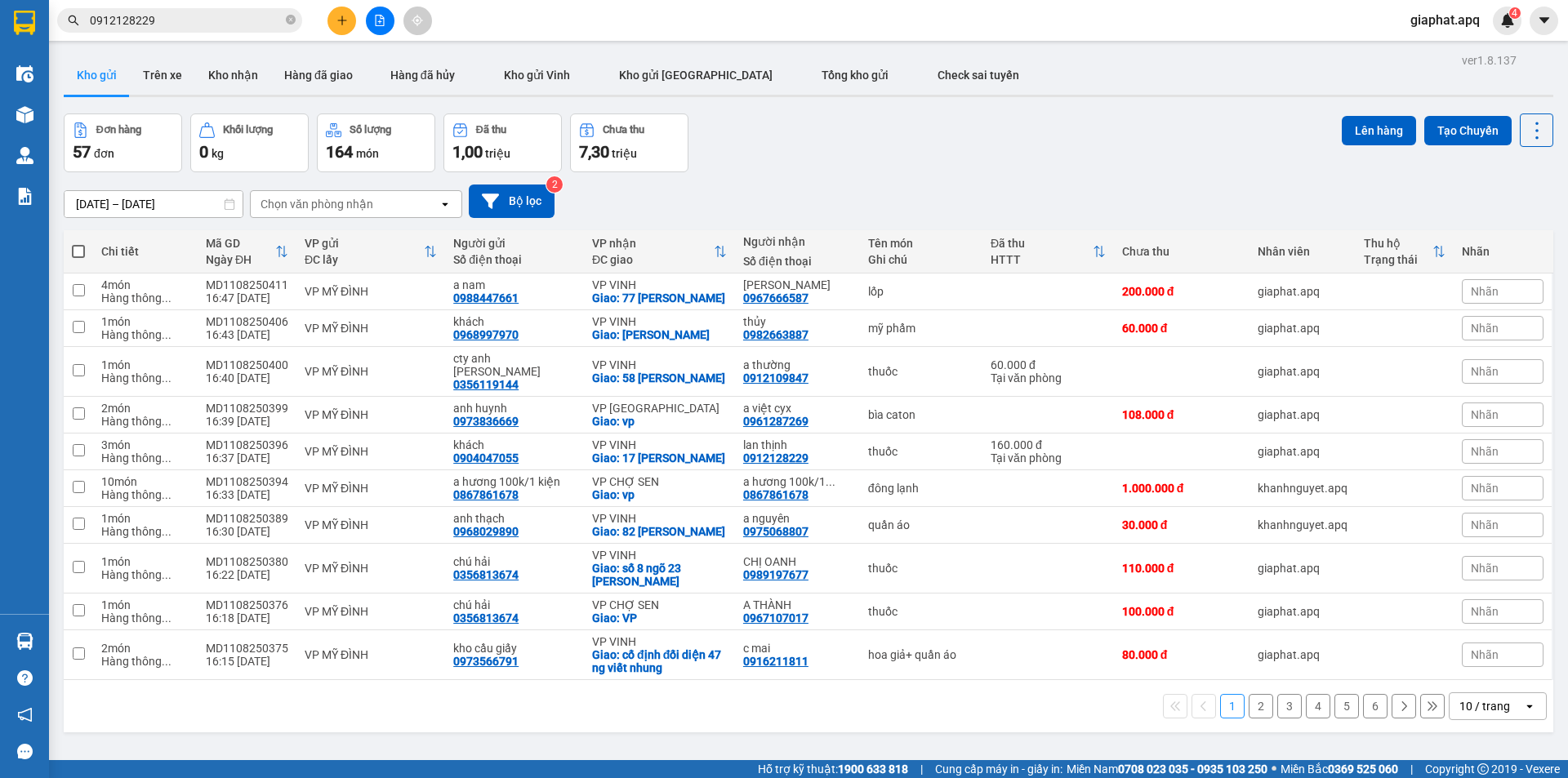
drag, startPoint x: 1120, startPoint y: 164, endPoint x: 1111, endPoint y: 142, distance: 23.8
click at [1120, 162] on div "Đơn hàng 57 đơn Khối lượng 0 kg Số lượng 164 món Đã thu 1,00 triệu Chưa thu 7,3…" at bounding box center [808, 142] width 1489 height 58
click at [348, 13] on button at bounding box center [341, 21] width 29 height 29
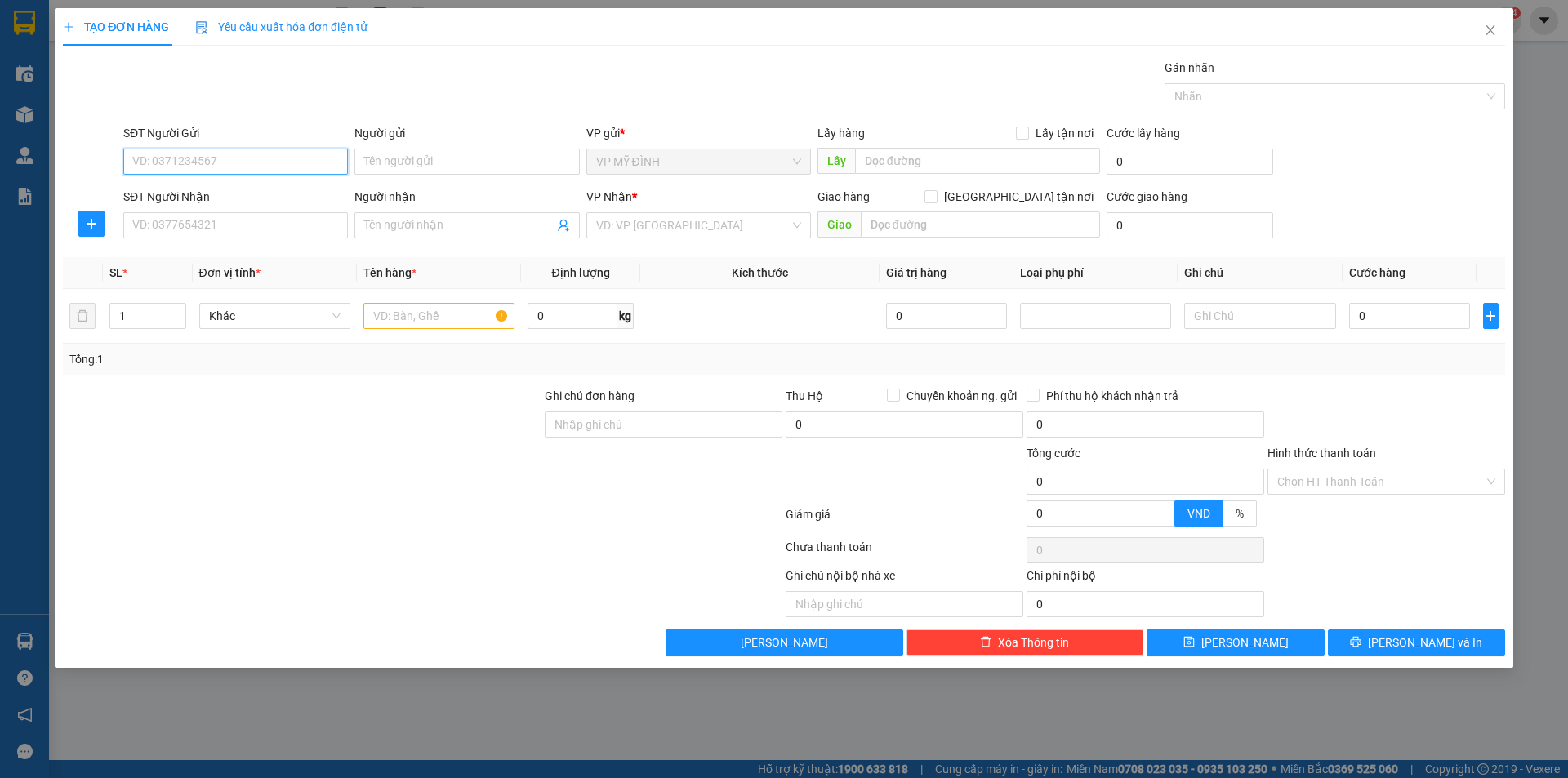
click at [162, 164] on input "SĐT Người Gửi" at bounding box center [235, 162] width 225 height 26
click at [236, 184] on div "0357441141 - a hiên" at bounding box center [235, 194] width 225 height 26
type input "0357441141"
type input "a hiên"
click at [236, 184] on div "0357441141 - a hiên" at bounding box center [235, 194] width 225 height 26
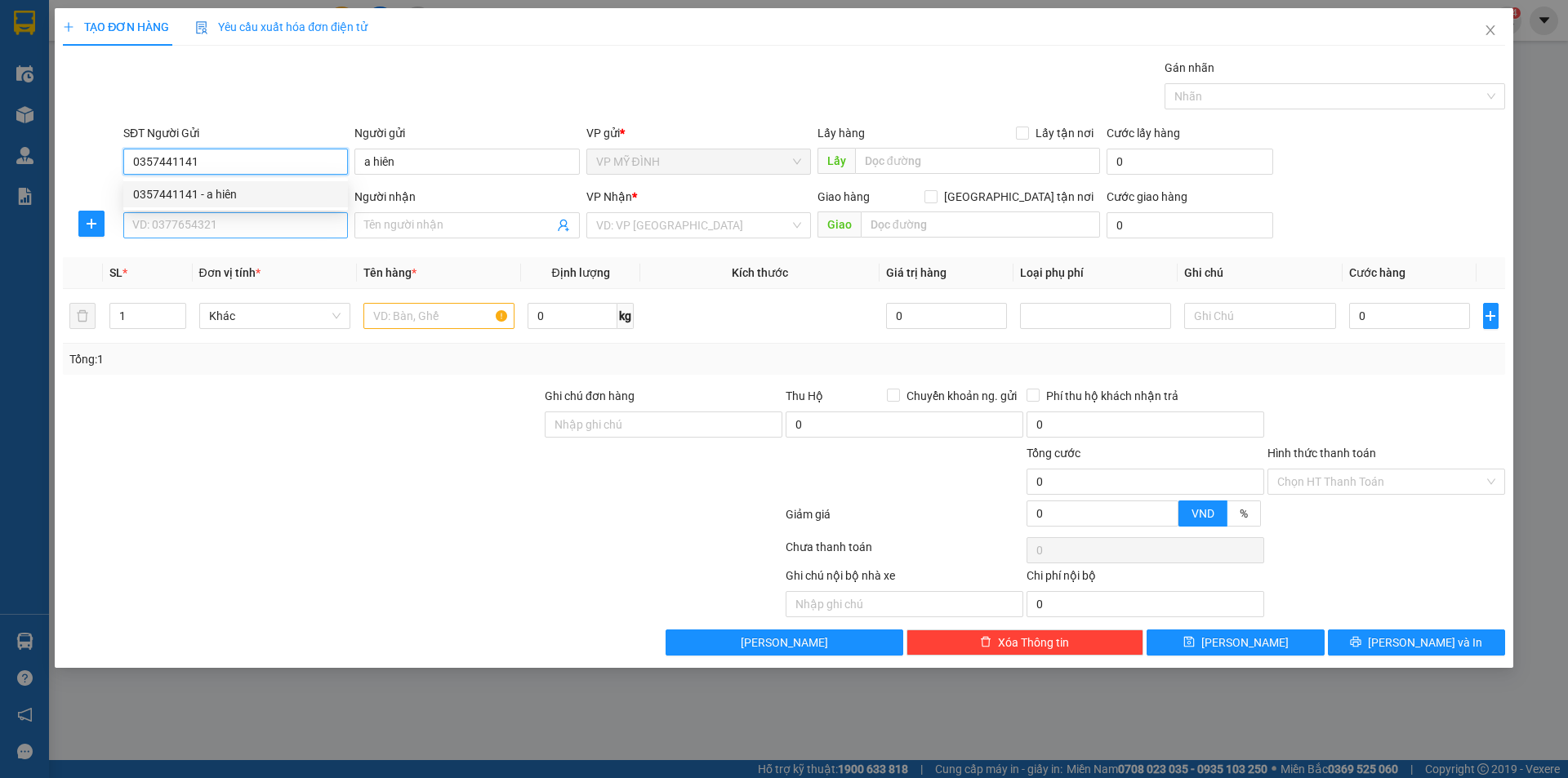
type input "0357441141"
click at [218, 235] on input "SĐT Người Nhận" at bounding box center [235, 225] width 225 height 26
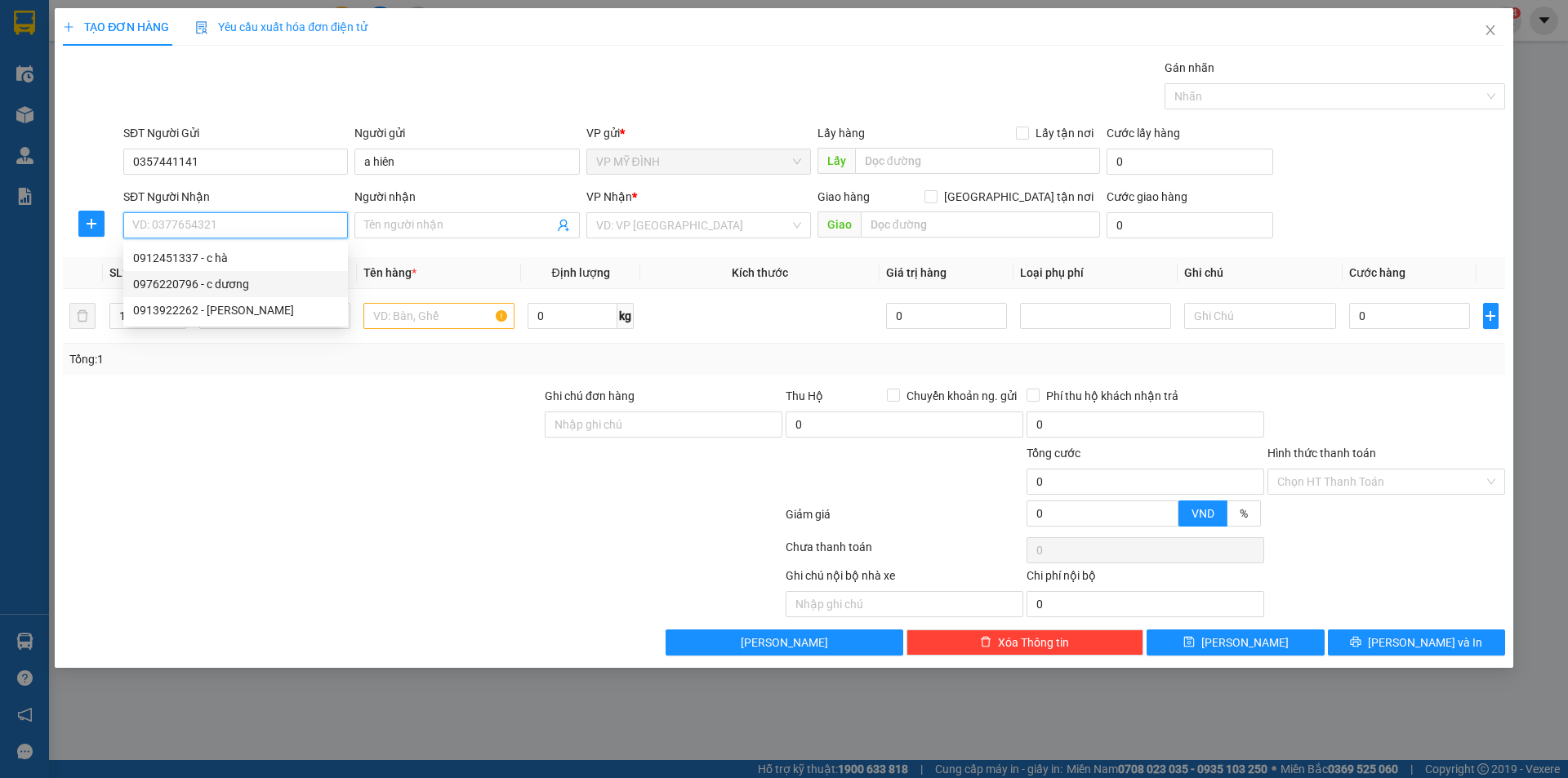
click at [195, 286] on div "0976220796 - c dương" at bounding box center [235, 284] width 205 height 18
type input "0976220796"
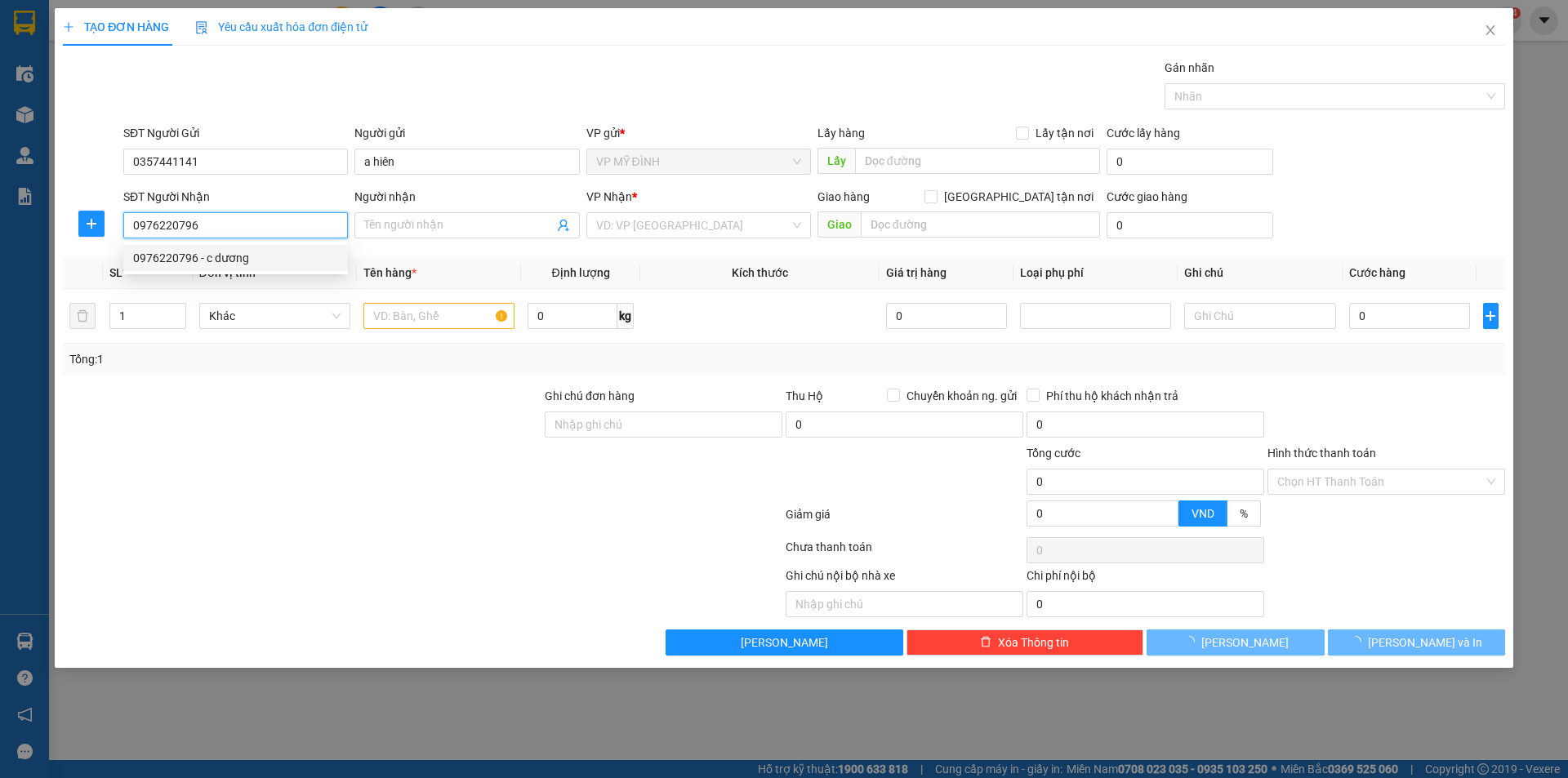
type input "c dương"
checkbox input "true"
type input "35 kim đồng hưng nguyên"
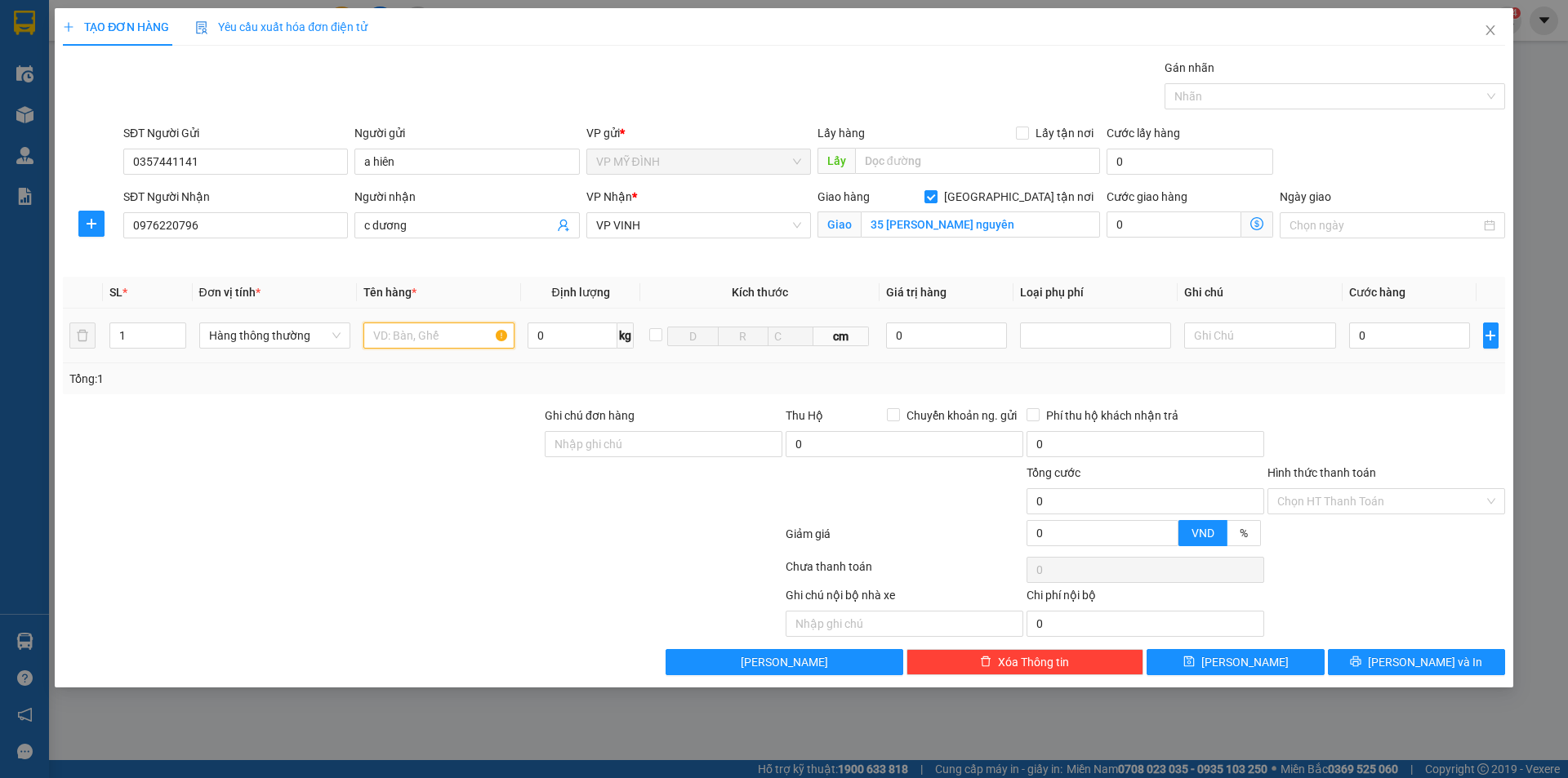
click at [449, 345] on input "text" at bounding box center [439, 336] width 151 height 26
type input "thuôc"
click at [1371, 340] on input "0" at bounding box center [1410, 336] width 122 height 26
type input "14"
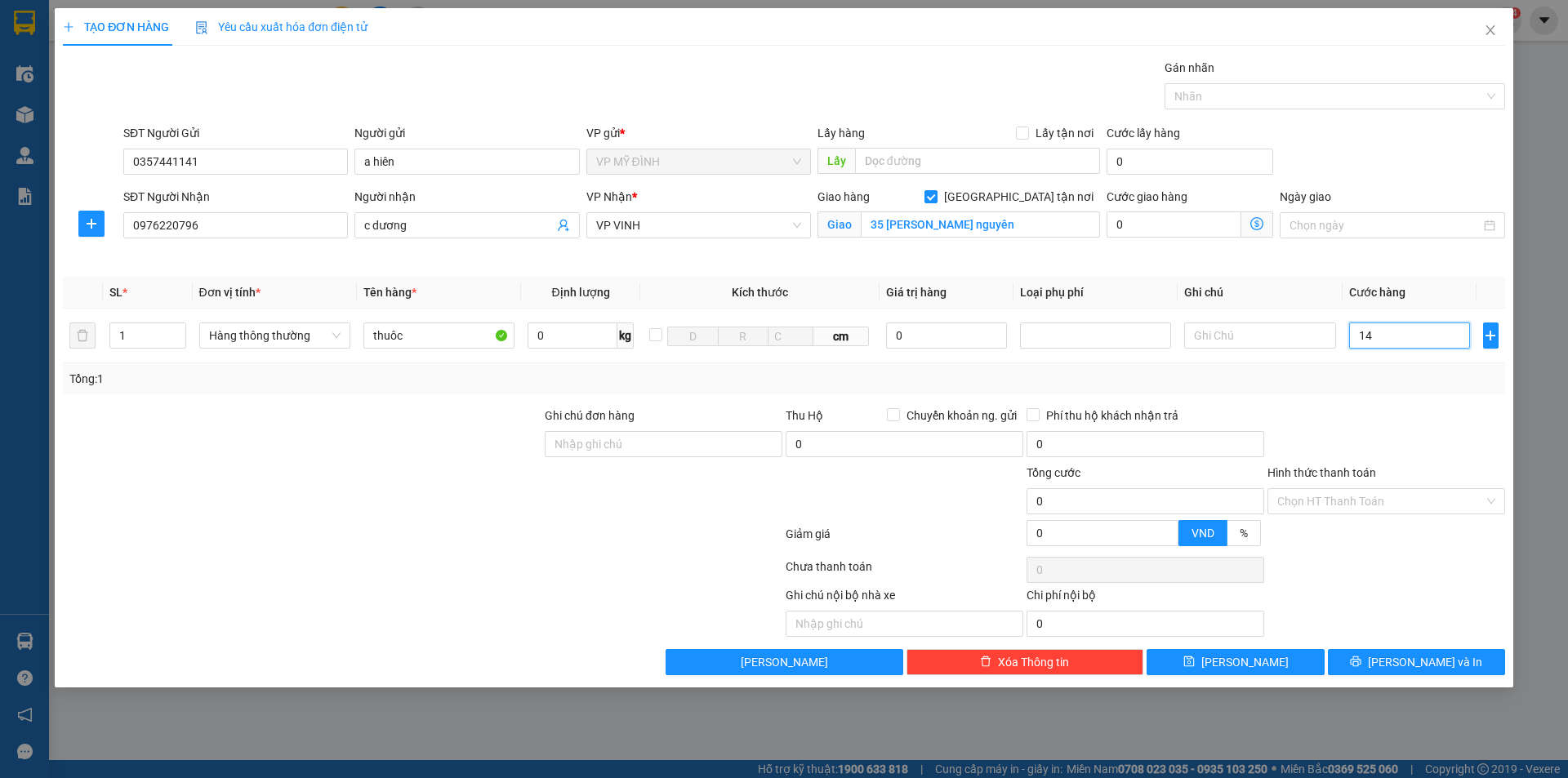
type input "14"
type input "1"
type input "0"
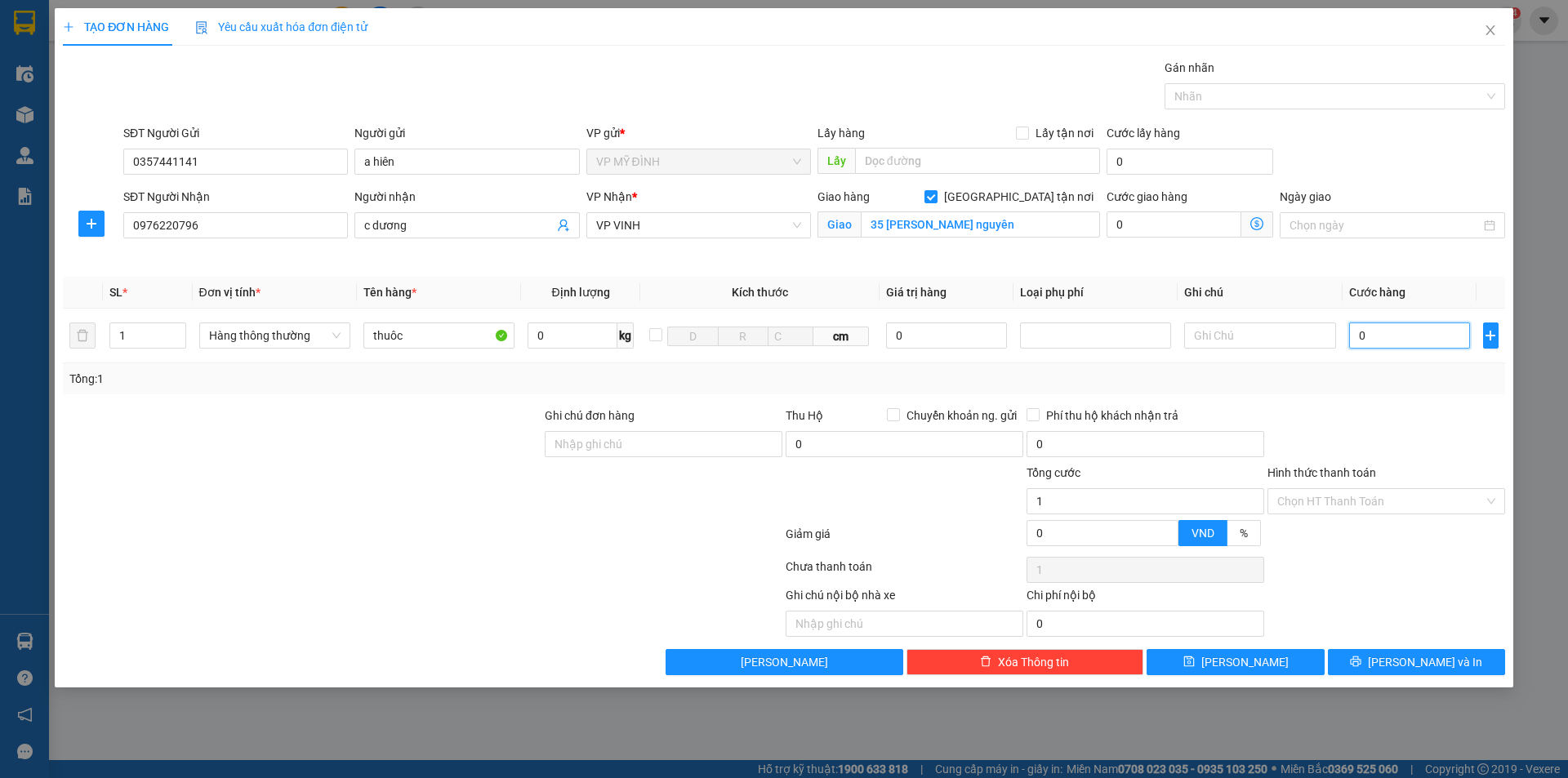
type input "0"
type input "04"
type input "4"
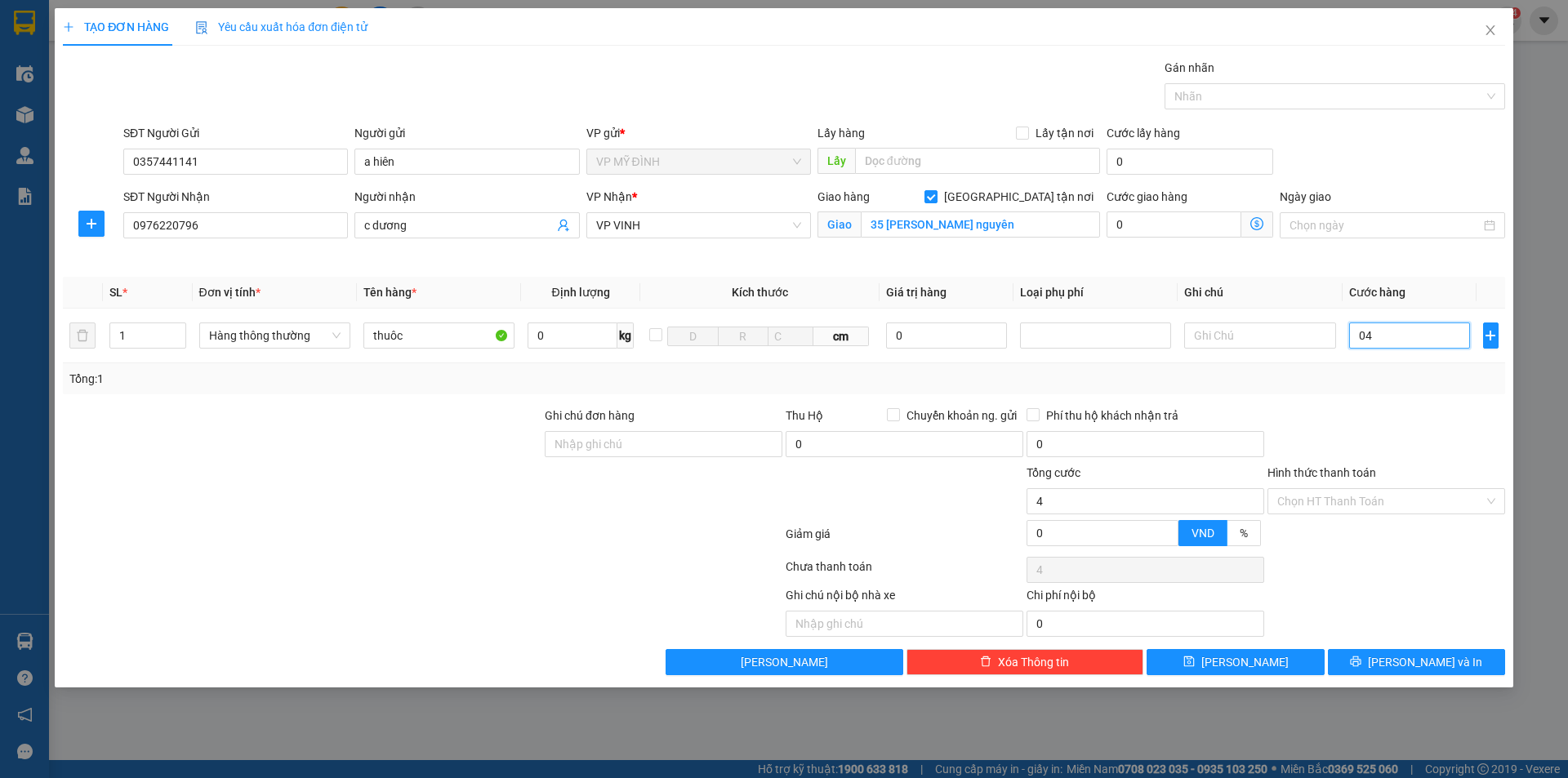
type input "040"
type input "40"
type input "40.000"
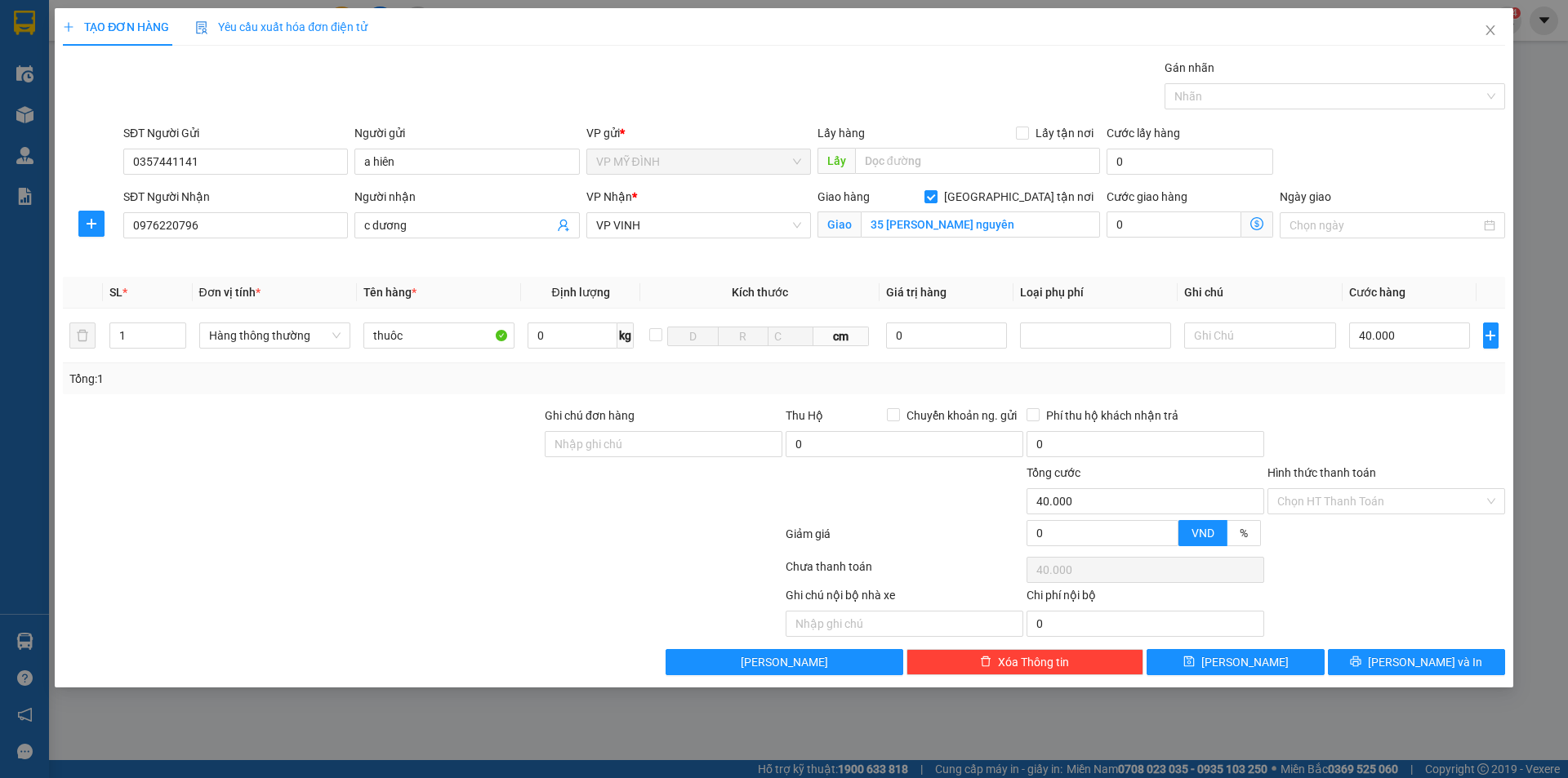
click at [1355, 382] on div "Tổng: 1" at bounding box center [783, 379] width 1429 height 18
click at [1391, 627] on div "Ghi chú nội bộ nhà xe Chi phí nội bộ 0" at bounding box center [783, 612] width 1445 height 51
click at [1385, 649] on button "[PERSON_NAME] và In" at bounding box center [1416, 662] width 177 height 26
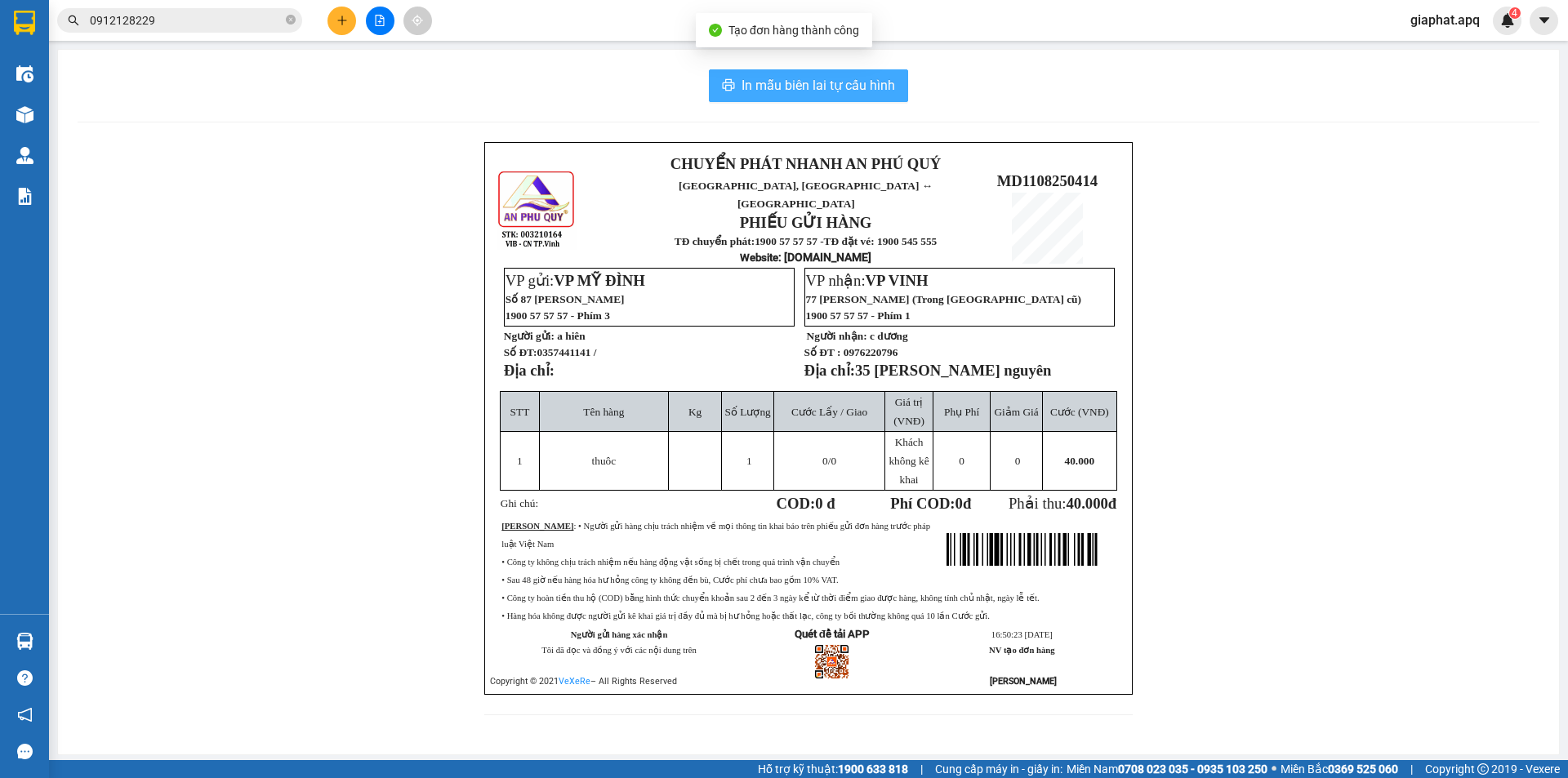
click at [856, 86] on span "In mẫu biên lai tự cấu hình" at bounding box center [818, 85] width 154 height 21
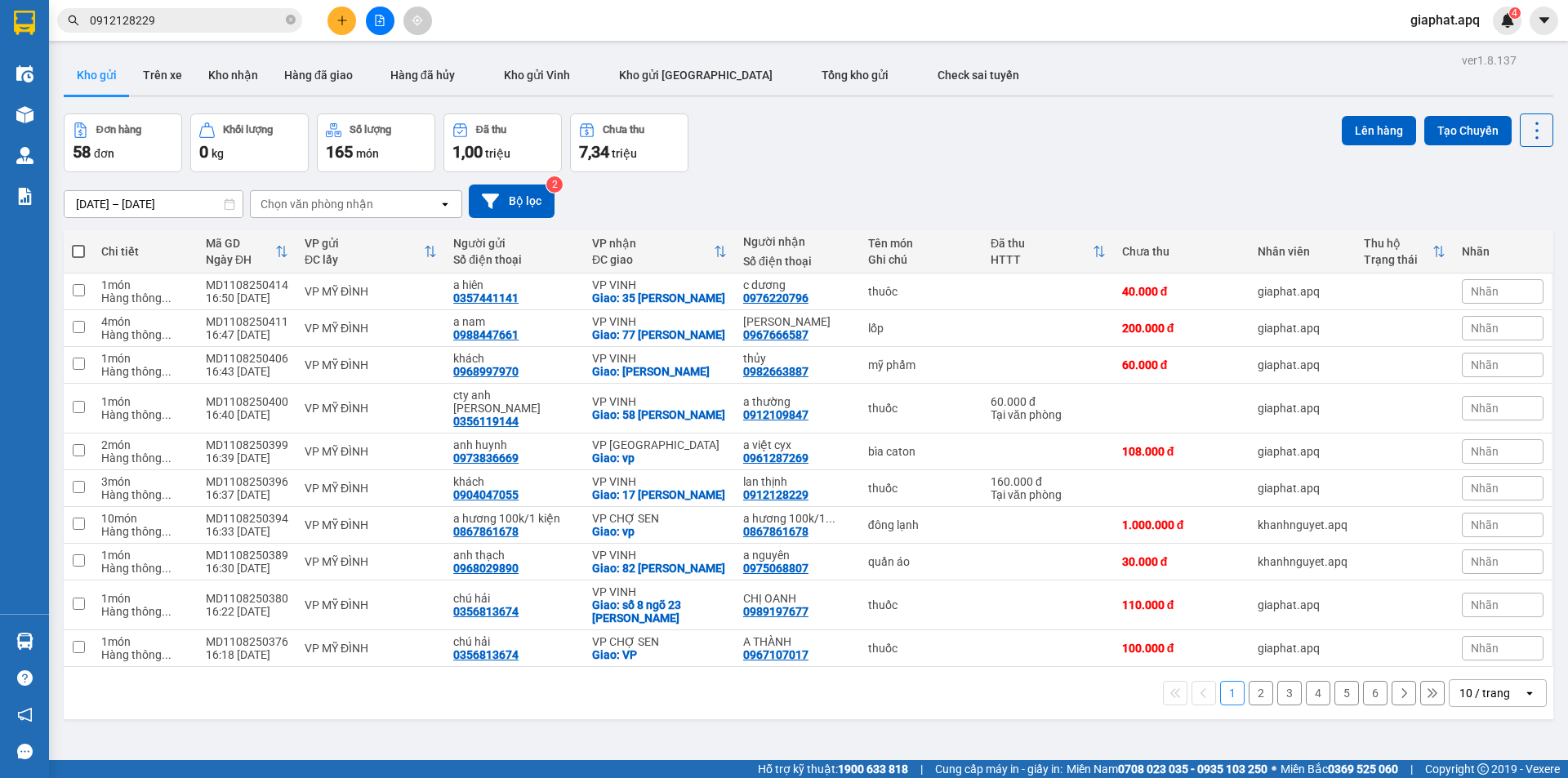
click at [350, 20] on button at bounding box center [341, 21] width 29 height 29
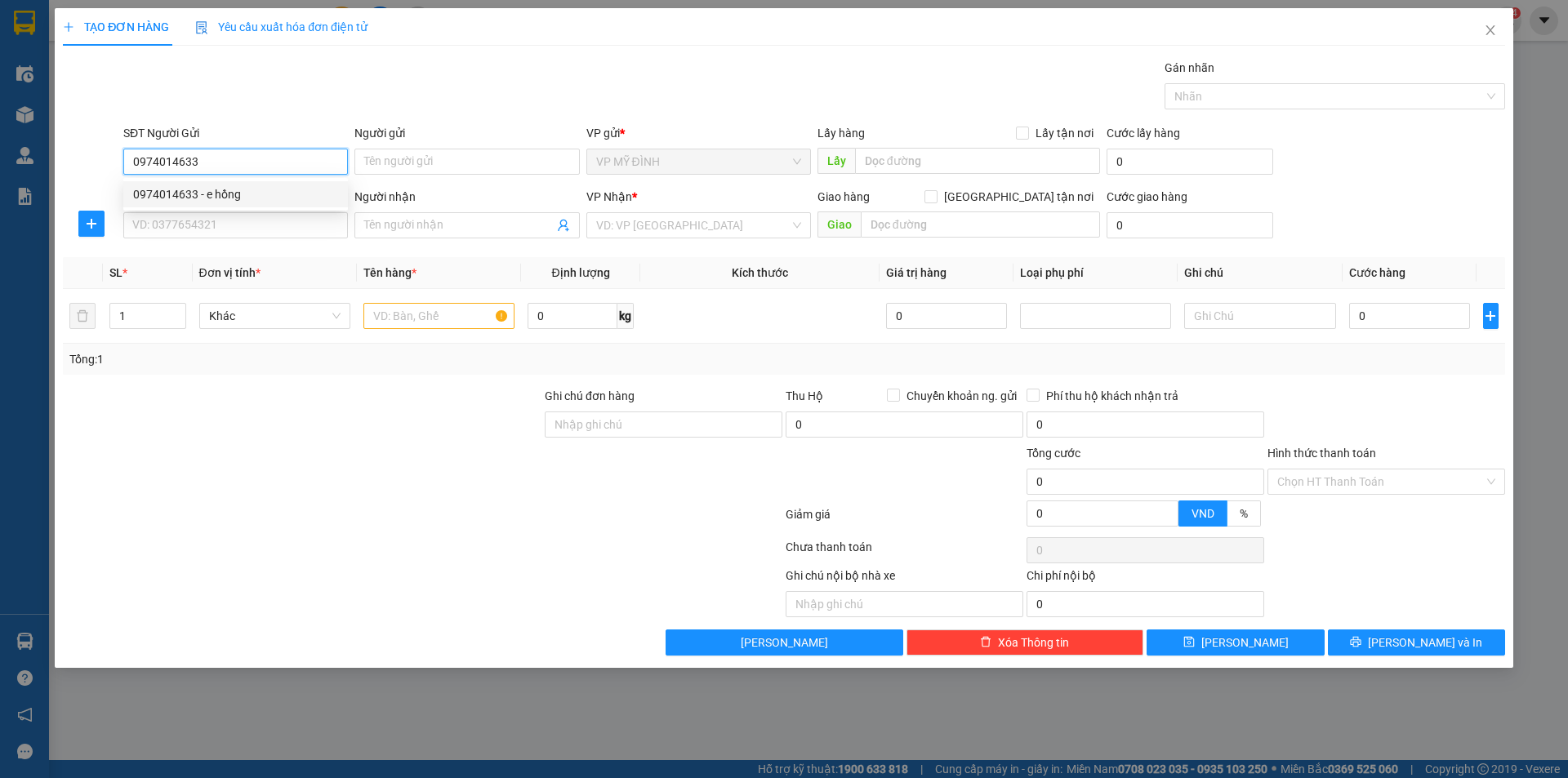
click at [225, 190] on div "0974014633 - e hồng" at bounding box center [235, 194] width 205 height 18
drag, startPoint x: 228, startPoint y: 210, endPoint x: 222, endPoint y: 222, distance: 13.4
click at [226, 212] on div "SĐT Người Nhận VD: 0377654321" at bounding box center [235, 215] width 225 height 57
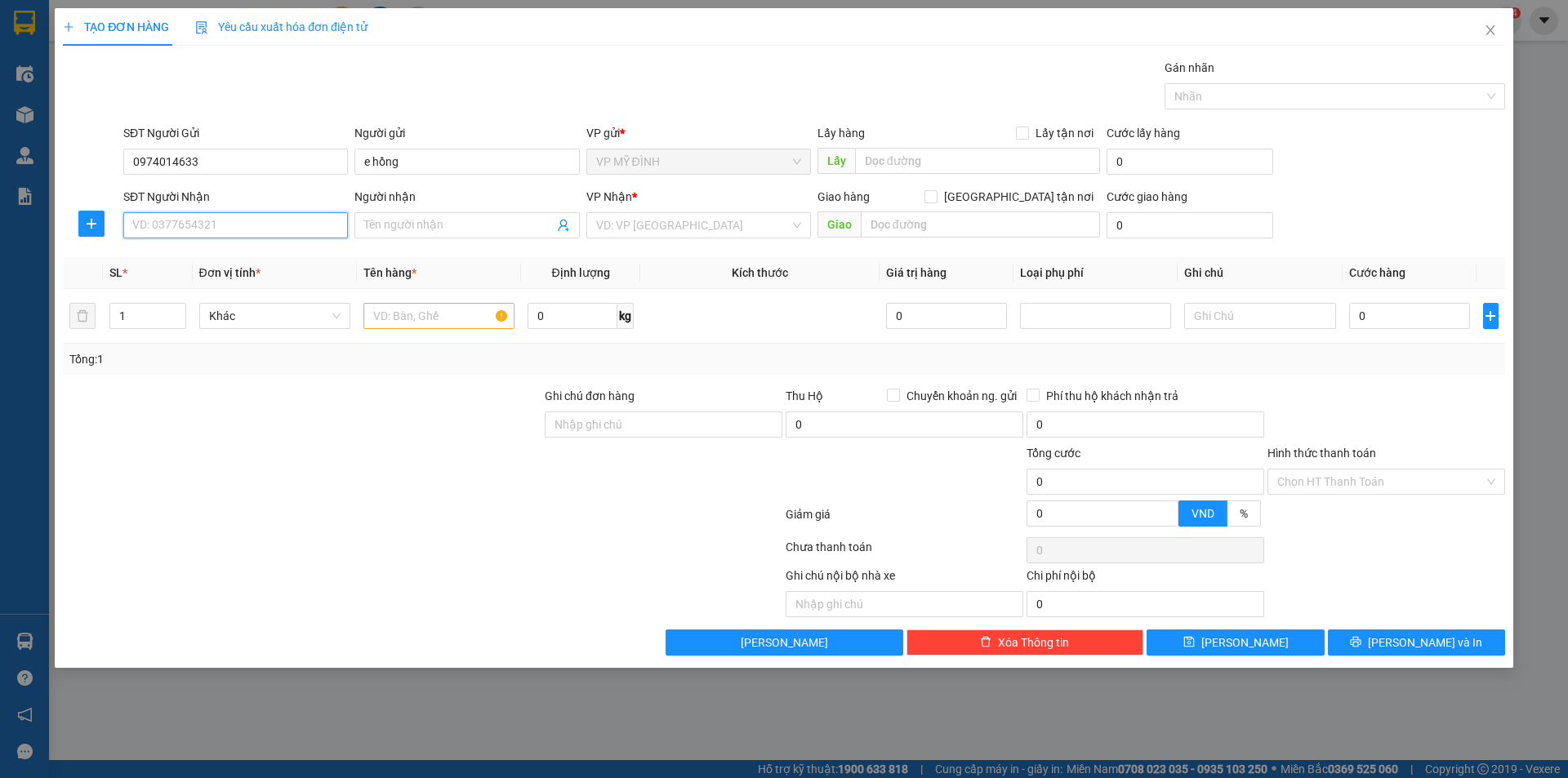
click at [222, 222] on input "SĐT Người Nhận" at bounding box center [235, 225] width 225 height 26
click at [238, 254] on div "0385779707 - A NGHĨA" at bounding box center [235, 258] width 205 height 18
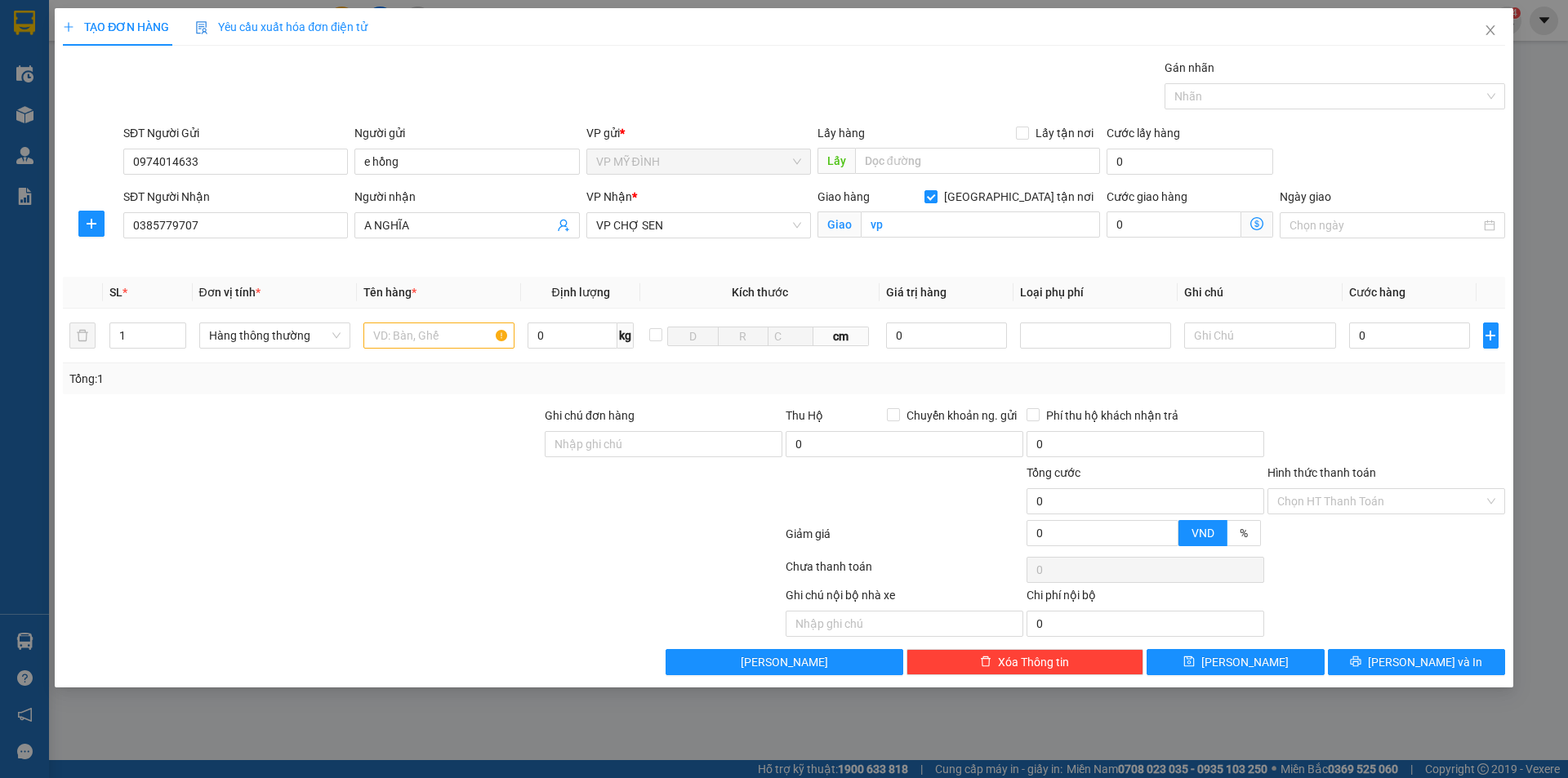
click at [359, 507] on div at bounding box center [302, 492] width 482 height 57
click at [385, 325] on input "text" at bounding box center [439, 336] width 151 height 26
click at [420, 461] on form "Ghi chú đơn hàng Thu Hộ Chuyển khoản ng. gửi 0 Phí thu hộ khách nhận trả 0 Tổng…" at bounding box center [783, 479] width 1442 height 147
click at [407, 331] on input "răng" at bounding box center [439, 336] width 151 height 26
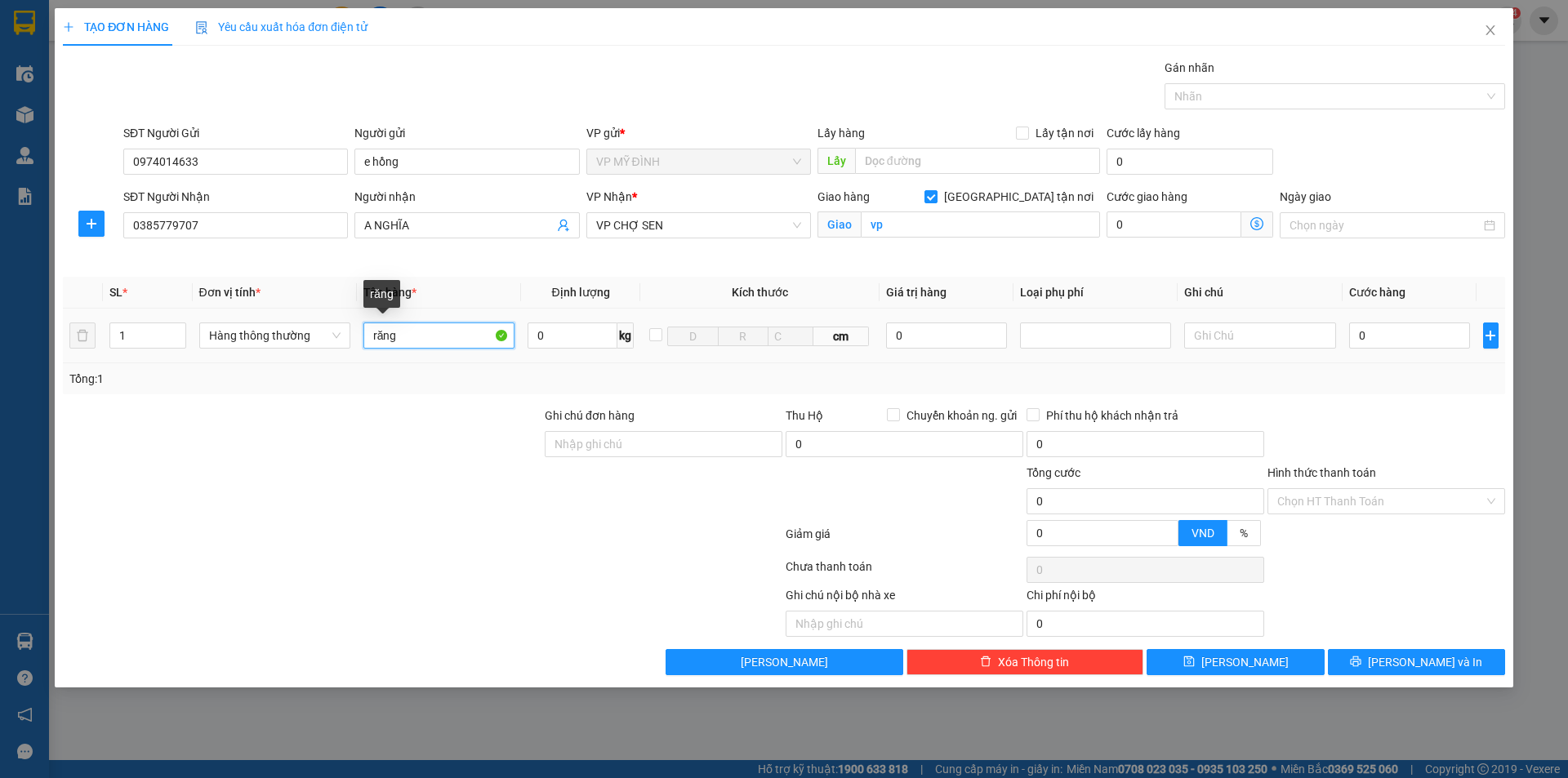
click at [407, 331] on input "răng" at bounding box center [439, 336] width 151 height 26
click at [406, 327] on input "răng" at bounding box center [439, 336] width 151 height 26
click at [397, 485] on div at bounding box center [302, 492] width 482 height 57
click at [1394, 330] on input "0" at bounding box center [1410, 336] width 122 height 26
click at [1389, 504] on input "Hình thức thanh toán" at bounding box center [1380, 502] width 206 height 25
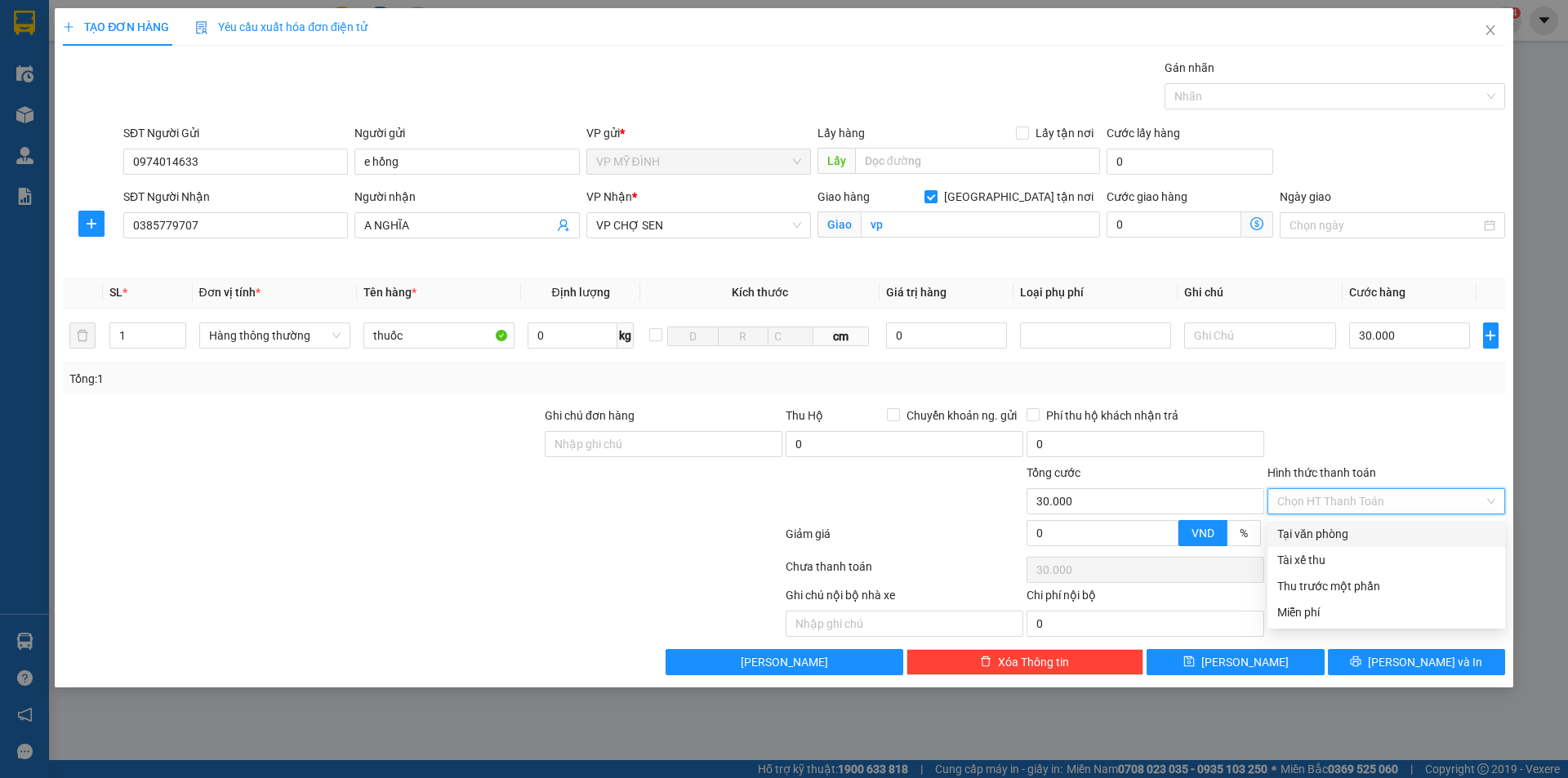
click at [1391, 375] on div "Tổng: 1" at bounding box center [783, 379] width 1429 height 18
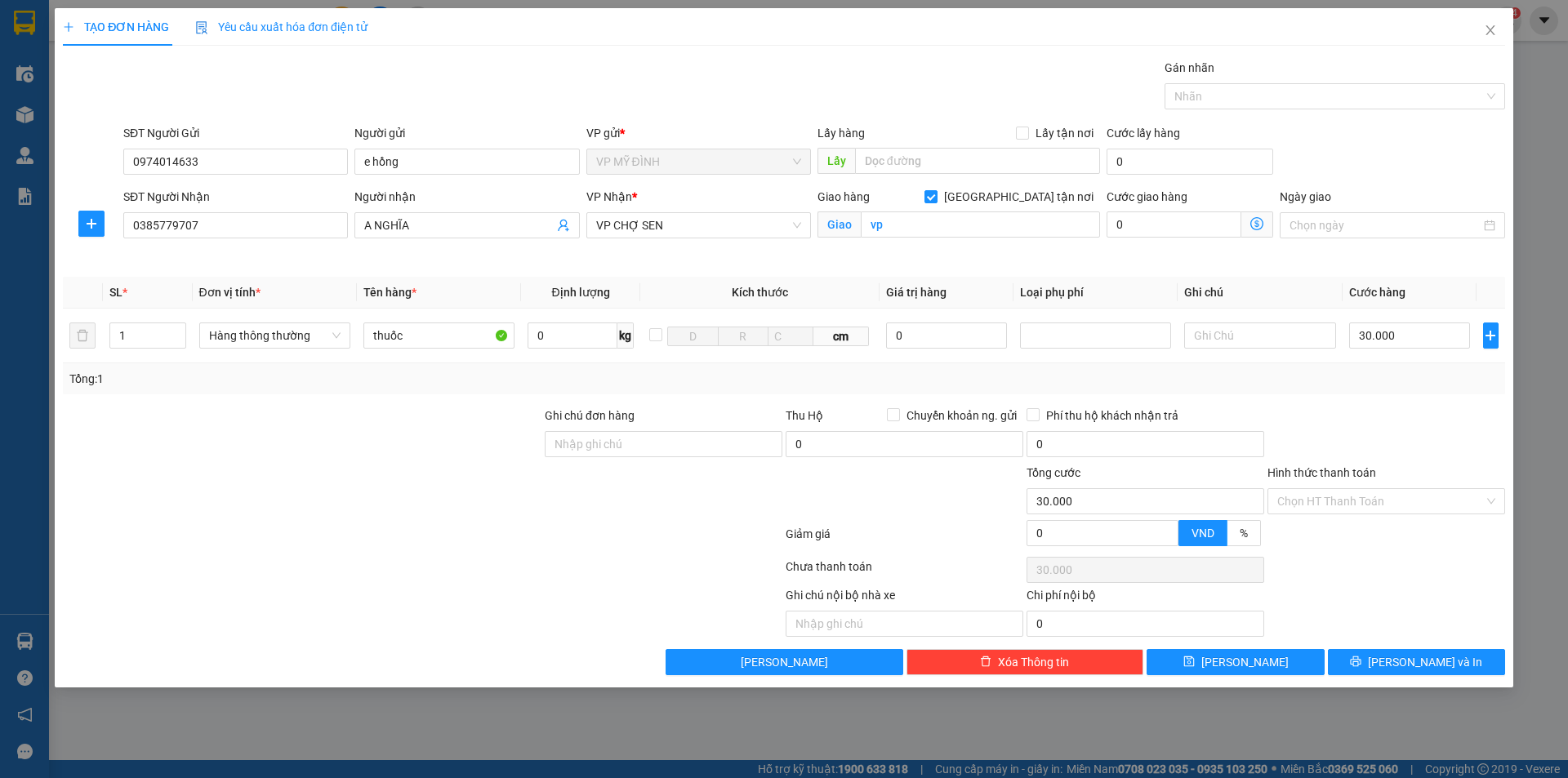
drag, startPoint x: 250, startPoint y: 551, endPoint x: 275, endPoint y: 548, distance: 25.2
click at [255, 549] on div at bounding box center [422, 537] width 722 height 33
click at [1453, 666] on button "[PERSON_NAME] và In" at bounding box center [1416, 662] width 177 height 26
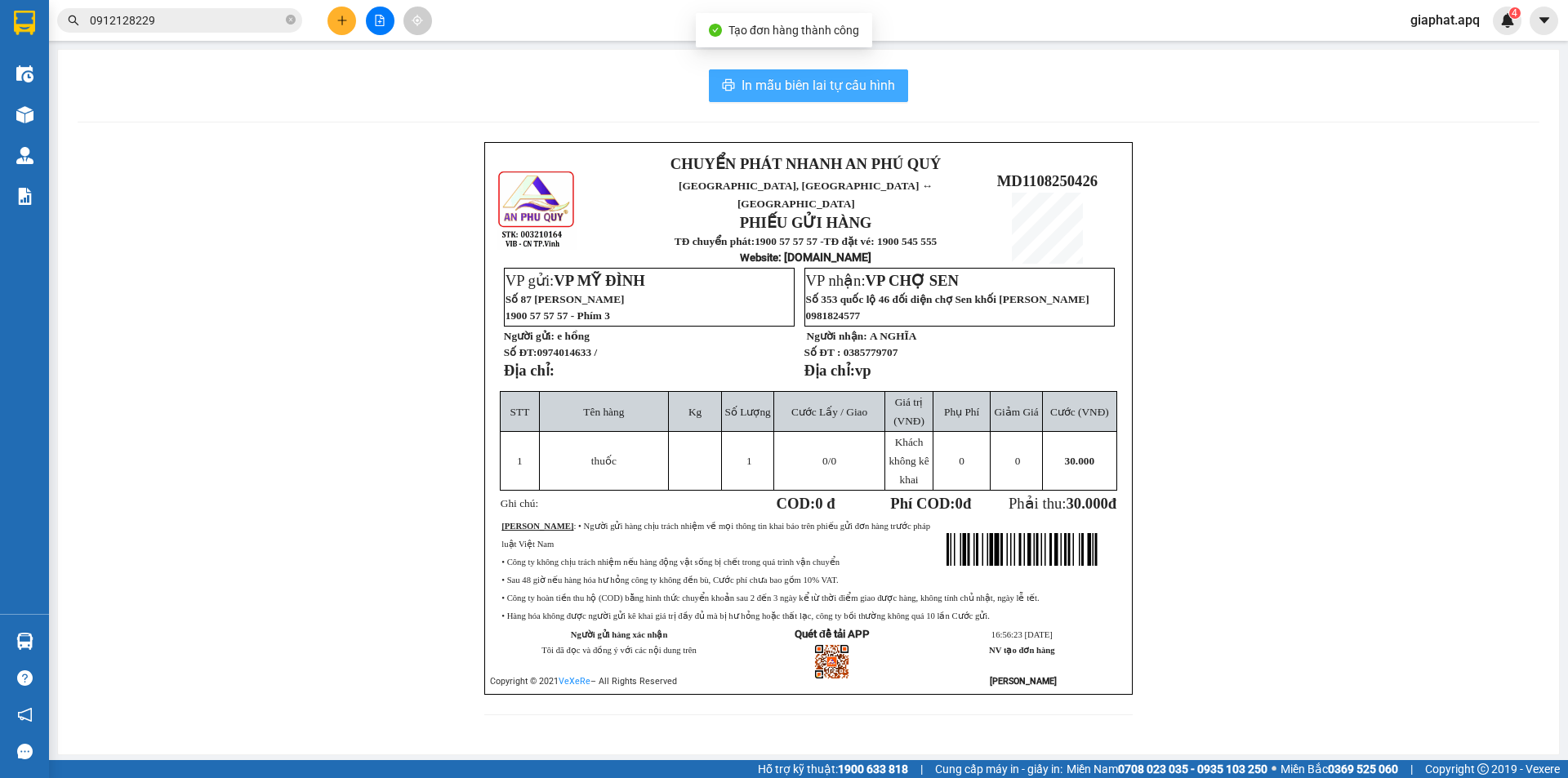
click at [831, 89] on span "In mẫu biên lai tự cấu hình" at bounding box center [818, 85] width 154 height 21
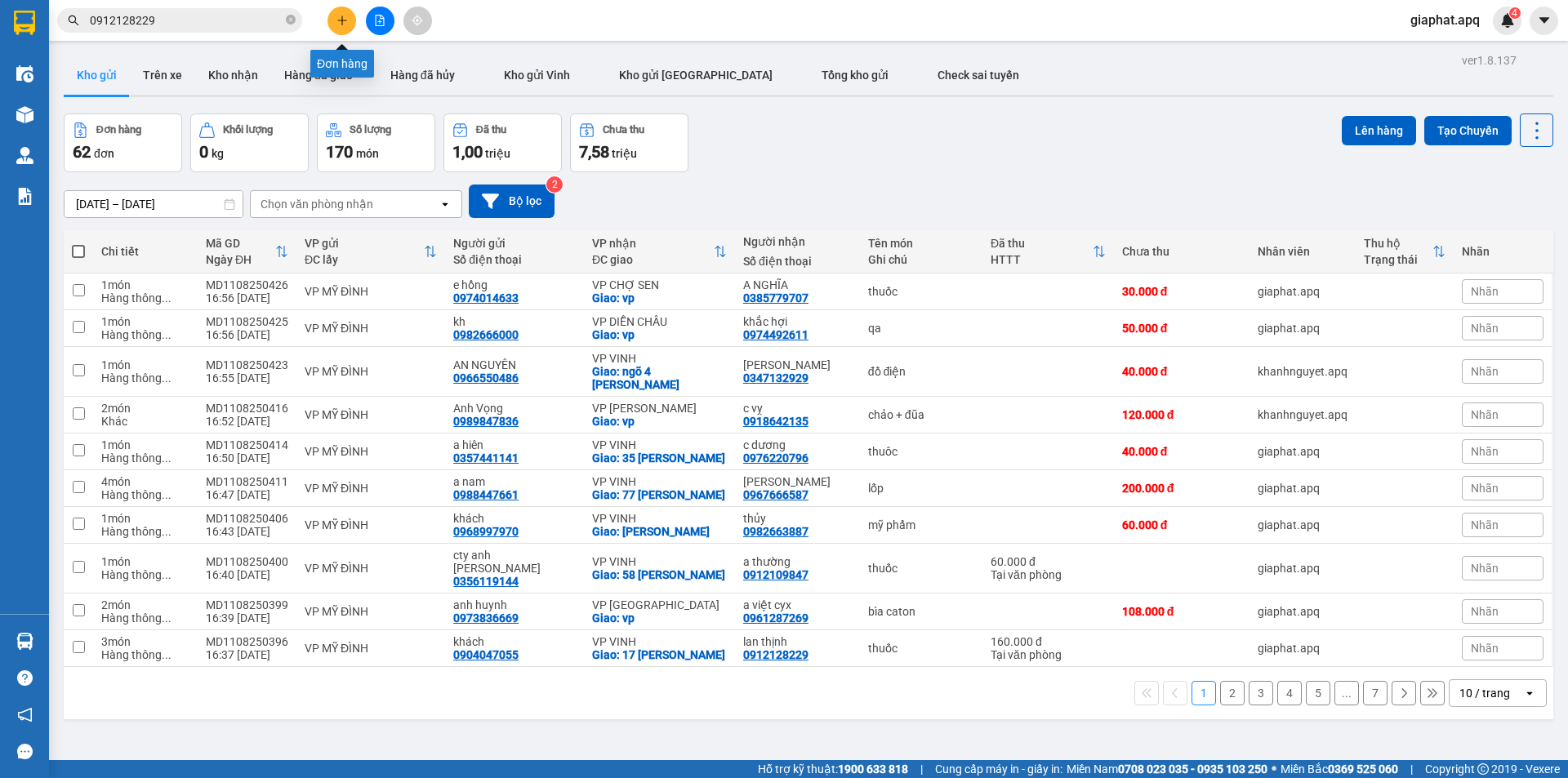
click at [354, 22] on button at bounding box center [341, 21] width 29 height 29
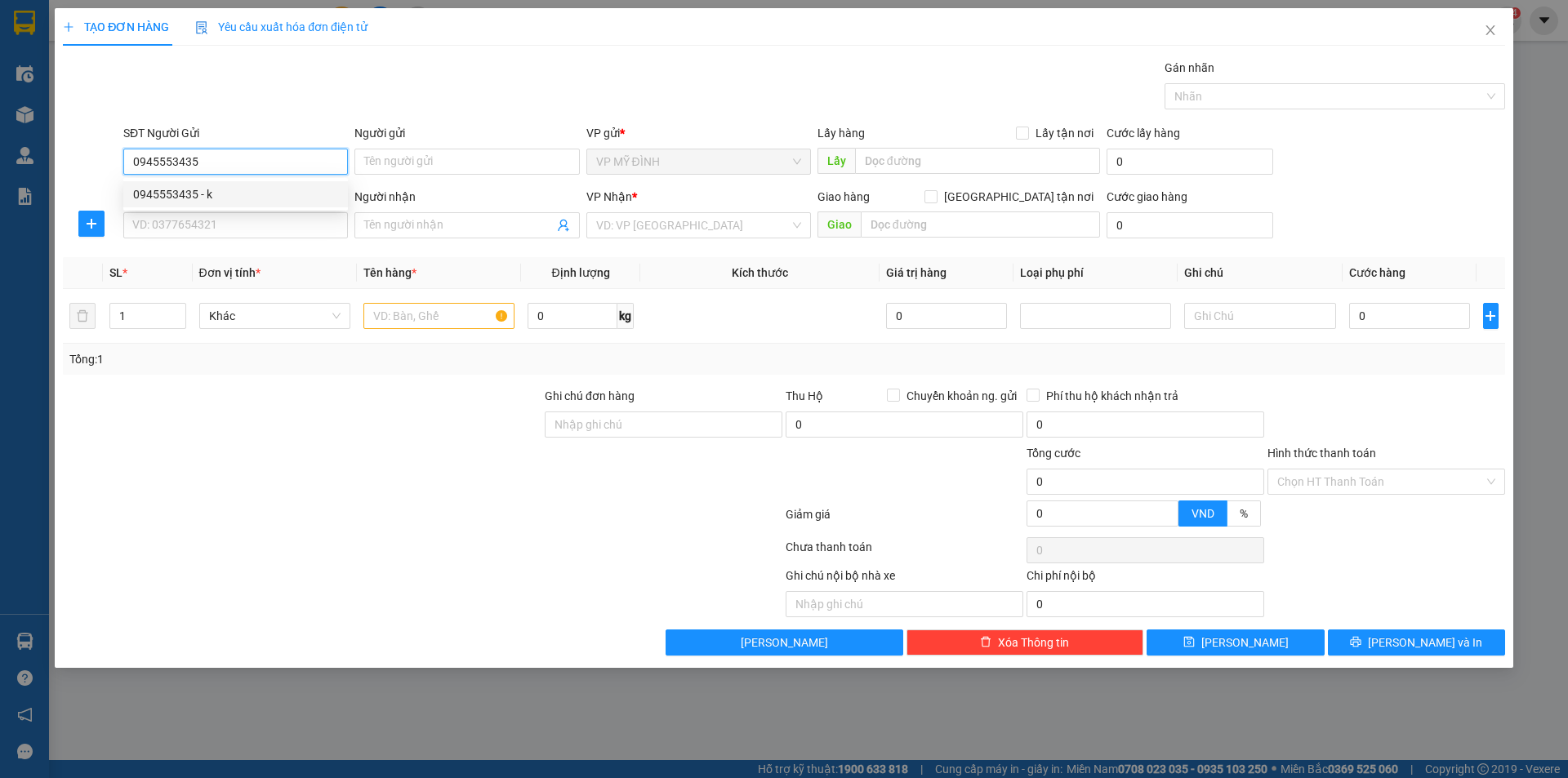
drag, startPoint x: 156, startPoint y: 191, endPoint x: 174, endPoint y: 219, distance: 33.3
click at [158, 195] on div "0945553435 - k" at bounding box center [235, 194] width 205 height 18
drag, startPoint x: 233, startPoint y: 232, endPoint x: 251, endPoint y: 221, distance: 21.1
click at [237, 233] on input "SĐT Người Nhận" at bounding box center [235, 225] width 225 height 26
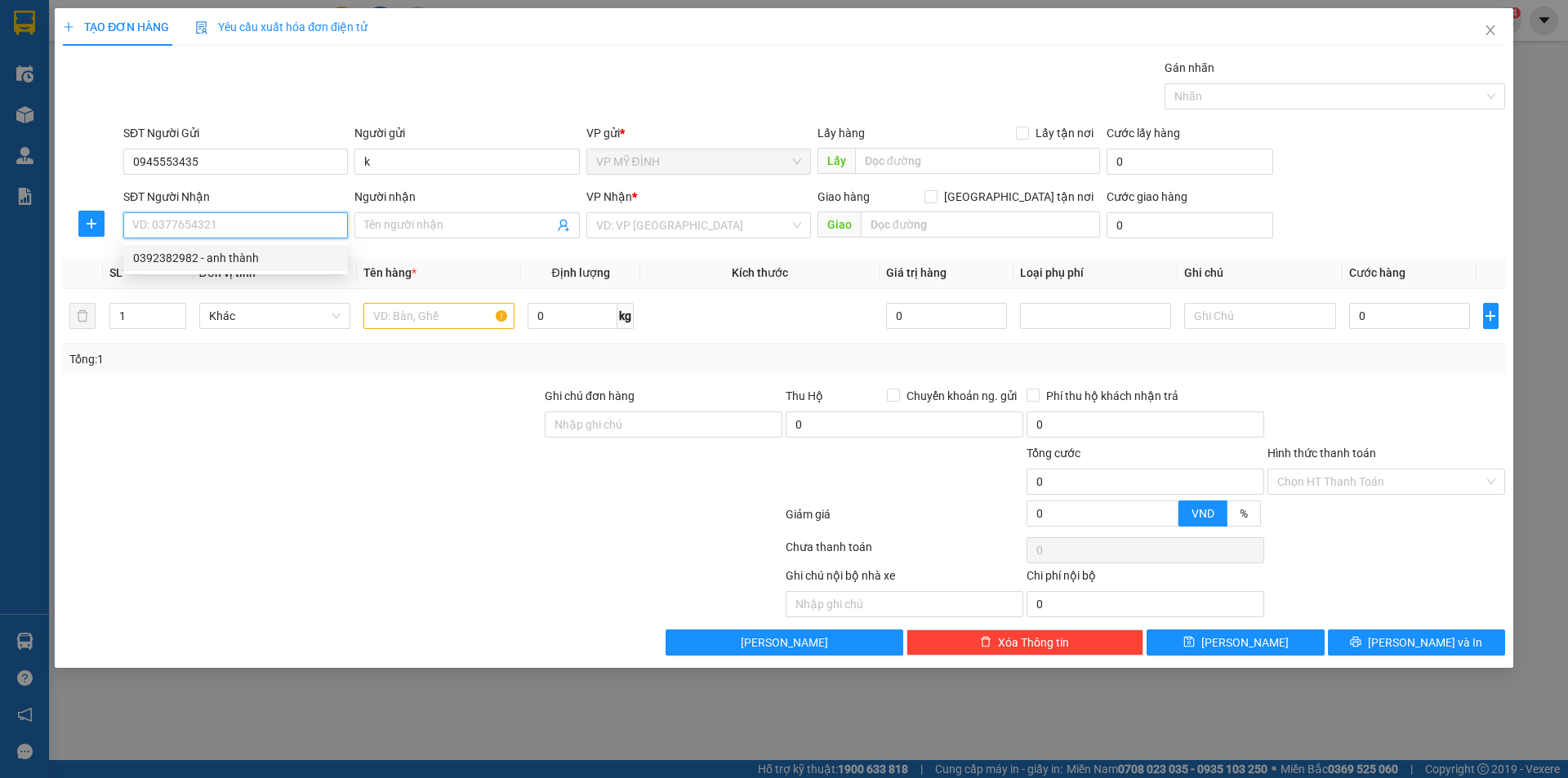
click at [230, 253] on div "0392382982 - anh thành" at bounding box center [235, 258] width 205 height 18
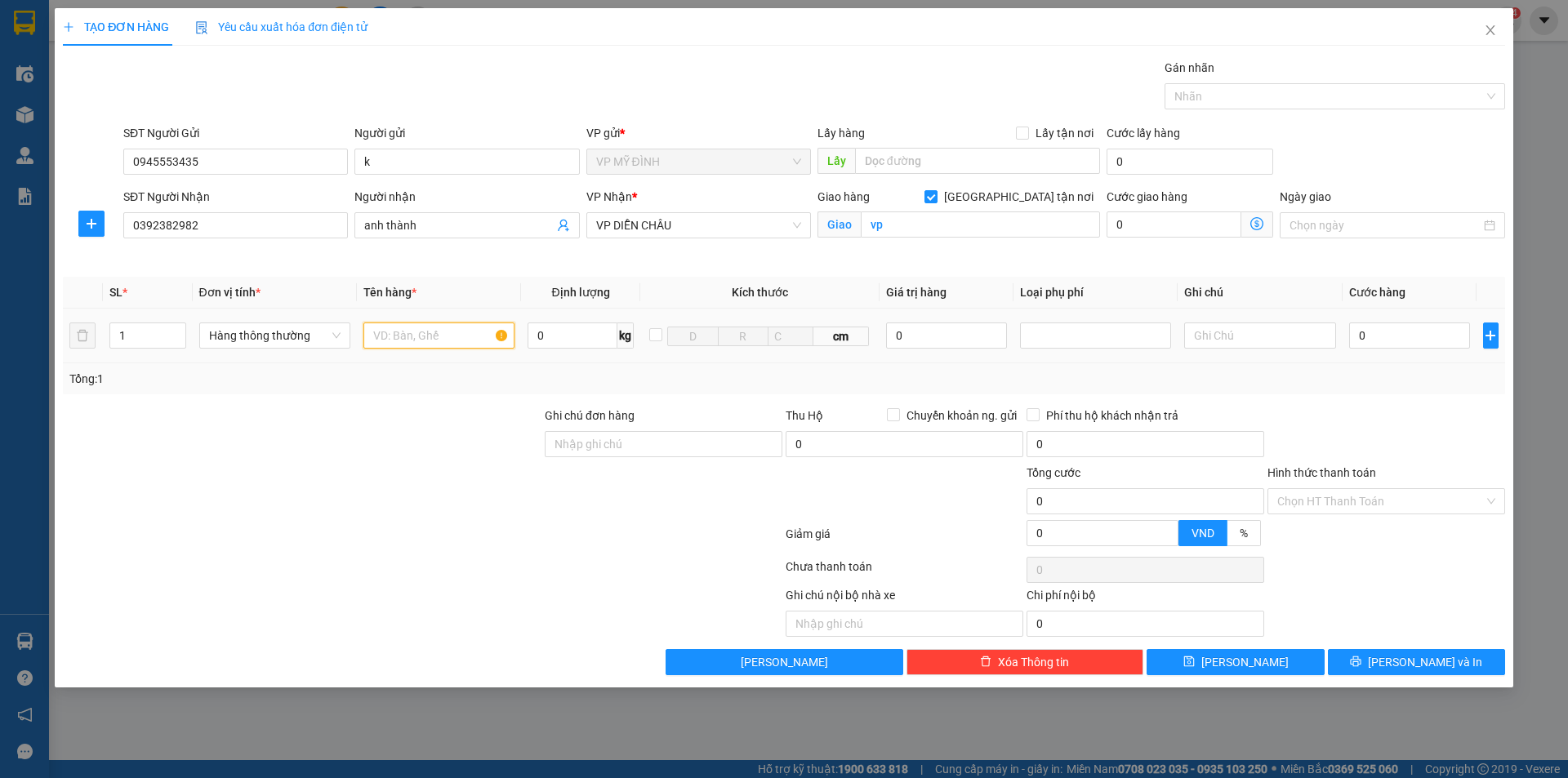
click at [425, 332] on input "text" at bounding box center [439, 336] width 151 height 26
click at [346, 509] on div at bounding box center [302, 492] width 482 height 57
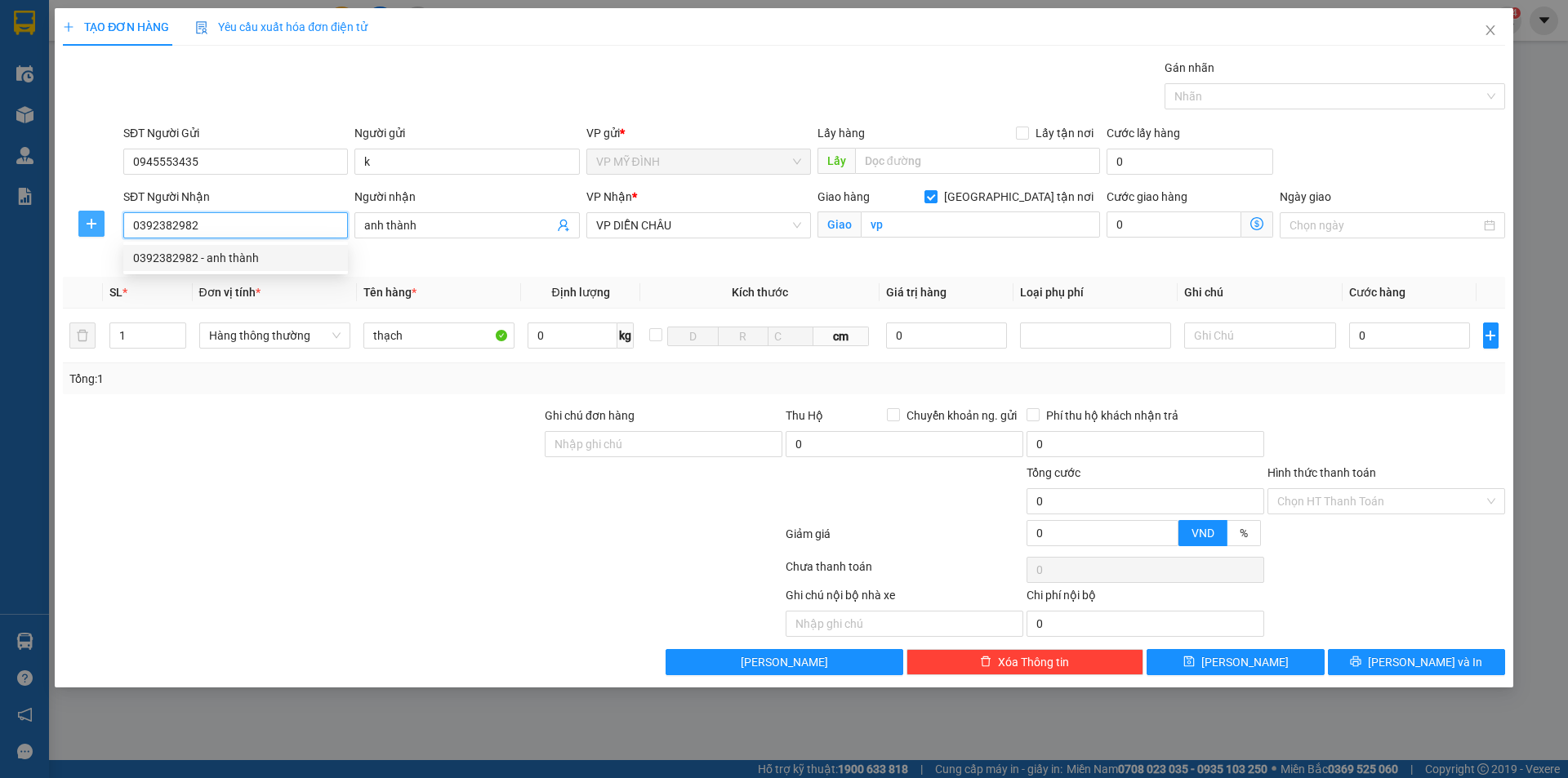
drag, startPoint x: 193, startPoint y: 228, endPoint x: 101, endPoint y: 234, distance: 92.2
click at [101, 234] on div "SĐT Người Nhận 0392382982 Người nhận anh thành VP Nhận * VP DIỄN CHÂU Giao hàng…" at bounding box center [783, 225] width 1445 height 76
drag, startPoint x: 250, startPoint y: 547, endPoint x: 386, endPoint y: 528, distance: 137.3
click at [251, 547] on div at bounding box center [422, 537] width 722 height 33
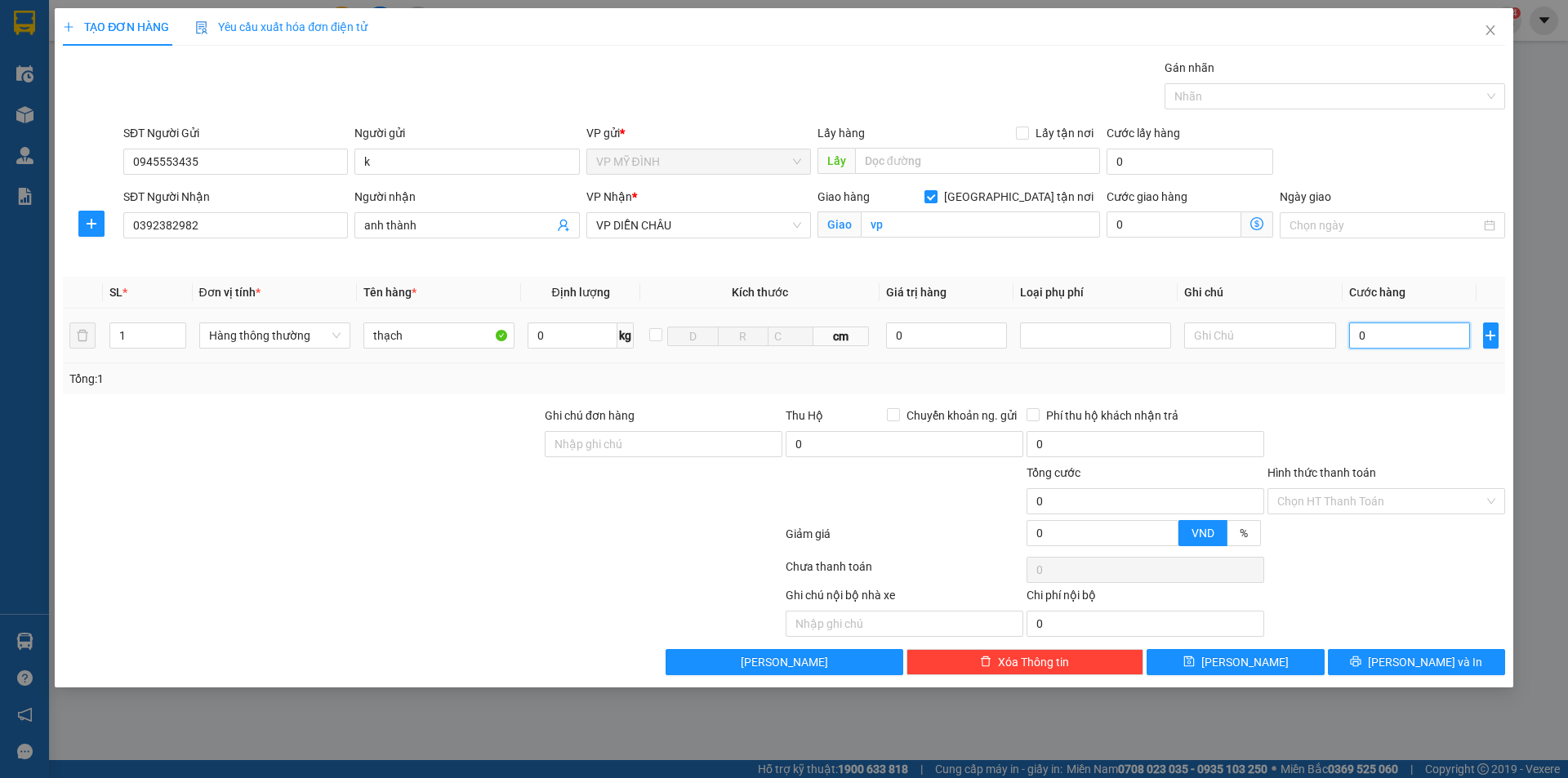
click at [1430, 346] on input "0" at bounding box center [1410, 336] width 122 height 26
click at [1412, 385] on div "Tổng: 1" at bounding box center [783, 379] width 1429 height 18
click at [1422, 648] on div "Transit Pickup Surcharge Ids Transit Deliver Surcharge Ids Transit Deliver Surc…" at bounding box center [783, 366] width 1442 height 616
click at [1407, 651] on button "[PERSON_NAME] và In" at bounding box center [1416, 662] width 177 height 26
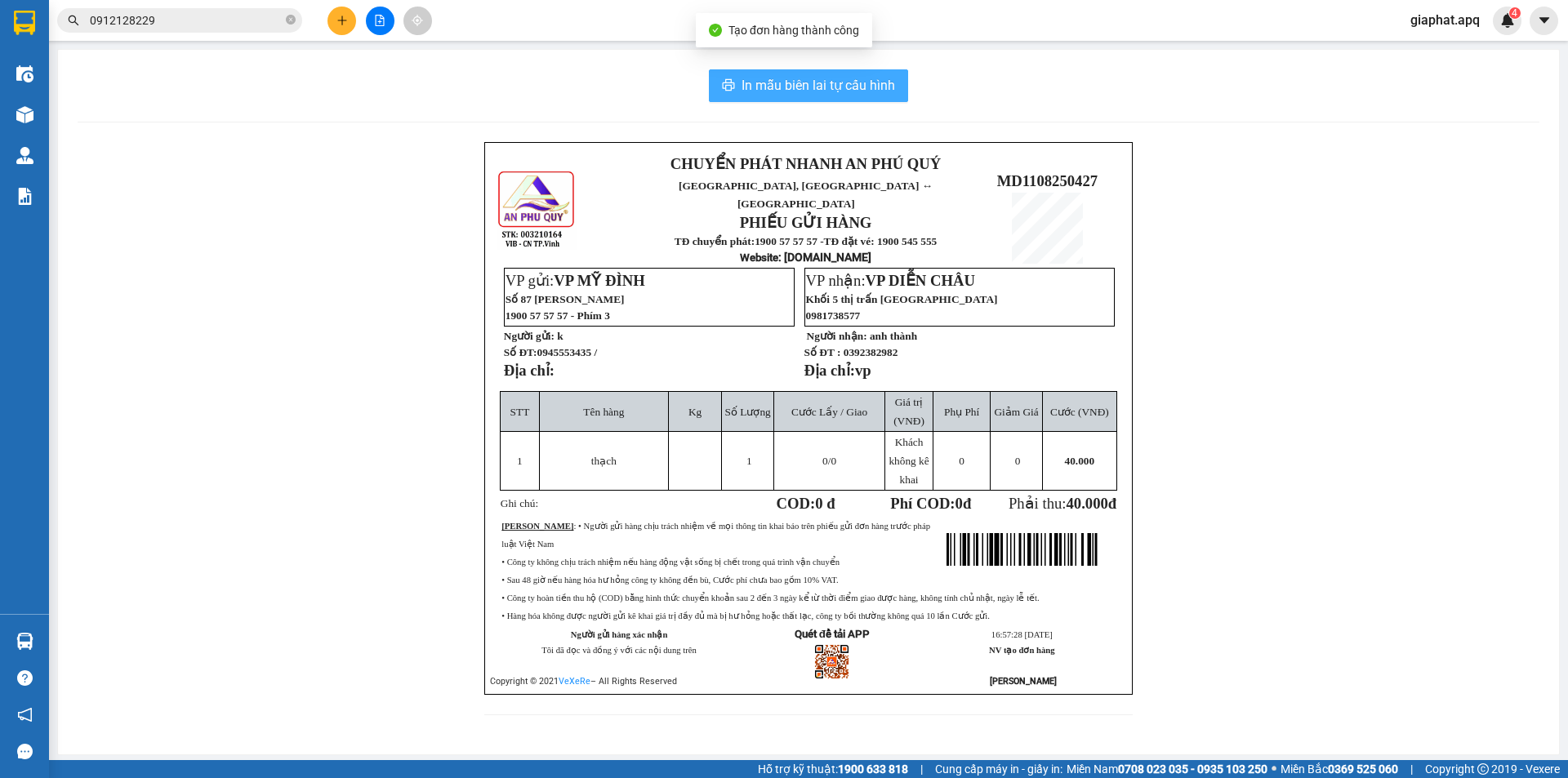
click at [858, 82] on span "In mẫu biên lai tự cấu hình" at bounding box center [818, 85] width 154 height 21
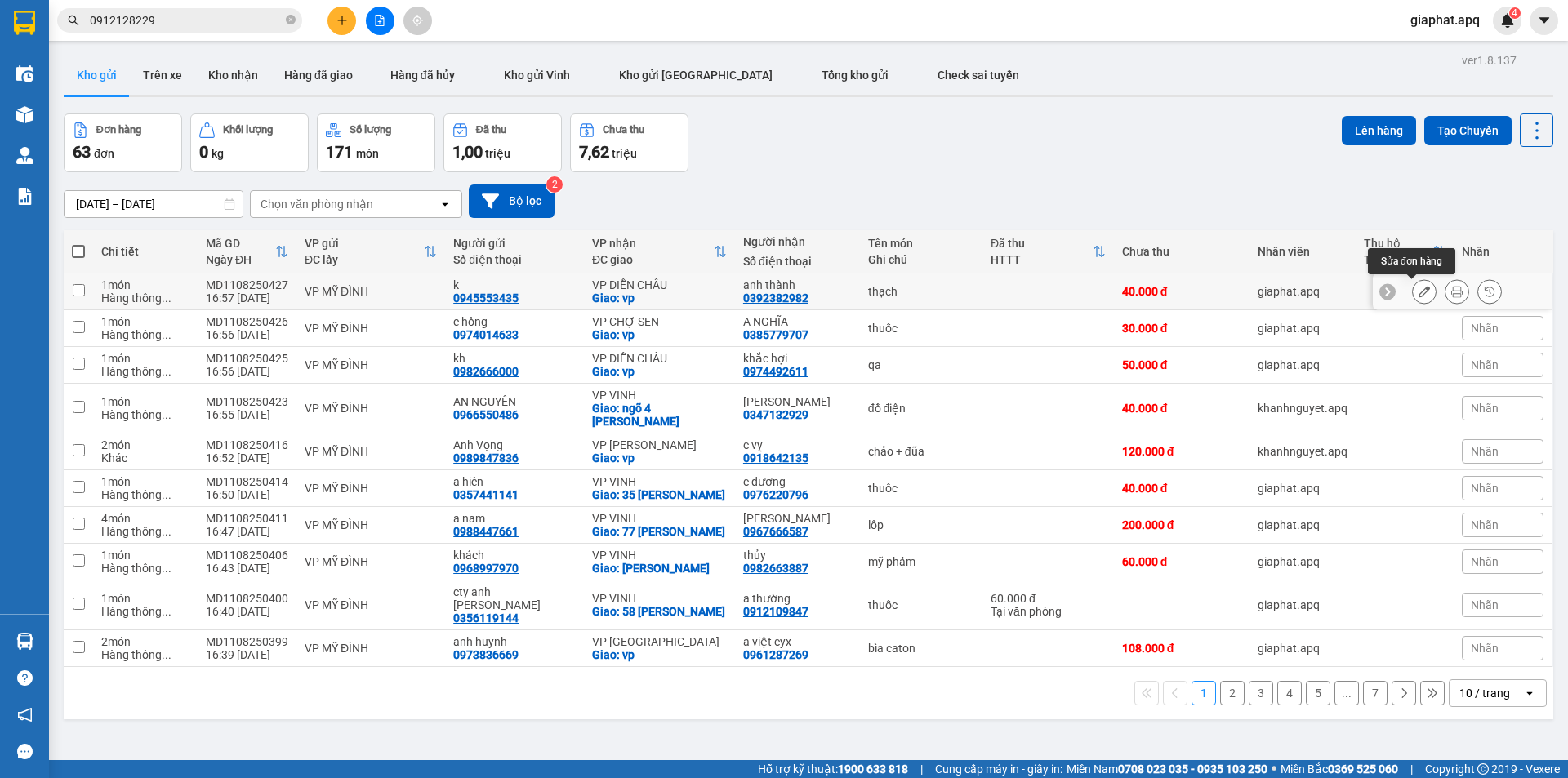
click at [1418, 287] on icon at bounding box center [1424, 291] width 12 height 12
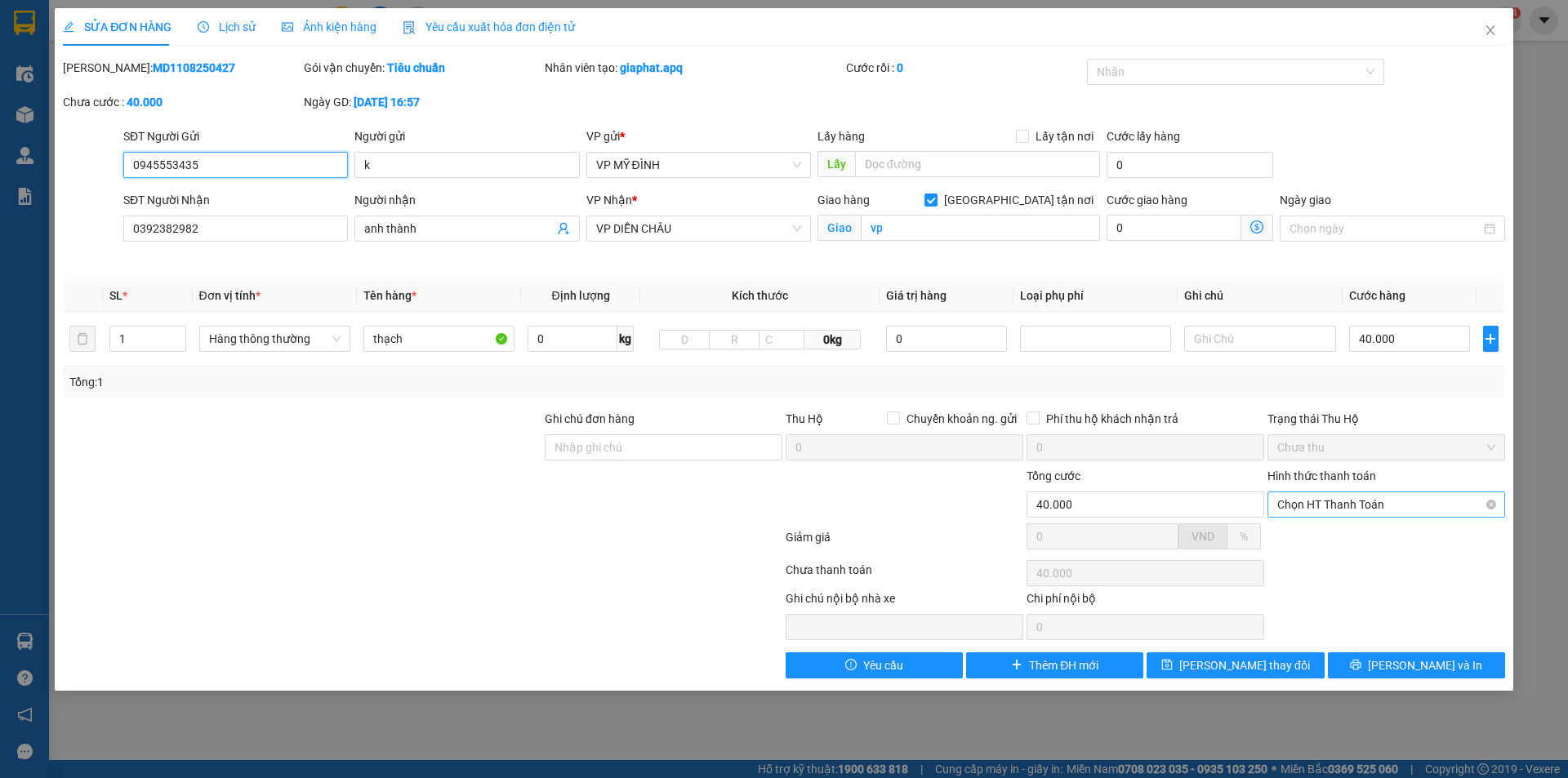
click at [1389, 507] on span "Chọn HT Thanh Toán" at bounding box center [1385, 505] width 218 height 25
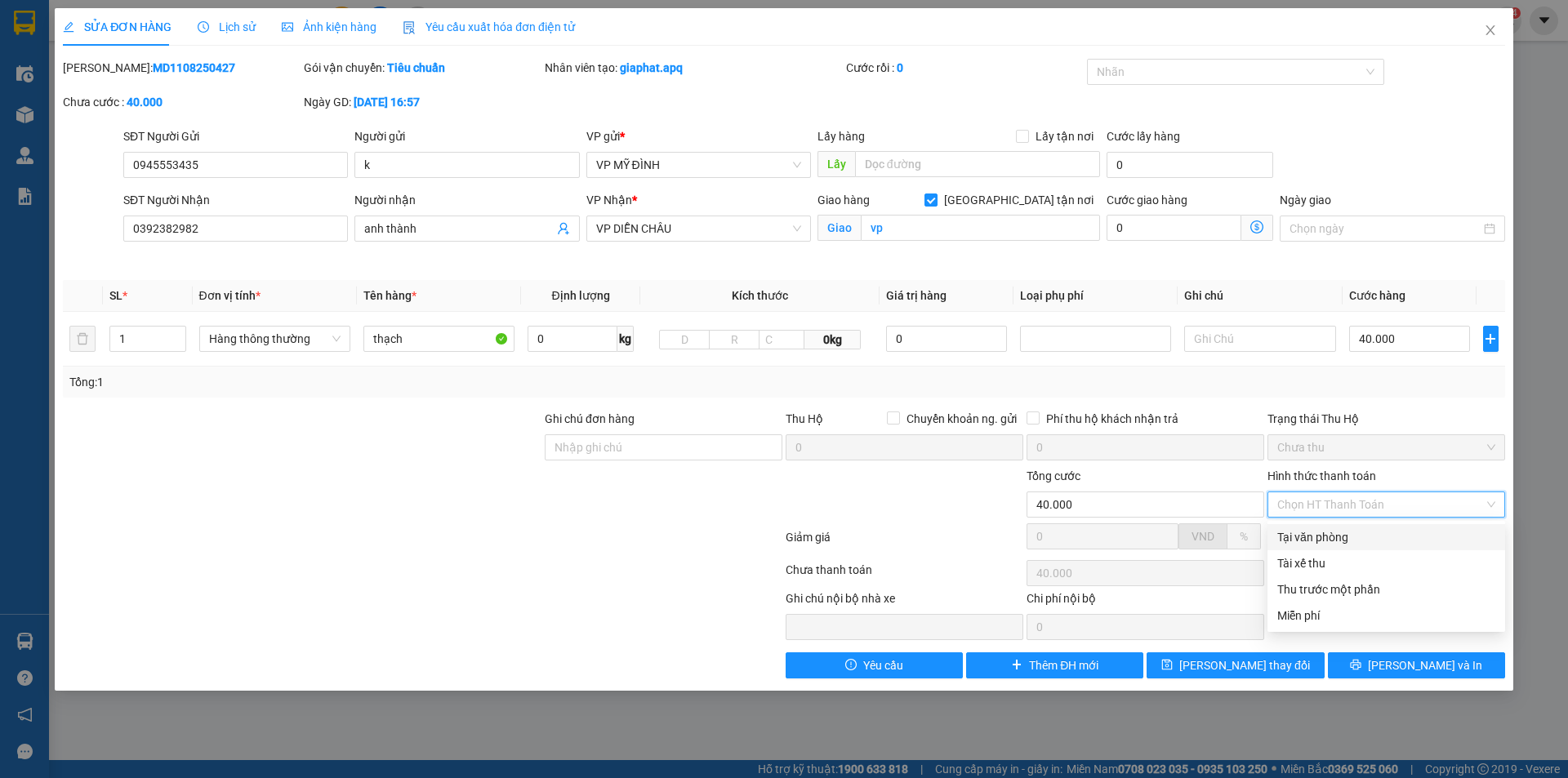
click at [1341, 540] on div "Tại văn phòng" at bounding box center [1385, 537] width 218 height 18
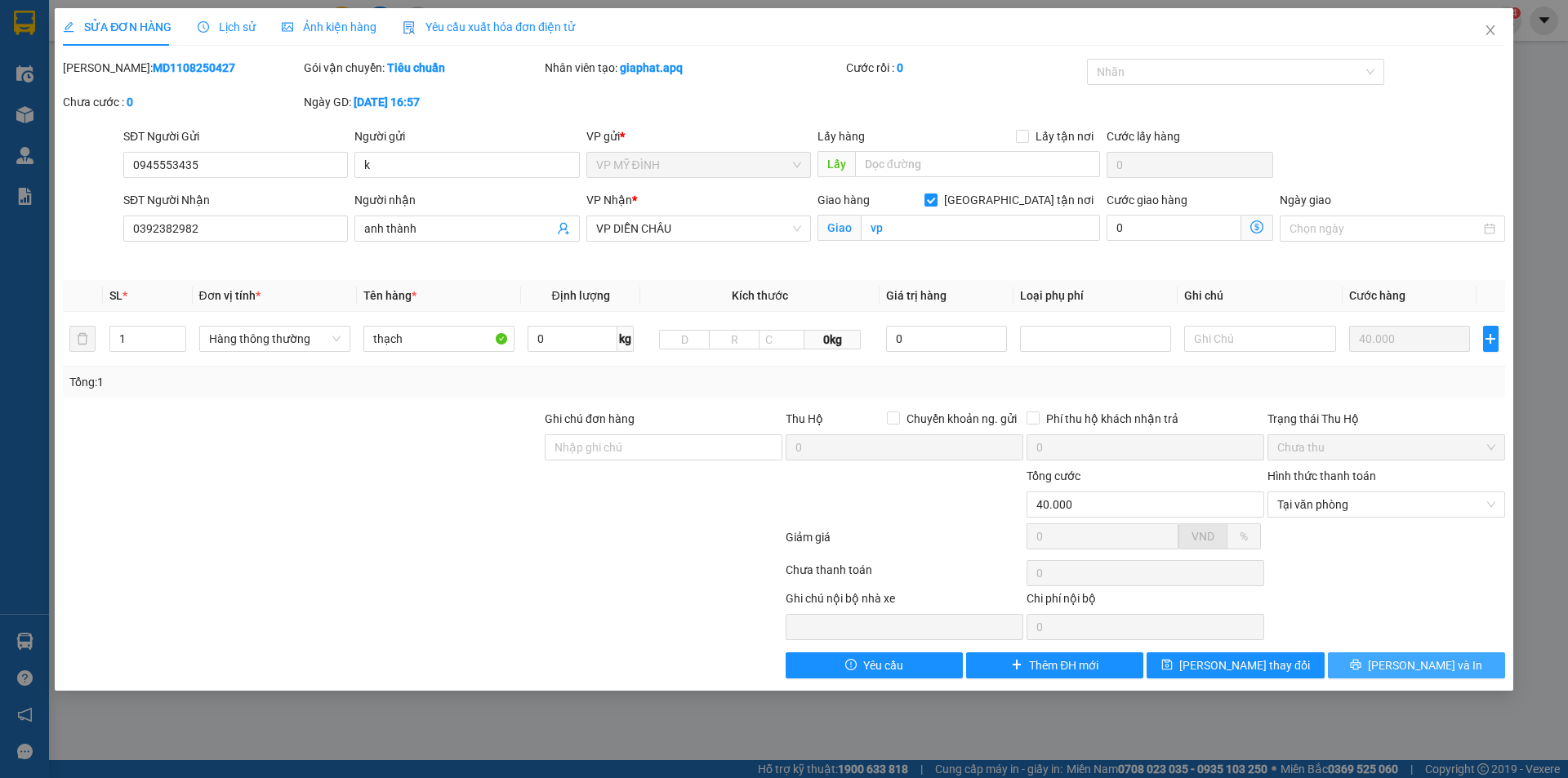
click at [1427, 671] on span "[PERSON_NAME] và In" at bounding box center [1425, 665] width 114 height 18
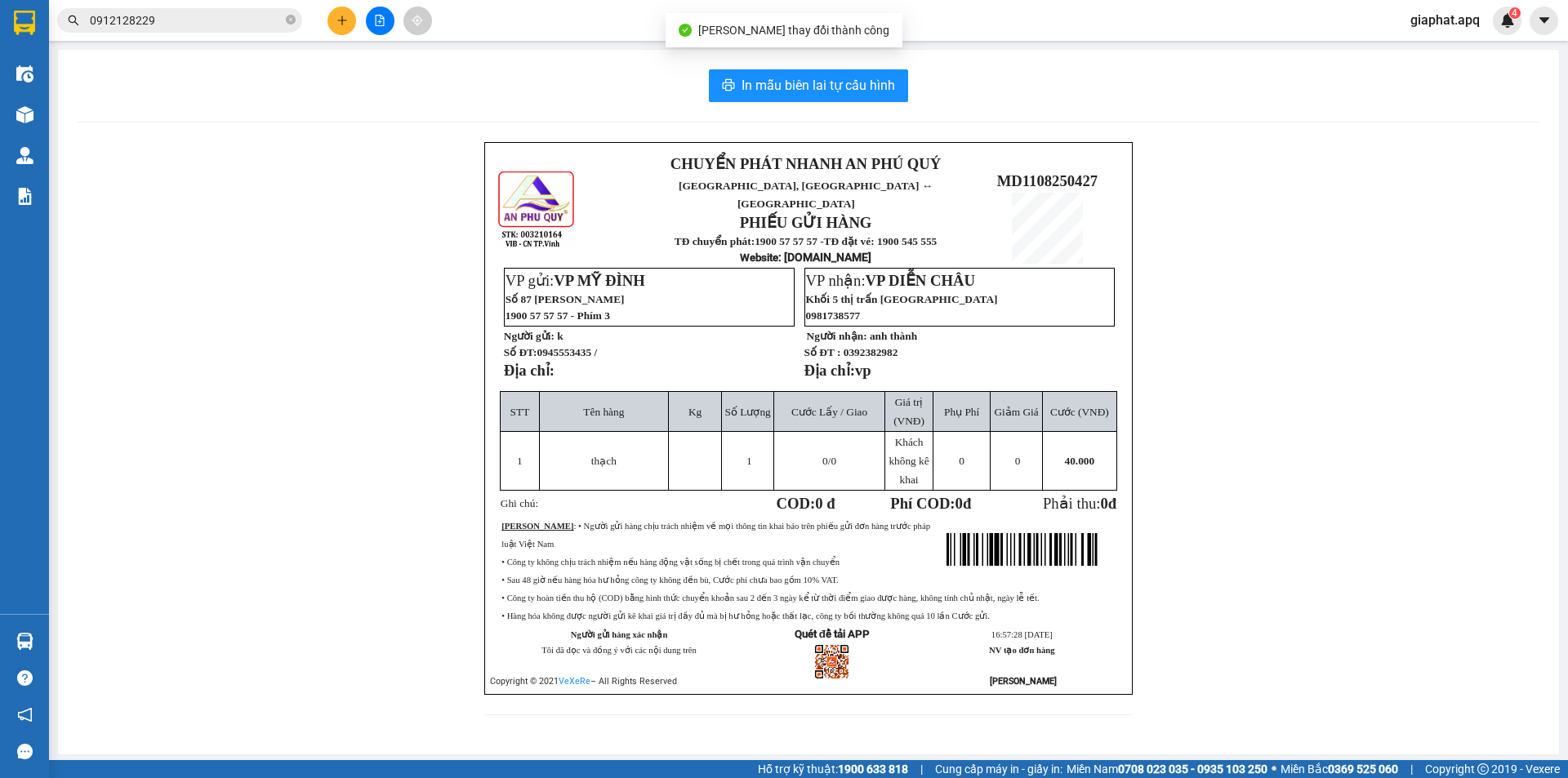
click at [847, 102] on div "In mẫu biên lai tự cấu hình CHUYỂN PHÁT NHANH AN PHÚ QUÝ NGHỆ AN, HÀ TĨNH ↔ HÀ …" at bounding box center [808, 402] width 1501 height 705
click at [844, 89] on span "In mẫu biên lai tự cấu hình" at bounding box center [818, 85] width 154 height 21
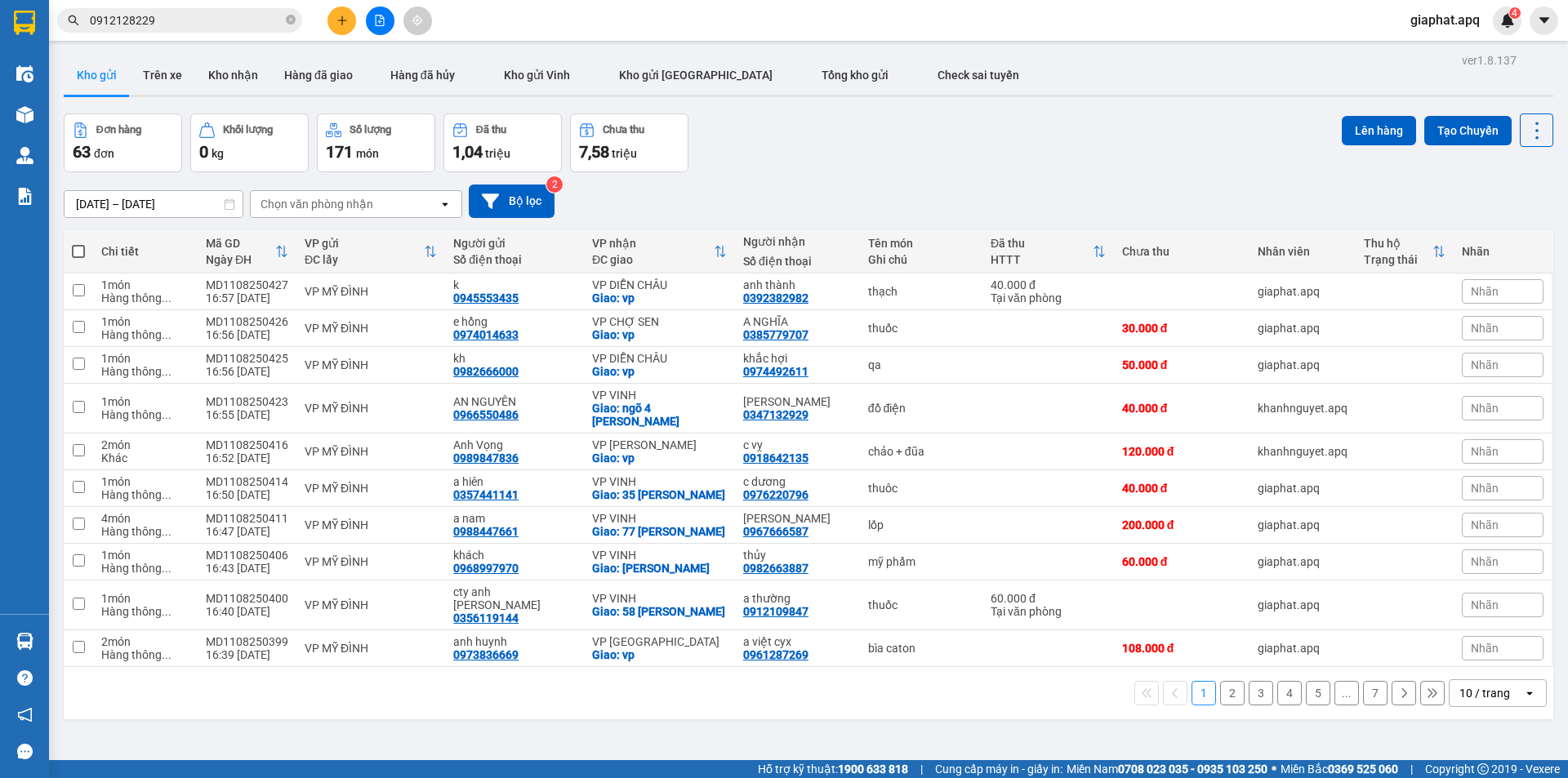
click at [336, 14] on button at bounding box center [341, 21] width 29 height 29
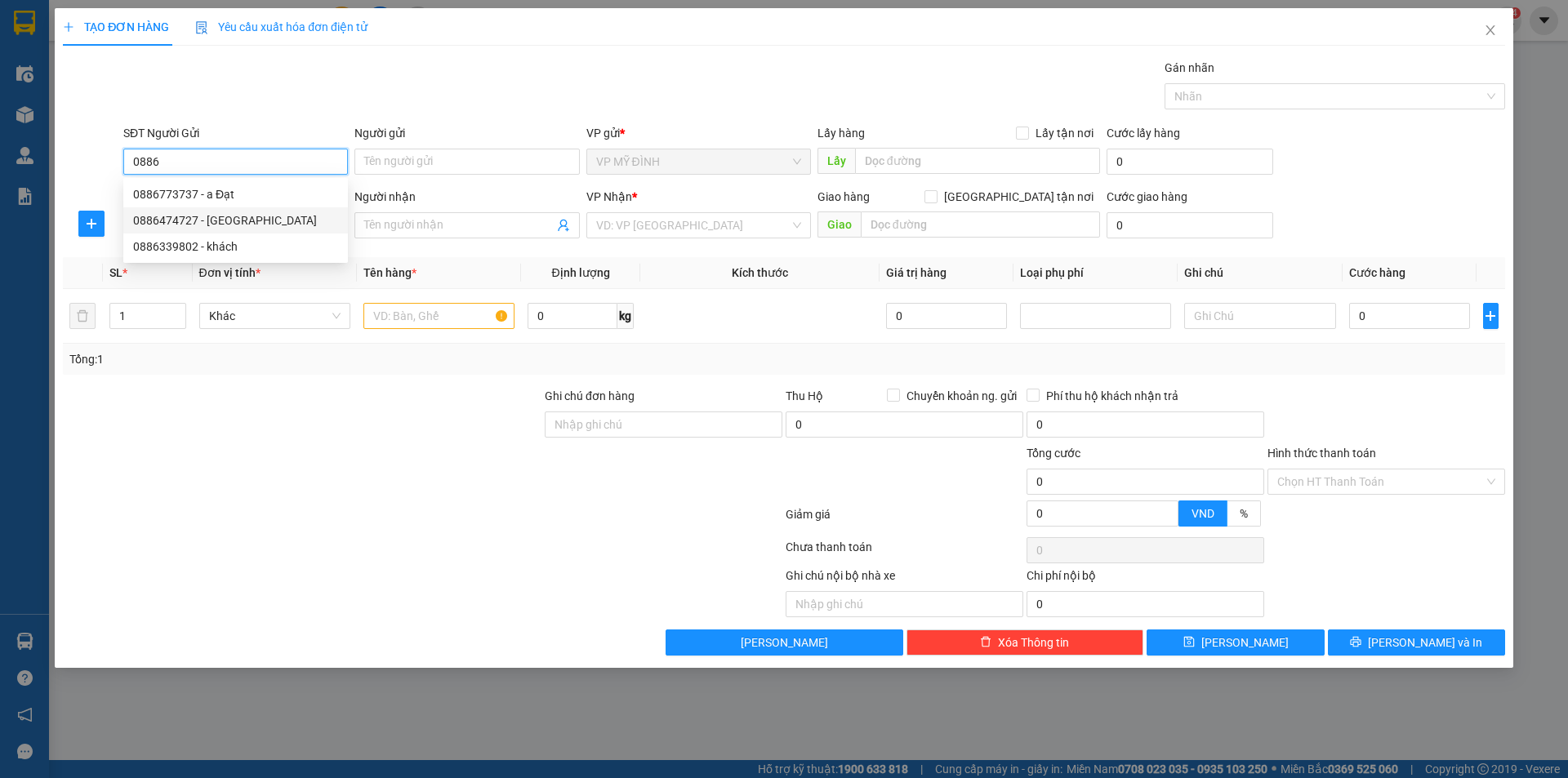
click at [241, 226] on div "0886474727 - bảo châu" at bounding box center [235, 220] width 205 height 18
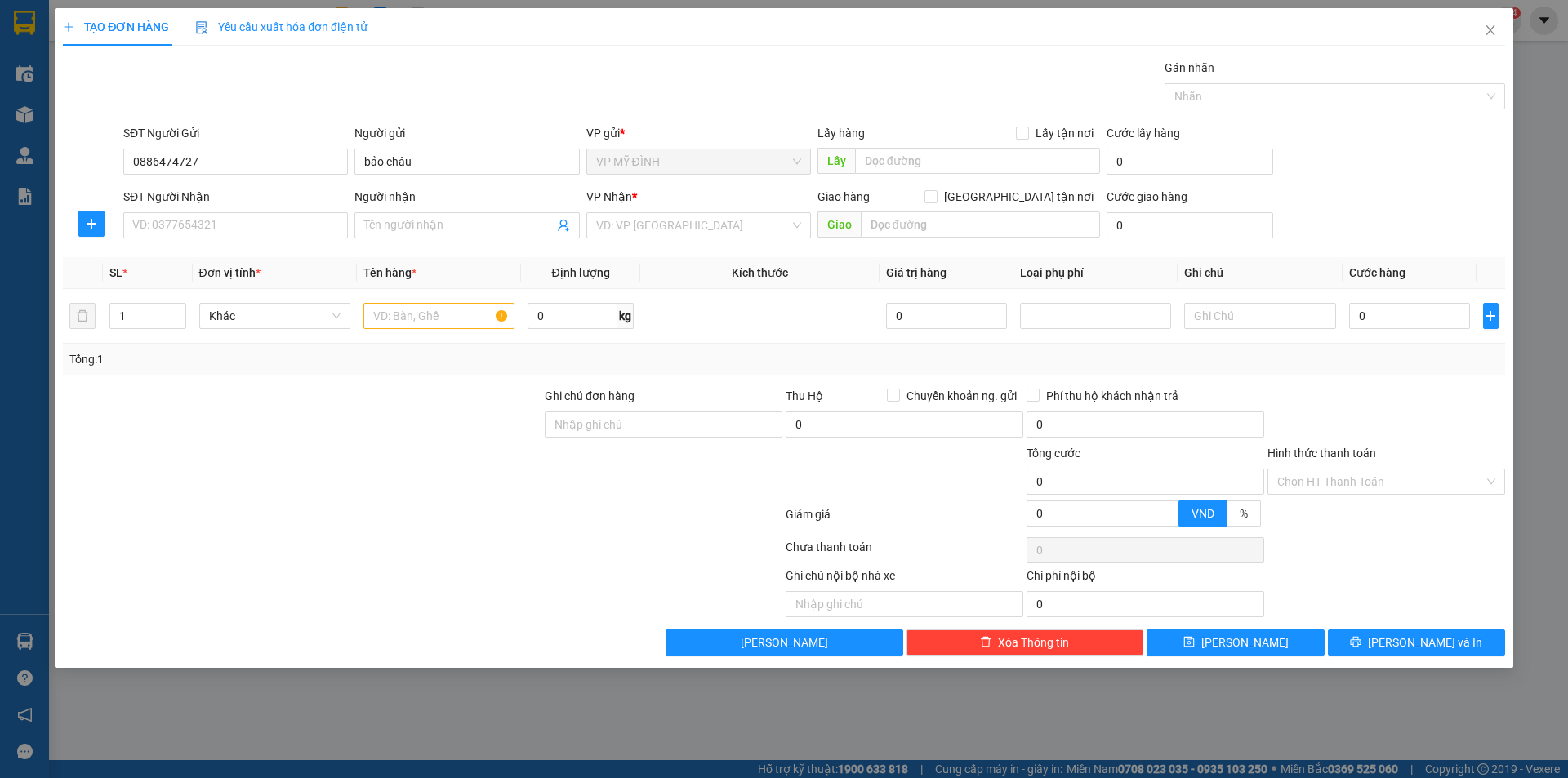
click at [272, 239] on div "SĐT Người Nhận VD: 0377654321" at bounding box center [235, 215] width 225 height 57
click at [281, 236] on input "SĐT Người Nhận" at bounding box center [235, 225] width 225 height 26
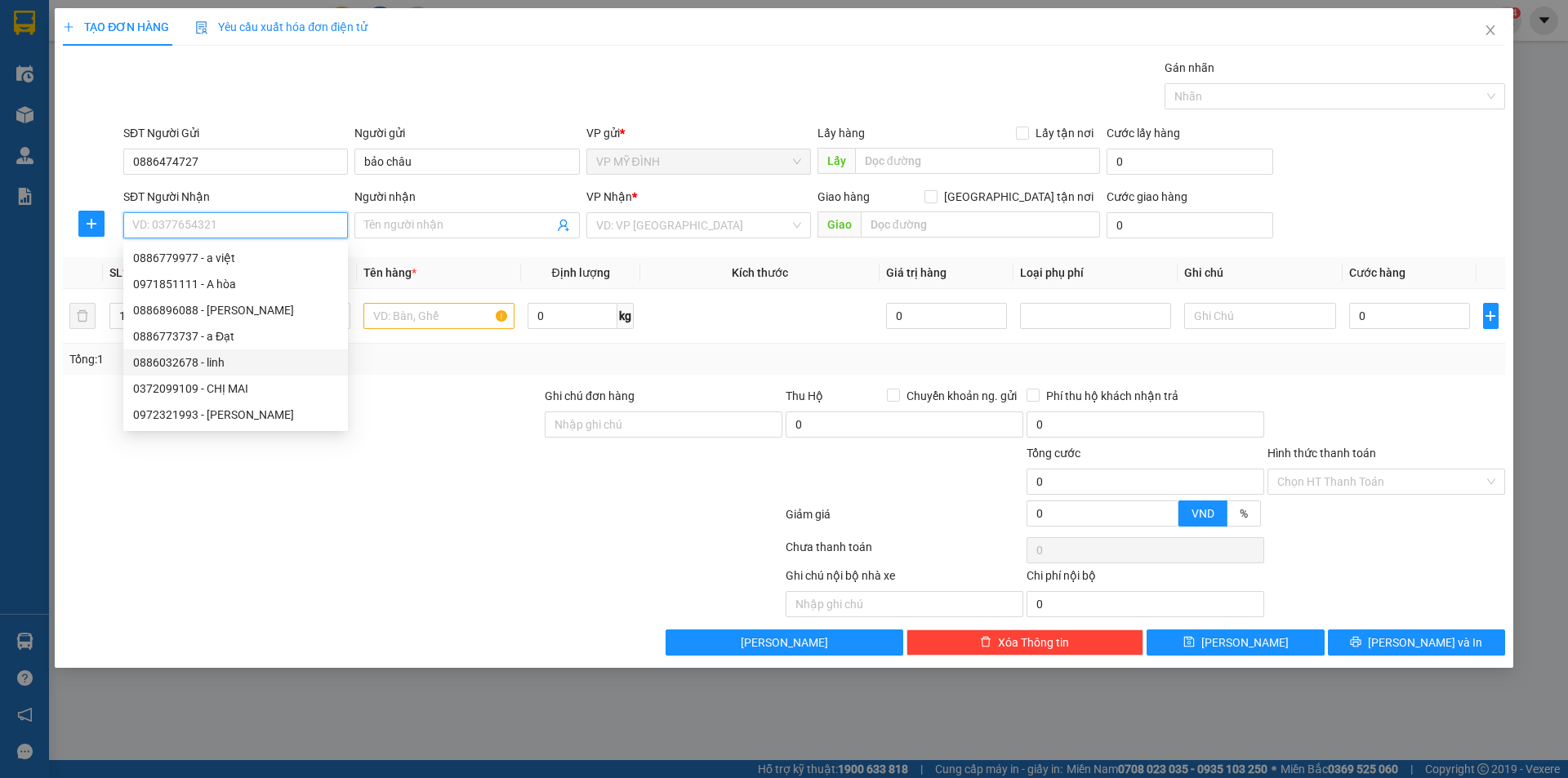
click at [199, 363] on div "0886032678 - linh" at bounding box center [235, 363] width 205 height 18
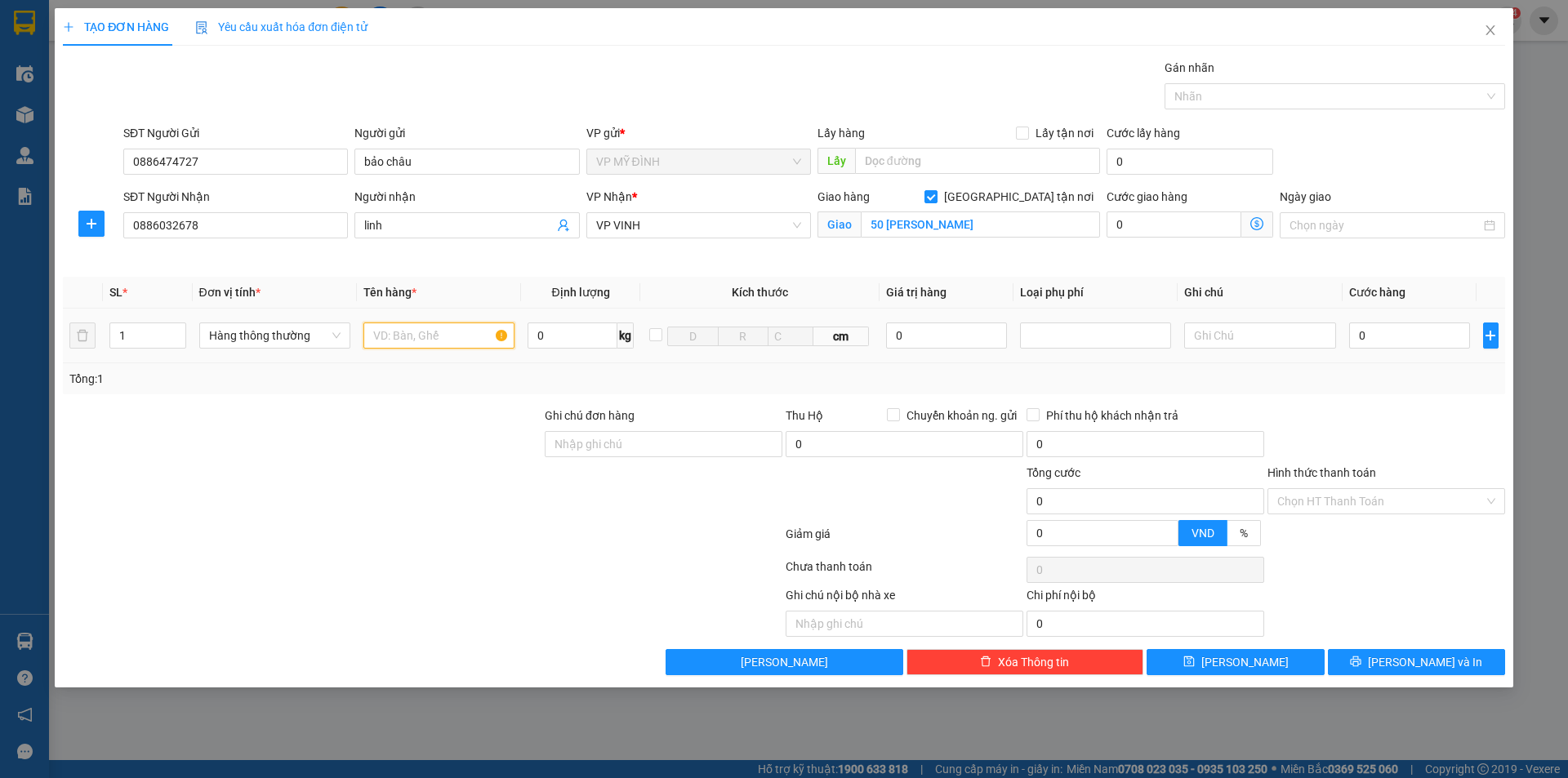
click at [421, 340] on input "text" at bounding box center [439, 336] width 151 height 26
click at [367, 413] on div at bounding box center [302, 434] width 482 height 57
click at [968, 222] on input "50 nguyễn thái học" at bounding box center [980, 225] width 239 height 26
click at [367, 483] on div at bounding box center [302, 492] width 482 height 57
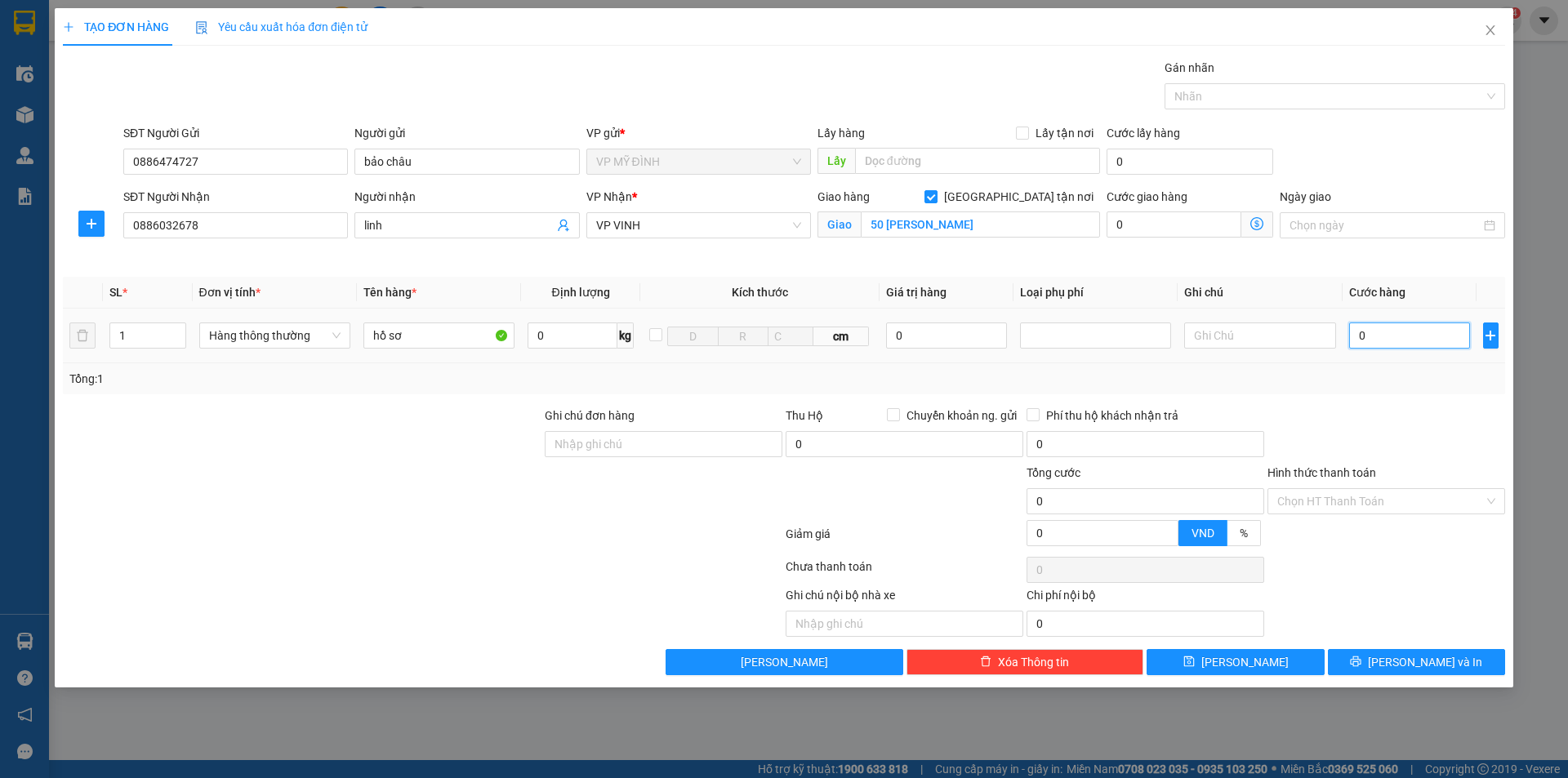
click at [1390, 343] on input "0" at bounding box center [1410, 336] width 122 height 26
click at [1353, 425] on div at bounding box center [1385, 434] width 241 height 57
click at [1364, 493] on input "Hình thức thanh toán" at bounding box center [1380, 502] width 206 height 25
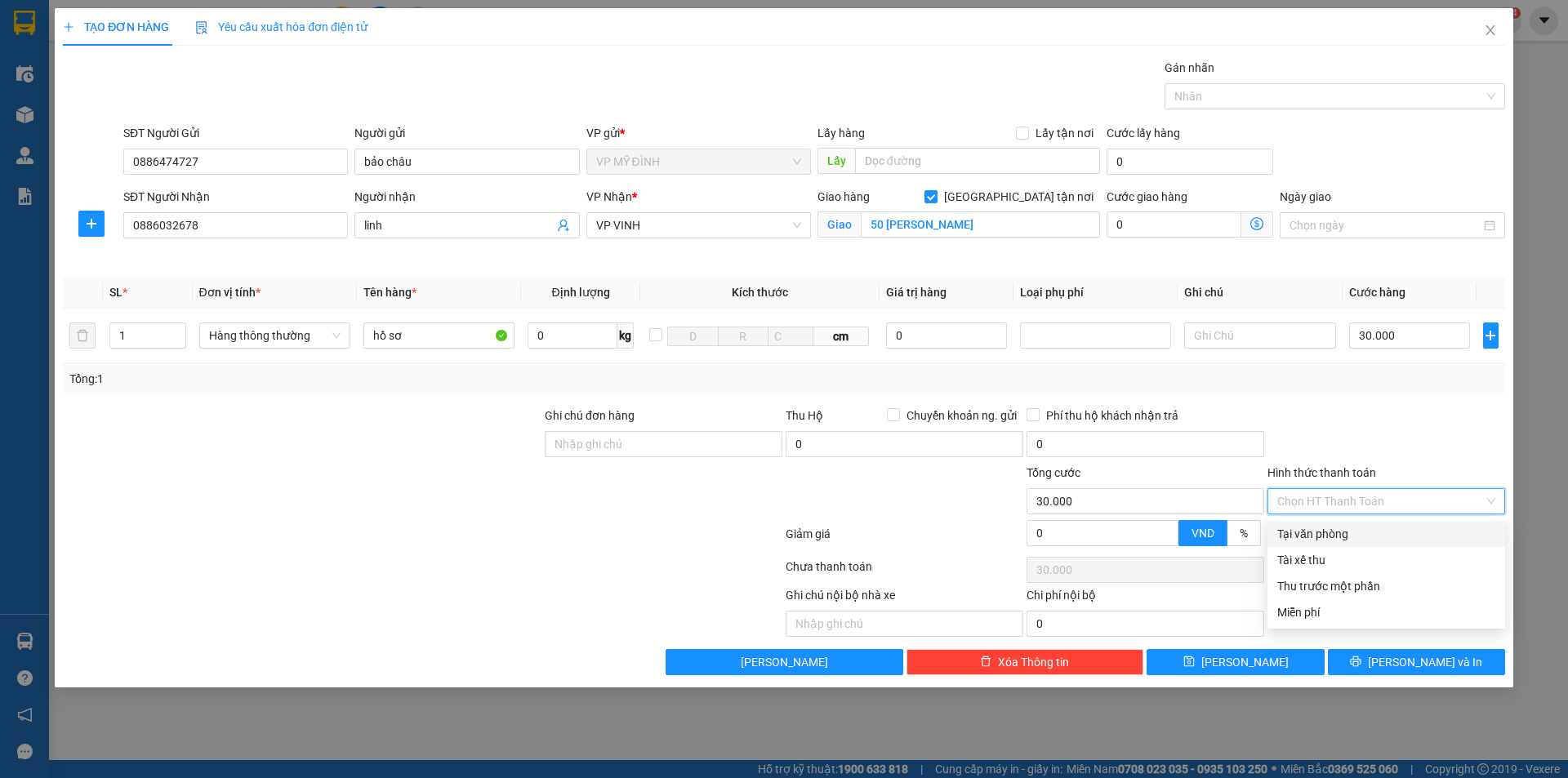
click at [1343, 532] on div "Tại văn phòng" at bounding box center [1385, 534] width 218 height 18
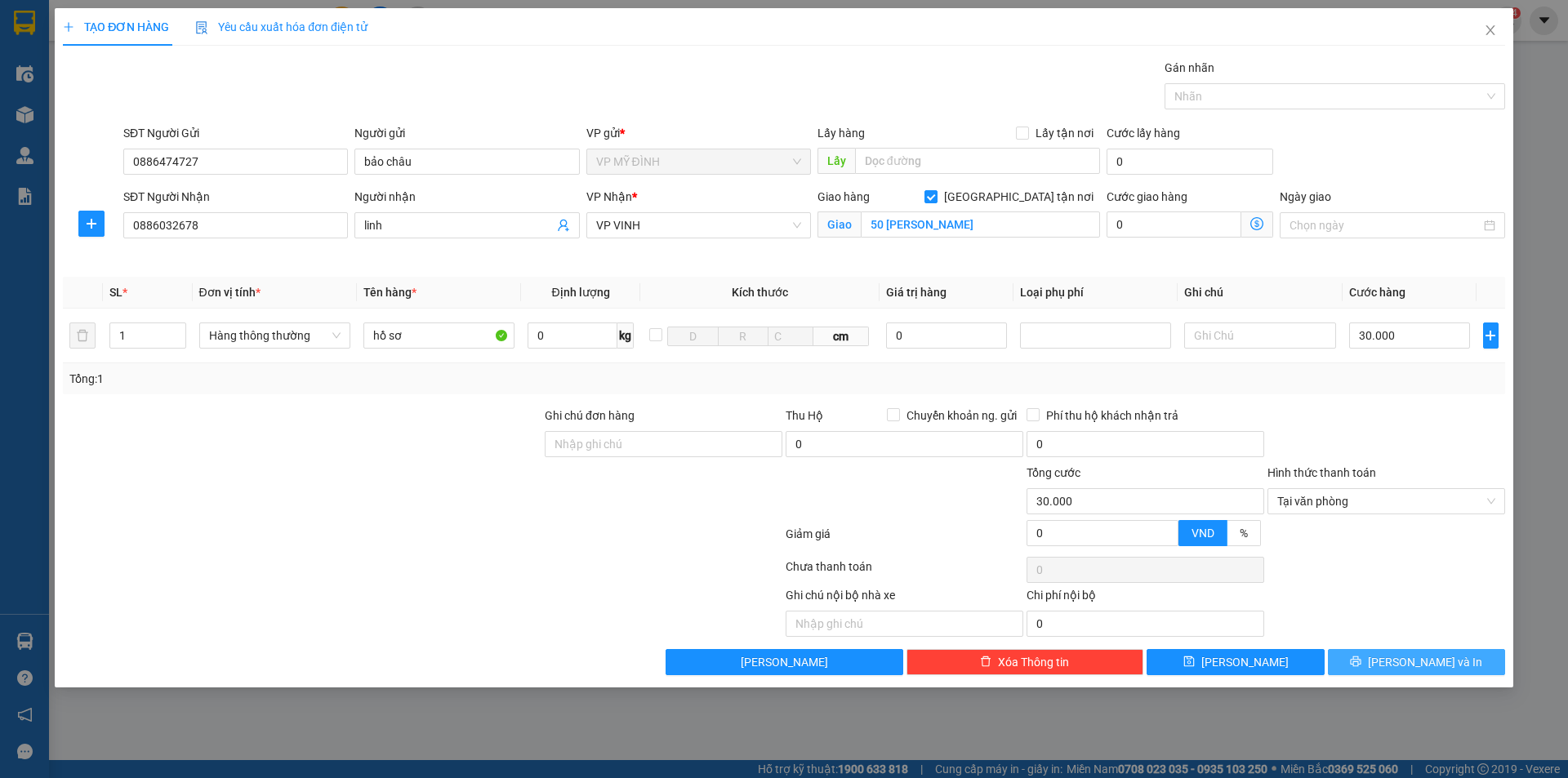
click at [1431, 656] on span "[PERSON_NAME] và In" at bounding box center [1425, 662] width 114 height 18
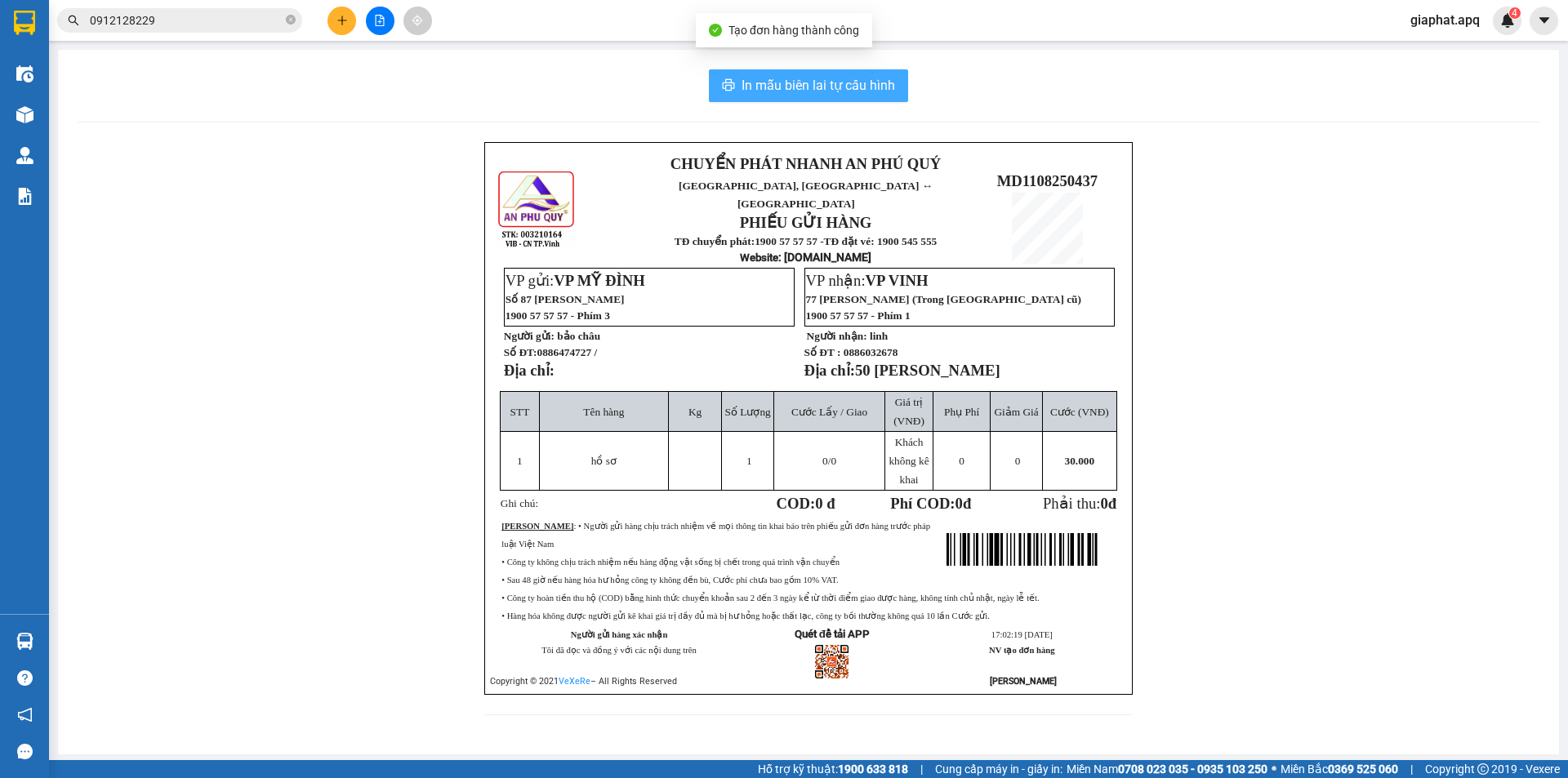
click at [766, 83] on span "In mẫu biên lai tự cấu hình" at bounding box center [818, 85] width 154 height 21
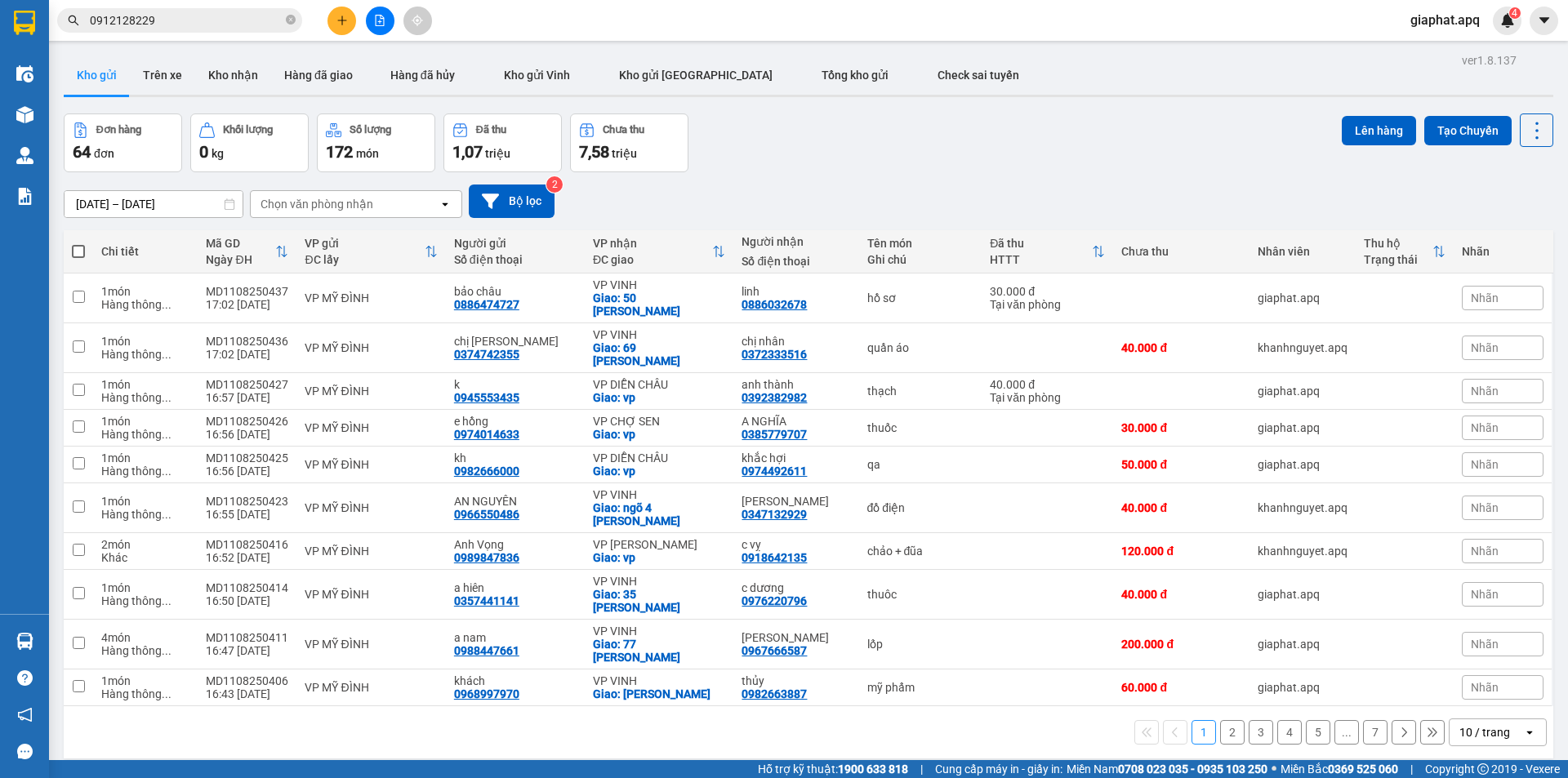
click at [874, 149] on div "Đơn hàng 64 đơn Khối lượng 0 kg Số lượng 172 món Đã thu 1,07 triệu Chưa thu 7,5…" at bounding box center [808, 142] width 1489 height 58
click at [342, 18] on icon "plus" at bounding box center [341, 20] width 1 height 9
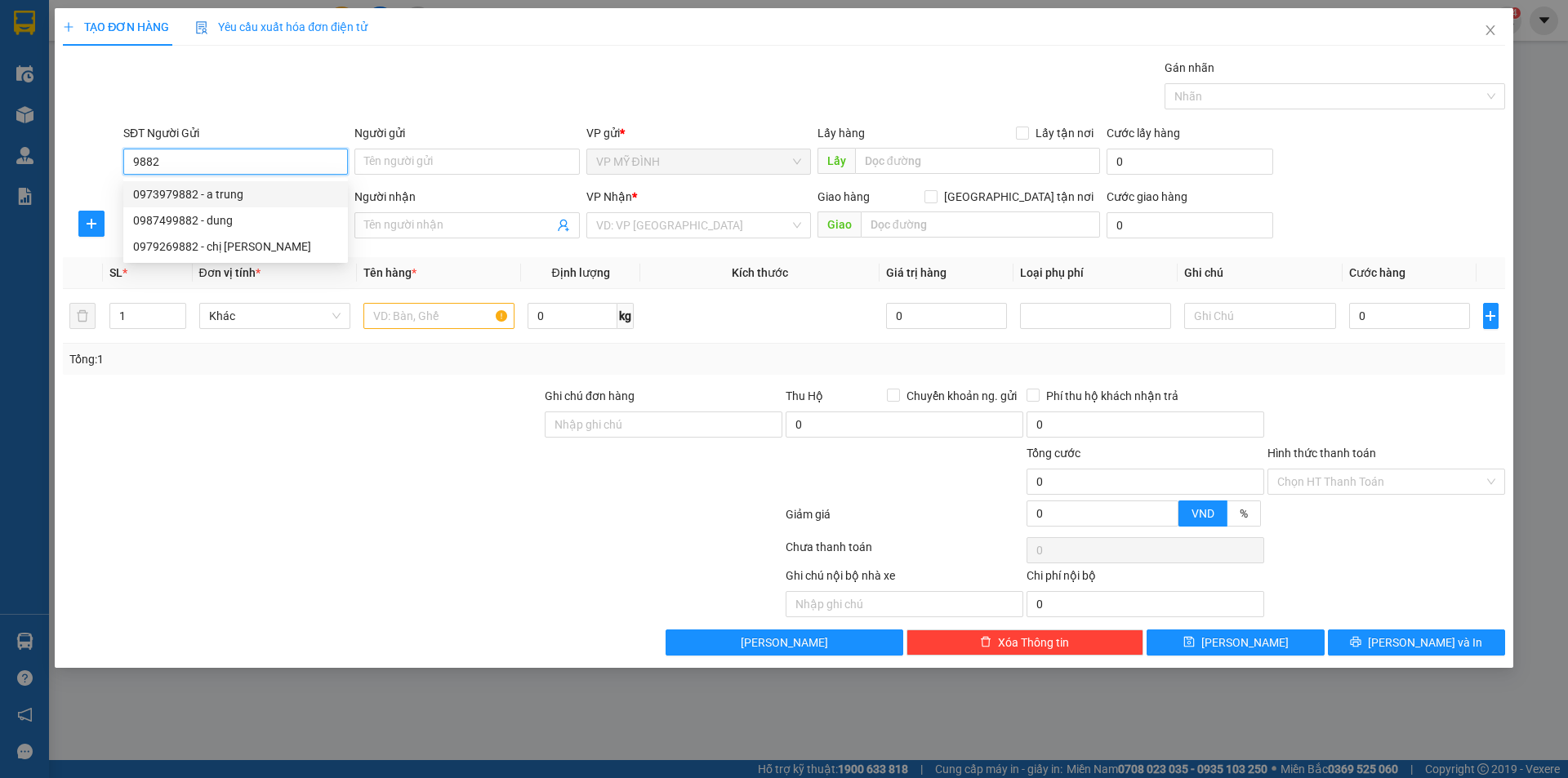
click at [220, 196] on div "0973979882 - a trung" at bounding box center [235, 194] width 205 height 18
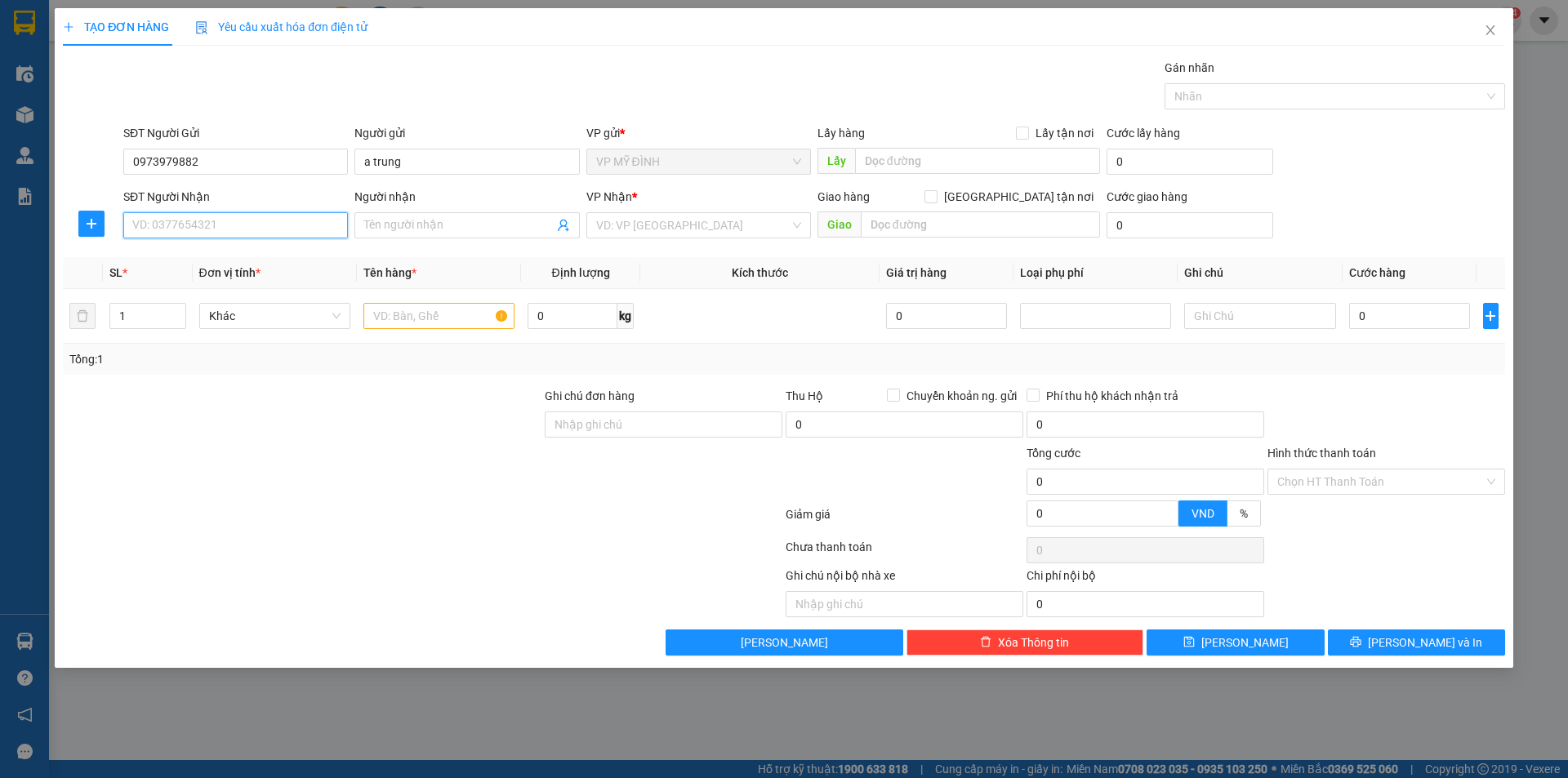
click at [230, 216] on input "SĐT Người Nhận" at bounding box center [235, 225] width 225 height 26
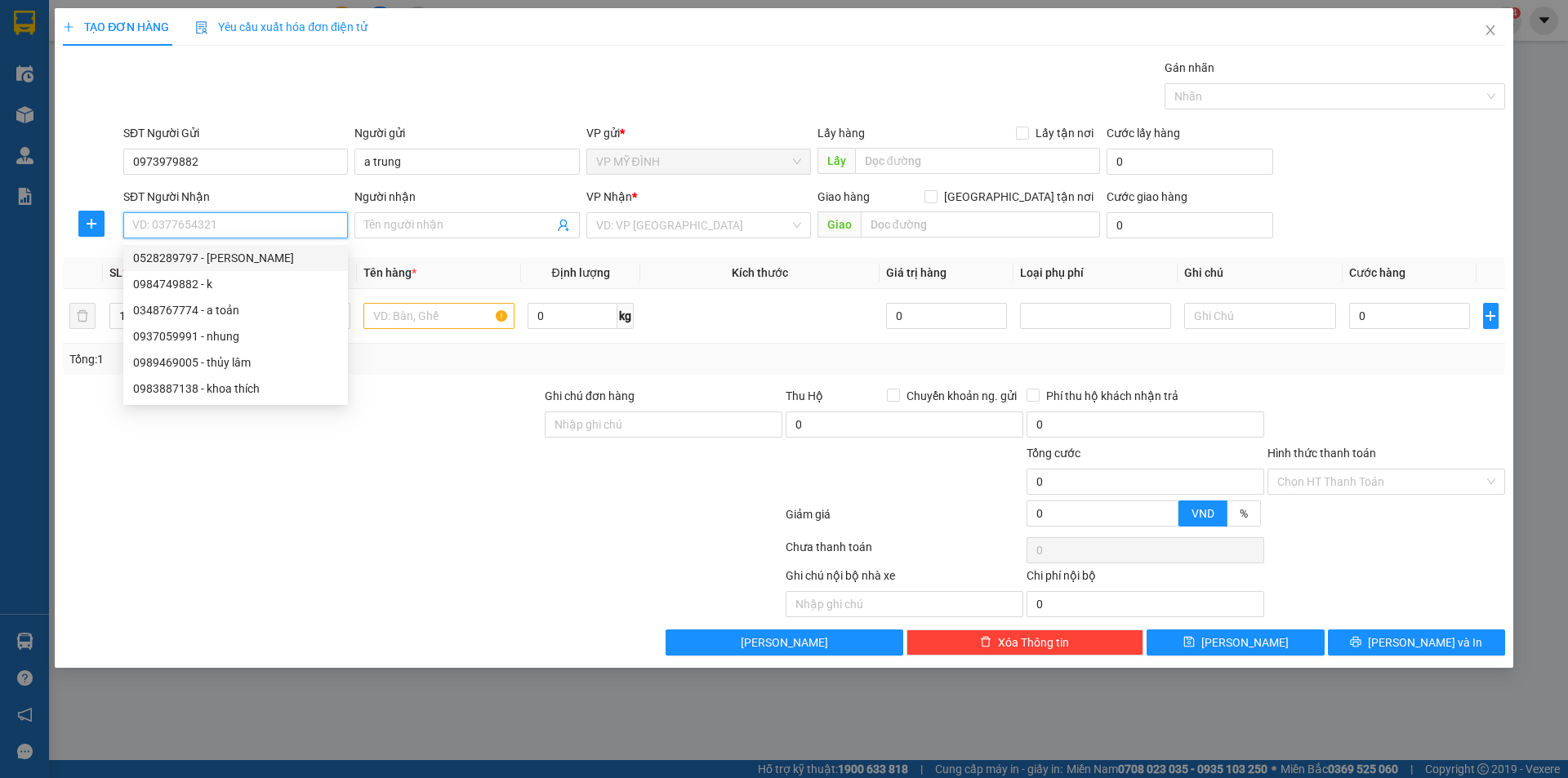
click at [218, 257] on div "0528289797 - thủy lâm" at bounding box center [235, 258] width 205 height 18
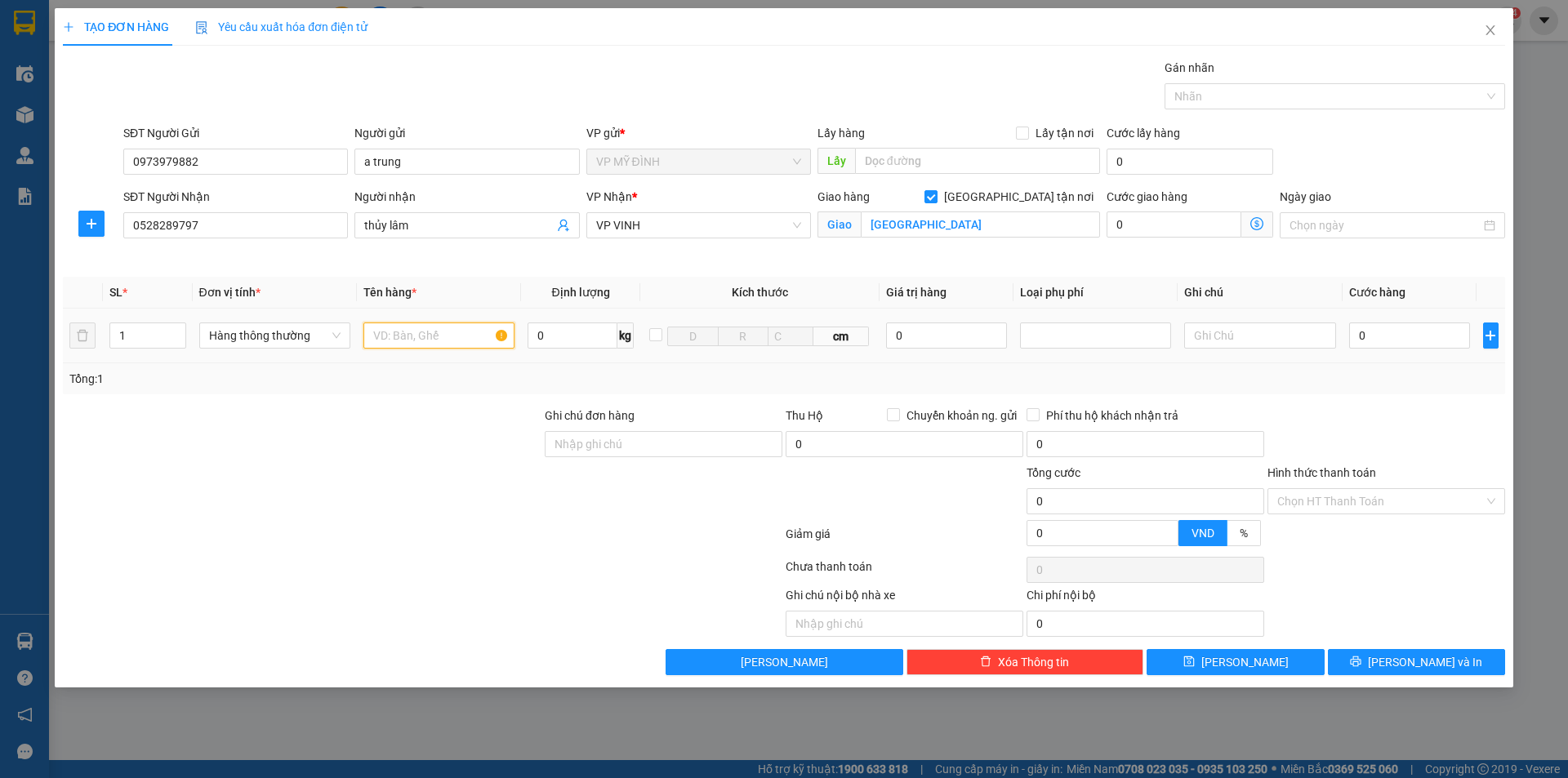
click at [407, 327] on input "text" at bounding box center [439, 336] width 151 height 26
click at [378, 451] on div at bounding box center [302, 434] width 482 height 57
click at [1391, 341] on input "0" at bounding box center [1410, 336] width 122 height 26
click at [1343, 385] on div "Tổng: 1" at bounding box center [783, 379] width 1429 height 18
click at [1398, 674] on button "[PERSON_NAME] và In" at bounding box center [1416, 662] width 177 height 26
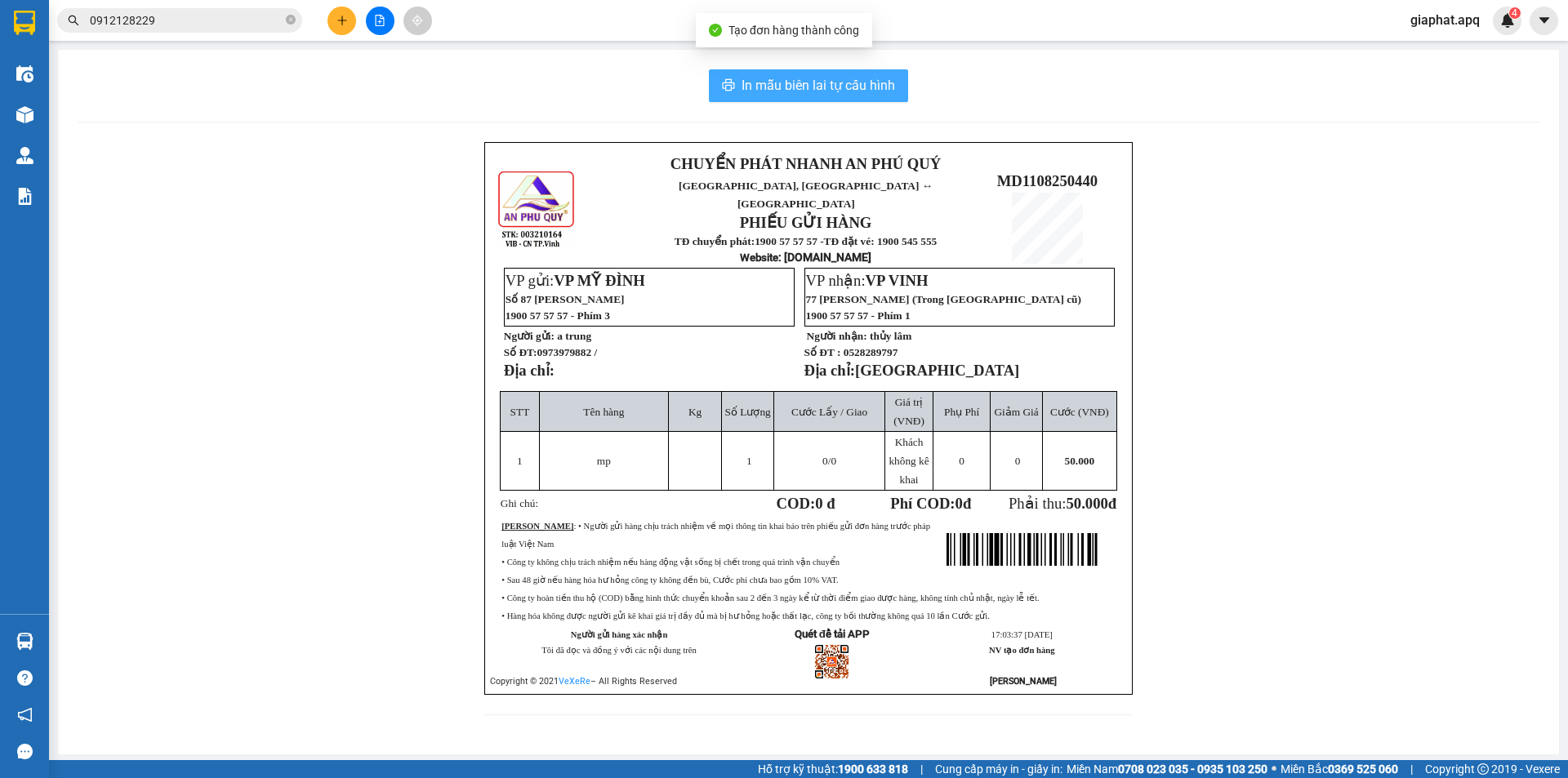
click at [831, 78] on span "In mẫu biên lai tự cấu hình" at bounding box center [818, 85] width 154 height 21
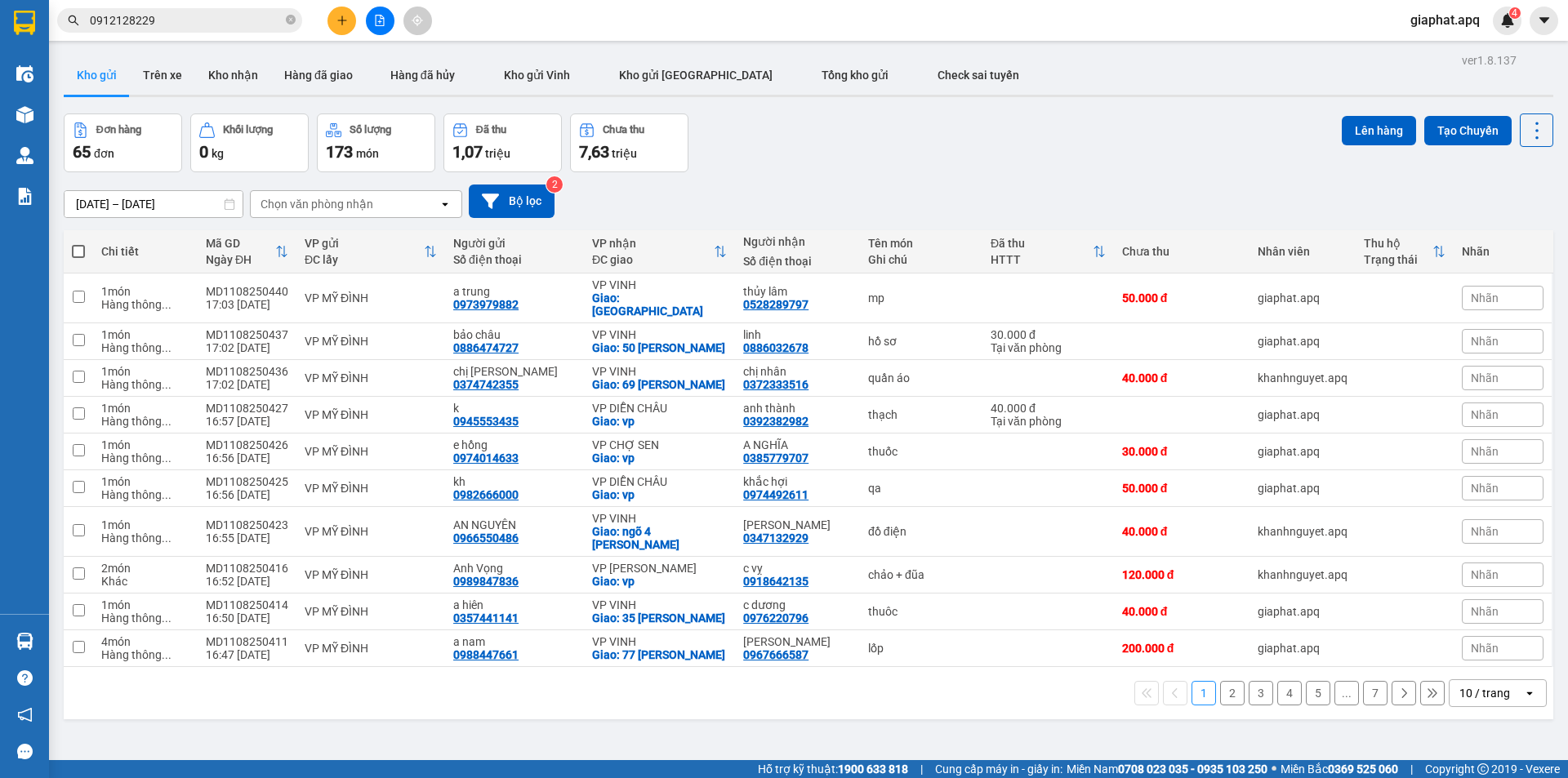
click at [349, 16] on button at bounding box center [341, 21] width 29 height 29
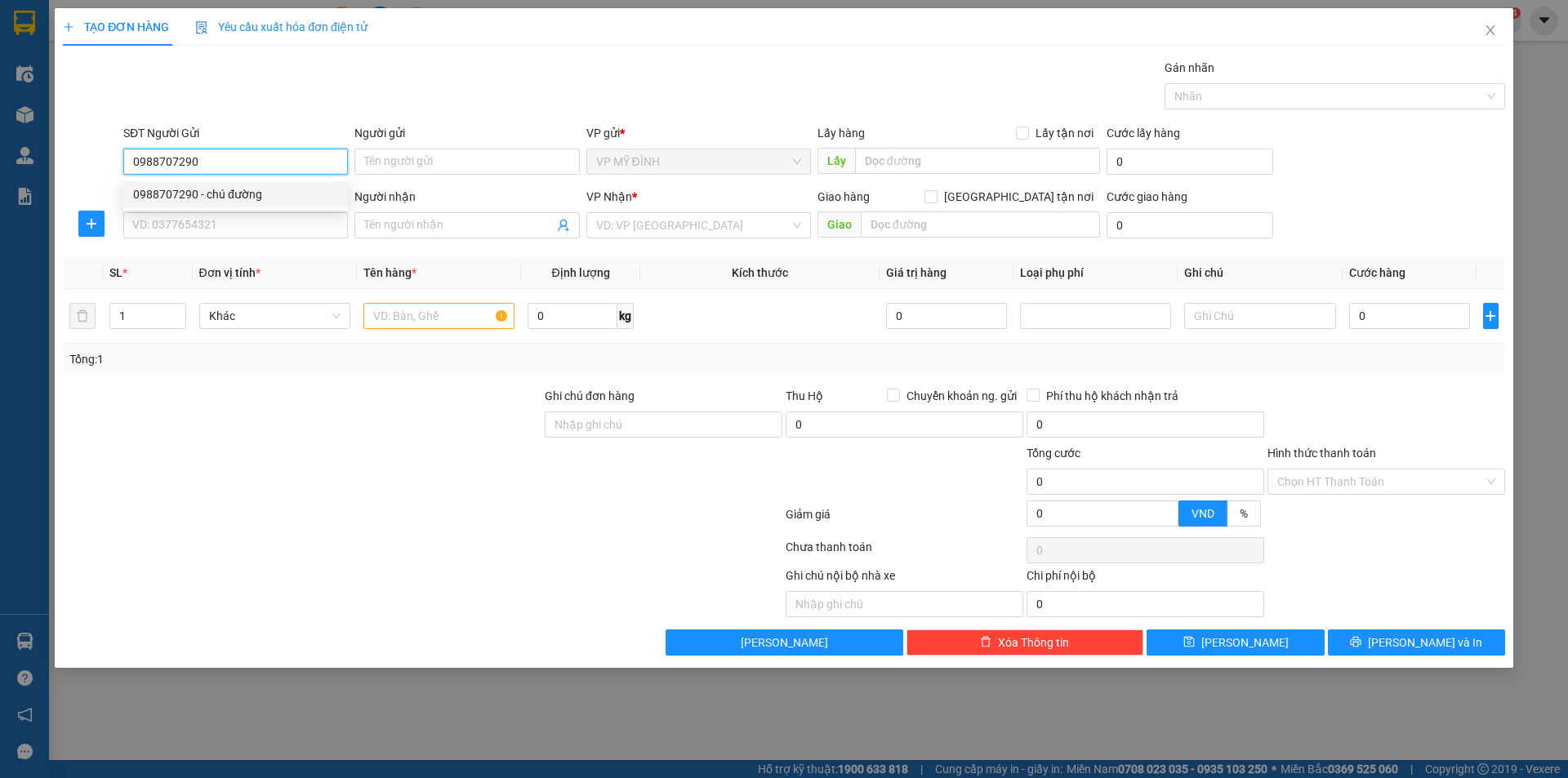
click at [243, 196] on div "0988707290 - chú đường" at bounding box center [235, 194] width 205 height 18
click at [253, 219] on input "SĐT Người Nhận" at bounding box center [235, 225] width 225 height 26
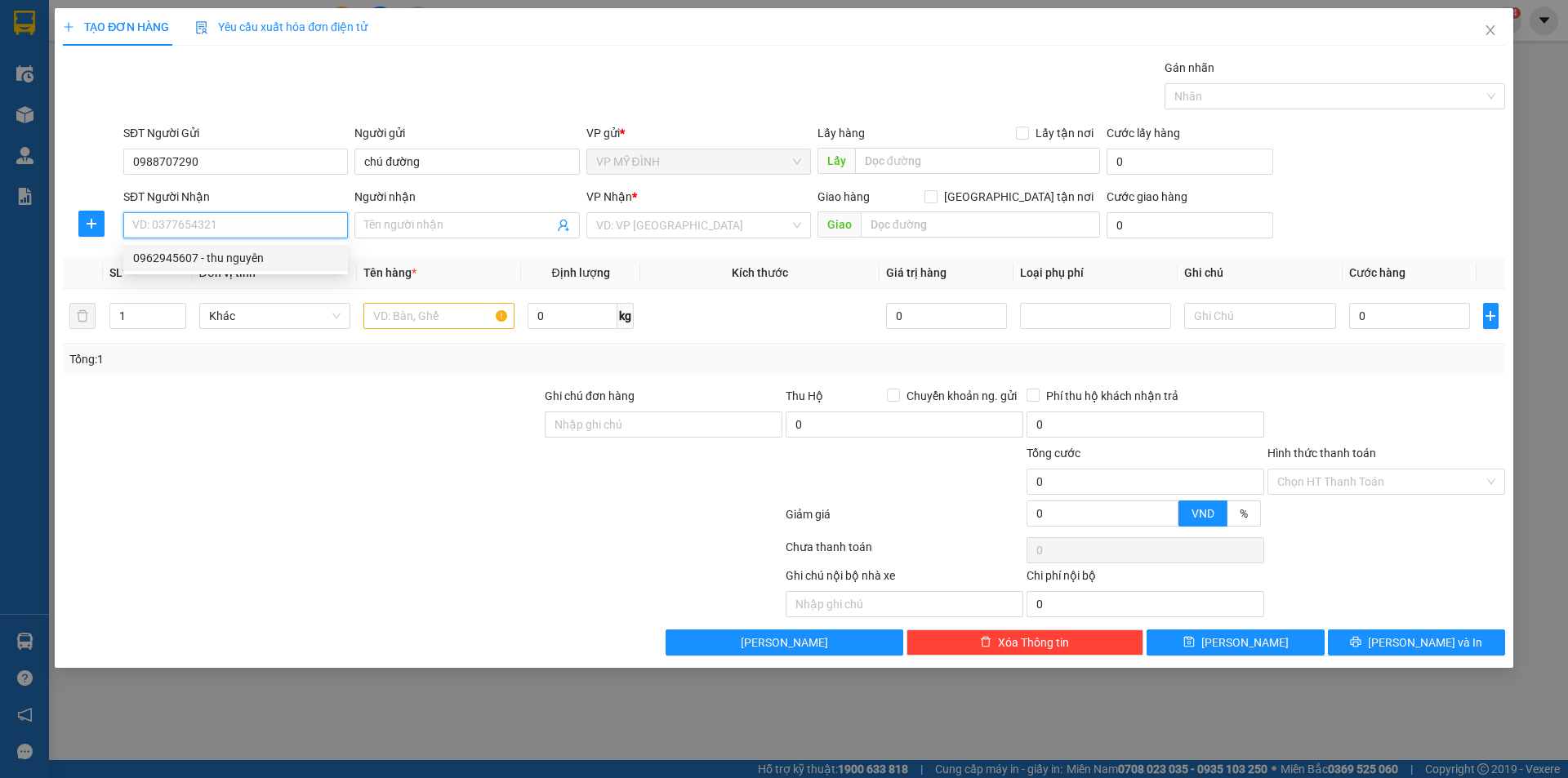
click at [225, 248] on div "0962945607 - thu nguyên" at bounding box center [235, 258] width 225 height 26
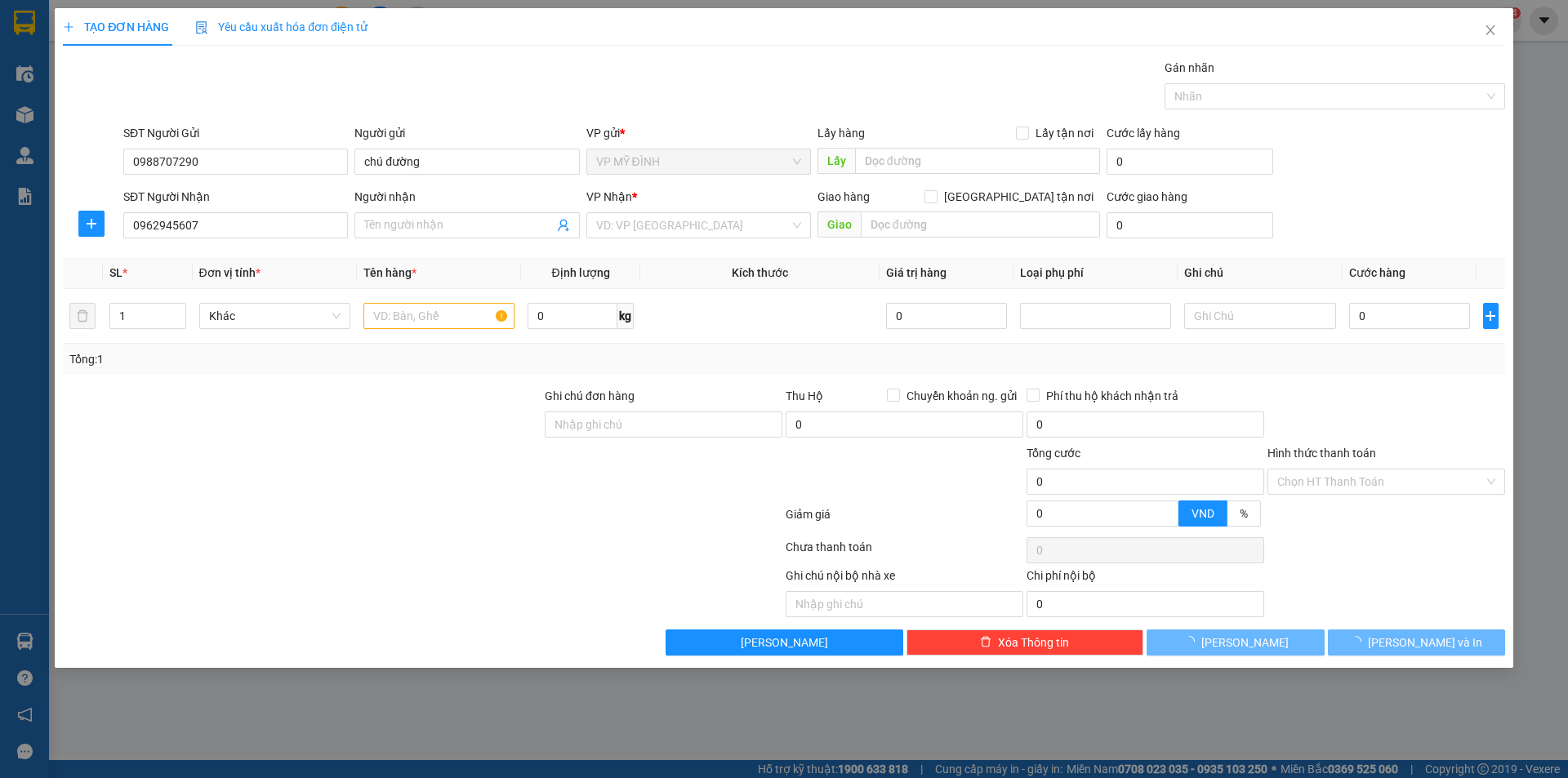
click at [224, 254] on div "Transit Pickup Surcharge Ids Transit Deliver Surcharge Ids Transit Deliver Surc…" at bounding box center [783, 357] width 1442 height 597
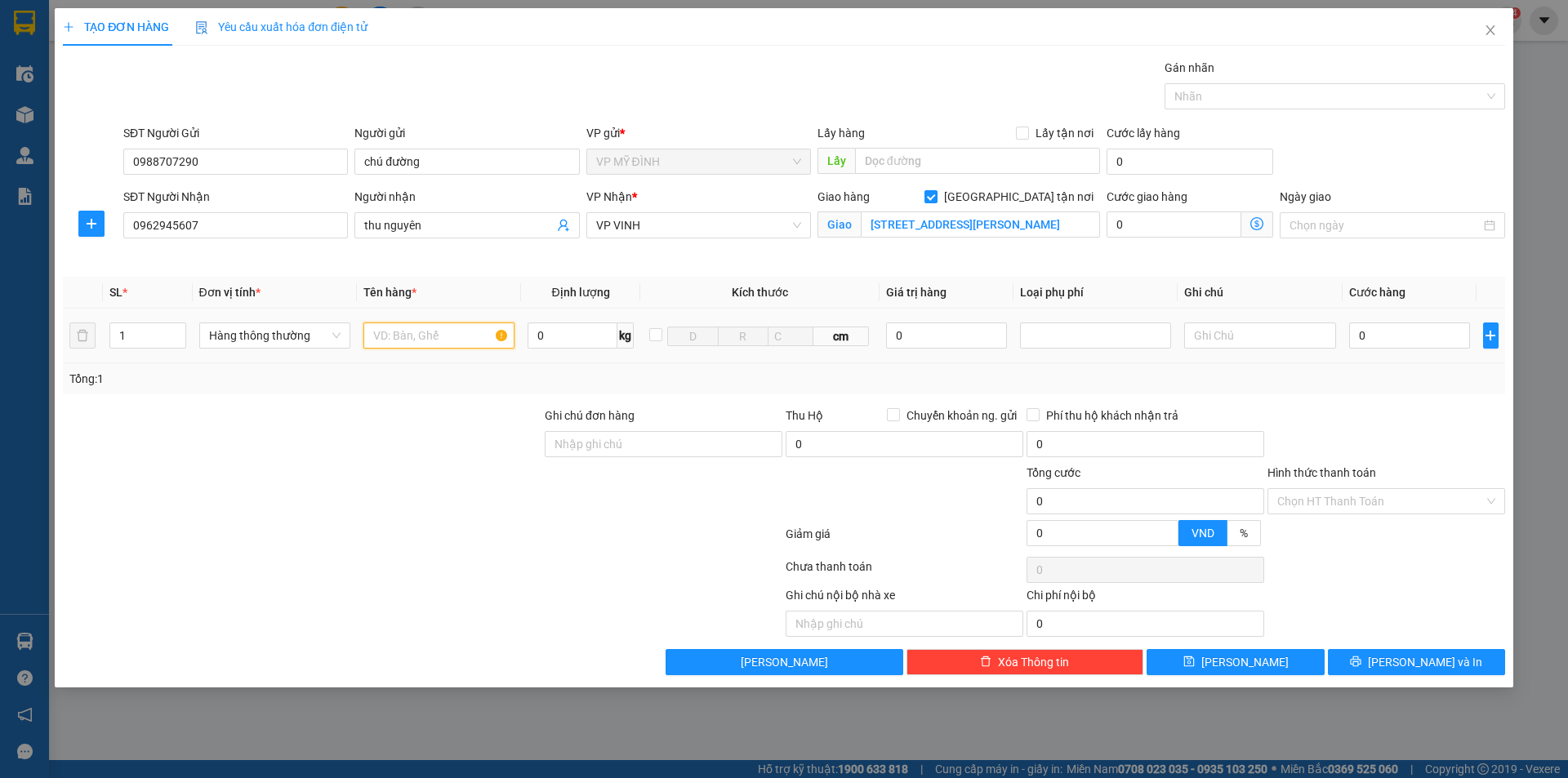
click at [441, 340] on input "text" at bounding box center [439, 336] width 151 height 26
drag, startPoint x: 390, startPoint y: 455, endPoint x: 403, endPoint y: 455, distance: 13.0
click at [403, 455] on div at bounding box center [302, 434] width 482 height 57
click at [1375, 328] on input "0" at bounding box center [1410, 336] width 122 height 26
click at [1369, 386] on div "Tổng: 1" at bounding box center [783, 379] width 1429 height 18
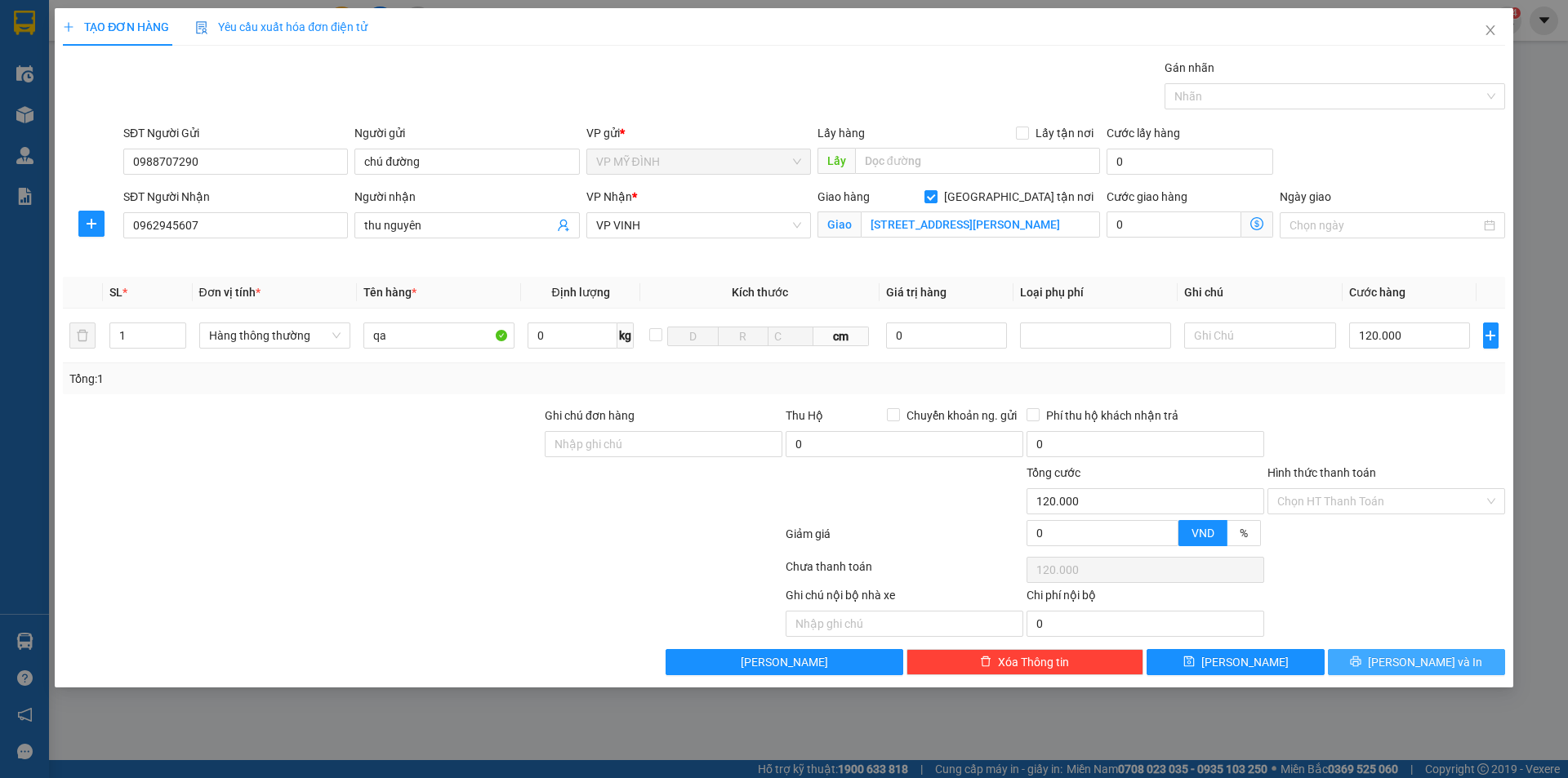
click at [1431, 665] on span "[PERSON_NAME] và In" at bounding box center [1425, 662] width 114 height 18
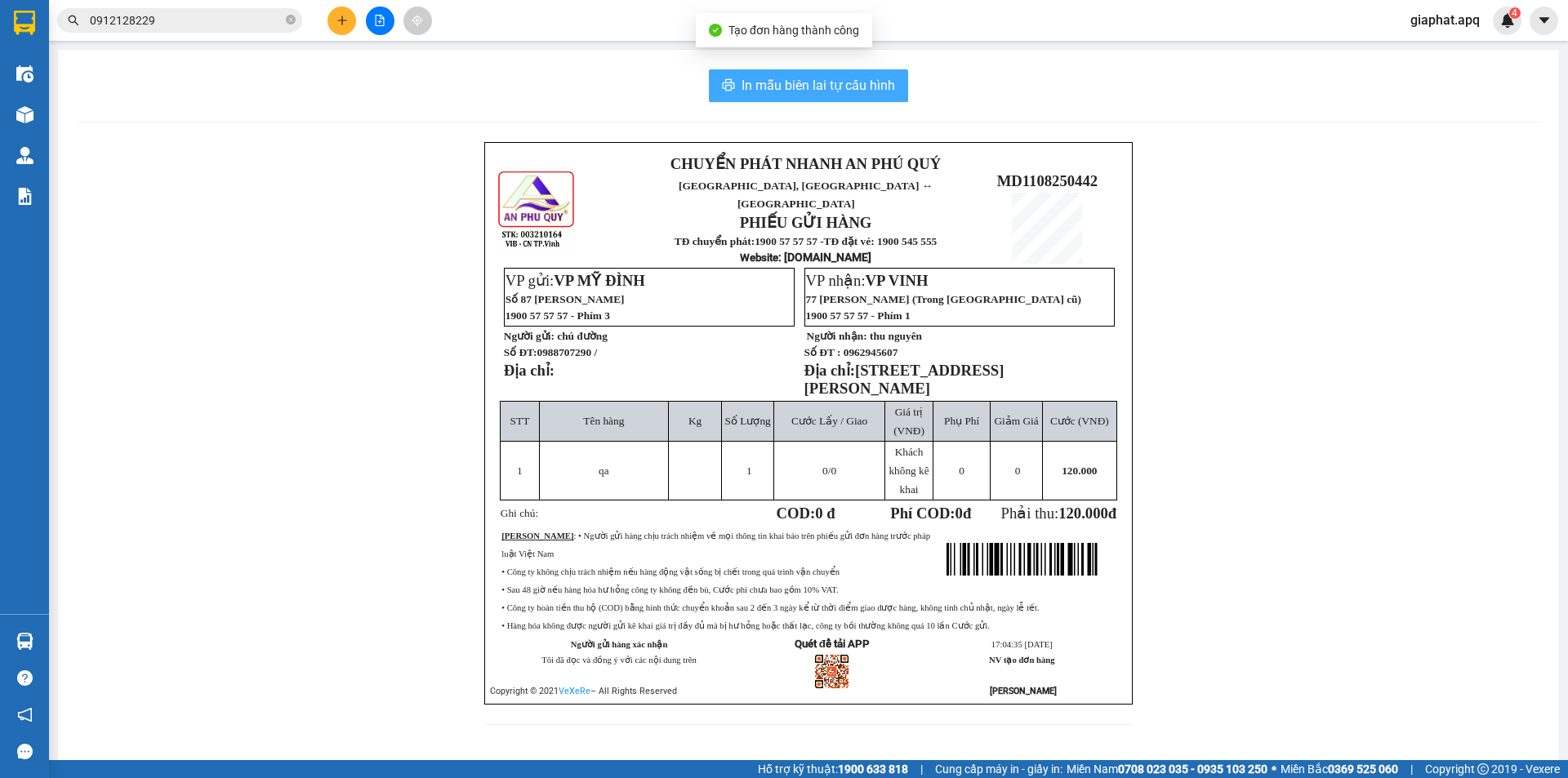
click at [850, 87] on span "In mẫu biên lai tự cấu hình" at bounding box center [818, 85] width 154 height 21
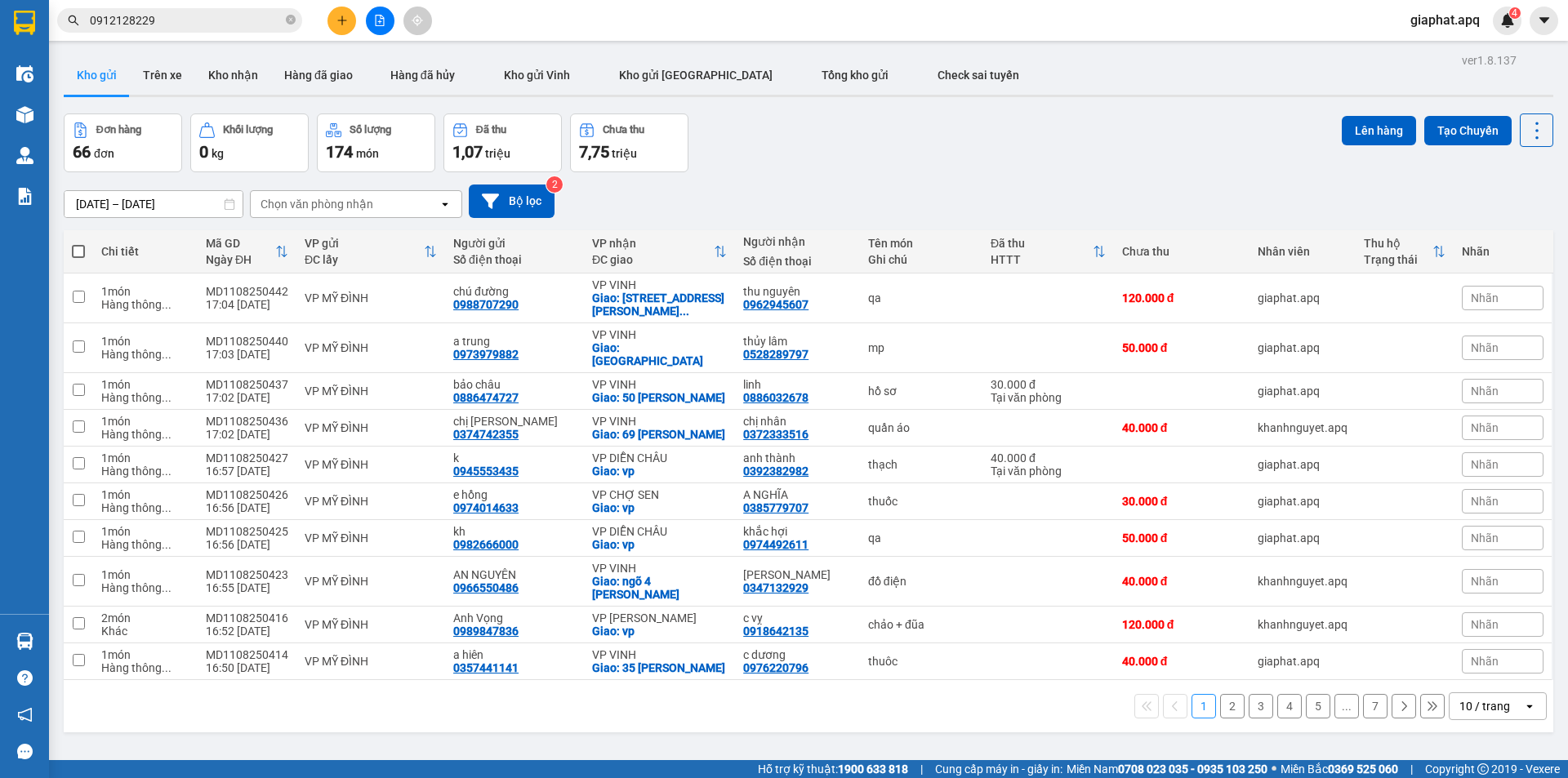
click at [1020, 168] on div "Đơn hàng 66 đơn Khối lượng 0 kg Số lượng 174 món Đã thu 1,07 triệu Chưa thu 7,7…" at bounding box center [808, 142] width 1489 height 58
drag, startPoint x: 909, startPoint y: 361, endPoint x: 917, endPoint y: 343, distance: 19.7
click at [917, 343] on tbody "1 món Hàng thông ... MD1108250442 17:04 11/08 VP MỸ ĐÌNH chú đường 0988707290 V…" at bounding box center [808, 477] width 1489 height 406
click at [346, 19] on icon "plus" at bounding box center [342, 21] width 12 height 12
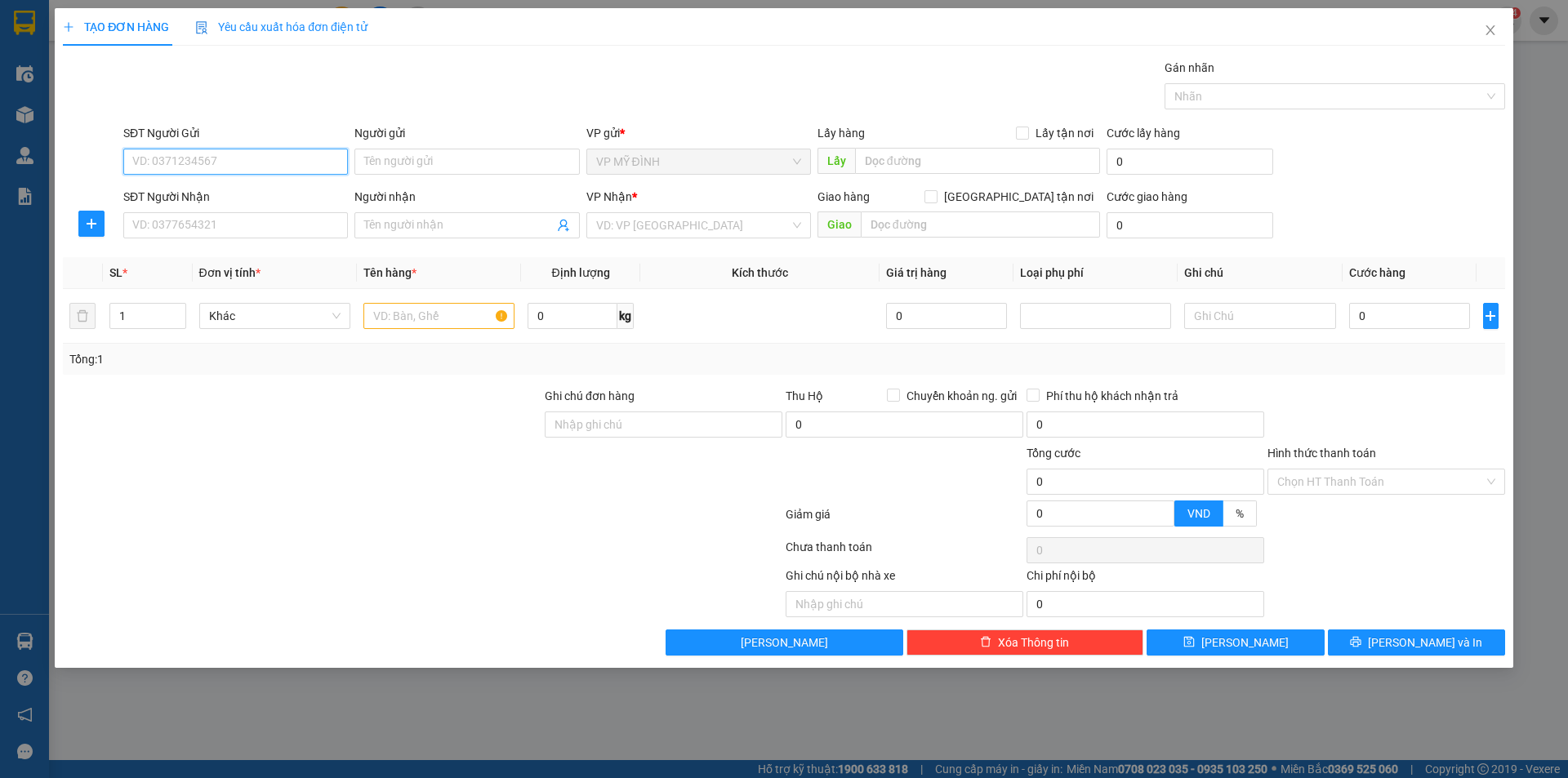
click at [231, 169] on input "SĐT Người Gửi" at bounding box center [235, 162] width 225 height 26
click at [216, 183] on div "0349132687 - a hường" at bounding box center [235, 194] width 225 height 26
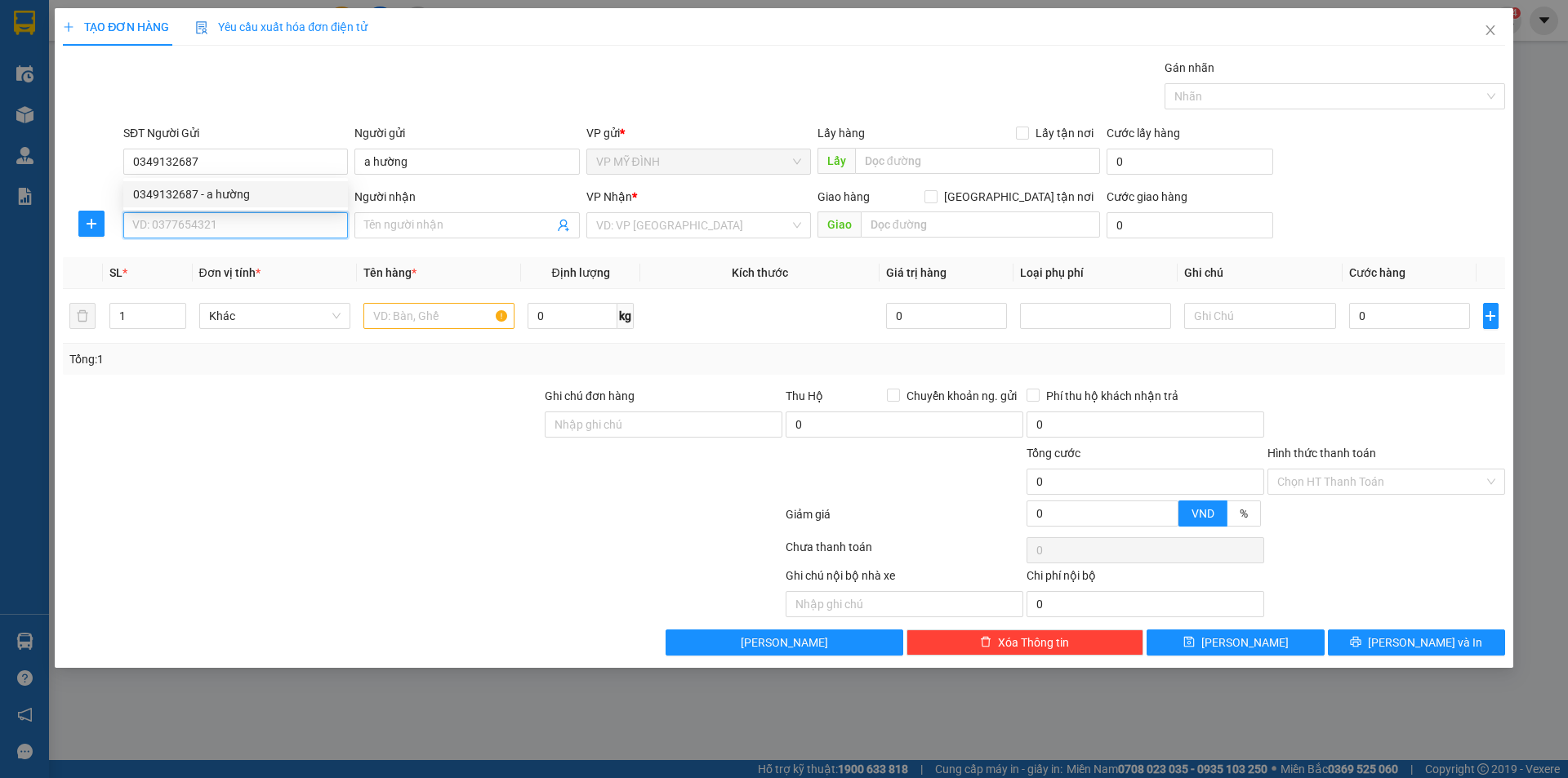
click at [238, 221] on input "SĐT Người Nhận" at bounding box center [235, 225] width 225 height 26
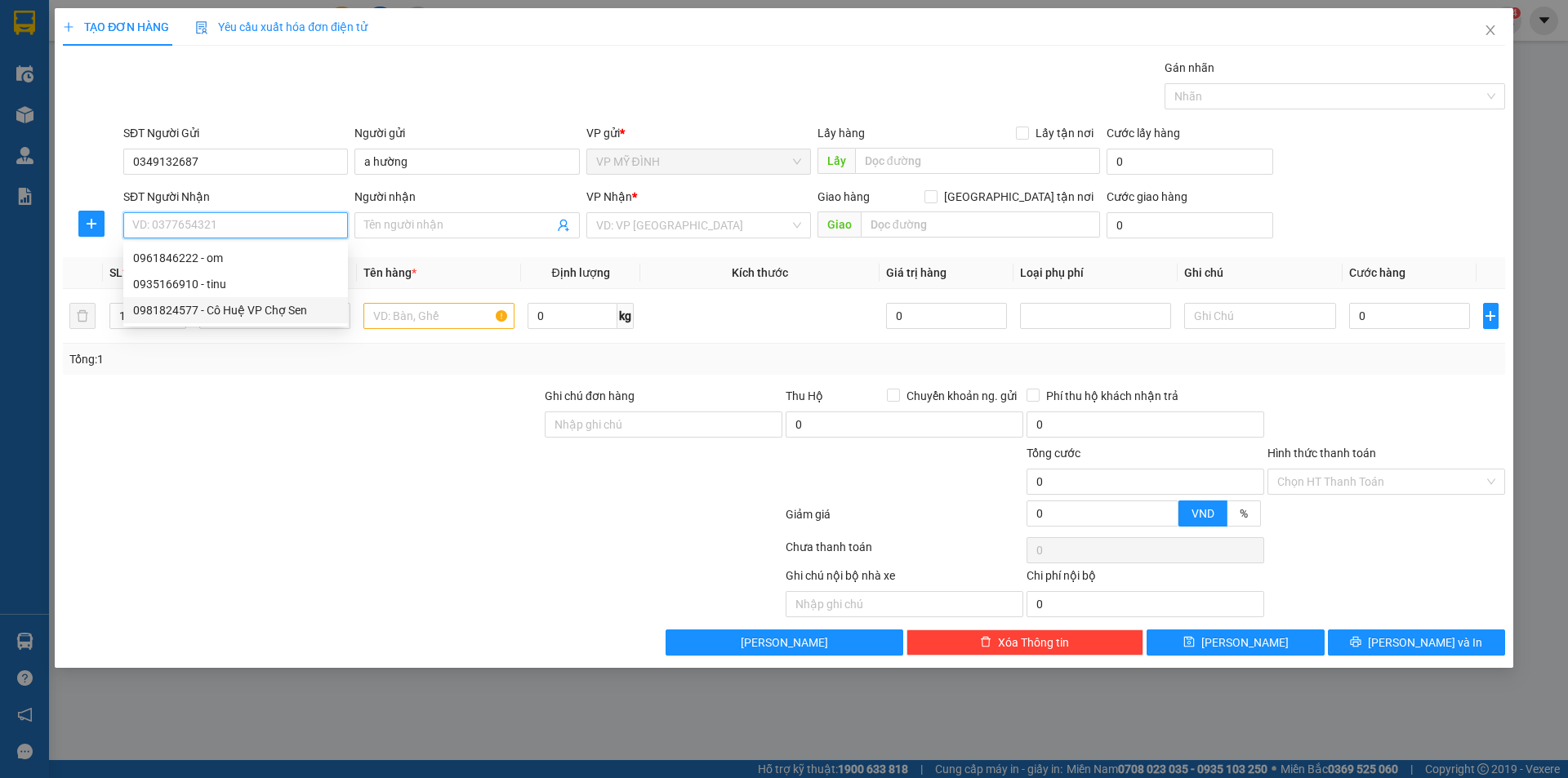
click at [213, 317] on div "0981824577 - Cô Huệ VP Chợ Sen" at bounding box center [235, 310] width 205 height 18
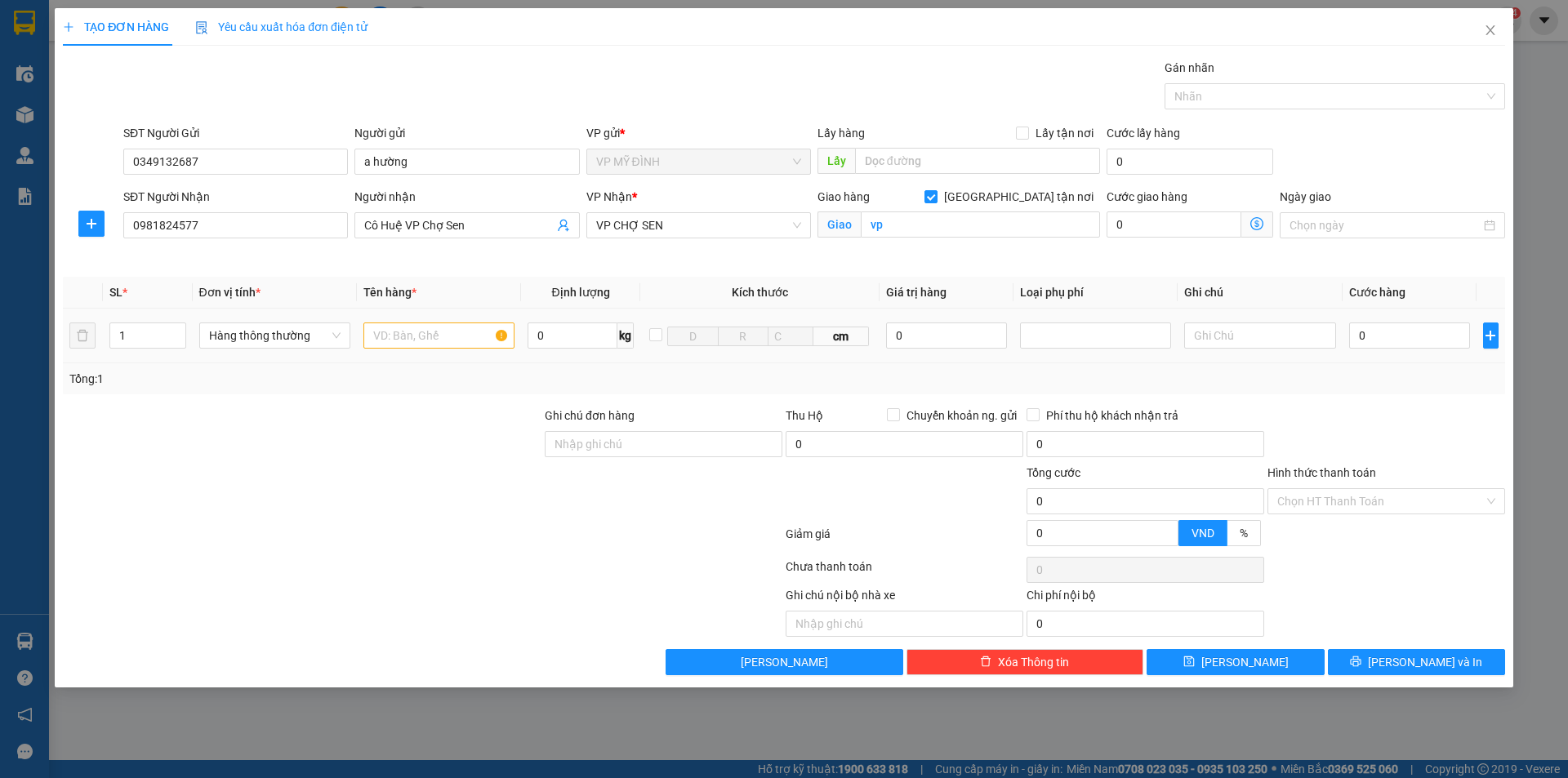
click at [419, 322] on div at bounding box center [439, 336] width 151 height 33
click at [408, 326] on input "text" at bounding box center [439, 336] width 151 height 26
click at [341, 447] on div at bounding box center [302, 434] width 482 height 57
click at [1418, 340] on input "0" at bounding box center [1410, 336] width 122 height 26
drag, startPoint x: 1377, startPoint y: 401, endPoint x: 1379, endPoint y: 428, distance: 27.1
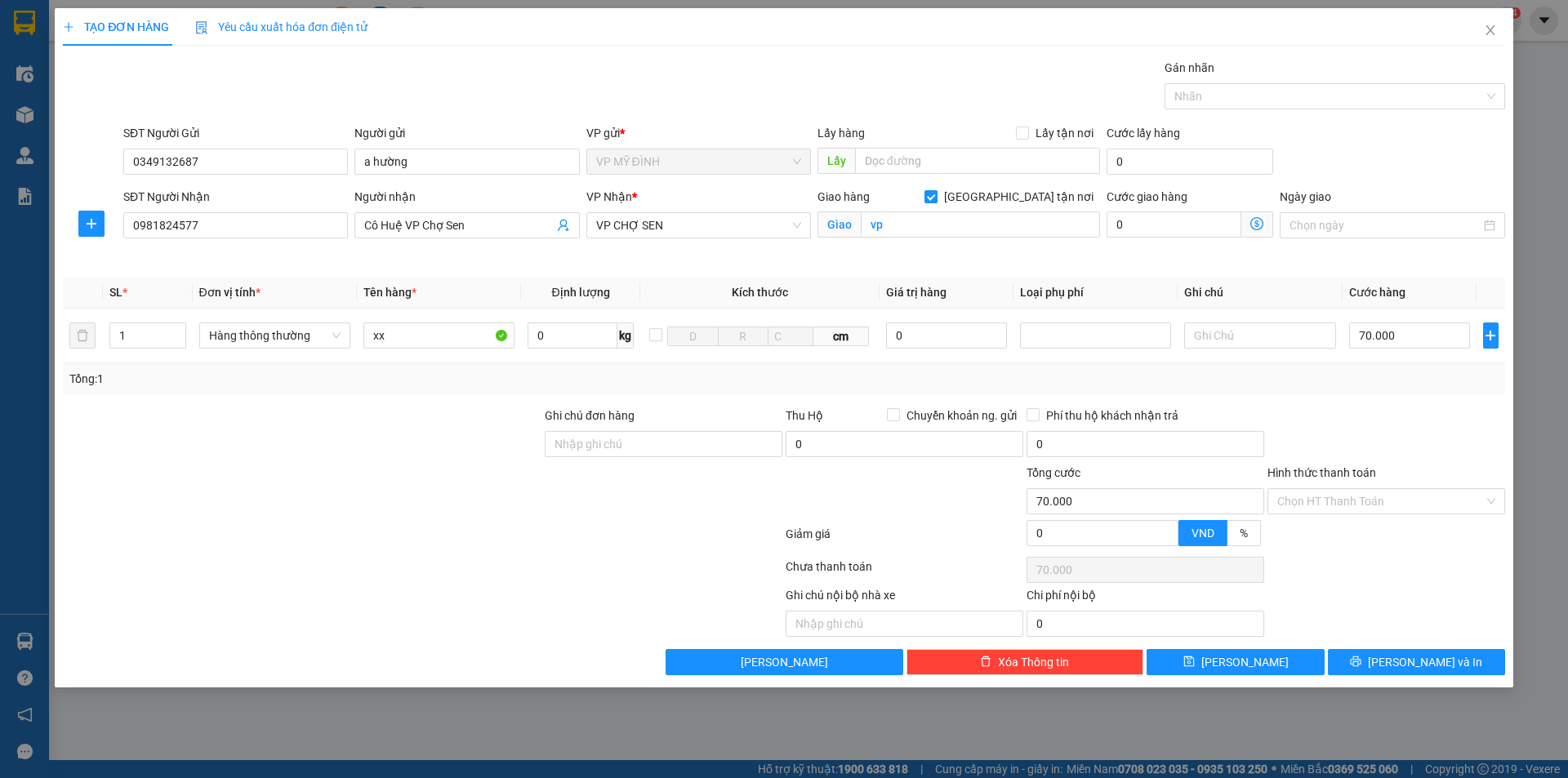
click at [1377, 402] on div "Transit Pickup Surcharge Ids Transit Deliver Surcharge Ids Transit Deliver Surc…" at bounding box center [783, 366] width 1442 height 616
click at [1411, 669] on span "[PERSON_NAME] và In" at bounding box center [1425, 662] width 114 height 18
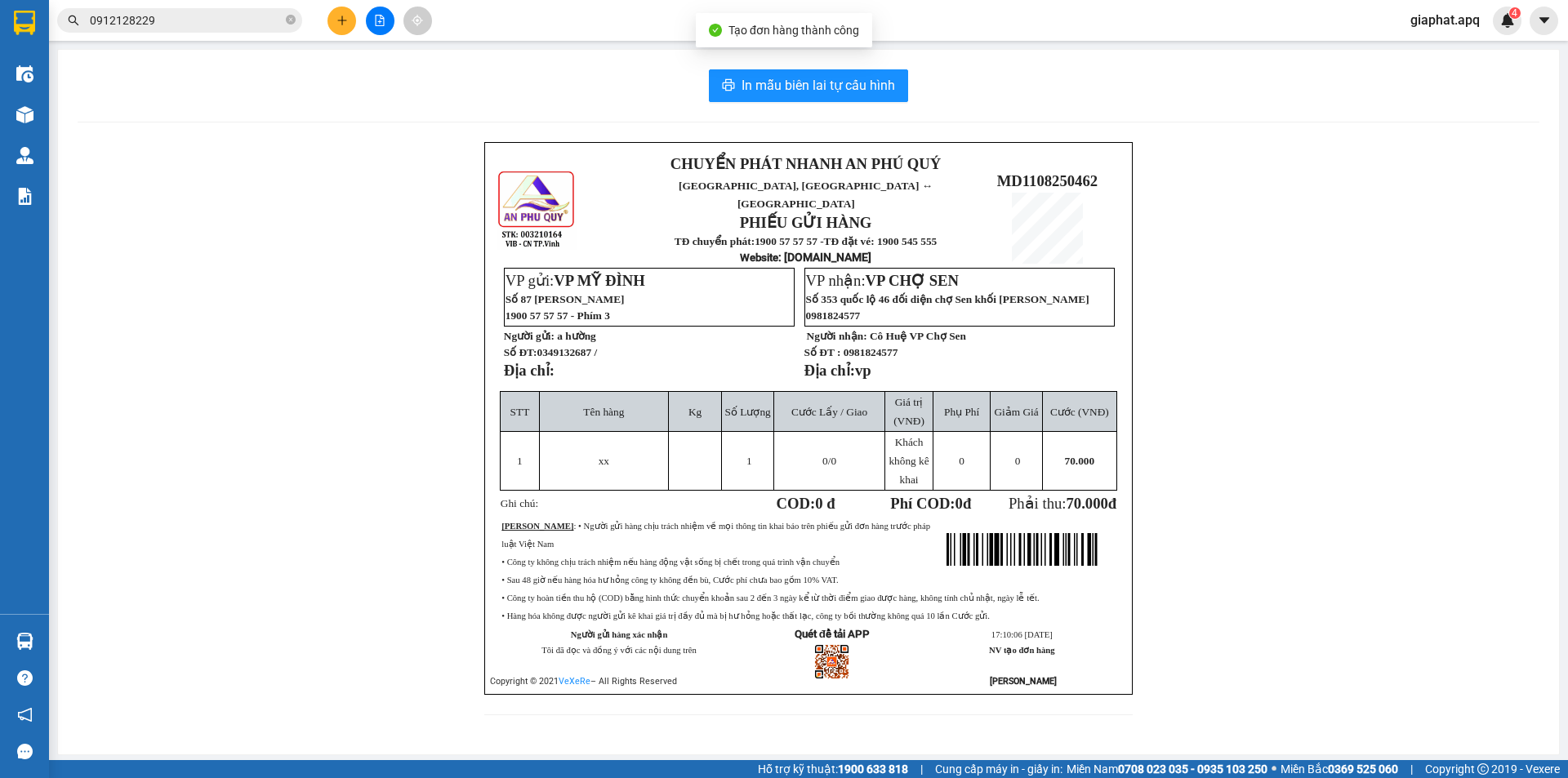
click at [850, 104] on div "In mẫu biên lai tự cấu hình CHUYỂN PHÁT NHANH AN PHÚ QUÝ NGHỆ AN, HÀ TĨNH ↔ HÀ …" at bounding box center [808, 402] width 1501 height 705
click at [845, 92] on span "In mẫu biên lai tự cấu hình" at bounding box center [818, 85] width 154 height 21
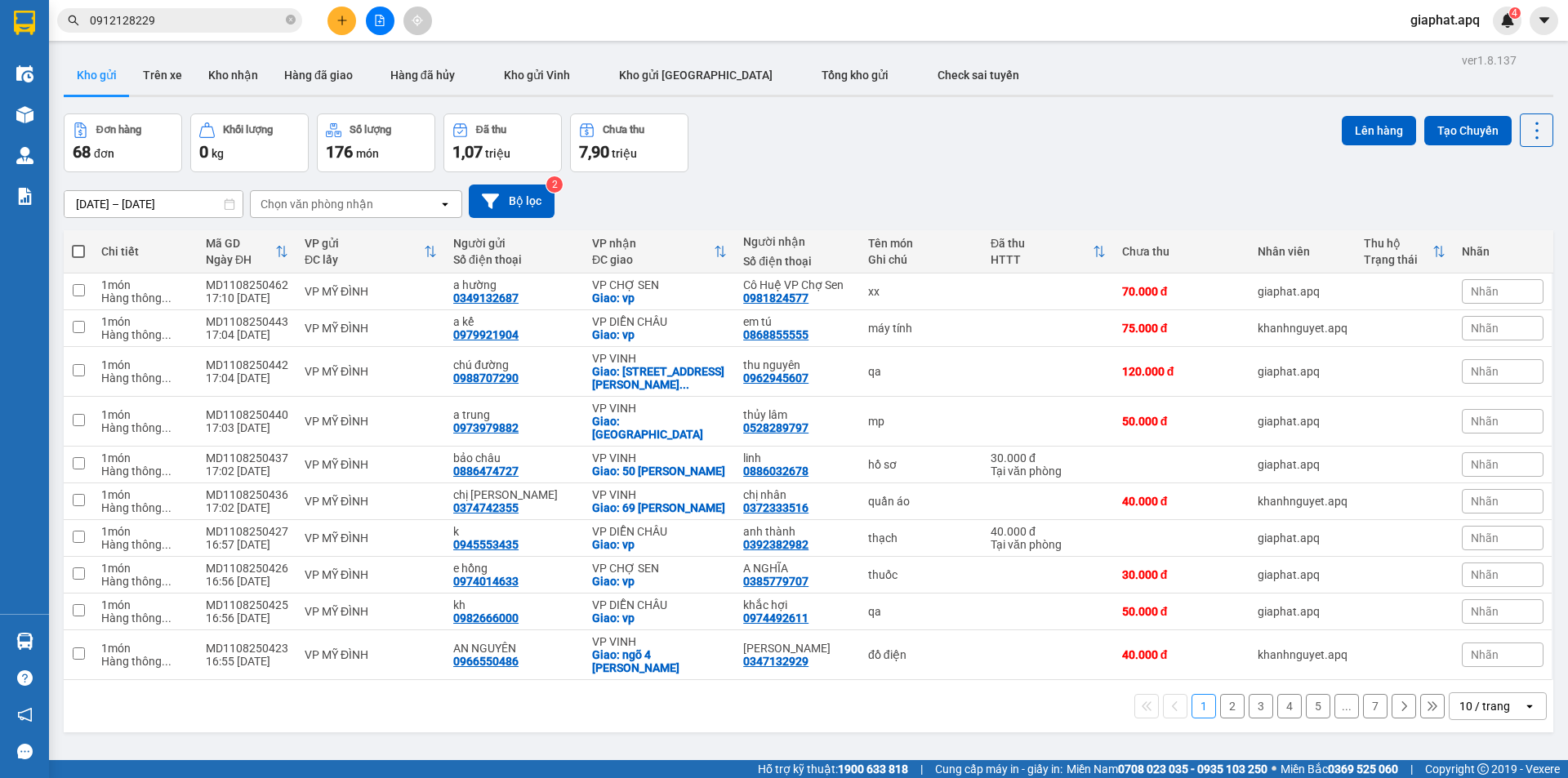
click at [1008, 140] on div "Đơn hàng 68 đơn Khối lượng 0 kg Số lượng 176 món Đã thu 1,07 triệu Chưa thu 7,9…" at bounding box center [808, 142] width 1489 height 58
click at [1445, 290] on button at bounding box center [1457, 291] width 23 height 29
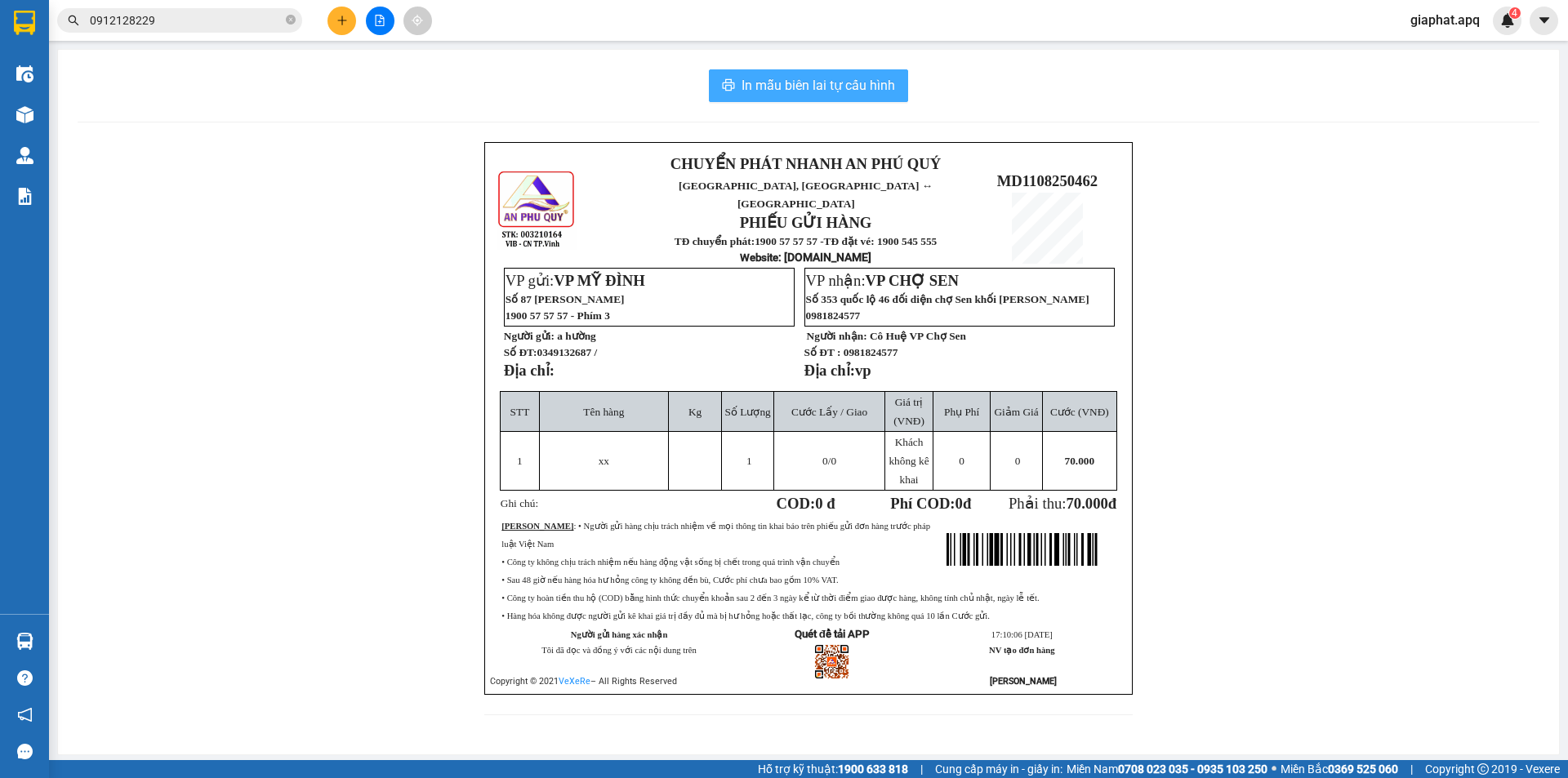
click at [814, 100] on button "In mẫu biên lai tự cấu hình" at bounding box center [809, 86] width 199 height 33
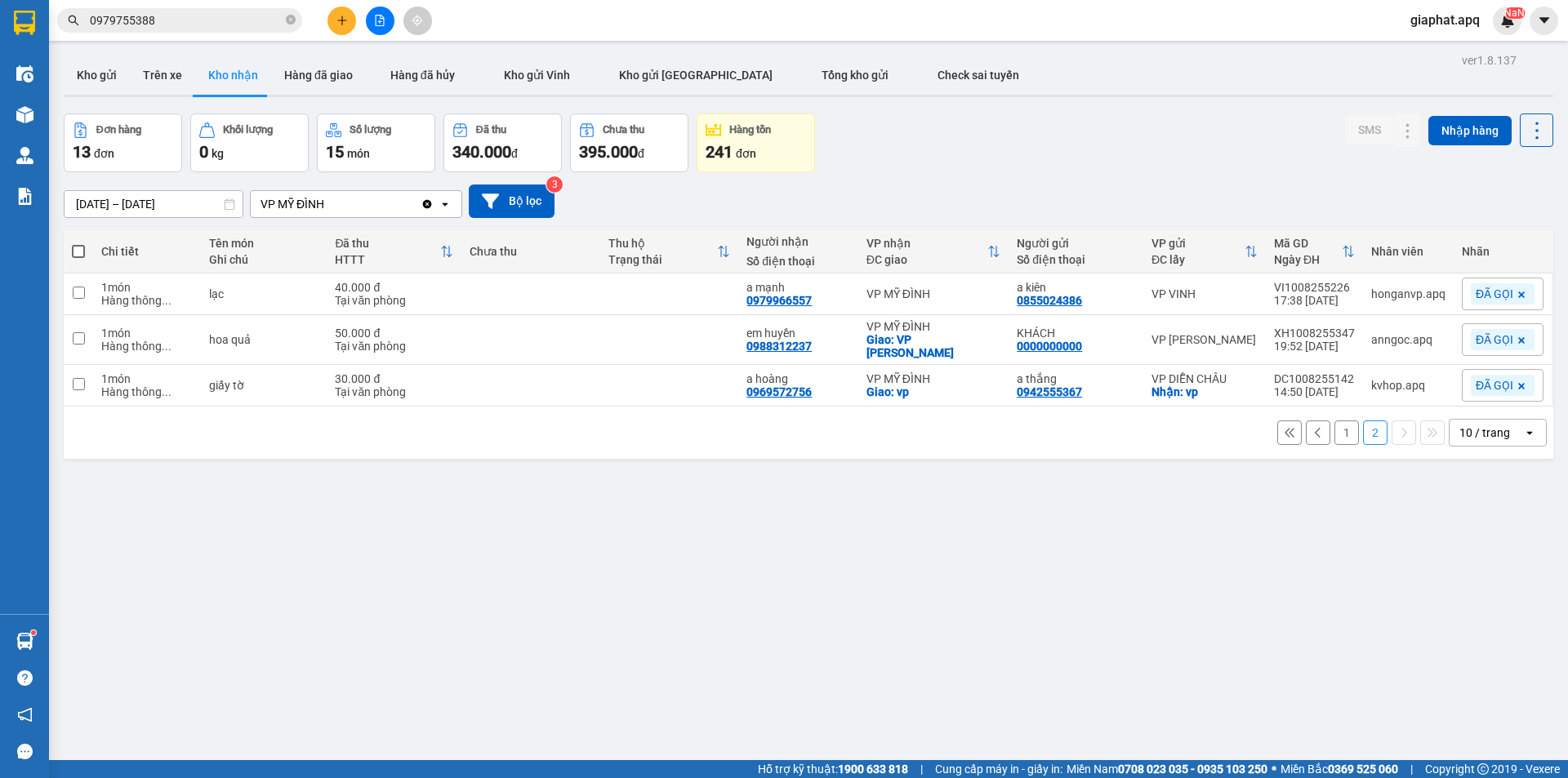
scroll to position [75, 0]
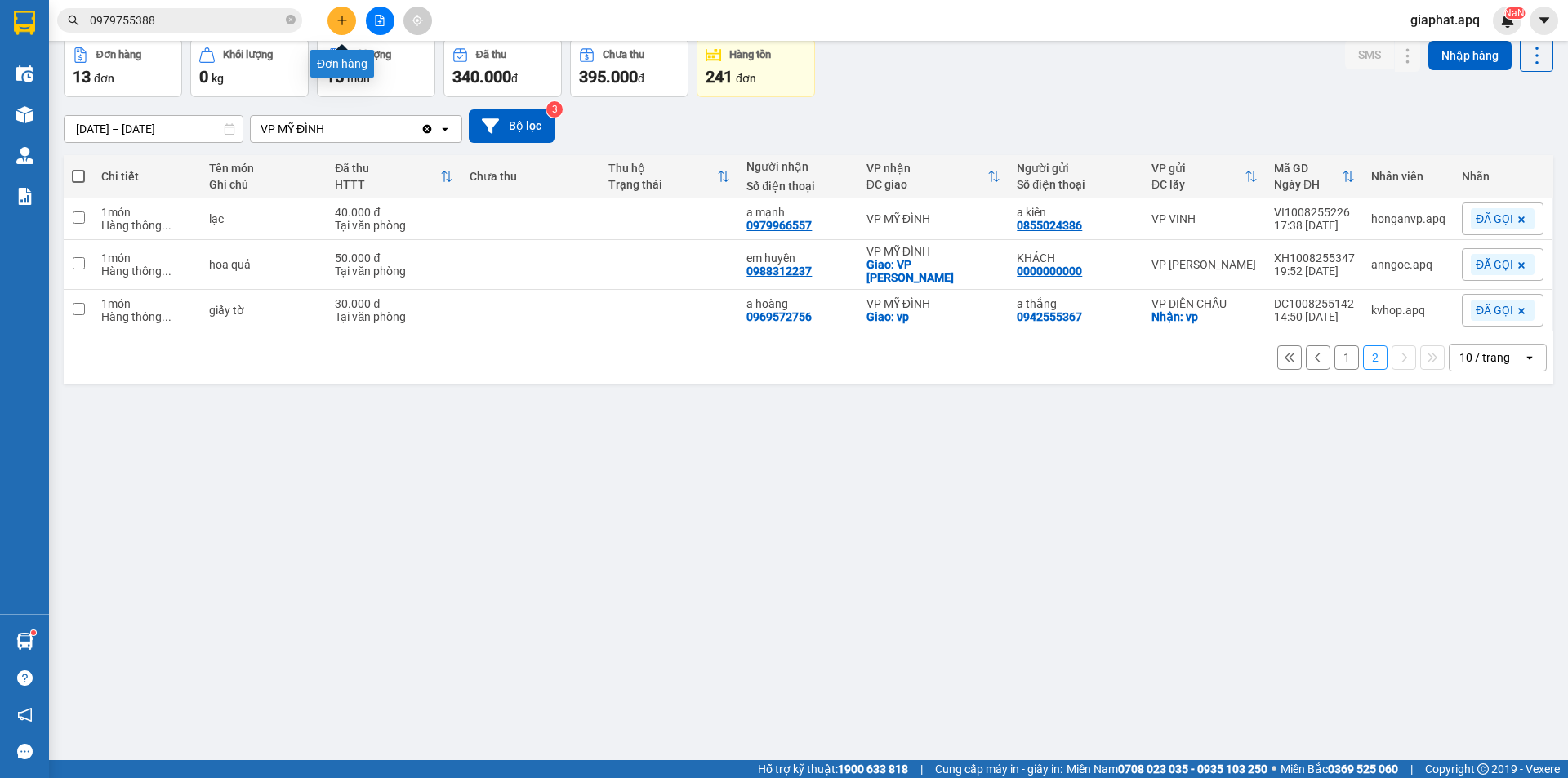
click at [345, 16] on icon "plus" at bounding box center [342, 21] width 12 height 12
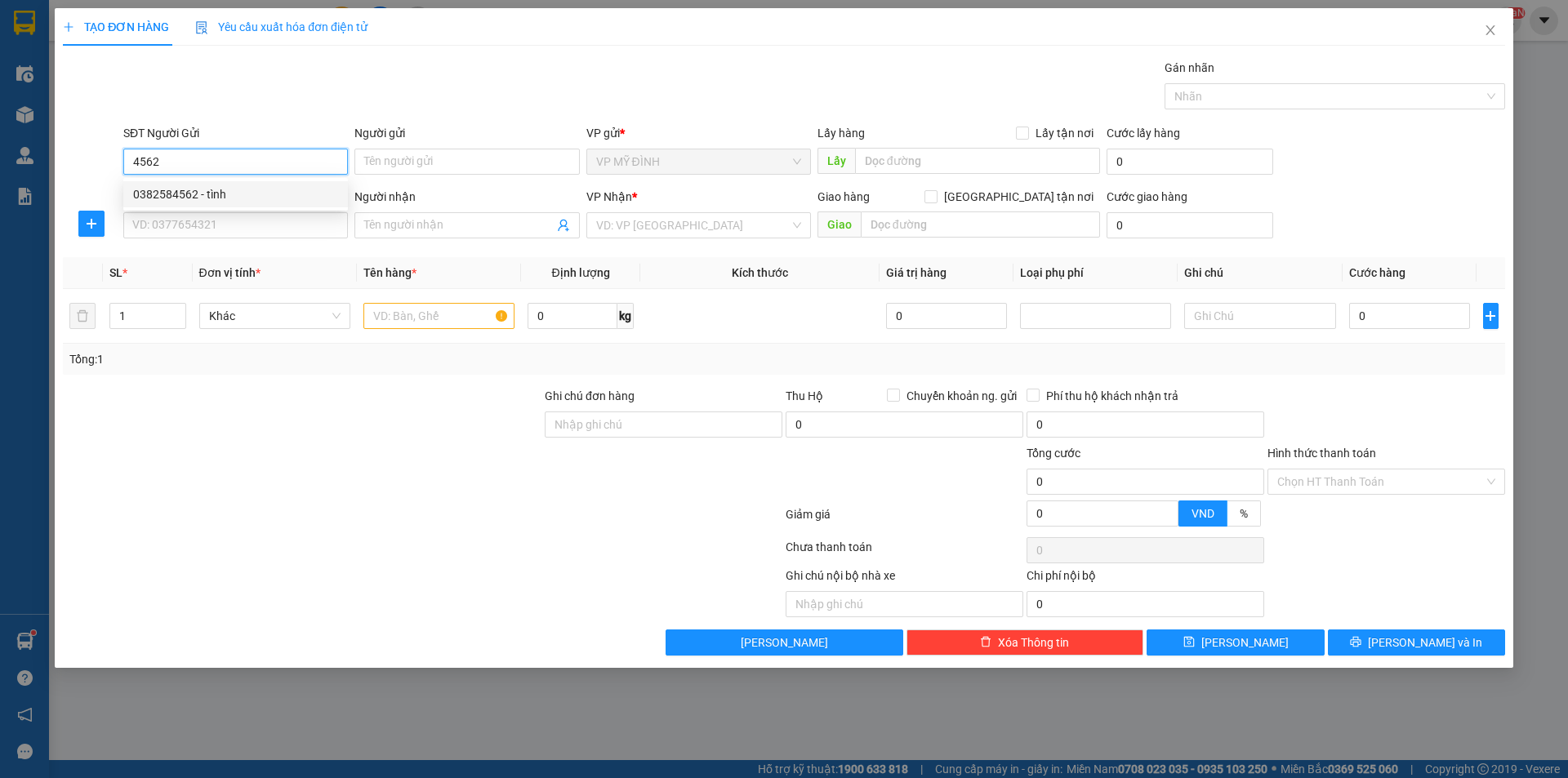
click at [225, 201] on div "0382584562 - tình" at bounding box center [235, 194] width 205 height 18
type input "0382584562"
type input "tình"
type input "0382584562"
click at [234, 224] on input "SĐT Người Nhận" at bounding box center [235, 225] width 225 height 26
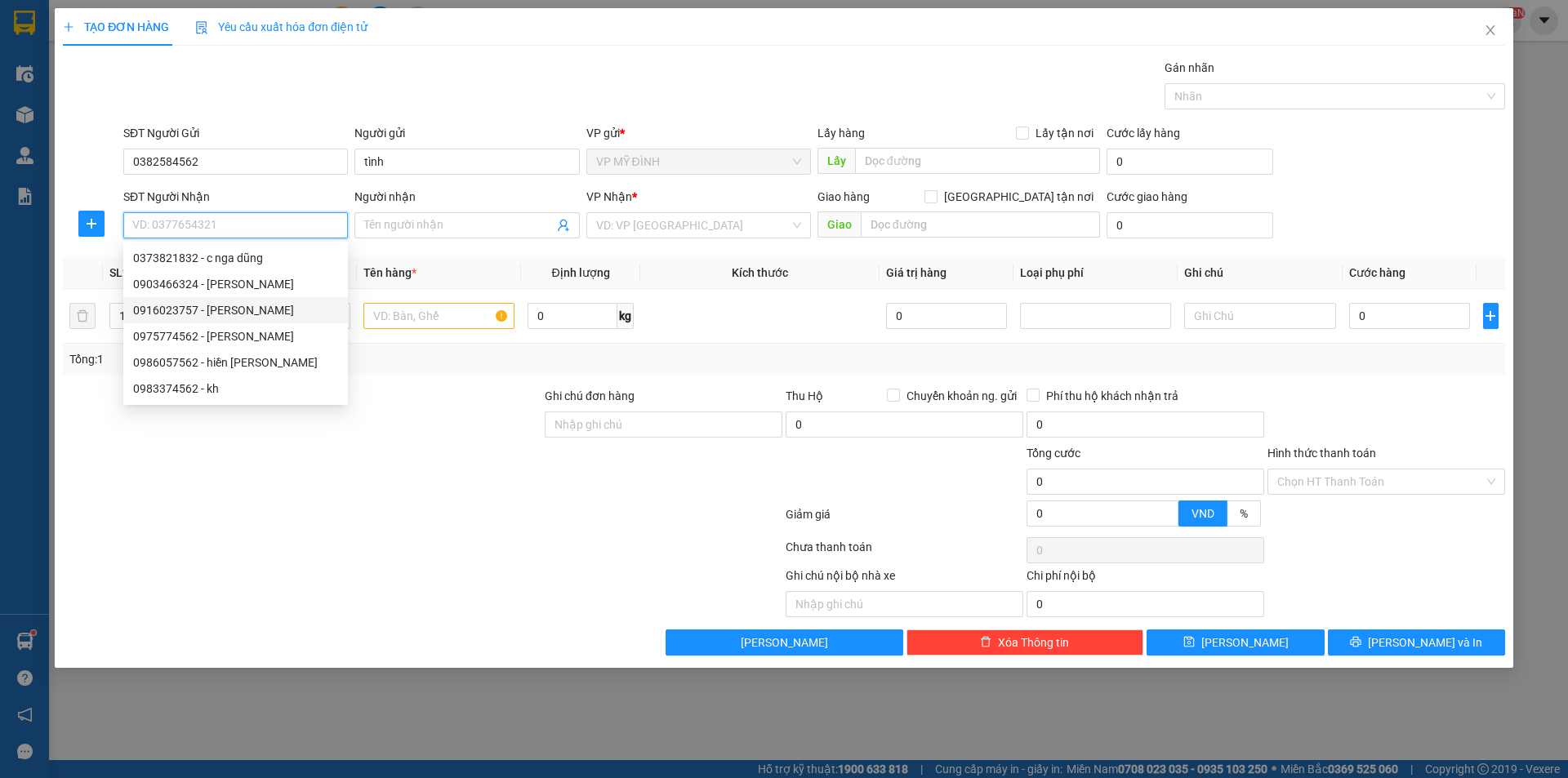
click at [231, 311] on div "0916023757 - c hiền lương" at bounding box center [235, 310] width 205 height 18
type input "0916023757"
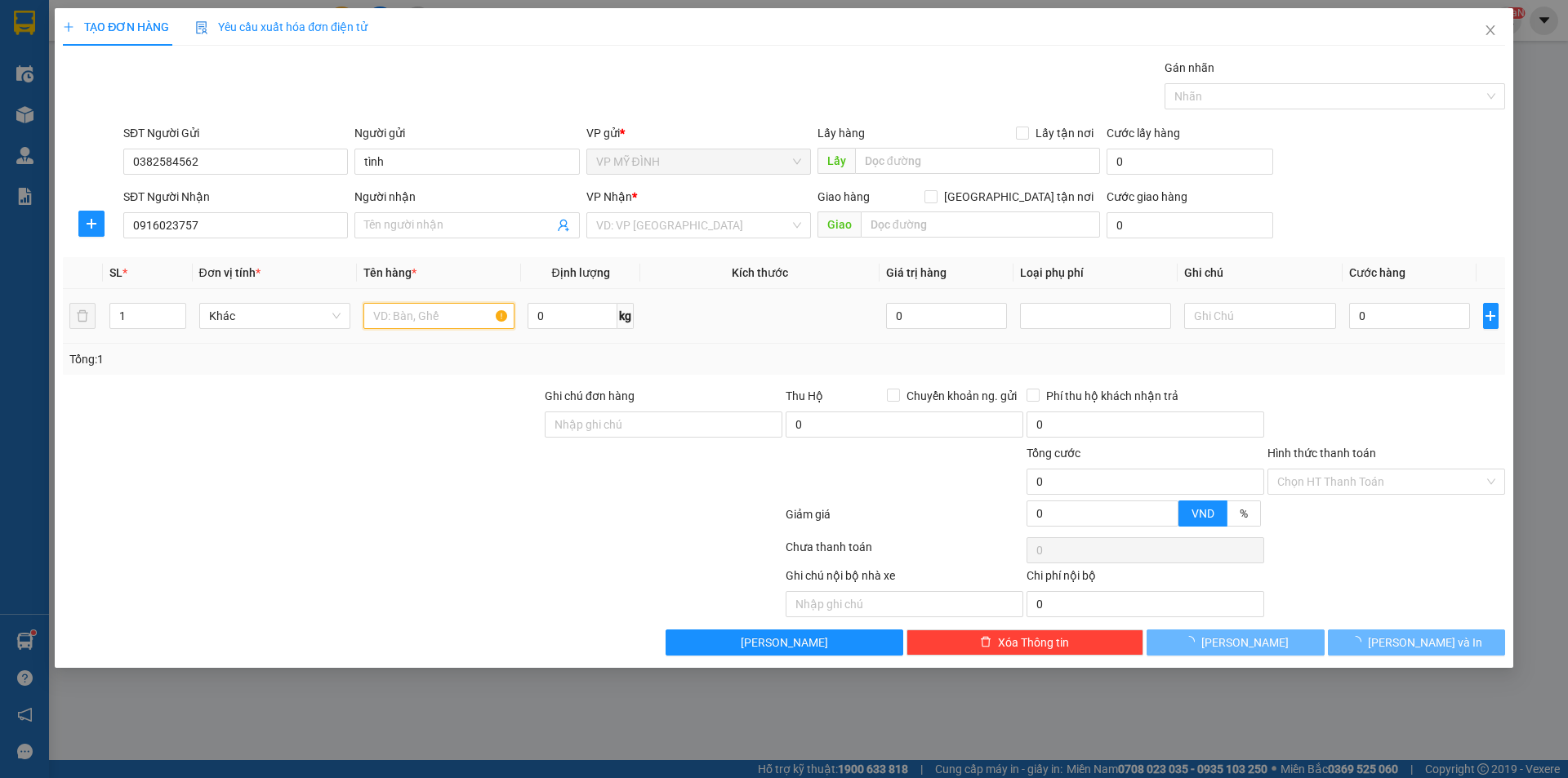
click at [433, 326] on input "text" at bounding box center [439, 316] width 151 height 26
type input "c hiền lương"
checkbox input "true"
type input "đường cây xanh"
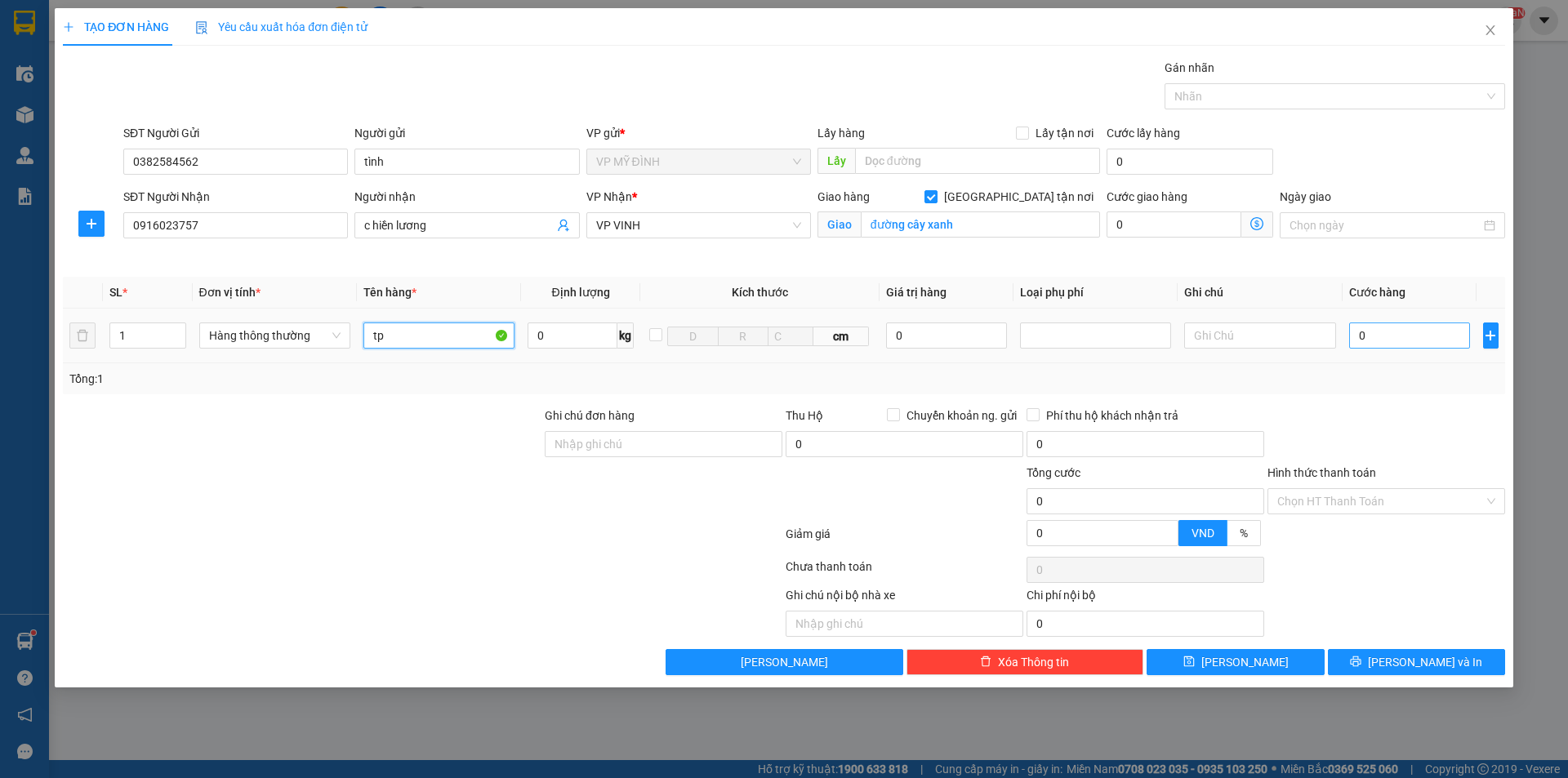
type input "tp"
click at [1384, 343] on input "0" at bounding box center [1410, 336] width 122 height 26
type input "1"
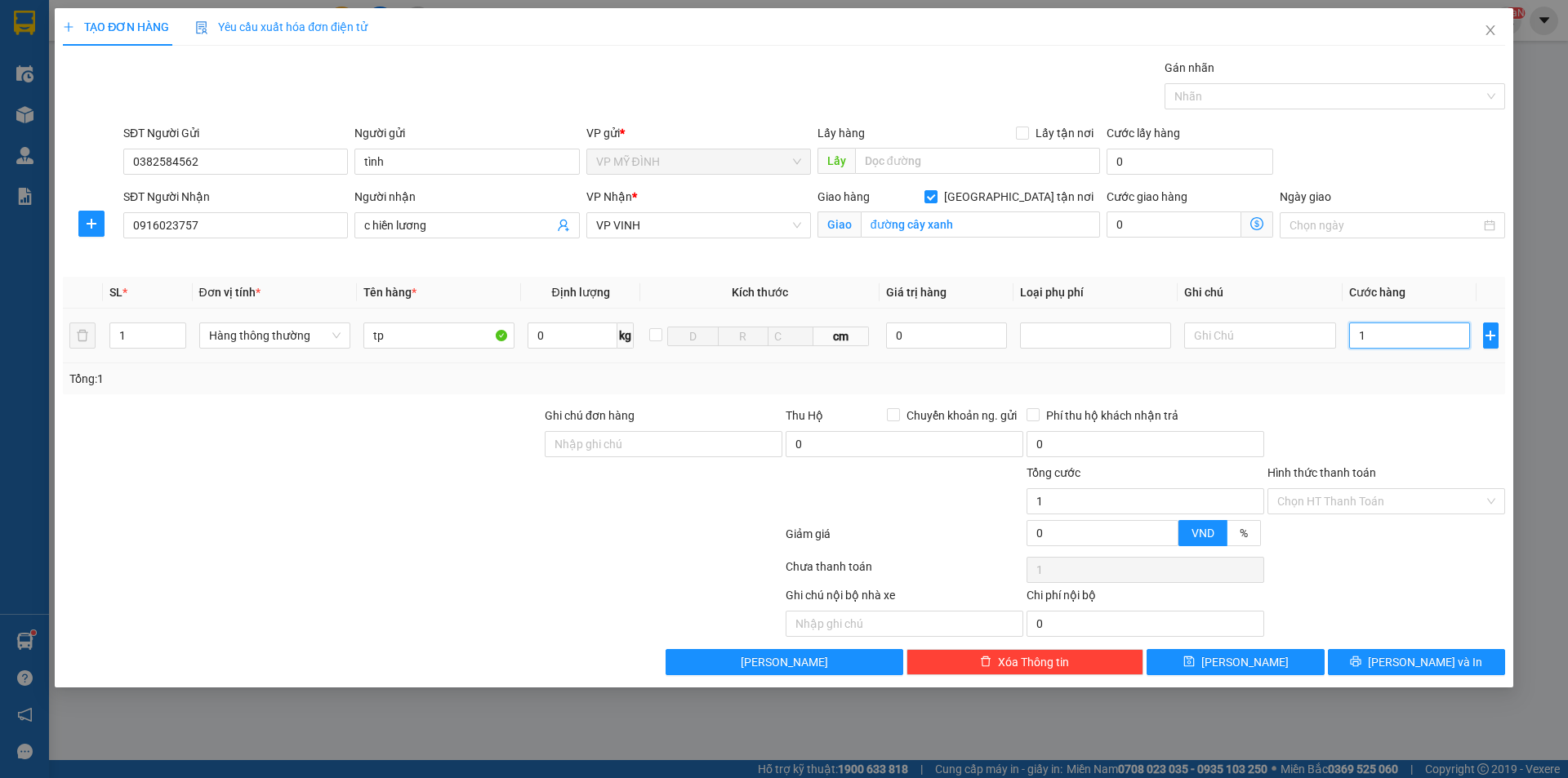
type input "10"
type input "100"
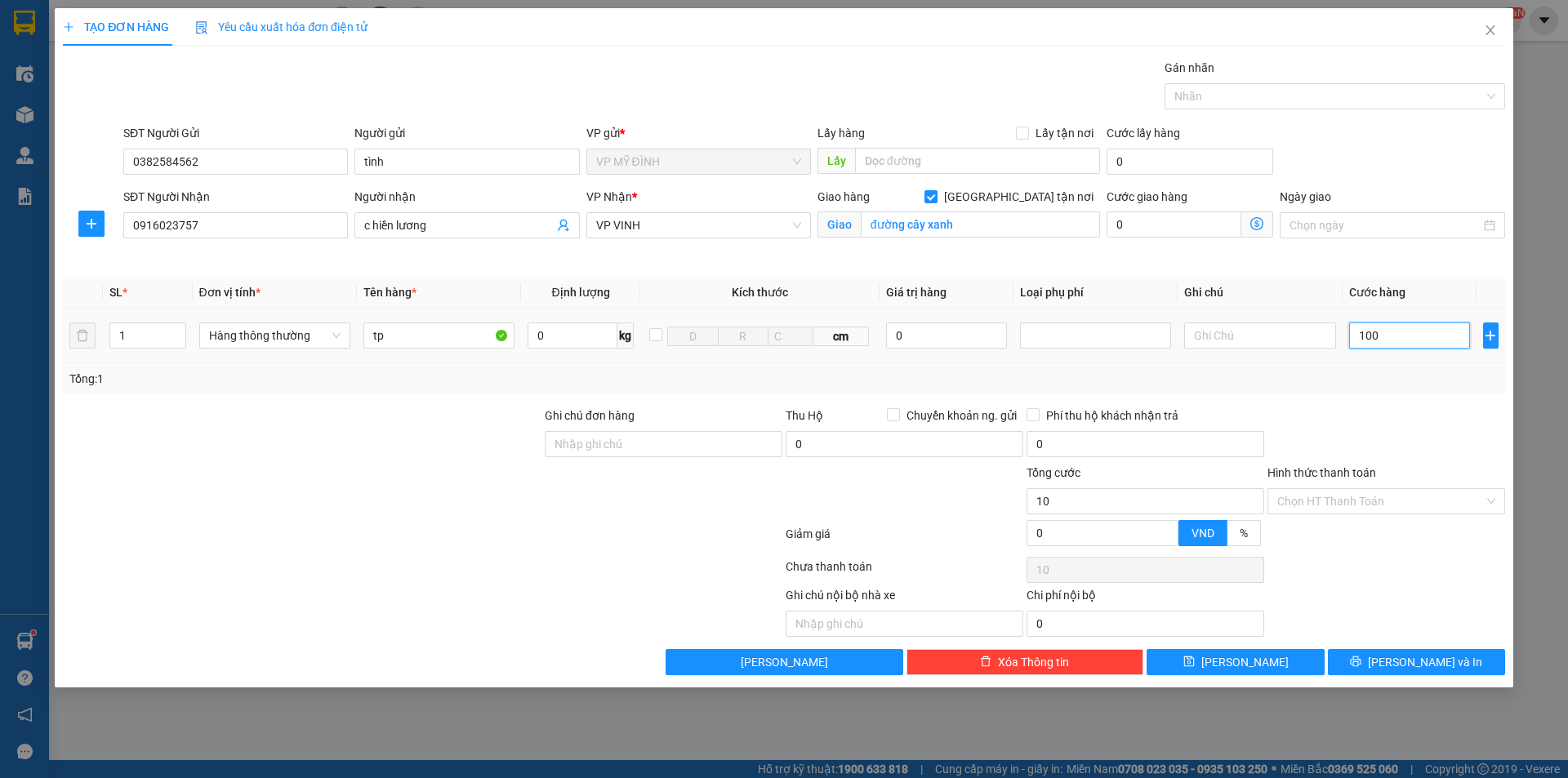
type input "100"
type input "100.000"
drag, startPoint x: 1373, startPoint y: 658, endPoint x: 1371, endPoint y: 647, distance: 11.2
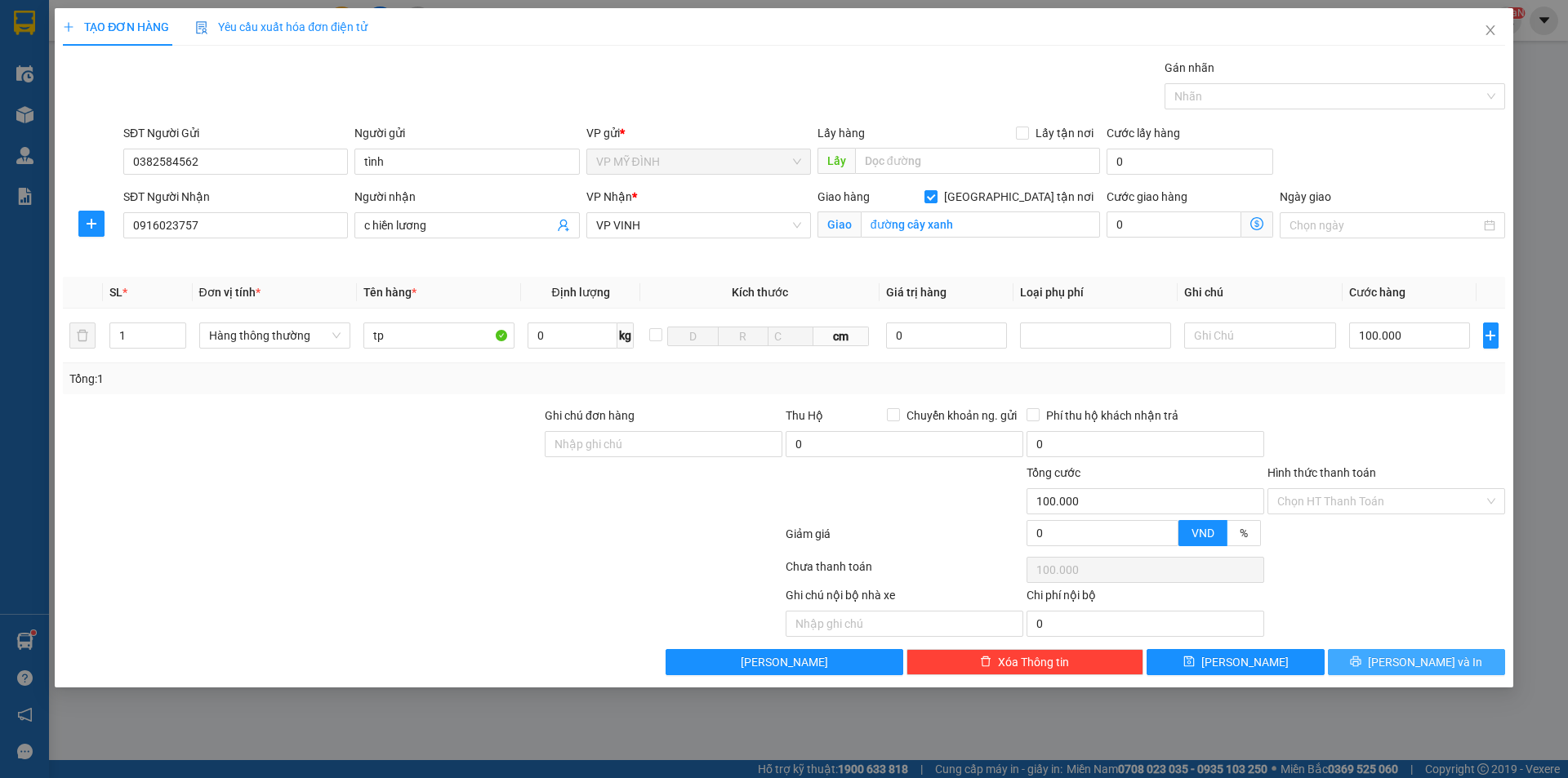
click at [1374, 658] on button "[PERSON_NAME] và In" at bounding box center [1416, 662] width 177 height 26
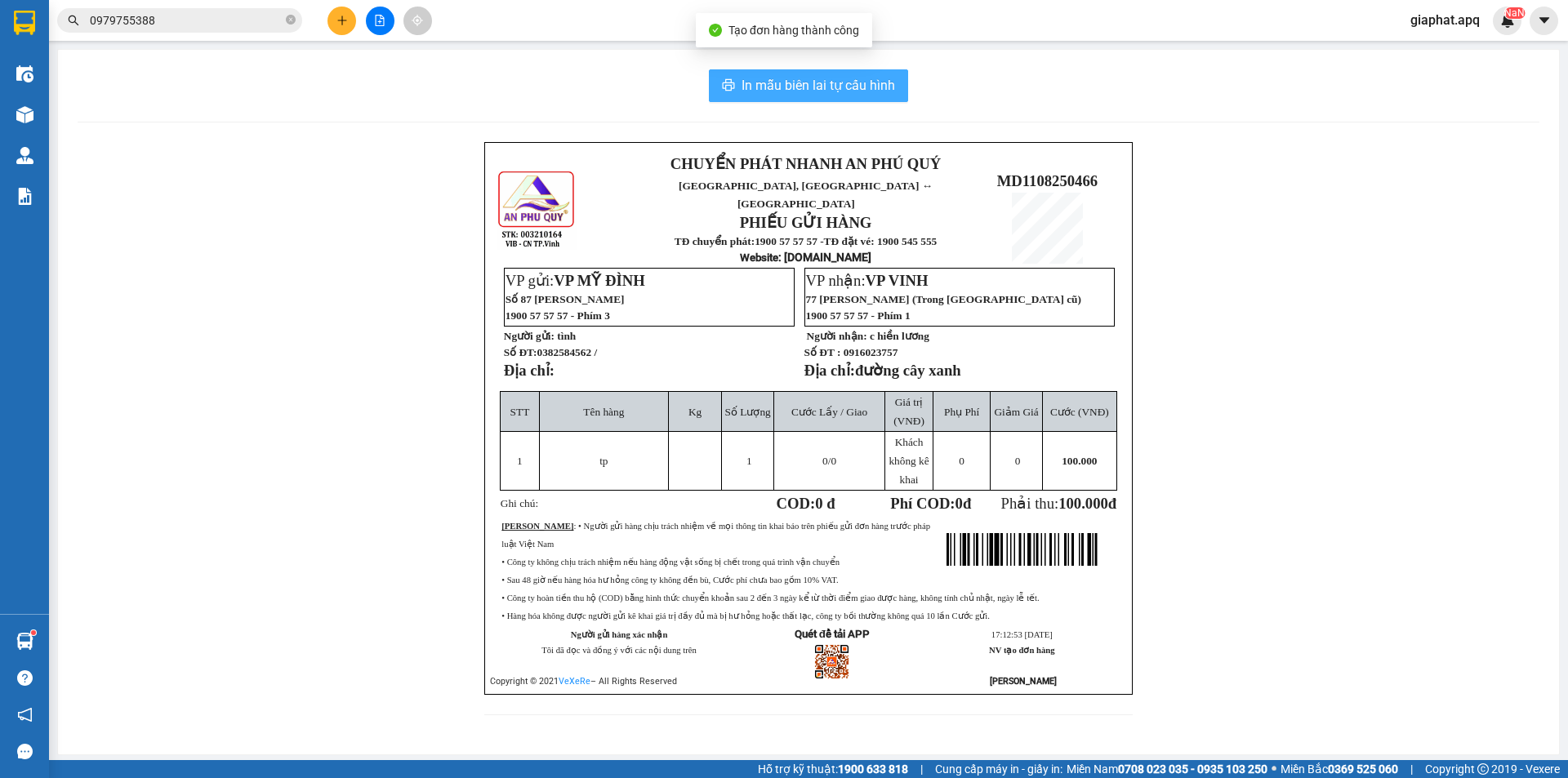
click at [786, 86] on span "In mẫu biên lai tự cấu hình" at bounding box center [818, 85] width 154 height 21
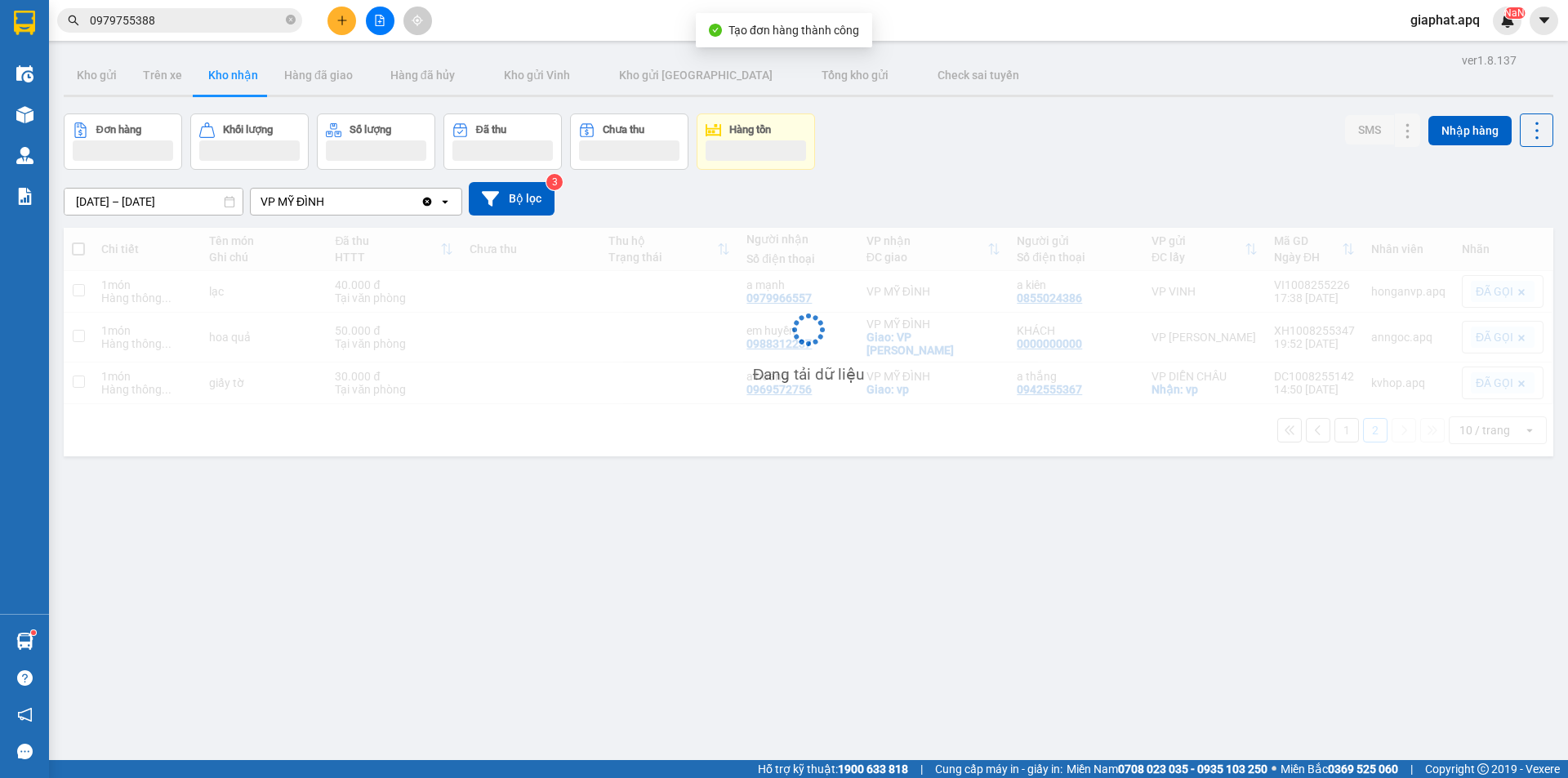
click at [345, 21] on icon "plus" at bounding box center [342, 21] width 12 height 12
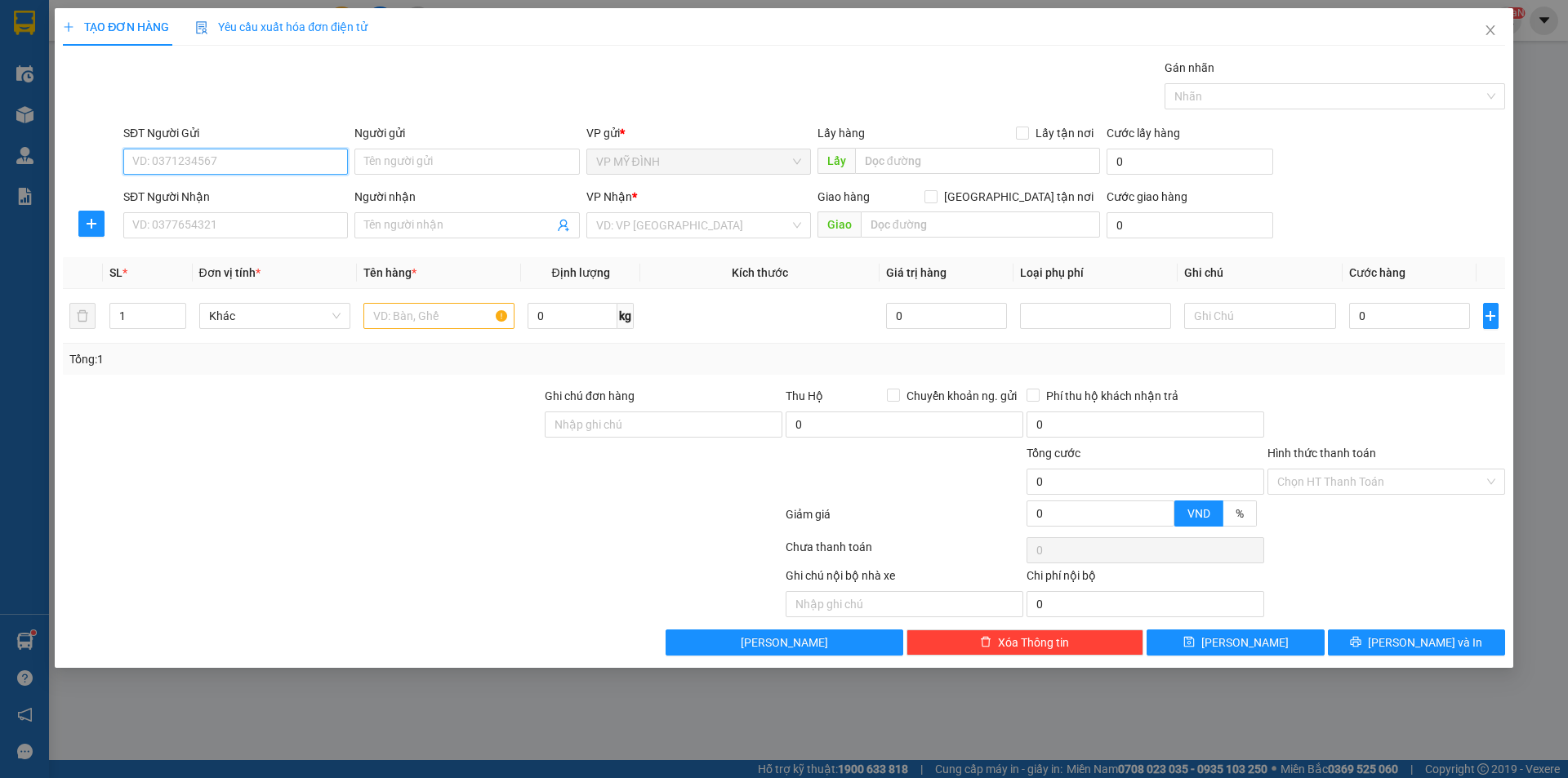
paste input "0392382982"
click at [289, 155] on input "0392382982" at bounding box center [235, 162] width 225 height 26
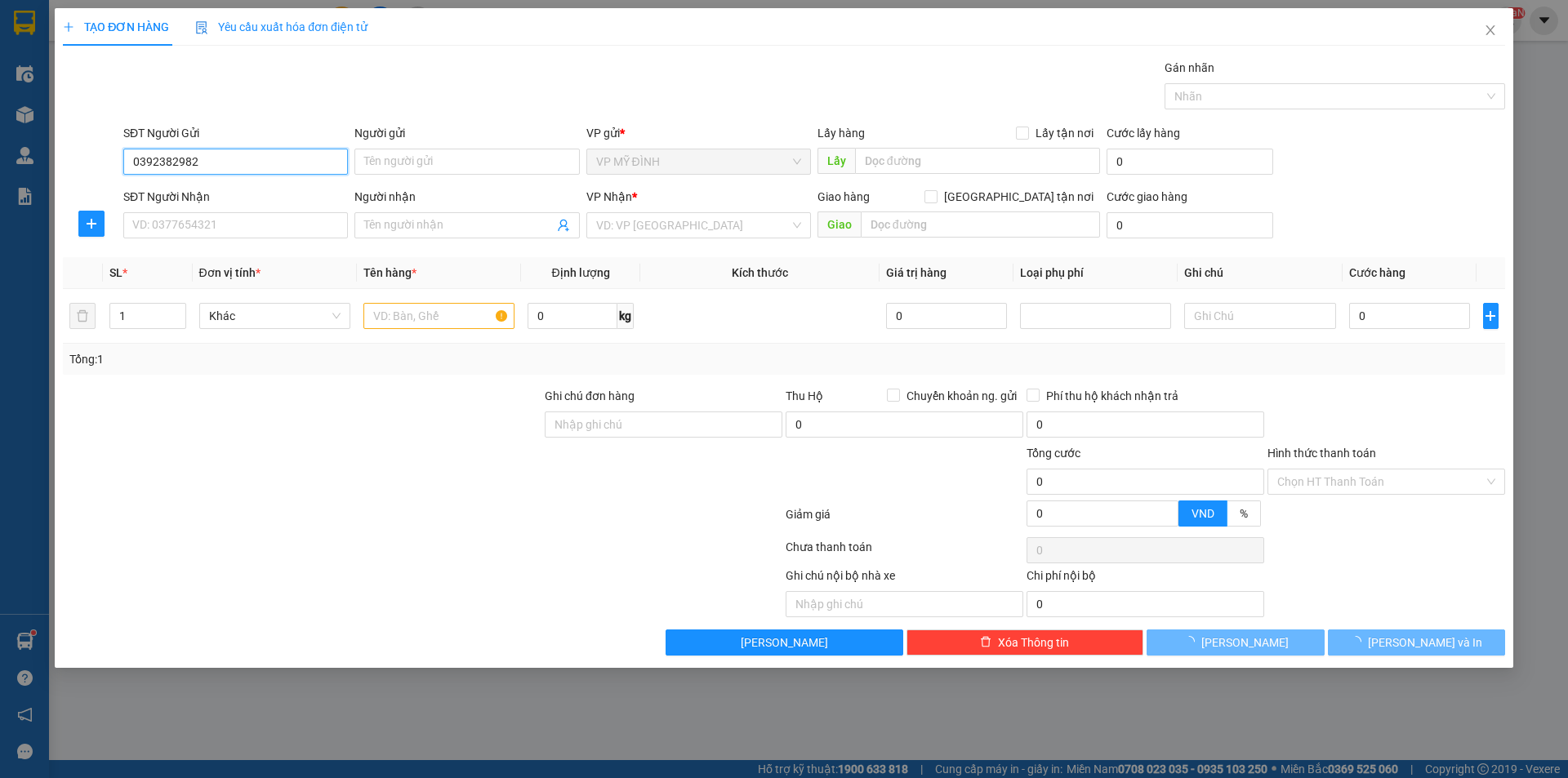
click at [289, 155] on input "0392382982" at bounding box center [235, 162] width 225 height 26
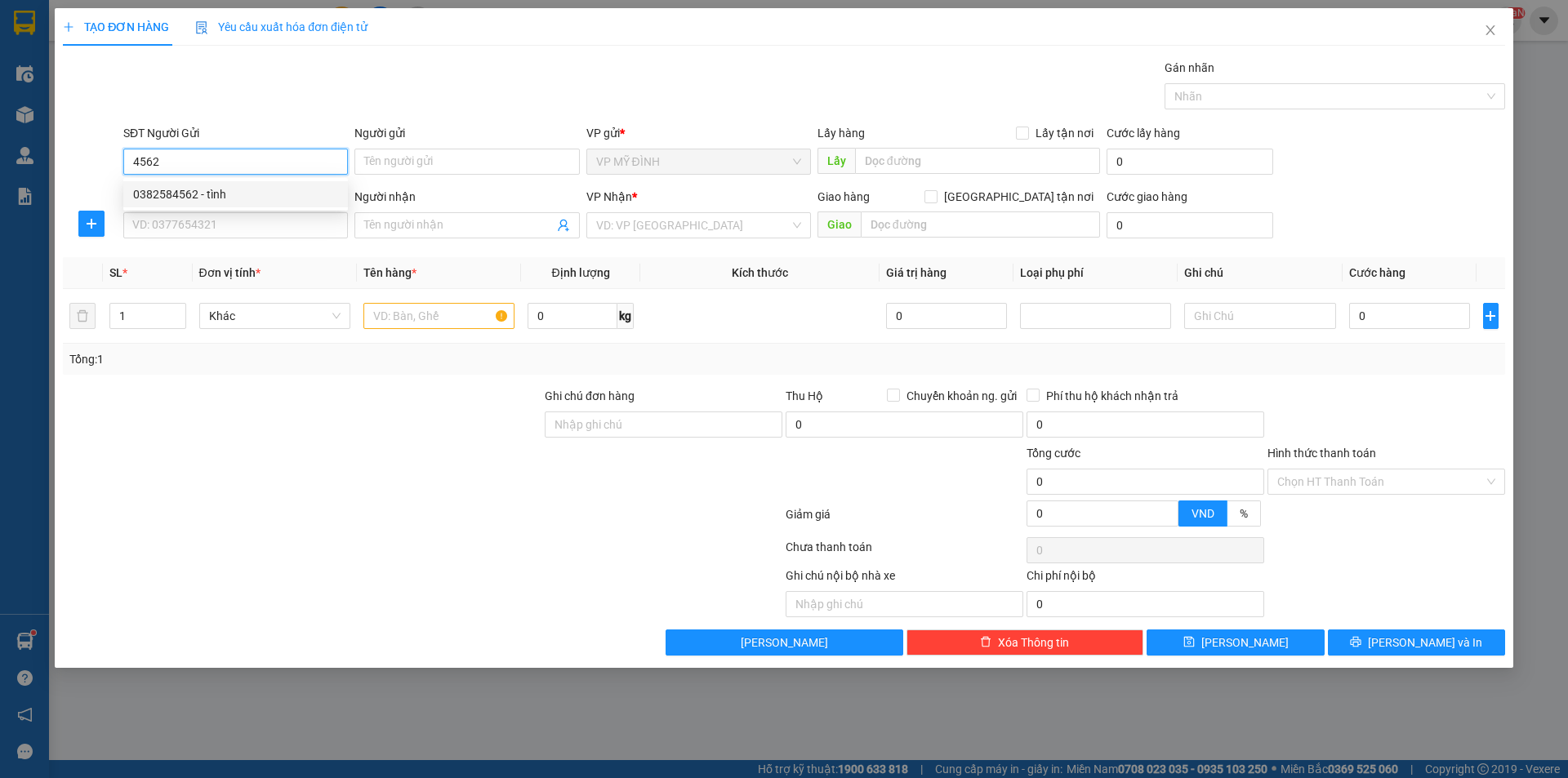
click at [229, 185] on div "0382584562 - tình" at bounding box center [235, 194] width 205 height 18
type input "0382584562"
type input "tình"
type input "0382584562"
click at [229, 241] on div "SĐT Người Nhận VD: 0377654321" at bounding box center [235, 215] width 225 height 57
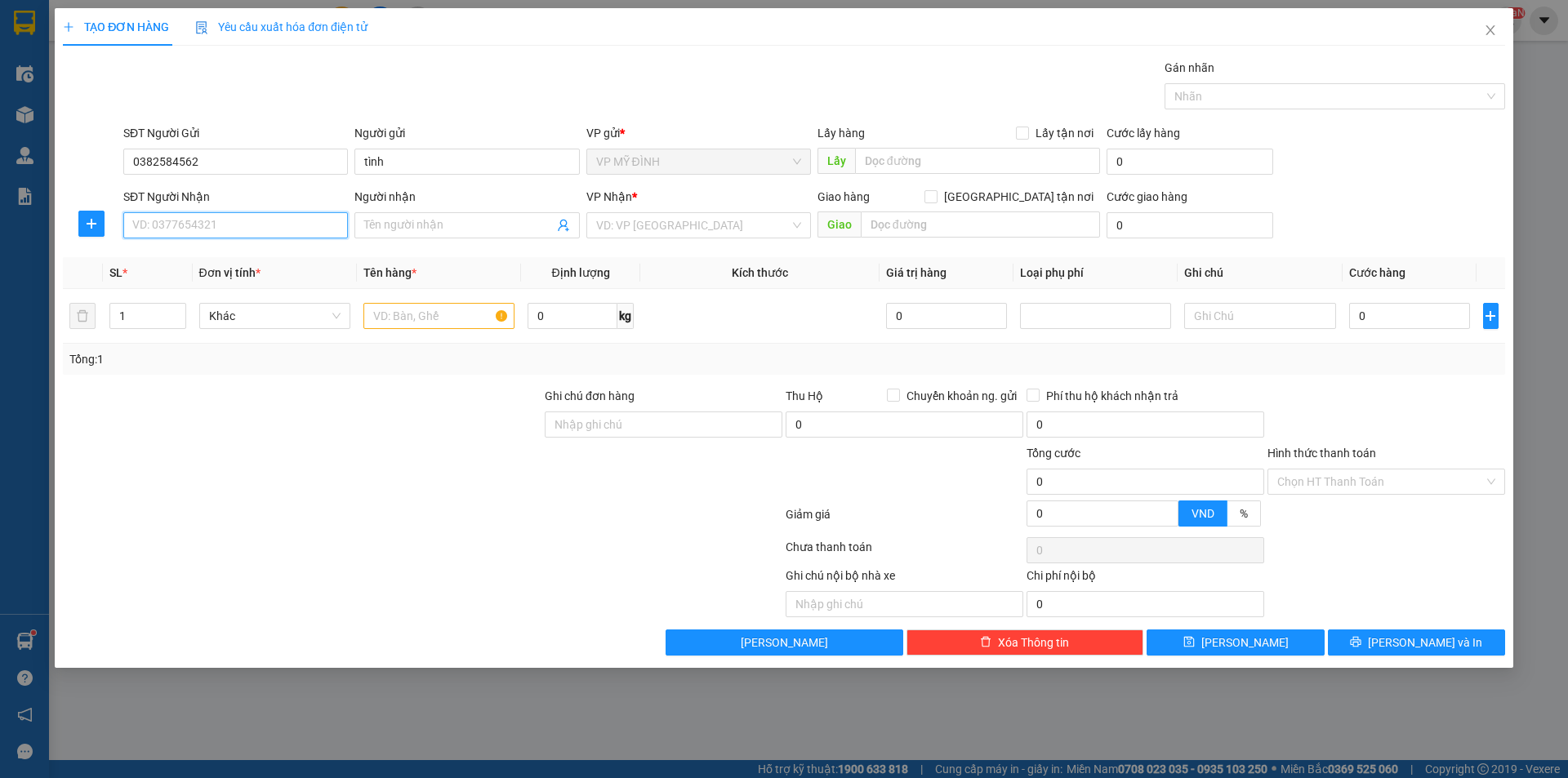
click at [251, 234] on input "SĐT Người Nhận" at bounding box center [235, 225] width 225 height 26
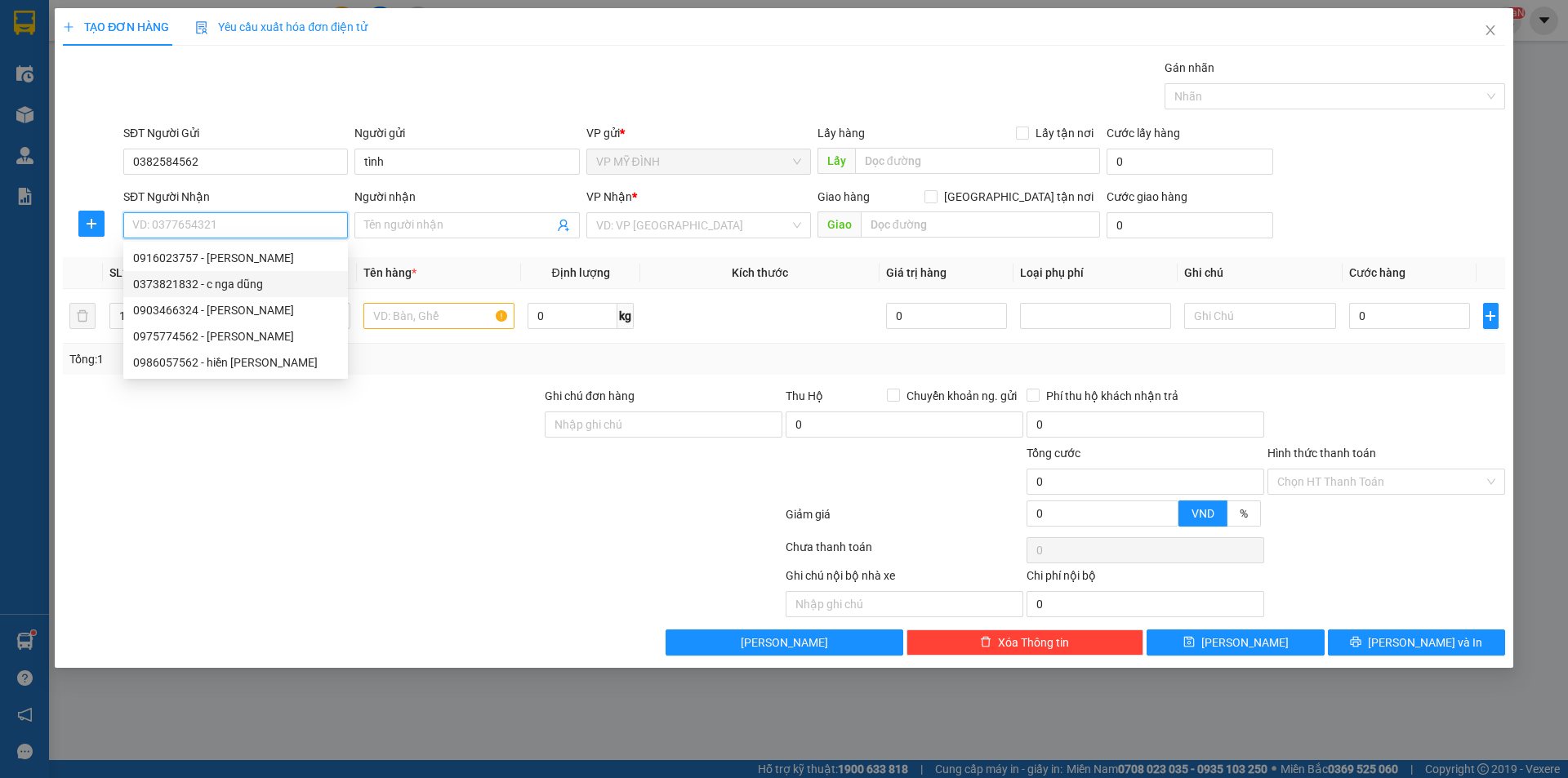
click at [266, 294] on div "0373821832 - c nga dũng" at bounding box center [235, 285] width 225 height 26
type input "0373821832"
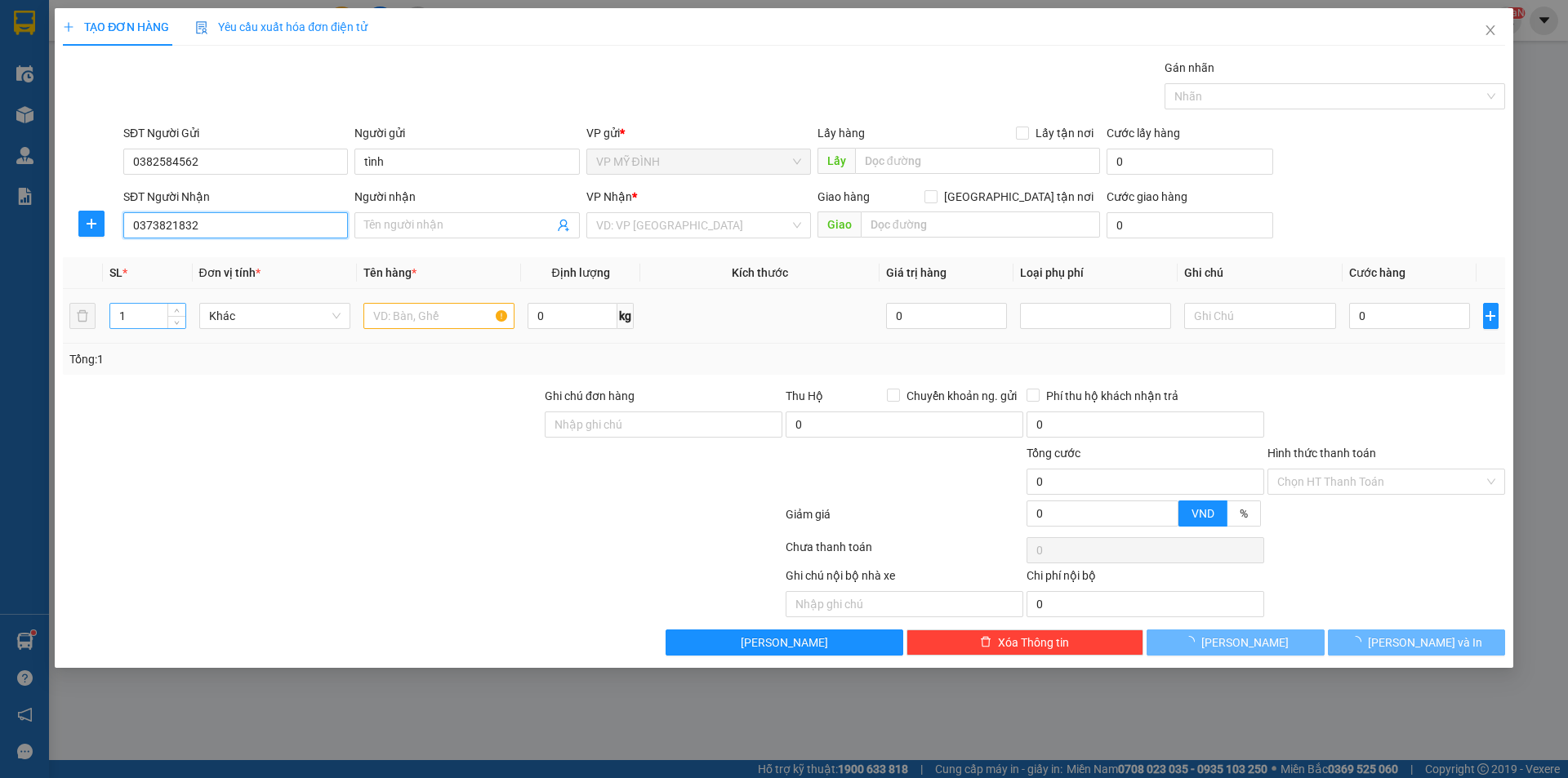
type input "c nga dũng"
checkbox input "true"
type input "chơ vinh"
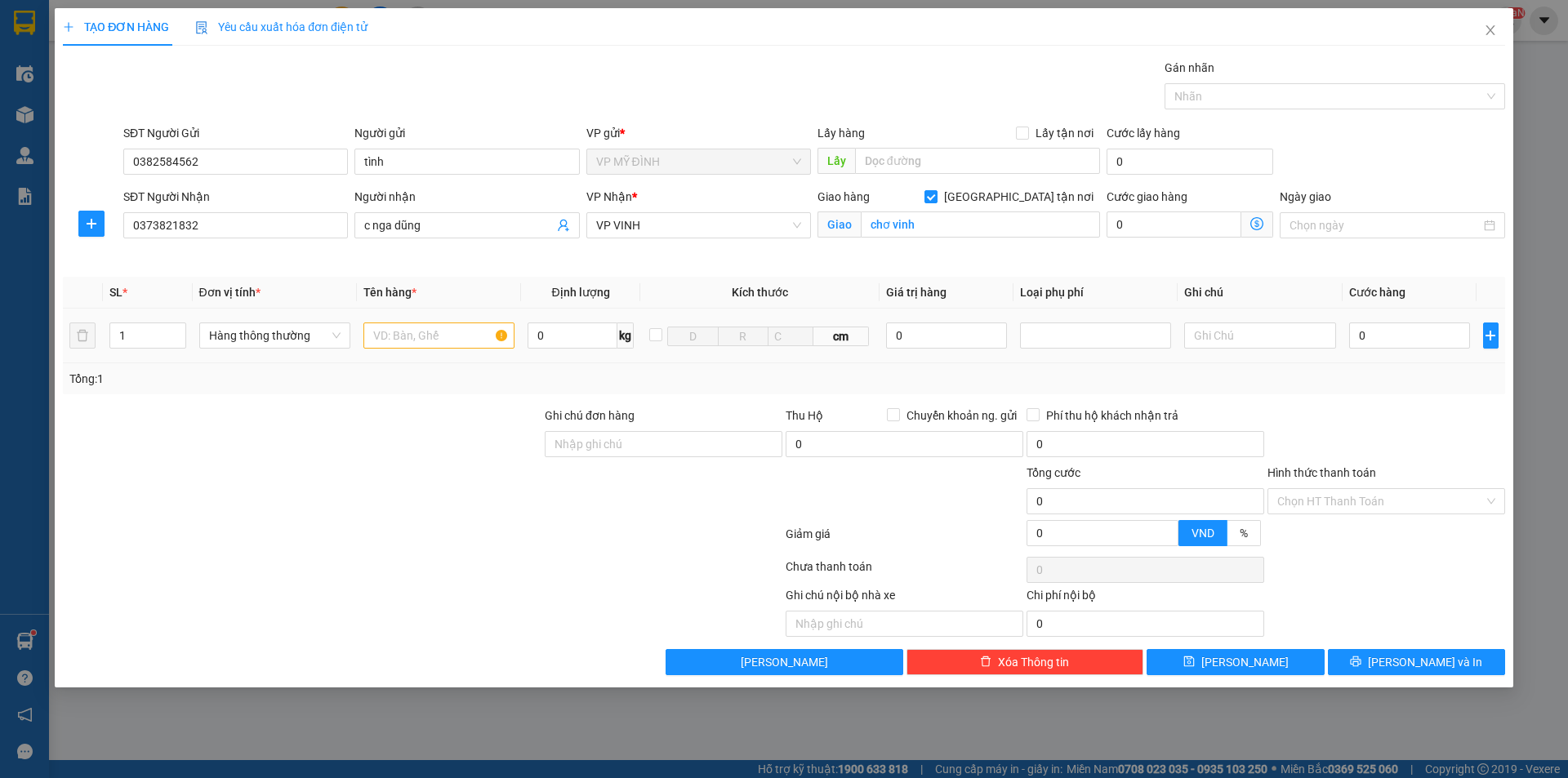
drag, startPoint x: 123, startPoint y: 353, endPoint x: 97, endPoint y: 368, distance: 30.0
click at [96, 369] on div "SL * Đơn vị tính * Tên hàng * Định lượng Kích thước Giá trị hàng Loại phụ phí G…" at bounding box center [783, 335] width 1442 height 118
type input "2"
click at [473, 336] on input "text" at bounding box center [439, 336] width 151 height 26
type input "tp"
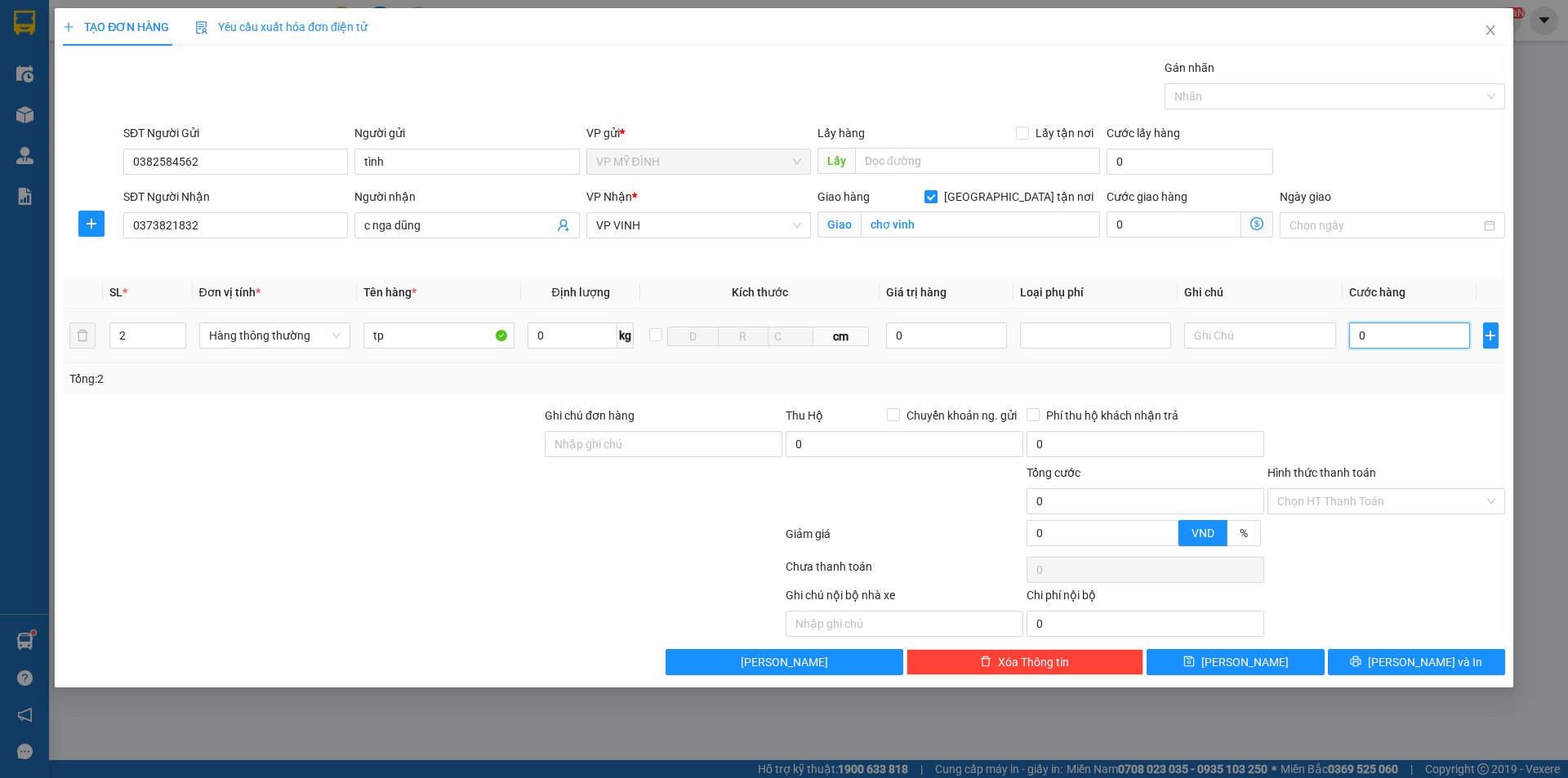
click at [1406, 339] on input "0" at bounding box center [1410, 336] width 122 height 26
type input "2"
type input "20"
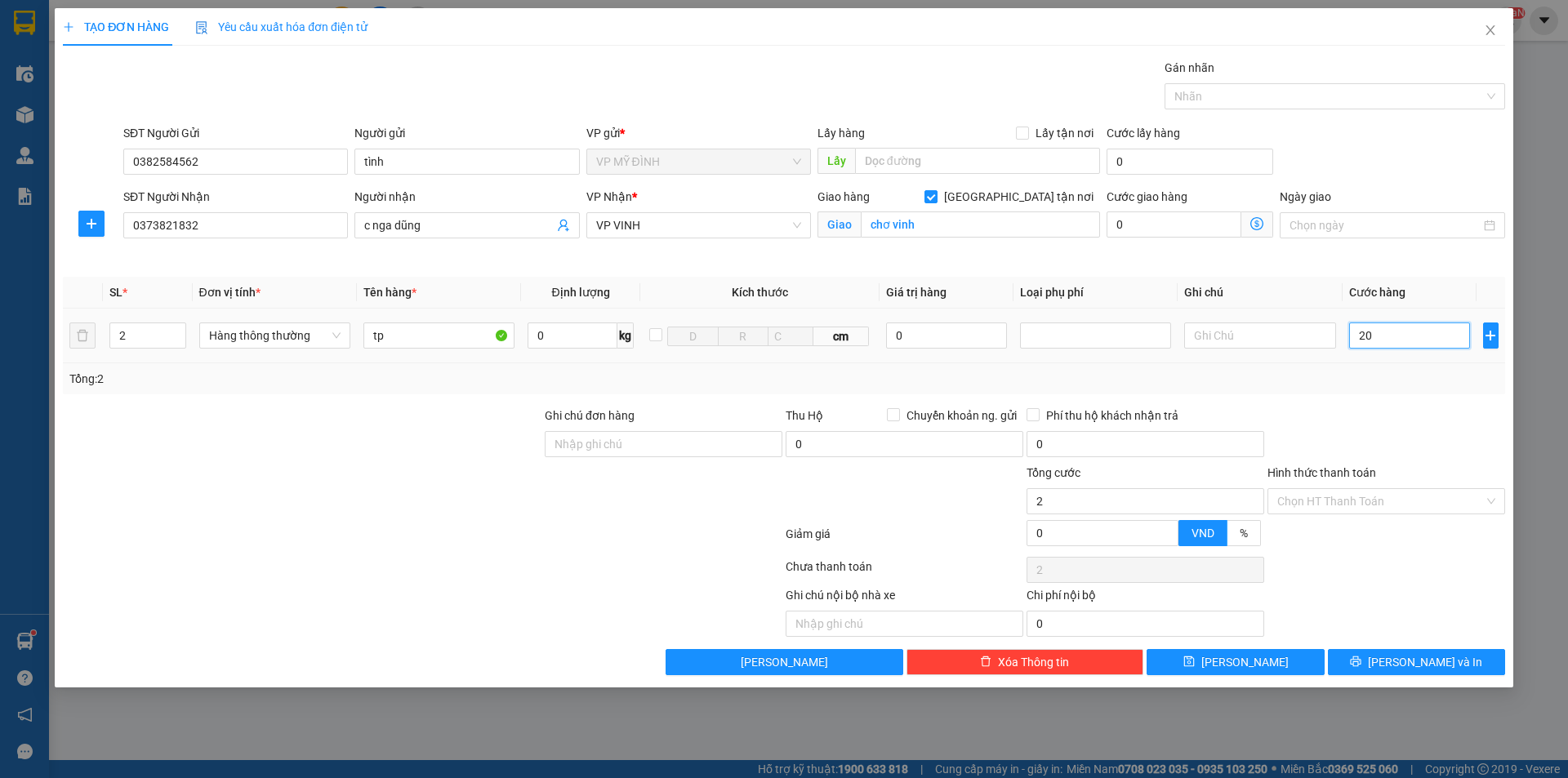
type input "20"
type input "200"
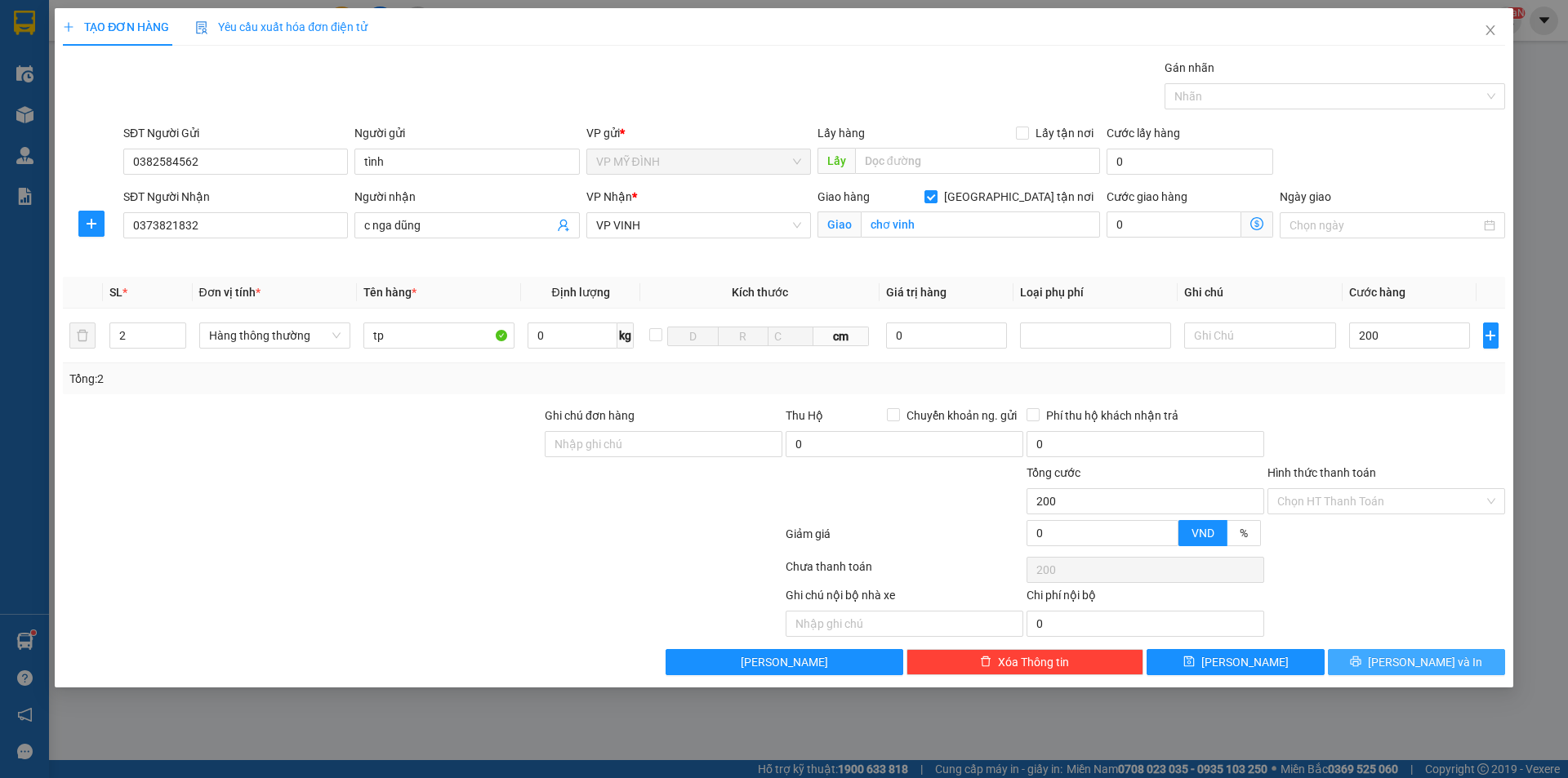
type input "200.000"
drag, startPoint x: 1422, startPoint y: 660, endPoint x: 1424, endPoint y: 651, distance: 9.2
click at [1422, 658] on span "[PERSON_NAME] và In" at bounding box center [1425, 662] width 114 height 18
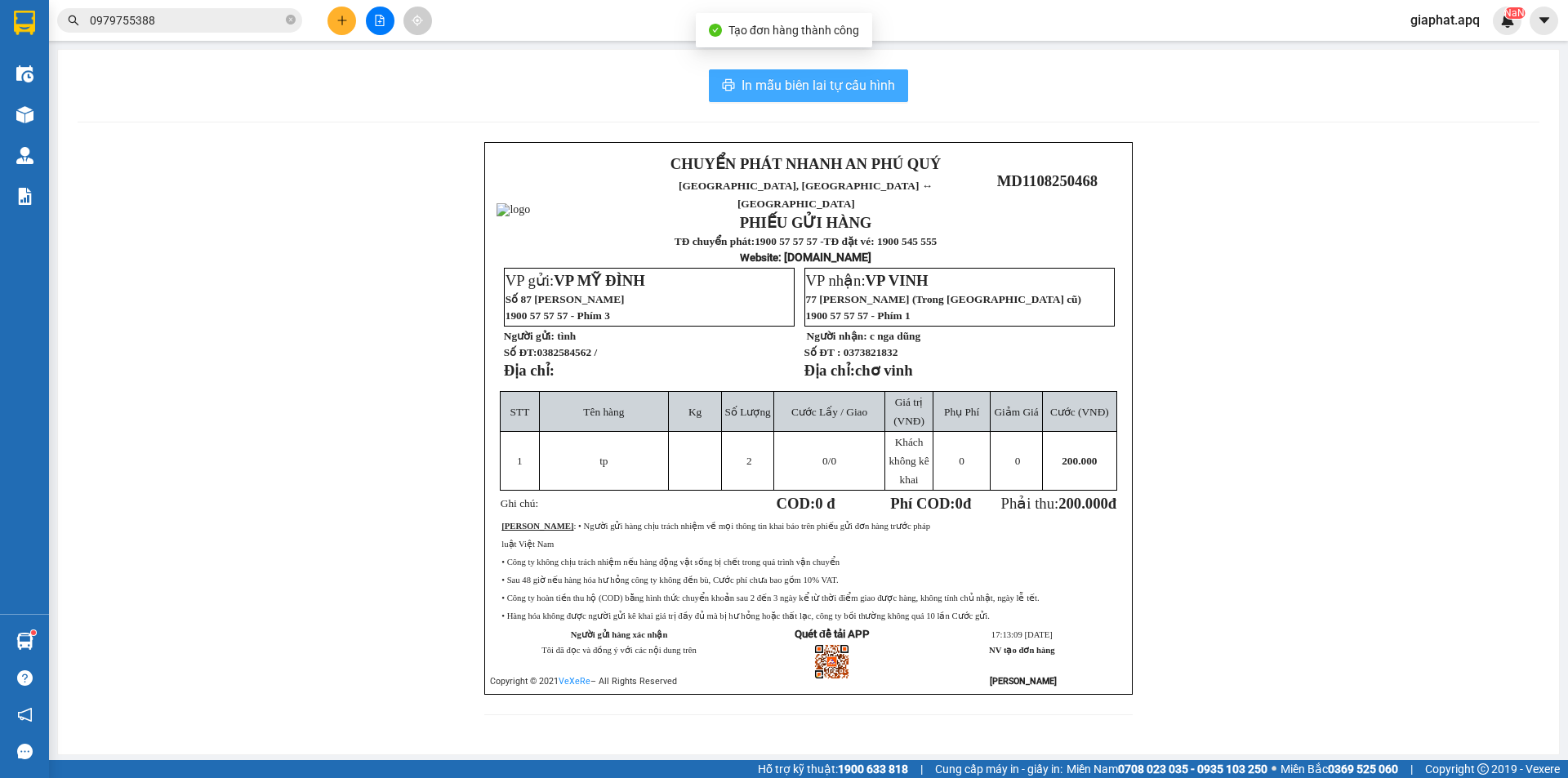
click at [767, 95] on span "In mẫu biên lai tự cấu hình" at bounding box center [818, 85] width 154 height 21
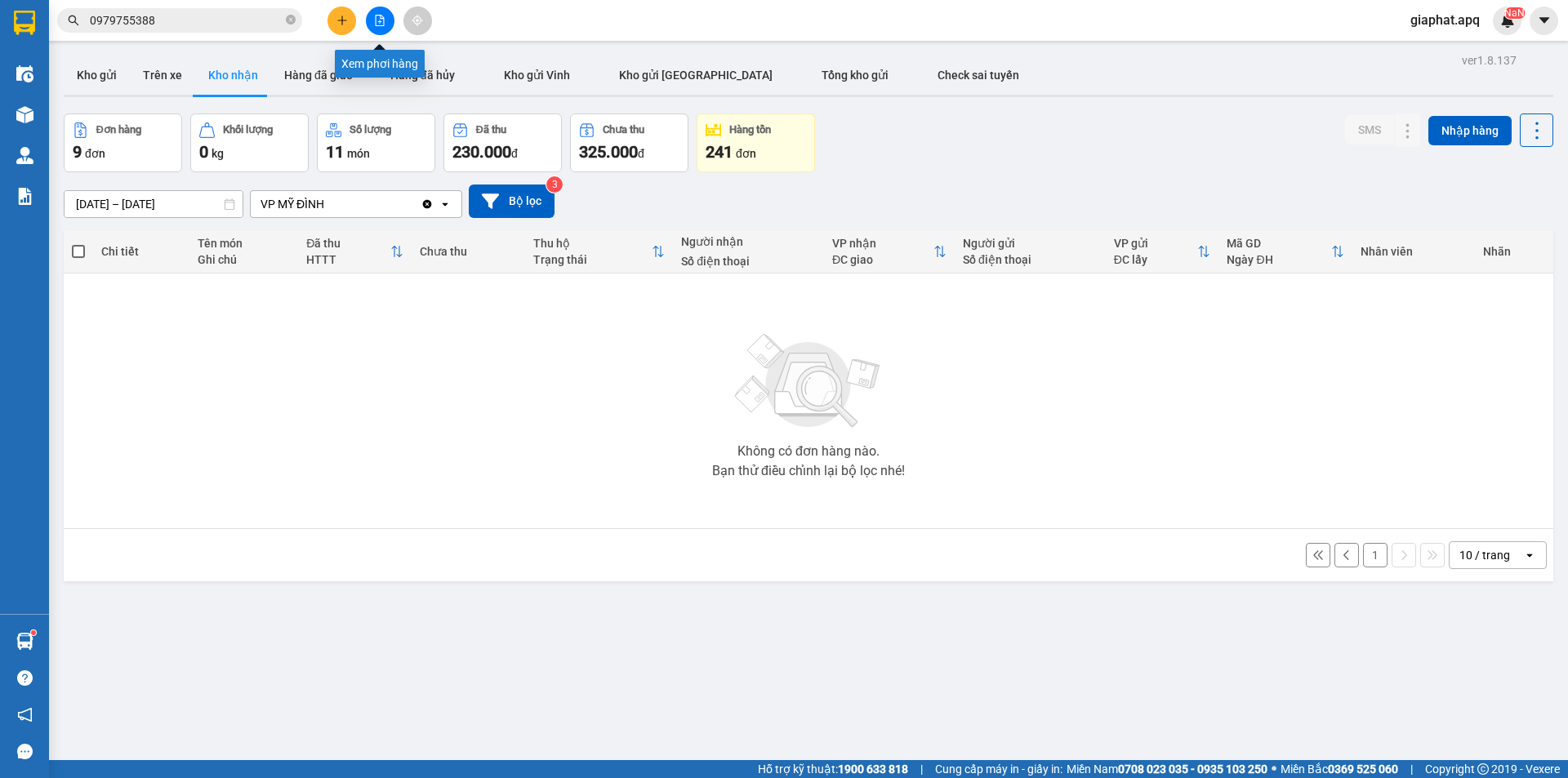
click at [346, 17] on icon "plus" at bounding box center [342, 21] width 12 height 12
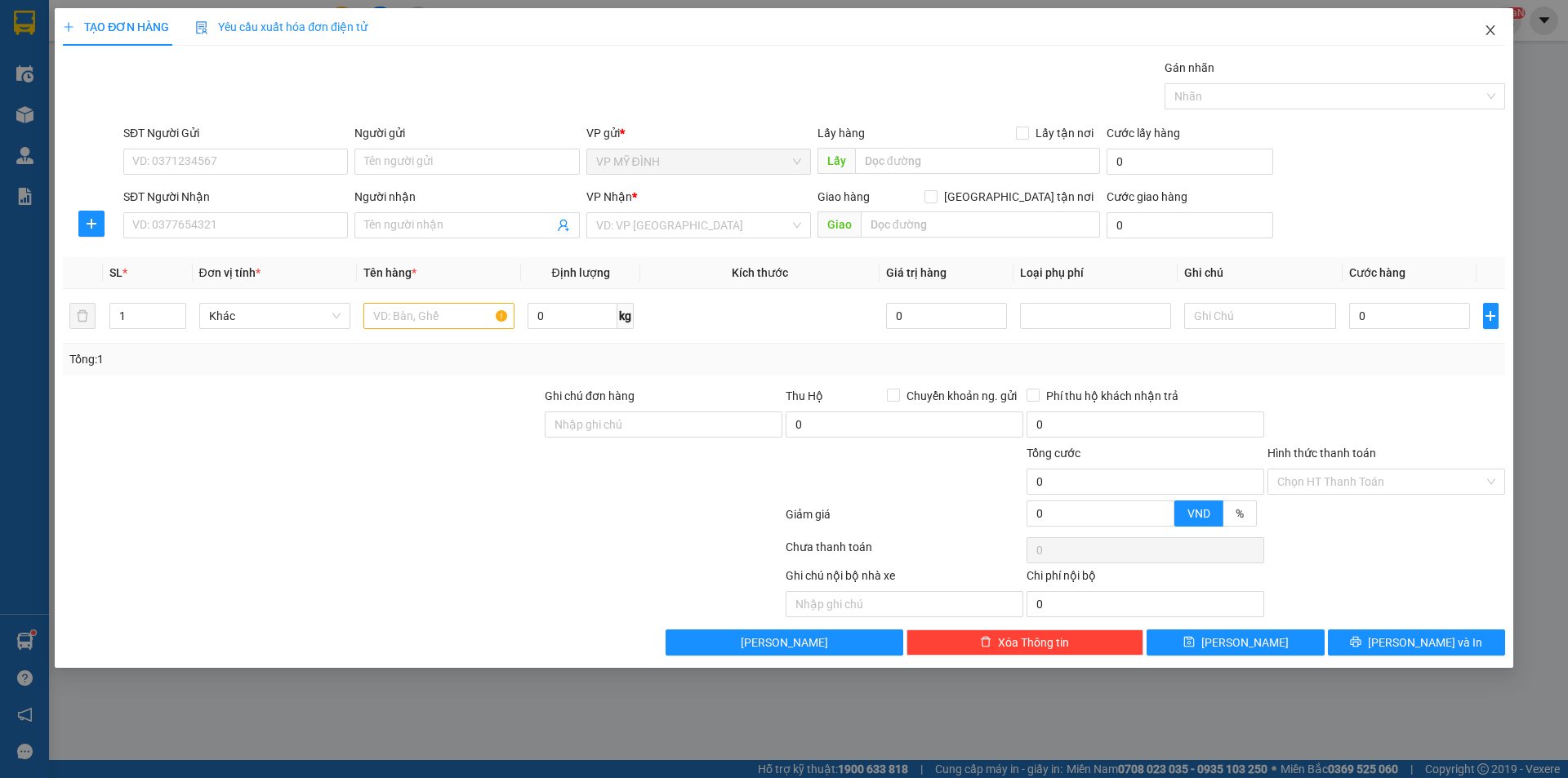
click at [1491, 26] on icon "close" at bounding box center [1490, 30] width 13 height 13
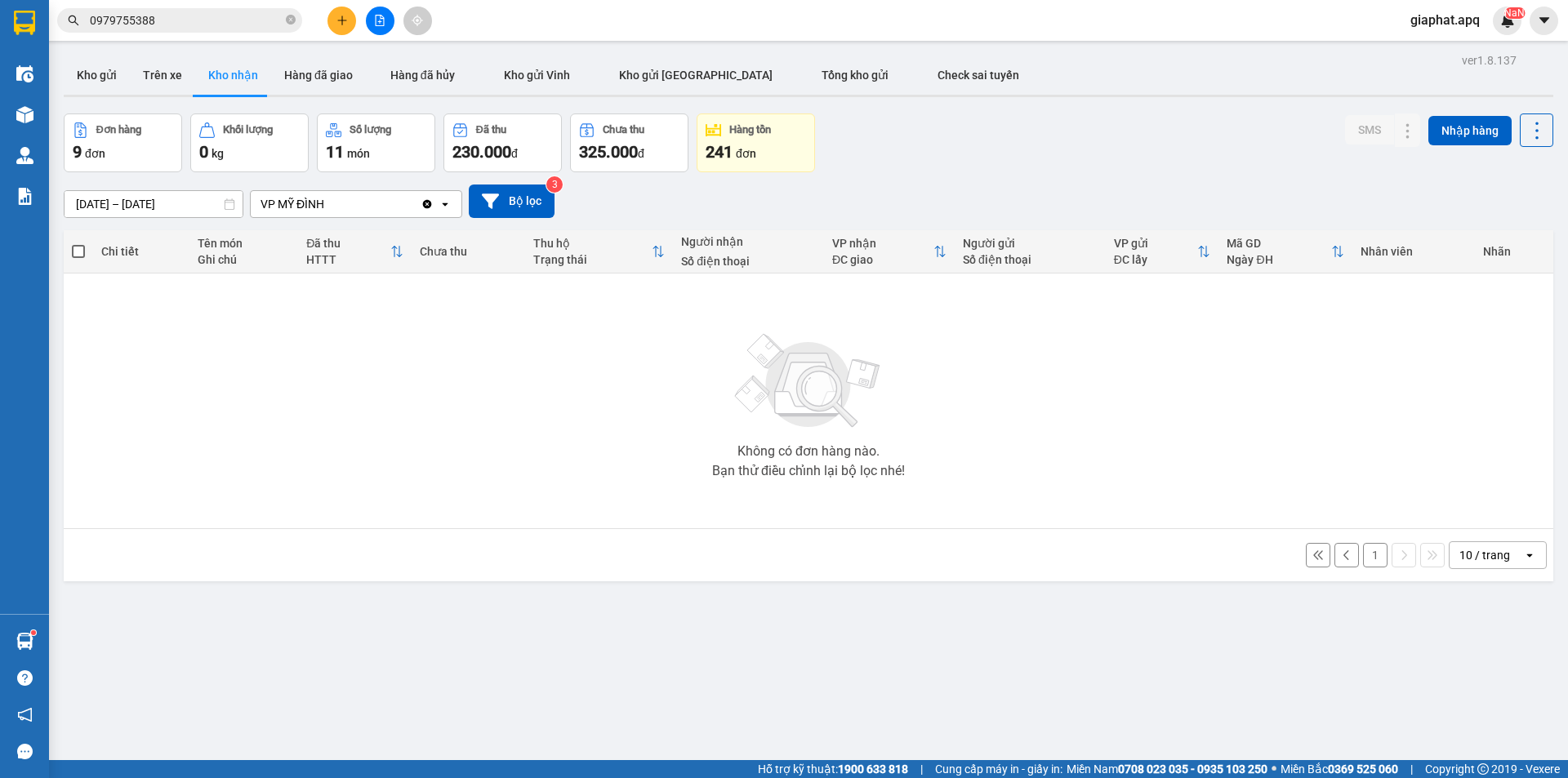
click at [241, 16] on input "0979755388" at bounding box center [186, 21] width 193 height 18
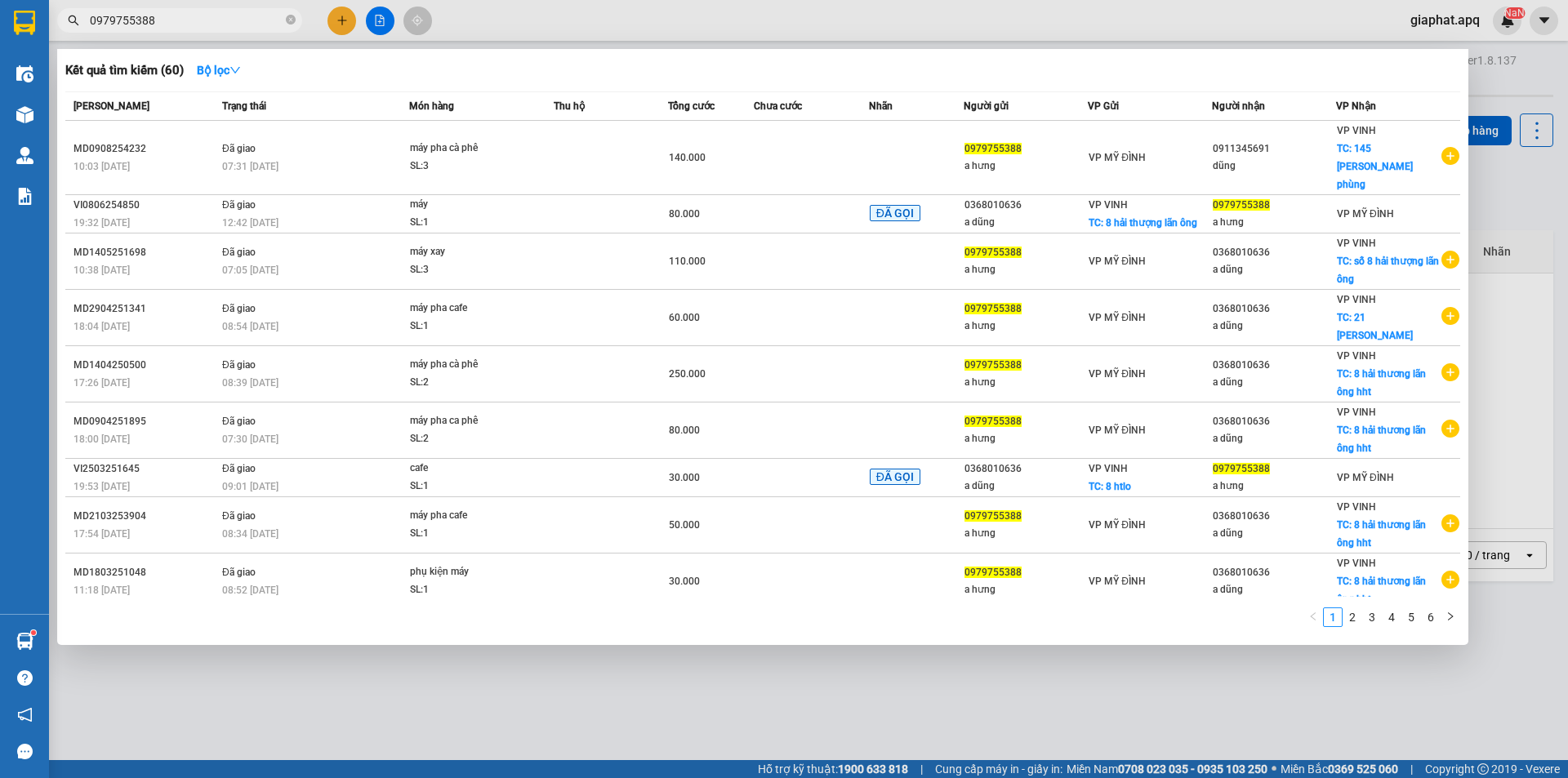
click at [241, 16] on input "0979755388" at bounding box center [186, 21] width 193 height 18
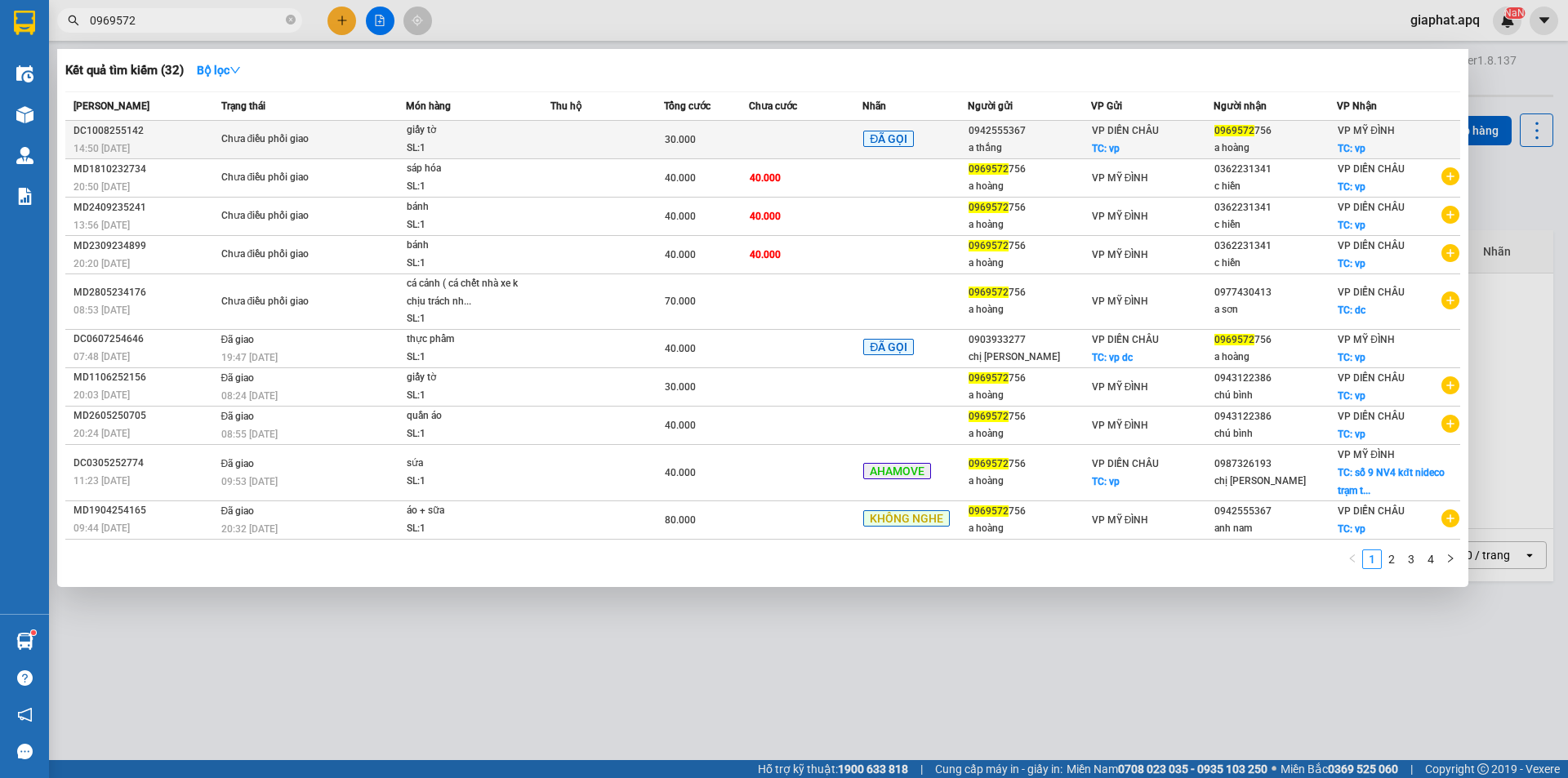
type input "0969572"
click at [587, 130] on td at bounding box center [607, 140] width 114 height 39
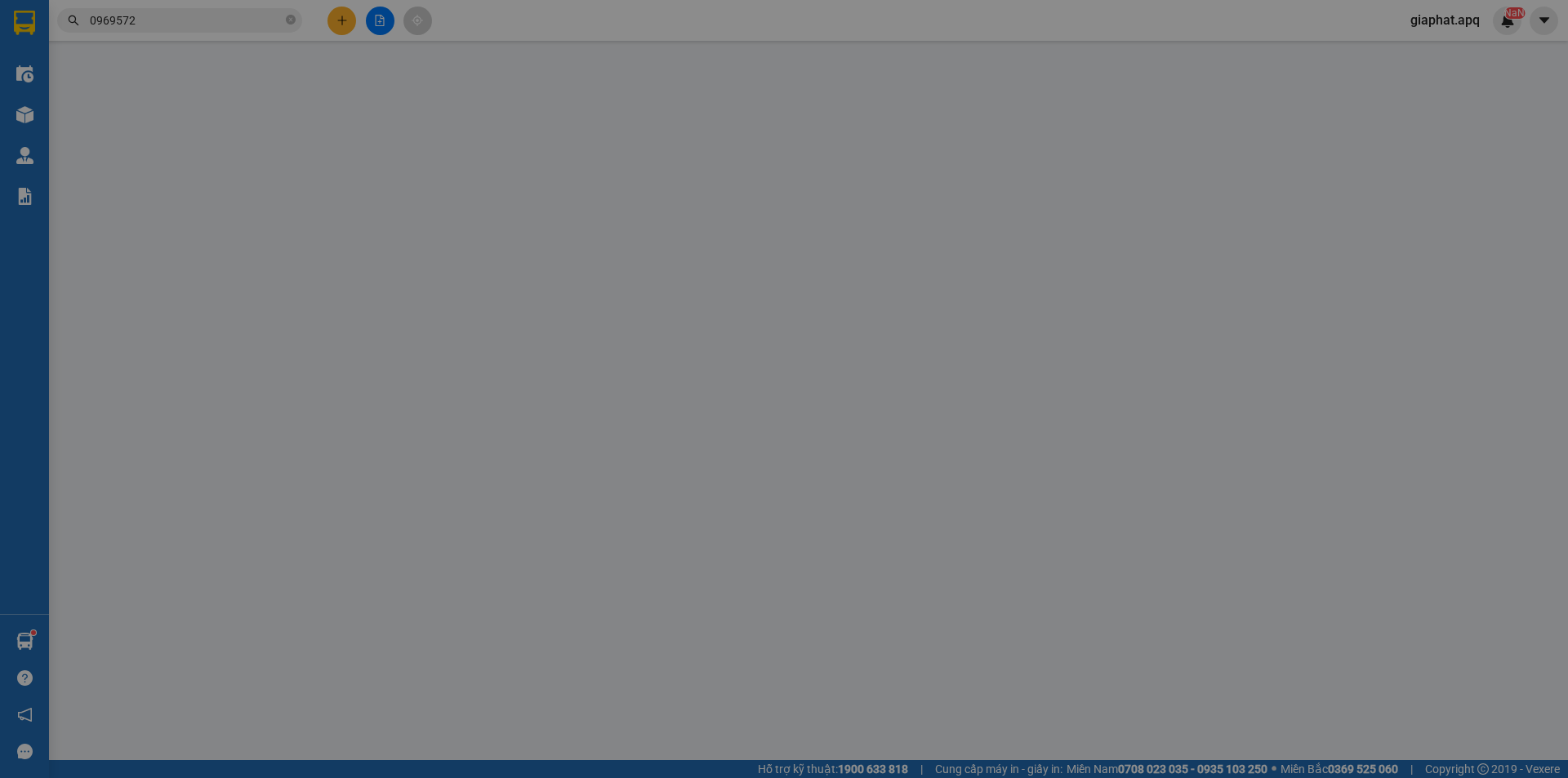
type input "0942555367"
type input "a thắng"
checkbox input "true"
type input "vp"
type input "0969572756"
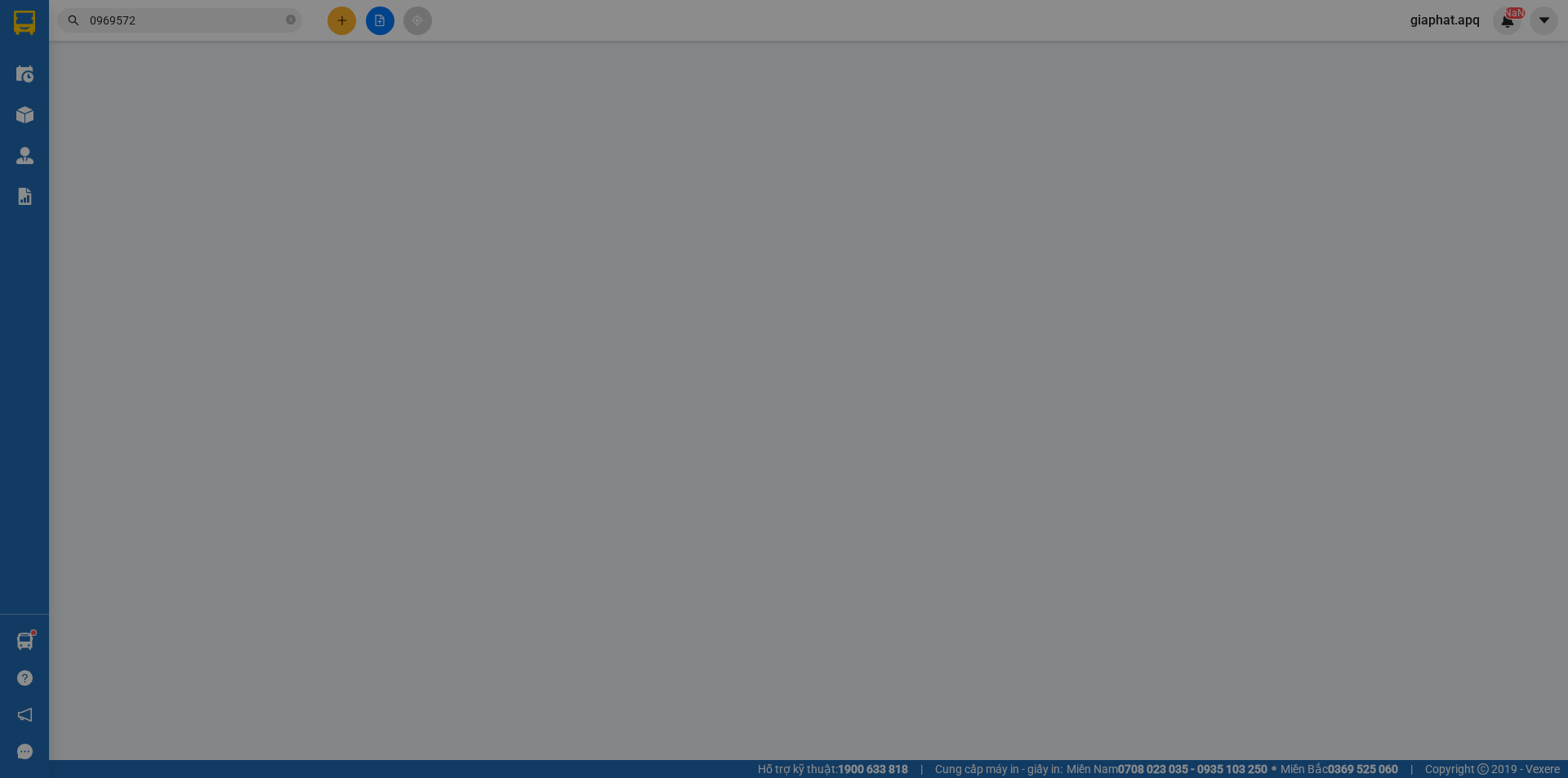
type input "a hoàng"
checkbox input "true"
type input "vp"
type input "30.000"
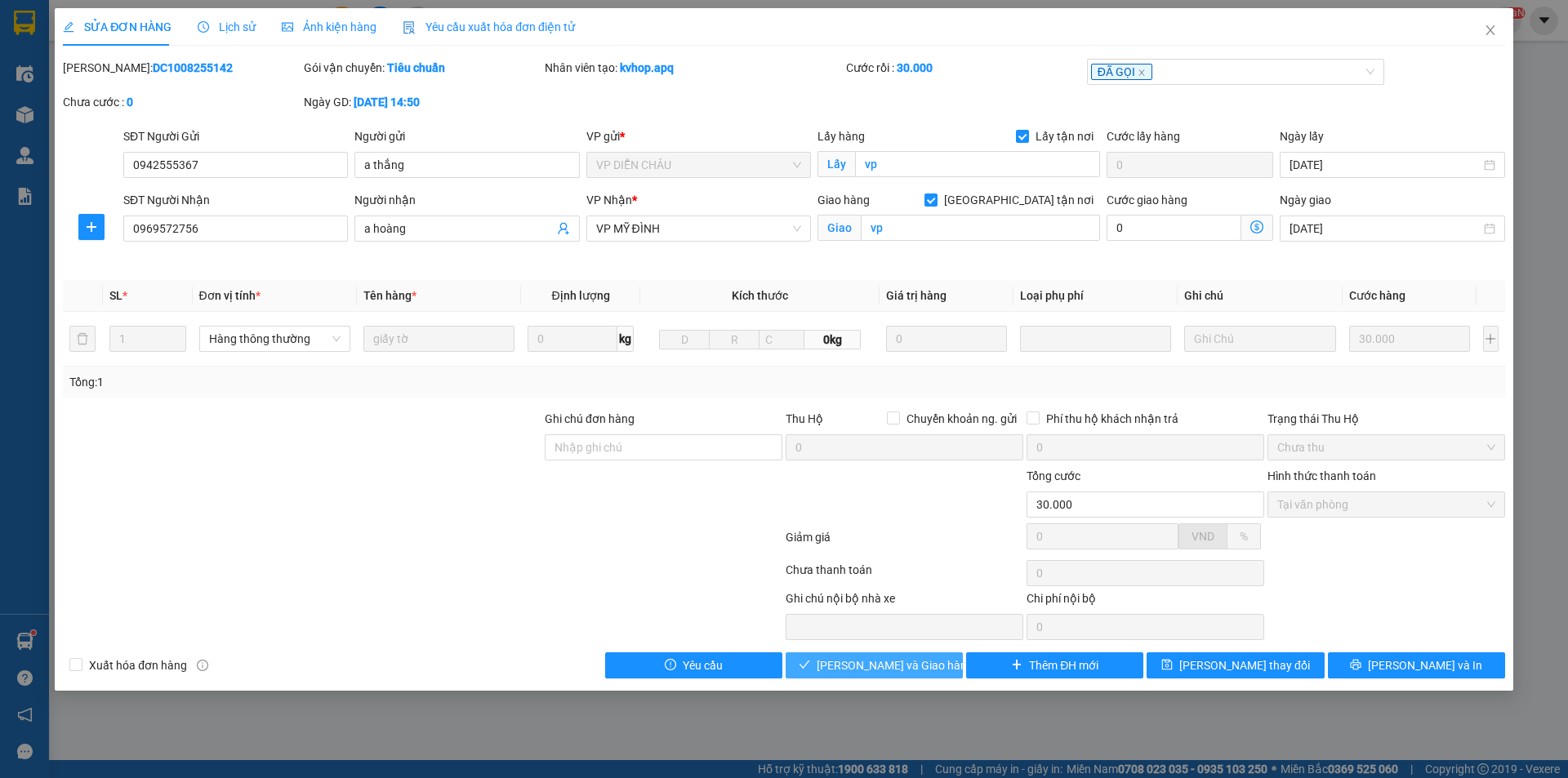
click at [908, 674] on button "[PERSON_NAME] và Giao hàng" at bounding box center [874, 665] width 177 height 26
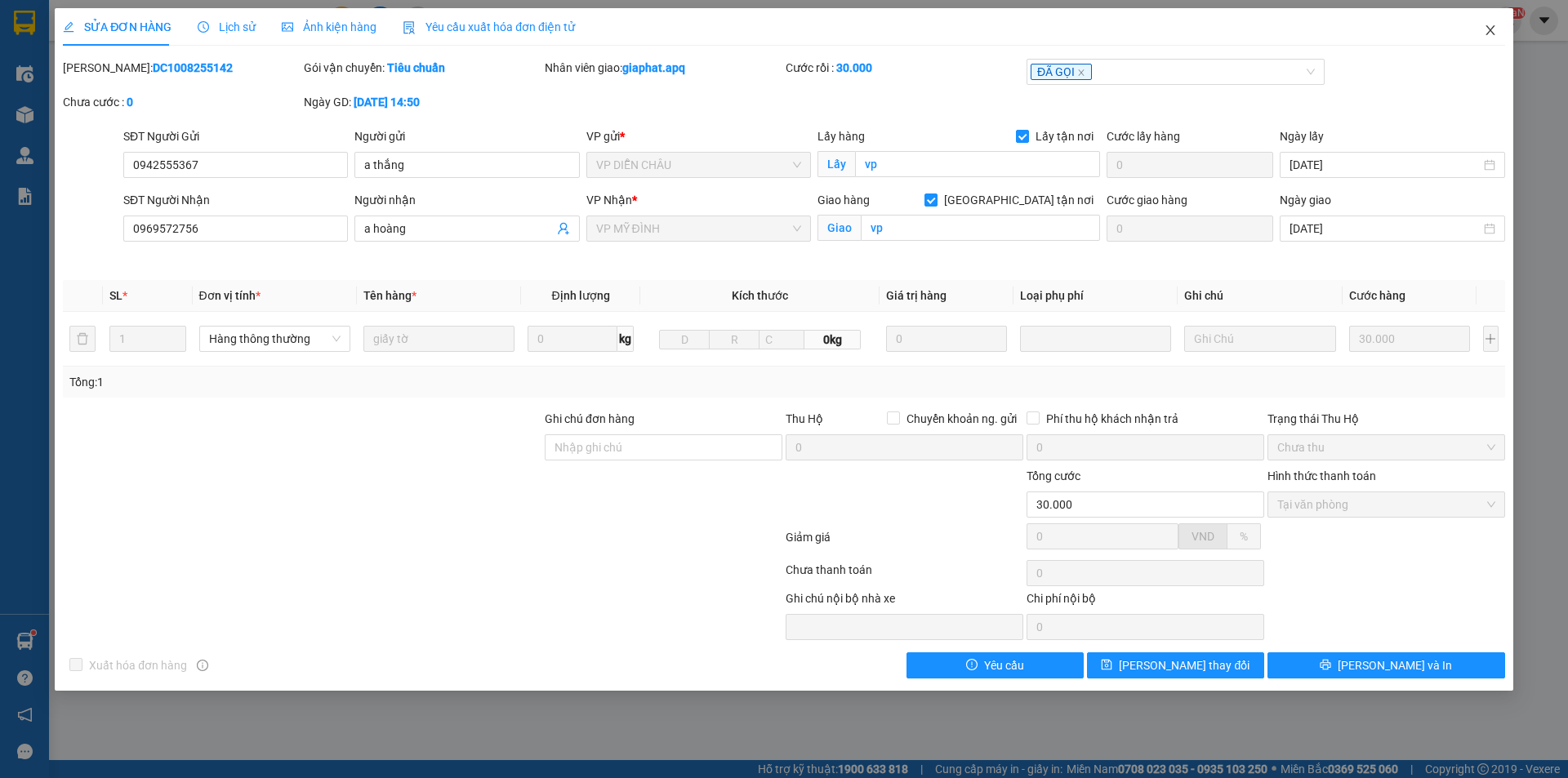
click at [1487, 27] on icon "close" at bounding box center [1490, 30] width 13 height 13
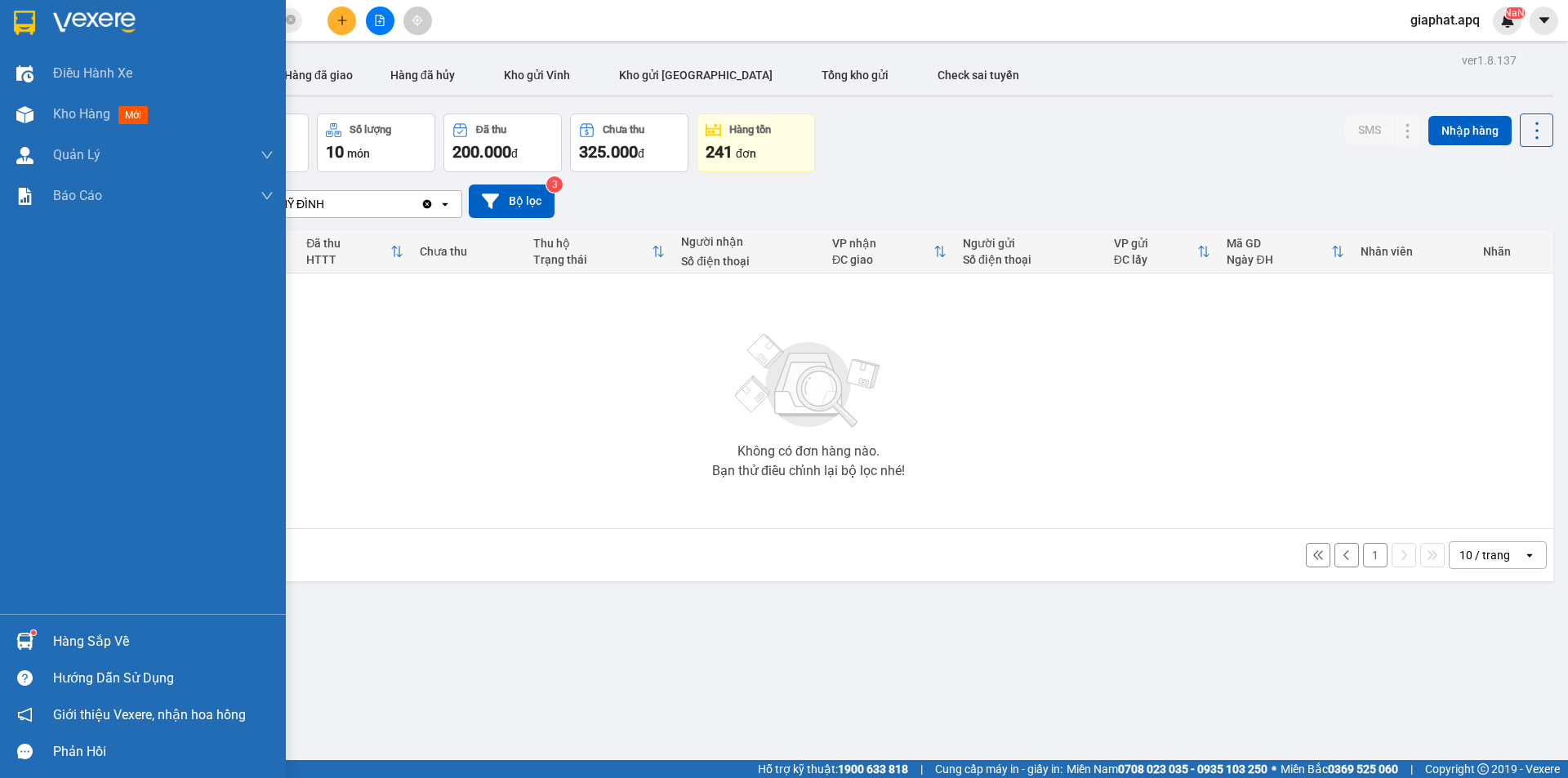
click at [67, 623] on div "Hàng sắp về" at bounding box center [142, 641] width 285 height 37
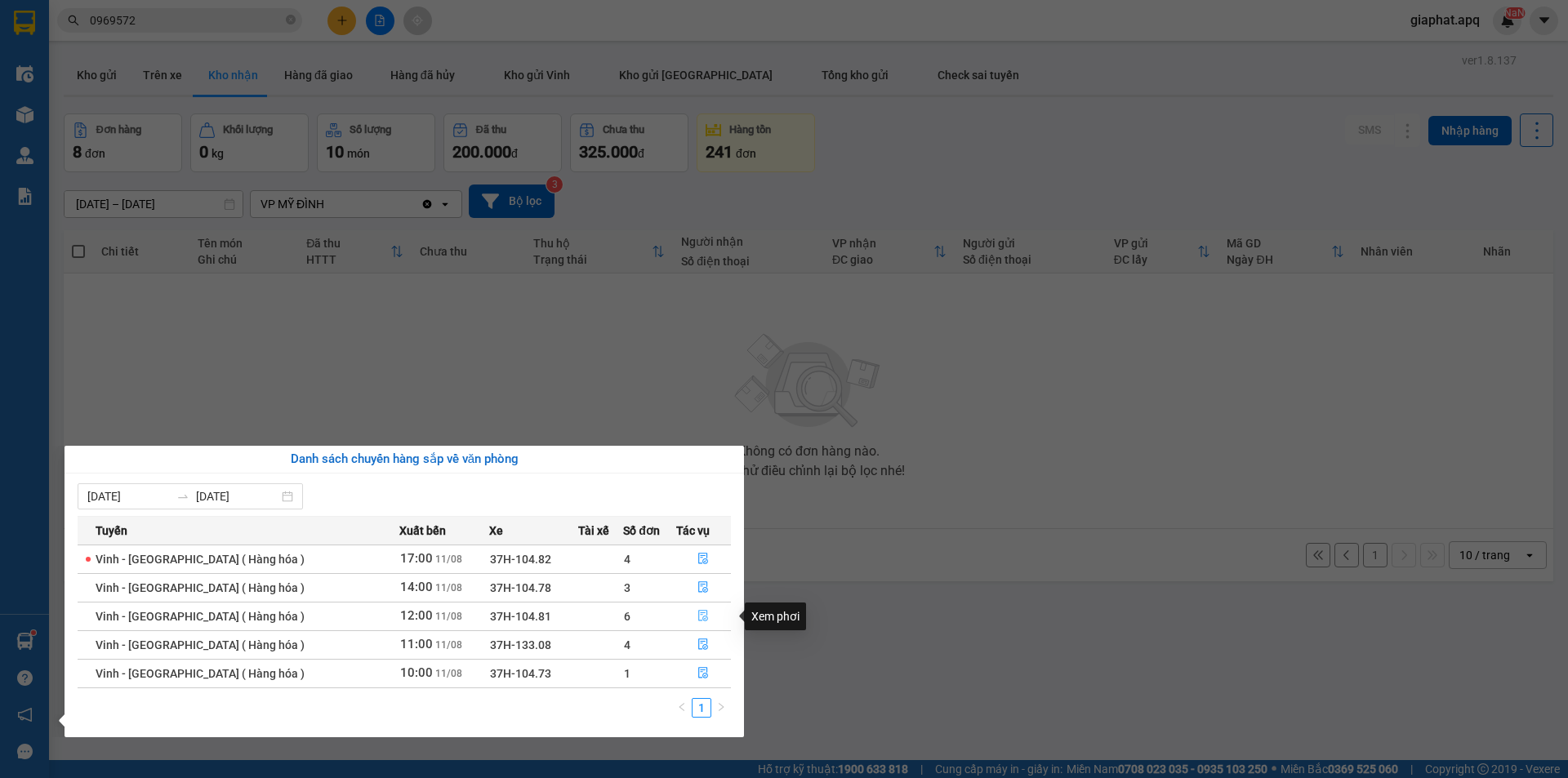
click at [707, 609] on button "button" at bounding box center [704, 616] width 54 height 26
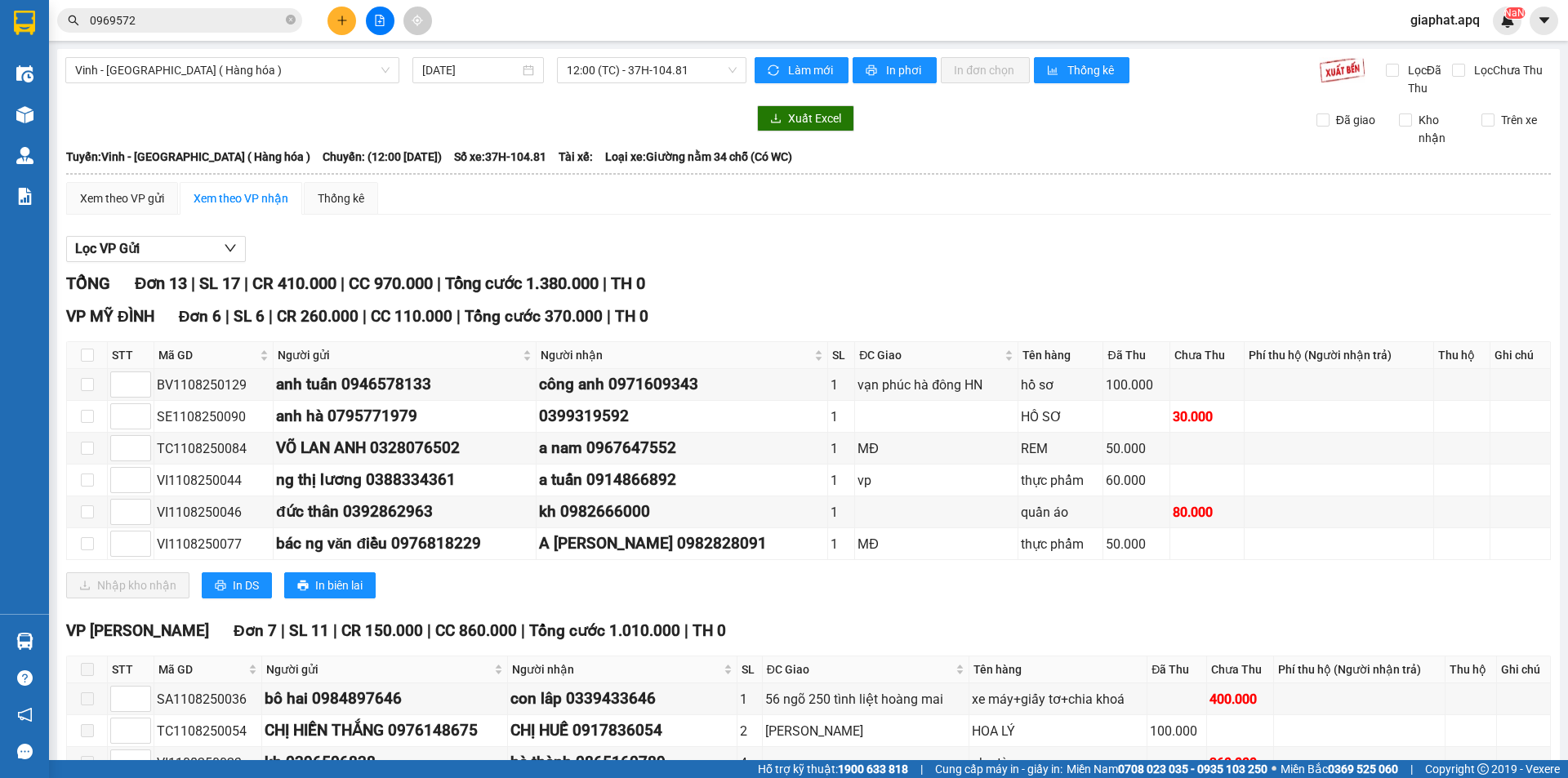
click at [972, 261] on div "Lọc VP Gửi" at bounding box center [808, 249] width 1484 height 27
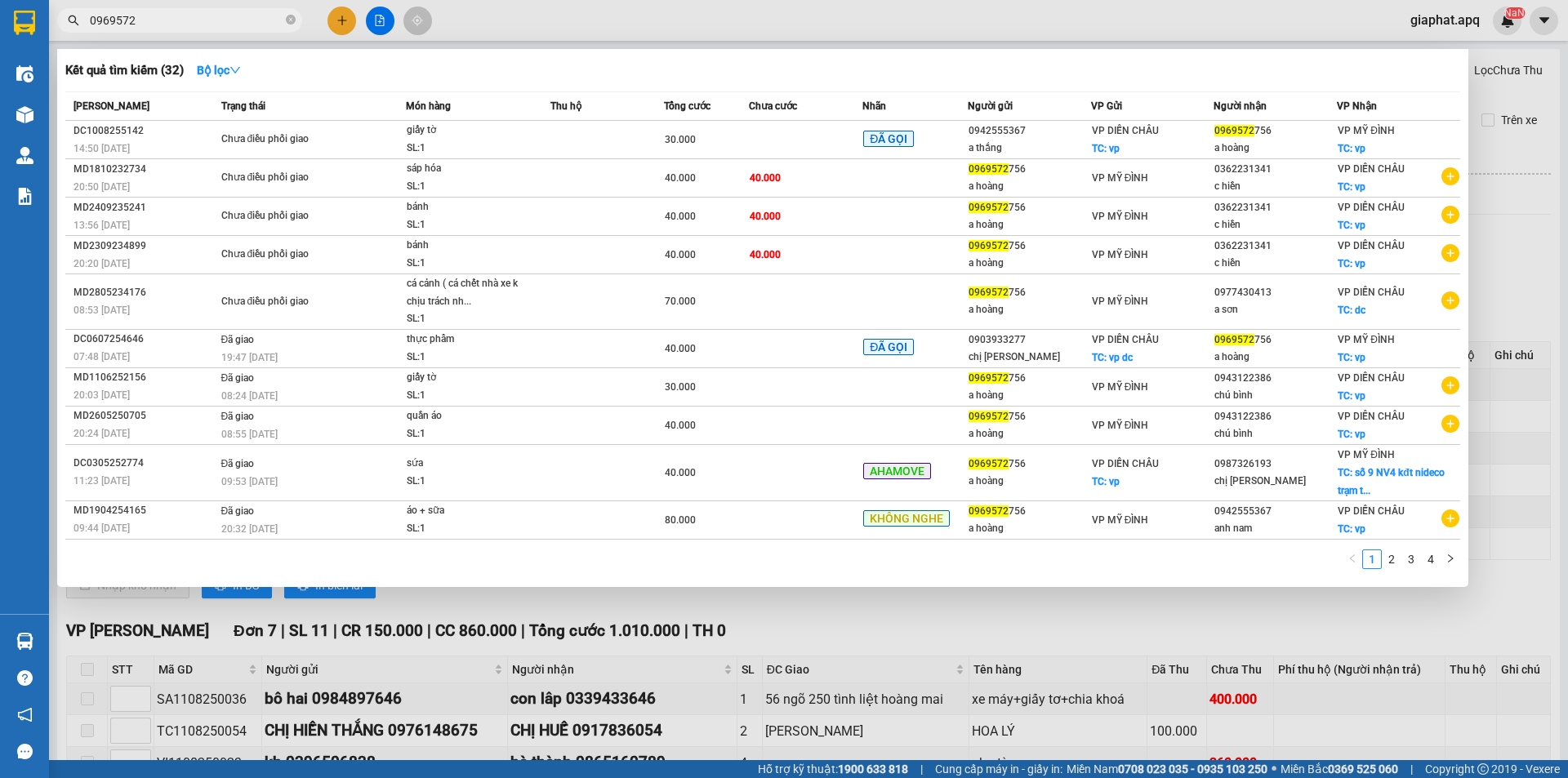
click at [271, 23] on input "0969572" at bounding box center [186, 21] width 193 height 18
paste input "78809478"
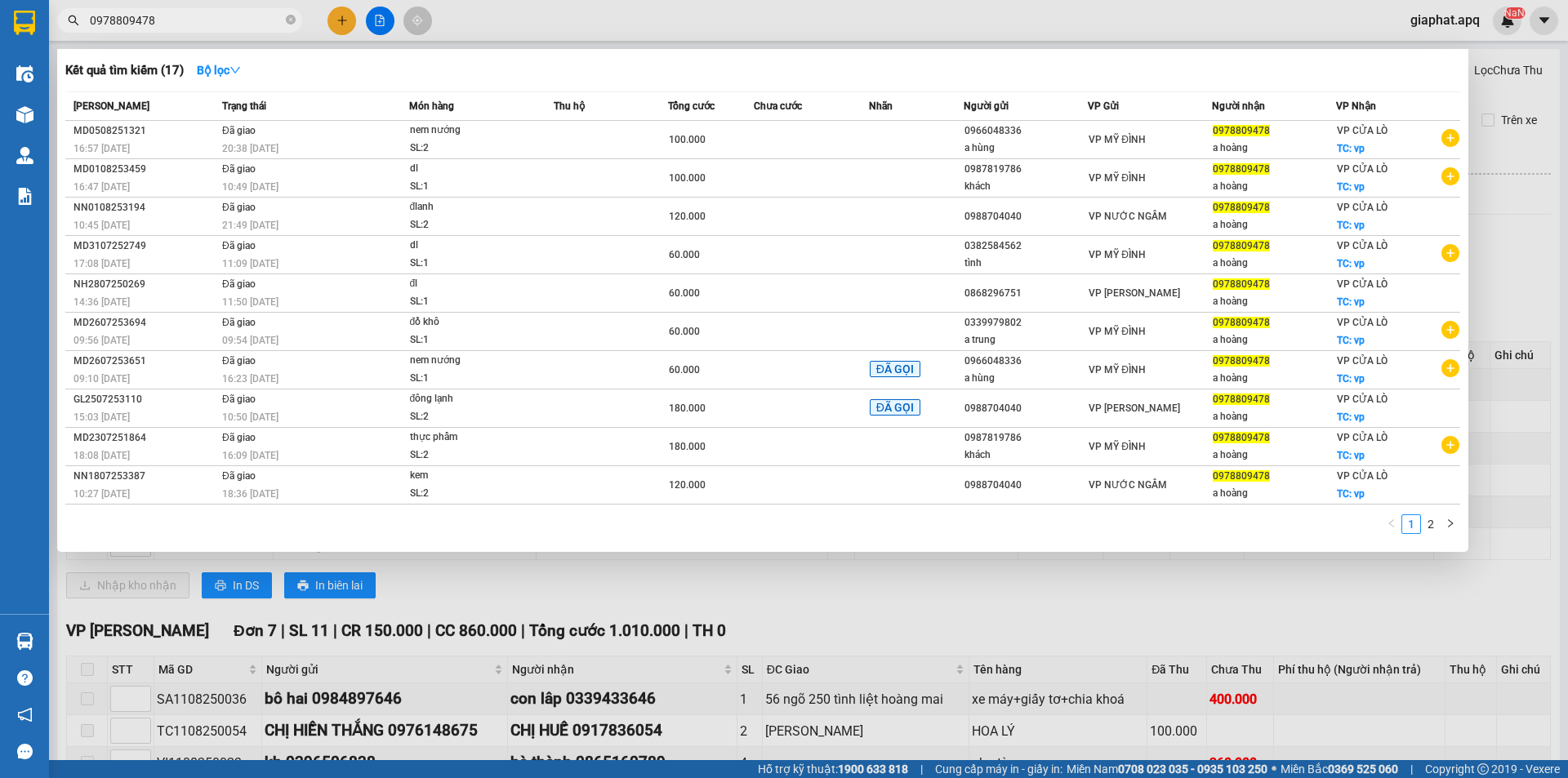
type input "0978809478"
